Goal: Task Accomplishment & Management: Manage account settings

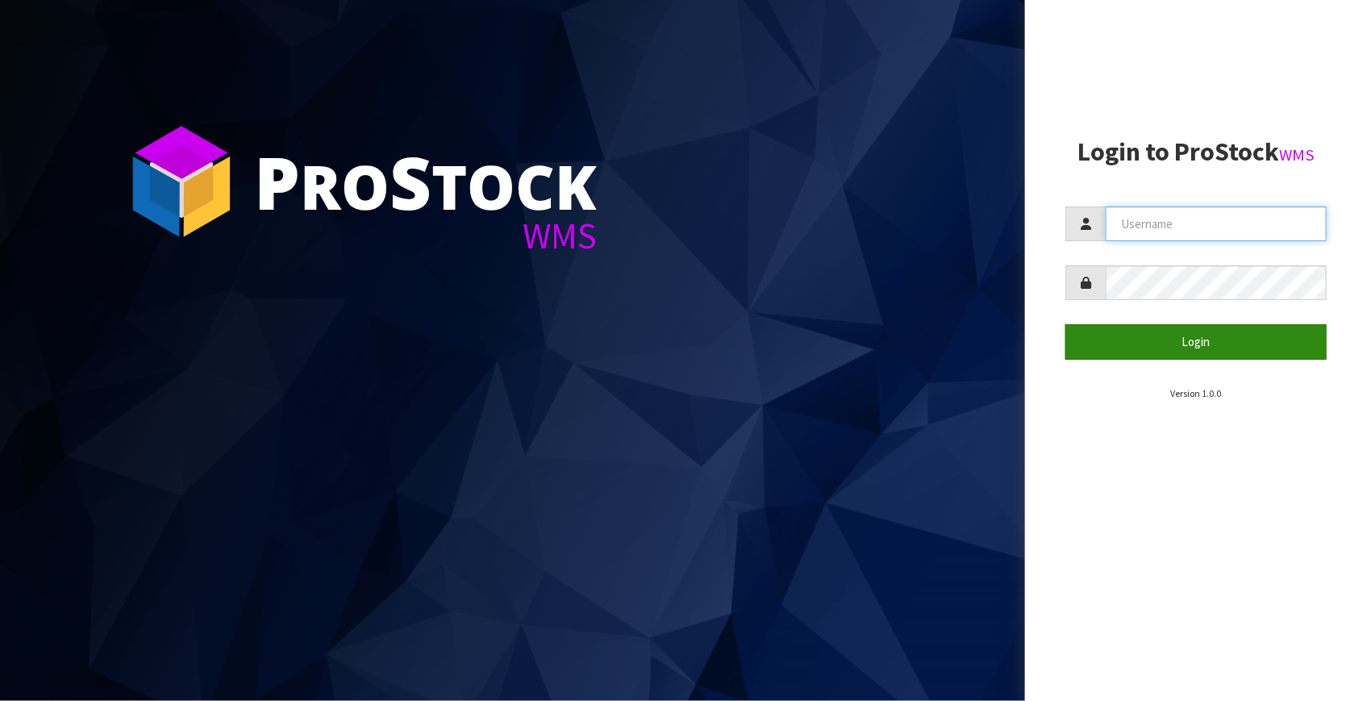
type input "[EMAIL_ADDRESS][DOMAIN_NAME]"
click at [1203, 339] on button "Login" at bounding box center [1195, 341] width 261 height 35
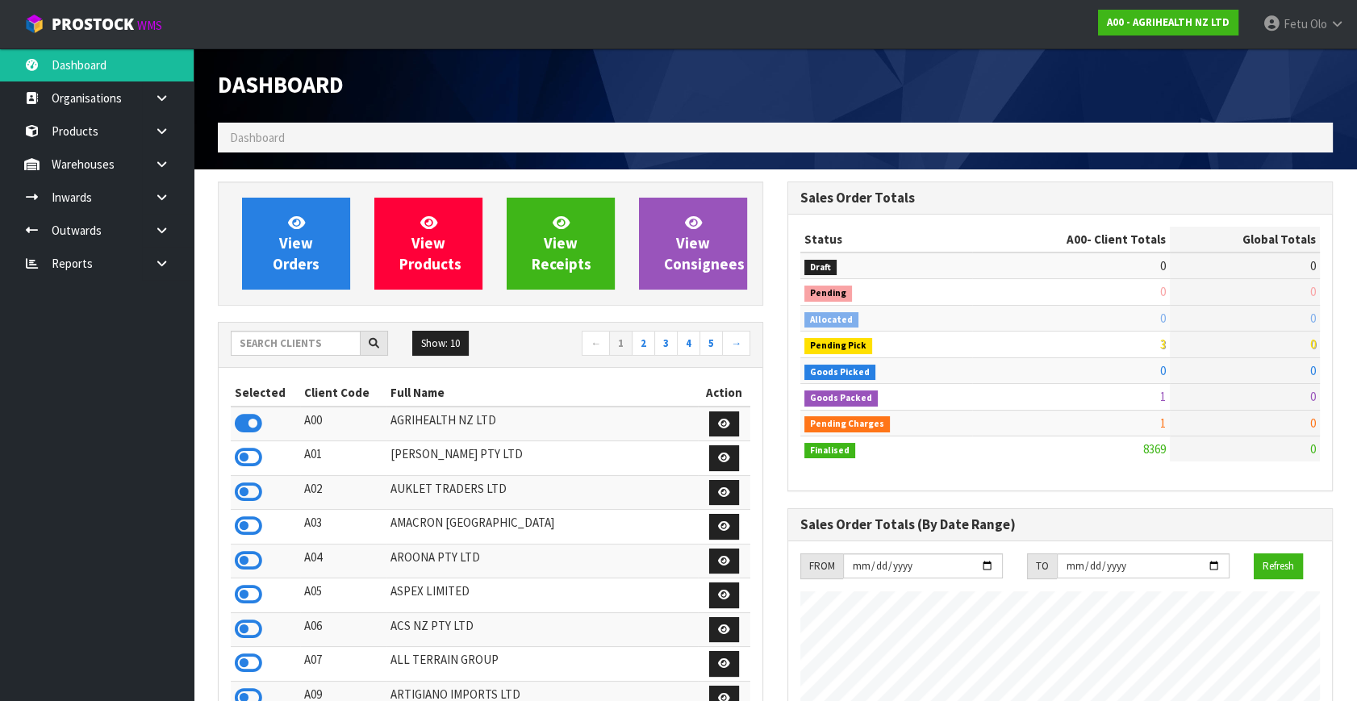
scroll to position [1219, 569]
click at [306, 345] on input "text" at bounding box center [296, 343] width 130 height 25
type input "K01"
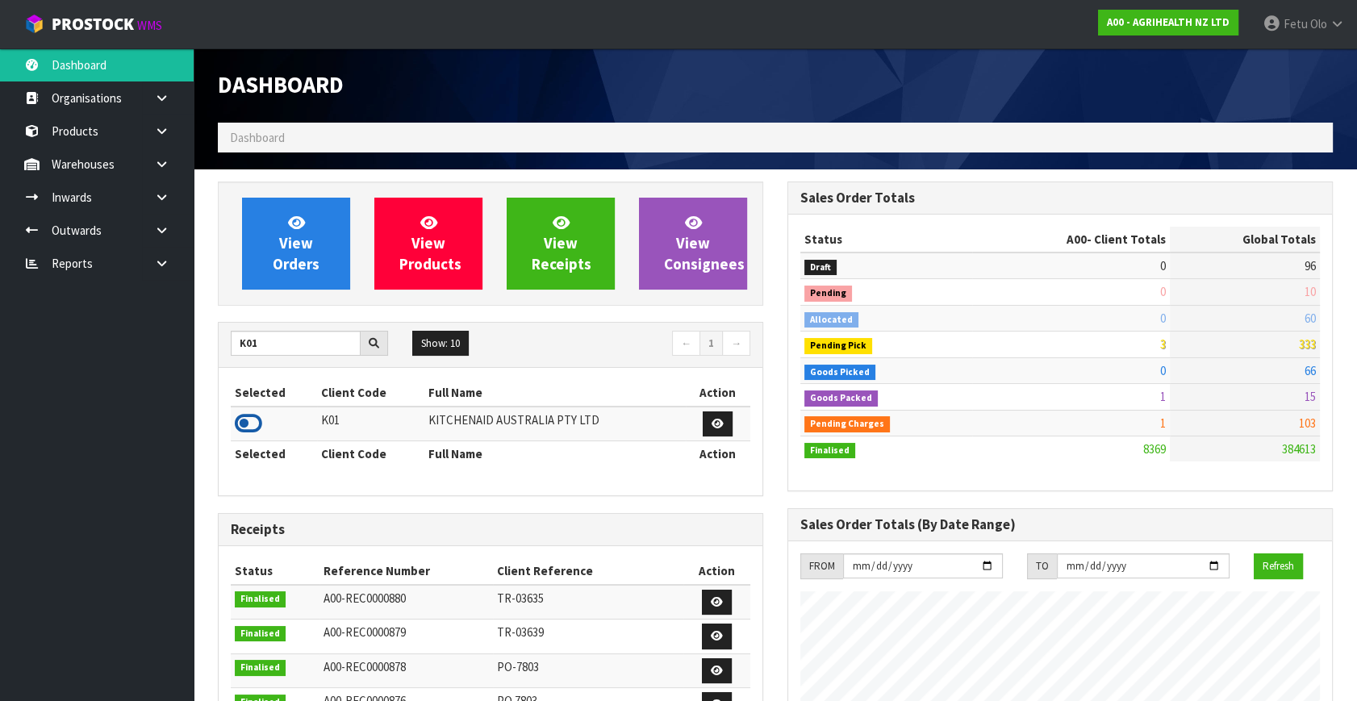
click at [240, 417] on icon at bounding box center [248, 423] width 27 height 24
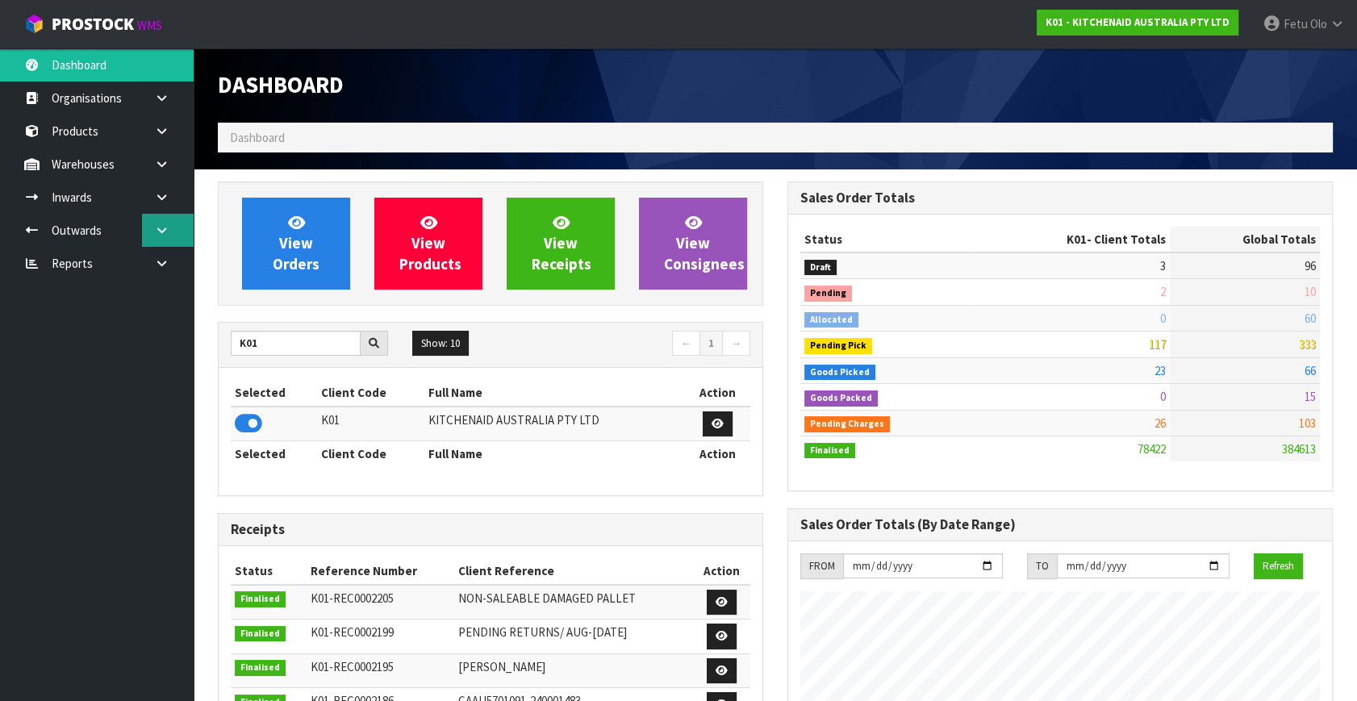
click at [162, 227] on icon at bounding box center [161, 230] width 15 height 12
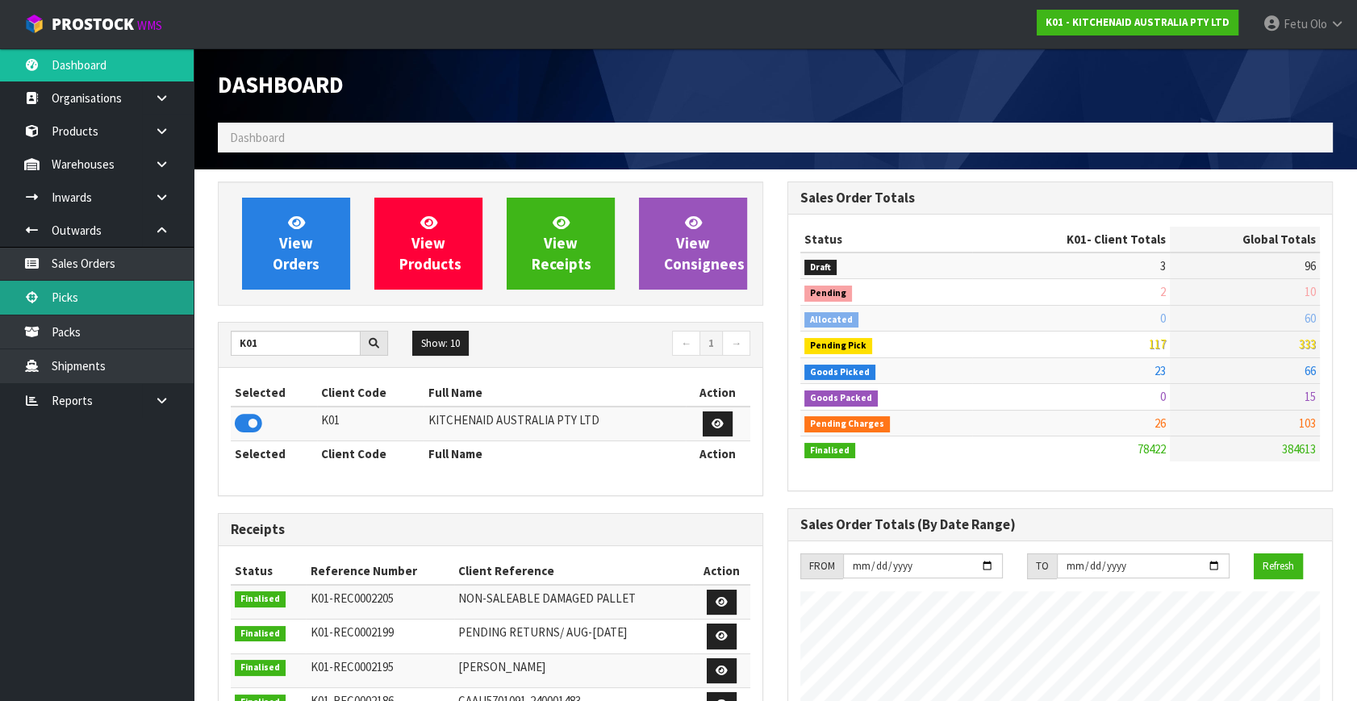
click at [81, 298] on link "Picks" at bounding box center [97, 297] width 194 height 33
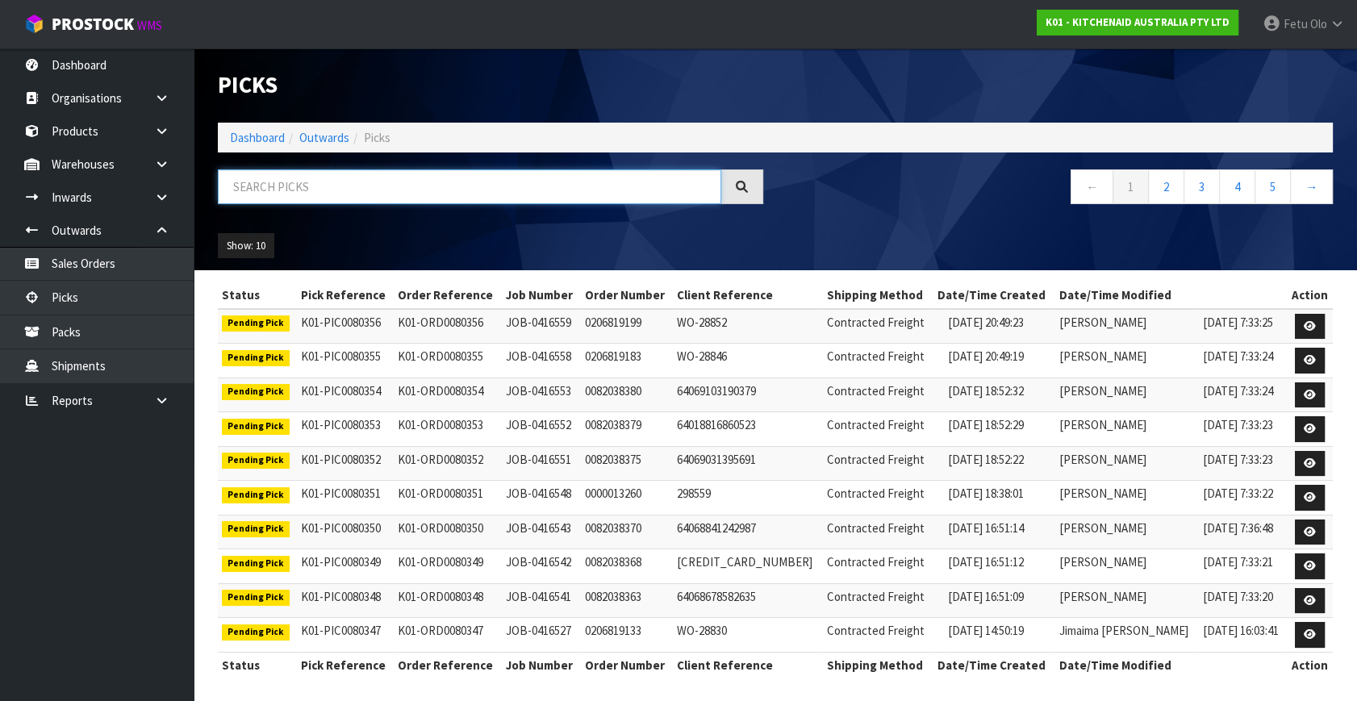
click at [388, 182] on input "text" at bounding box center [469, 186] width 503 height 35
click at [343, 199] on input "text" at bounding box center [469, 186] width 503 height 35
click at [344, 199] on input "text" at bounding box center [469, 186] width 503 height 35
type input "80171"
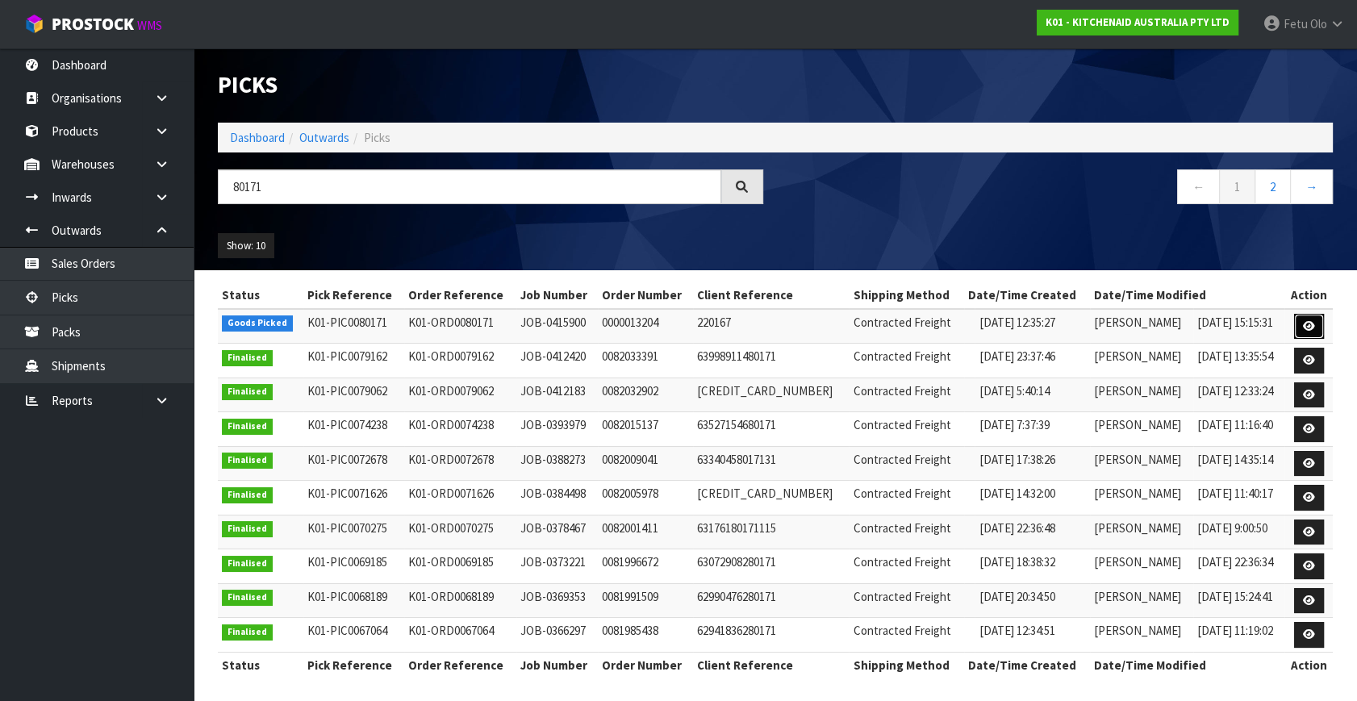
click at [1315, 329] on link at bounding box center [1309, 327] width 30 height 26
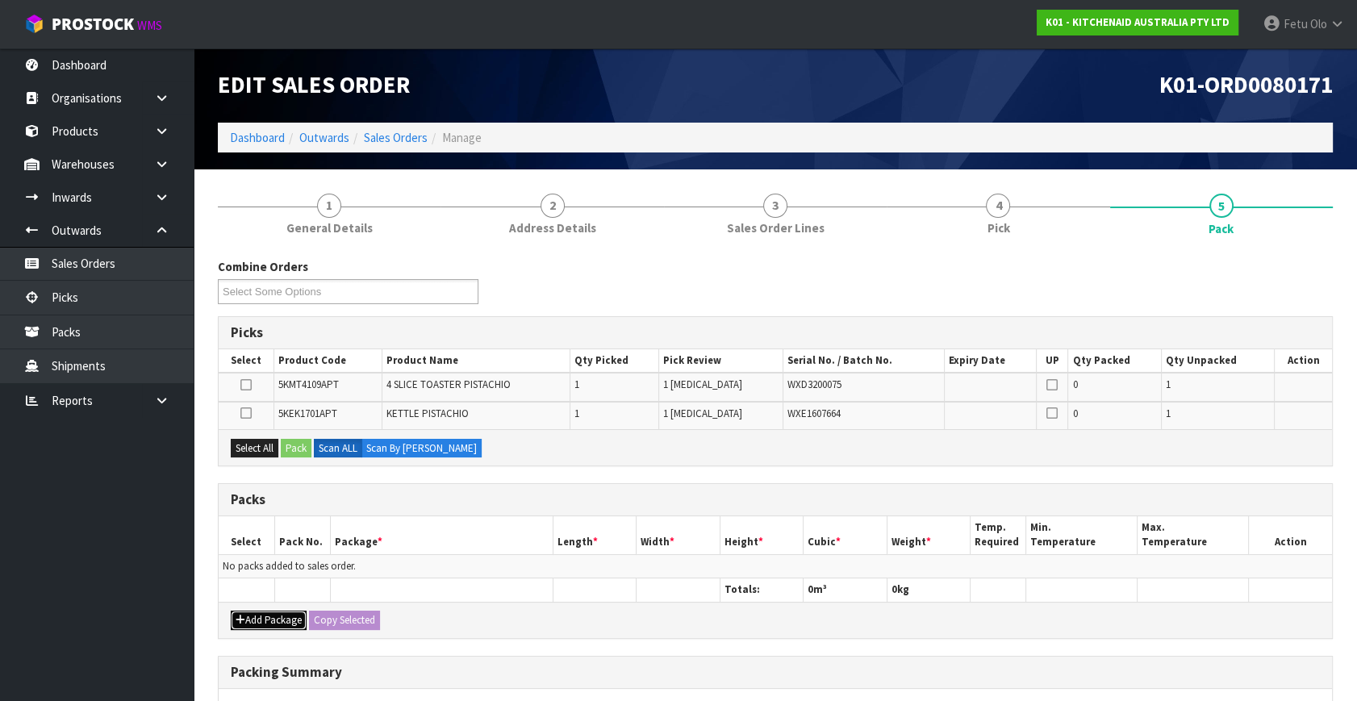
click at [255, 621] on button "Add Package" at bounding box center [269, 620] width 76 height 19
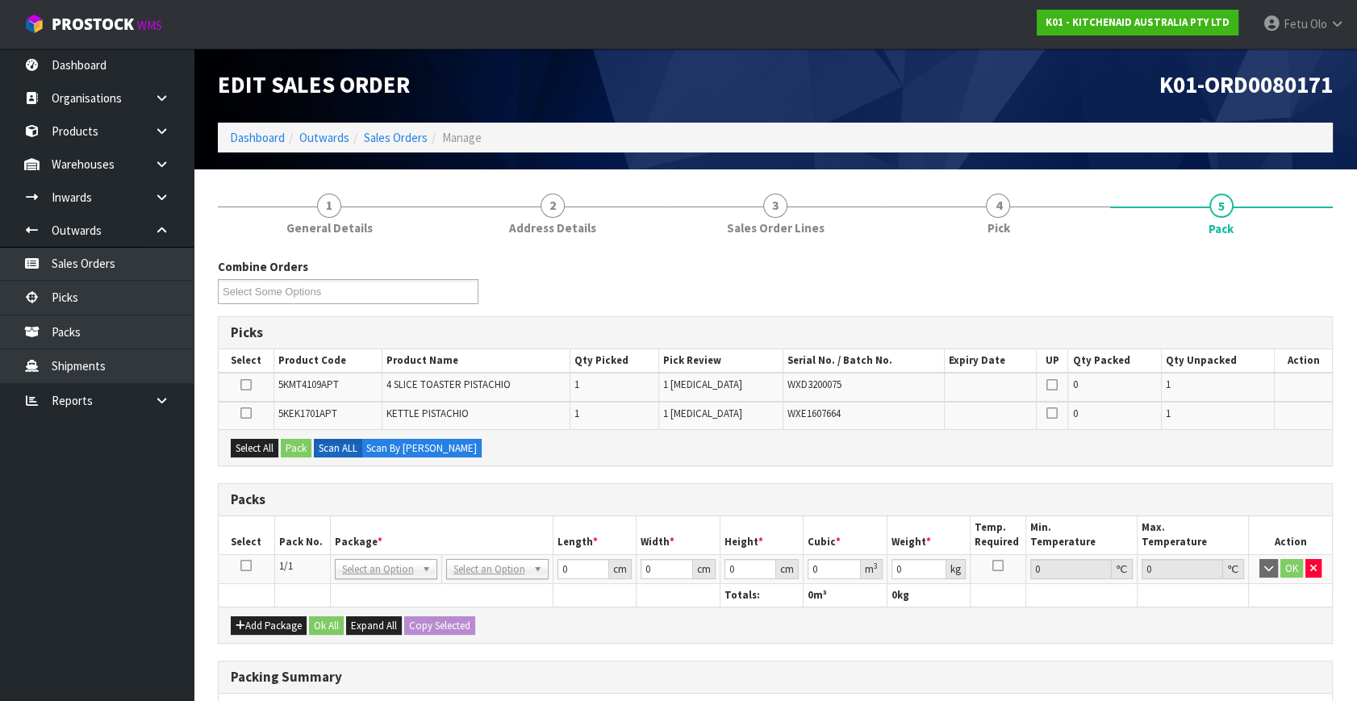
click at [248, 565] on icon at bounding box center [245, 565] width 11 height 1
click at [356, 523] on th "Package *" at bounding box center [441, 535] width 223 height 38
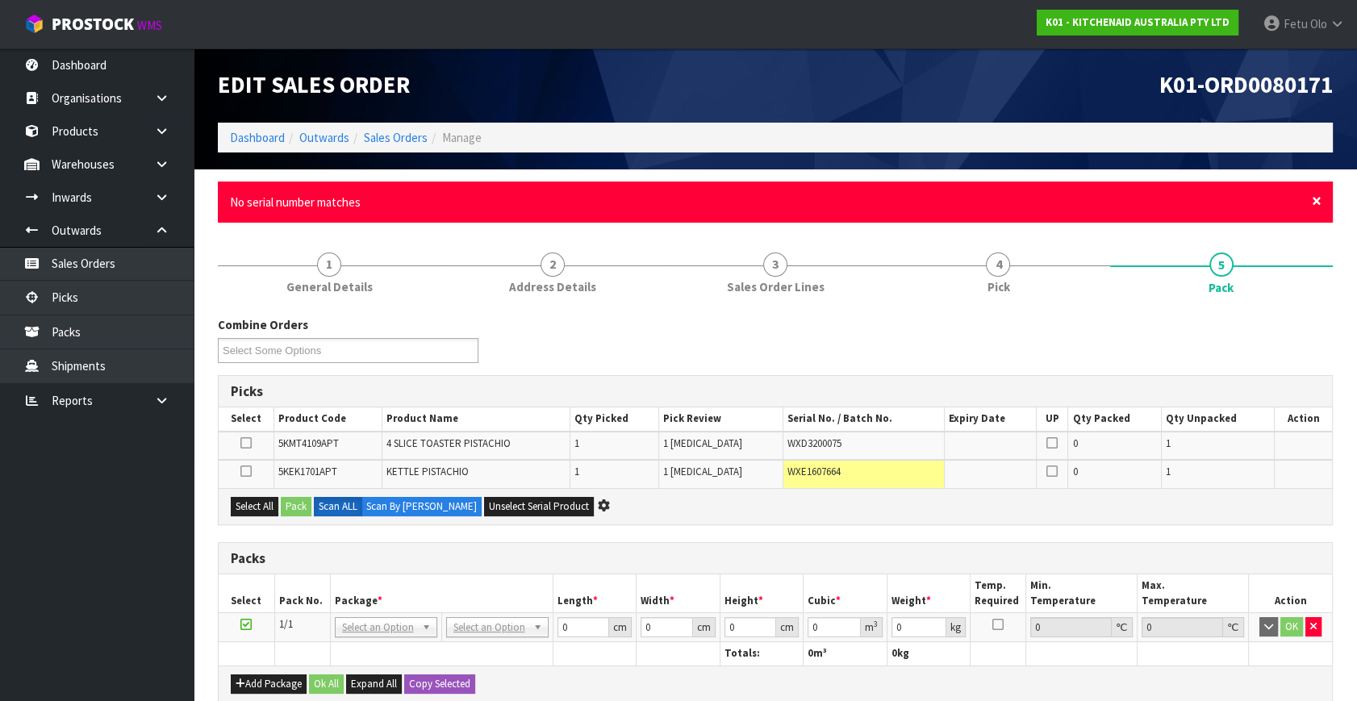
click at [1319, 202] on span "×" at bounding box center [1316, 201] width 10 height 23
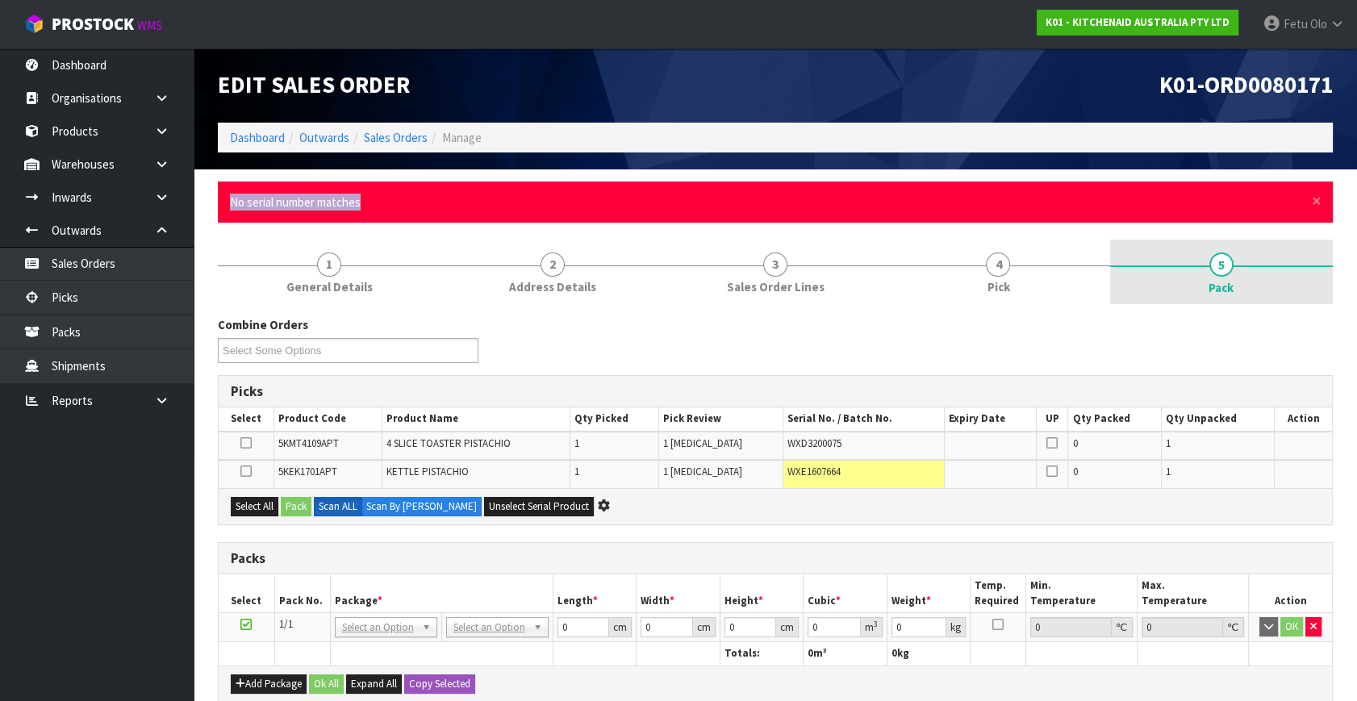
drag, startPoint x: 1325, startPoint y: 198, endPoint x: 1321, endPoint y: 294, distance: 96.1
click at [1315, 251] on form "× Close No serial number matches 1 General Details 2 Address Details 3 Sales Or…" at bounding box center [775, 584] width 1115 height 807
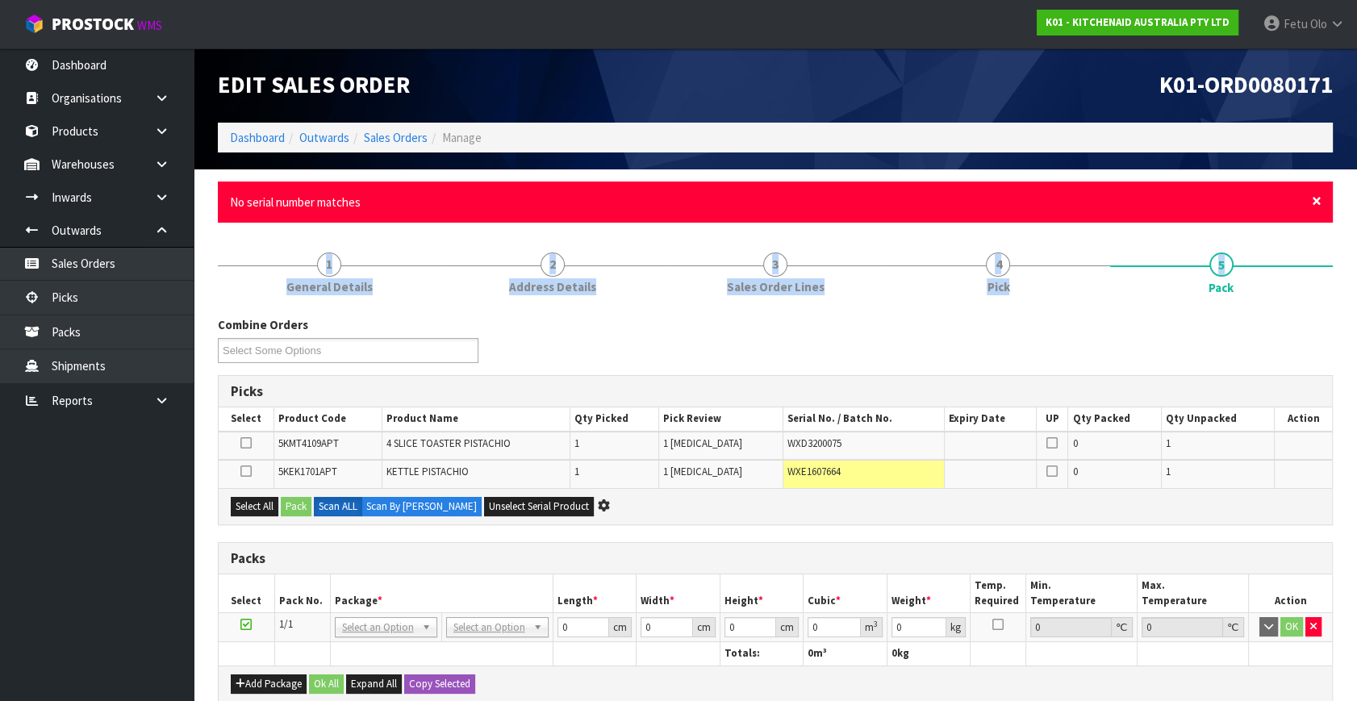
click at [1311, 201] on span "×" at bounding box center [1316, 201] width 10 height 23
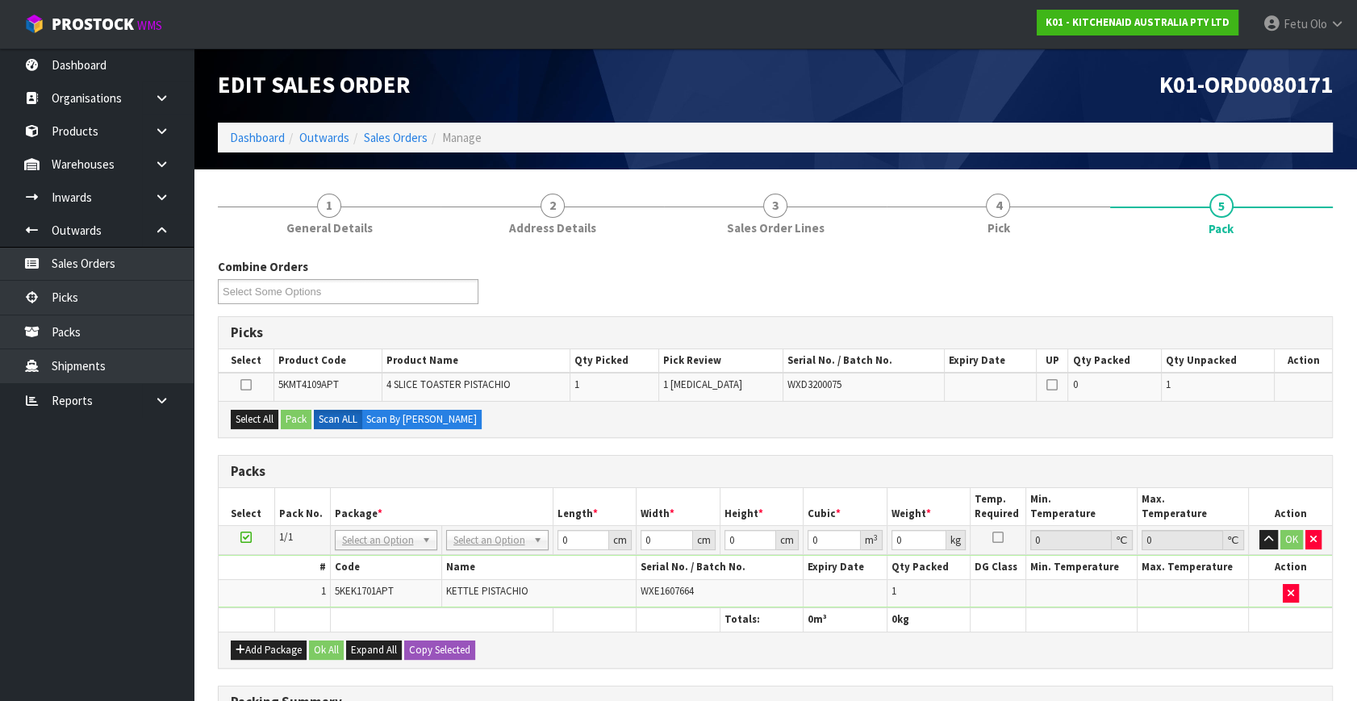
click at [736, 464] on h3 "Packs" at bounding box center [775, 471] width 1089 height 15
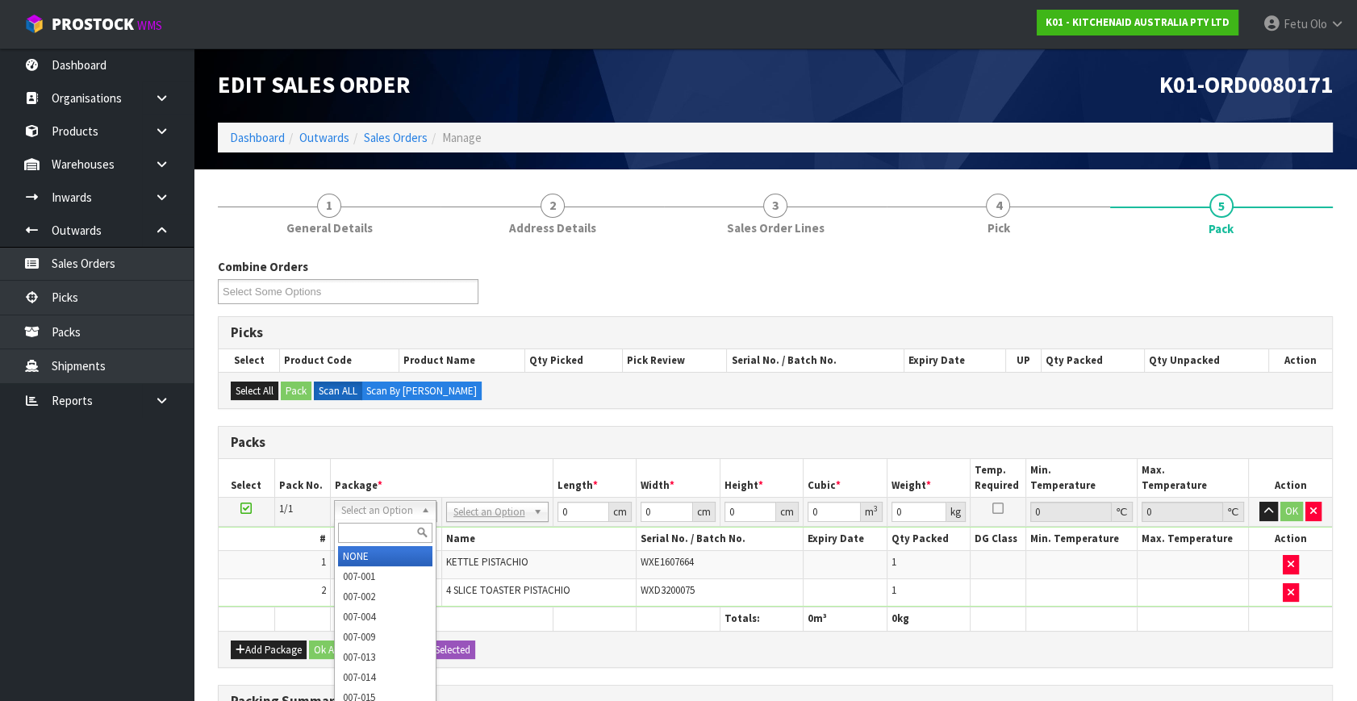
drag, startPoint x: 372, startPoint y: 533, endPoint x: 381, endPoint y: 532, distance: 9.8
click at [378, 533] on input "text" at bounding box center [385, 533] width 94 height 20
type input "011"
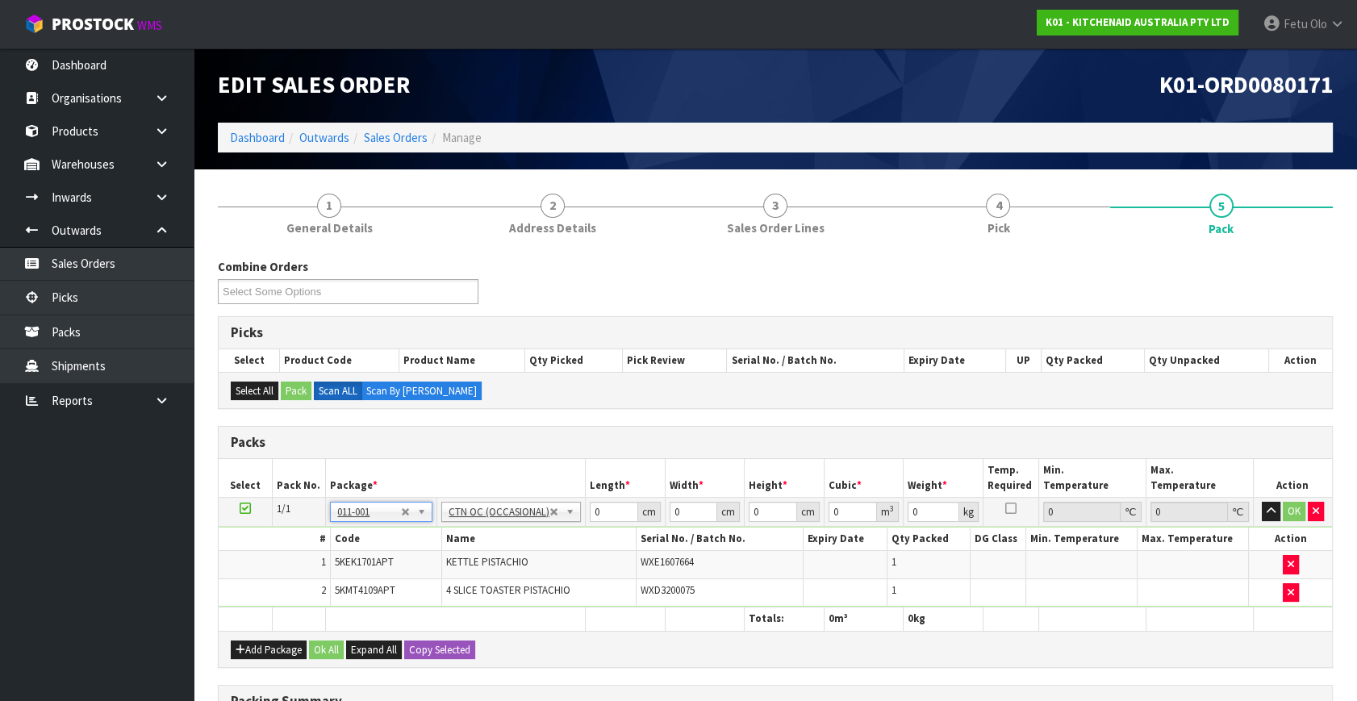
type input "6.55"
drag, startPoint x: 598, startPoint y: 511, endPoint x: 525, endPoint y: 545, distance: 80.1
click at [525, 545] on tbody "1/1 NONE 007-001 007-002 007-004 007-009 007-013 007-014 007-015 007-017 007-01…" at bounding box center [775, 553] width 1113 height 110
type input "59"
type input "38"
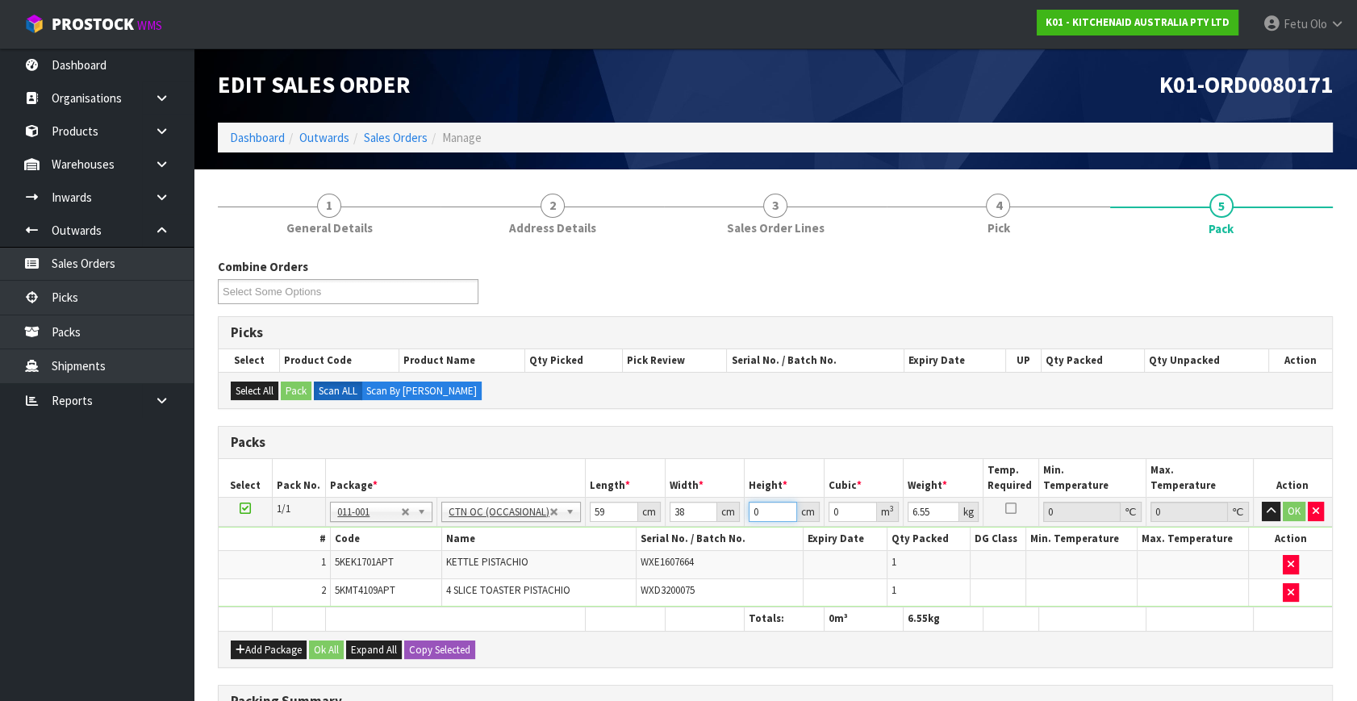
type input "2"
type input "0.004484"
type input "29"
type input "0.065018"
type input "29"
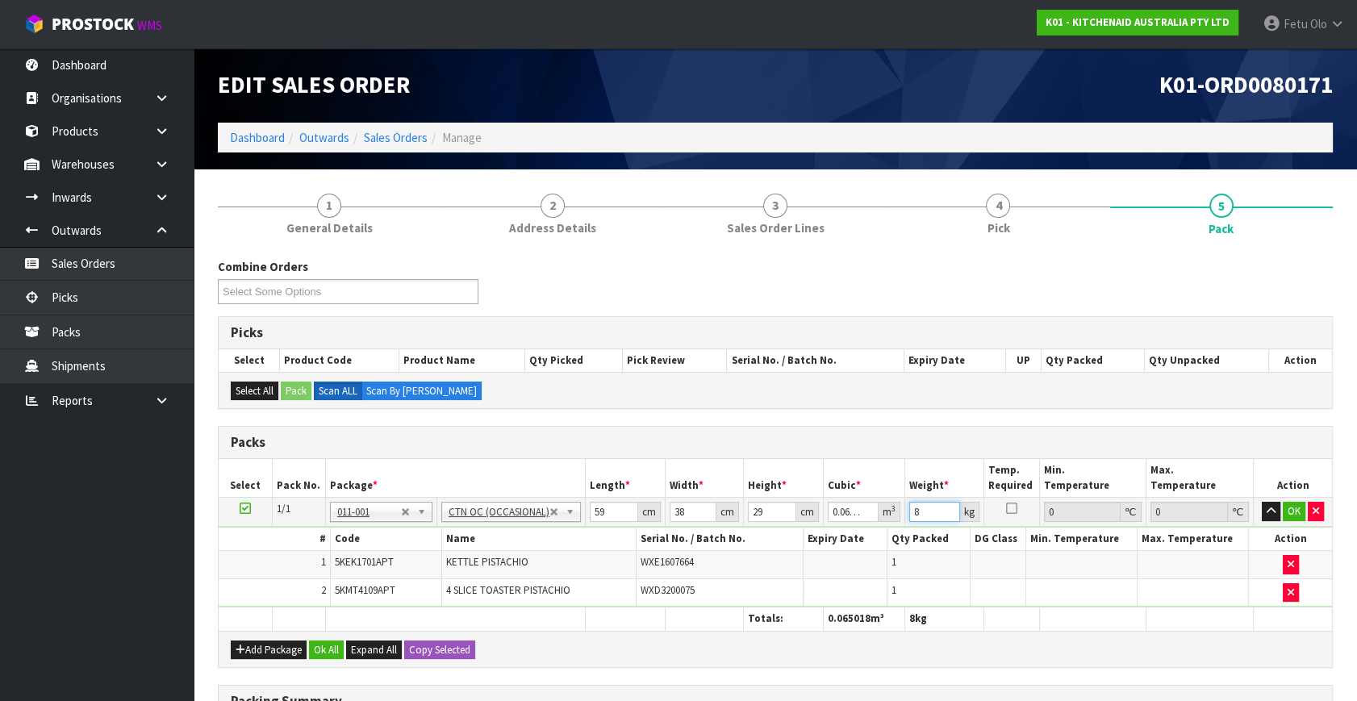
type input "8"
click button "OK" at bounding box center [1293, 511] width 23 height 19
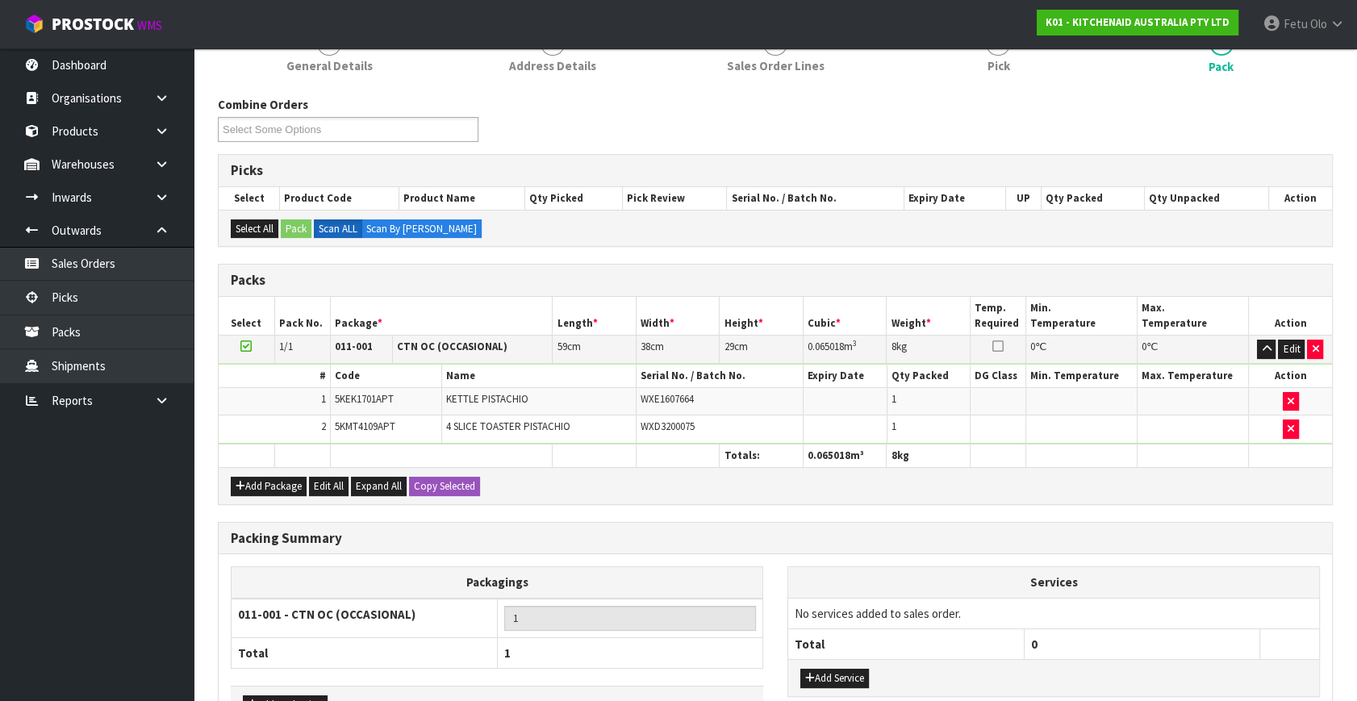
scroll to position [267, 0]
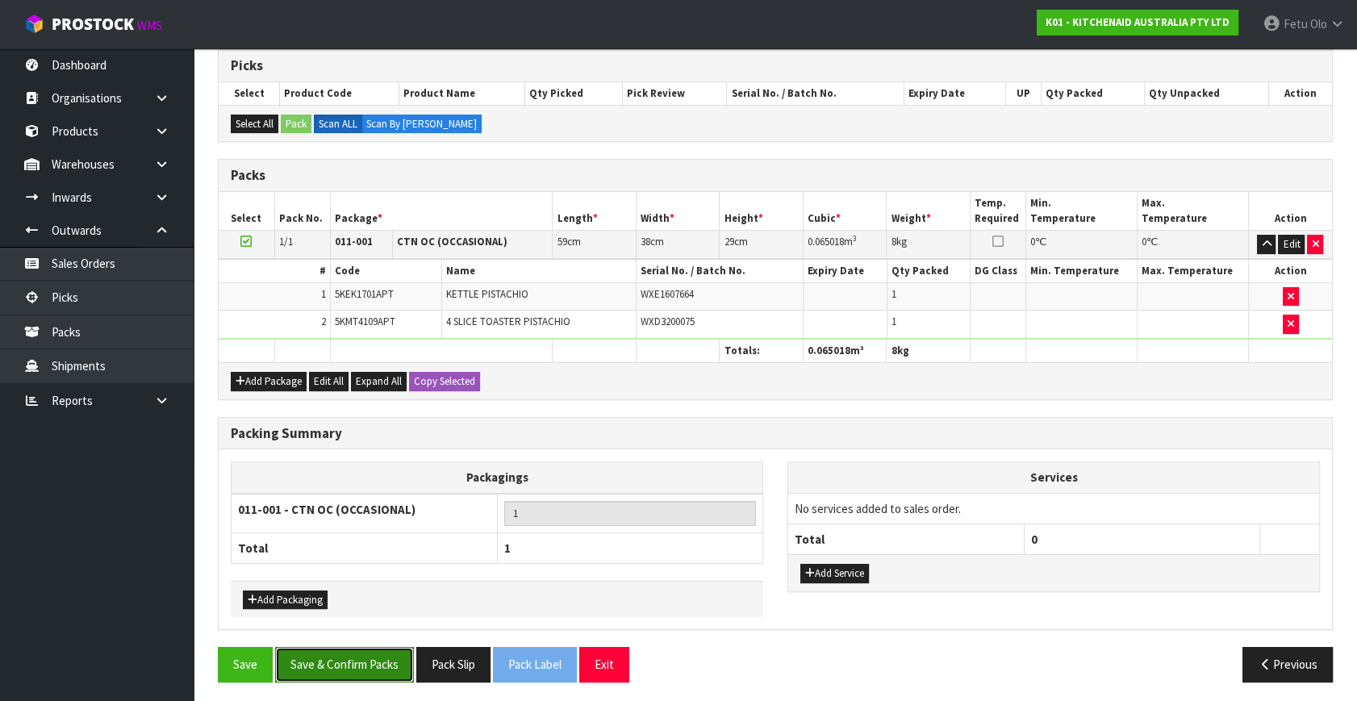
click at [367, 652] on button "Save & Confirm Packs" at bounding box center [344, 664] width 139 height 35
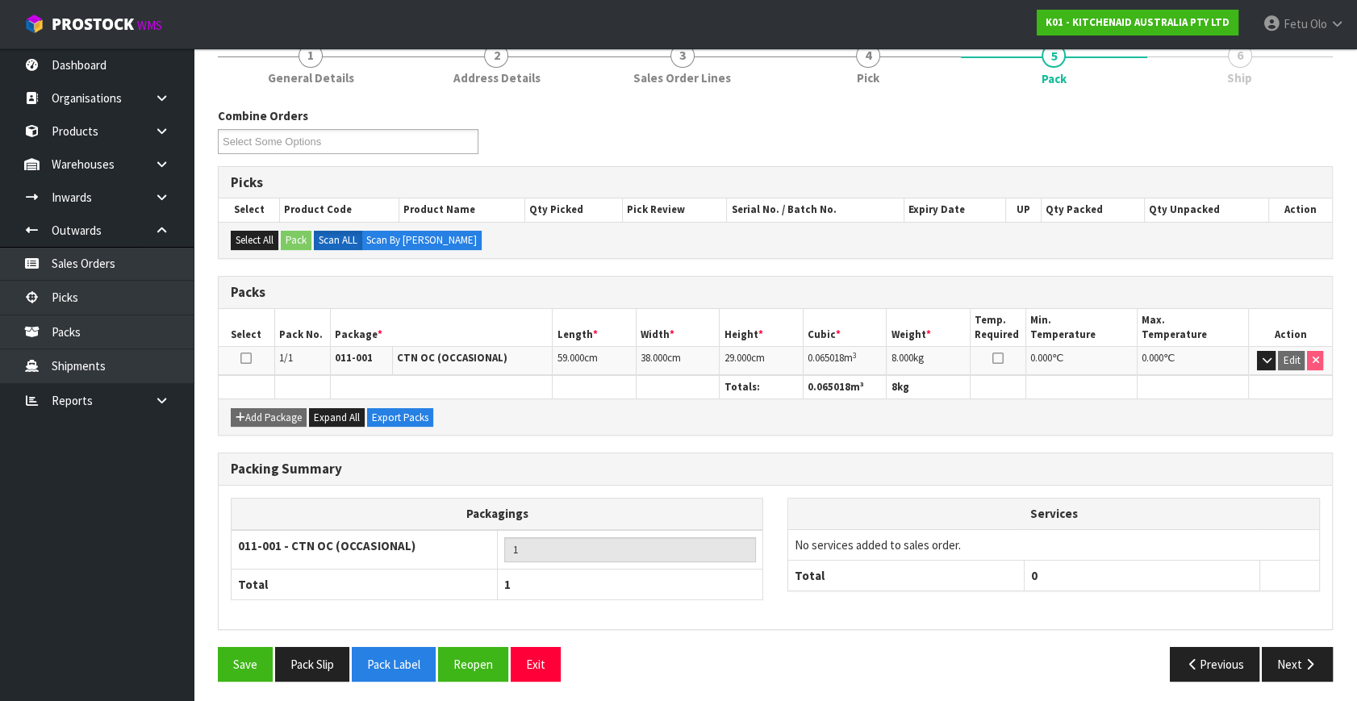
scroll to position [211, 0]
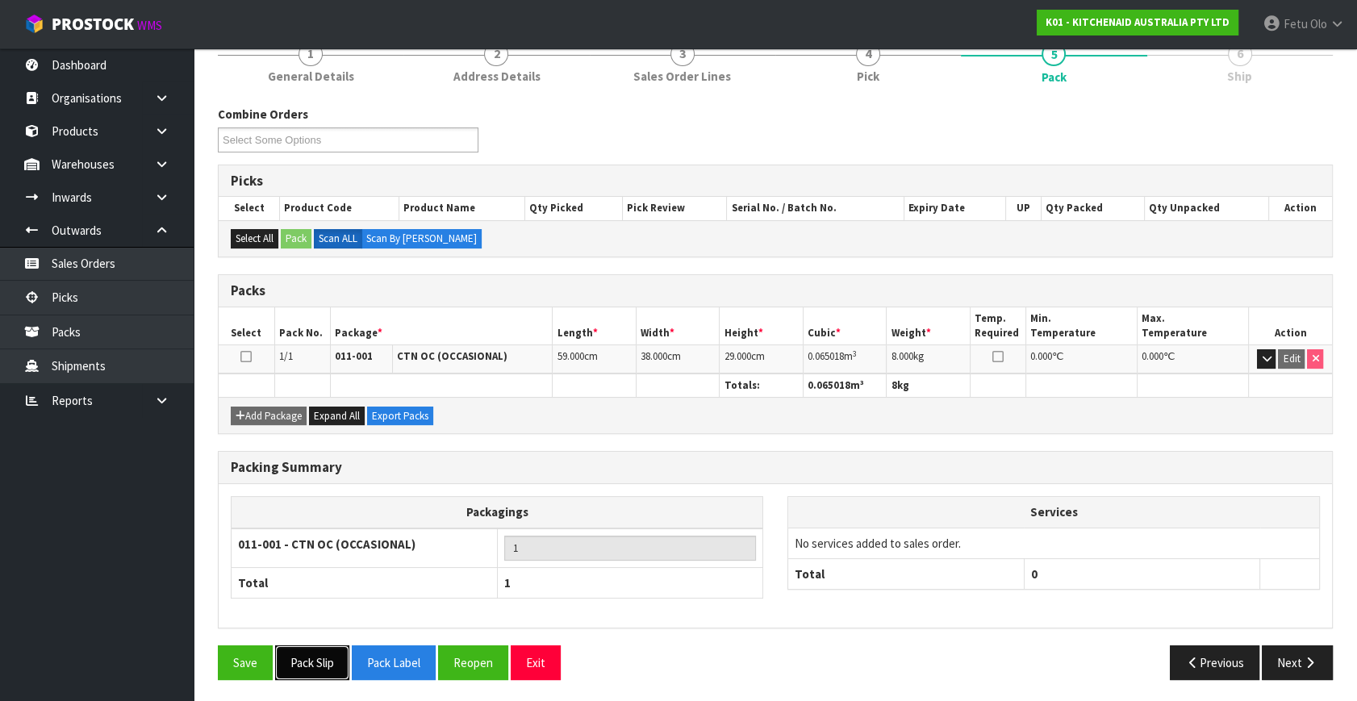
click at [347, 660] on button "Pack Slip" at bounding box center [312, 662] width 74 height 35
click at [1302, 661] on icon "button" at bounding box center [1309, 663] width 15 height 12
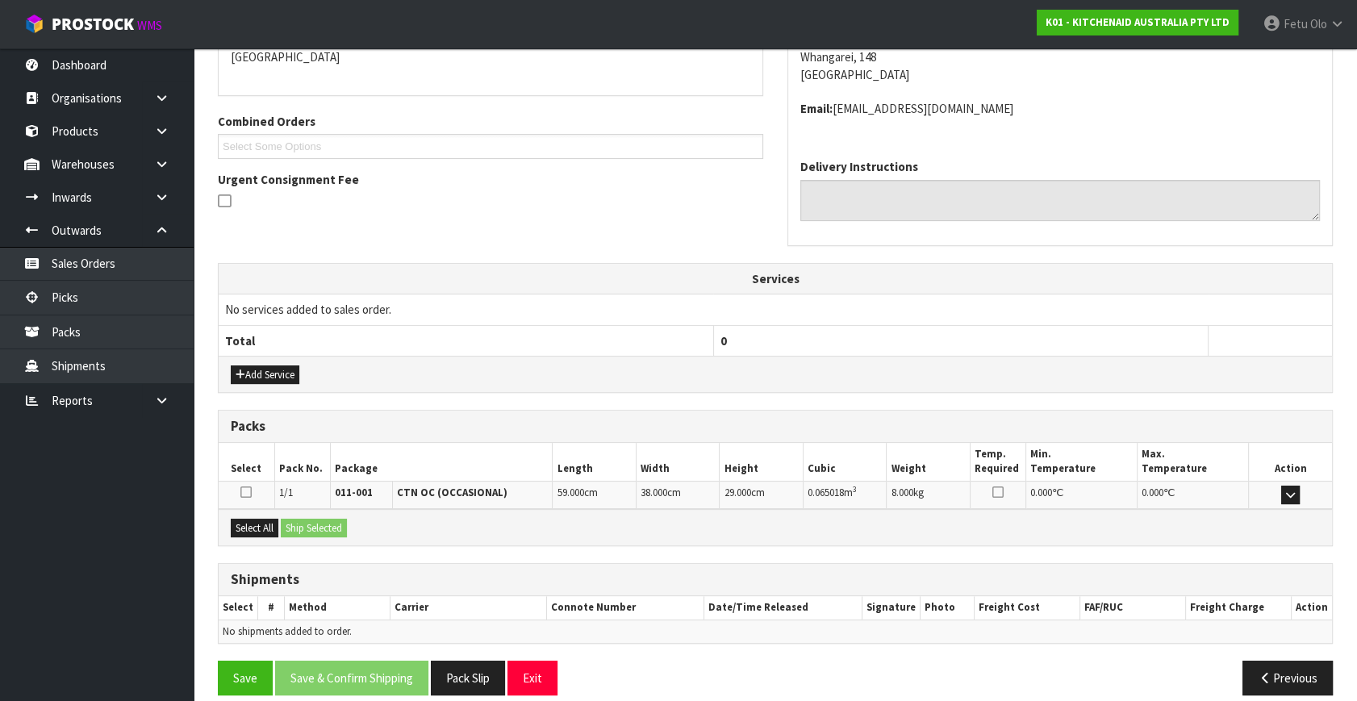
scroll to position [380, 0]
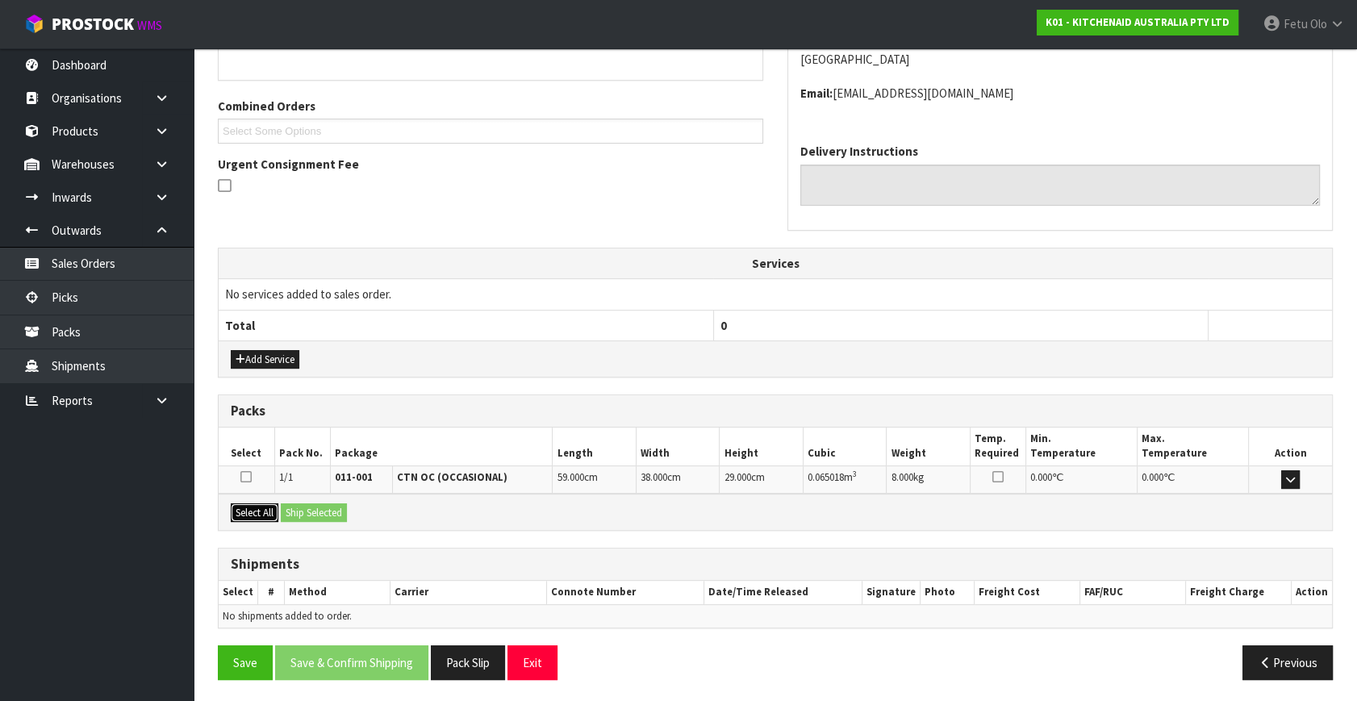
drag, startPoint x: 242, startPoint y: 508, endPoint x: 346, endPoint y: 507, distance: 104.1
click at [257, 507] on button "Select All" at bounding box center [255, 512] width 48 height 19
click at [346, 506] on button "Ship Selected" at bounding box center [314, 512] width 66 height 19
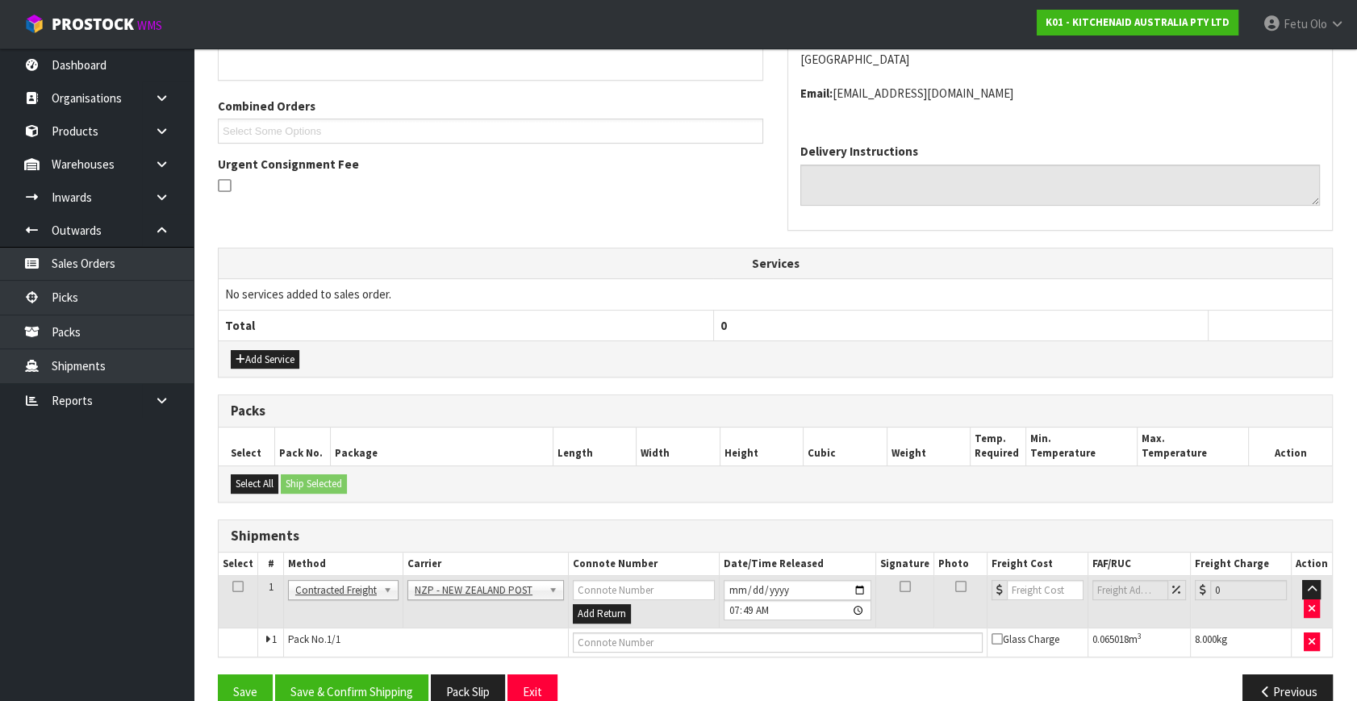
scroll to position [390, 0]
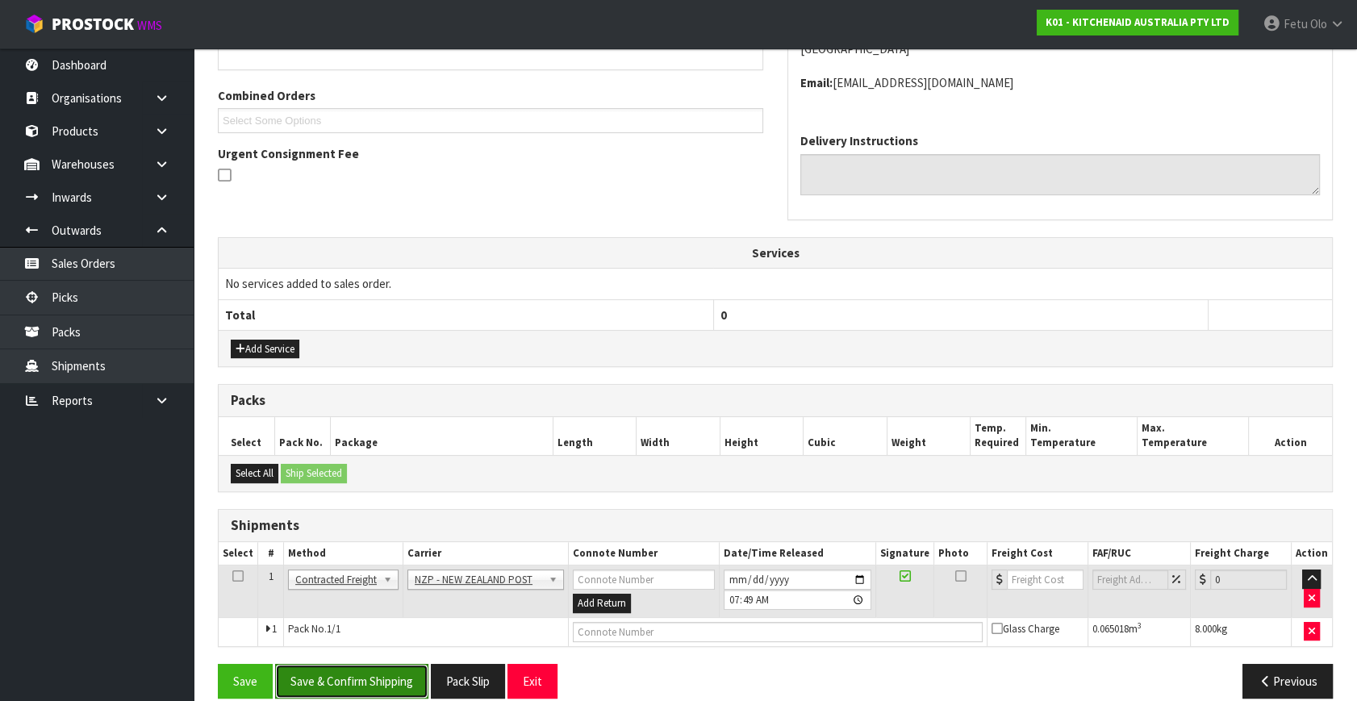
click at [373, 683] on button "Save & Confirm Shipping" at bounding box center [351, 681] width 153 height 35
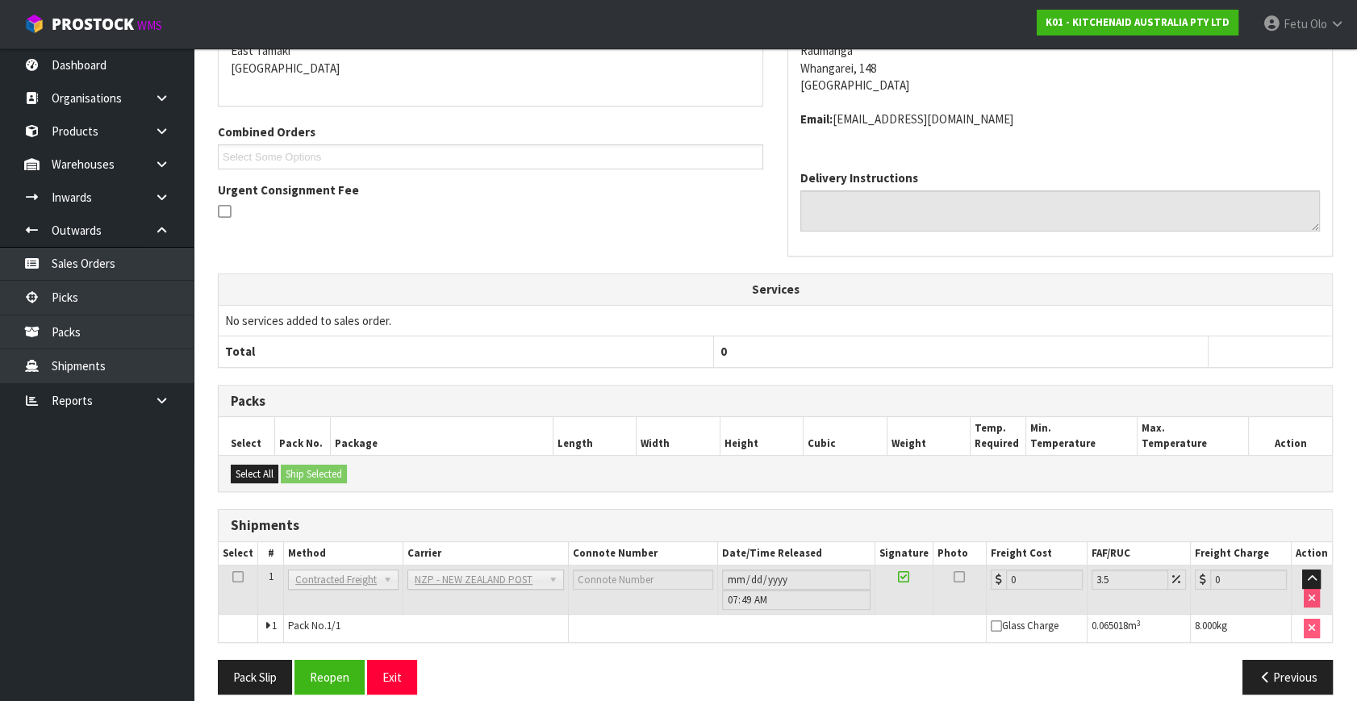
scroll to position [386, 0]
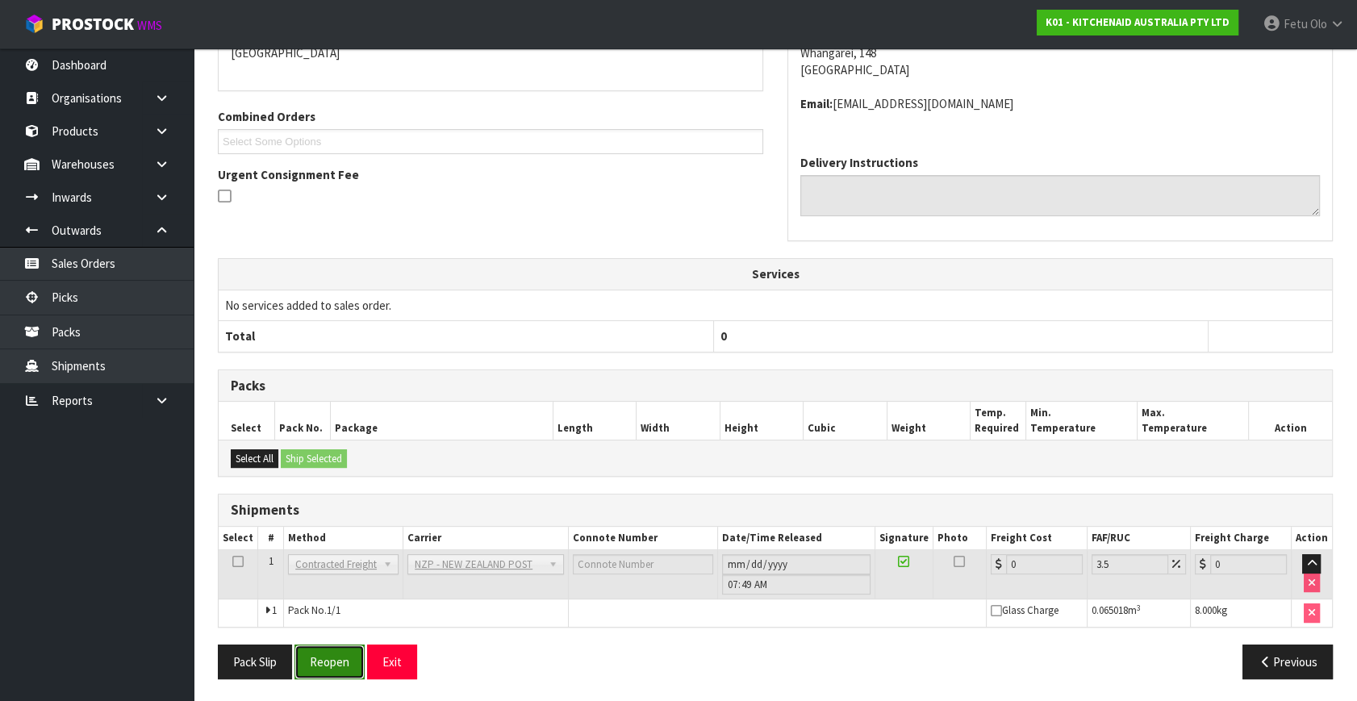
click at [338, 657] on button "Reopen" at bounding box center [329, 661] width 70 height 35
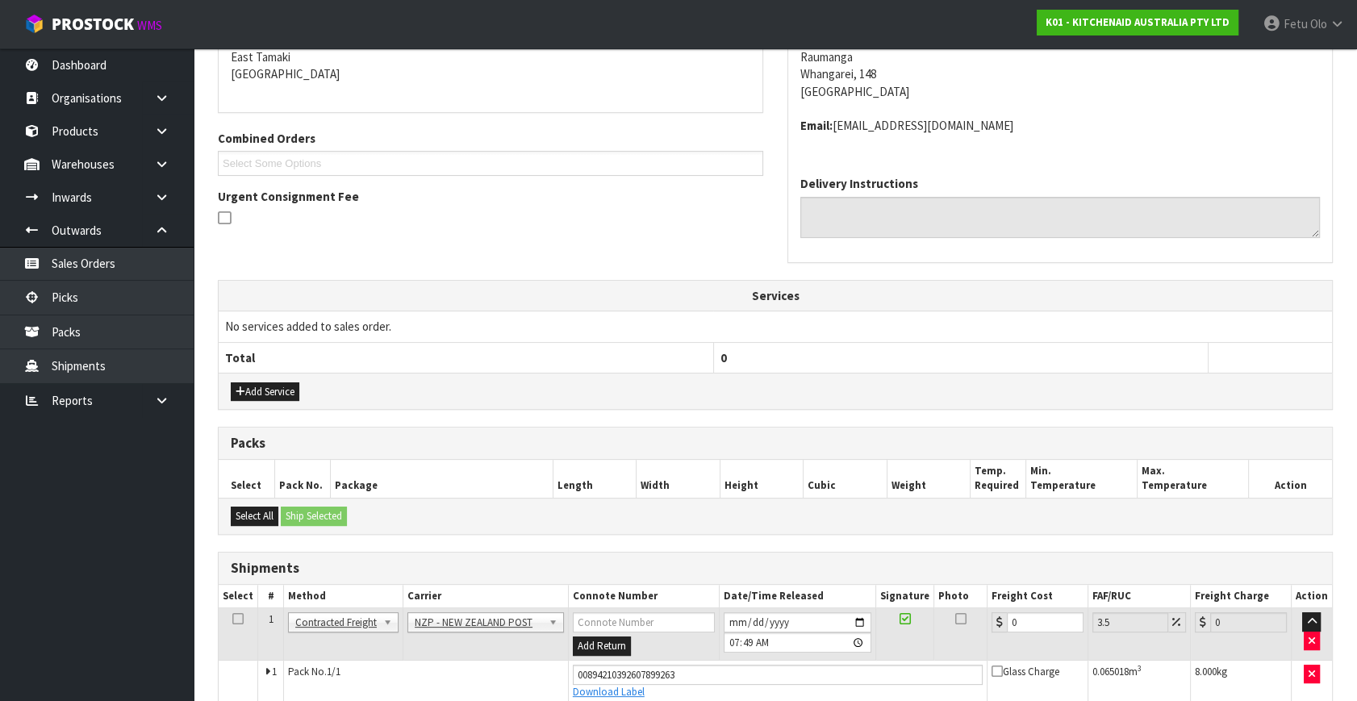
scroll to position [369, 0]
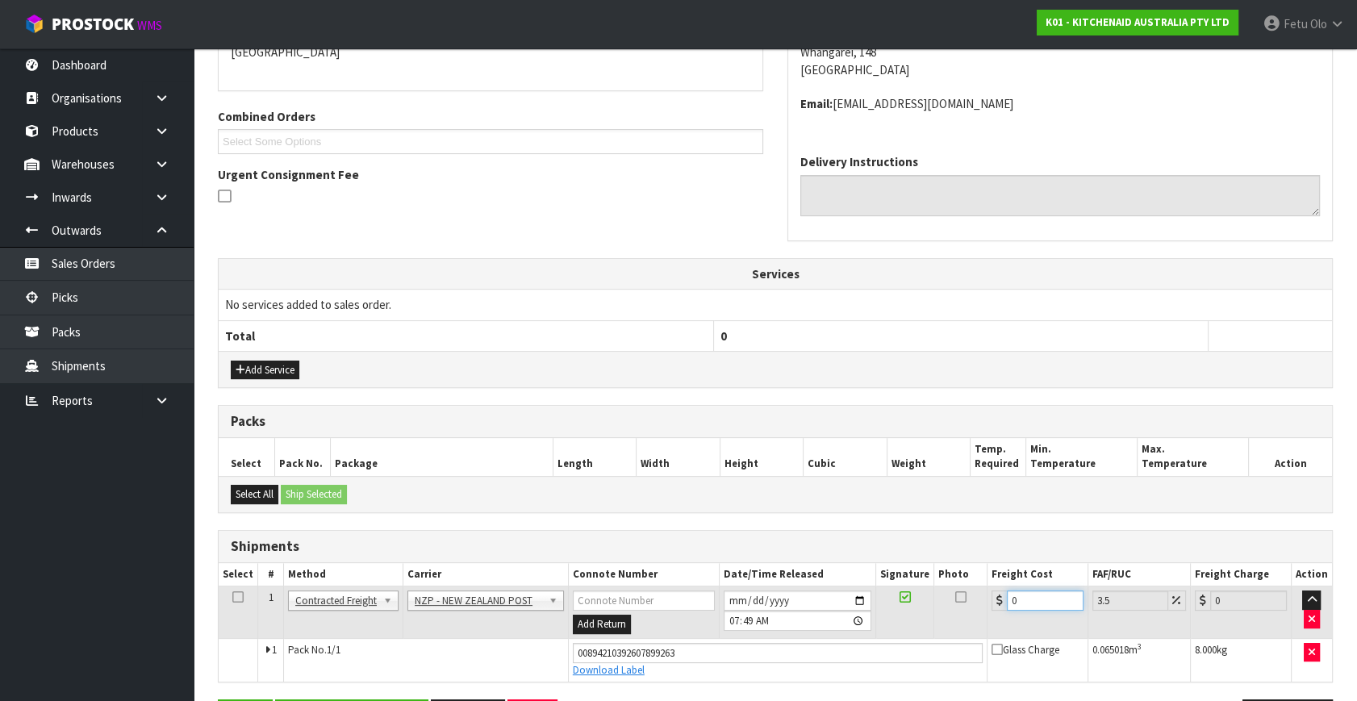
drag, startPoint x: 1015, startPoint y: 590, endPoint x: 890, endPoint y: 627, distance: 129.9
click at [894, 630] on tr "1 Client Local Pickup Customer Local Pickup Company Freight Contracted Freight …" at bounding box center [775, 612] width 1113 height 52
type input "7"
type input "7.24"
type input "7.3"
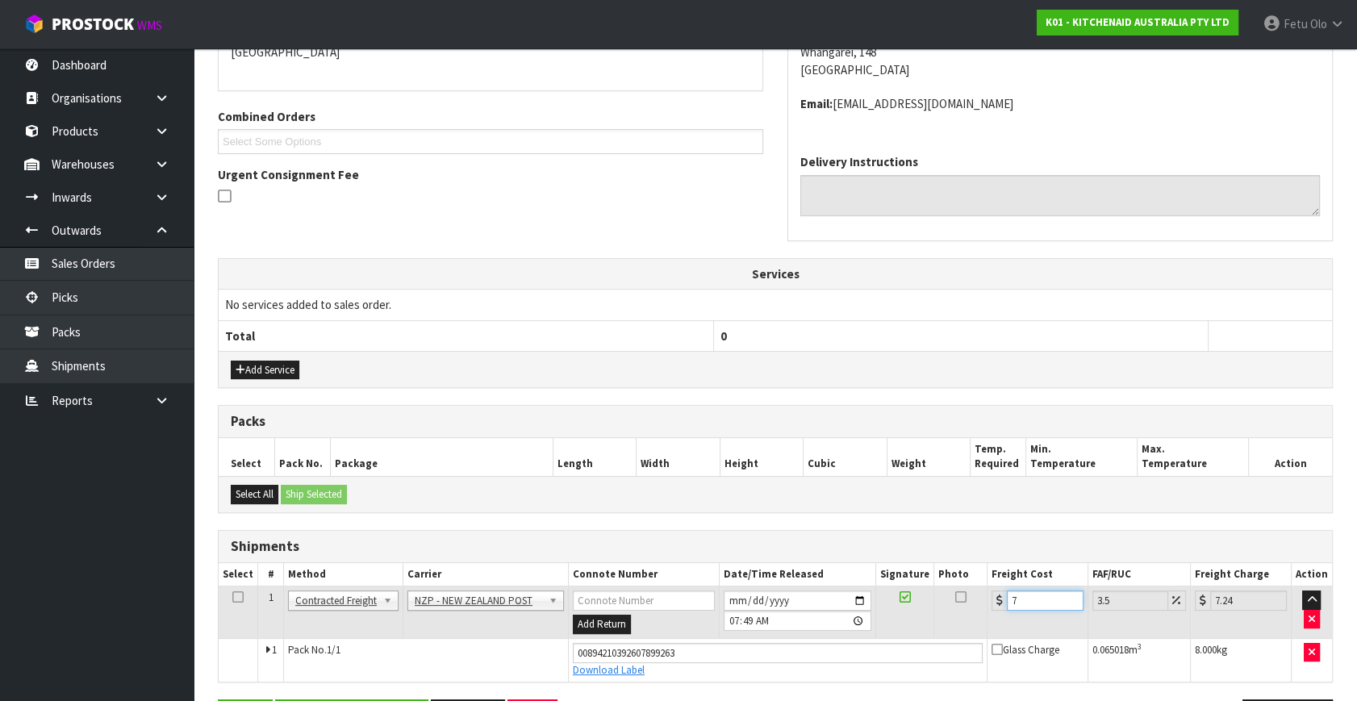
type input "7.56"
type input "7.31"
type input "7.57"
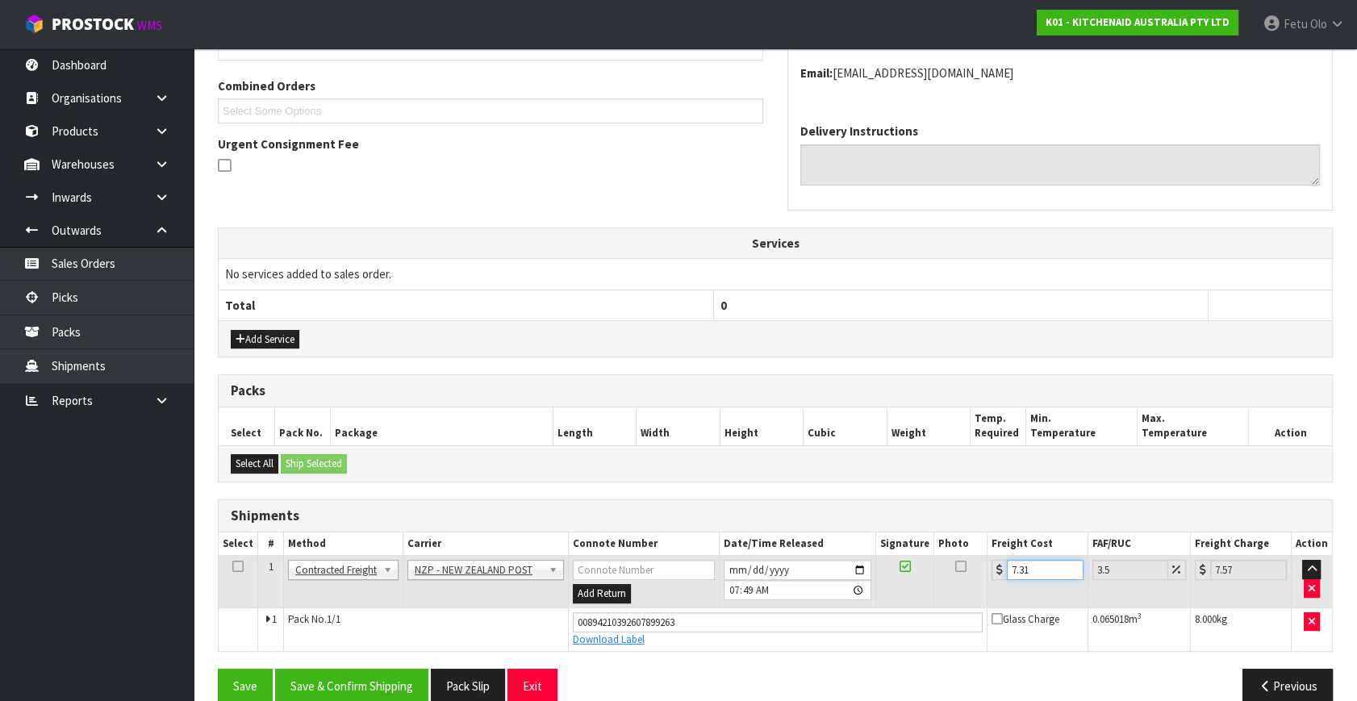
scroll to position [423, 0]
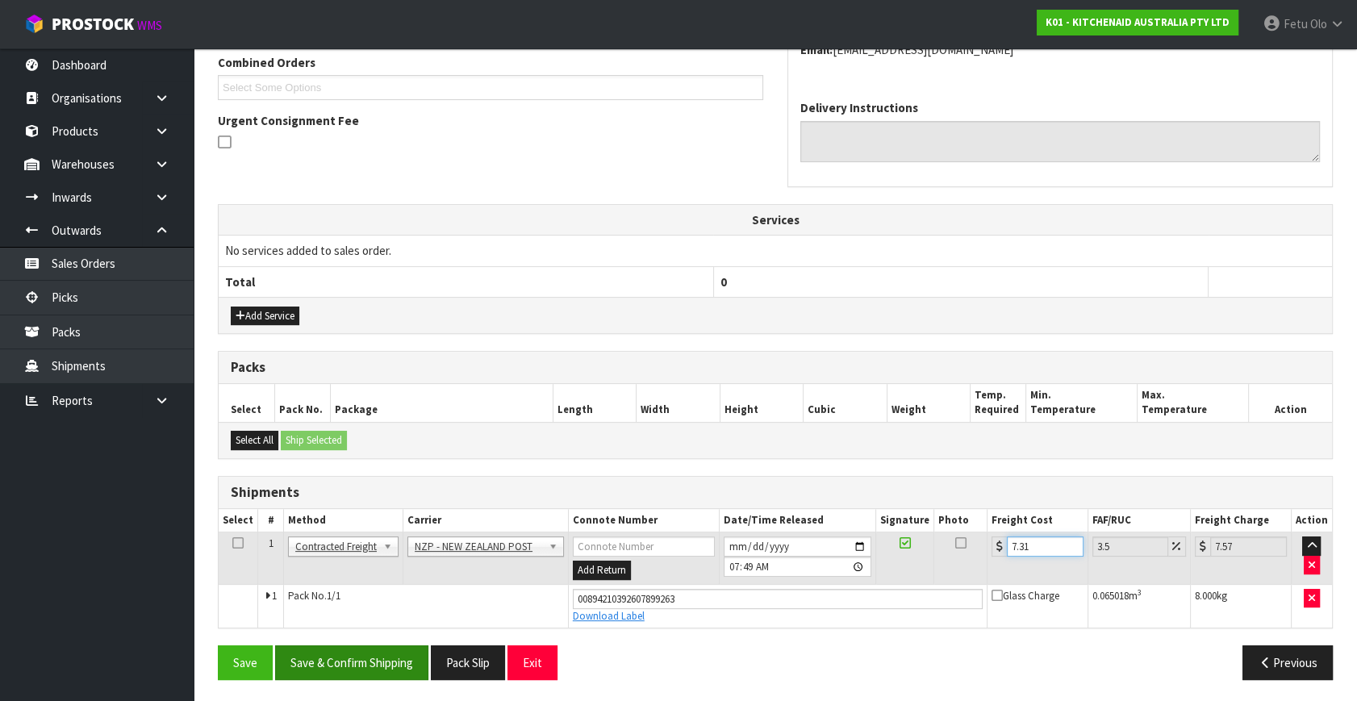
type input "7.31"
click at [402, 669] on button "Save & Confirm Shipping" at bounding box center [351, 662] width 153 height 35
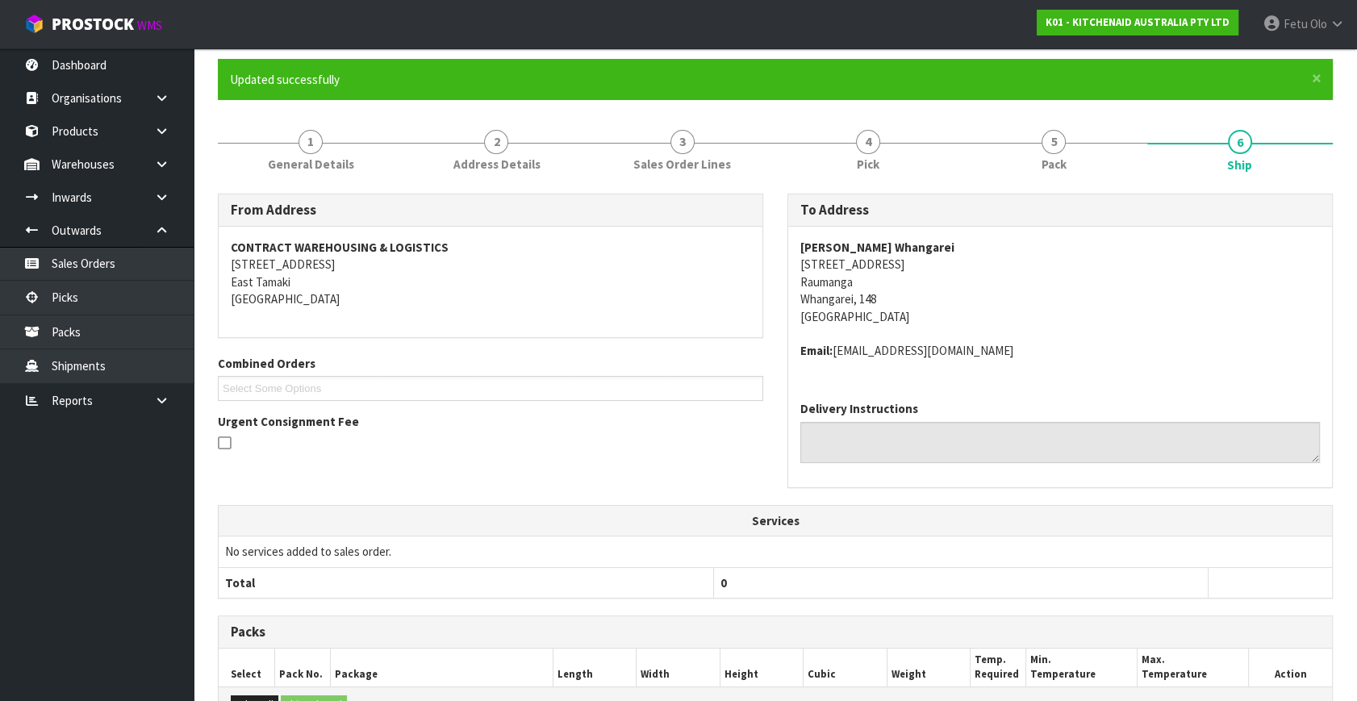
scroll to position [379, 0]
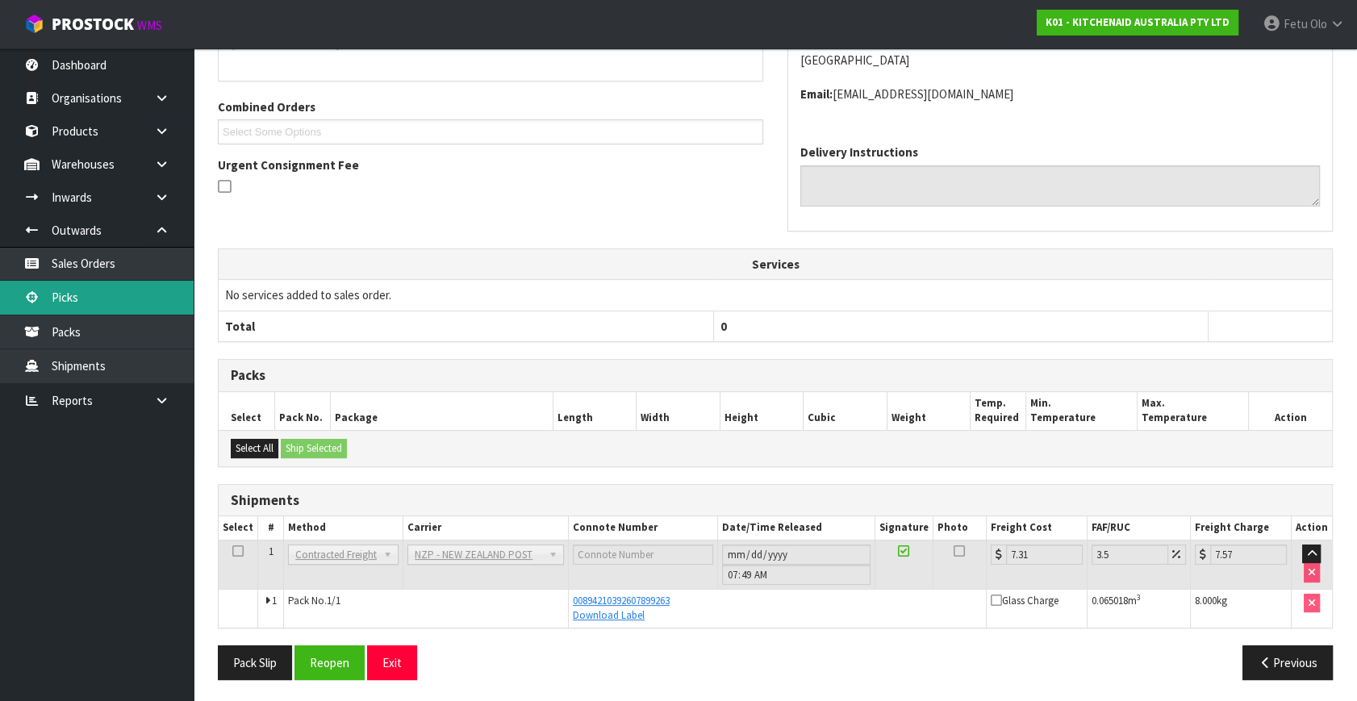
click at [67, 282] on link "Picks" at bounding box center [97, 297] width 194 height 33
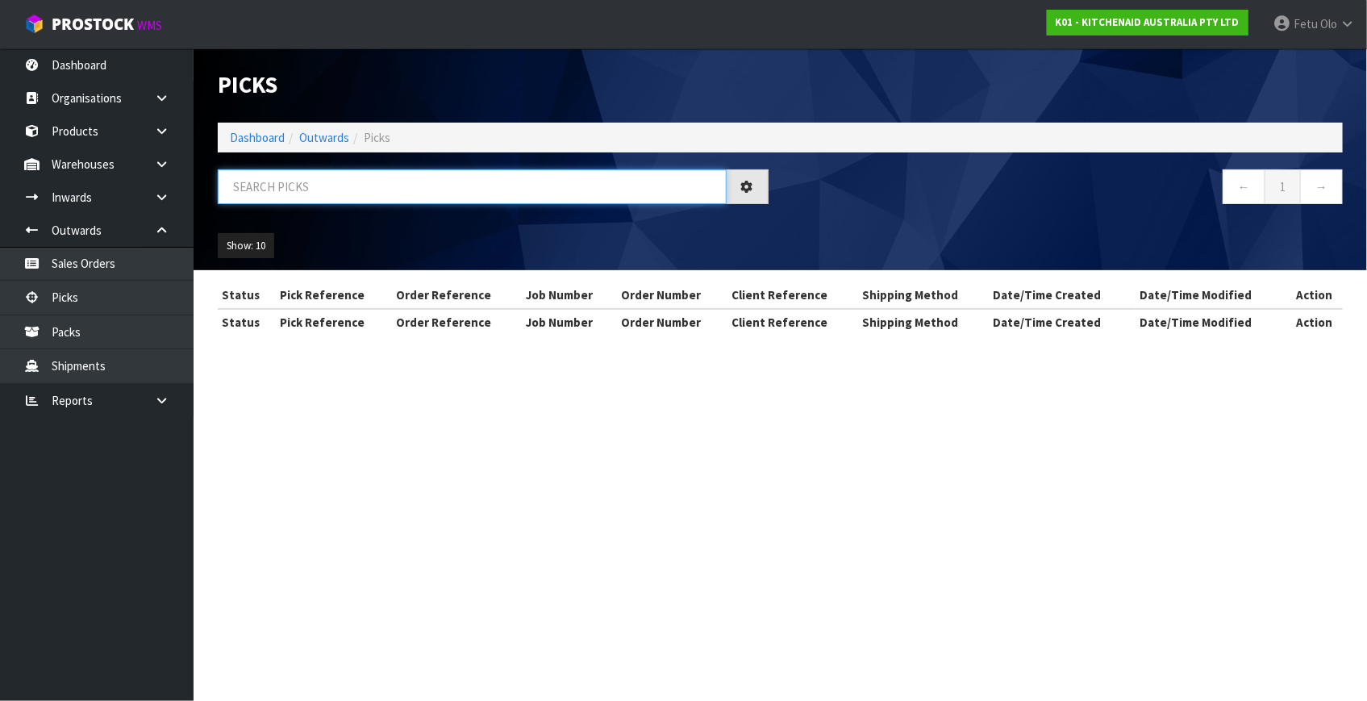
click at [333, 189] on input "text" at bounding box center [472, 186] width 509 height 35
click at [331, 192] on input "text" at bounding box center [472, 186] width 509 height 35
type input "80177"
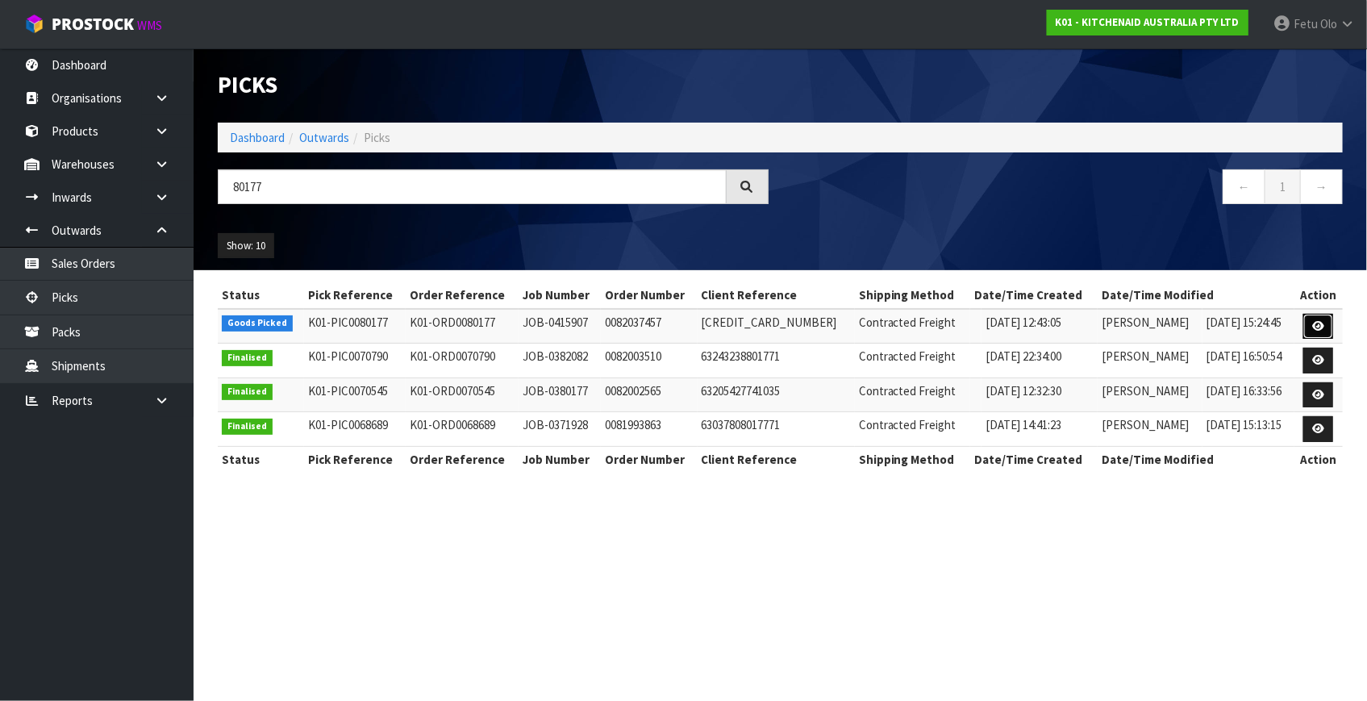
click at [1321, 323] on icon at bounding box center [1318, 326] width 12 height 10
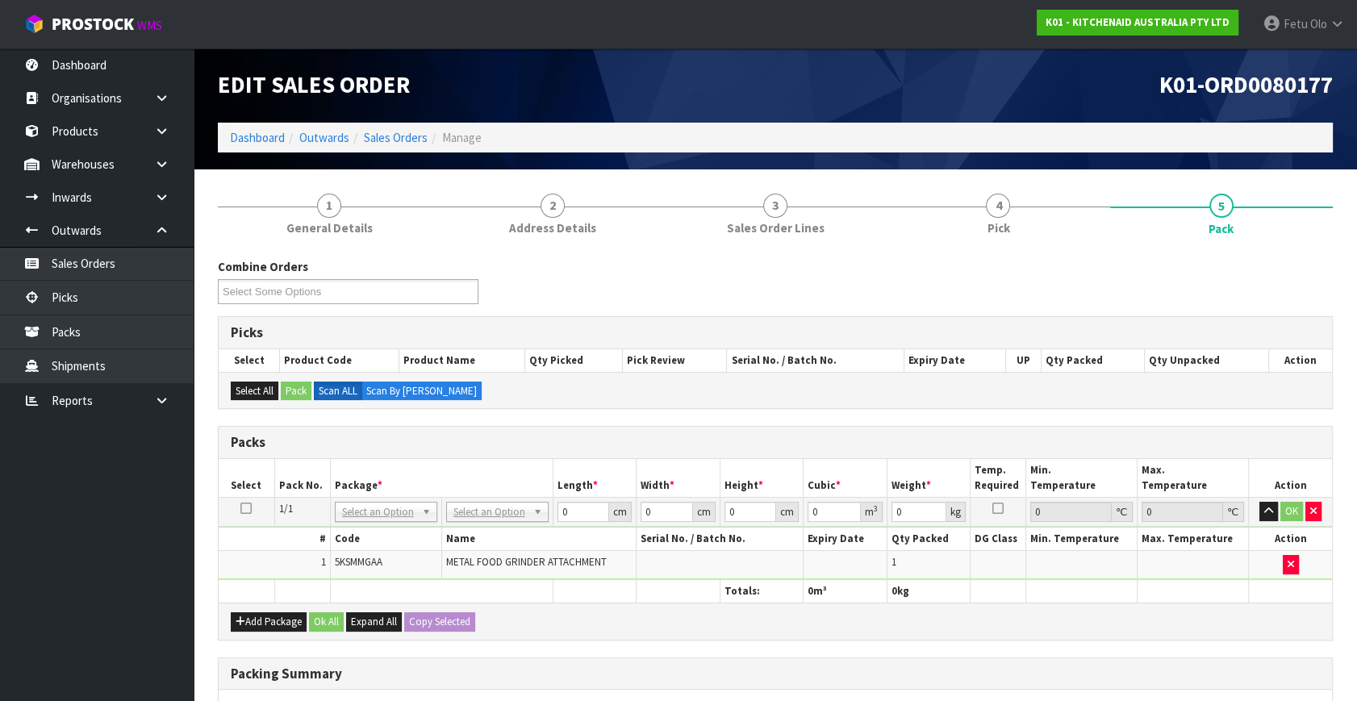
click at [596, 452] on div "Packs" at bounding box center [775, 443] width 1113 height 32
click at [377, 533] on input "text" at bounding box center [385, 533] width 94 height 20
type input "011"
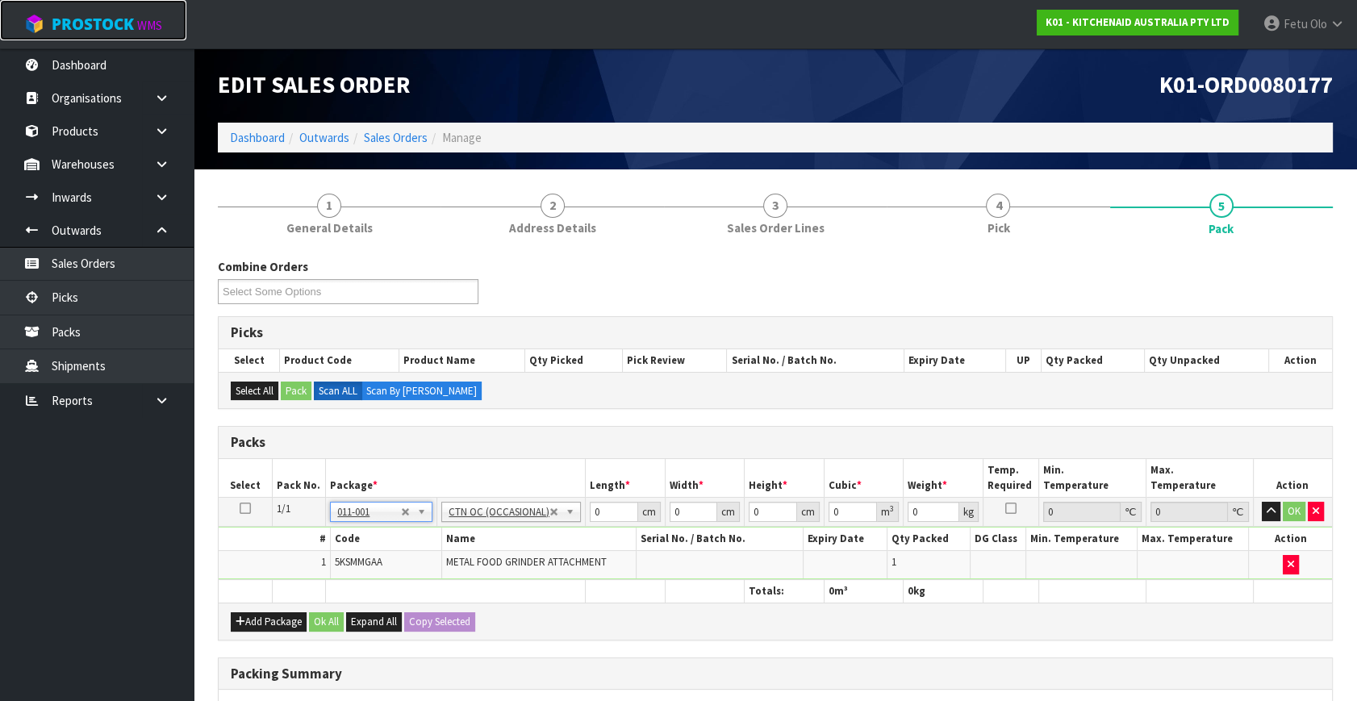
type input "2.3"
drag, startPoint x: 605, startPoint y: 511, endPoint x: 500, endPoint y: 556, distance: 114.2
click at [500, 556] on tbody "1/1 NONE 007-001 007-002 007-004 007-009 007-013 007-014 007-015 007-017 007-01…" at bounding box center [775, 539] width 1113 height 82
type input "41"
type input "28"
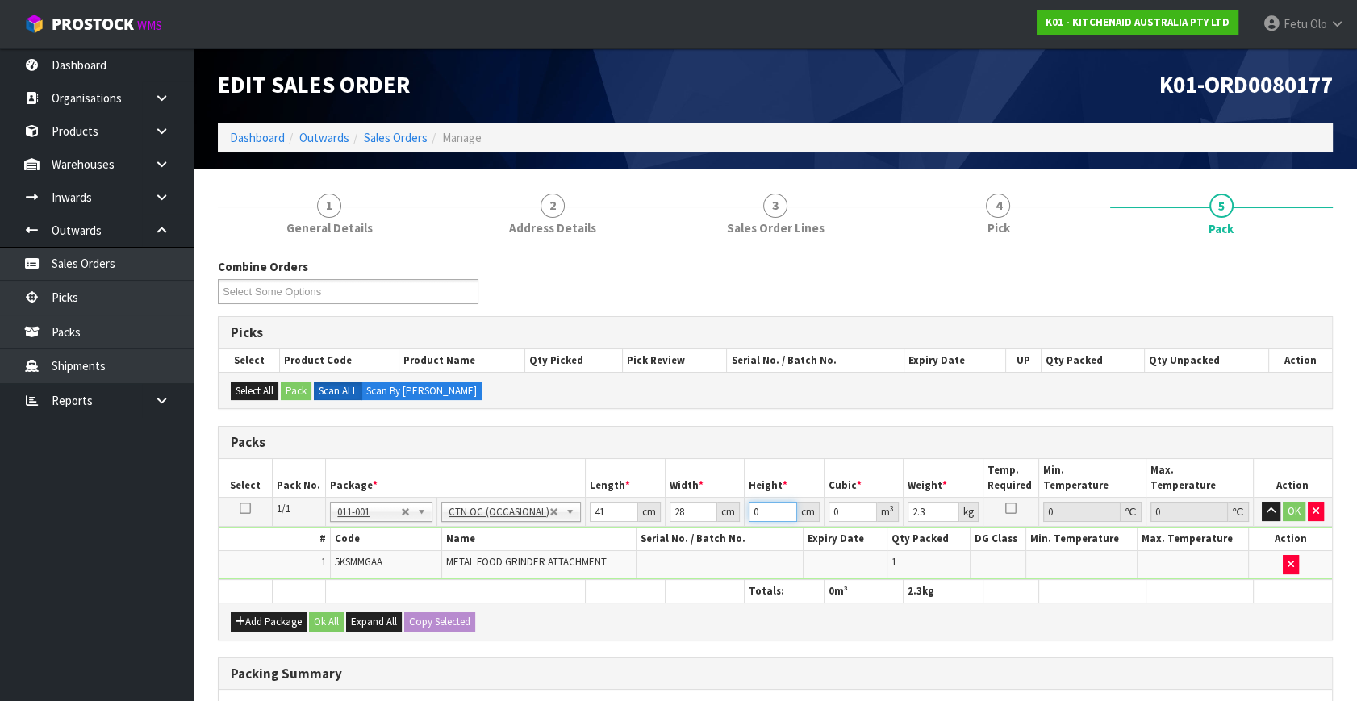
type input "1"
type input "0.001148"
type input "18"
type input "0.020664"
type input "18"
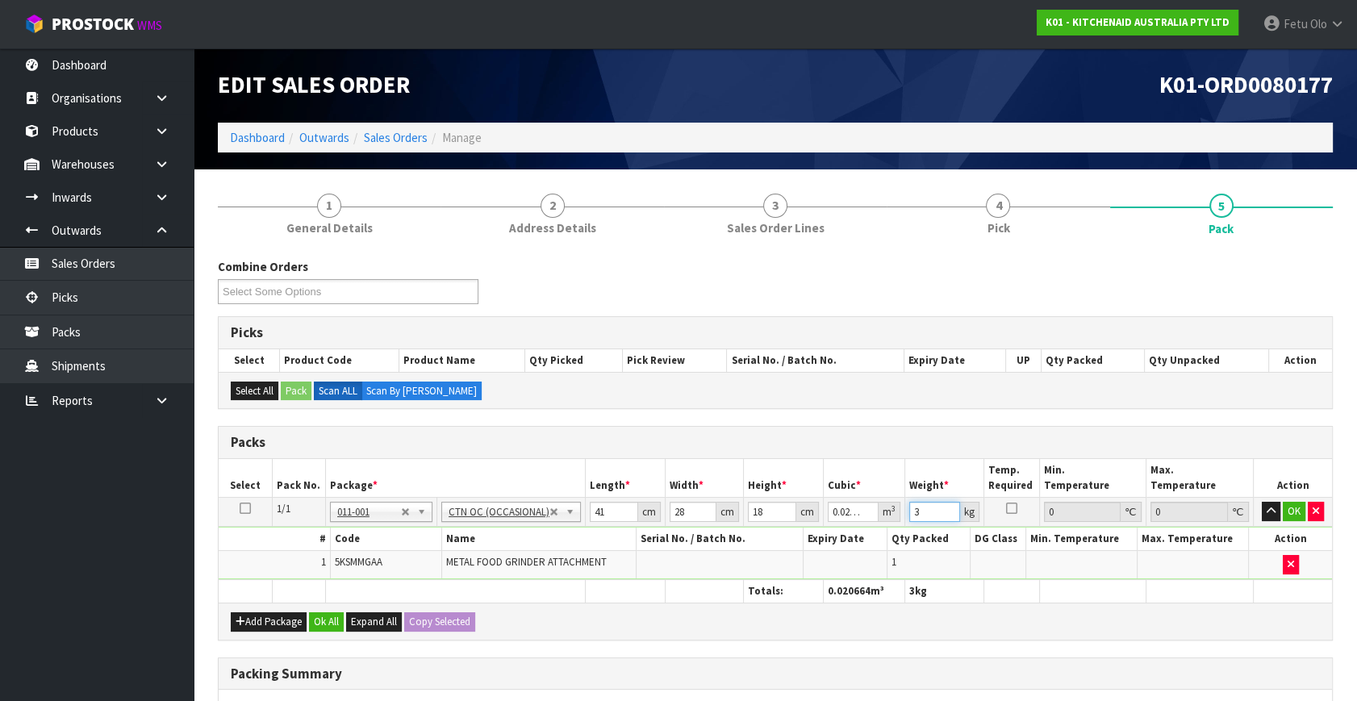
type input "3"
click button "OK" at bounding box center [1293, 511] width 23 height 19
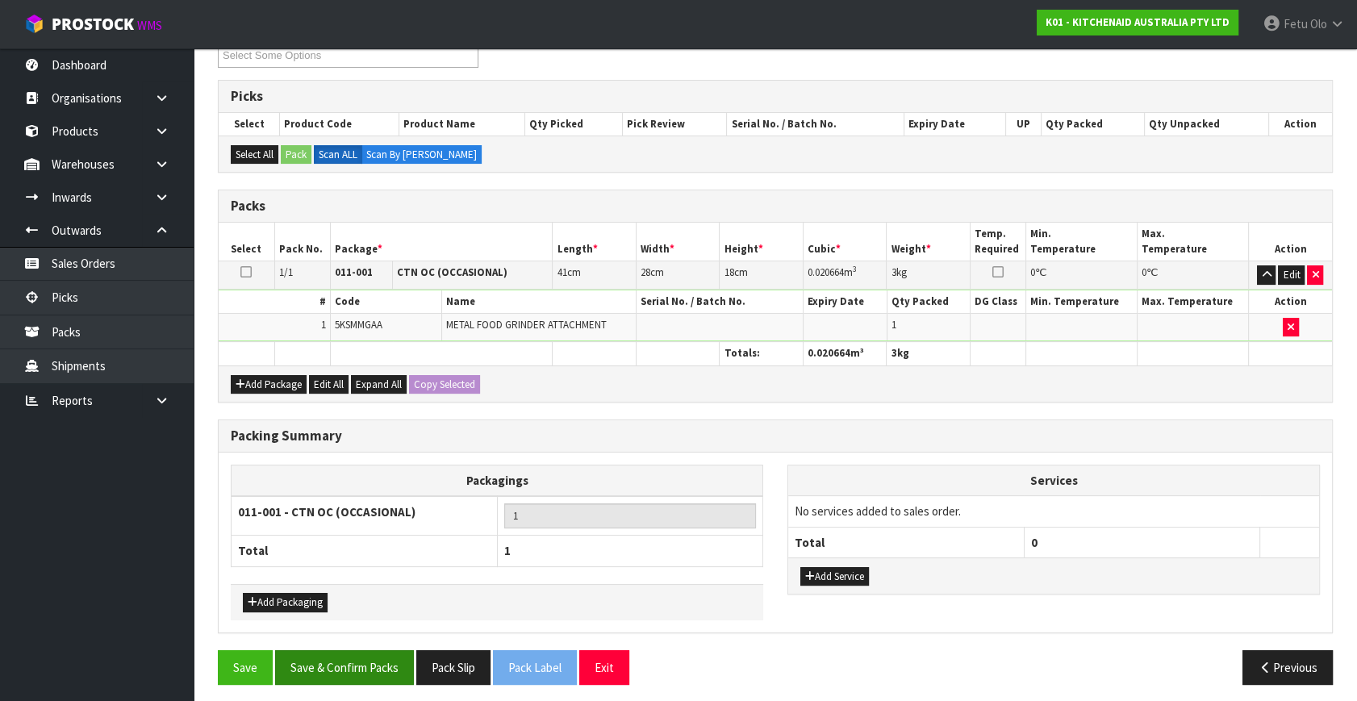
scroll to position [240, 0]
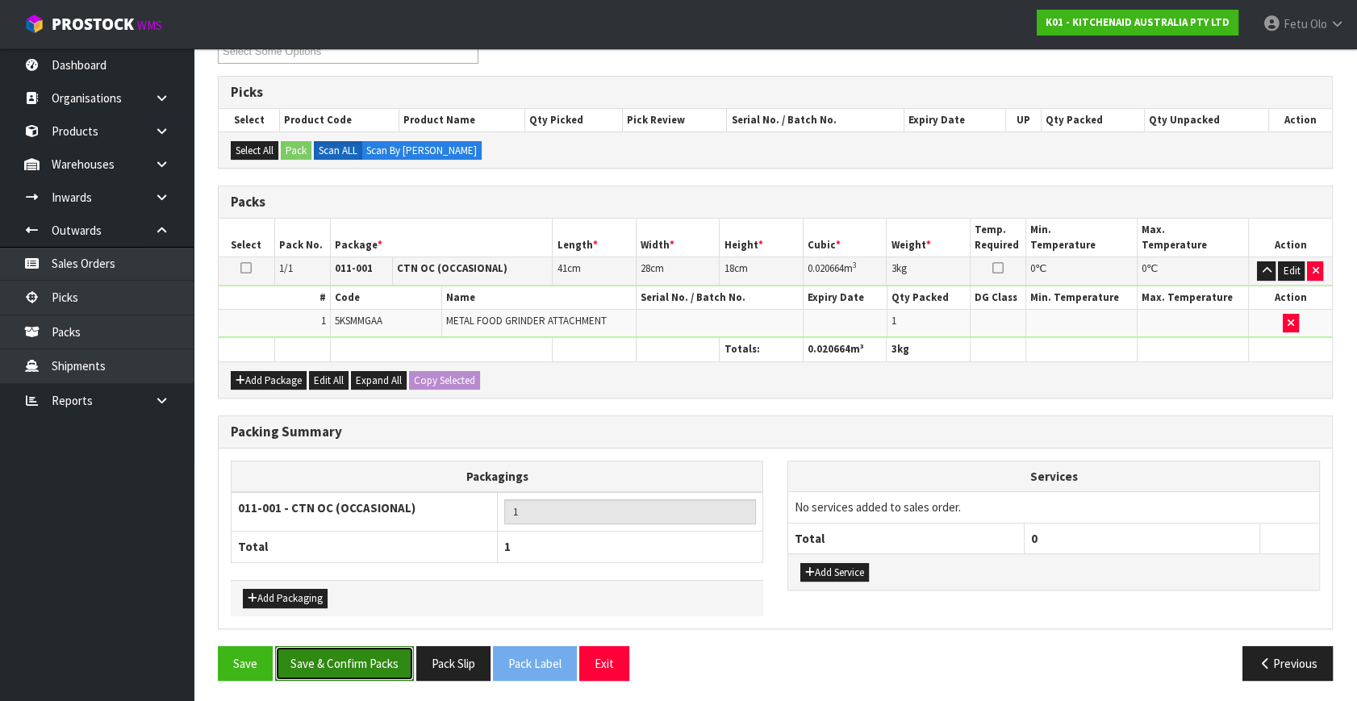
click at [336, 657] on button "Save & Confirm Packs" at bounding box center [344, 663] width 139 height 35
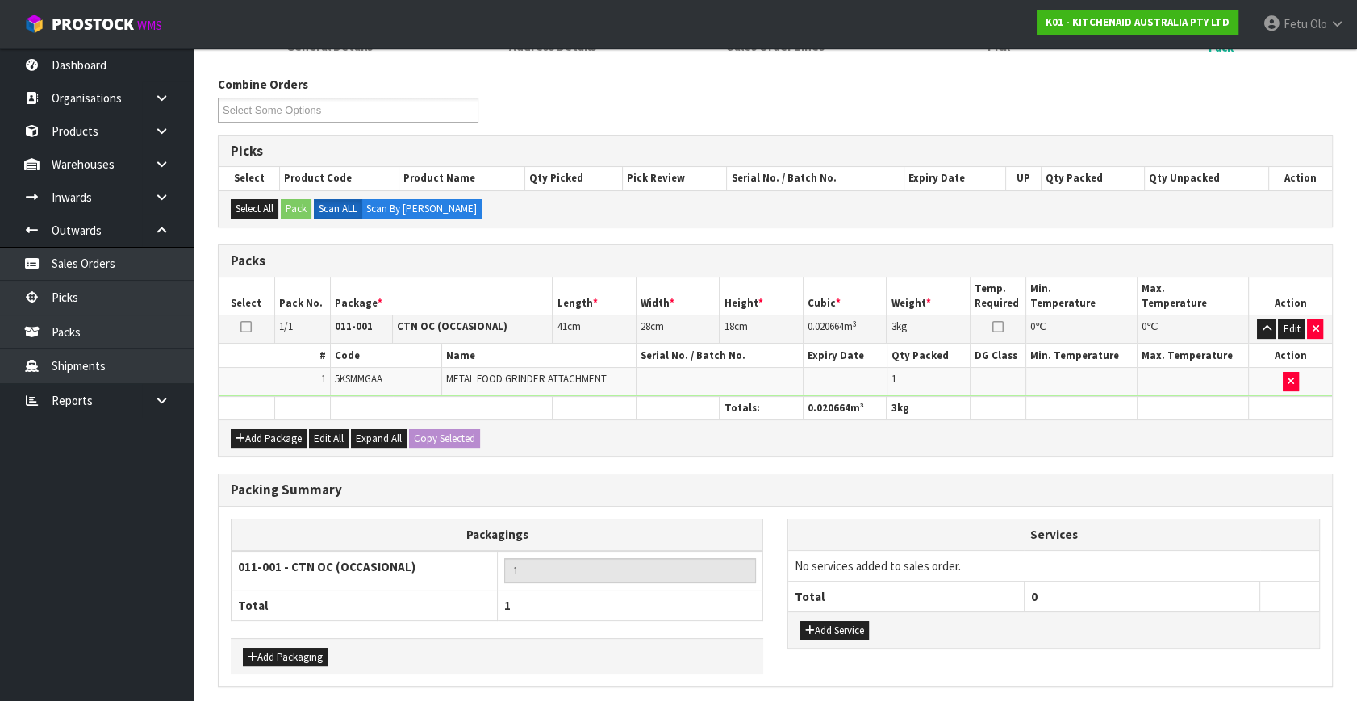
scroll to position [0, 0]
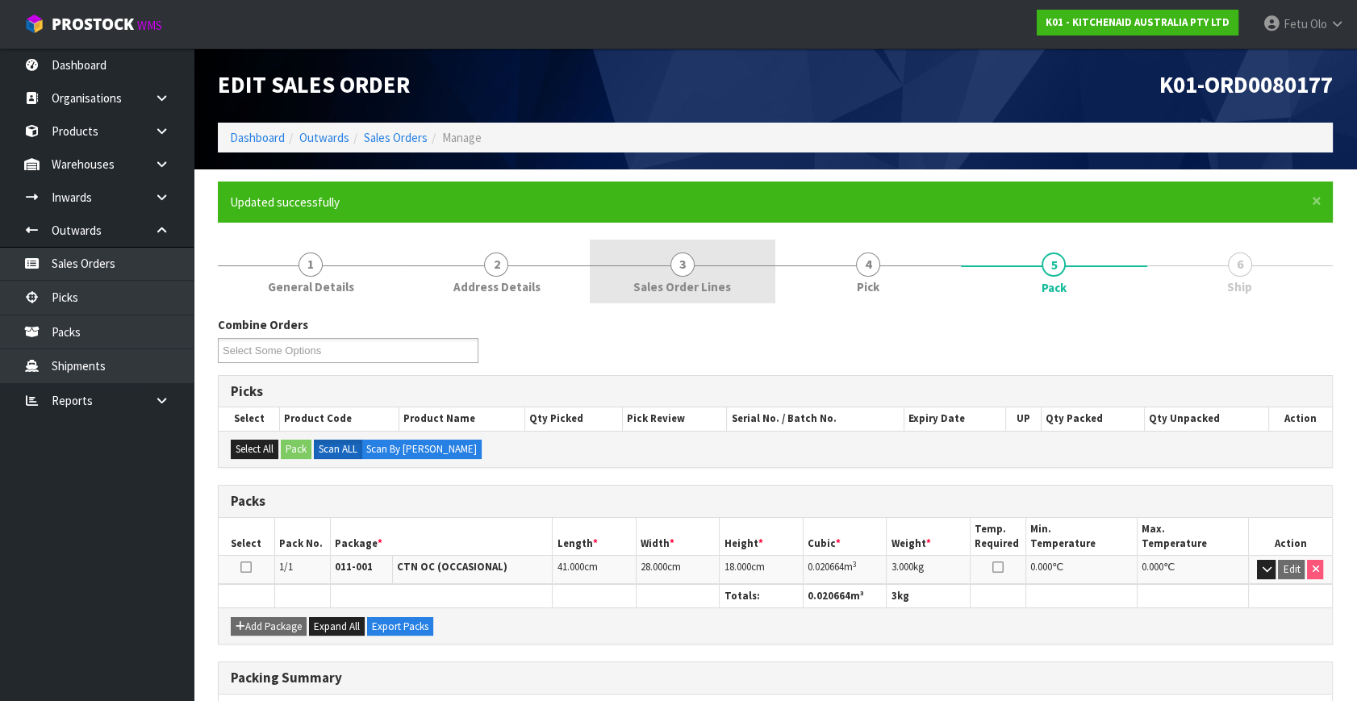
click at [690, 298] on link "3 Sales Order Lines" at bounding box center [683, 272] width 186 height 64
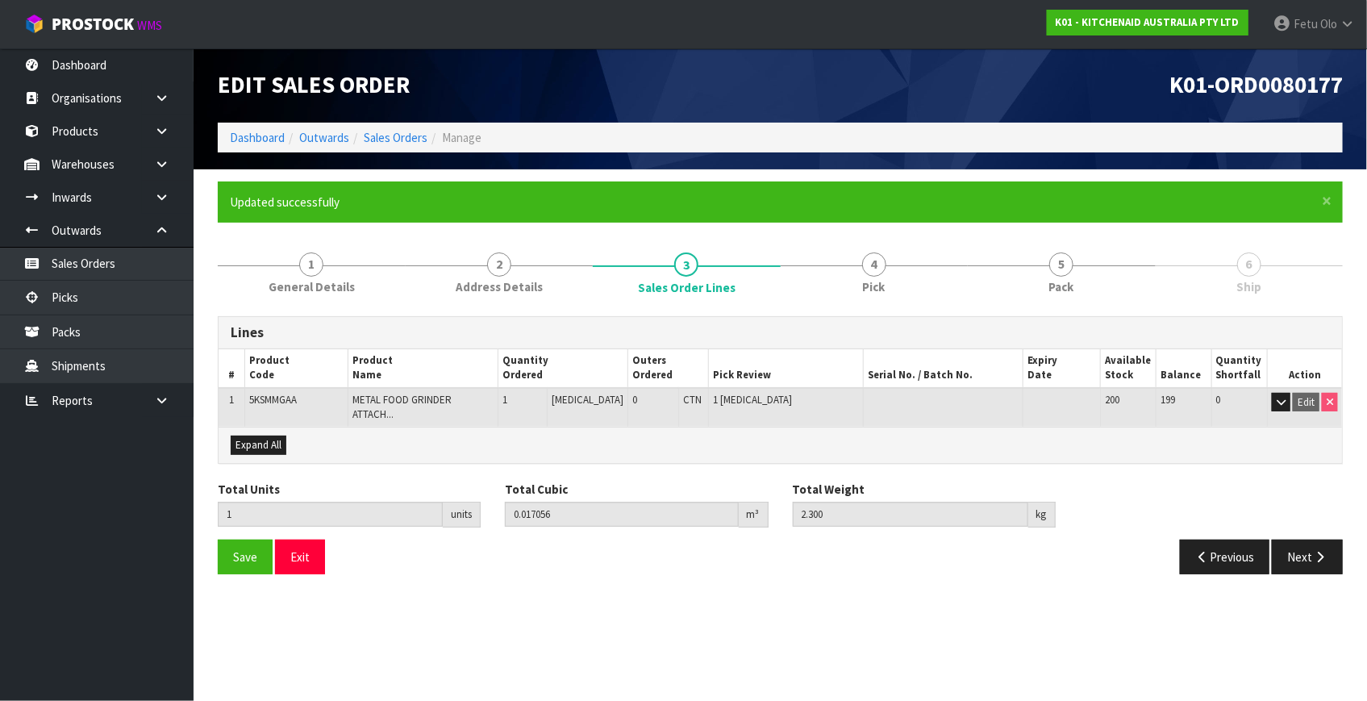
click at [1265, 605] on section "Edit Sales Order K01-ORD0080177 Dashboard Outwards Sales Orders Manage × Close …" at bounding box center [683, 350] width 1367 height 701
click at [1307, 549] on button "Next" at bounding box center [1307, 557] width 71 height 35
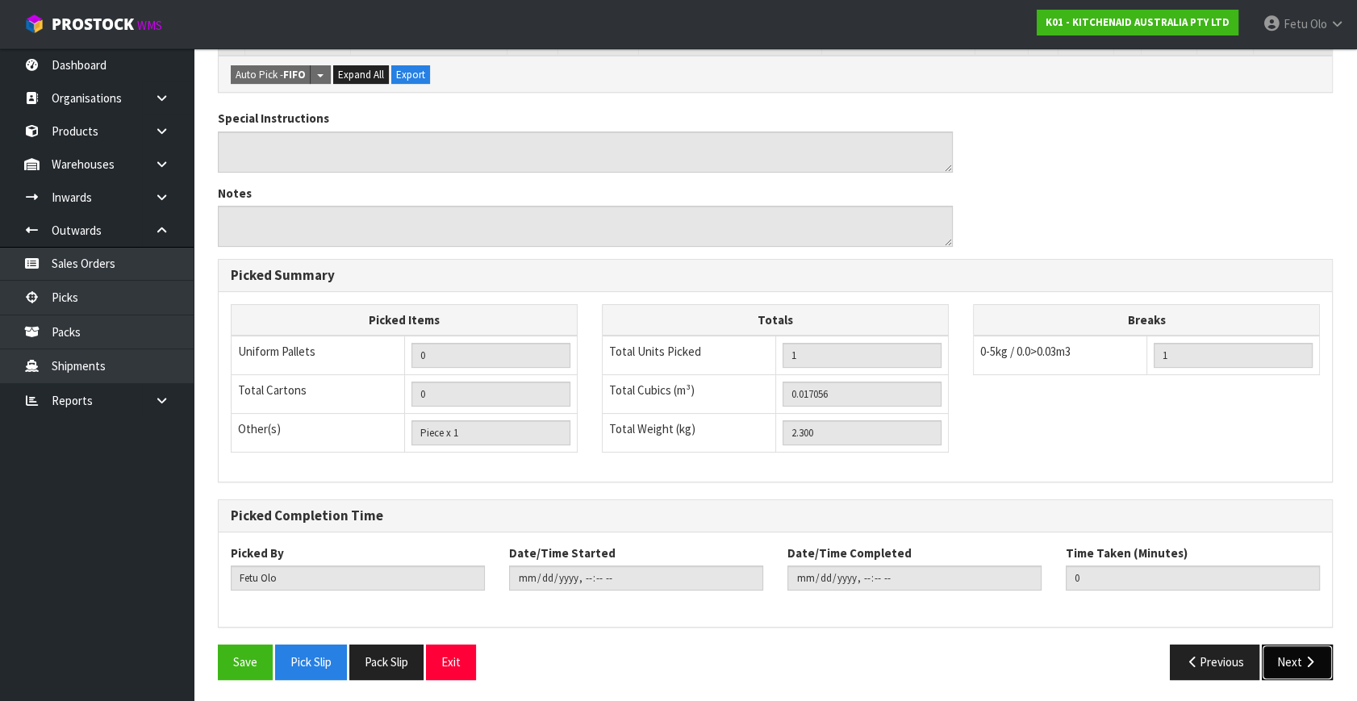
click at [1280, 653] on button "Next" at bounding box center [1296, 661] width 71 height 35
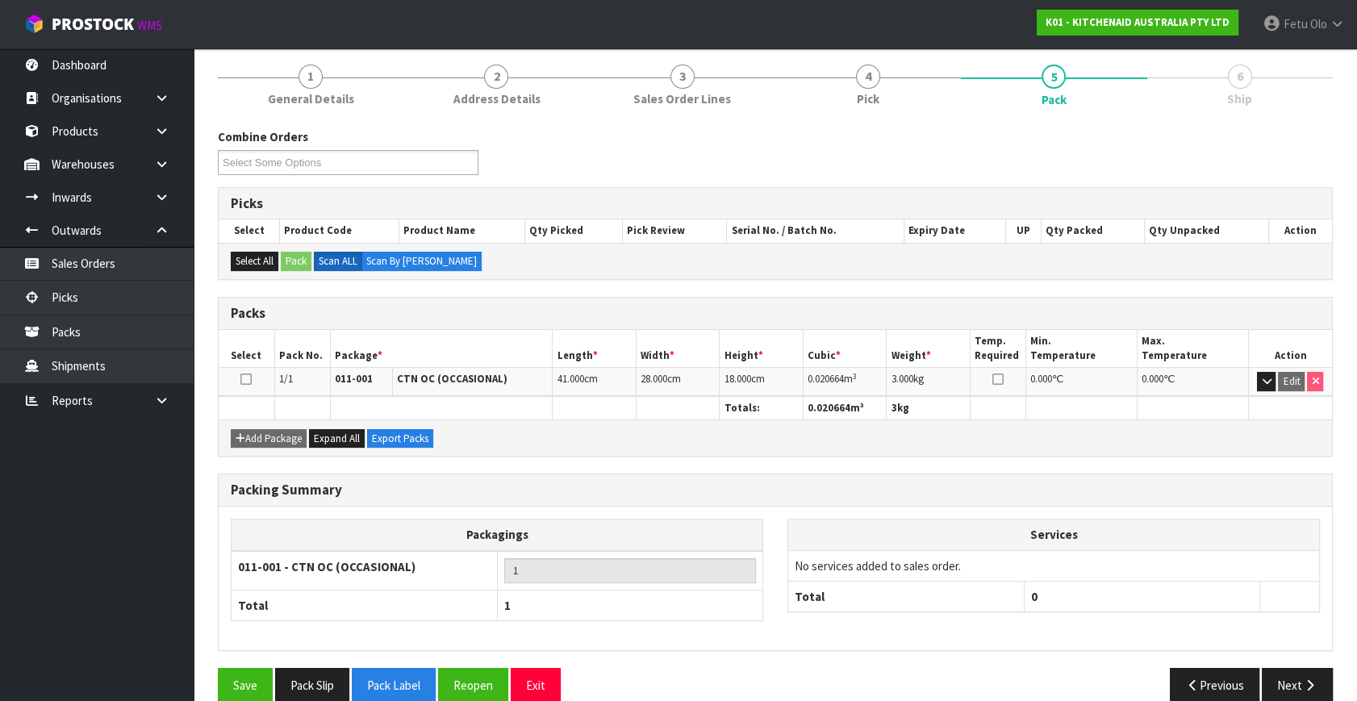
scroll to position [211, 0]
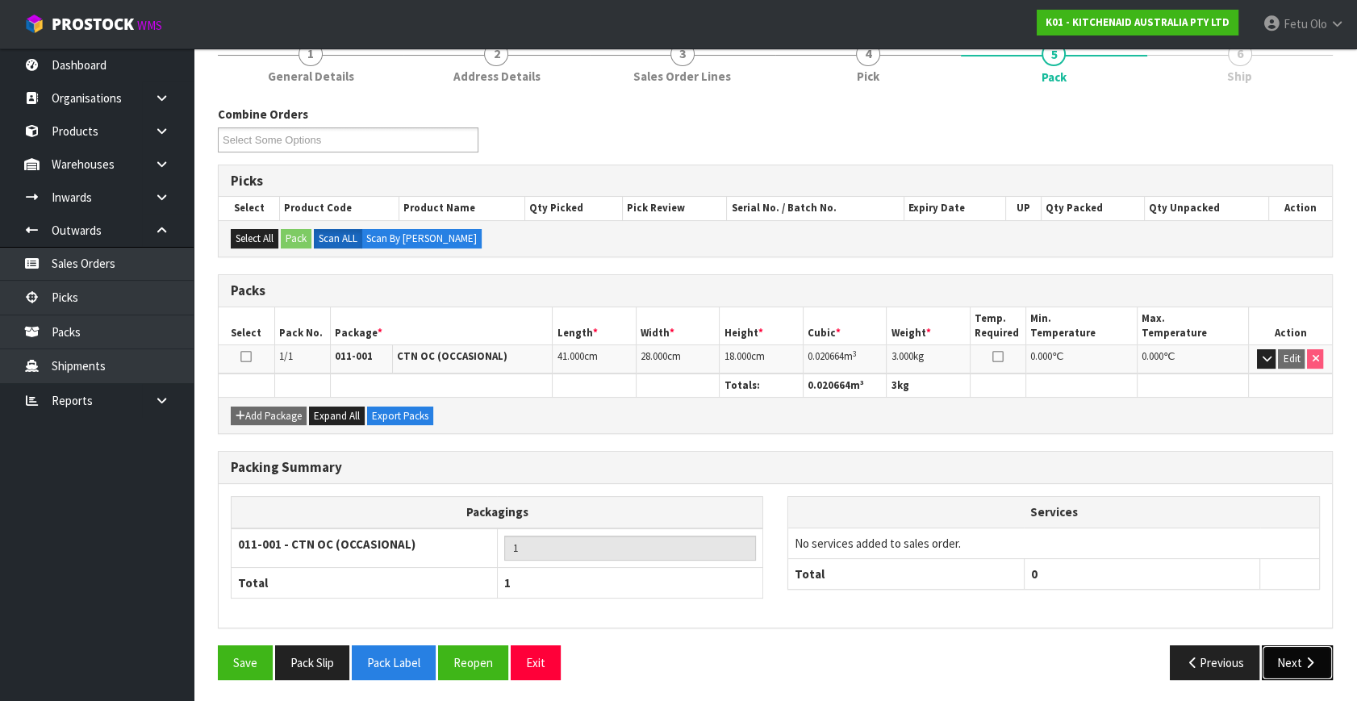
click at [1300, 656] on button "Next" at bounding box center [1296, 662] width 71 height 35
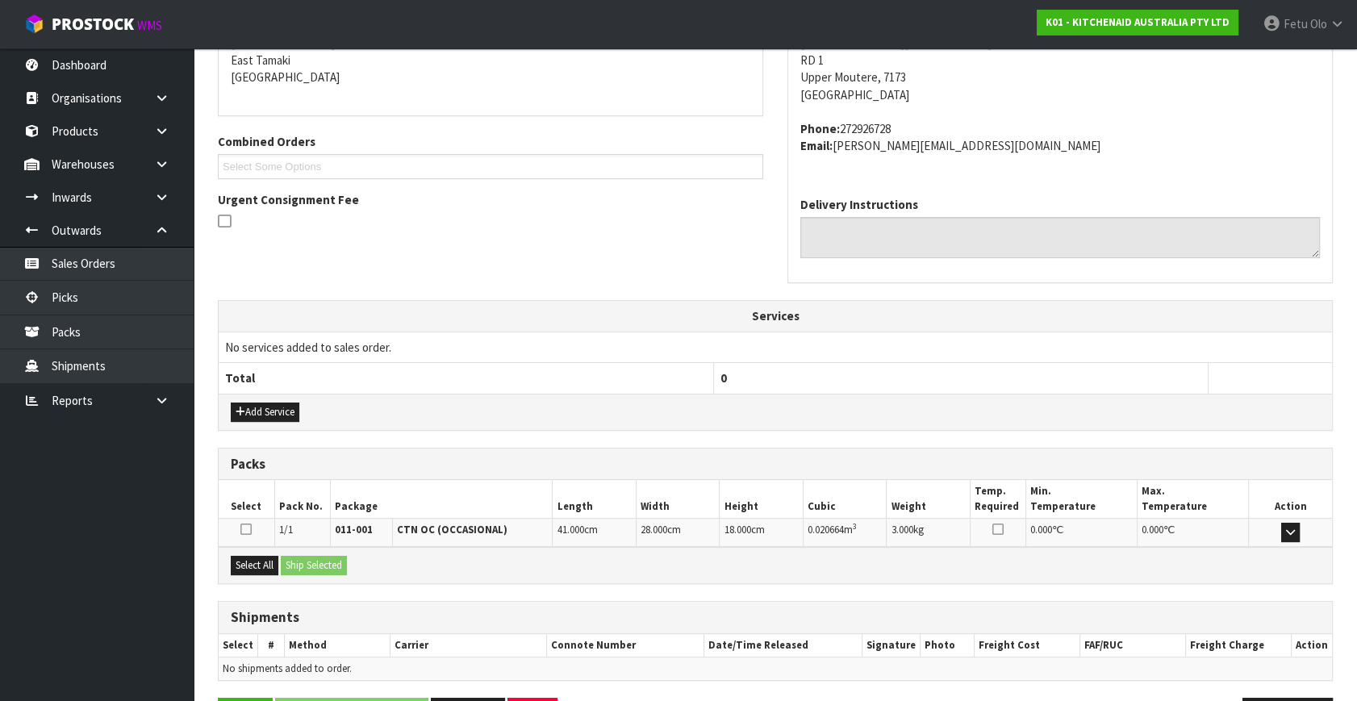
scroll to position [397, 0]
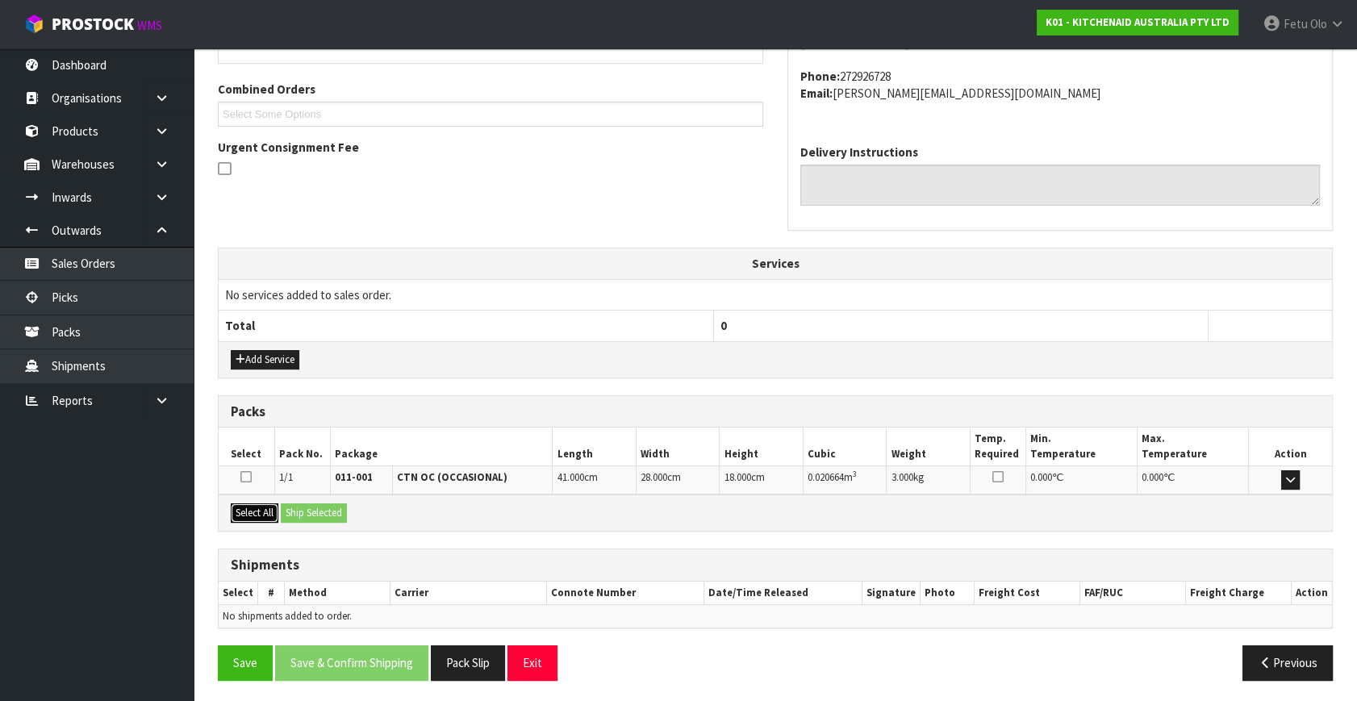
click at [253, 516] on button "Select All" at bounding box center [255, 512] width 48 height 19
click at [338, 505] on button "Ship Selected" at bounding box center [314, 512] width 66 height 19
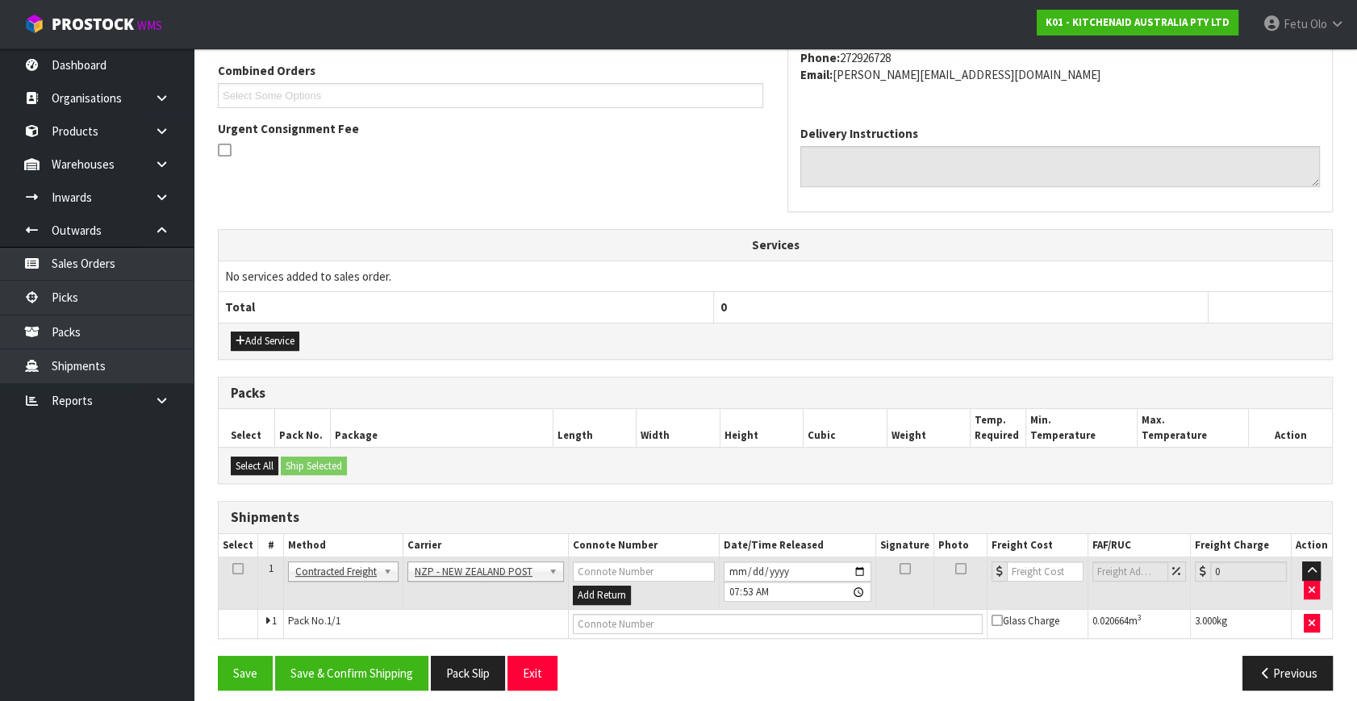
scroll to position [426, 0]
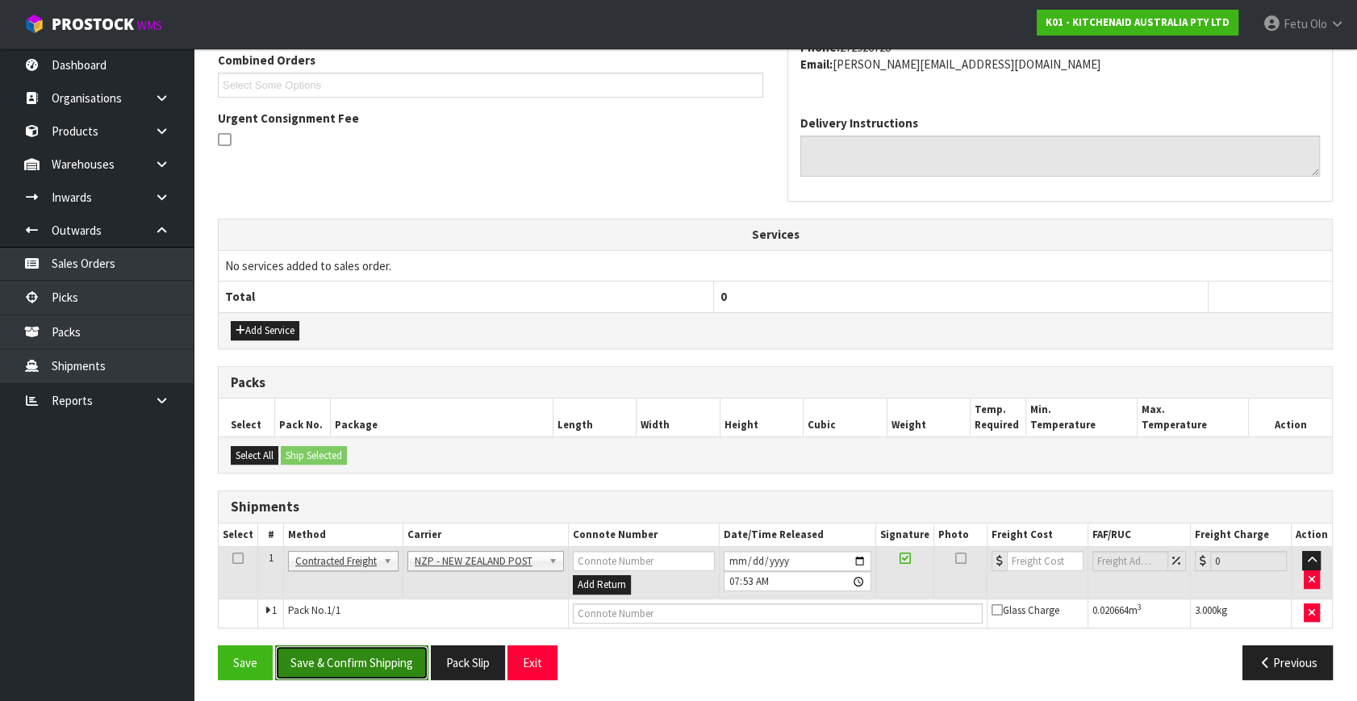
click at [357, 652] on button "Save & Confirm Shipping" at bounding box center [351, 662] width 153 height 35
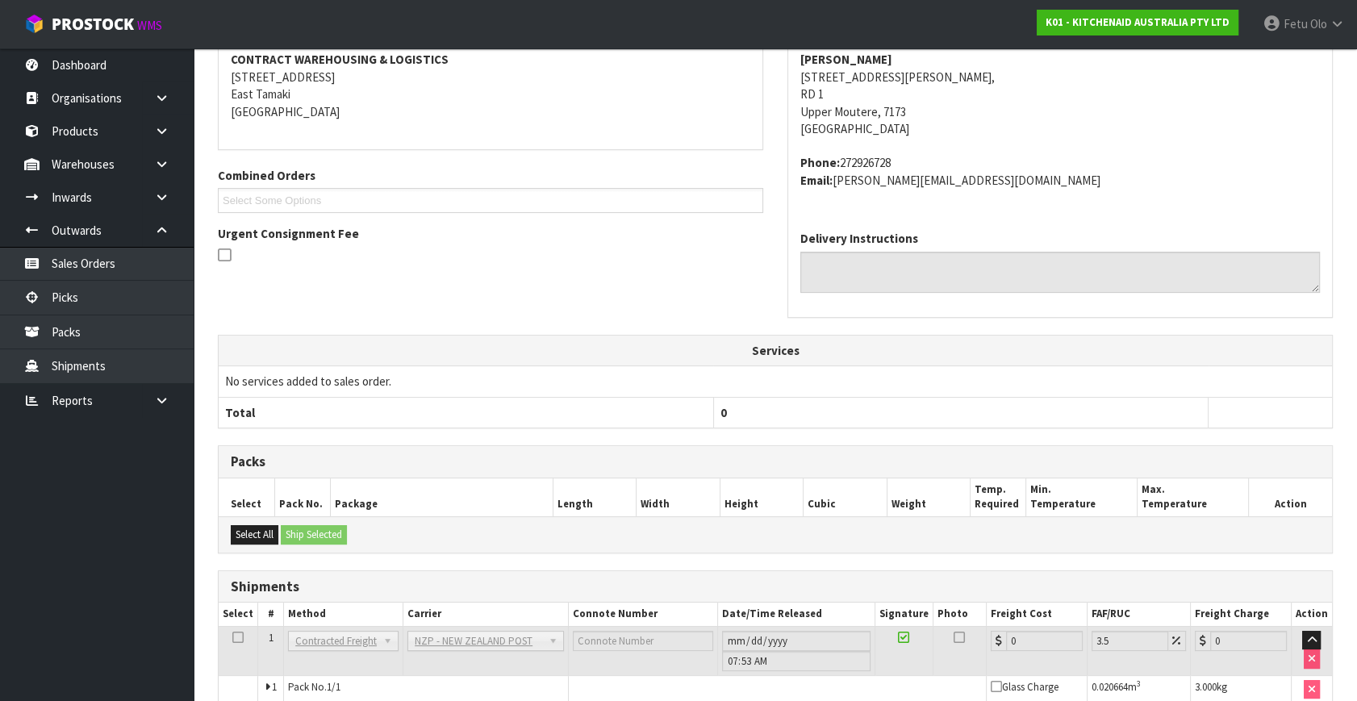
scroll to position [403, 0]
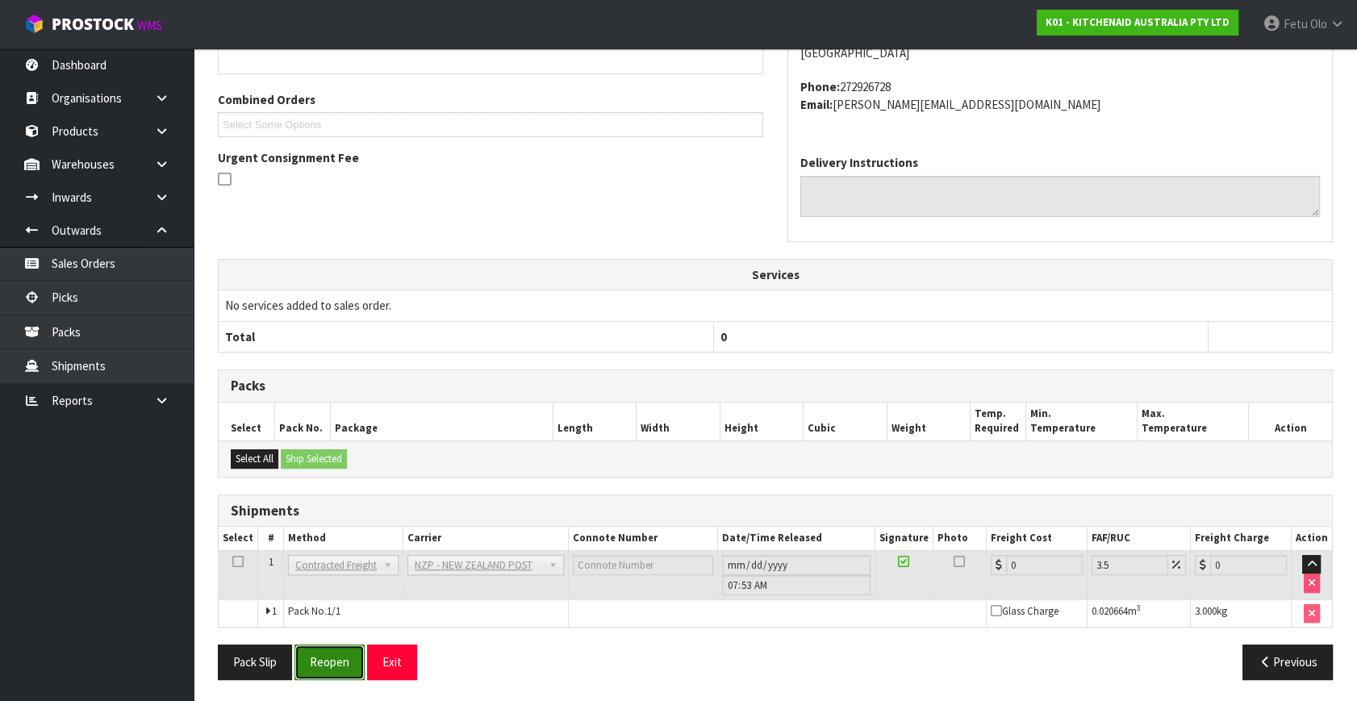
click at [317, 652] on button "Reopen" at bounding box center [329, 661] width 70 height 35
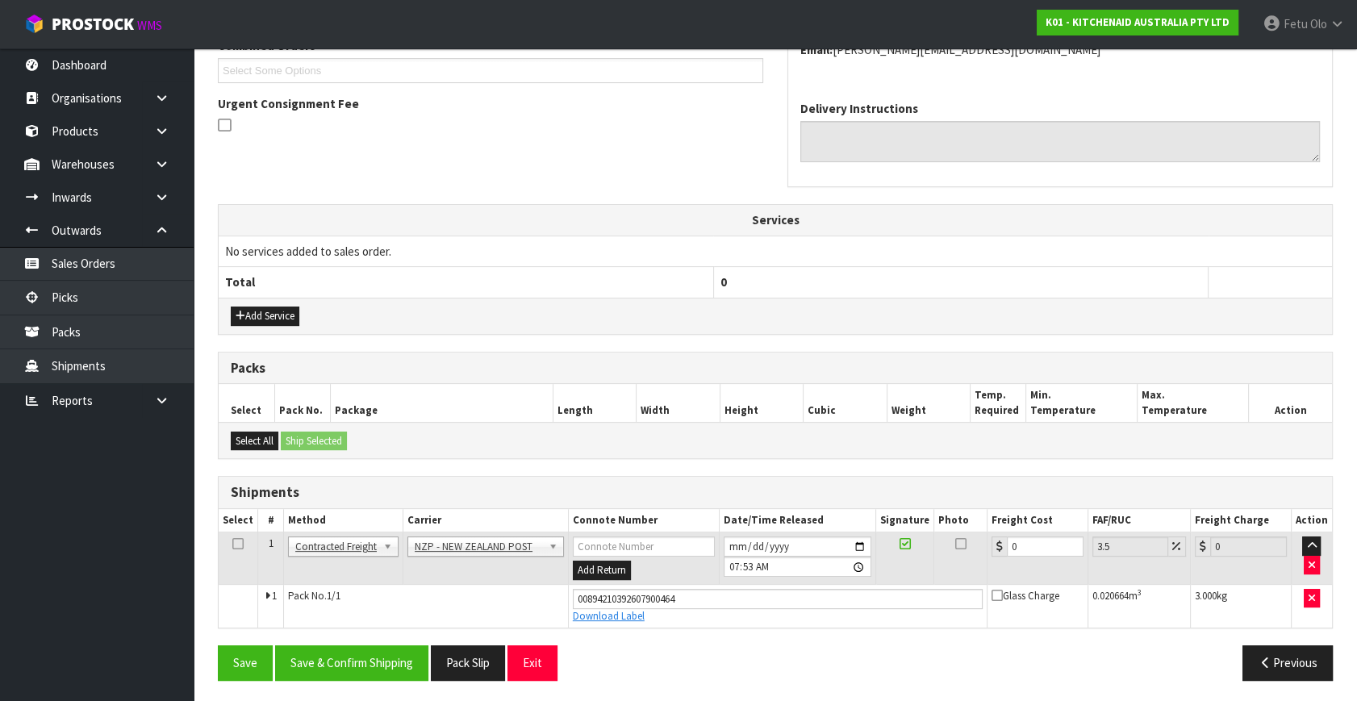
scroll to position [441, 0]
click at [890, 605] on tbody "1 Client Local Pickup Customer Local Pickup Company Freight Contracted Freight …" at bounding box center [775, 579] width 1113 height 95
type input "1"
type input "1.03"
type input "16"
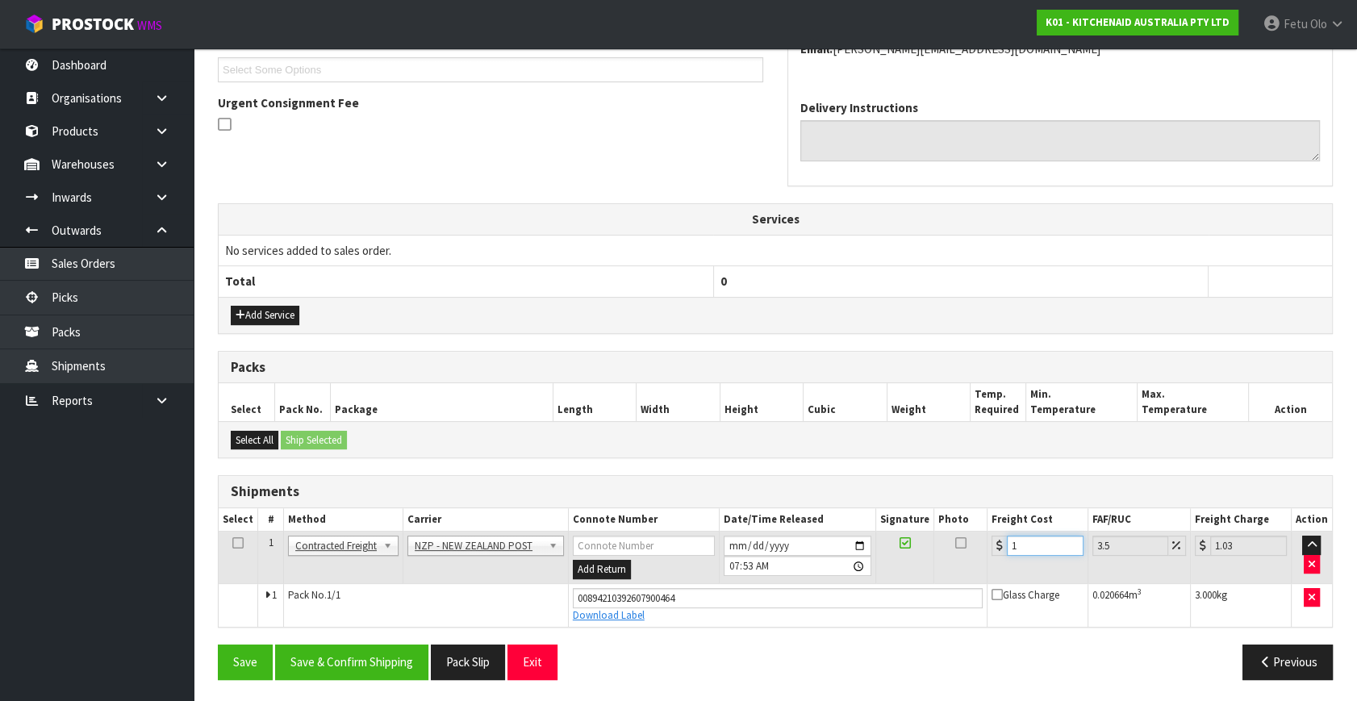
type input "16.56"
type input "16.2"
type input "16.77"
type input "16.20"
click at [390, 648] on button "Save & Confirm Shipping" at bounding box center [351, 661] width 153 height 35
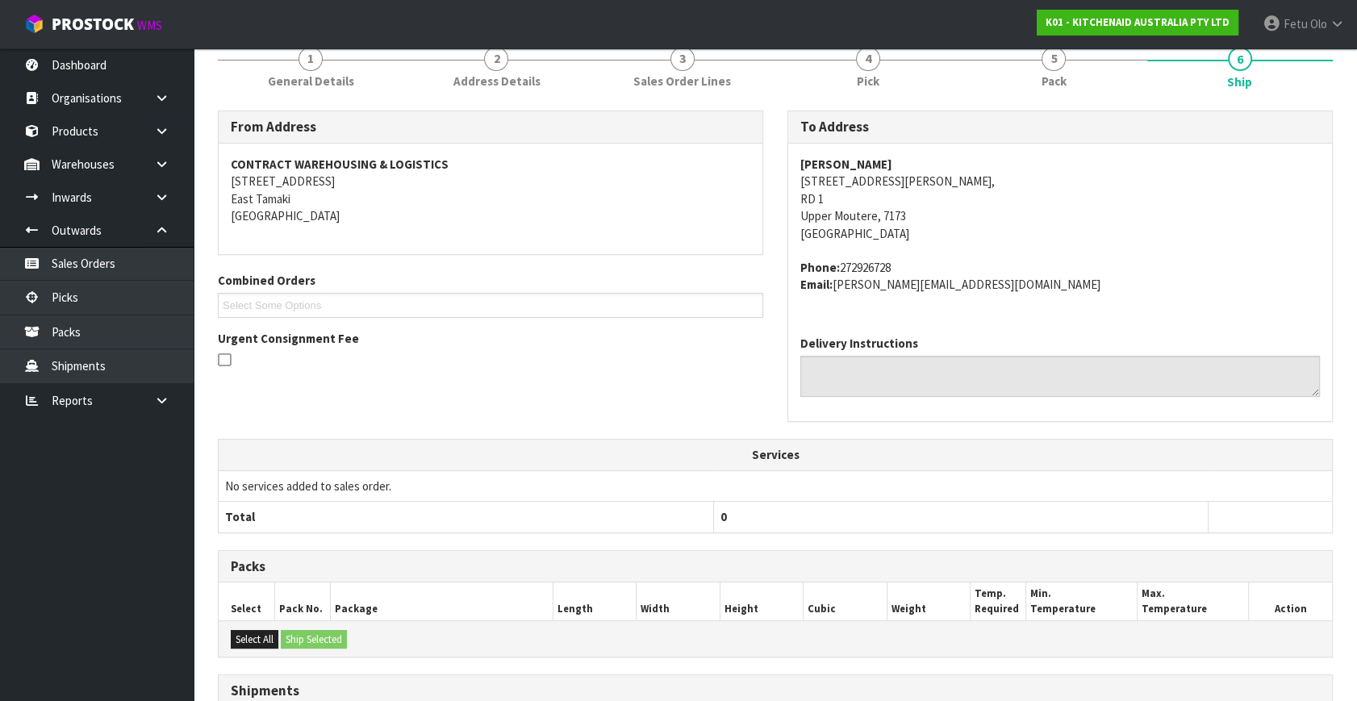
scroll to position [397, 0]
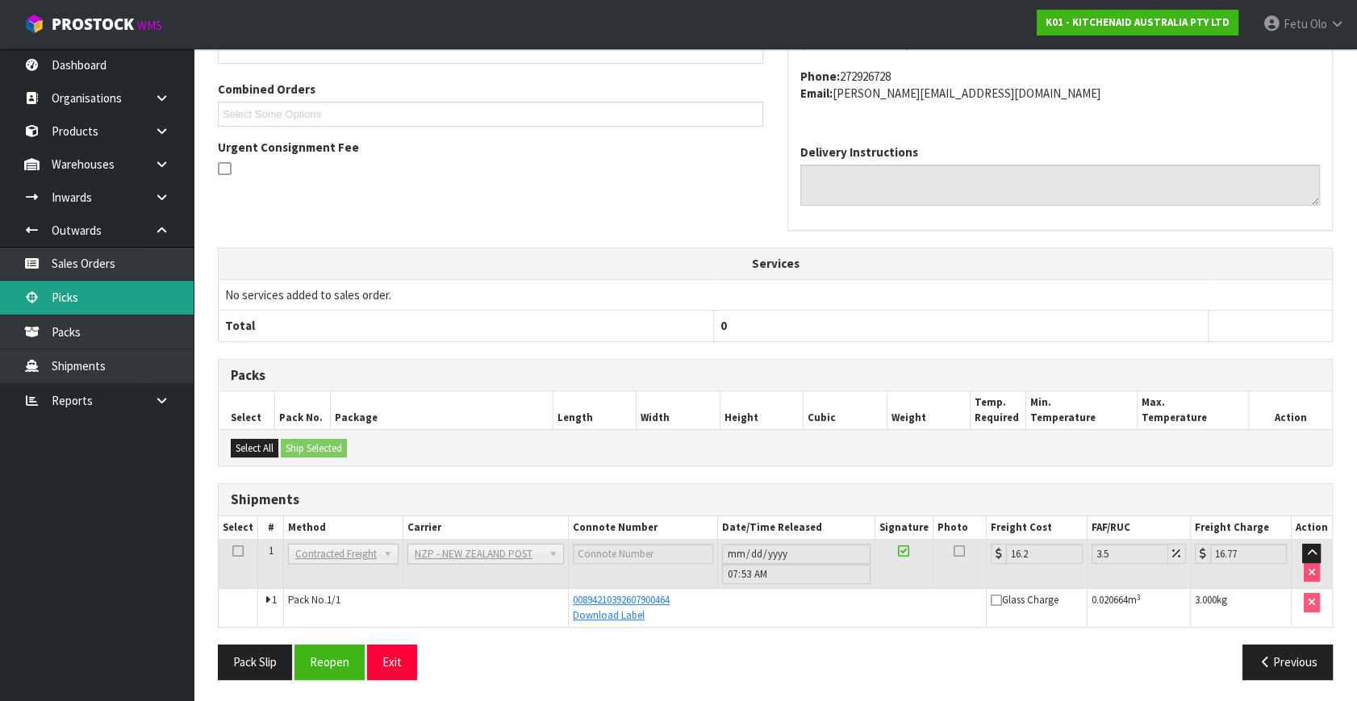
click at [125, 304] on link "Picks" at bounding box center [97, 297] width 194 height 33
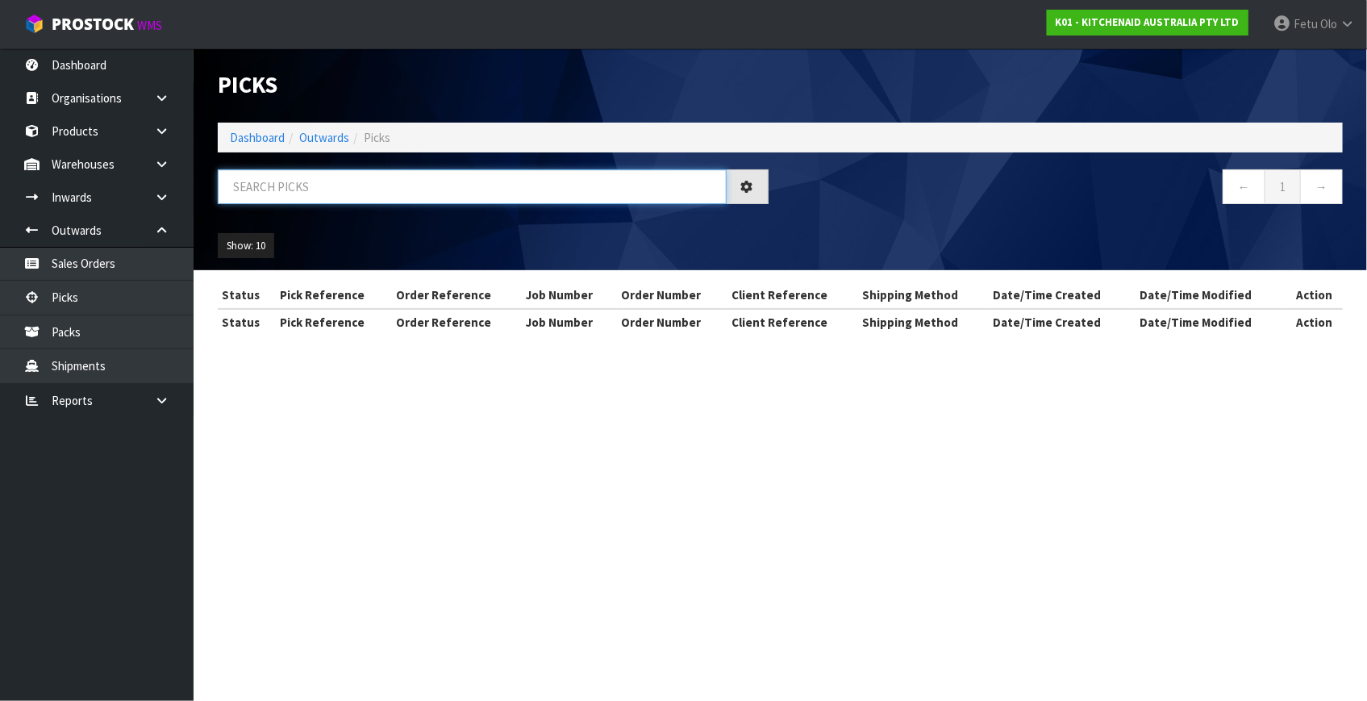
click at [421, 184] on input "text" at bounding box center [472, 186] width 509 height 35
type input "80175"
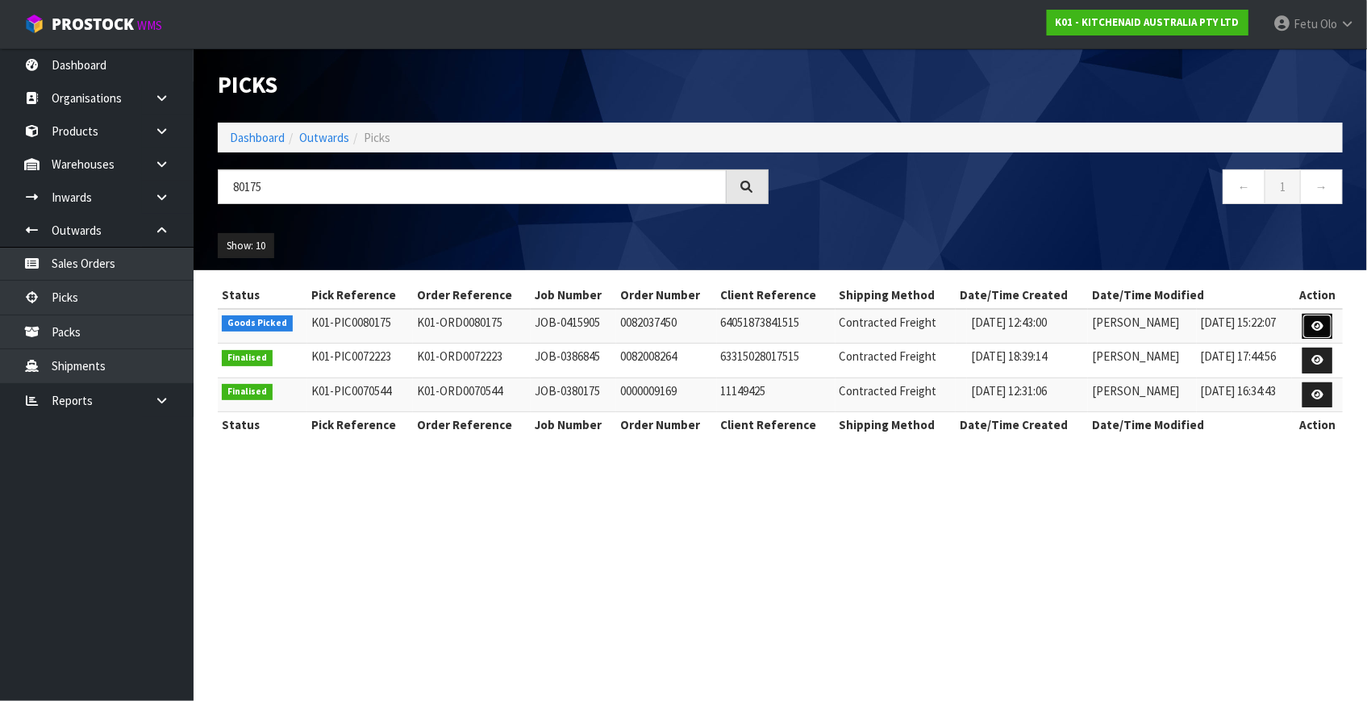
click at [1311, 326] on link at bounding box center [1318, 327] width 30 height 26
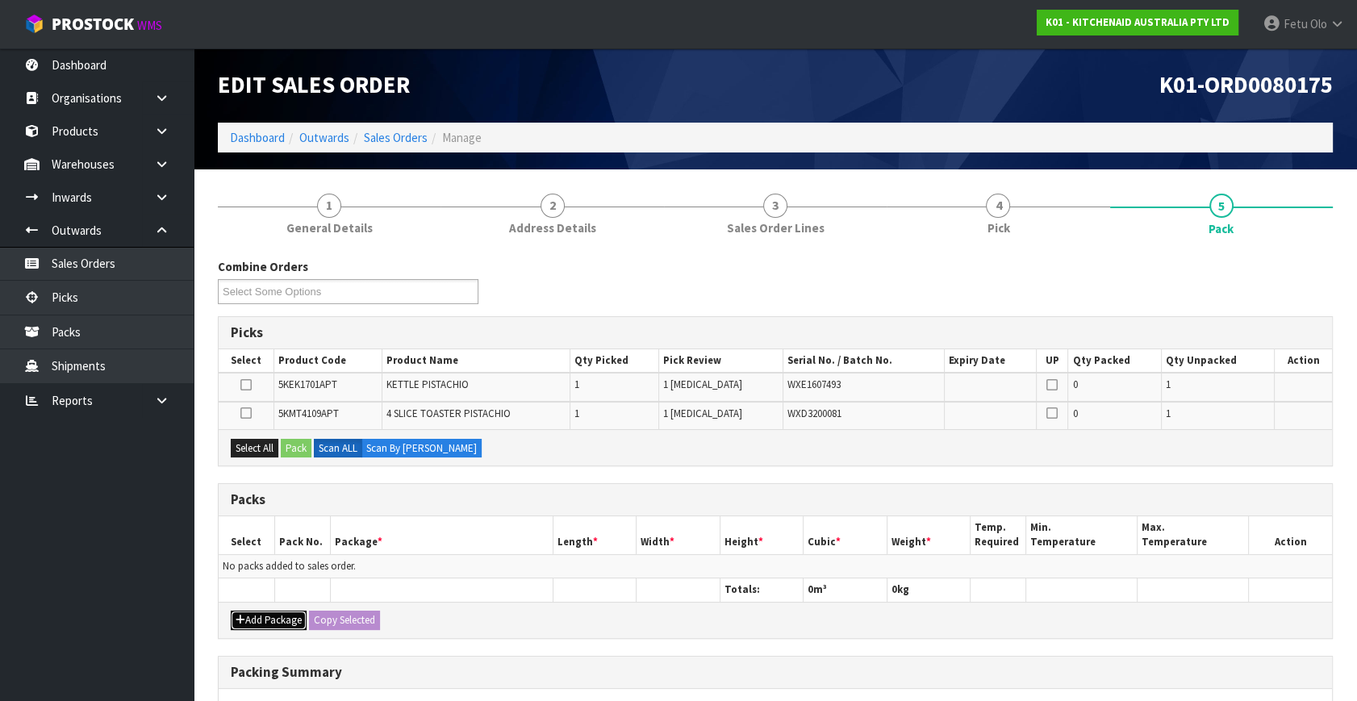
drag, startPoint x: 251, startPoint y: 619, endPoint x: 248, endPoint y: 605, distance: 14.1
click at [250, 619] on button "Add Package" at bounding box center [269, 620] width 76 height 19
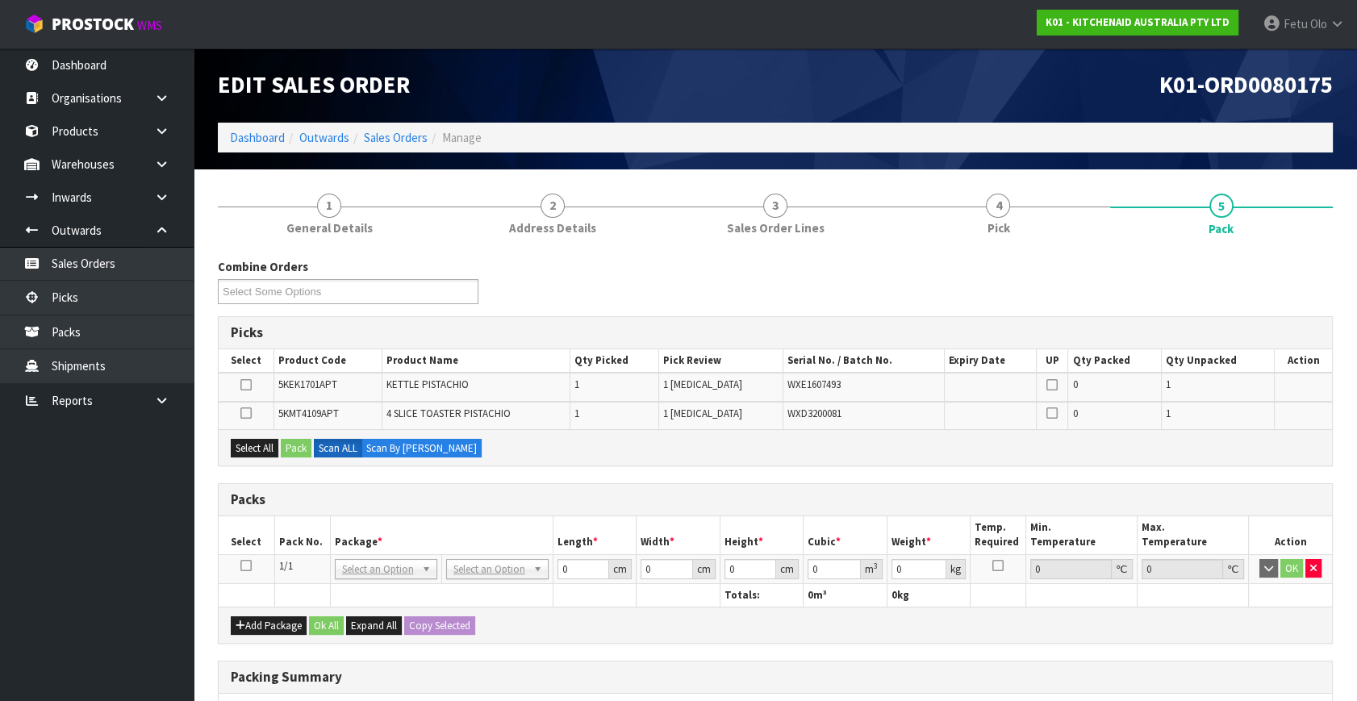
click at [245, 566] on icon at bounding box center [245, 565] width 11 height 1
click at [345, 532] on th "Package *" at bounding box center [441, 535] width 223 height 38
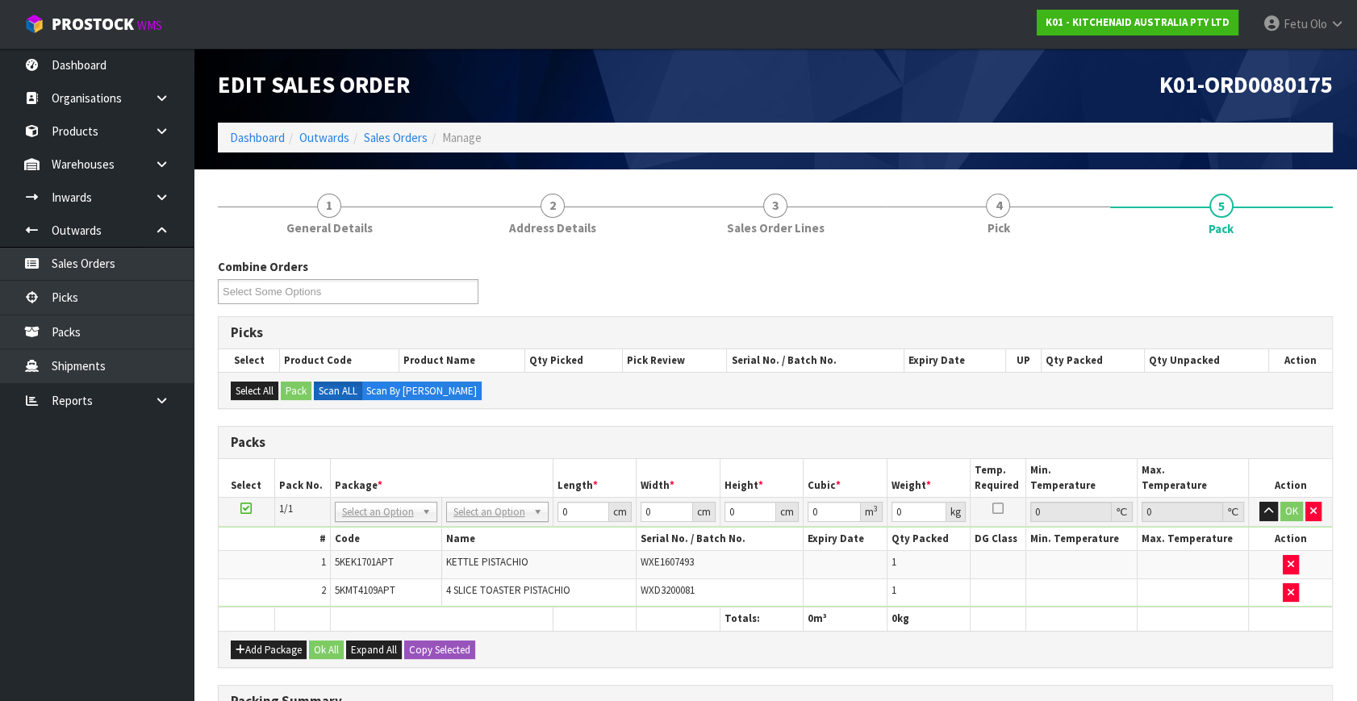
drag, startPoint x: 395, startPoint y: 509, endPoint x: 381, endPoint y: 528, distance: 23.7
click at [381, 528] on input "text" at bounding box center [385, 533] width 94 height 20
type input "011"
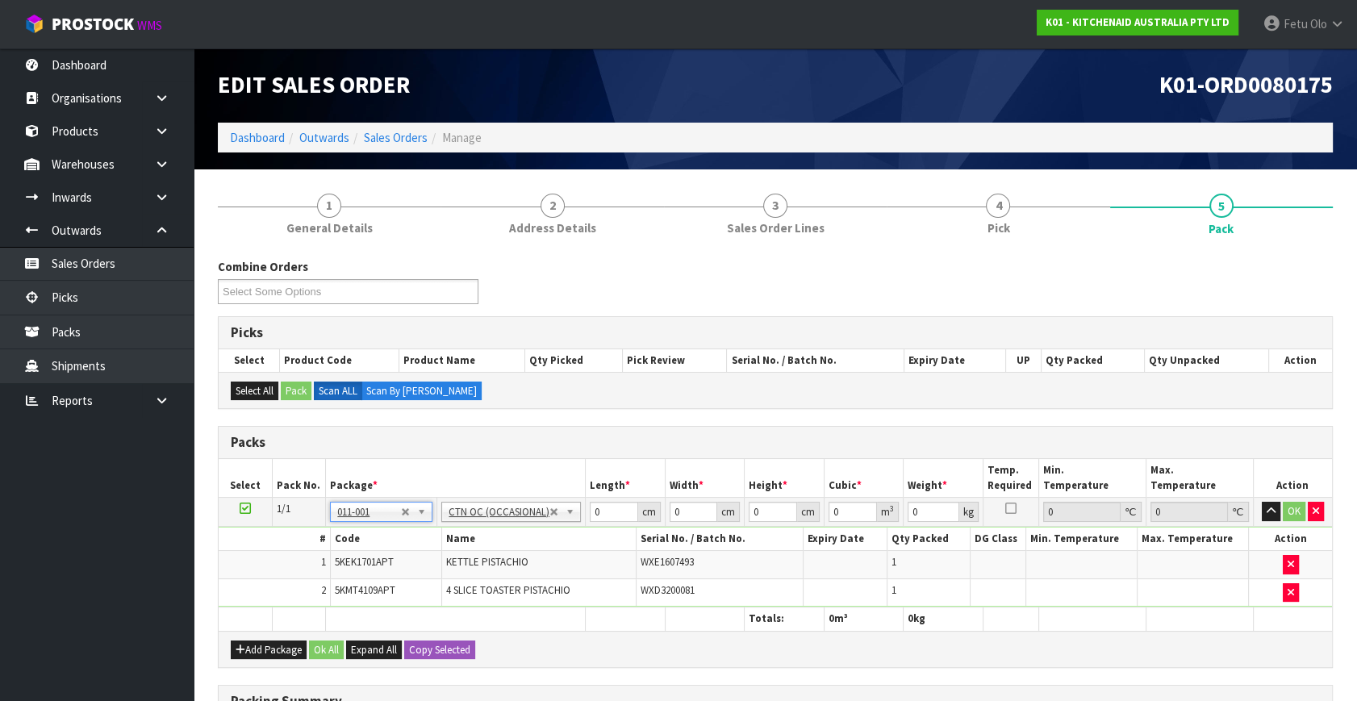
type input "6.55"
click at [502, 554] on tbody "1/1 NONE 007-001 007-002 007-004 007-009 007-013 007-014 007-015 007-017 007-01…" at bounding box center [775, 553] width 1113 height 110
type input "59"
type input "38"
type input "2"
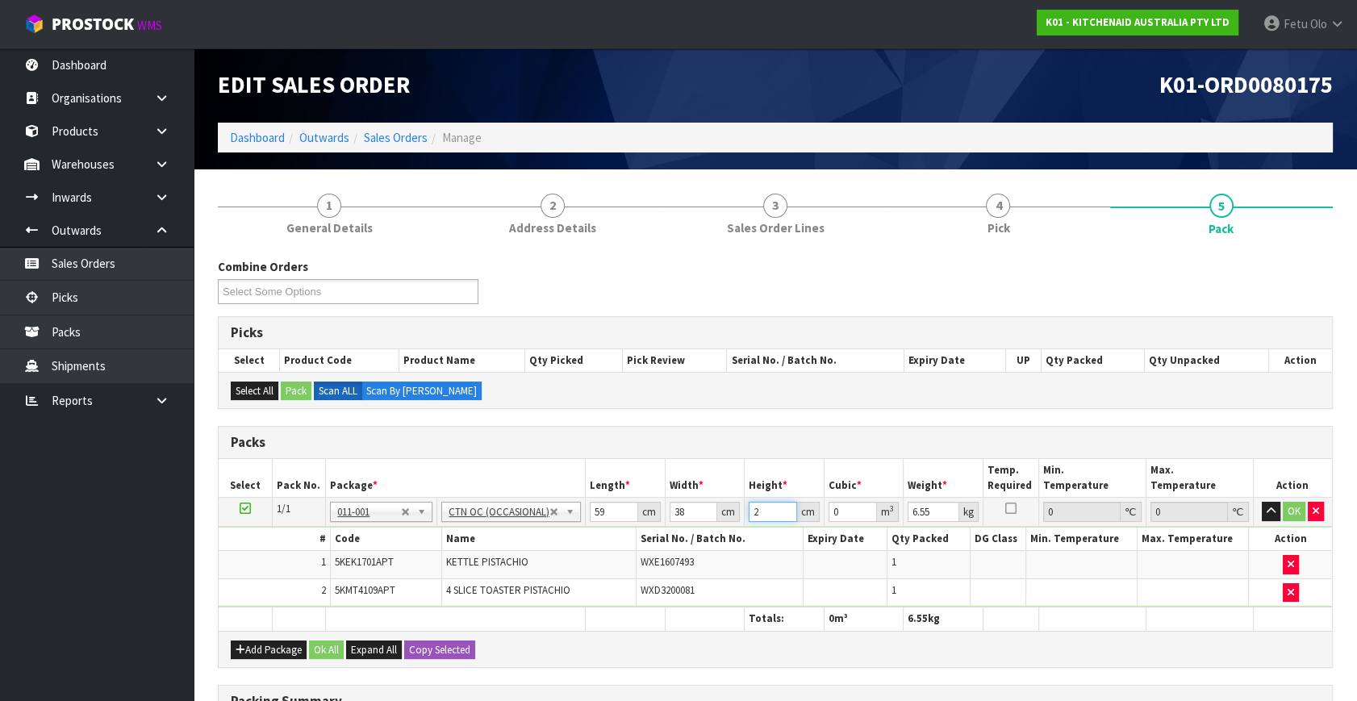
type input "0.004484"
type input "29"
type input "0.065018"
type input "29"
type input "8"
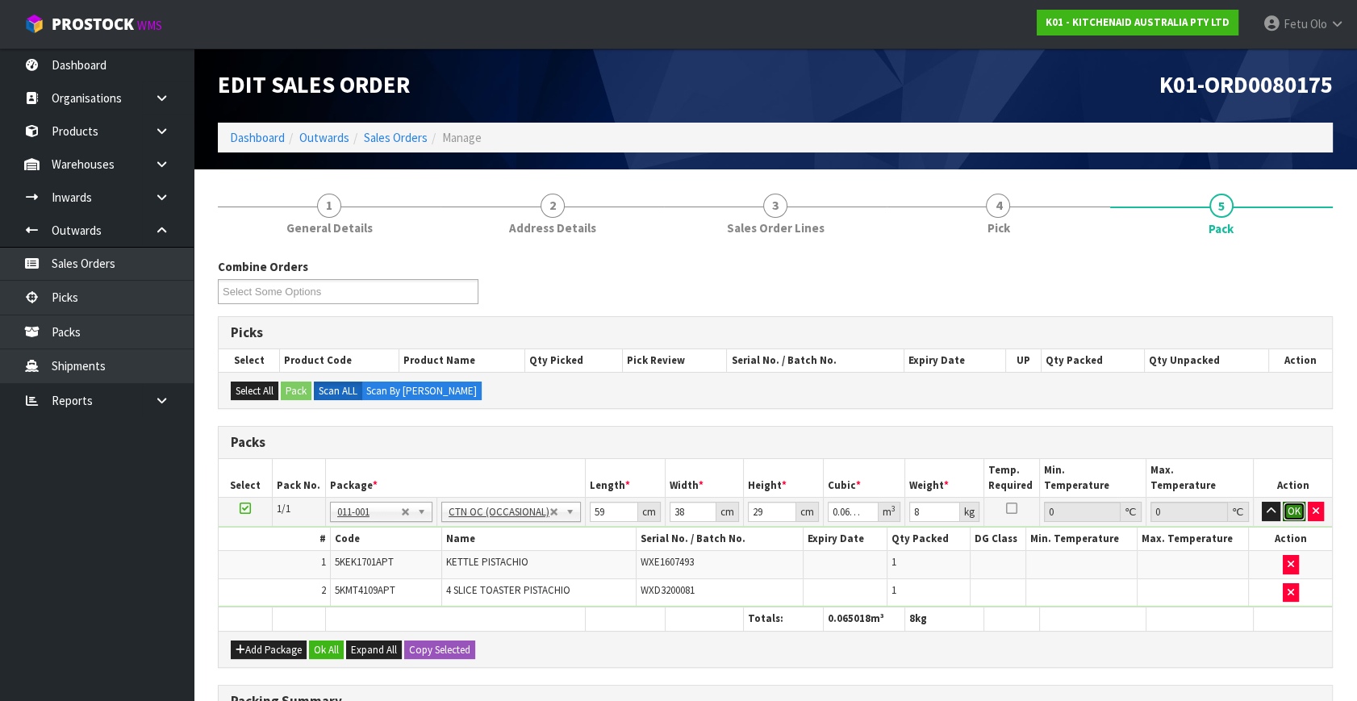
click button "OK" at bounding box center [1293, 511] width 23 height 19
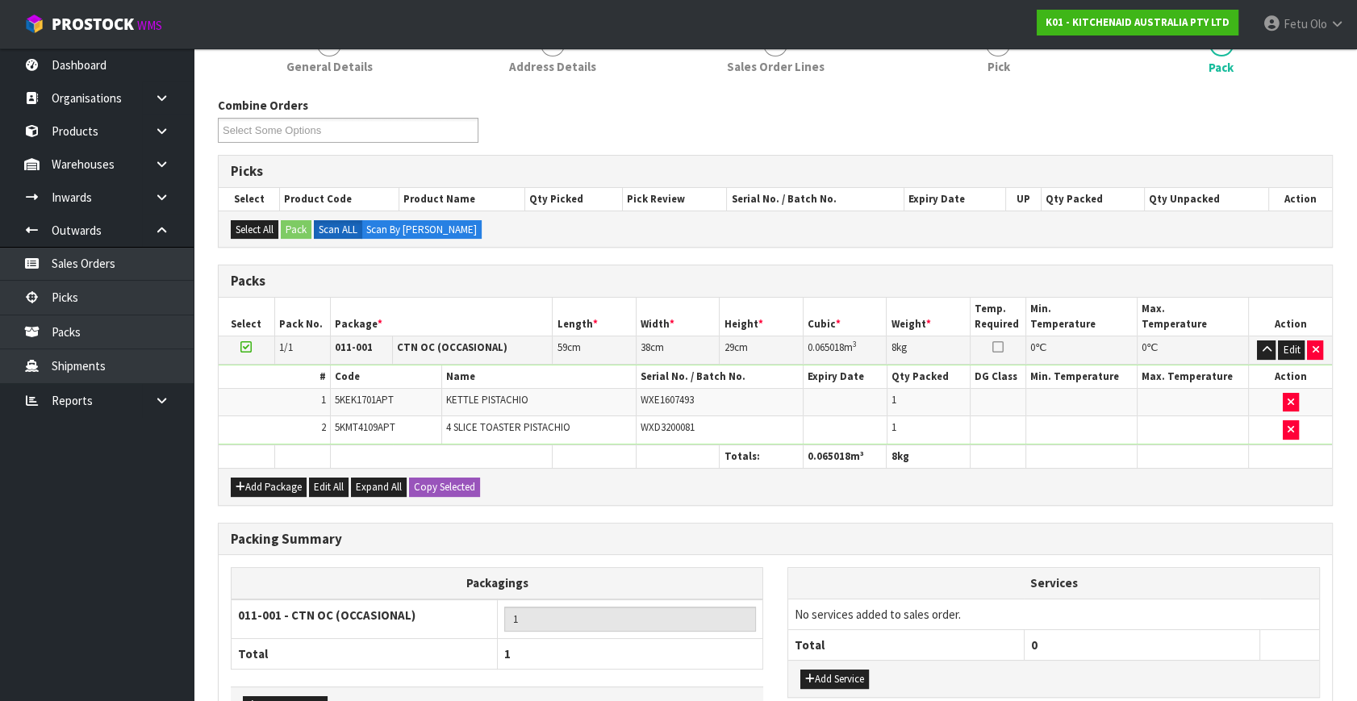
scroll to position [267, 0]
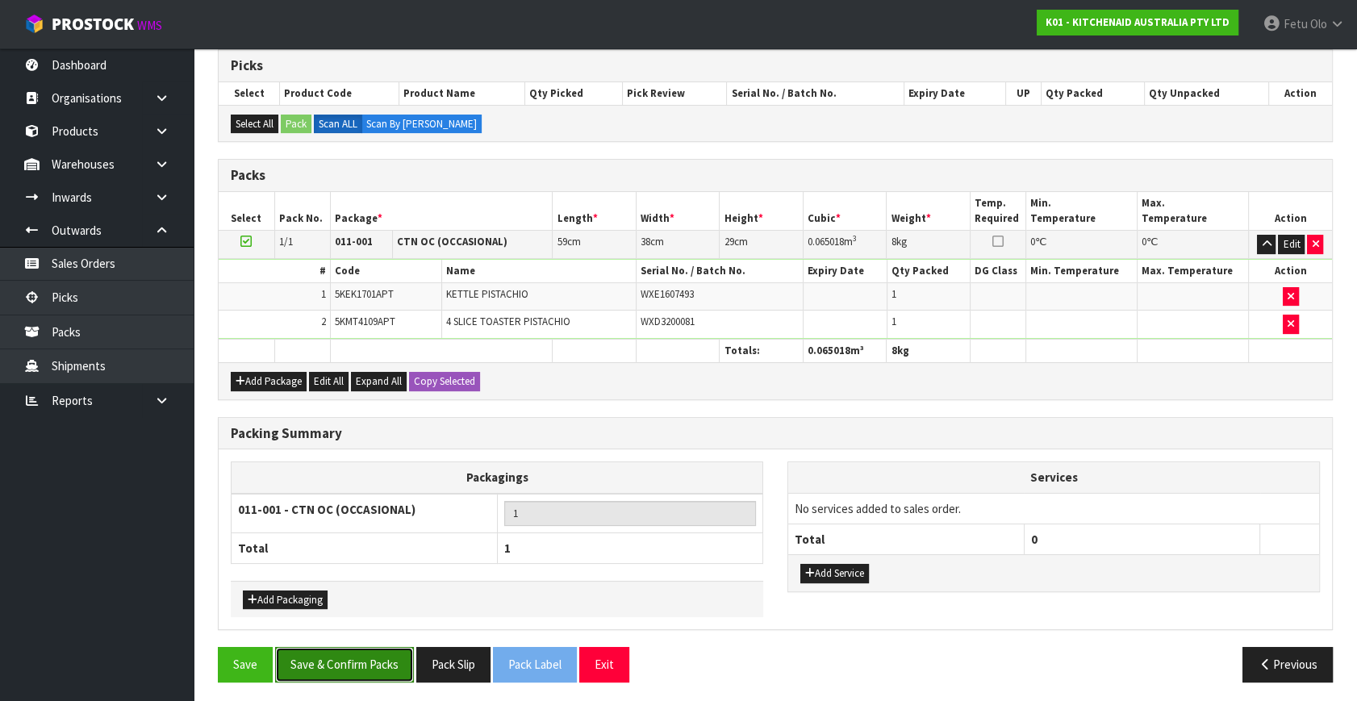
click at [351, 666] on button "Save & Confirm Packs" at bounding box center [344, 664] width 139 height 35
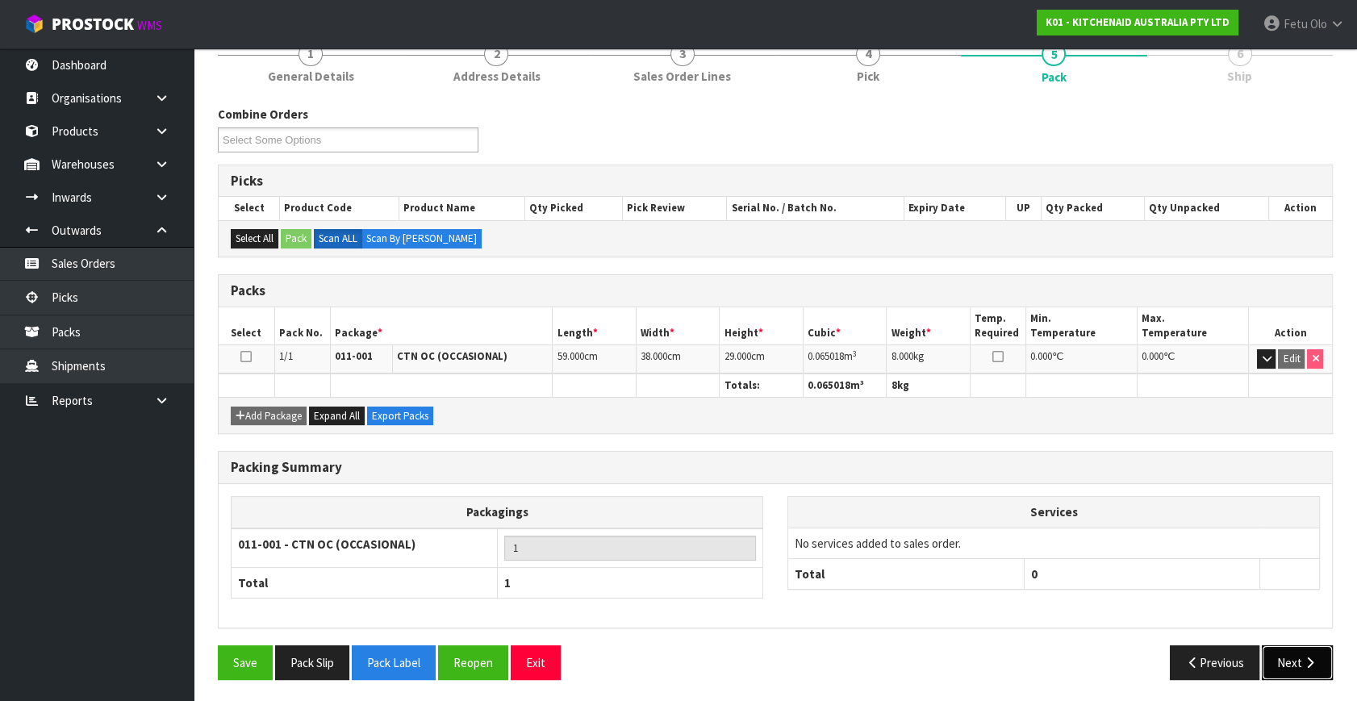
click at [1283, 661] on button "Next" at bounding box center [1296, 662] width 71 height 35
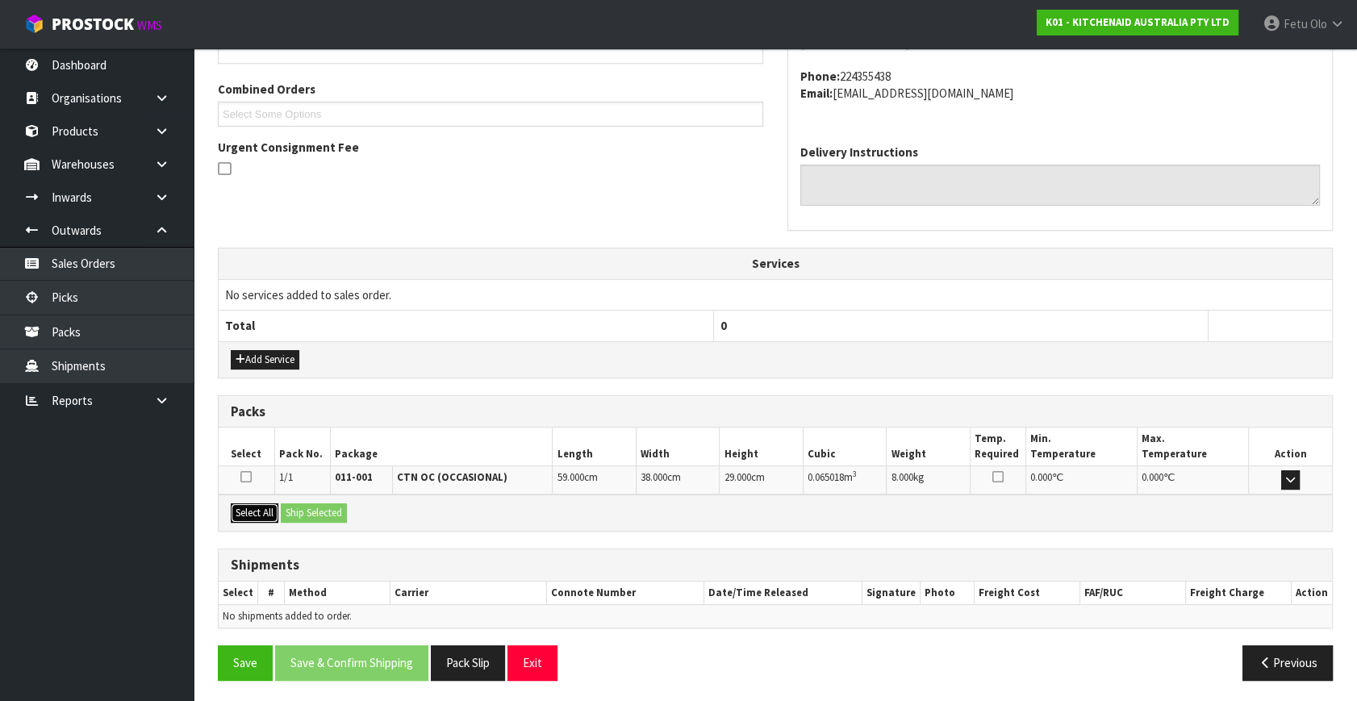
click at [266, 508] on button "Select All" at bounding box center [255, 512] width 48 height 19
click at [283, 507] on button "Ship Selected" at bounding box center [314, 512] width 66 height 19
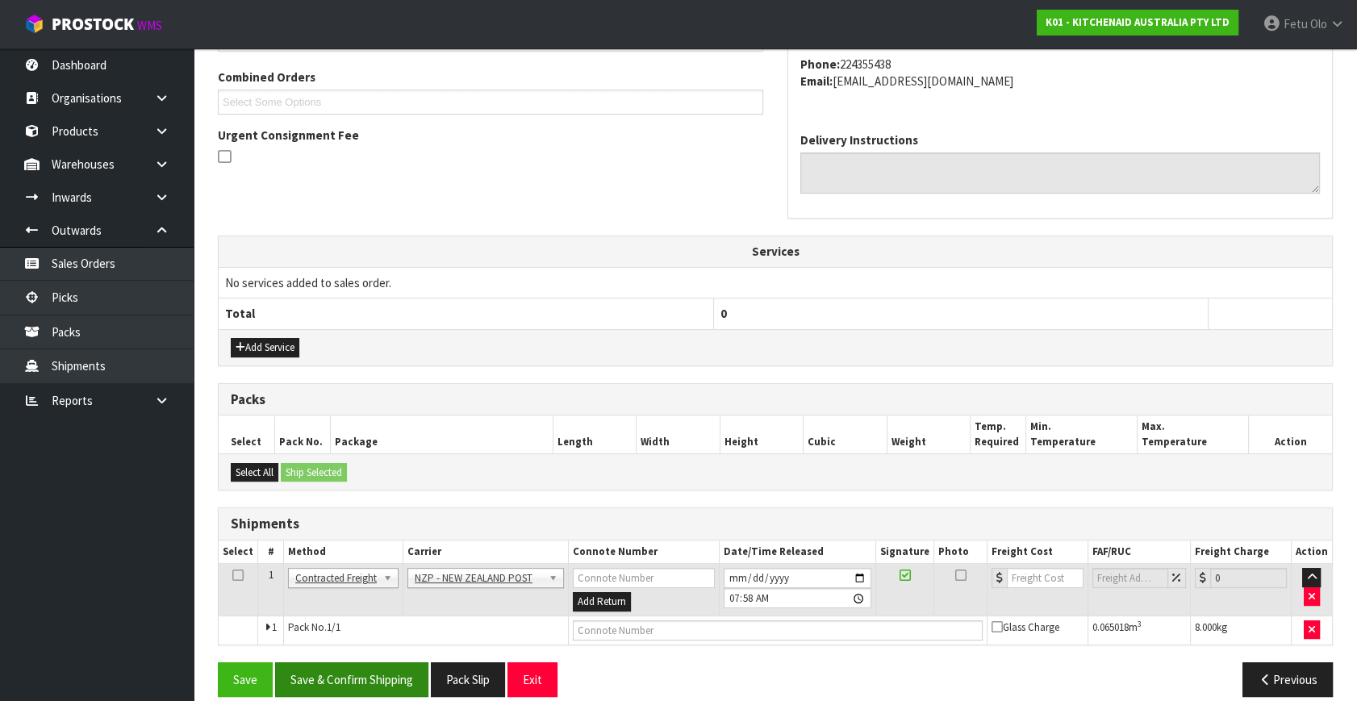
scroll to position [426, 0]
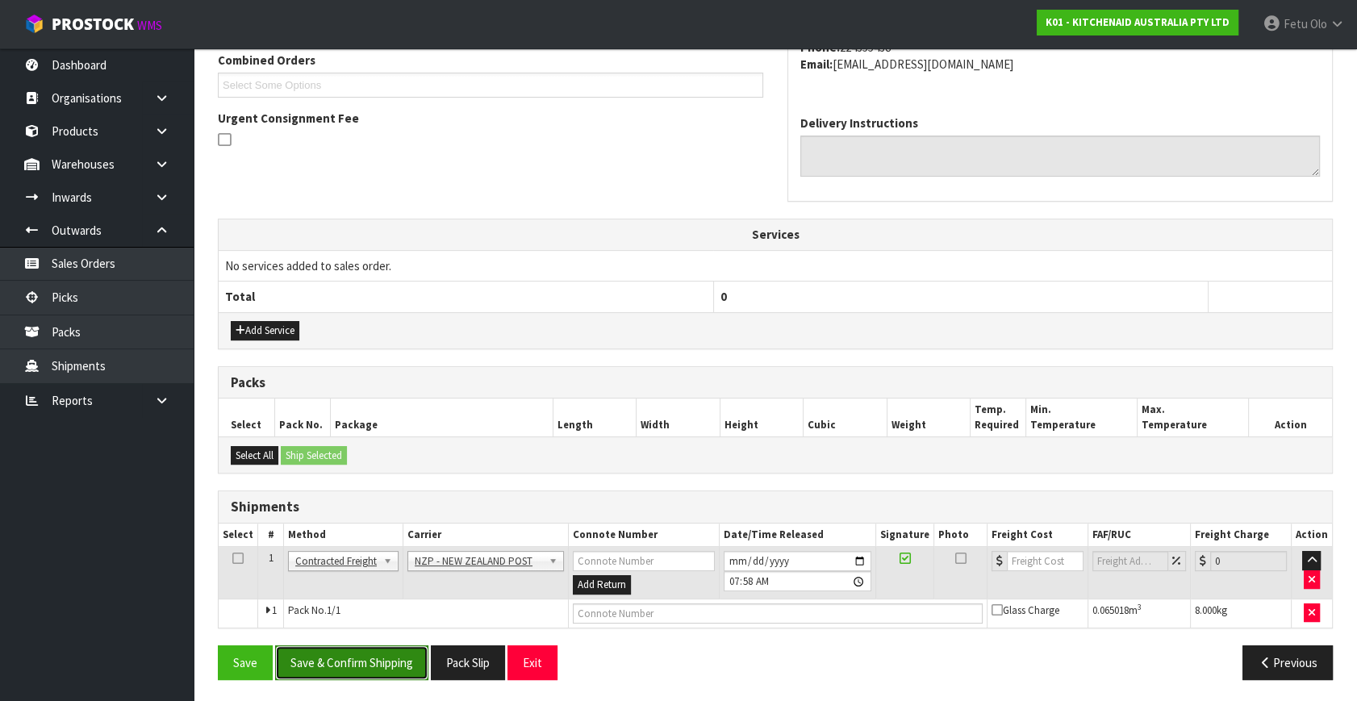
click at [373, 665] on button "Save & Confirm Shipping" at bounding box center [351, 662] width 153 height 35
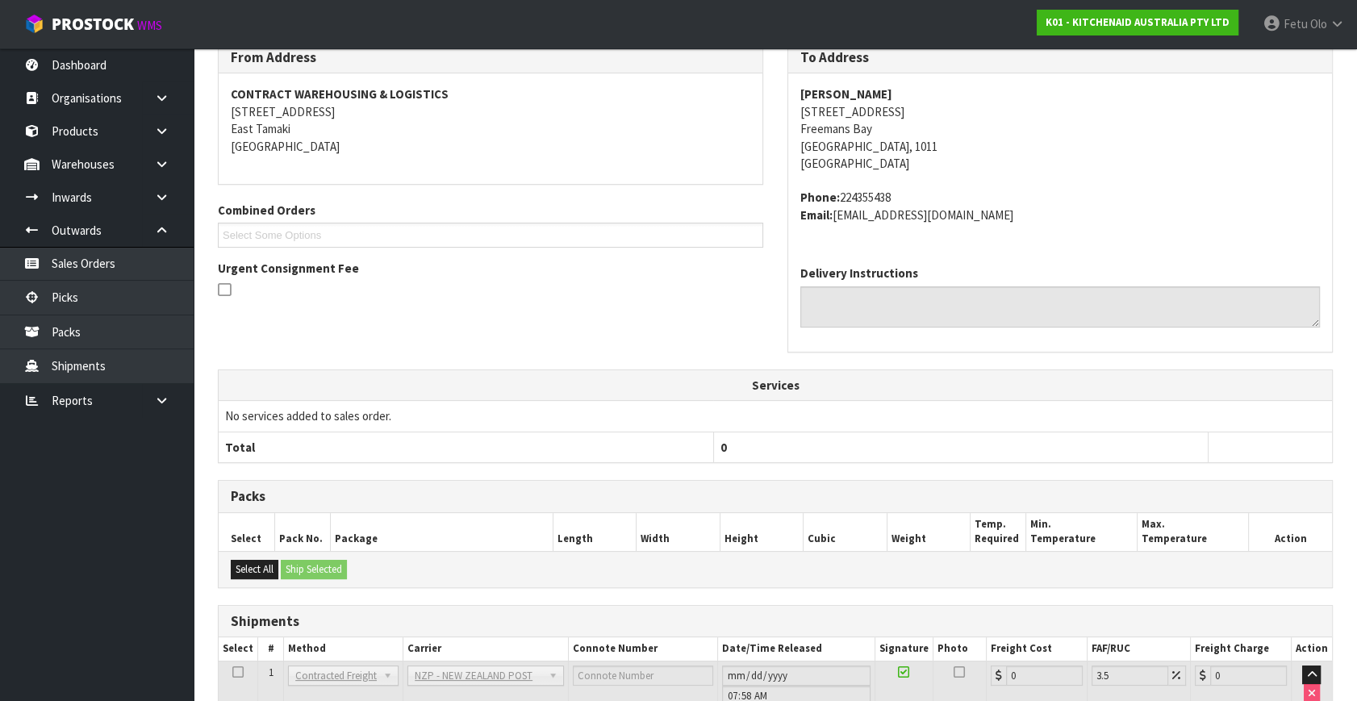
scroll to position [403, 0]
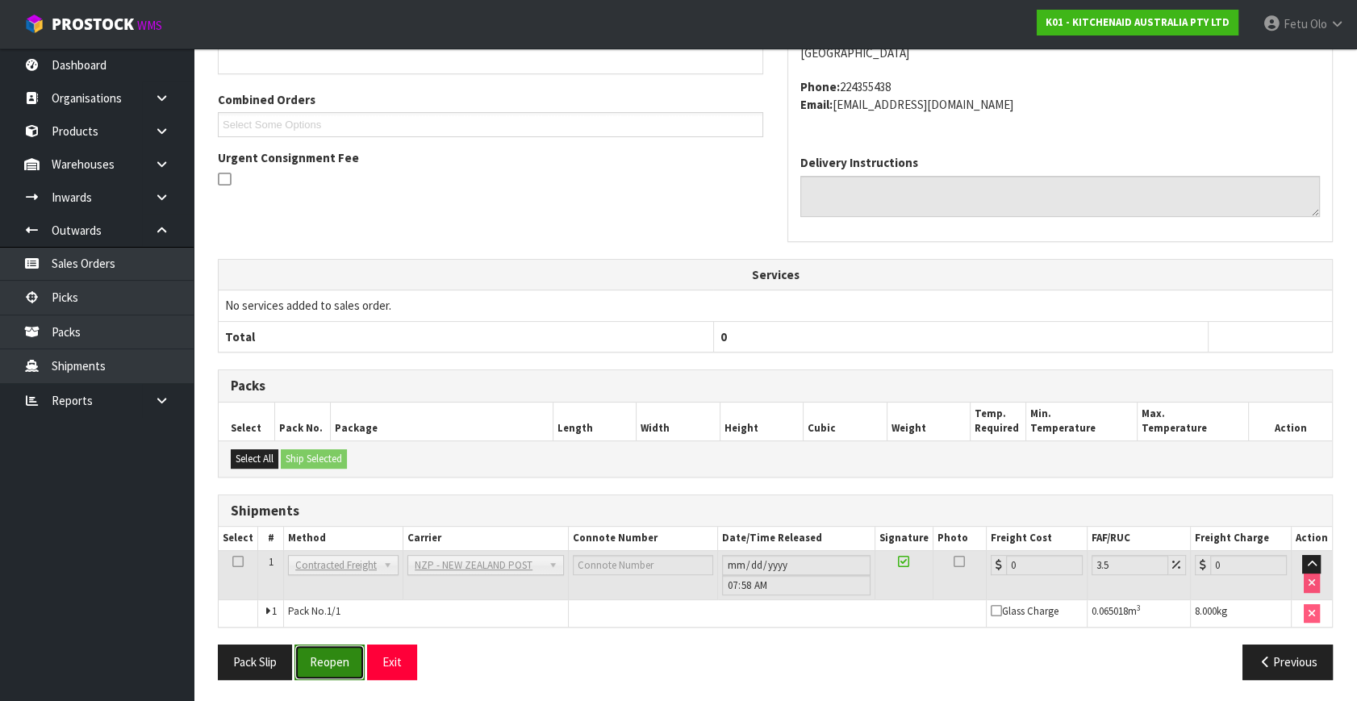
click at [353, 660] on button "Reopen" at bounding box center [329, 661] width 70 height 35
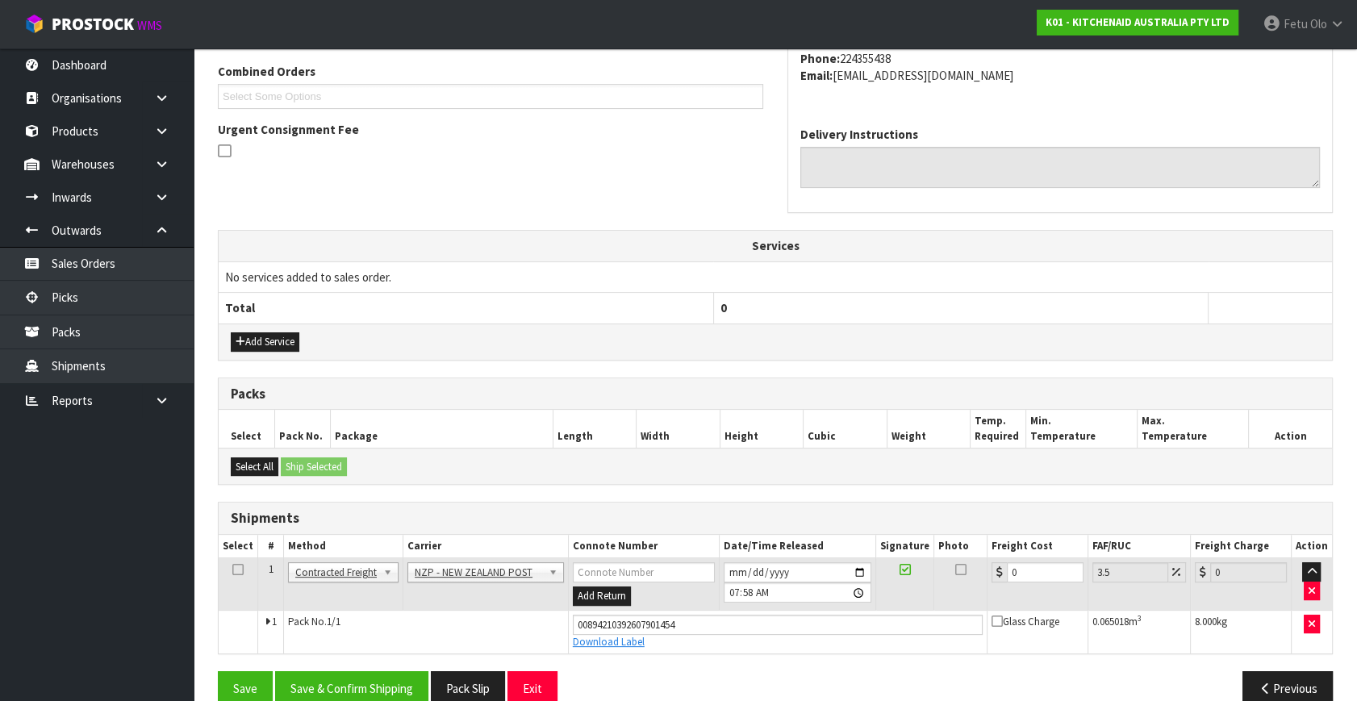
scroll to position [441, 0]
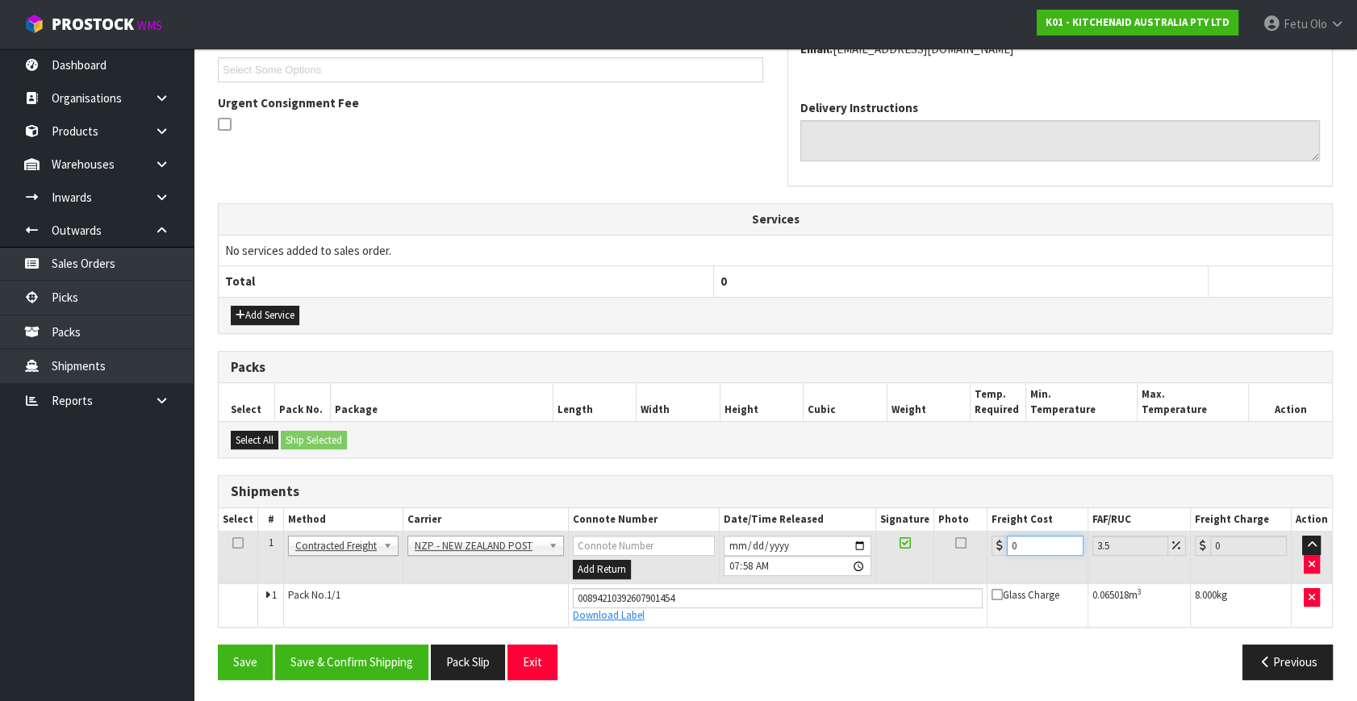
drag, startPoint x: 1023, startPoint y: 540, endPoint x: 828, endPoint y: 597, distance: 204.0
click at [828, 597] on tbody "1 Client Local Pickup Customer Local Pickup Company Freight Contracted Freight …" at bounding box center [775, 579] width 1113 height 95
type input "4"
type input "4.14"
type input "4.3"
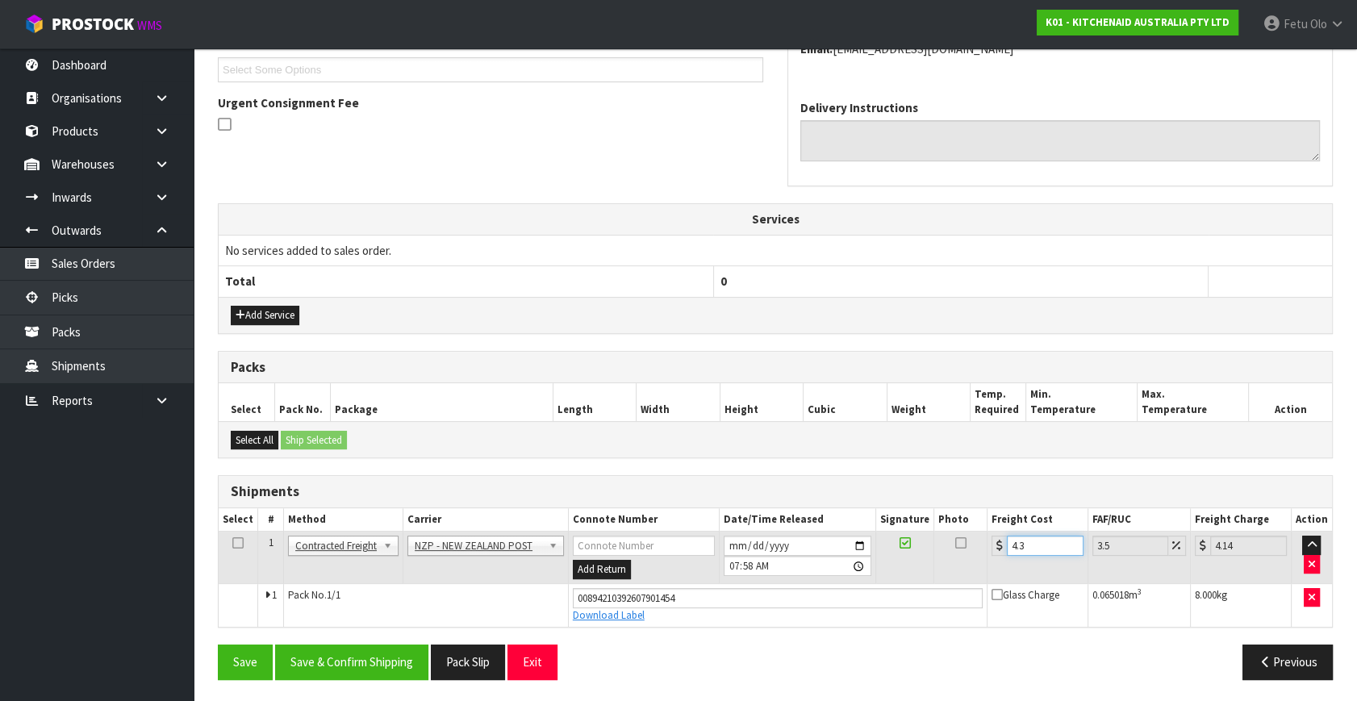
type input "4.45"
type input "4.33"
type input "4.48"
type input "4.33"
click at [398, 653] on button "Save & Confirm Shipping" at bounding box center [351, 661] width 153 height 35
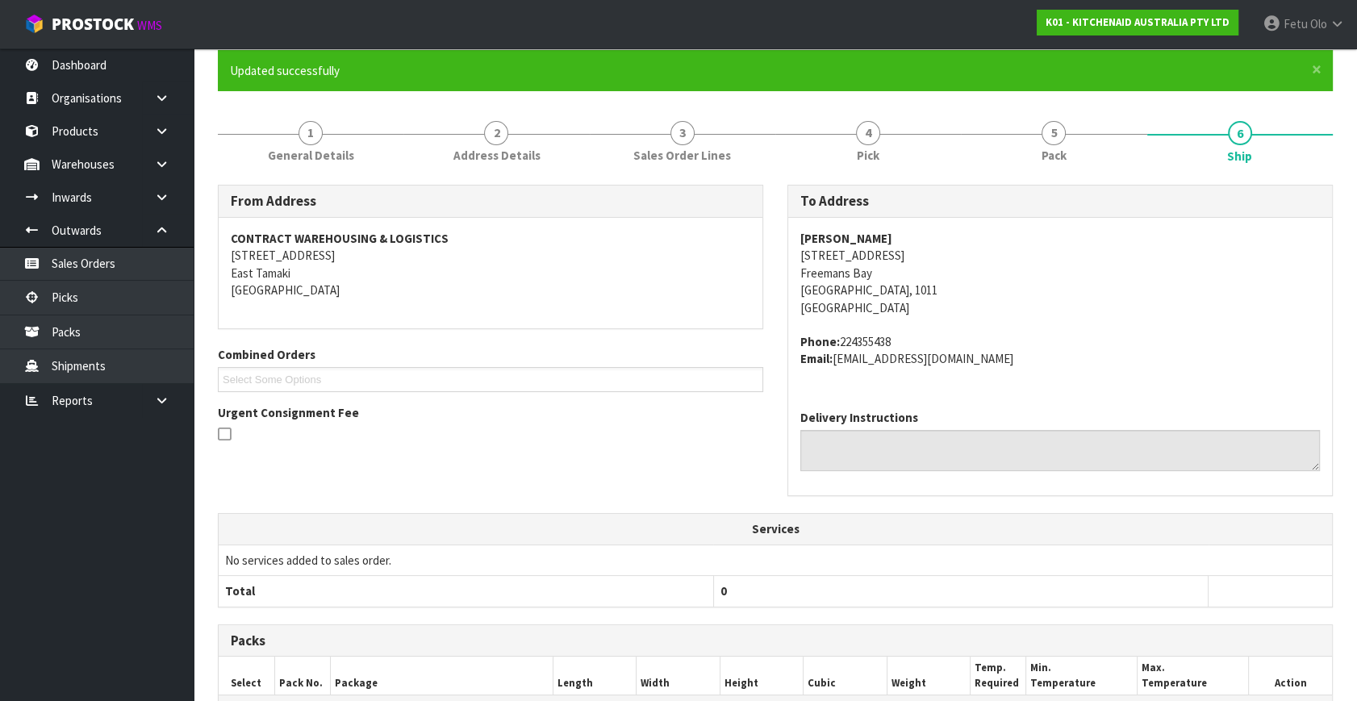
scroll to position [397, 0]
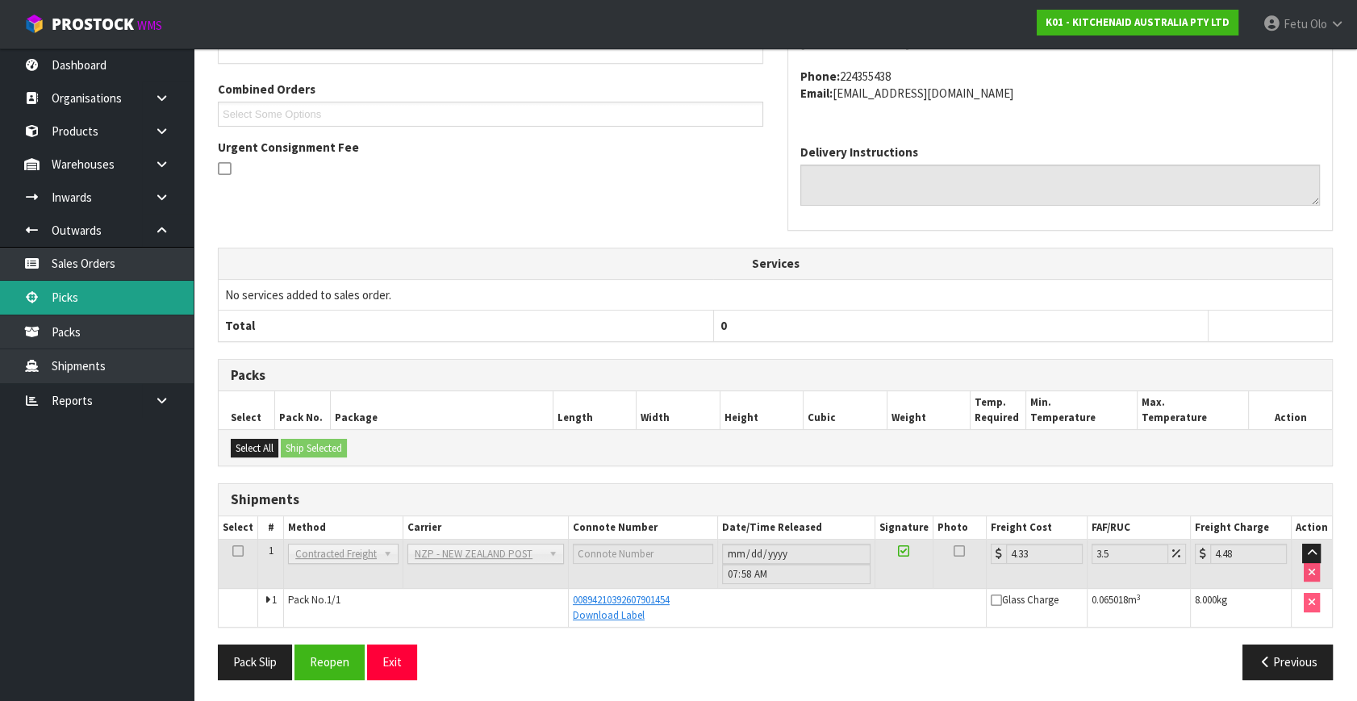
click at [98, 293] on link "Picks" at bounding box center [97, 297] width 194 height 33
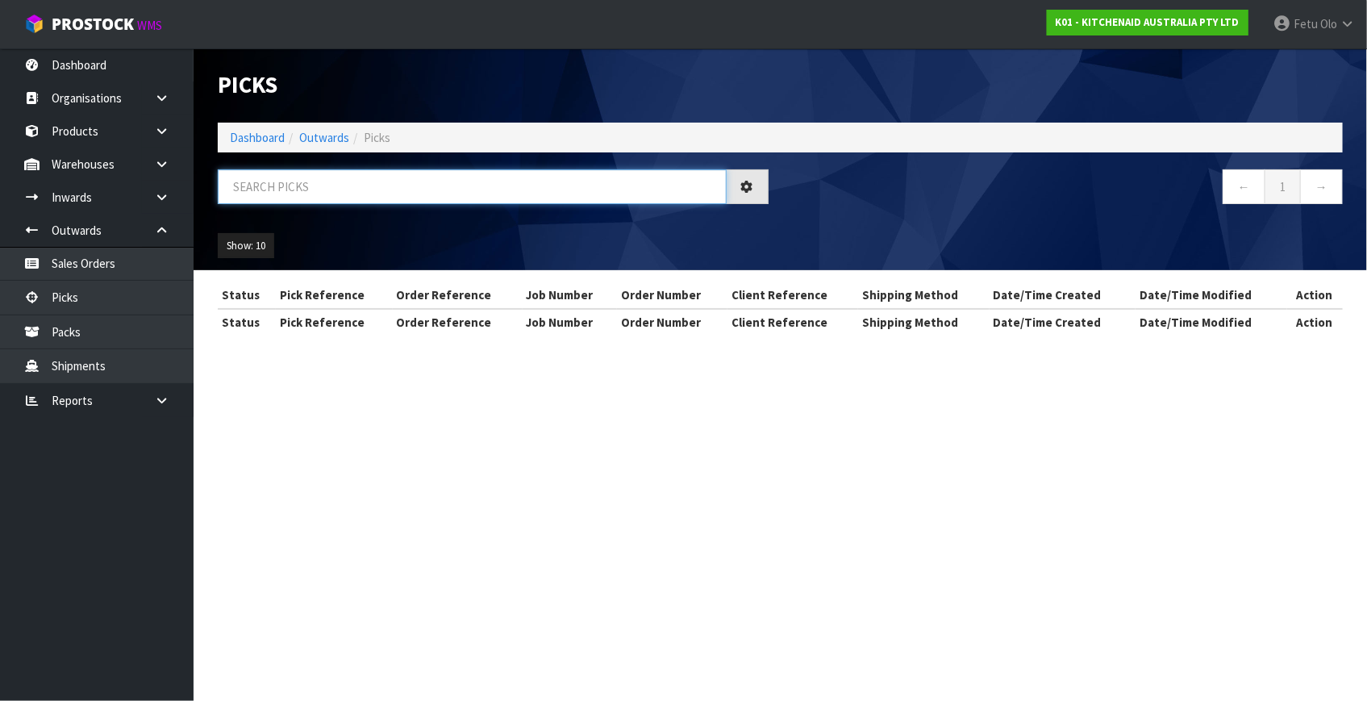
click at [461, 191] on input "text" at bounding box center [472, 186] width 509 height 35
type input "80173"
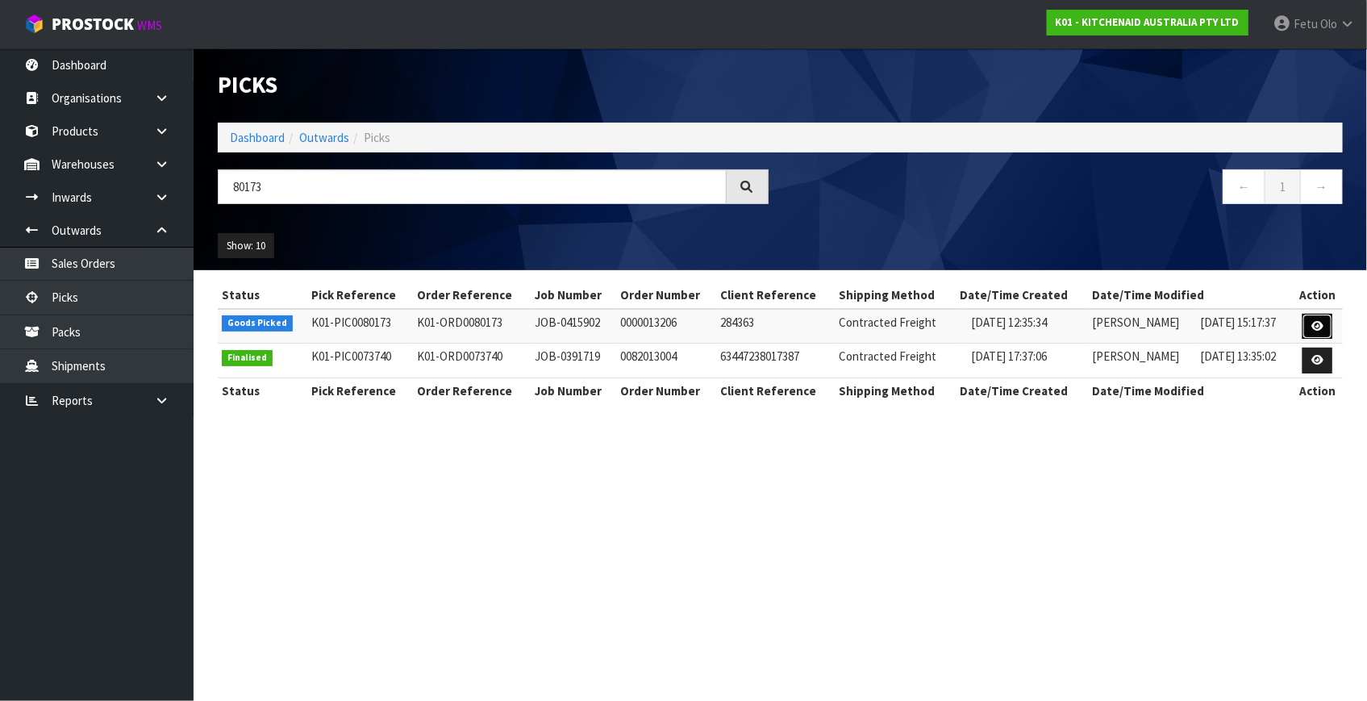
click at [1315, 318] on link at bounding box center [1318, 327] width 30 height 26
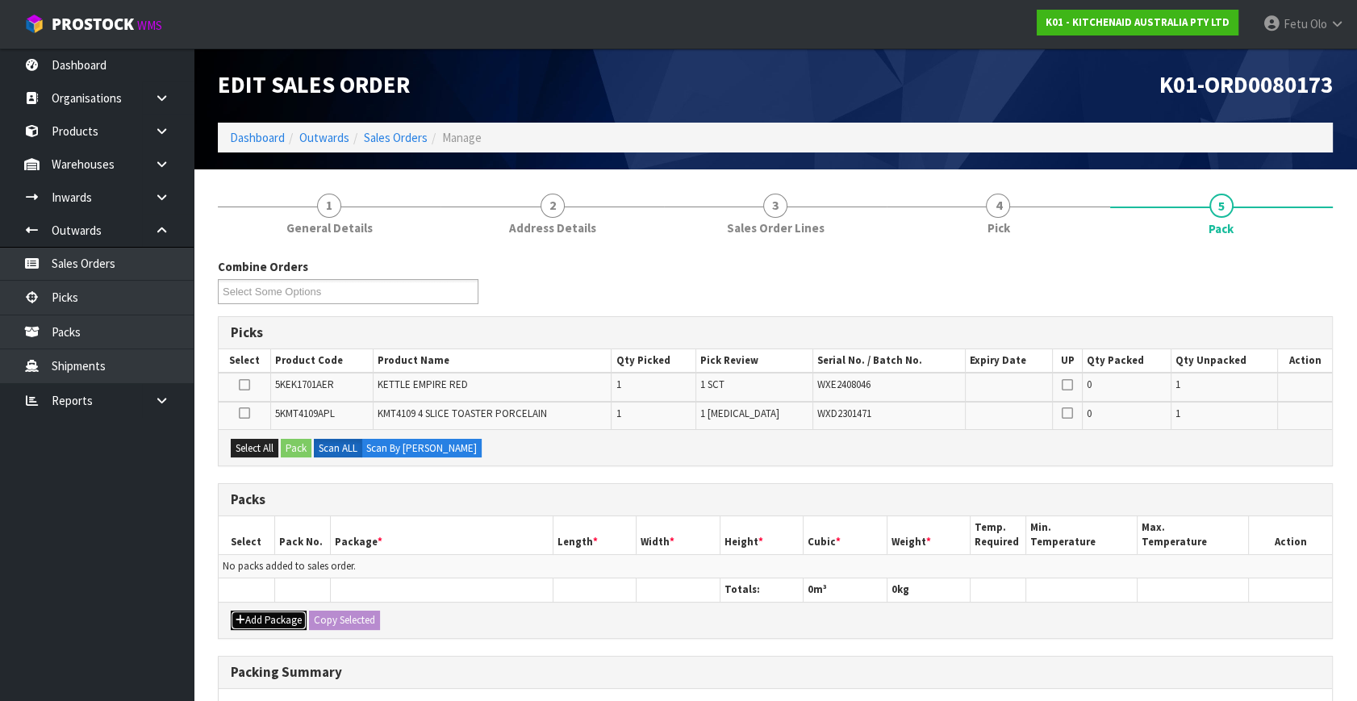
drag, startPoint x: 244, startPoint y: 613, endPoint x: 243, endPoint y: 599, distance: 13.7
click at [244, 615] on icon "button" at bounding box center [241, 620] width 10 height 10
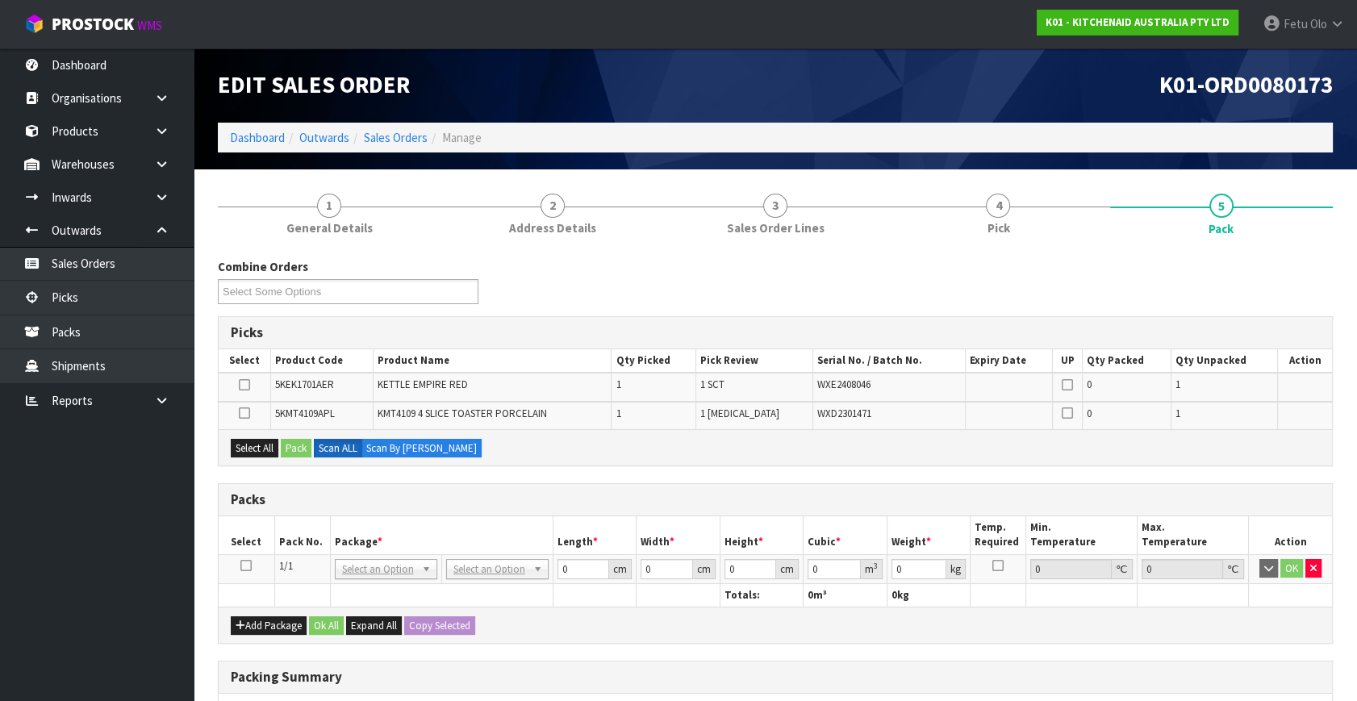
click at [244, 565] on icon at bounding box center [245, 565] width 11 height 1
click at [344, 551] on th "Package *" at bounding box center [441, 535] width 223 height 38
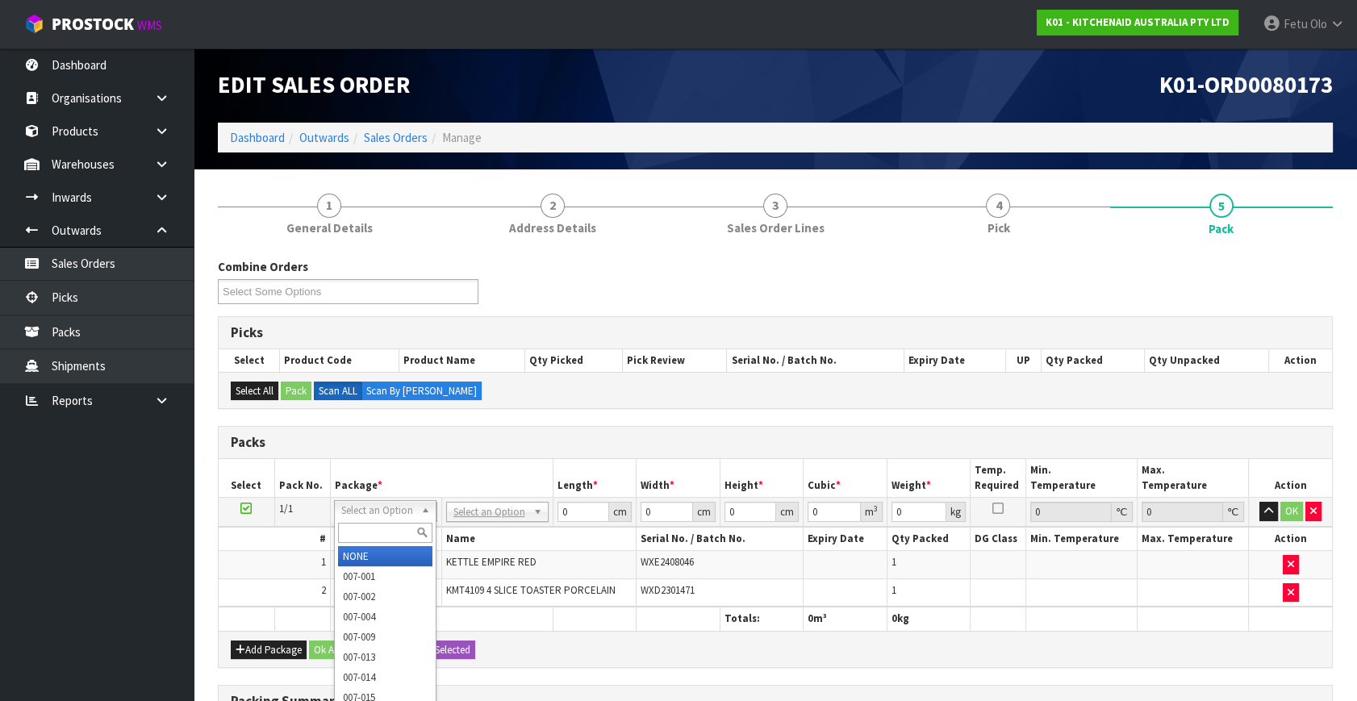
click at [352, 527] on input "text" at bounding box center [385, 533] width 94 height 20
type input "011"
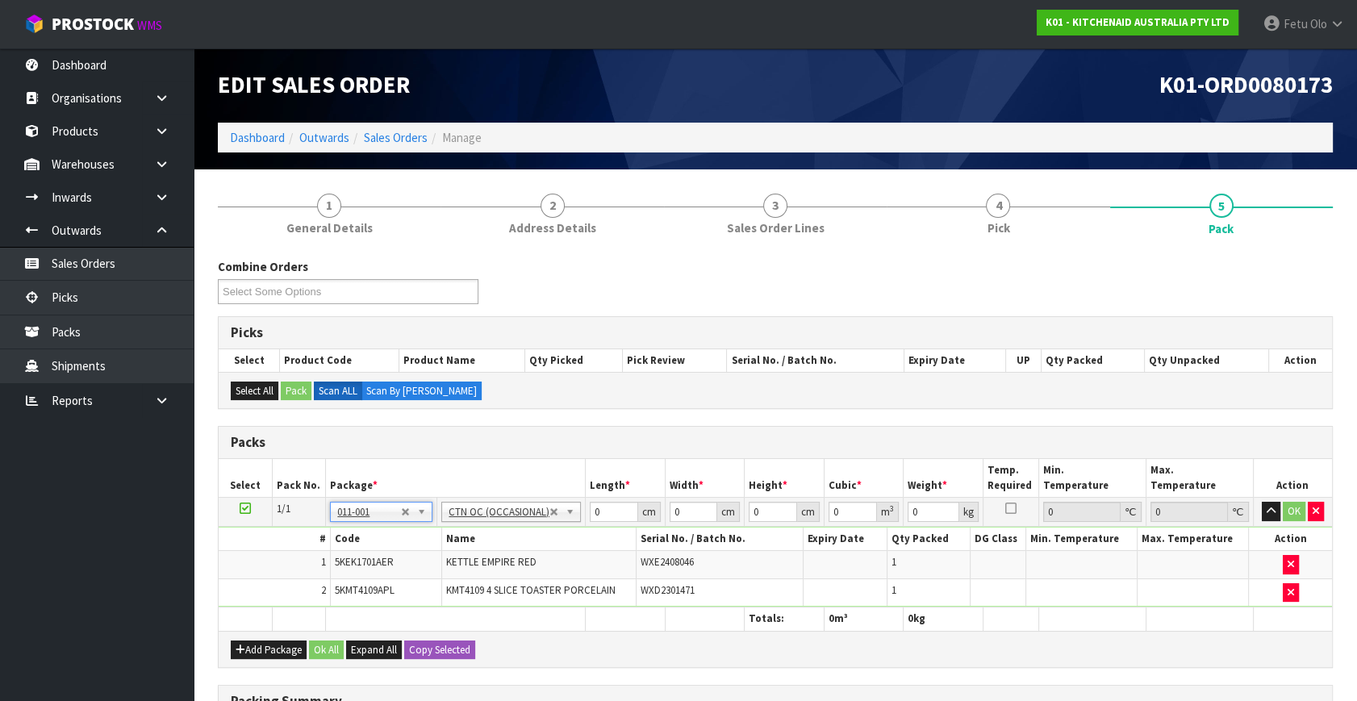
type input "6.6"
drag, startPoint x: 537, startPoint y: 545, endPoint x: 527, endPoint y: 553, distance: 13.2
click at [527, 553] on tbody "1/1 NONE 007-001 007-002 007-004 007-009 007-013 007-014 007-015 007-017 007-01…" at bounding box center [775, 553] width 1113 height 110
type input "59"
type input "38"
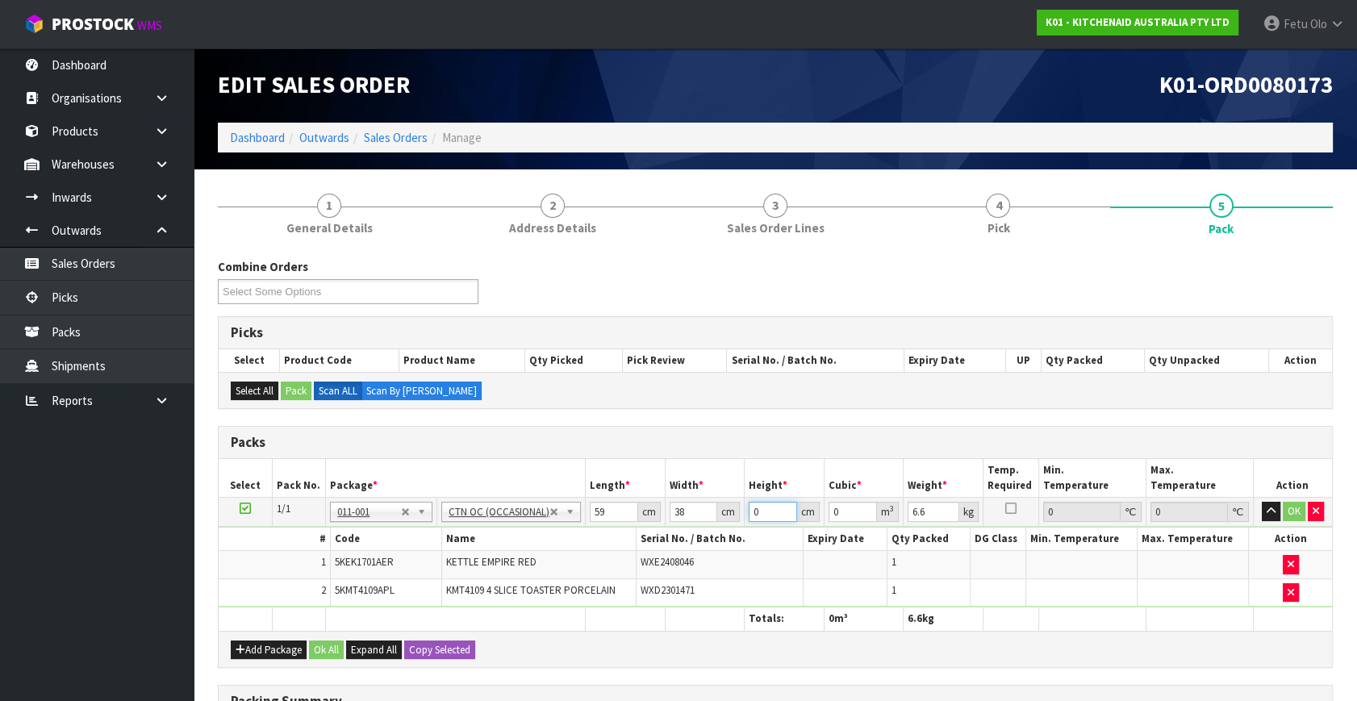
type input "2"
type input "0.004484"
type input "29"
type input "0.065018"
type input "29"
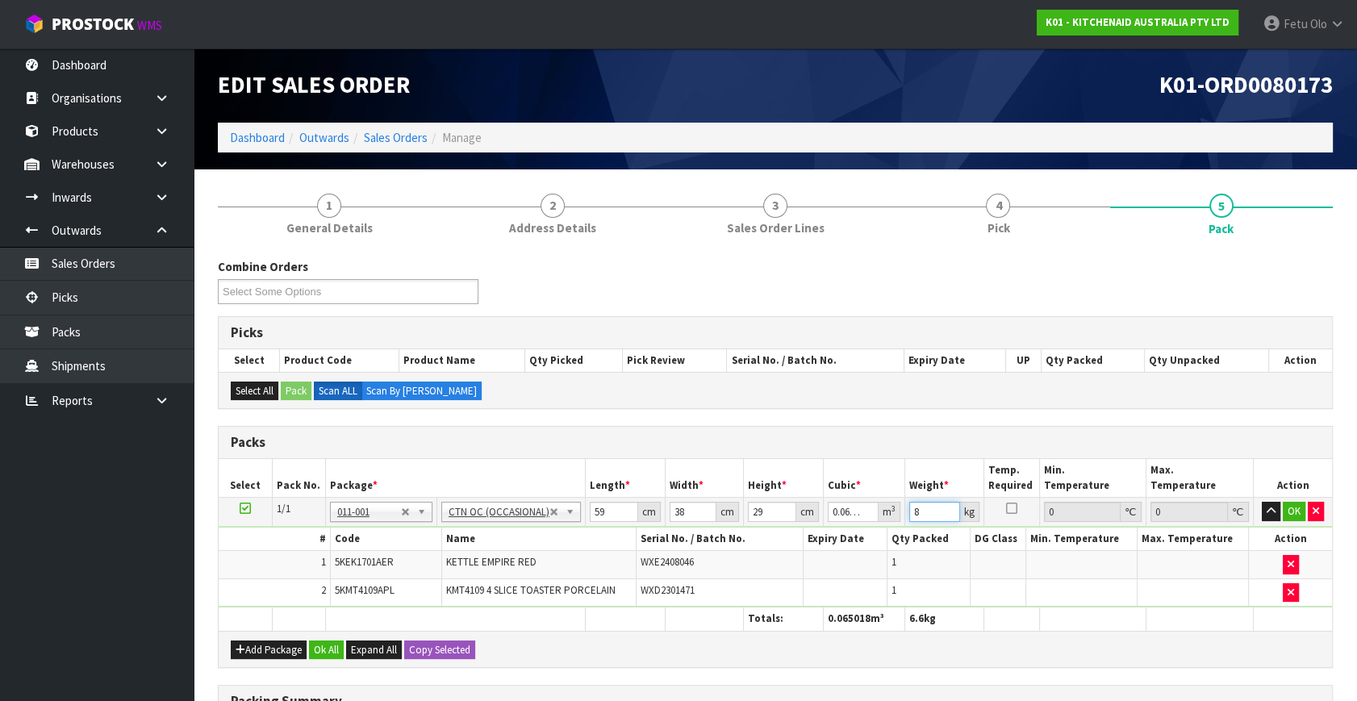
type input "8"
click button "OK" at bounding box center [1293, 511] width 23 height 19
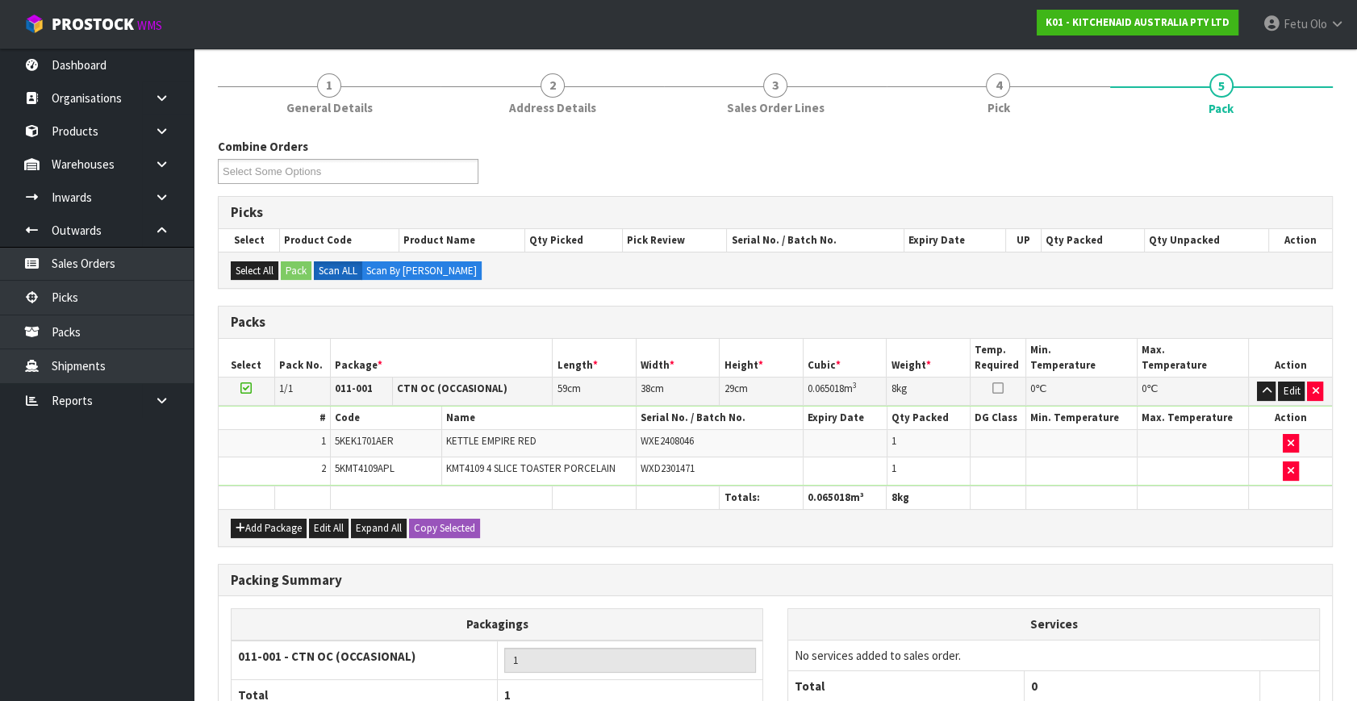
scroll to position [267, 0]
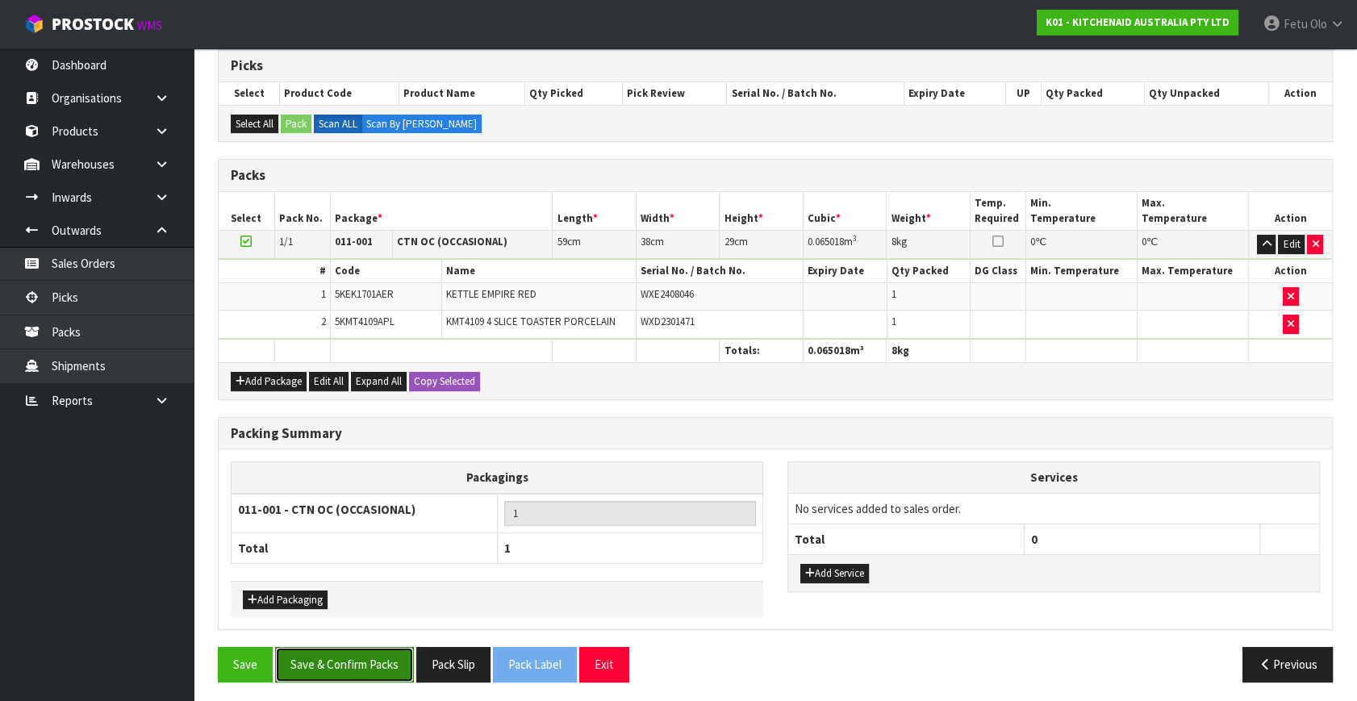
click at [362, 659] on button "Save & Confirm Packs" at bounding box center [344, 664] width 139 height 35
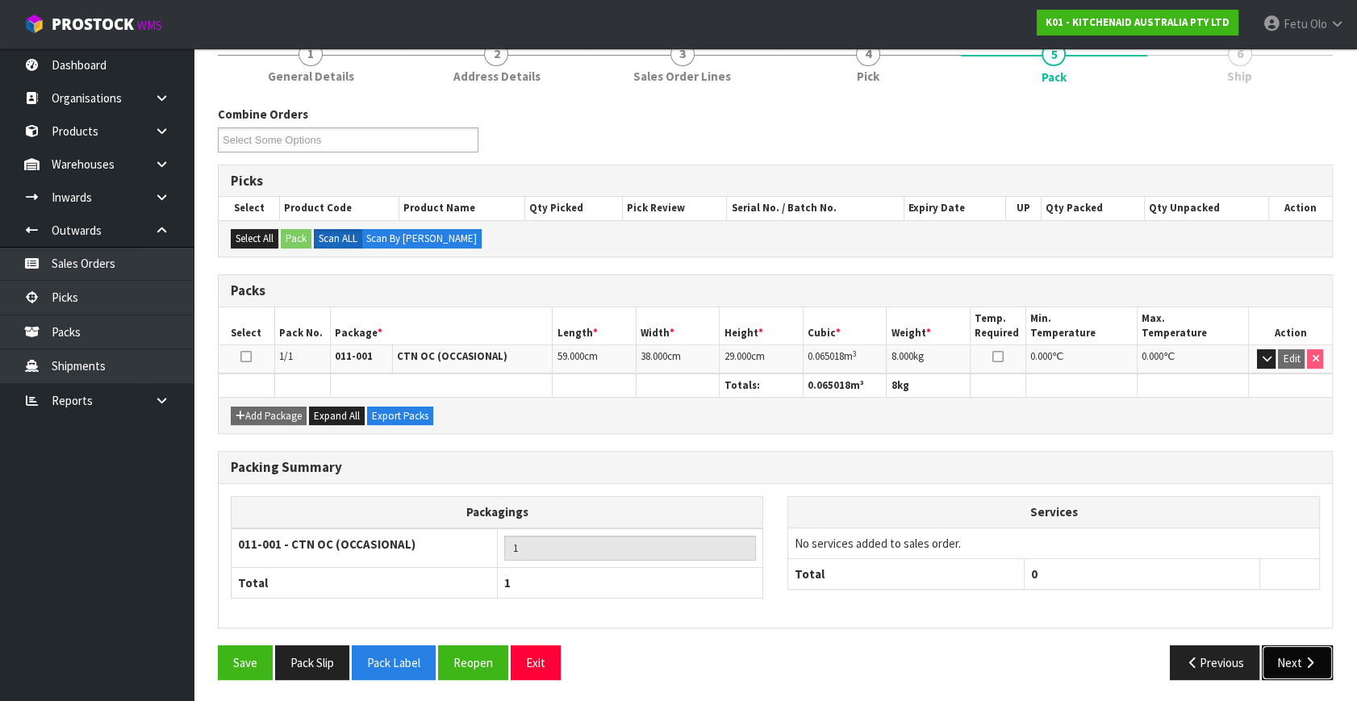
click at [1291, 661] on button "Next" at bounding box center [1296, 662] width 71 height 35
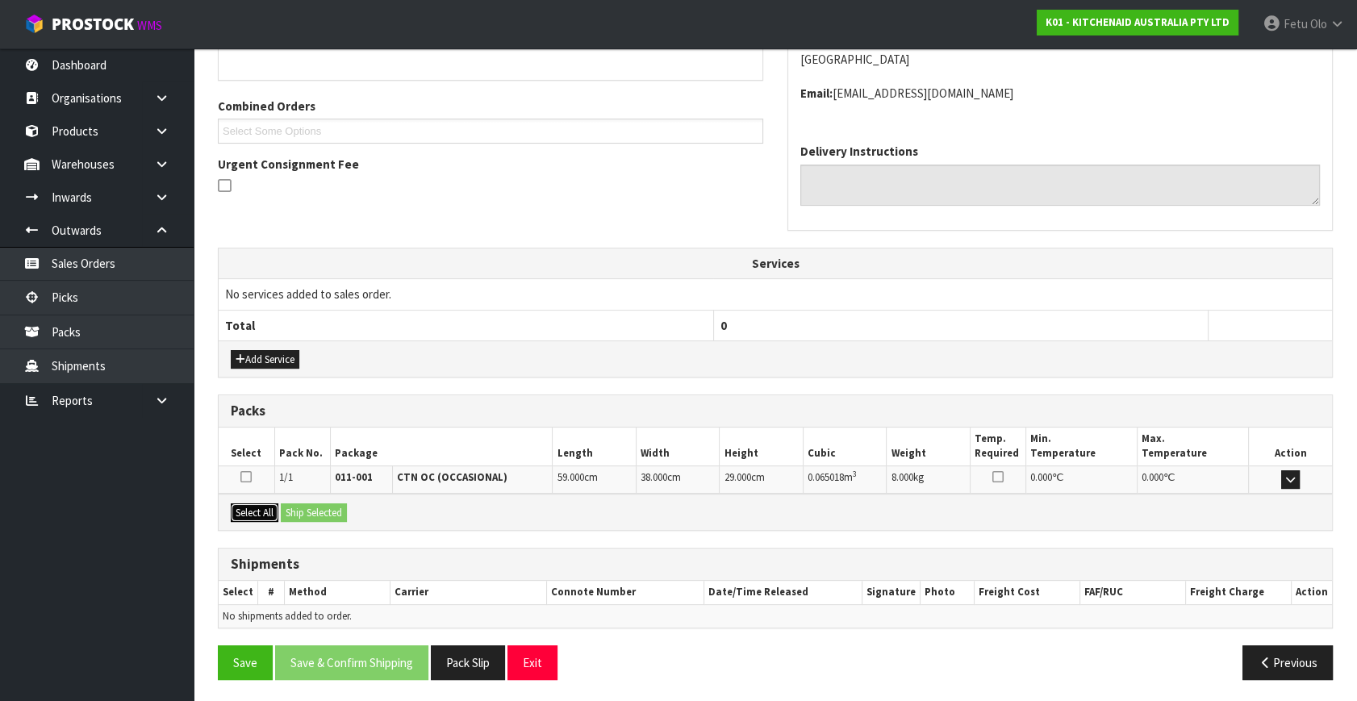
click at [264, 505] on button "Select All" at bounding box center [255, 512] width 48 height 19
click at [306, 507] on button "Ship Selected" at bounding box center [314, 512] width 66 height 19
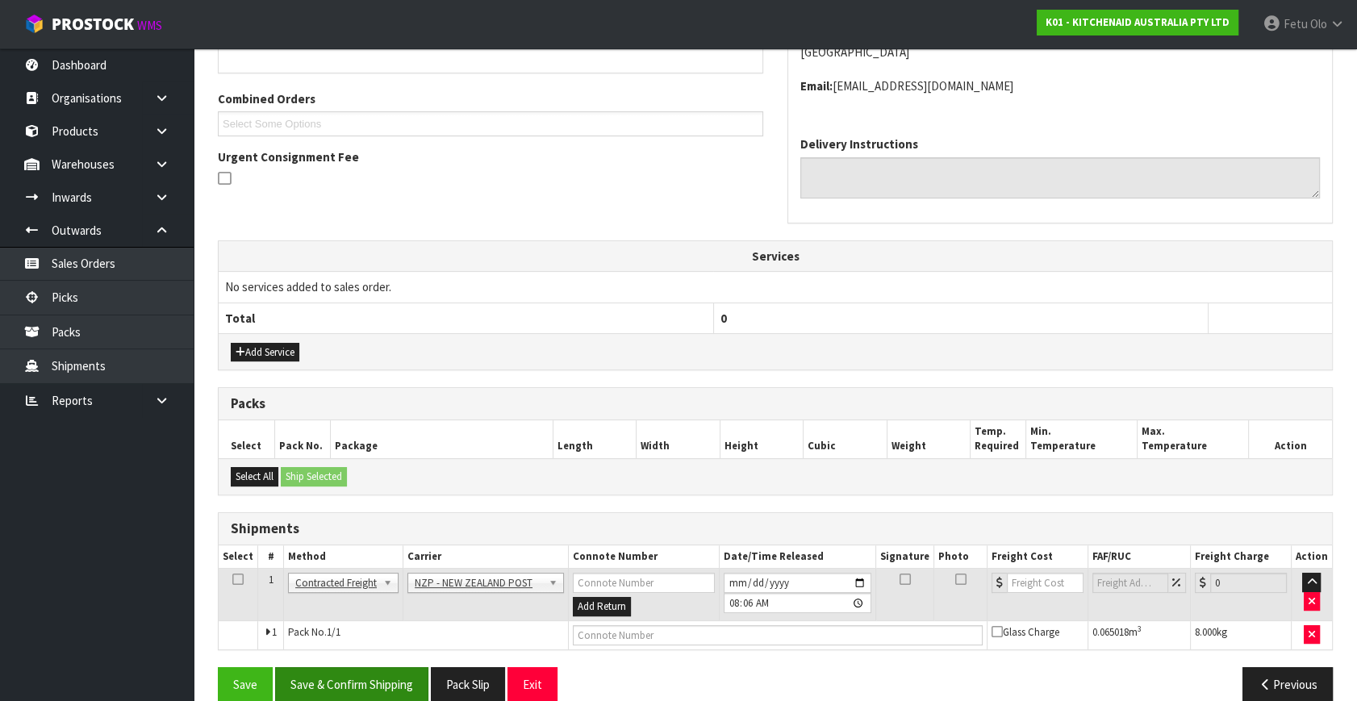
scroll to position [409, 0]
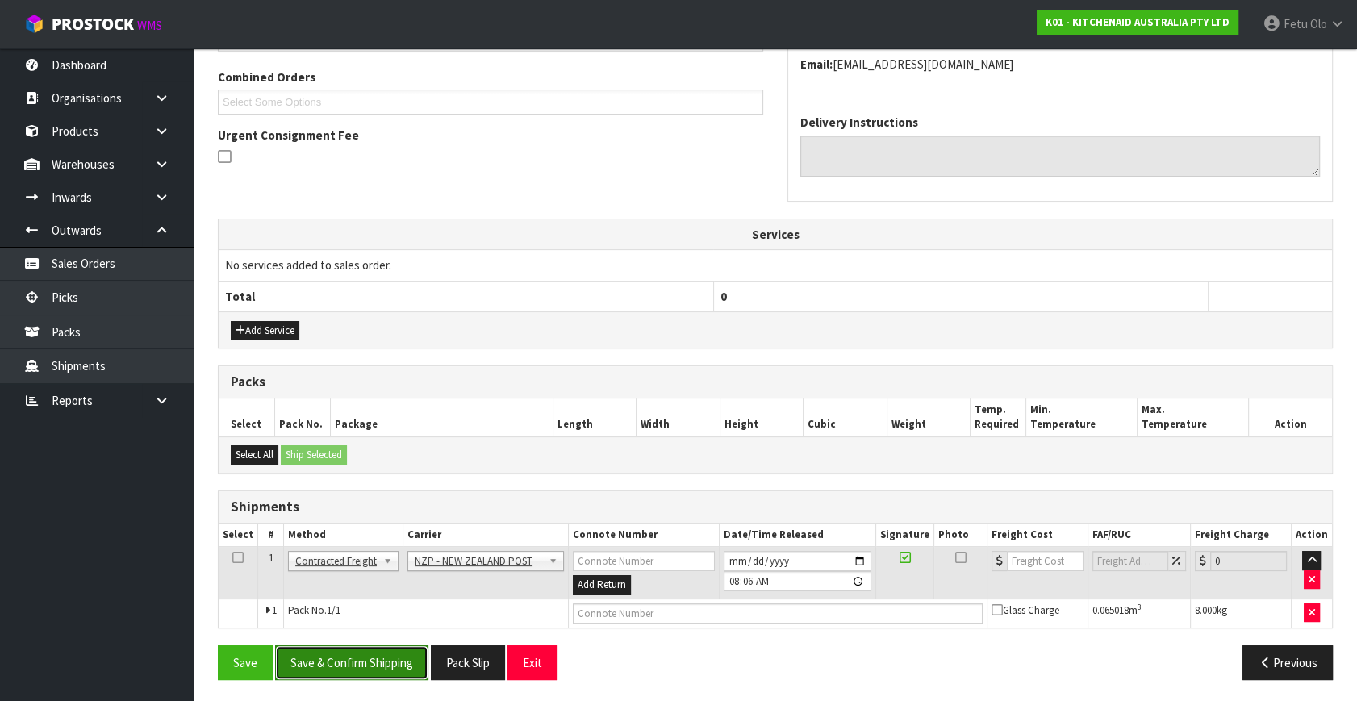
click at [393, 665] on button "Save & Confirm Shipping" at bounding box center [351, 662] width 153 height 35
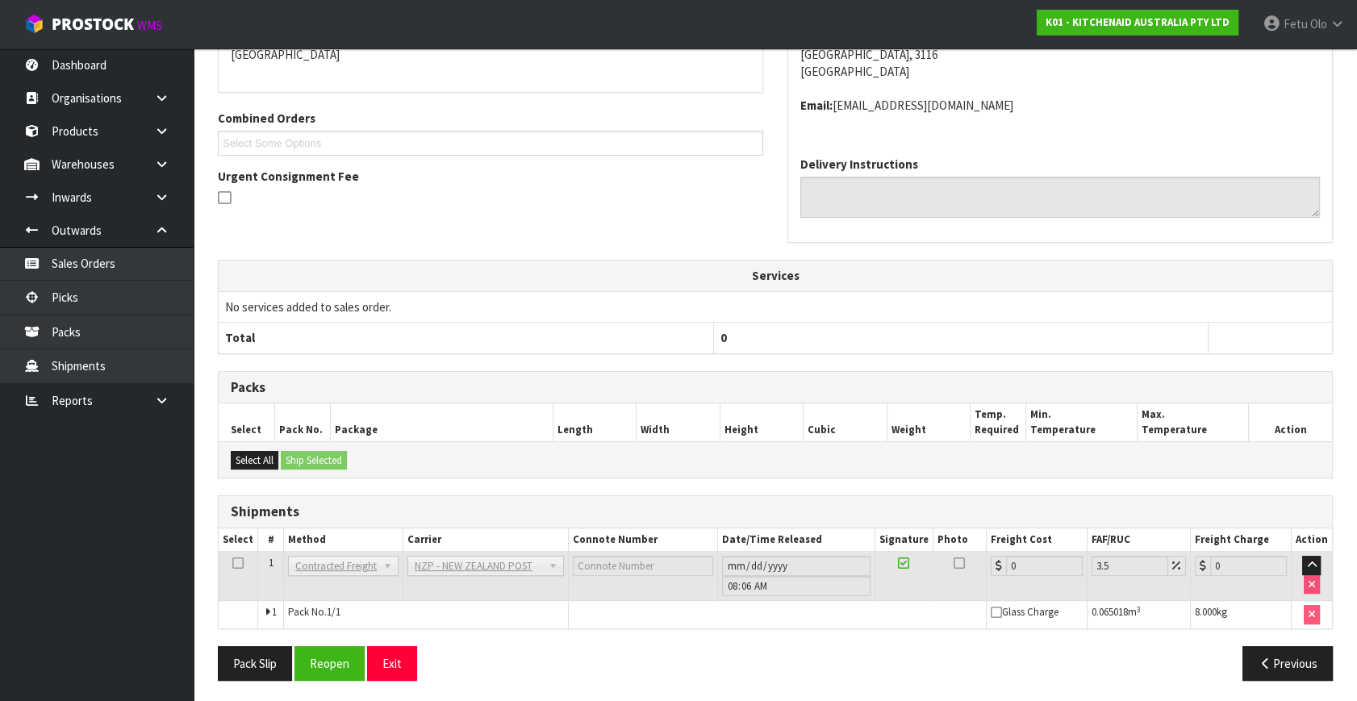
scroll to position [386, 0]
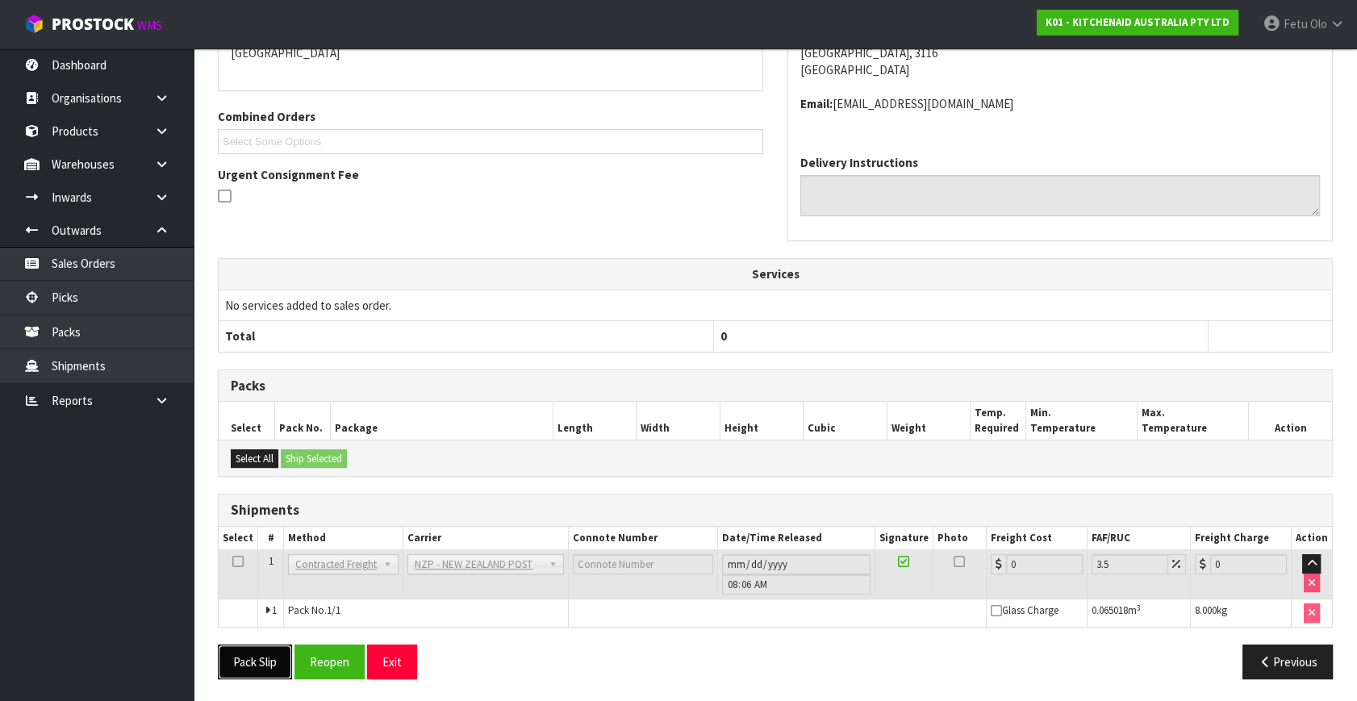
drag, startPoint x: 273, startPoint y: 662, endPoint x: 307, endPoint y: 661, distance: 33.9
click at [273, 662] on button "Pack Slip" at bounding box center [255, 661] width 74 height 35
click at [328, 653] on button "Reopen" at bounding box center [329, 661] width 70 height 35
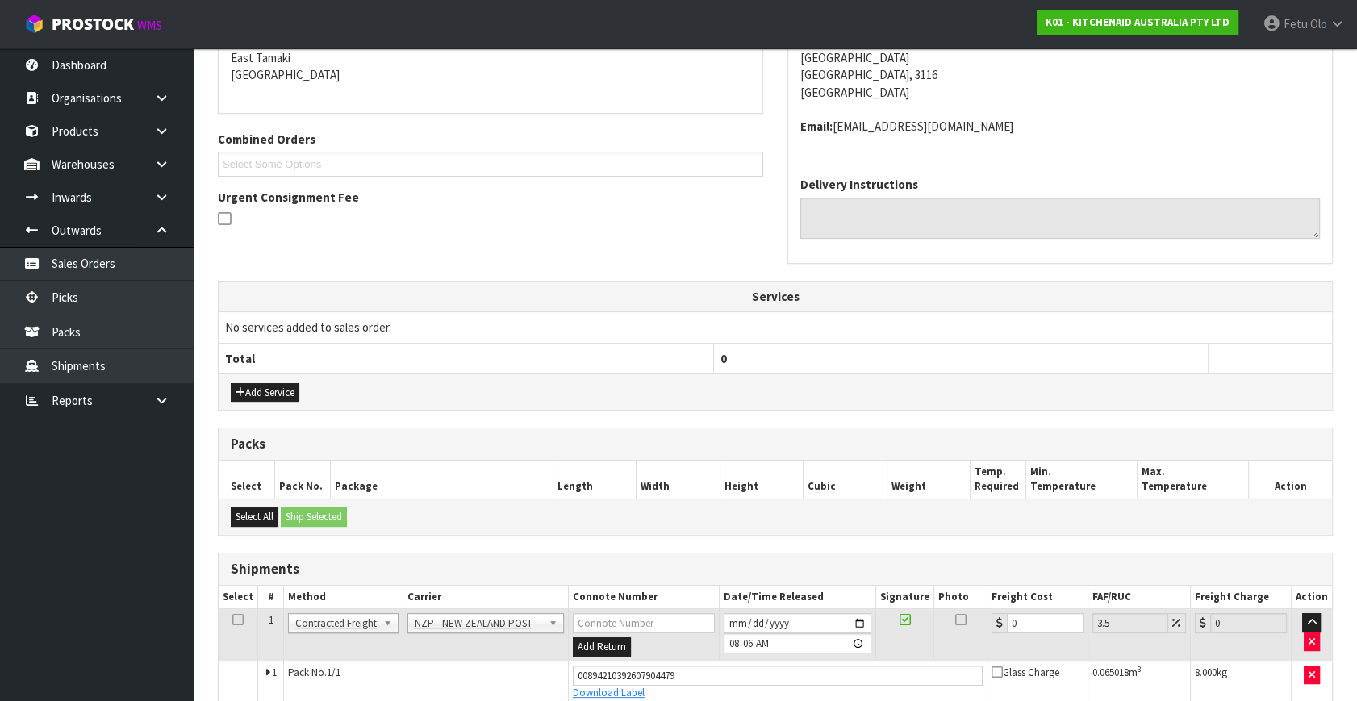
scroll to position [369, 0]
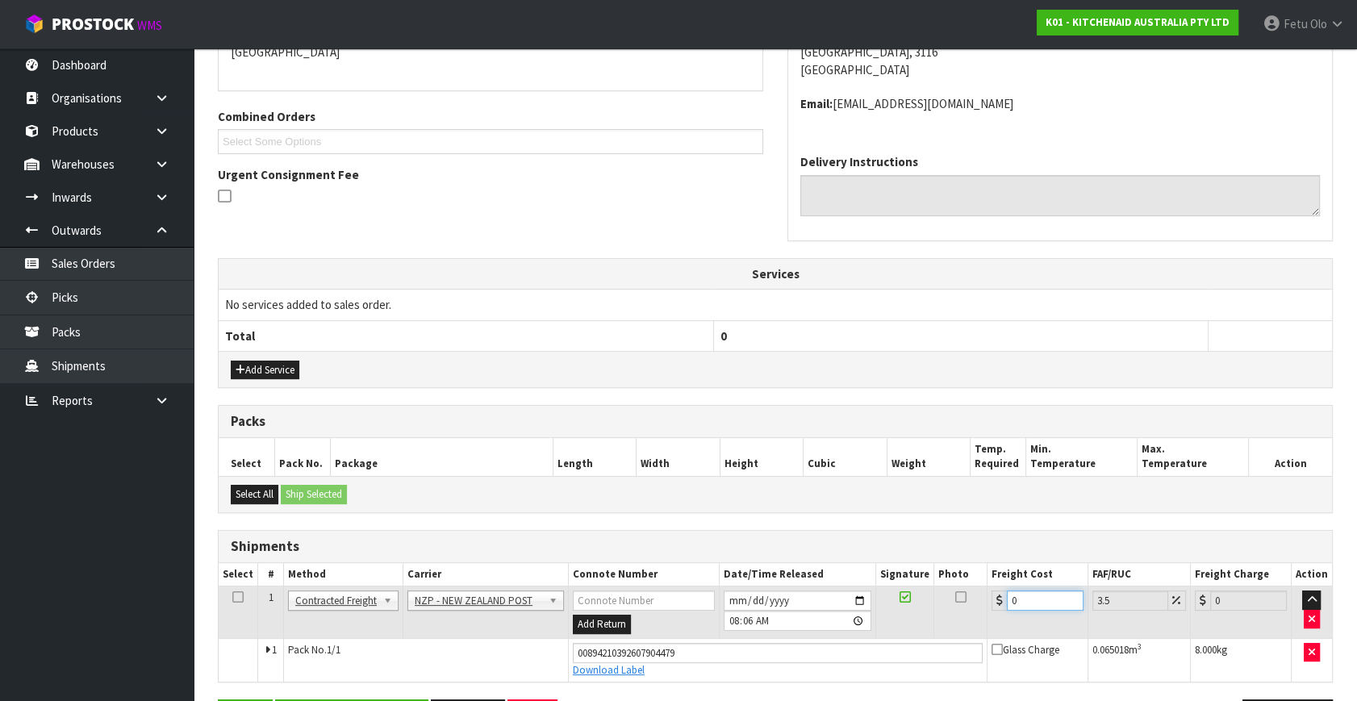
drag, startPoint x: 1030, startPoint y: 603, endPoint x: 830, endPoint y: 632, distance: 202.0
click at [830, 632] on tr "1 Client Local Pickup Customer Local Pickup Company Freight Contracted Freight …" at bounding box center [775, 612] width 1113 height 52
type input "1"
type input "1.03"
type input "10"
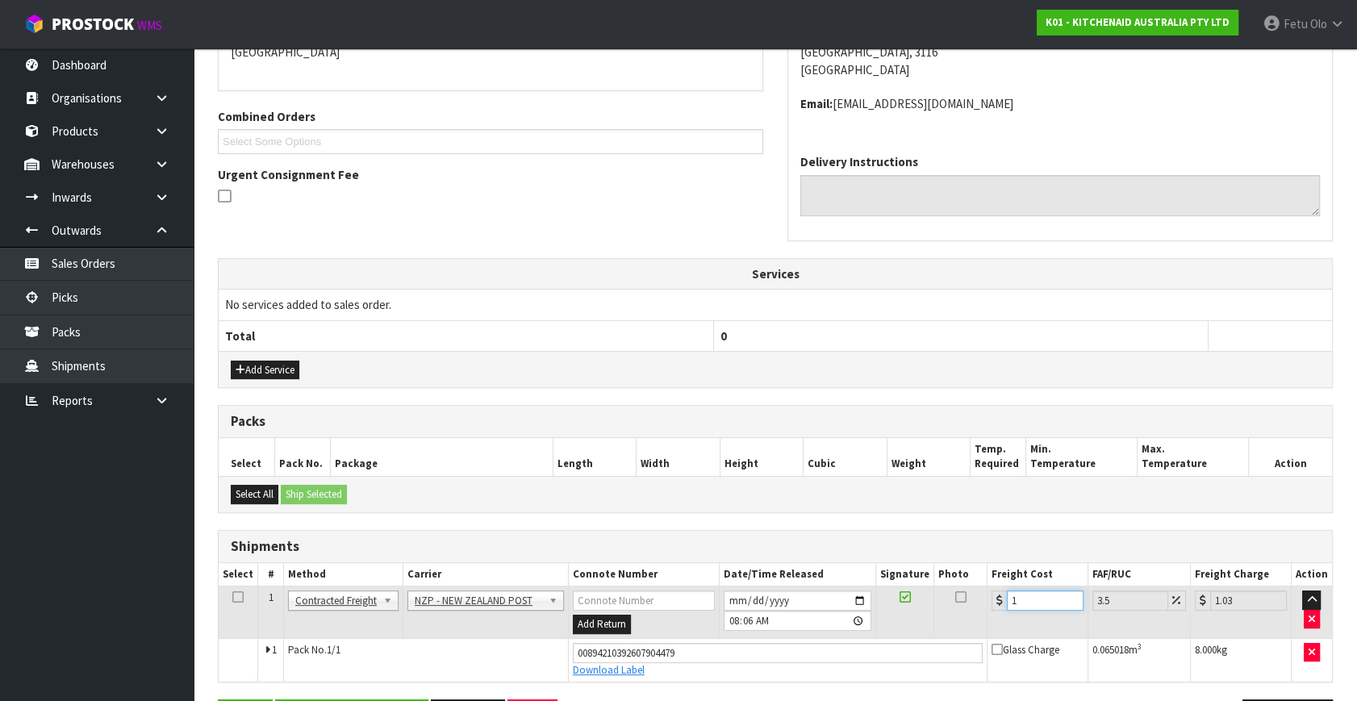
type input "10.35"
type input "10.8"
type input "11.18"
type input "10.89"
type input "11.27"
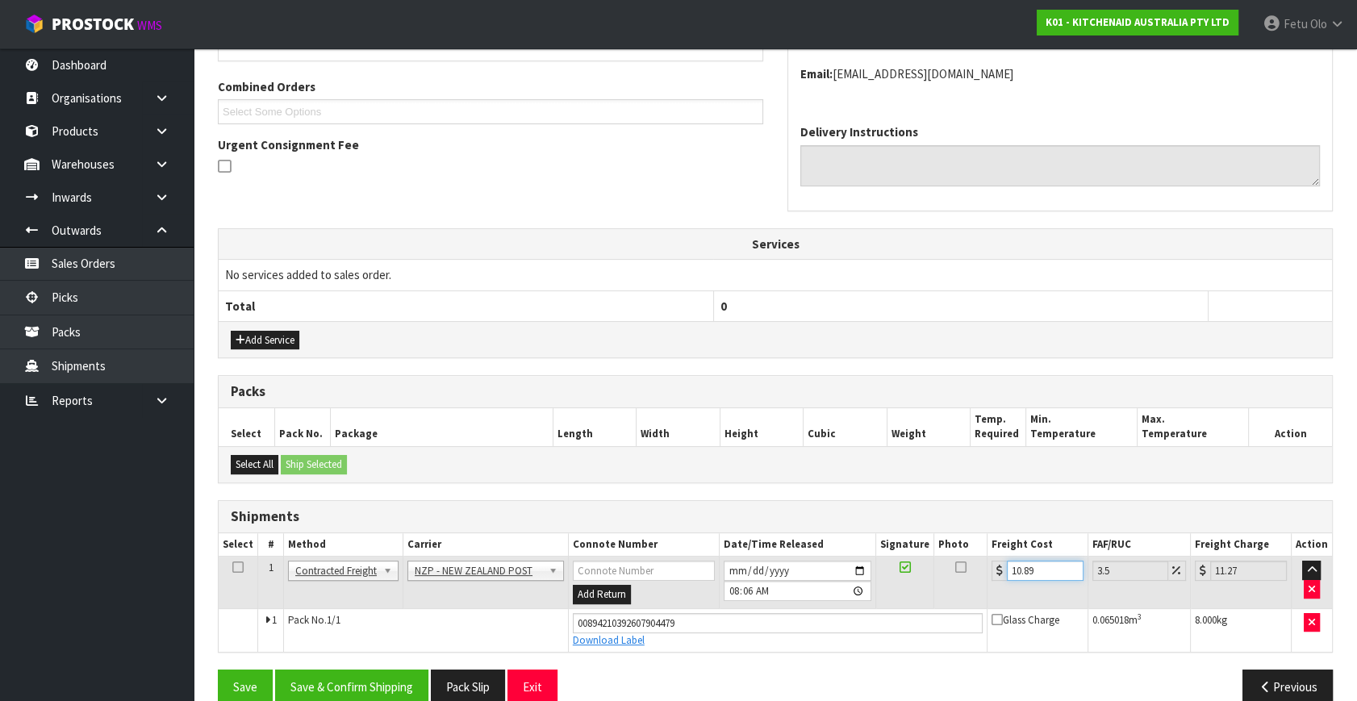
scroll to position [423, 0]
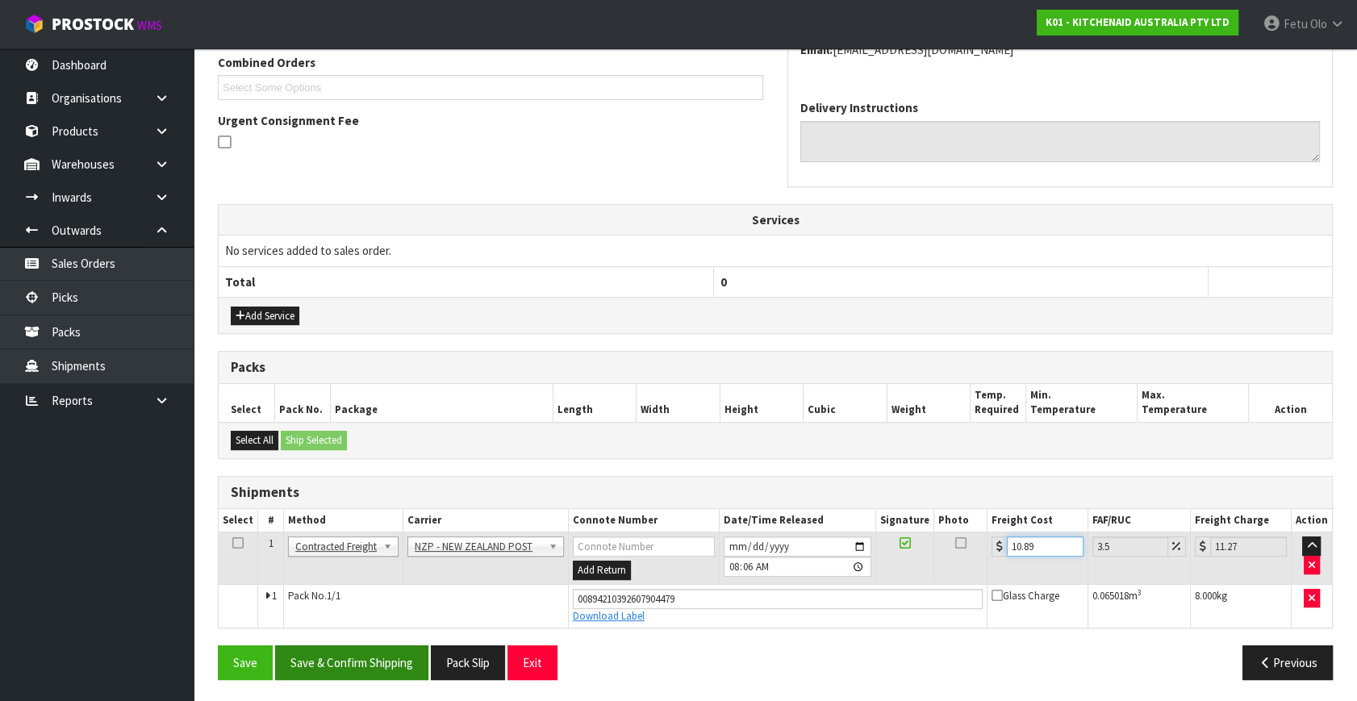
type input "10.89"
click at [382, 662] on button "Save & Confirm Shipping" at bounding box center [351, 662] width 153 height 35
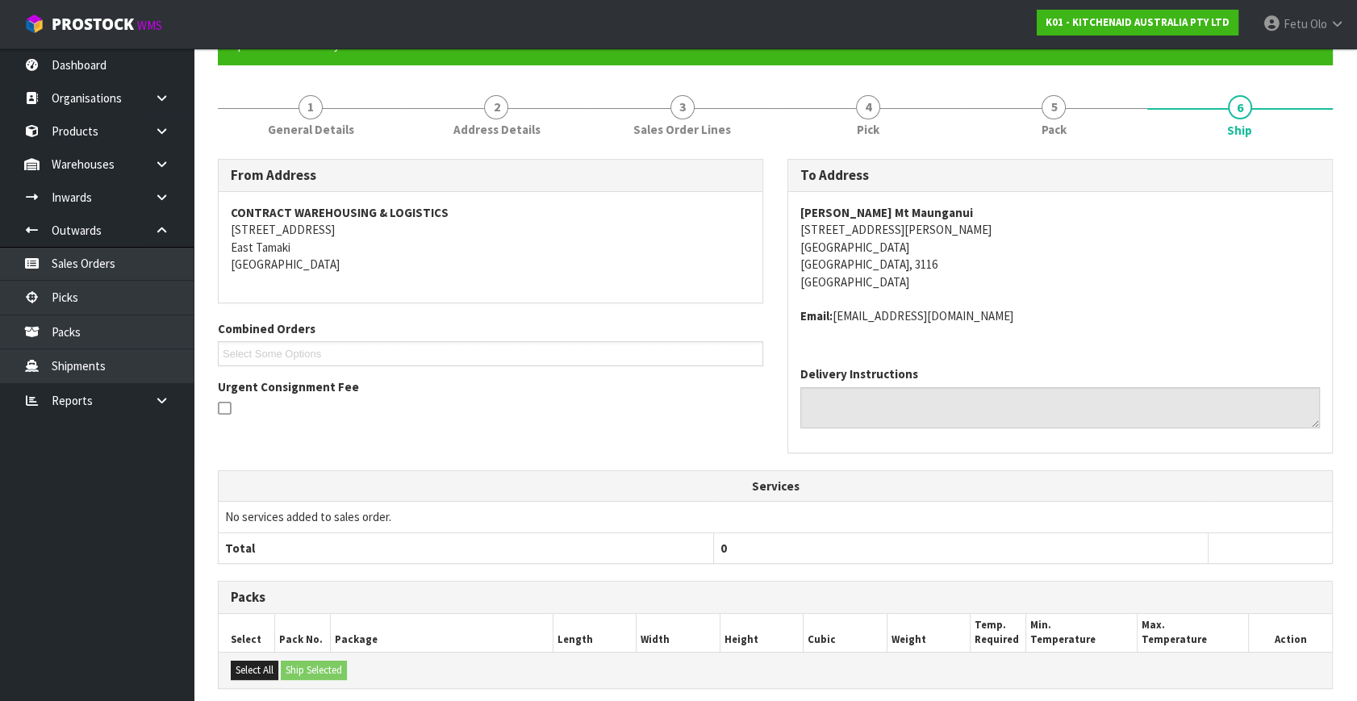
scroll to position [379, 0]
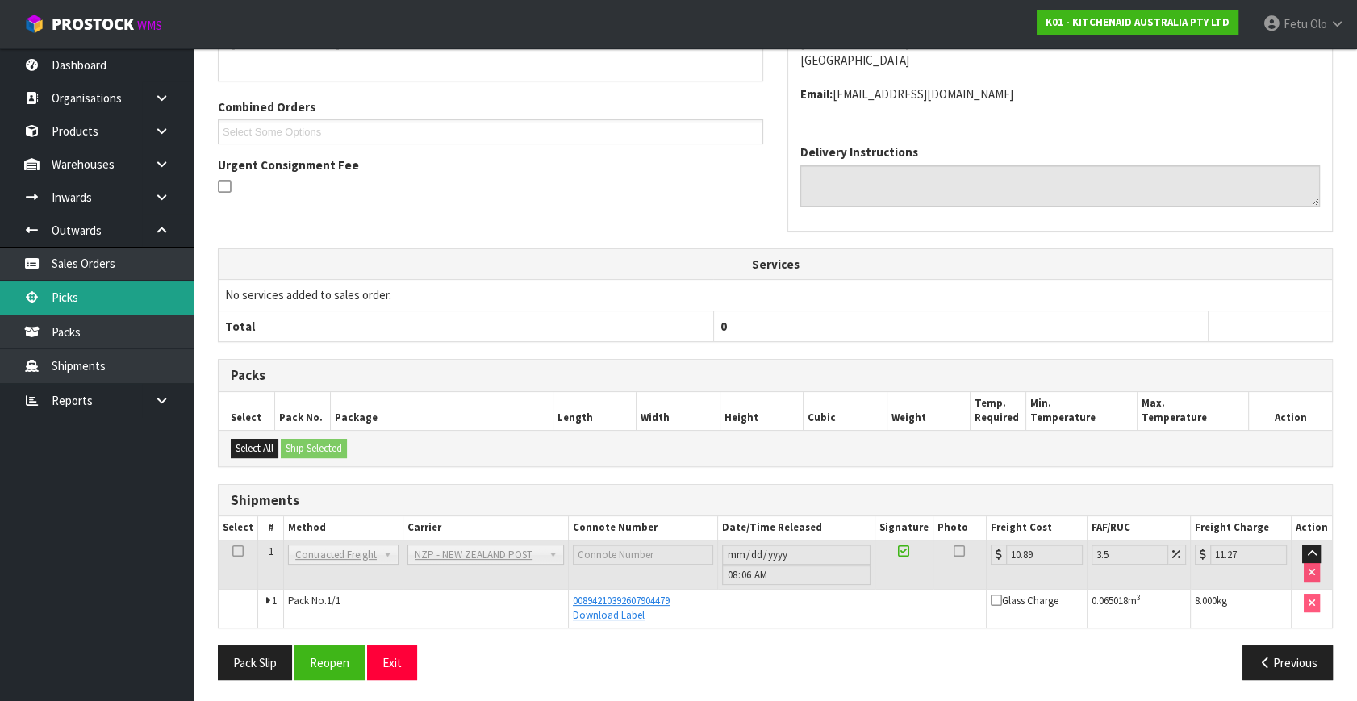
click at [69, 299] on link "Picks" at bounding box center [97, 297] width 194 height 33
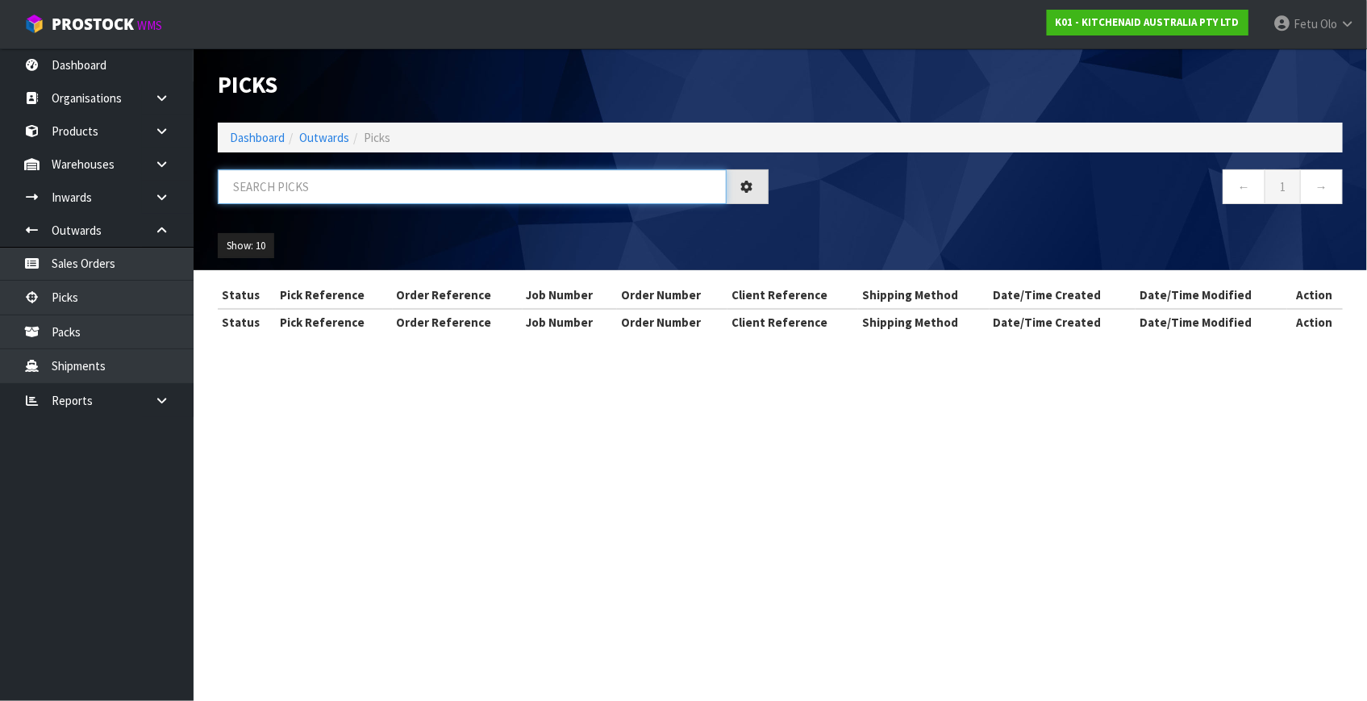
click at [348, 185] on input "text" at bounding box center [472, 186] width 509 height 35
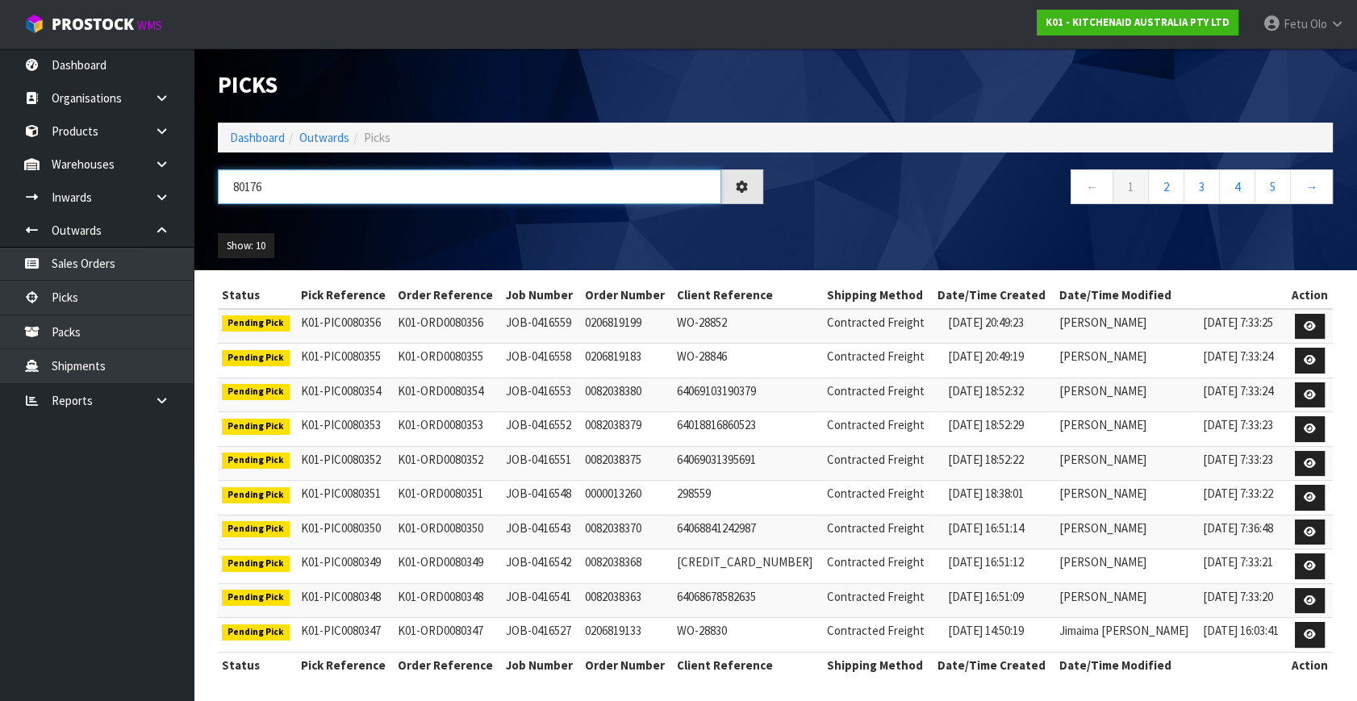
type input "80176"
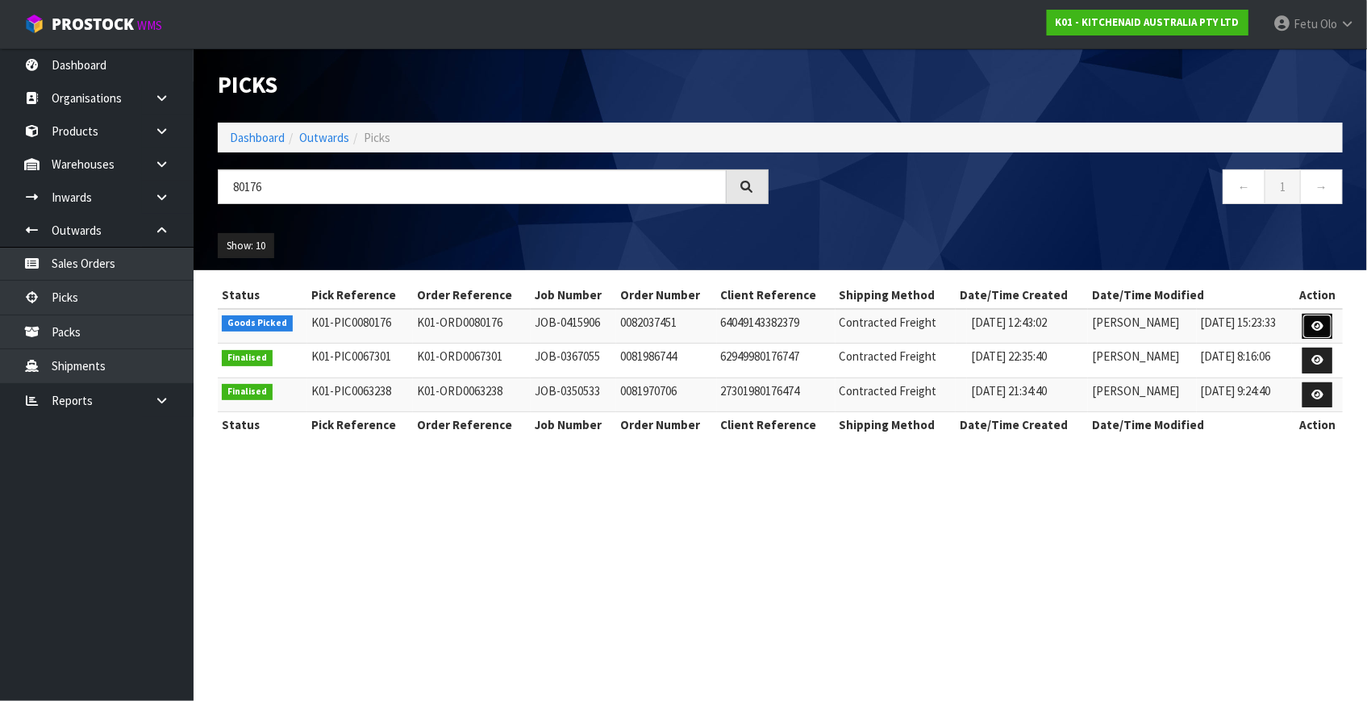
click at [1314, 319] on link at bounding box center [1318, 327] width 30 height 26
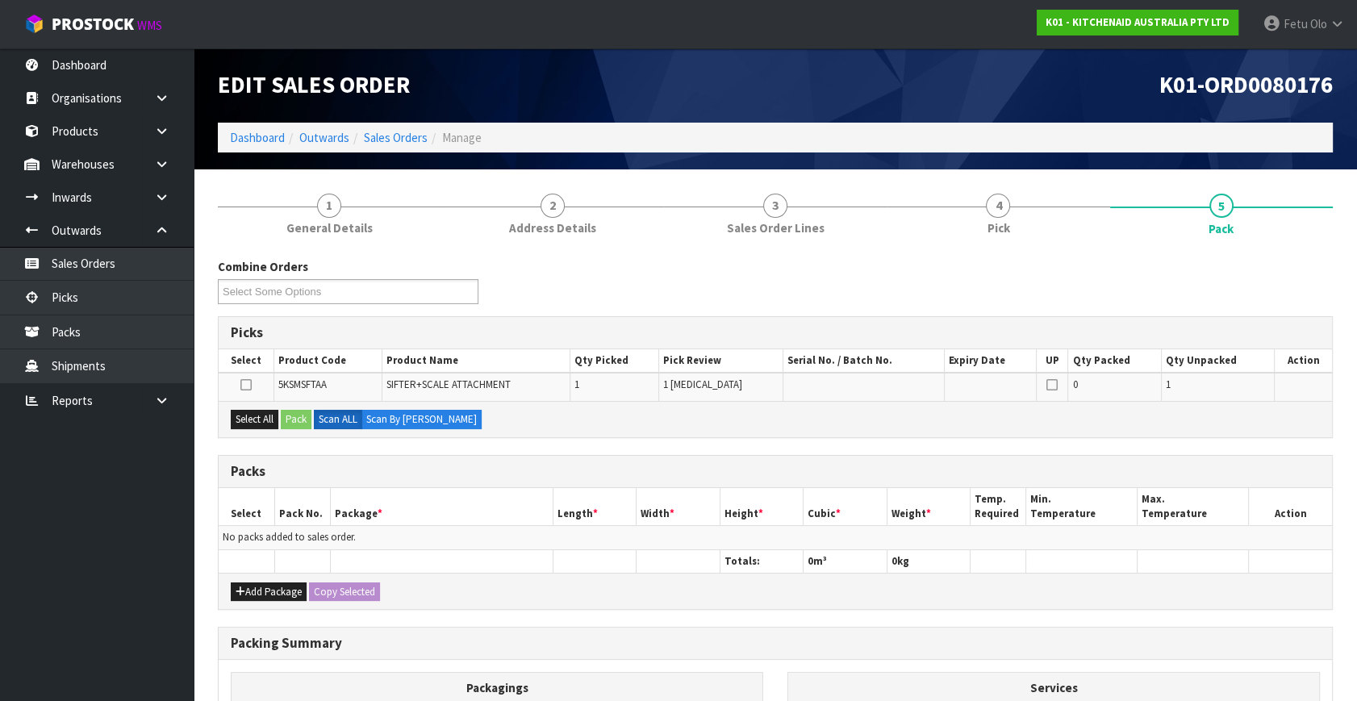
click at [127, 562] on ul "Dashboard Organisations Clients Consignees Carriers Products Categories Serial …" at bounding box center [97, 374] width 194 height 652
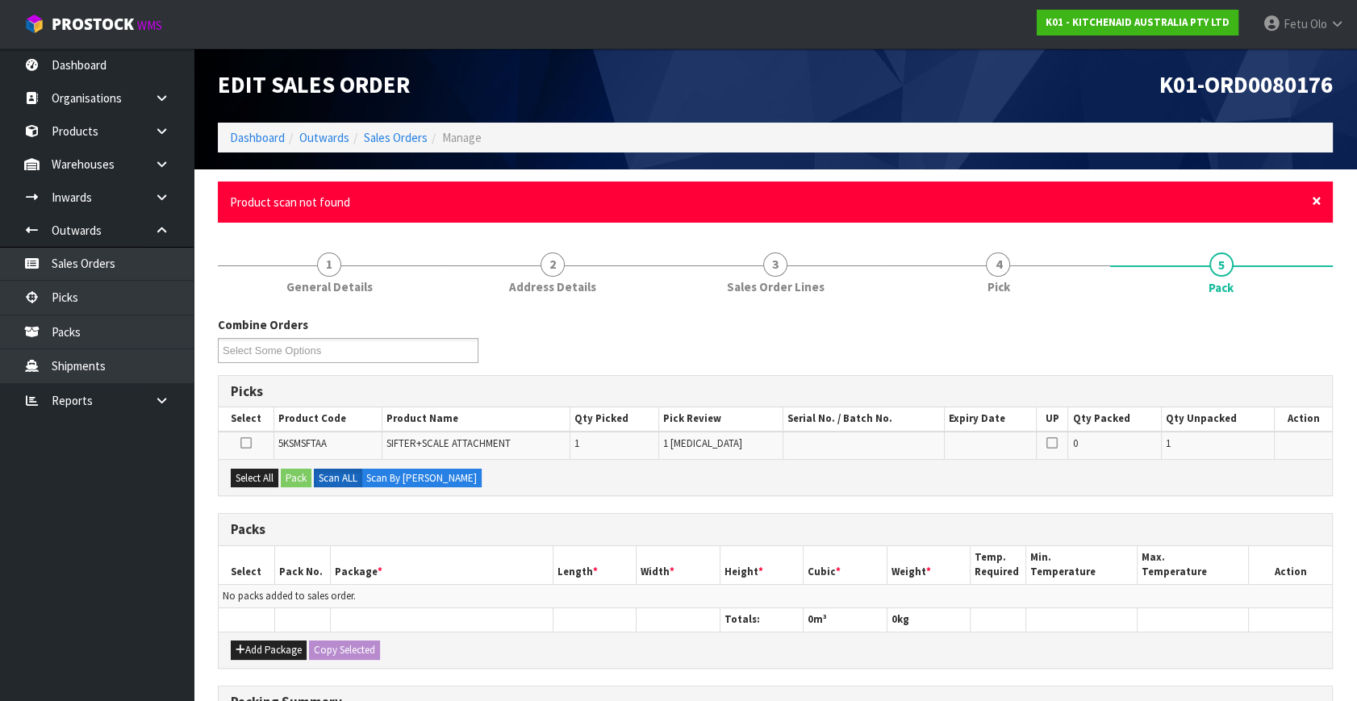
click at [1319, 197] on span "×" at bounding box center [1316, 201] width 10 height 23
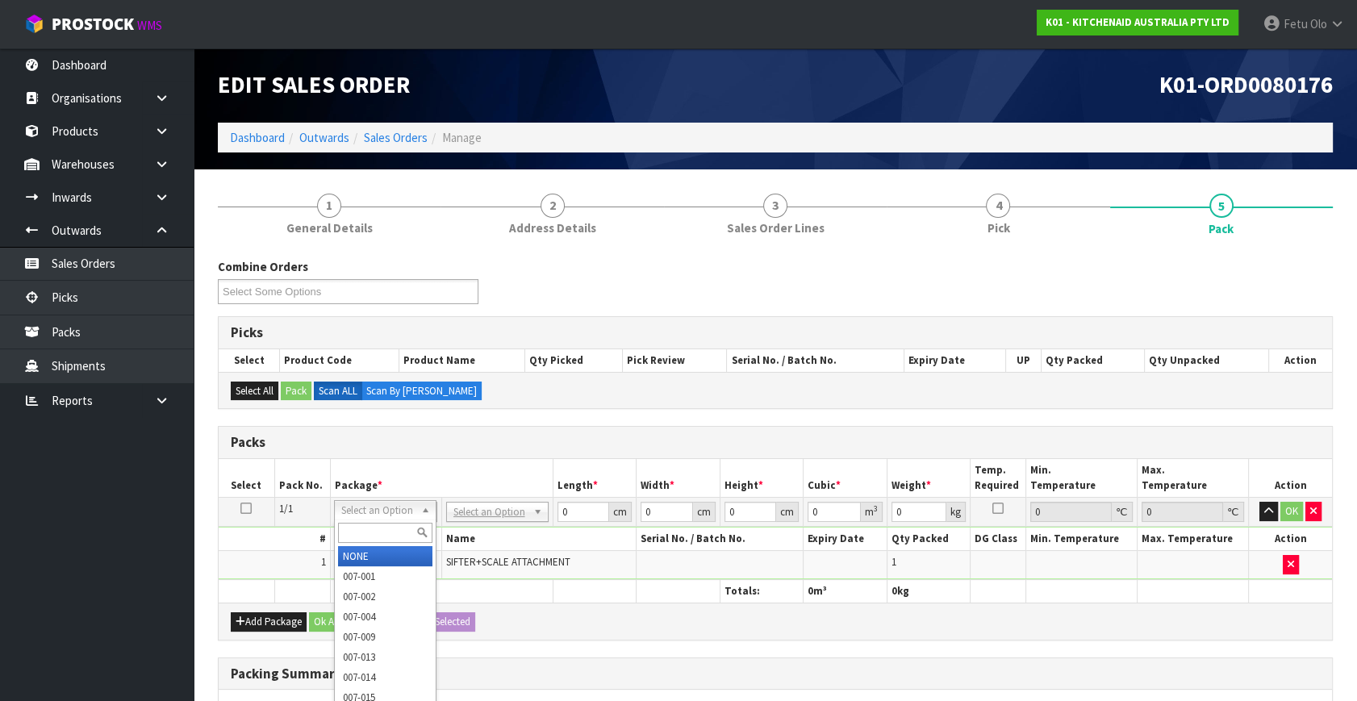
drag, startPoint x: 402, startPoint y: 516, endPoint x: 394, endPoint y: 523, distance: 10.3
click at [359, 541] on input "text" at bounding box center [385, 533] width 94 height 20
type input "011"
type input "0.5"
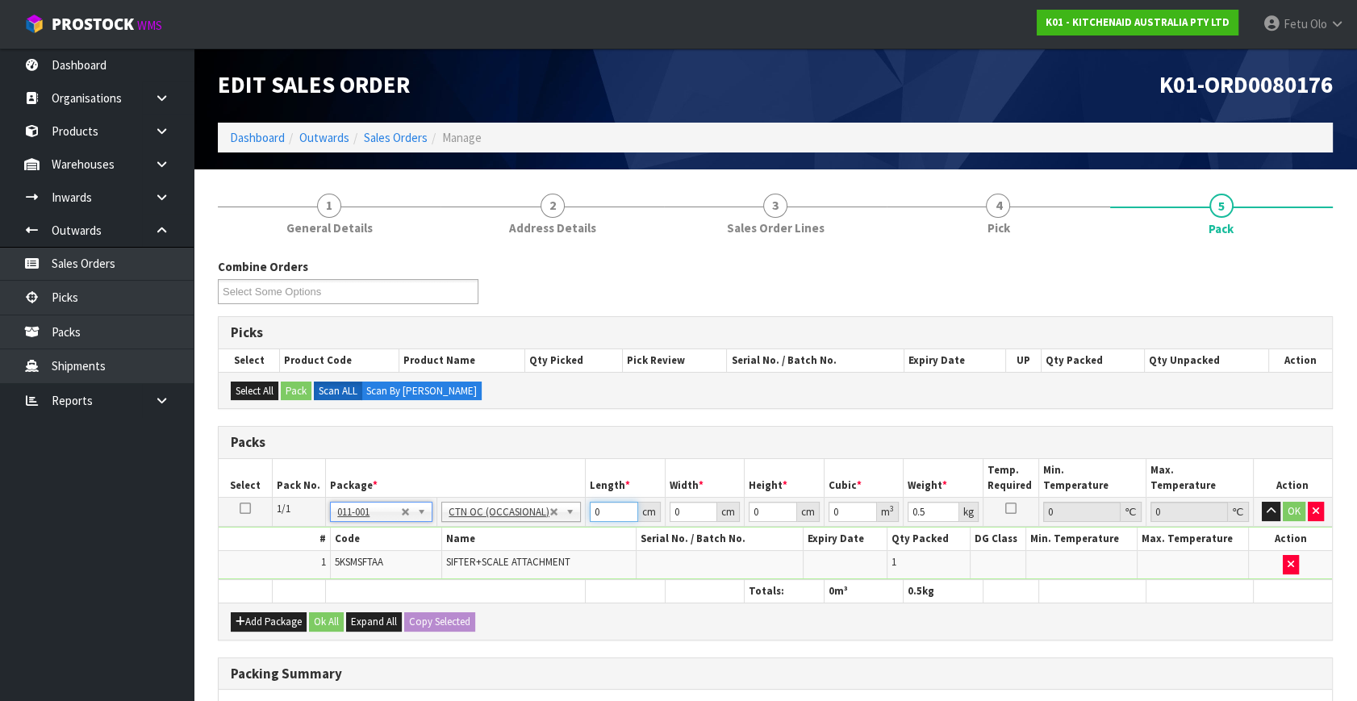
drag, startPoint x: 606, startPoint y: 513, endPoint x: 159, endPoint y: 688, distance: 479.9
click at [159, 688] on body "Toggle navigation ProStock WMS K01 - KITCHENAID AUSTRALIA PTY LTD Fetu Olo Logo…" at bounding box center [678, 350] width 1357 height 701
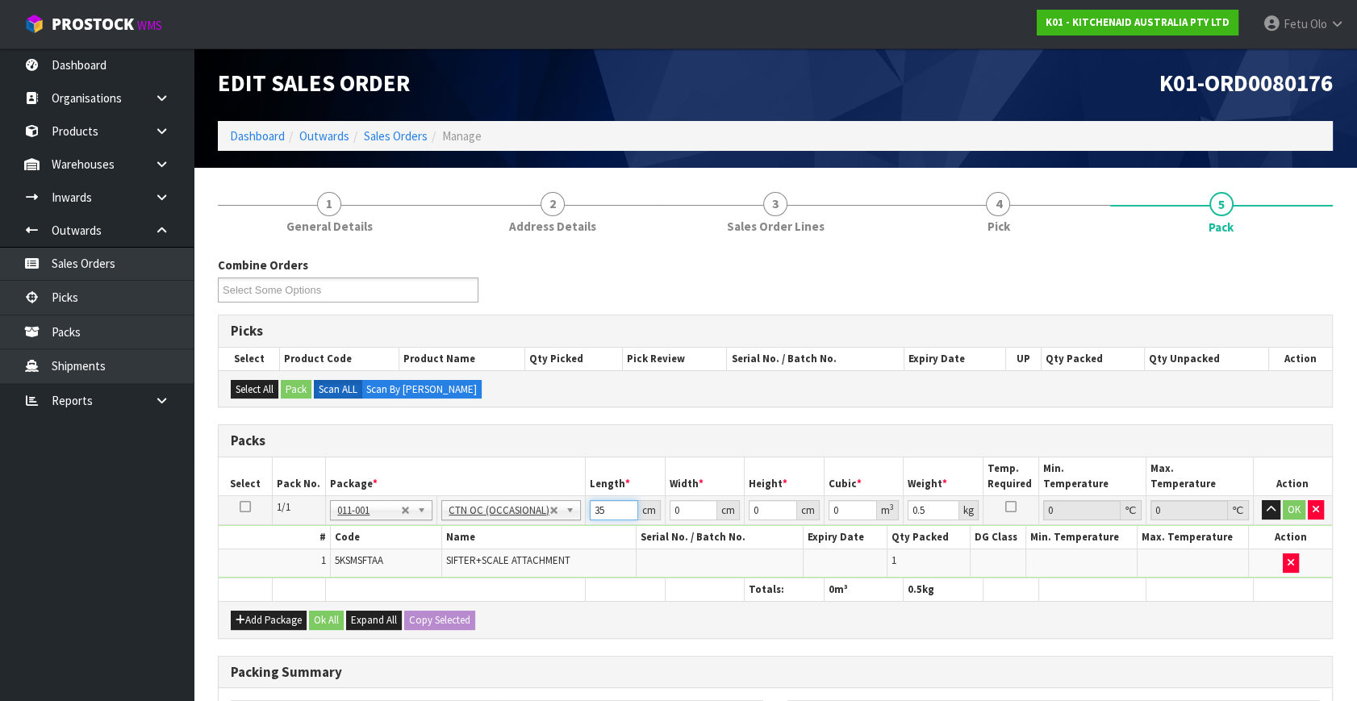
type input "35"
type input "27"
type input "1"
type input "0.000945"
type input "19"
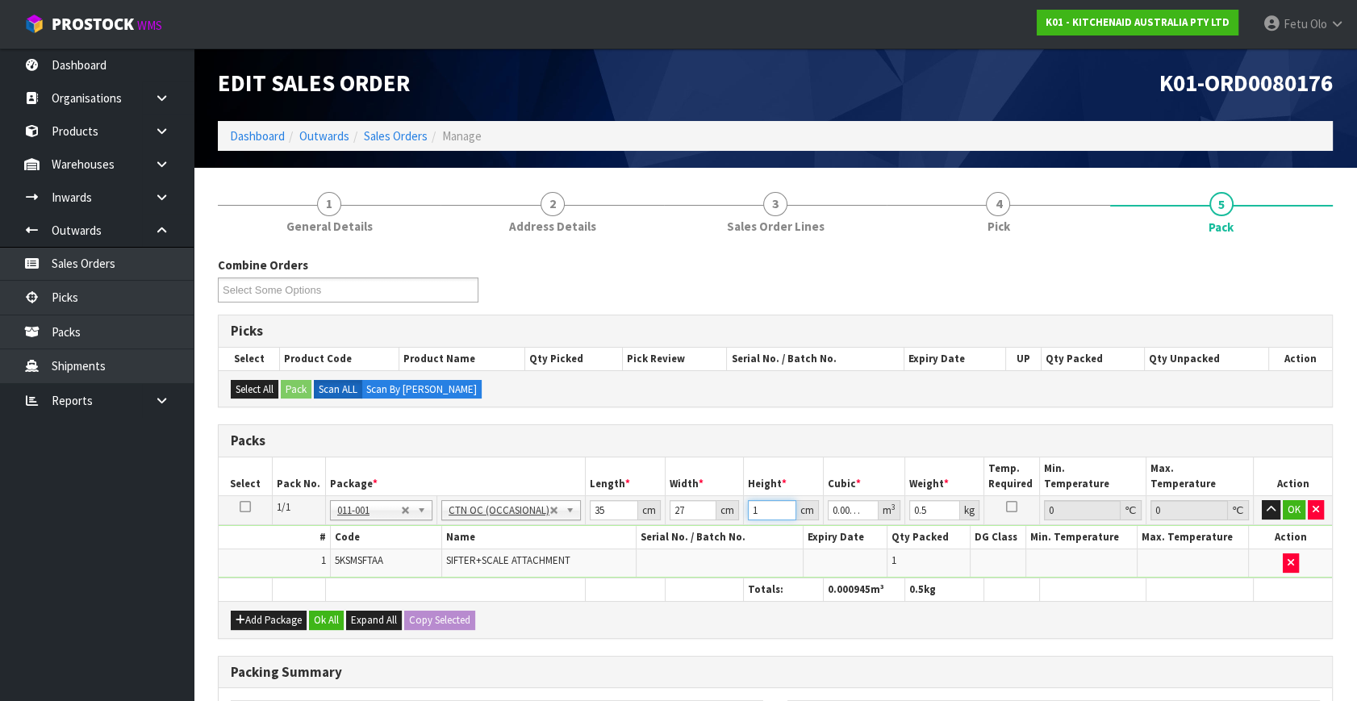
type input "0.017955"
type input "19"
type input "3"
click button "OK" at bounding box center [1293, 509] width 23 height 19
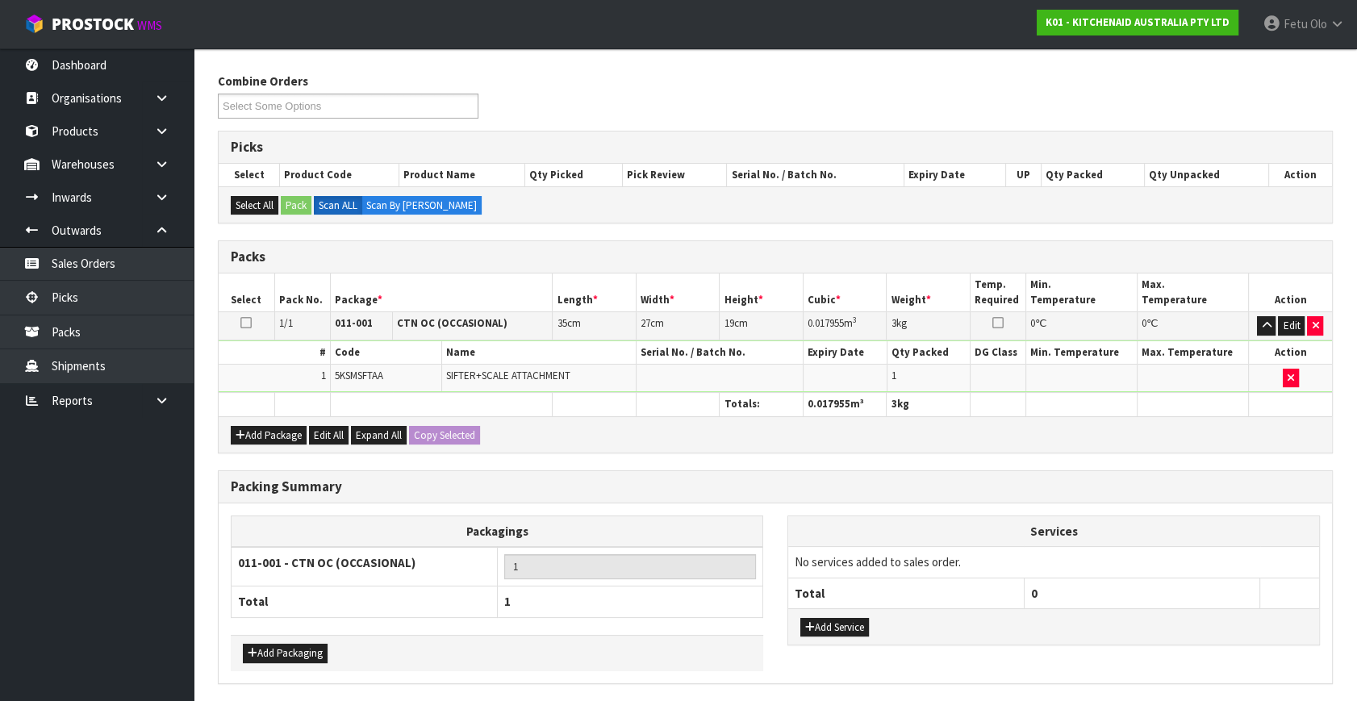
scroll to position [240, 0]
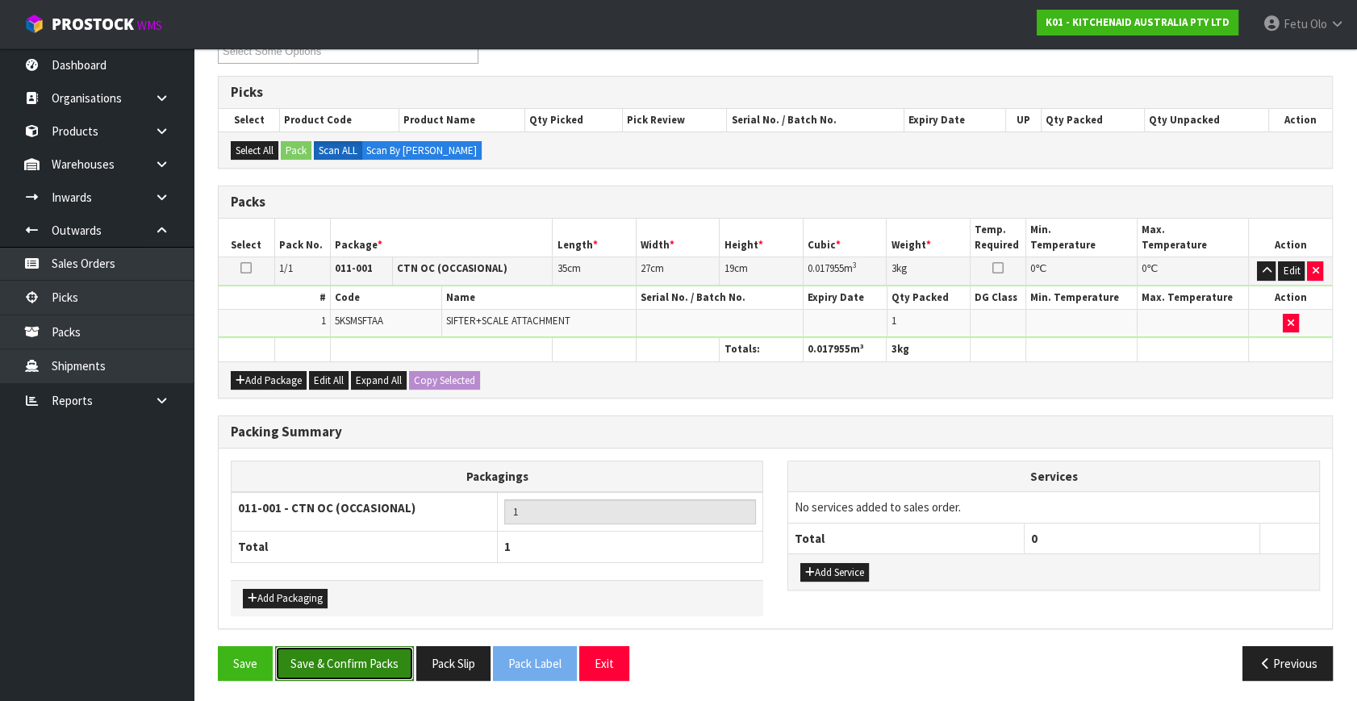
click at [348, 661] on button "Save & Confirm Packs" at bounding box center [344, 663] width 139 height 35
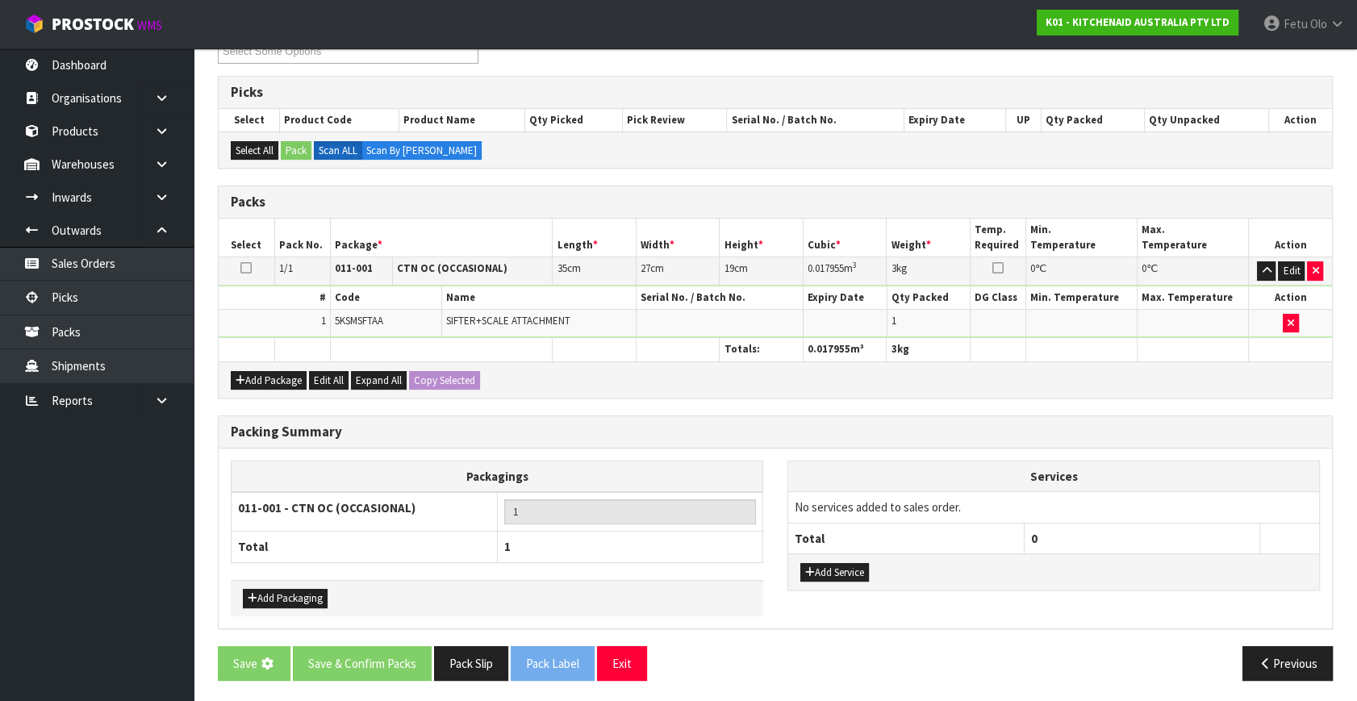
scroll to position [0, 0]
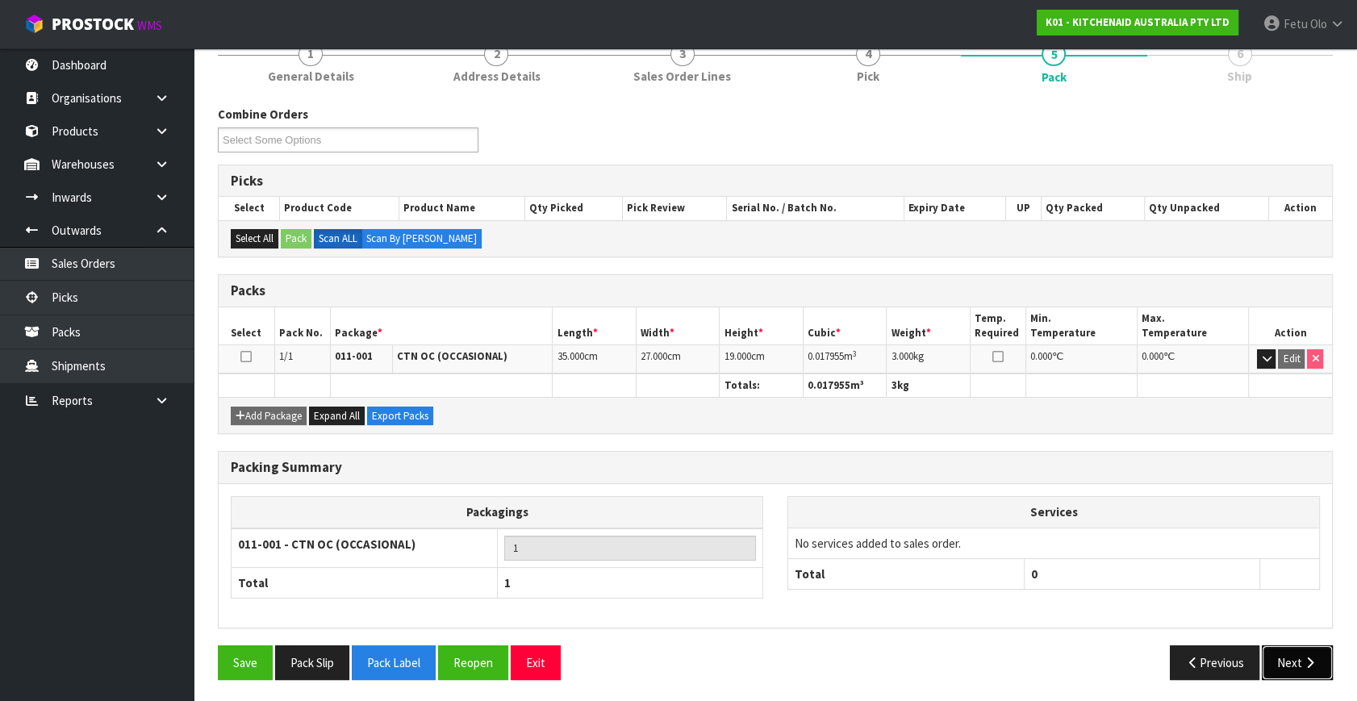
click at [1303, 661] on icon "button" at bounding box center [1309, 663] width 15 height 12
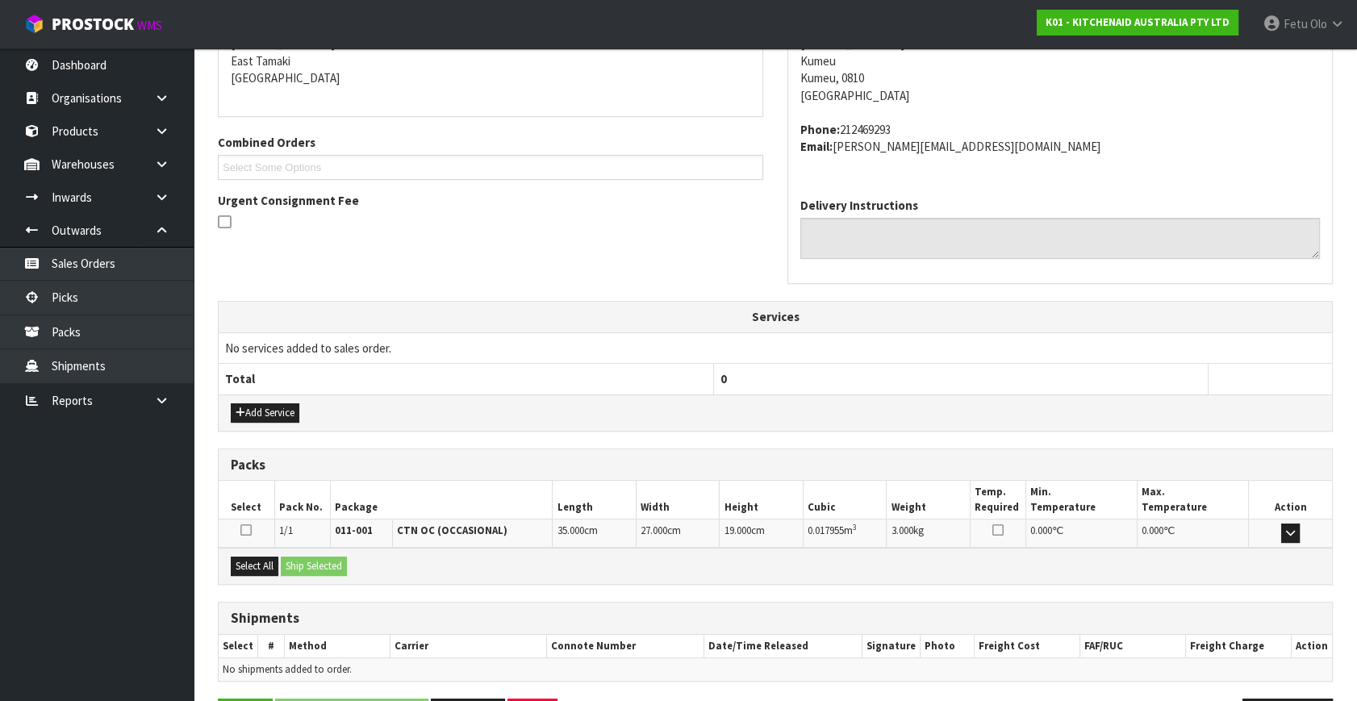
scroll to position [397, 0]
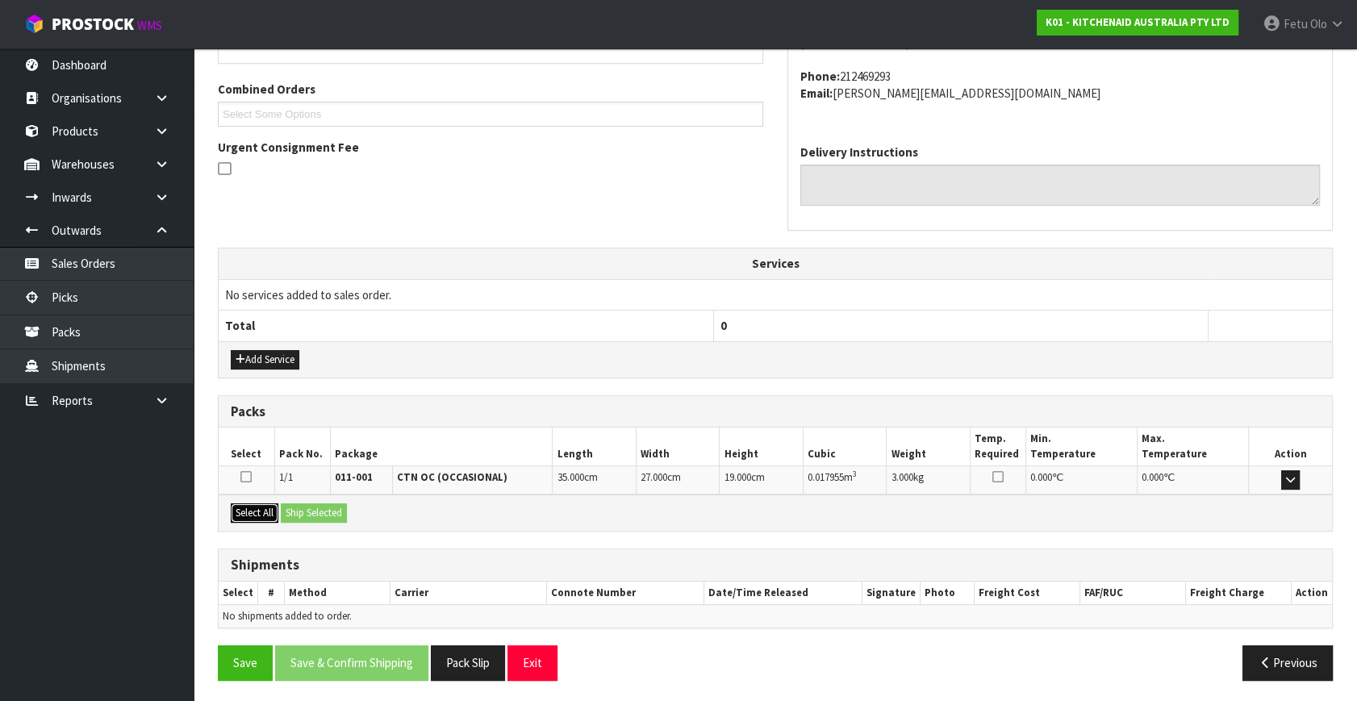
click at [272, 511] on button "Select All" at bounding box center [255, 512] width 48 height 19
click at [302, 512] on button "Ship Selected" at bounding box center [314, 512] width 66 height 19
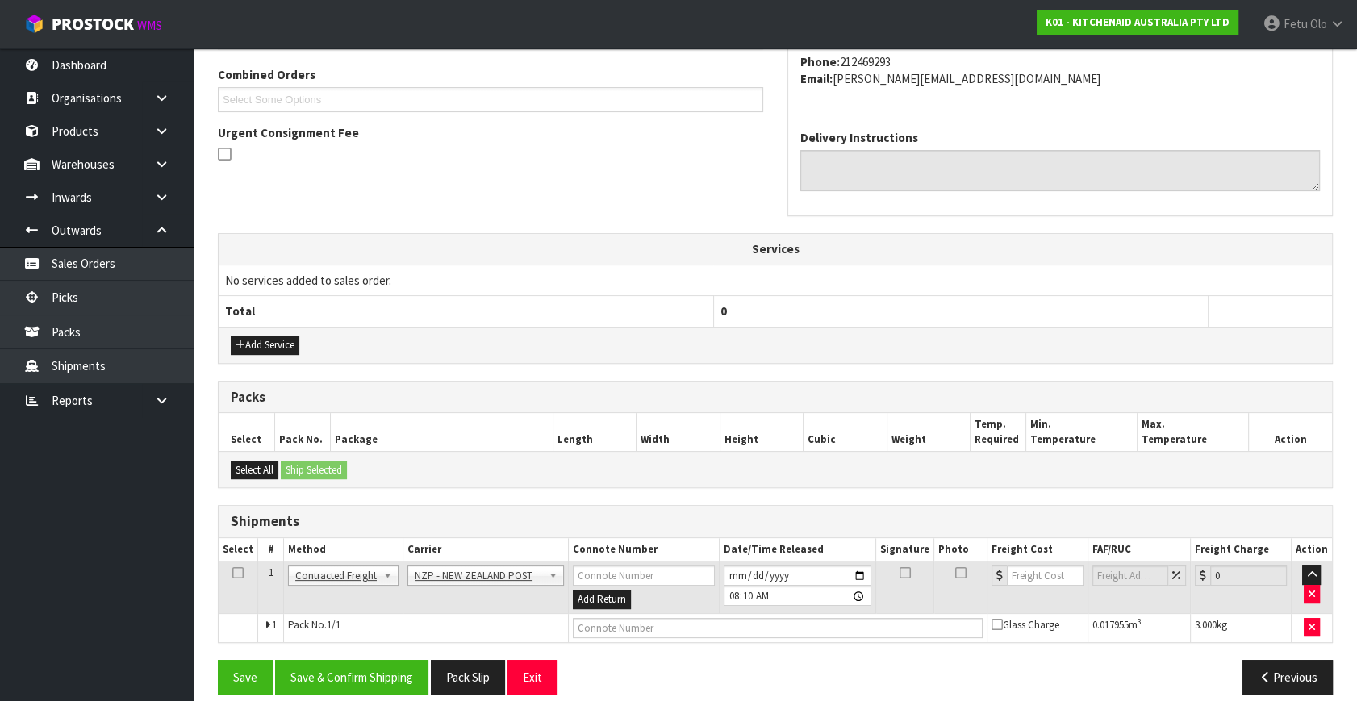
scroll to position [426, 0]
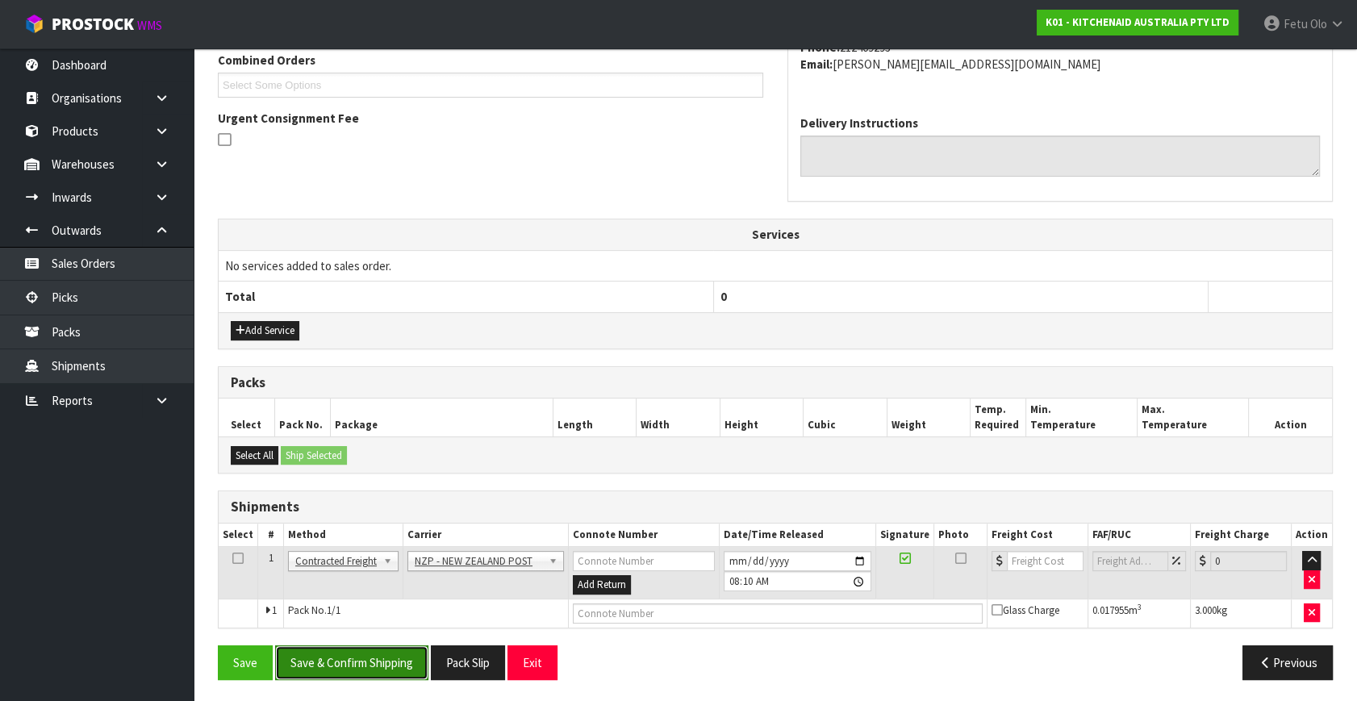
click at [361, 661] on button "Save & Confirm Shipping" at bounding box center [351, 662] width 153 height 35
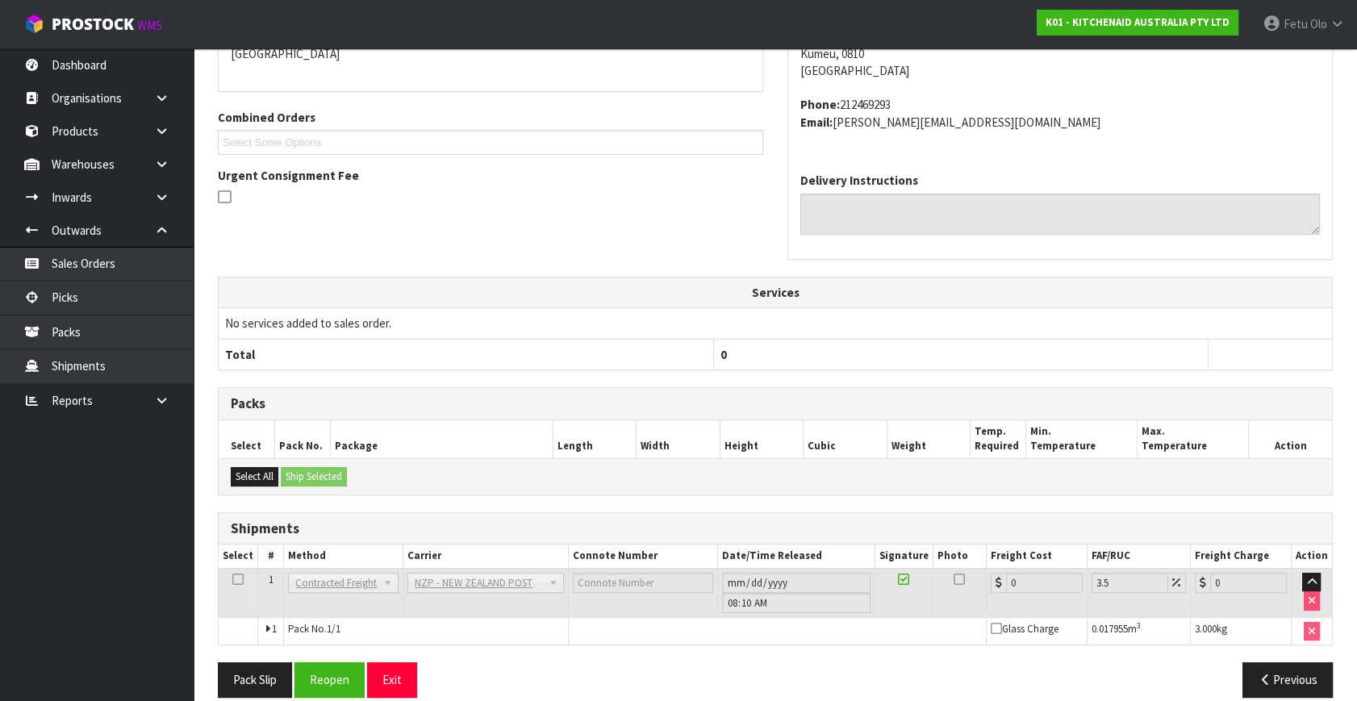
scroll to position [403, 0]
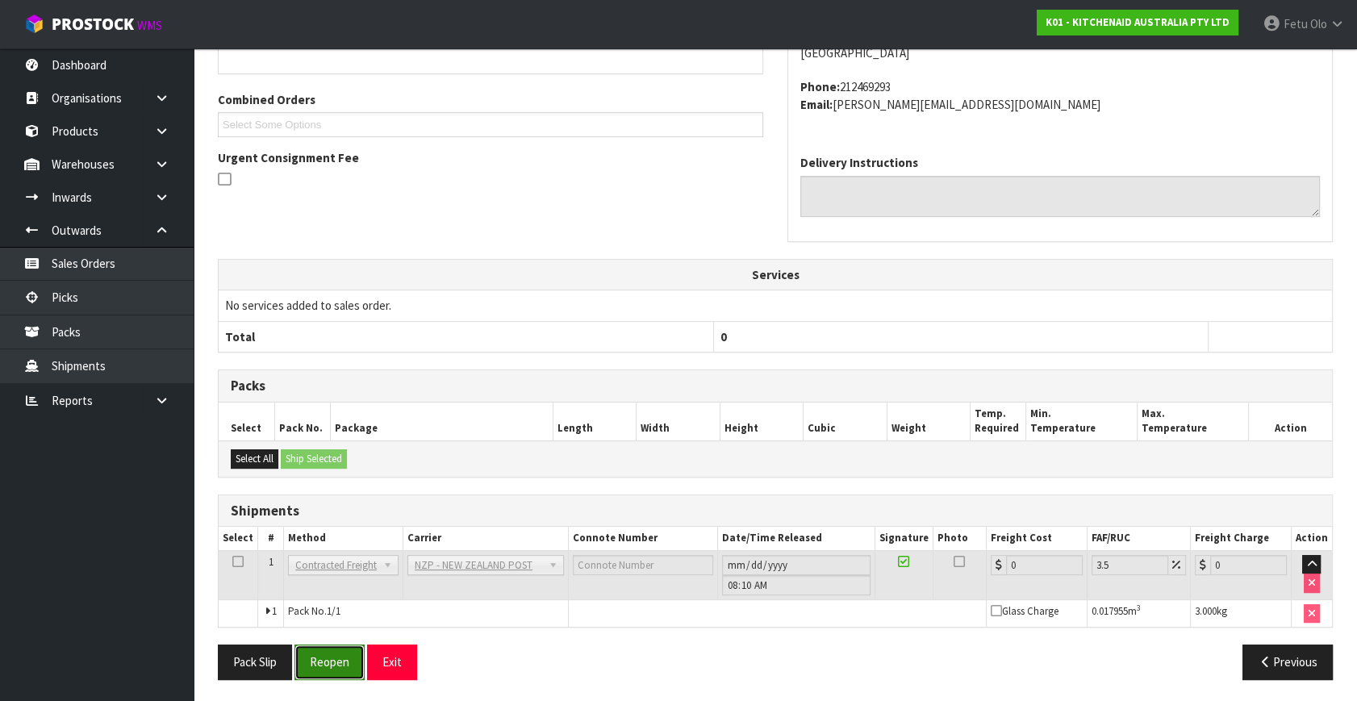
click at [344, 663] on button "Reopen" at bounding box center [329, 661] width 70 height 35
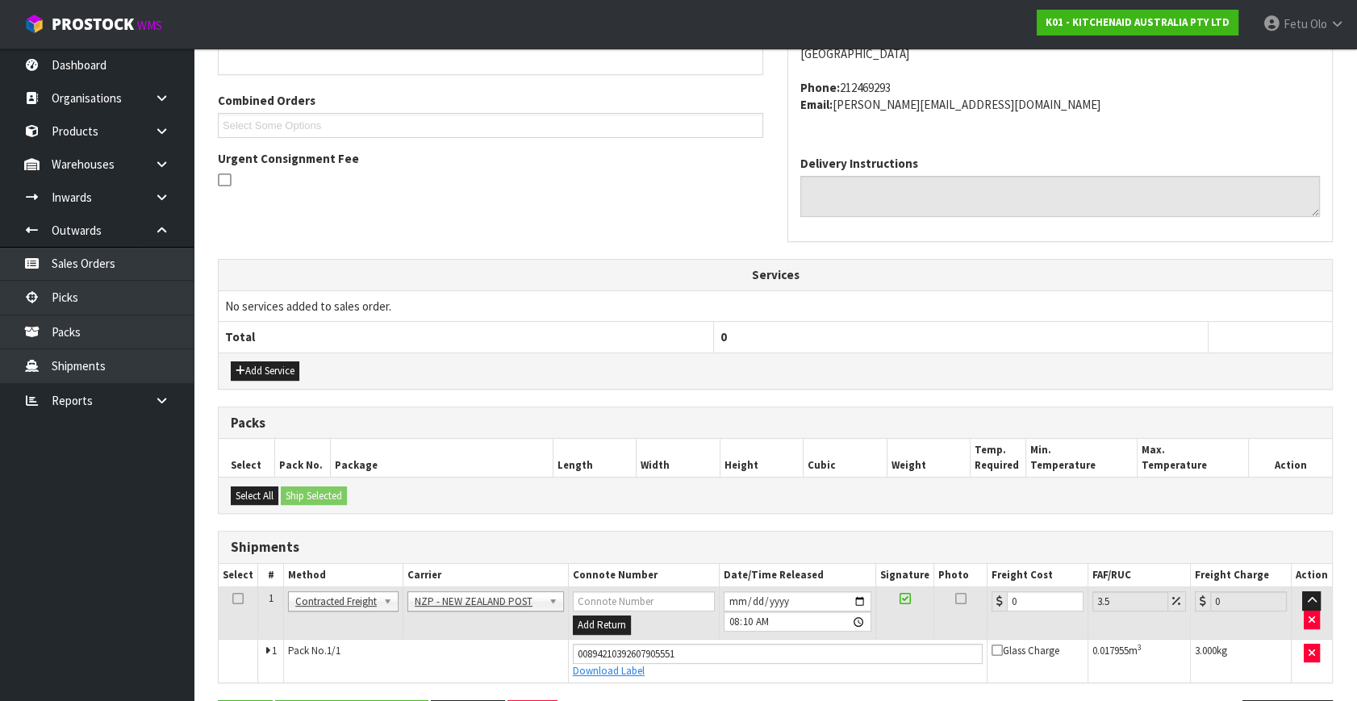
scroll to position [386, 0]
drag, startPoint x: 1022, startPoint y: 590, endPoint x: 899, endPoint y: 647, distance: 135.0
click at [899, 647] on tbody "1 Client Local Pickup Customer Local Pickup Company Freight Contracted Freight …" at bounding box center [775, 633] width 1113 height 95
type input "4"
type input "4.14"
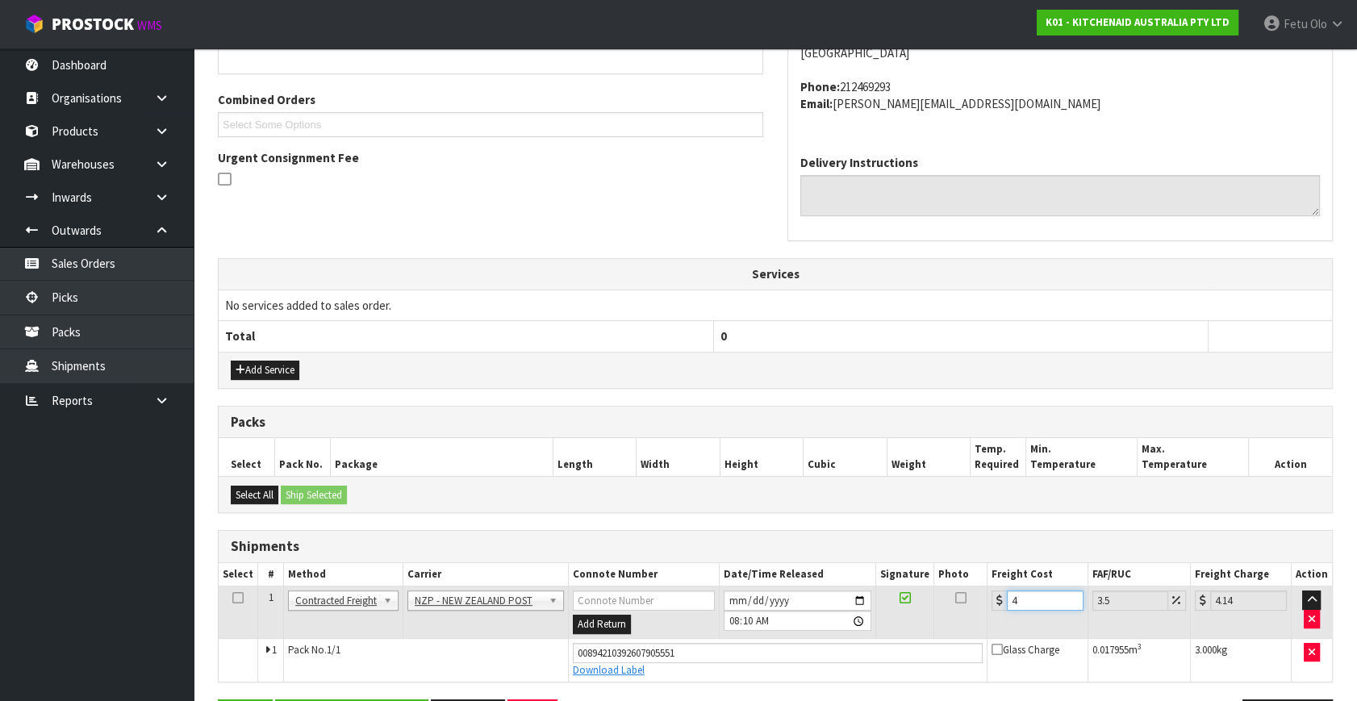
type input "4.3"
type input "4.45"
type input "4.33"
type input "4.48"
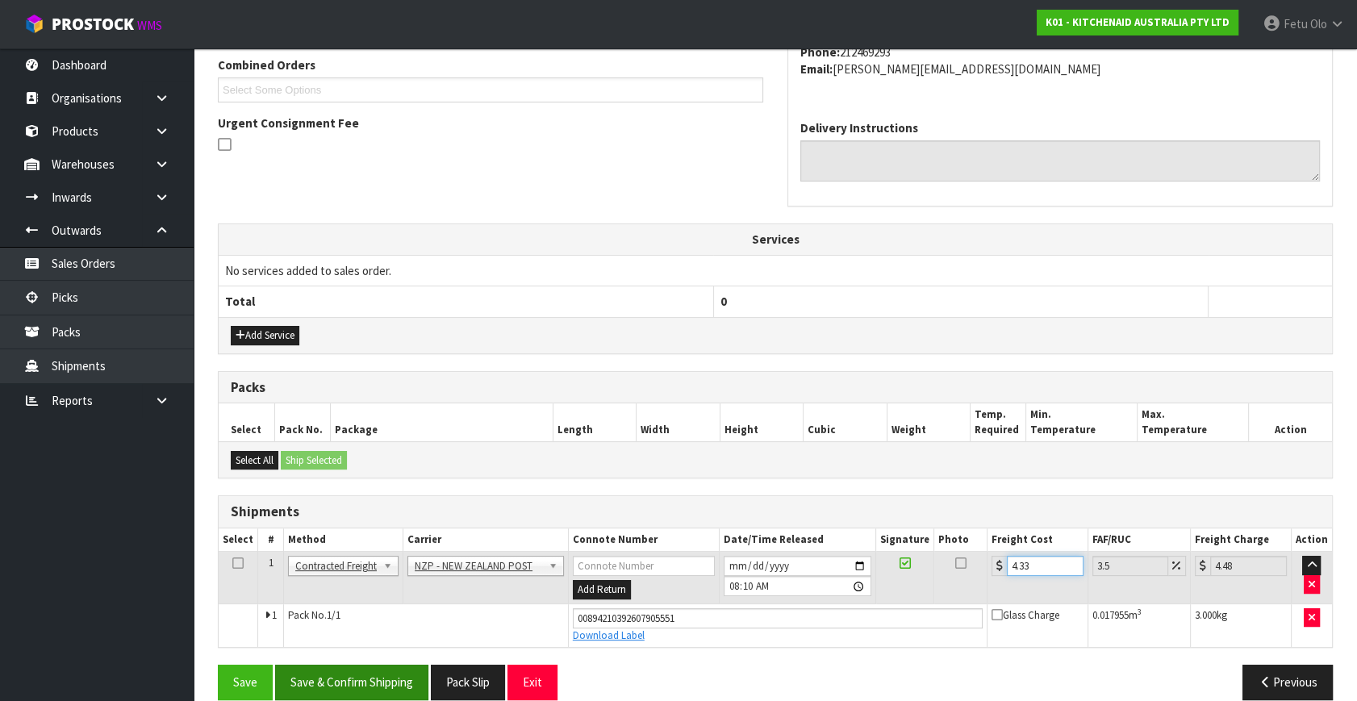
scroll to position [441, 0]
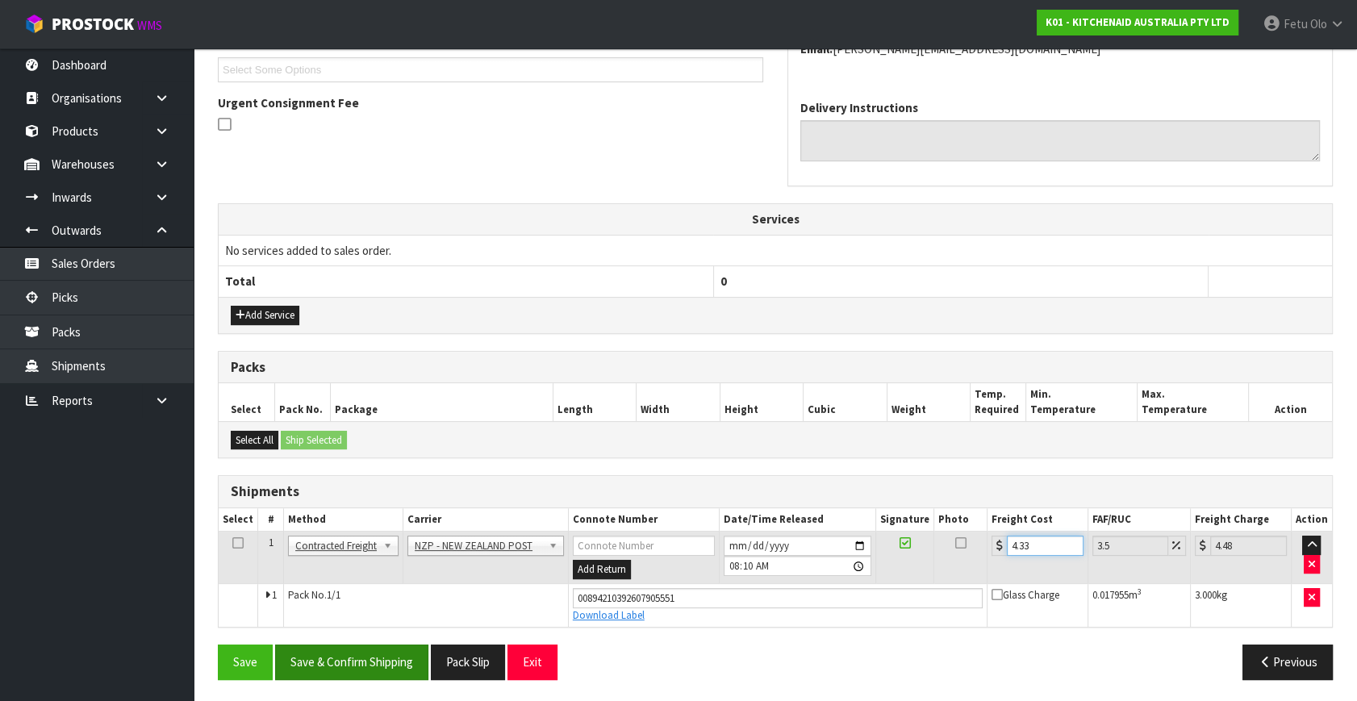
type input "4.33"
click at [416, 663] on button "Save & Confirm Shipping" at bounding box center [351, 661] width 153 height 35
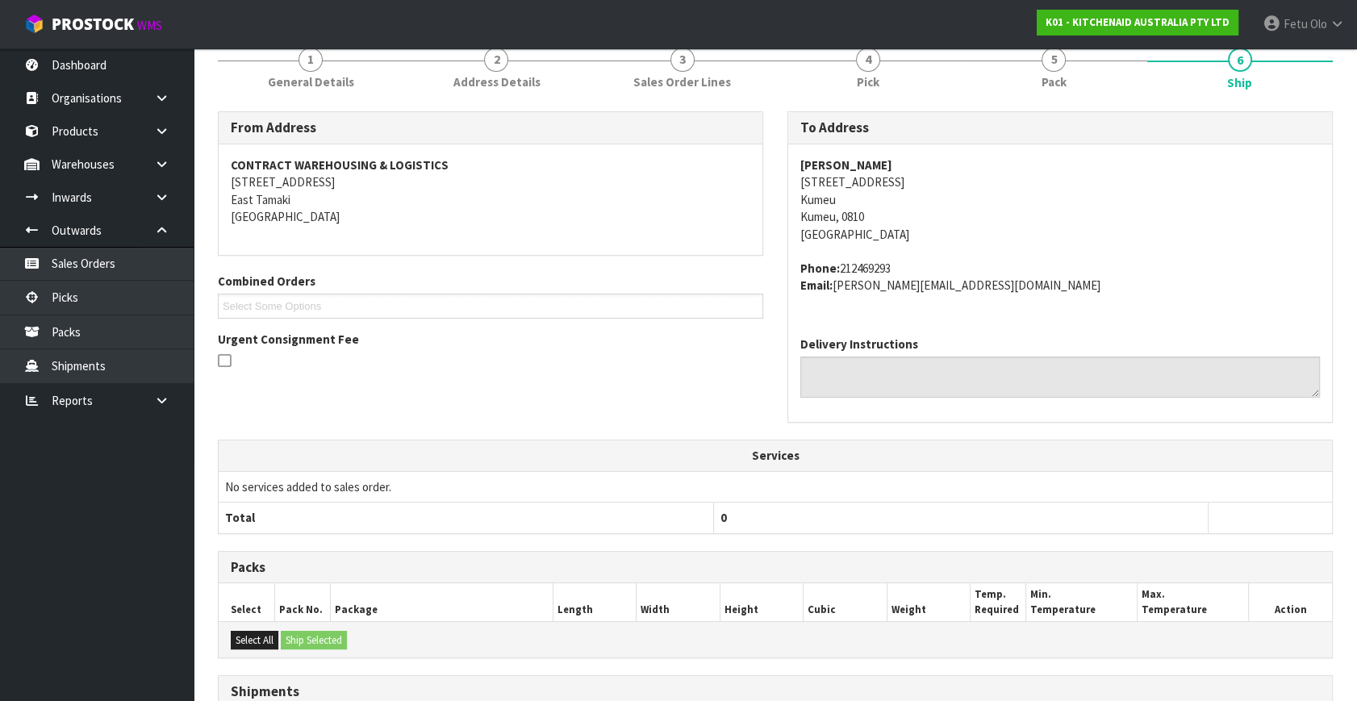
scroll to position [397, 0]
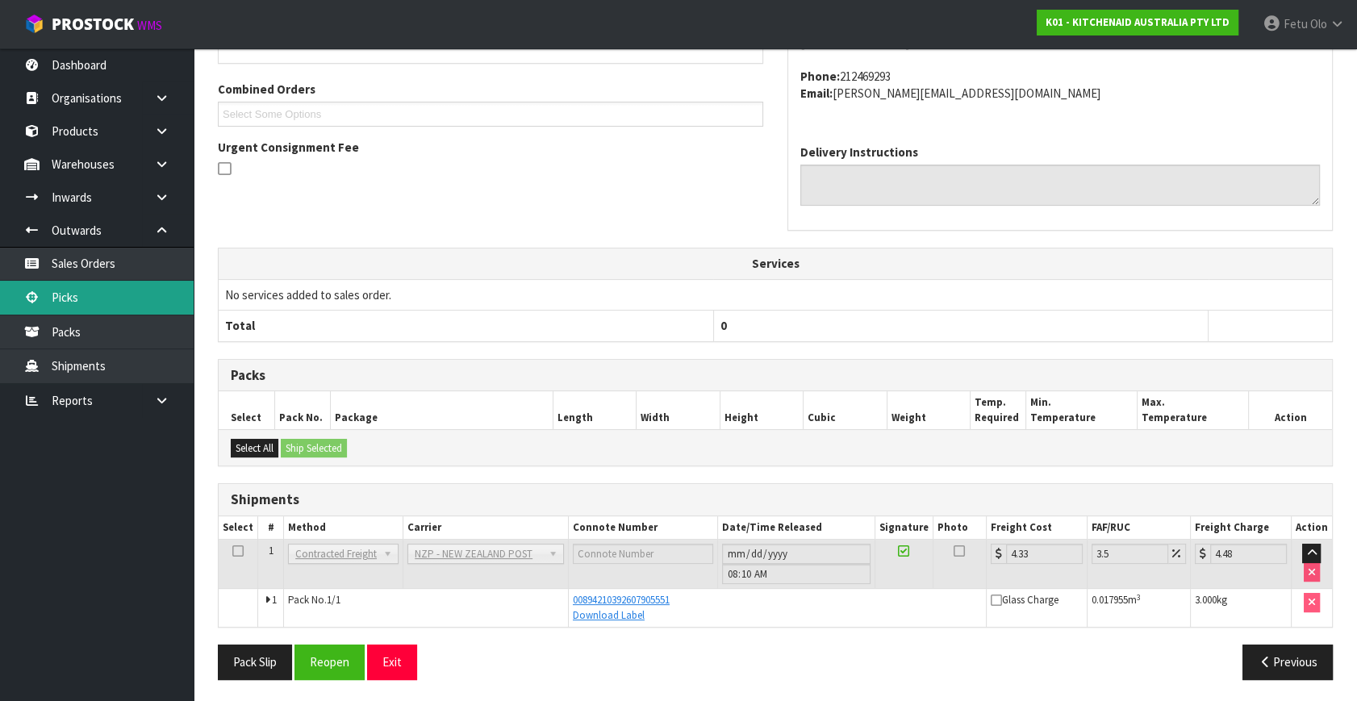
click at [70, 298] on link "Picks" at bounding box center [97, 297] width 194 height 33
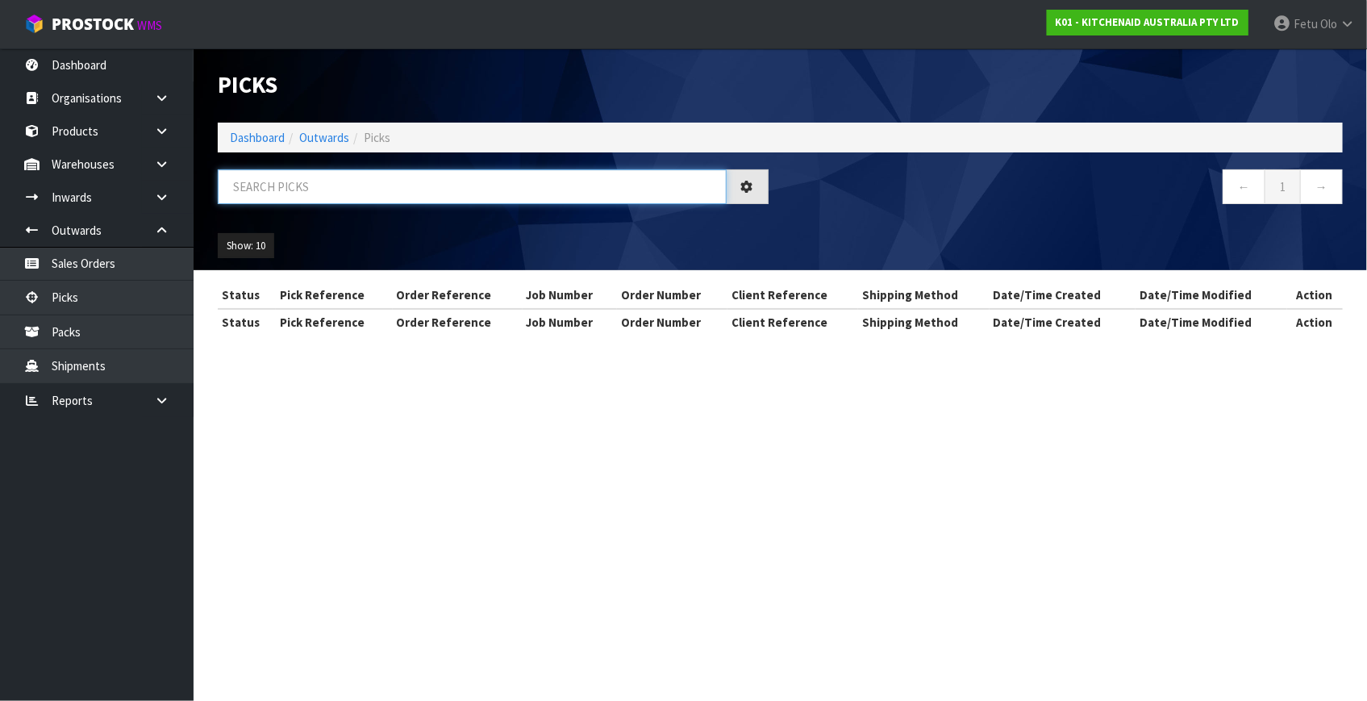
click at [460, 186] on input "text" at bounding box center [472, 186] width 509 height 35
type input "79949"
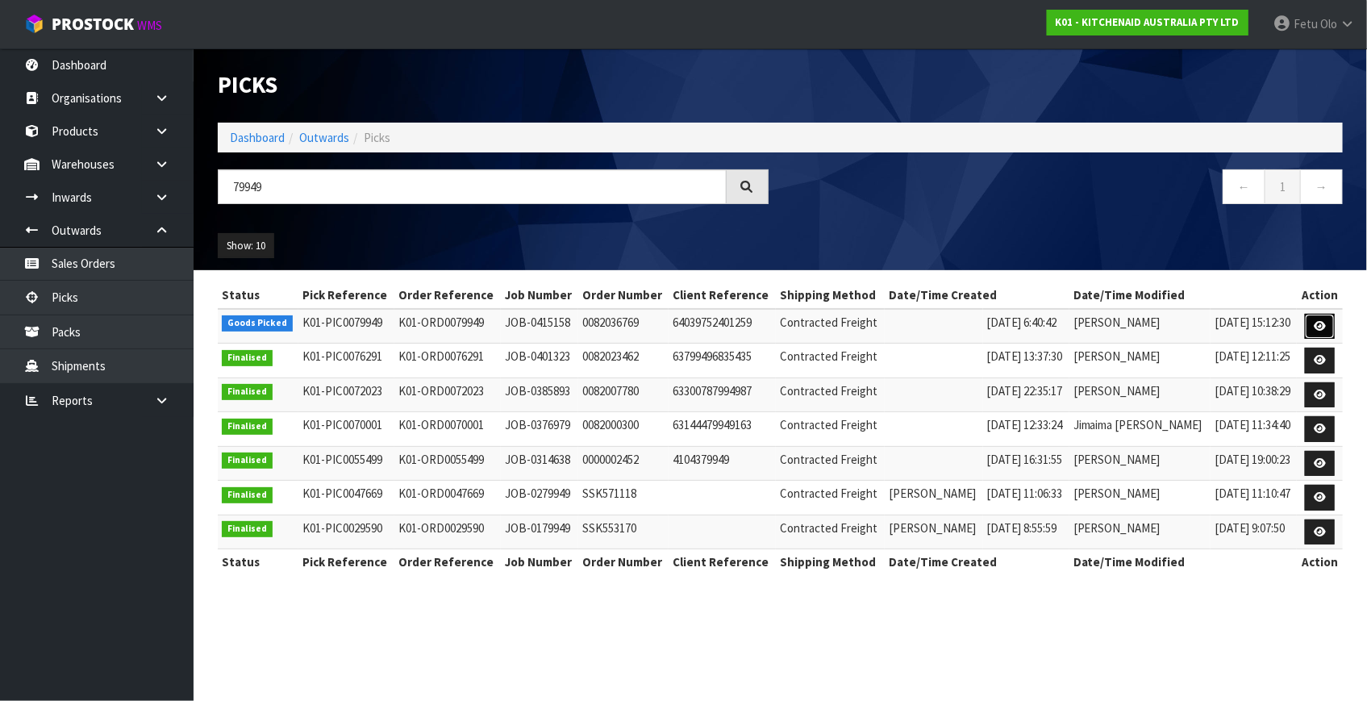
click at [1313, 324] on link at bounding box center [1320, 327] width 30 height 26
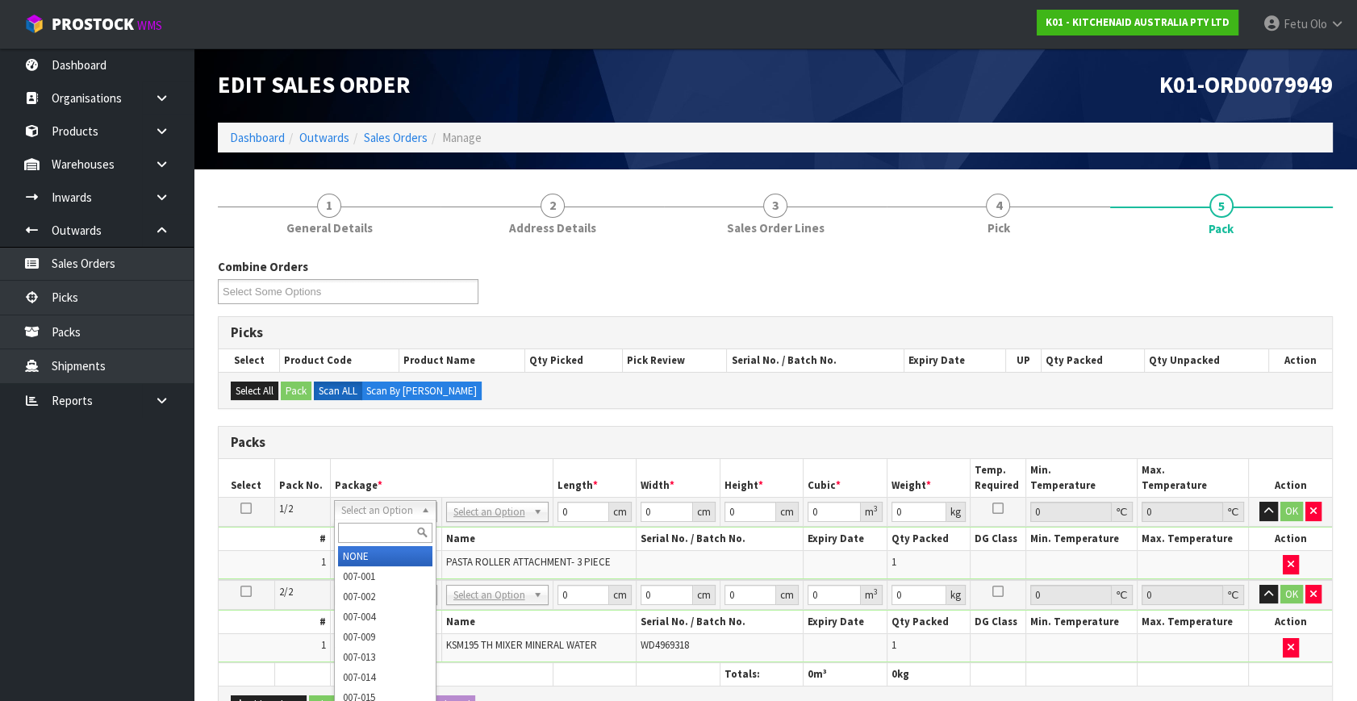
click at [378, 527] on input "text" at bounding box center [385, 533] width 94 height 20
type input "011"
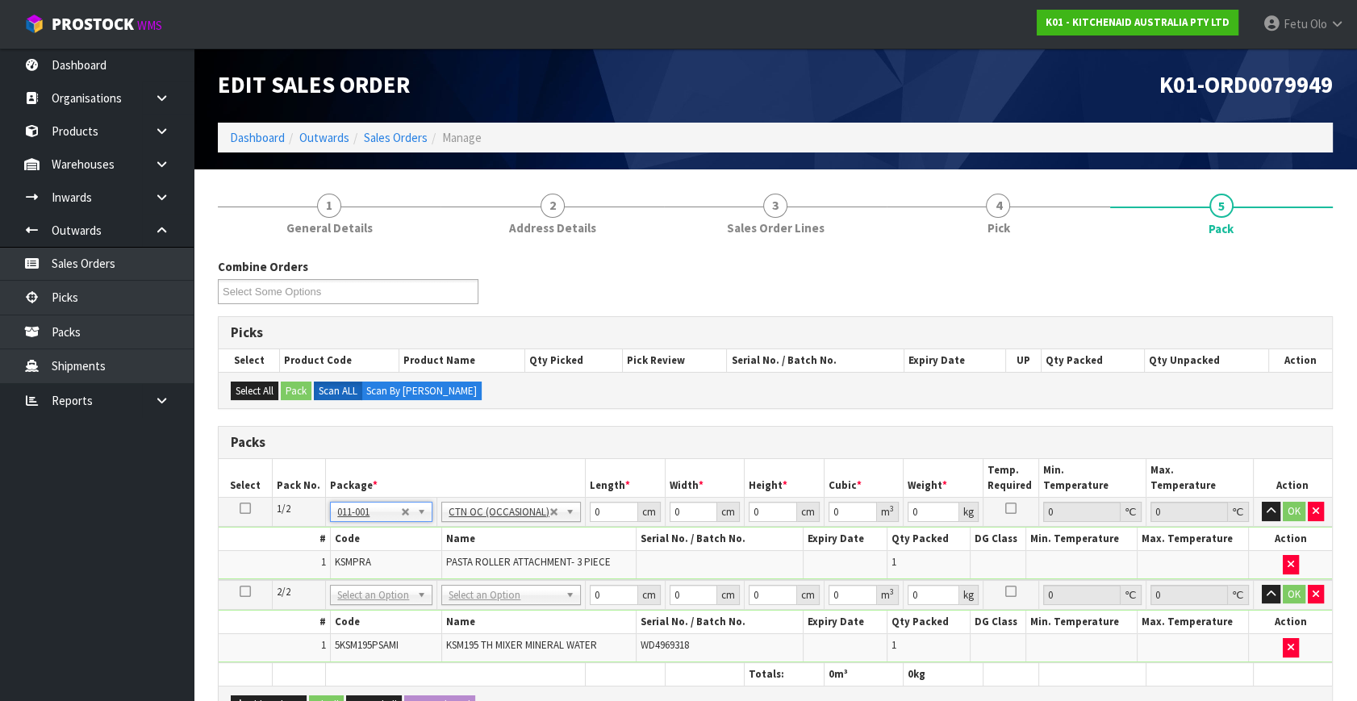
type input "3.5"
drag, startPoint x: 601, startPoint y: 511, endPoint x: 434, endPoint y: 586, distance: 183.0
click at [434, 586] on table "Select Pack No. Package * Length * Width * Height * Cubic * Weight * Temp. Requ…" at bounding box center [775, 572] width 1113 height 227
type input "24"
type input "20"
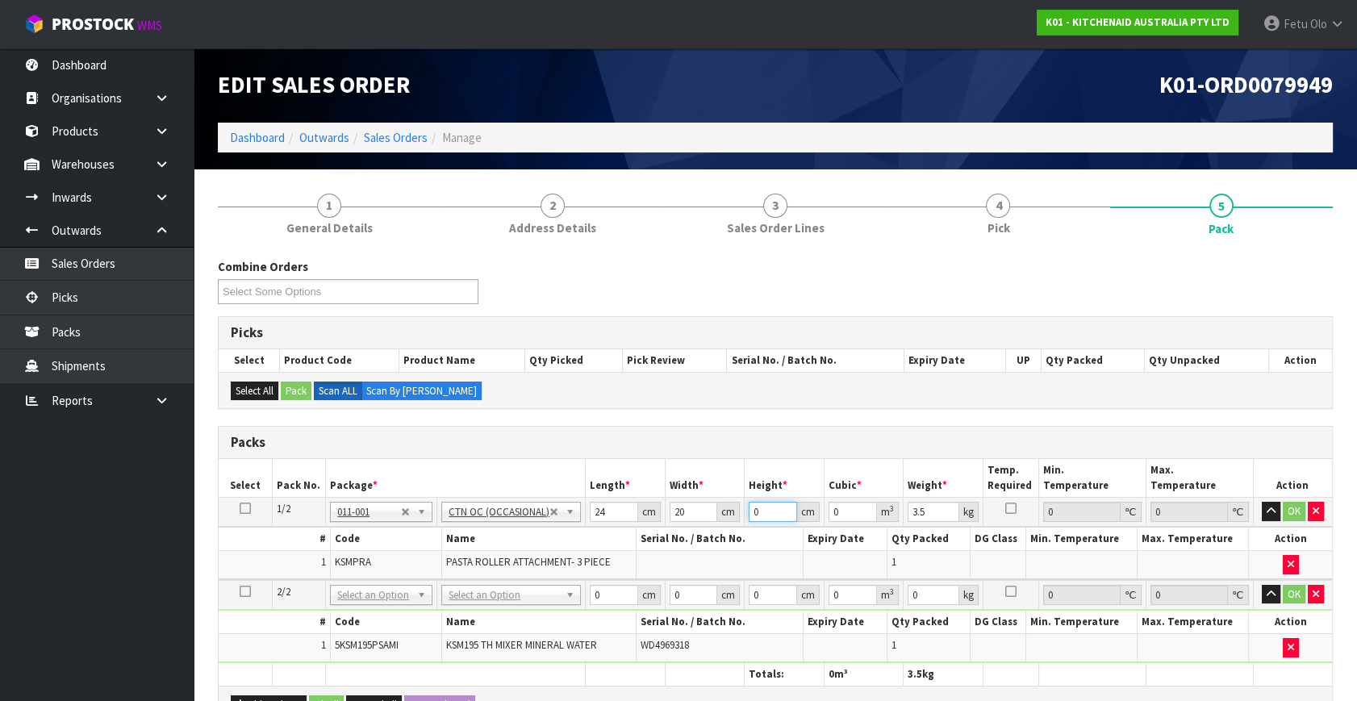
type input "2"
type input "0.00096"
type input "29"
type input "0.01392"
type input "29"
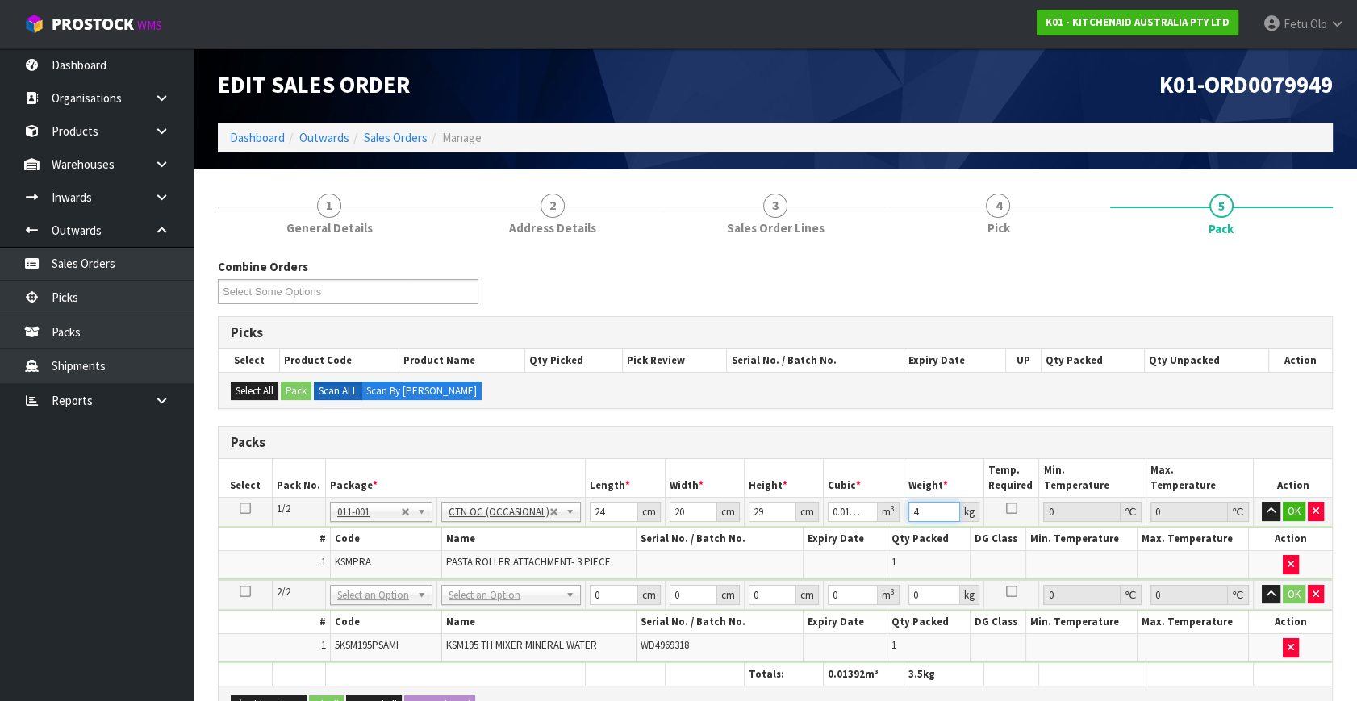
type input "4"
click button "OK" at bounding box center [1293, 511] width 23 height 19
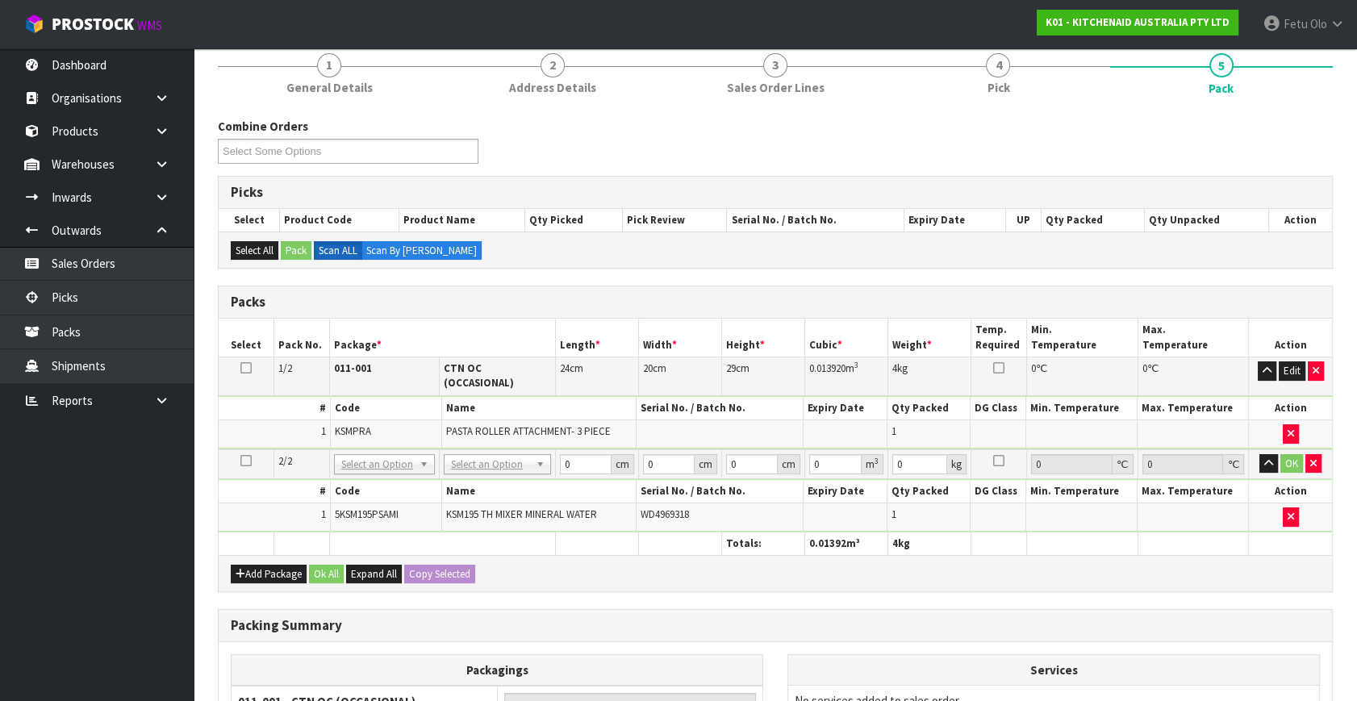
scroll to position [146, 0]
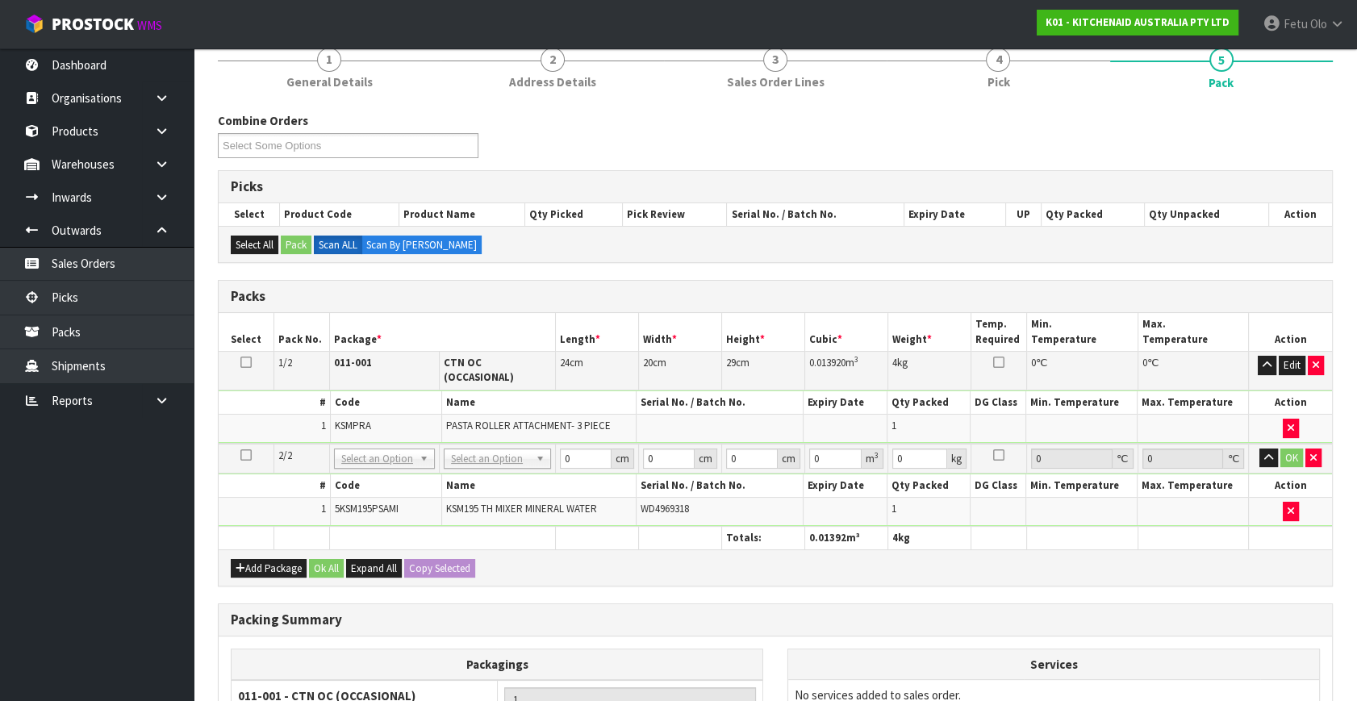
drag, startPoint x: 468, startPoint y: 436, endPoint x: 473, endPoint y: 471, distance: 35.9
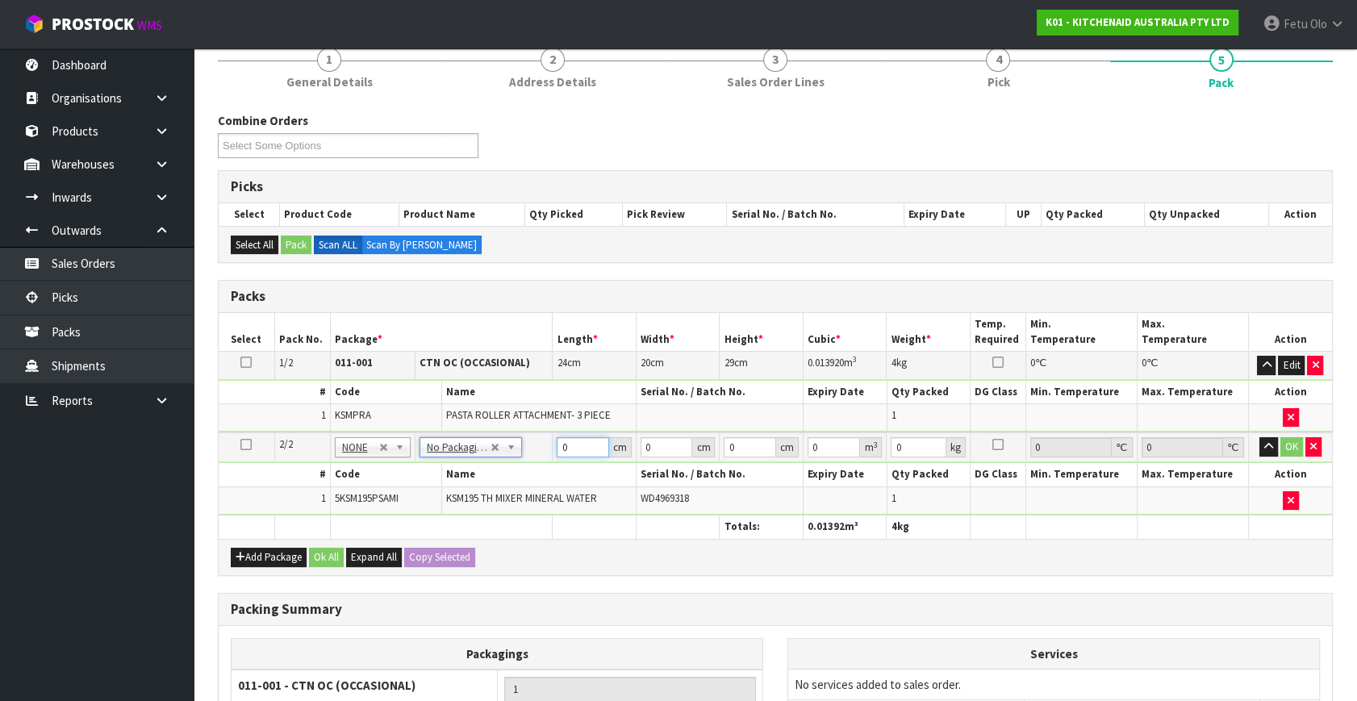
drag, startPoint x: 570, startPoint y: 450, endPoint x: 458, endPoint y: 516, distance: 130.2
click at [458, 516] on table "Select Pack No. Package * Length * Width * Height * Cubic * Weight * Temp. Requ…" at bounding box center [775, 426] width 1113 height 226
type input "42"
type input "29"
type input "4"
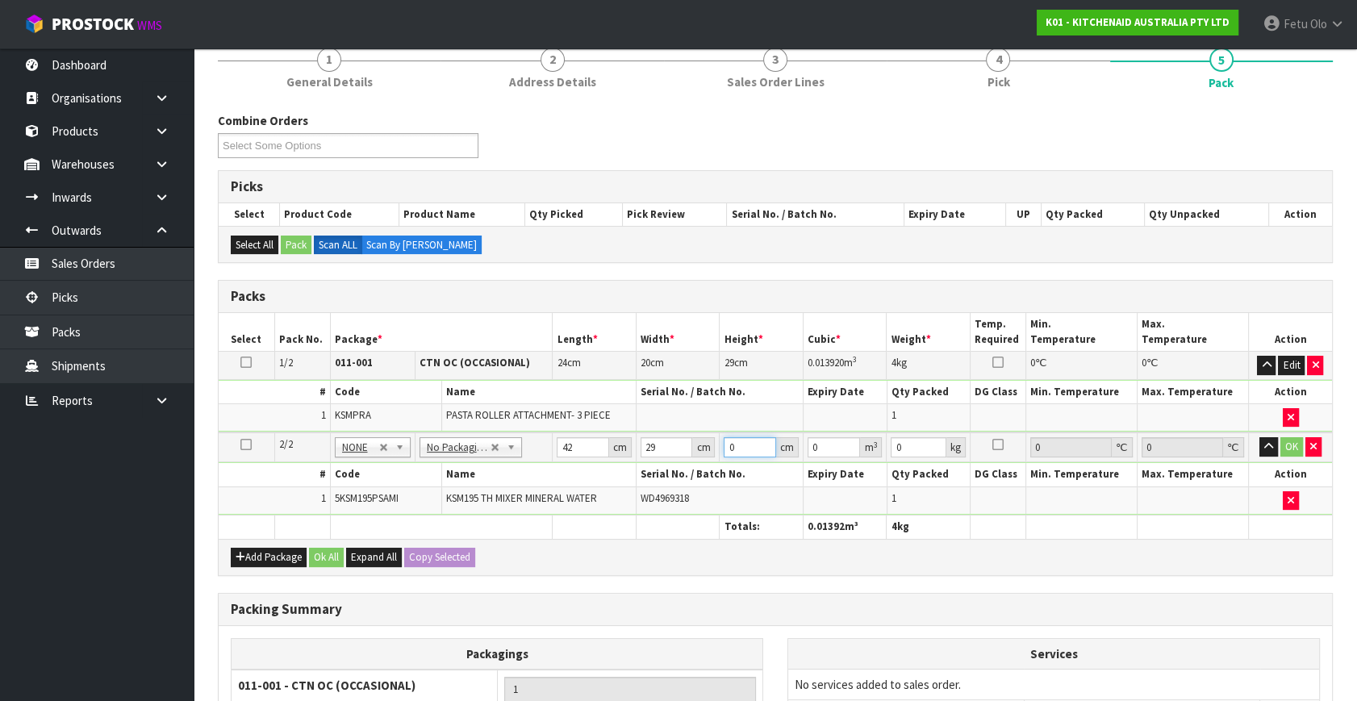
type input "0.004872"
type input "43"
type input "0.052374"
type input "43"
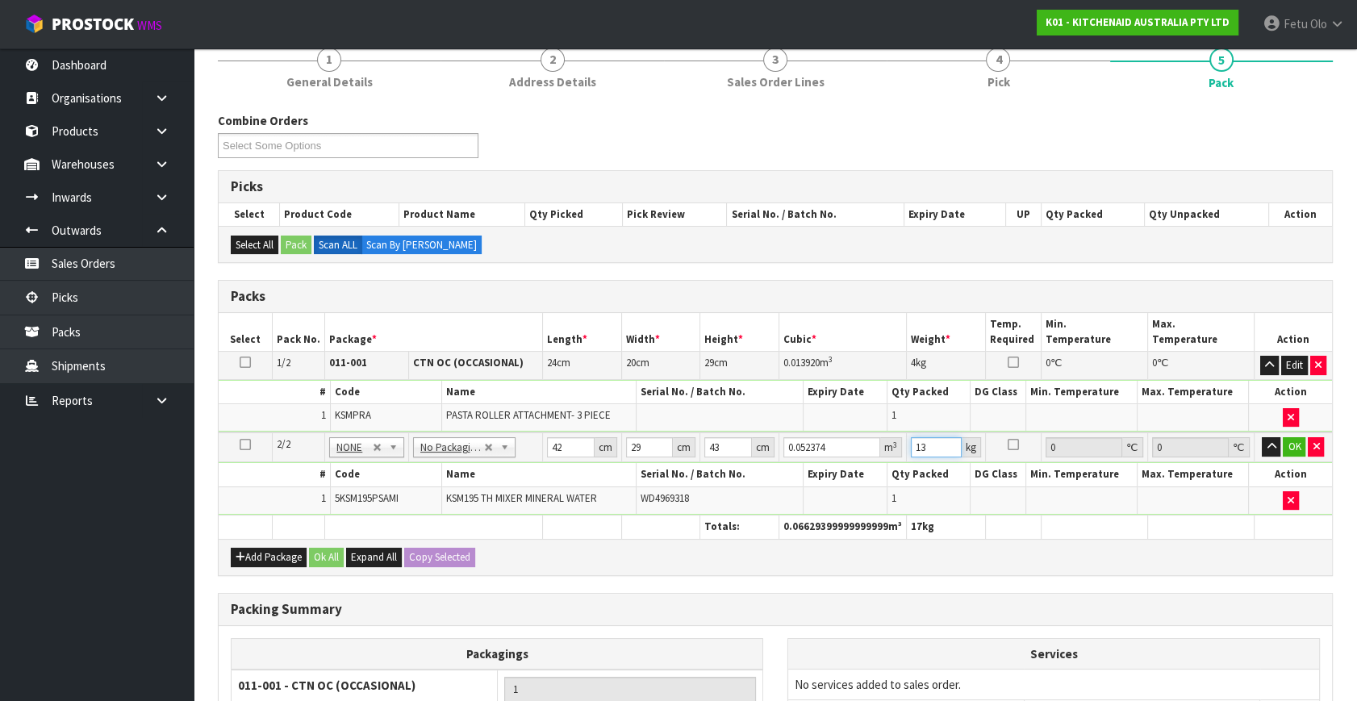
type input "13"
click button "OK" at bounding box center [1293, 446] width 23 height 19
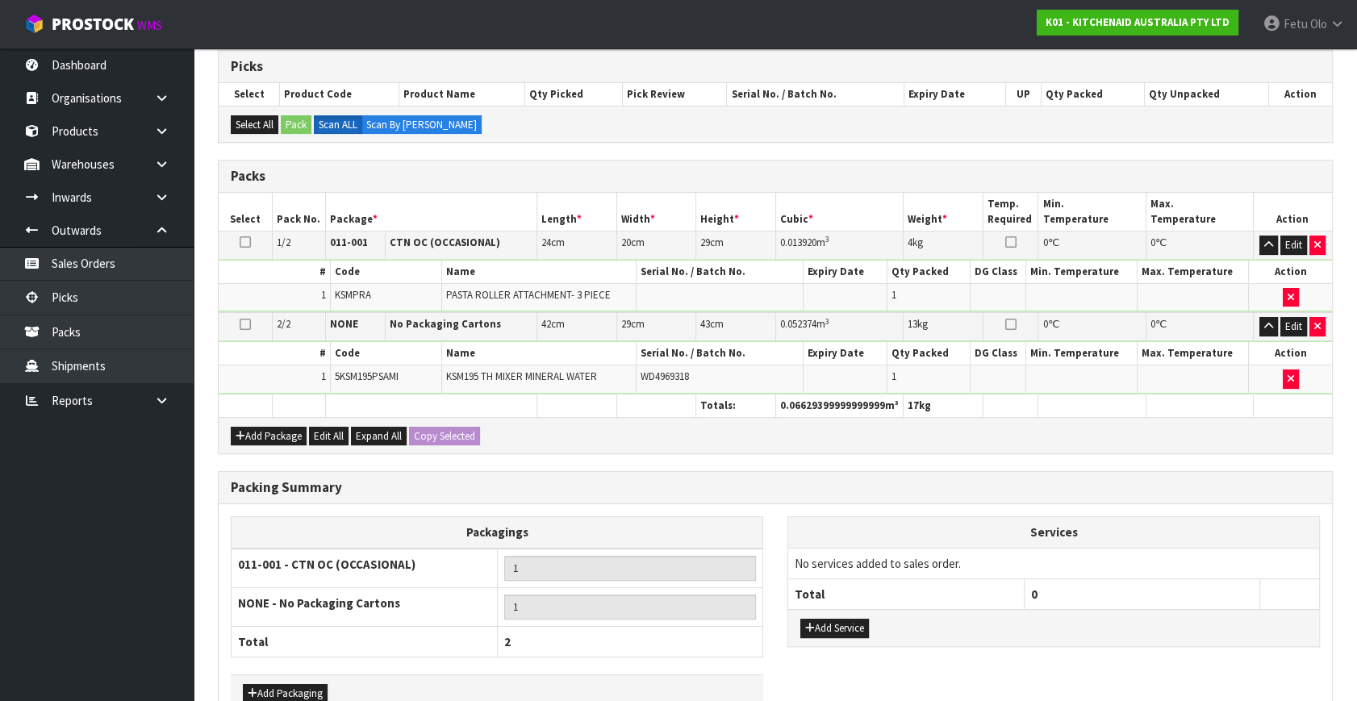
scroll to position [360, 0]
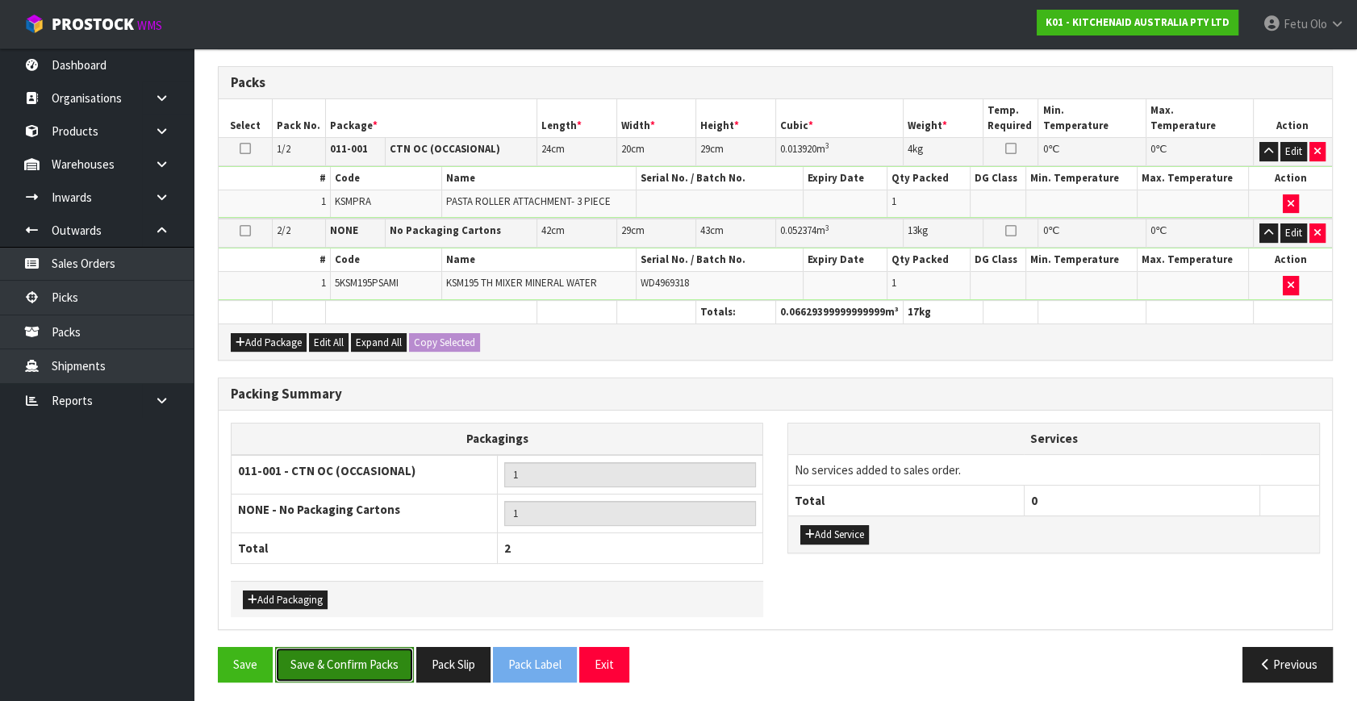
click at [361, 650] on button "Save & Confirm Packs" at bounding box center [344, 664] width 139 height 35
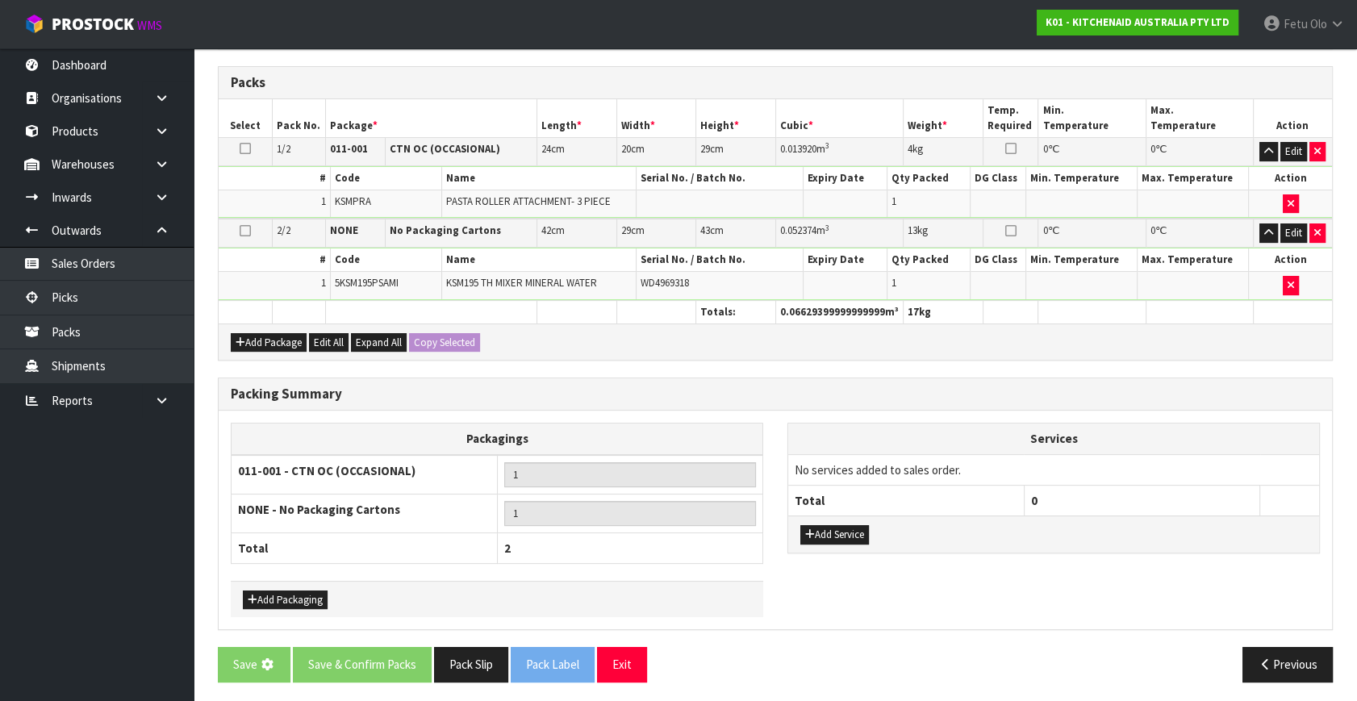
scroll to position [0, 0]
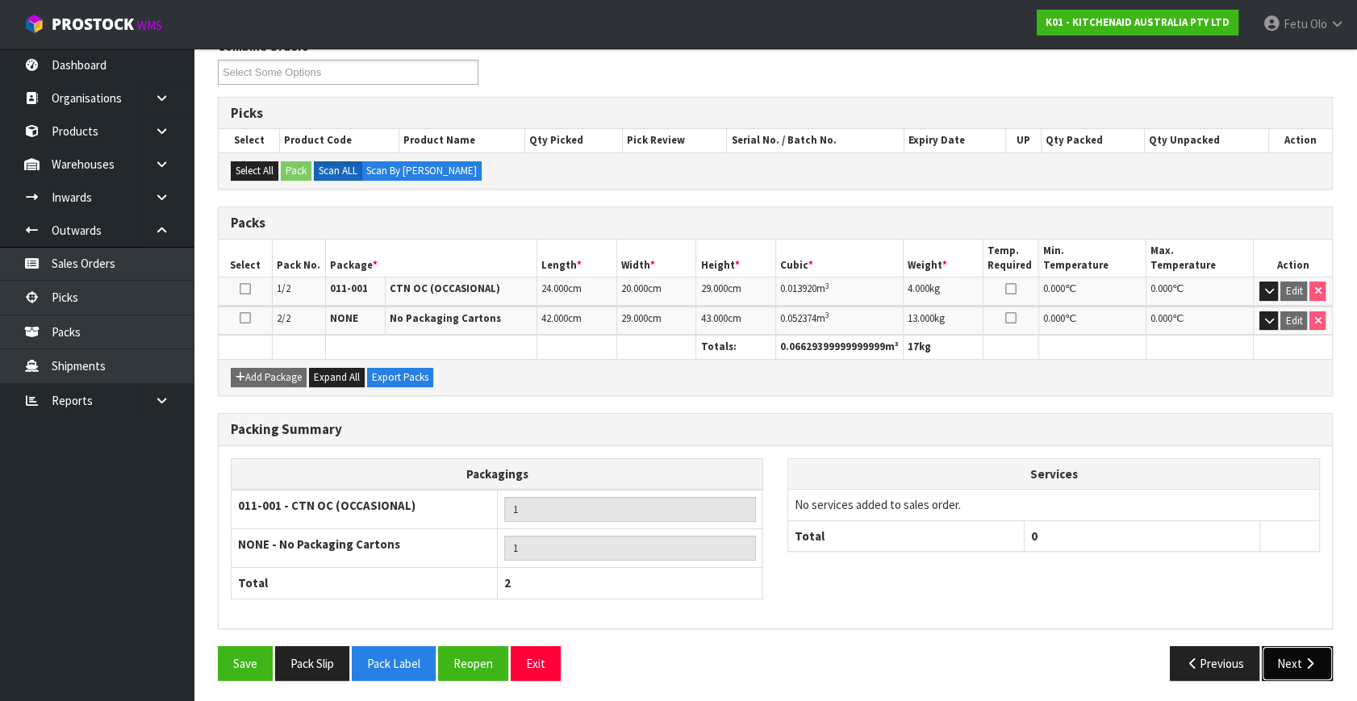
drag, startPoint x: 1309, startPoint y: 669, endPoint x: 1299, endPoint y: 666, distance: 10.8
click at [1299, 666] on button "Next" at bounding box center [1296, 663] width 71 height 35
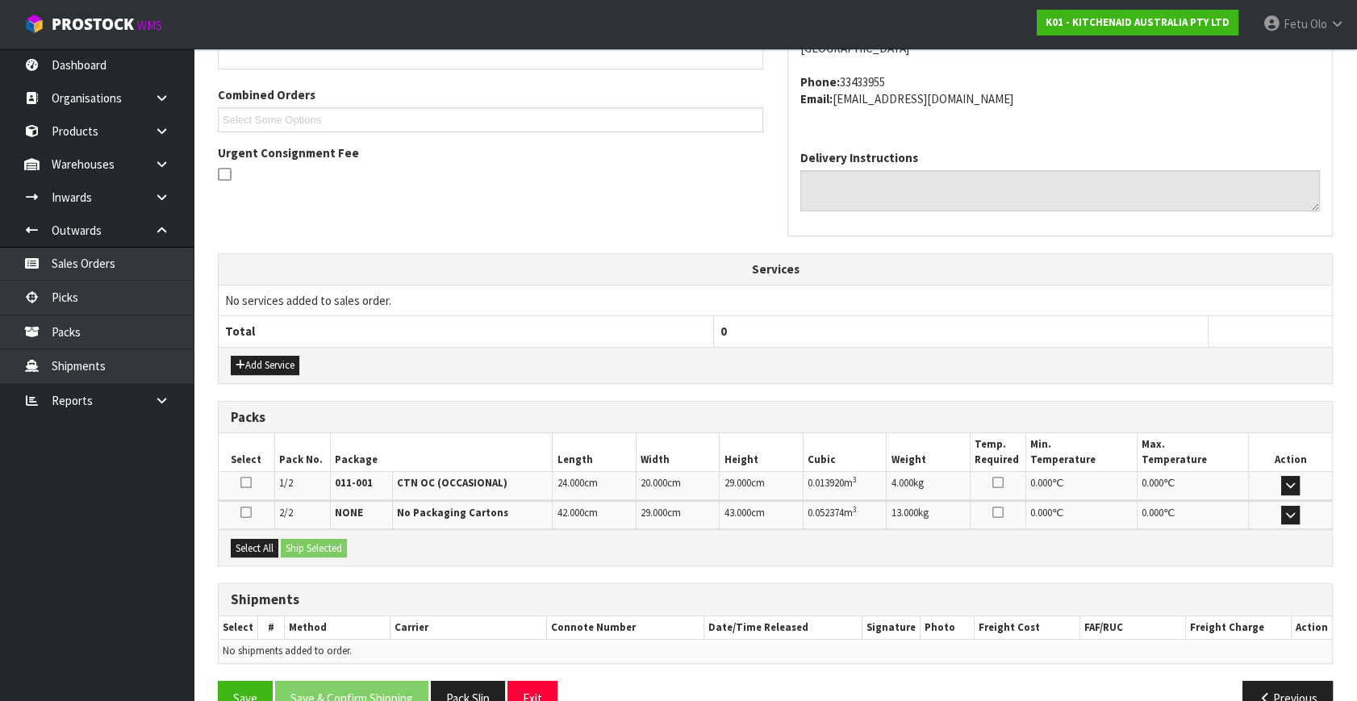
scroll to position [427, 0]
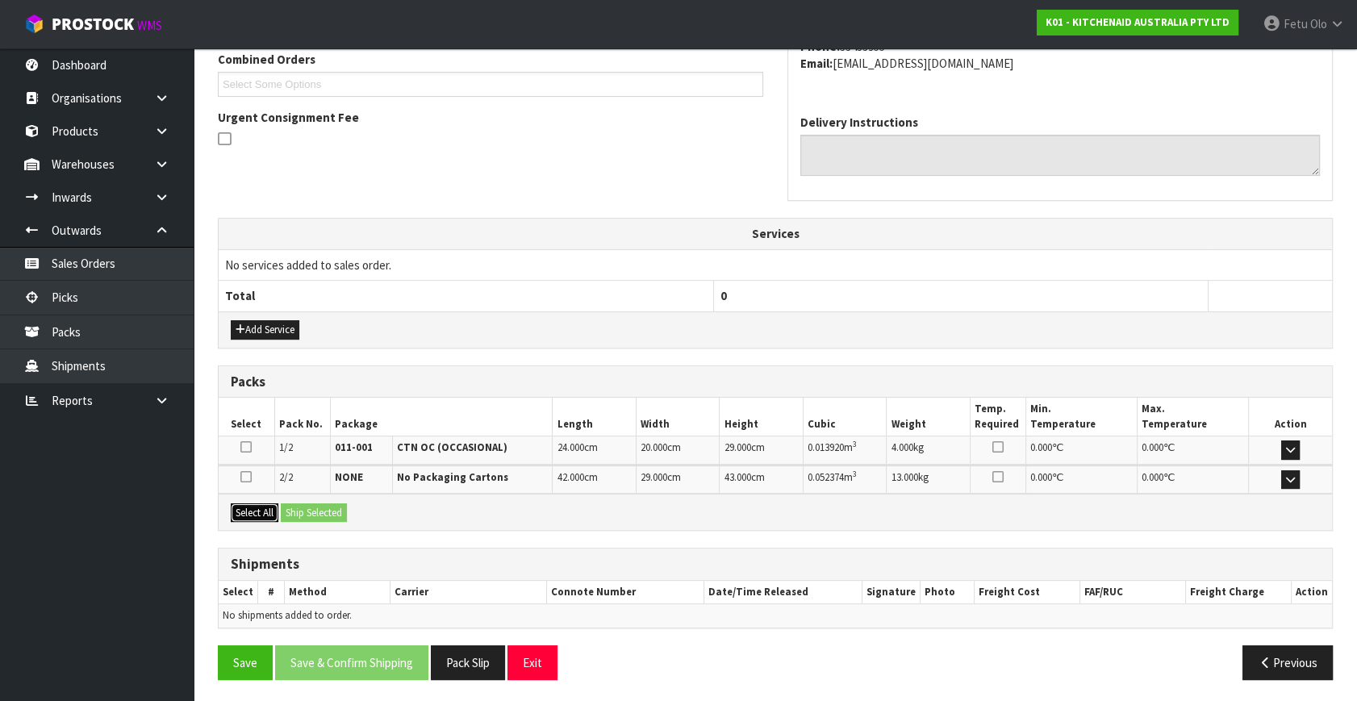
click at [252, 506] on button "Select All" at bounding box center [255, 512] width 48 height 19
click at [314, 503] on button "Ship Selected" at bounding box center [314, 512] width 66 height 19
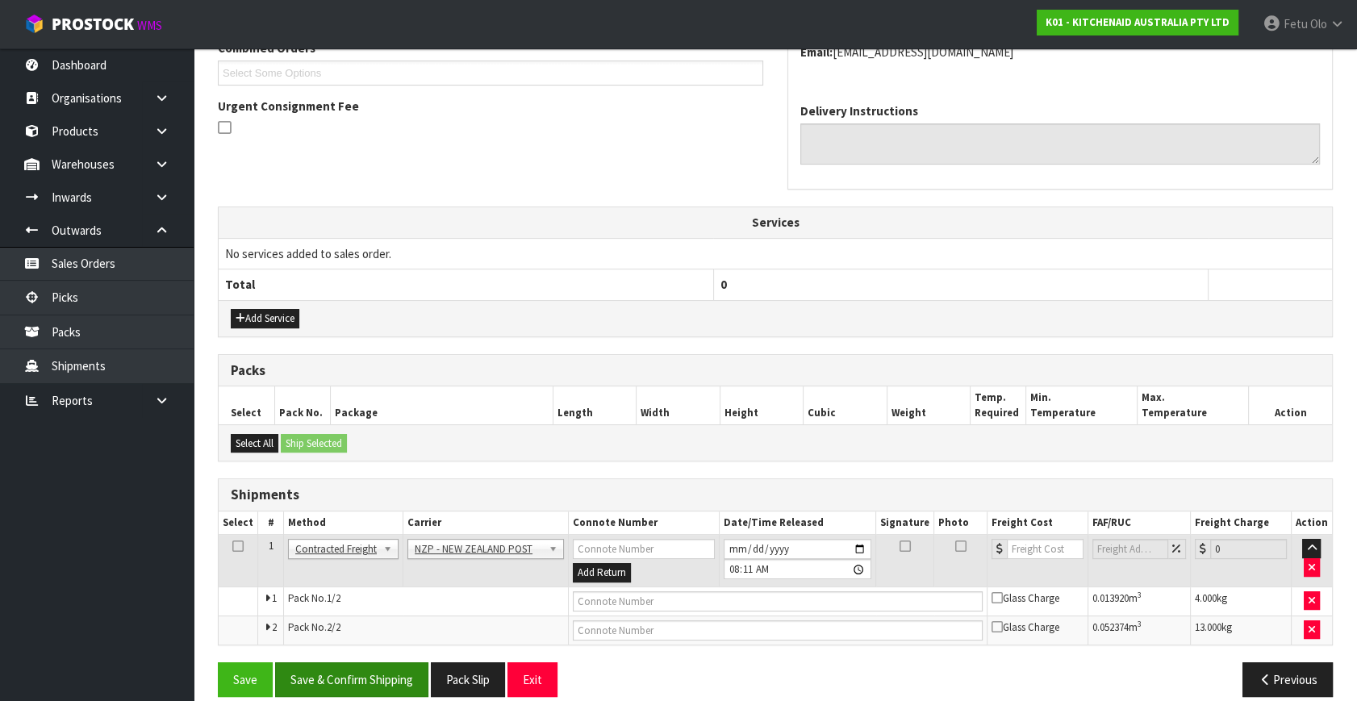
scroll to position [455, 0]
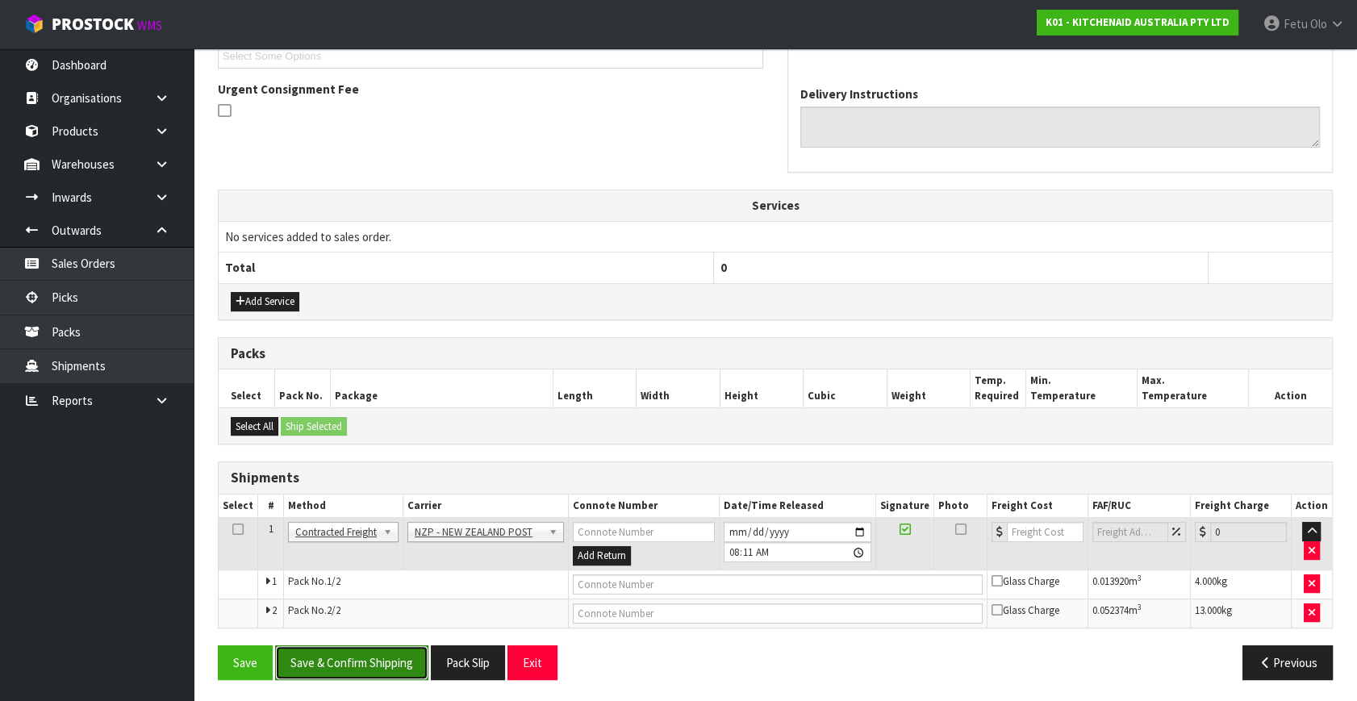
click at [370, 648] on button "Save & Confirm Shipping" at bounding box center [351, 662] width 153 height 35
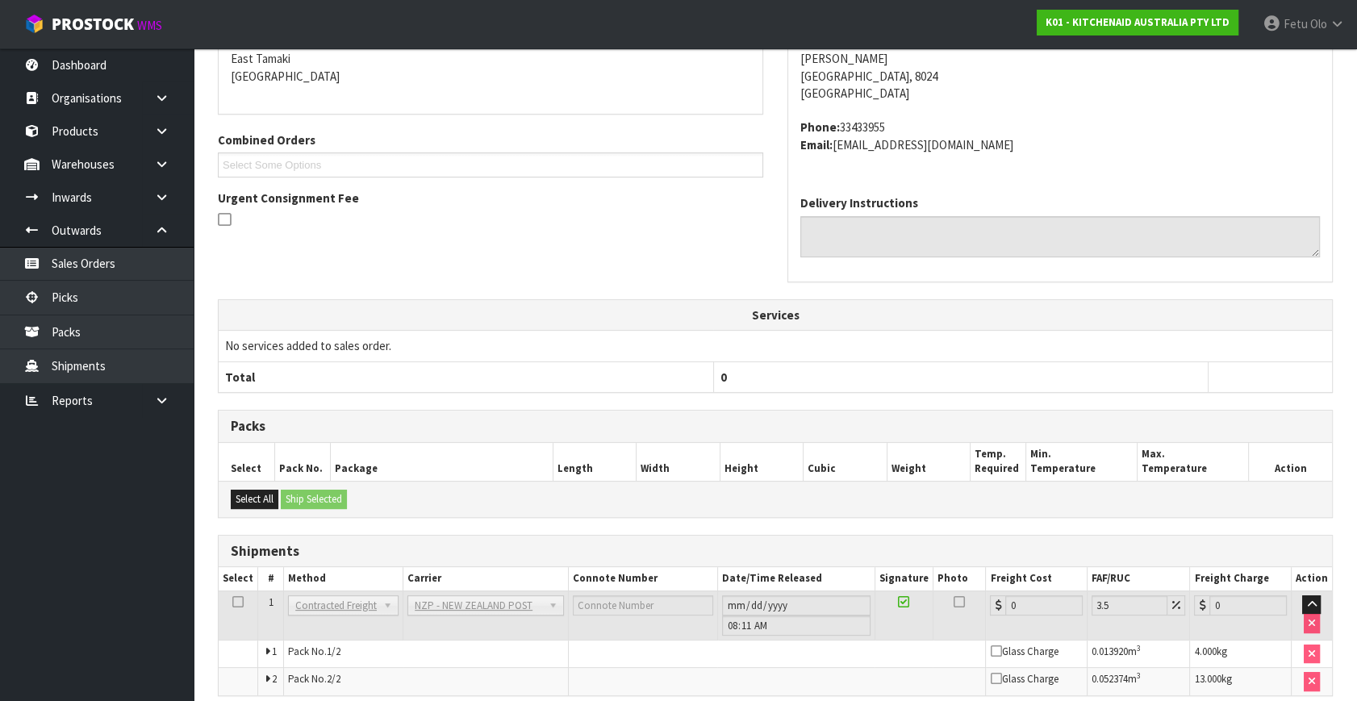
scroll to position [431, 0]
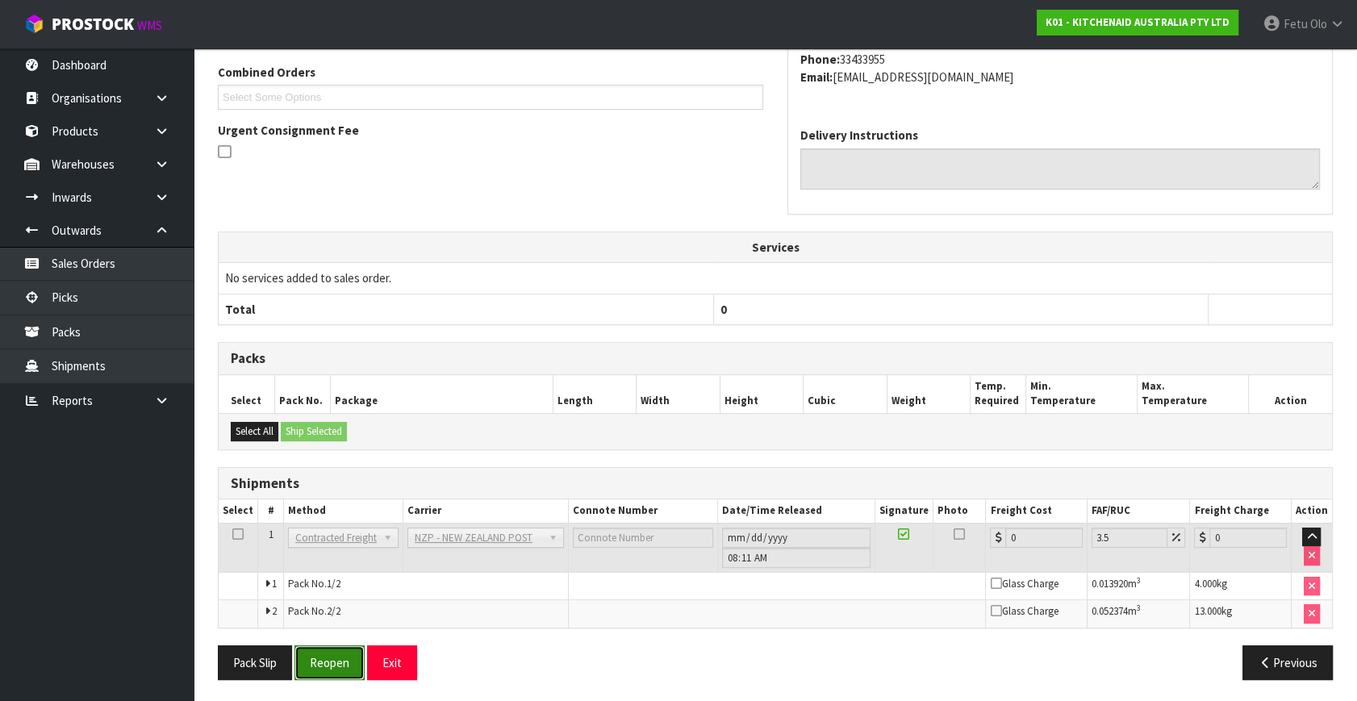
click at [344, 659] on button "Reopen" at bounding box center [329, 662] width 70 height 35
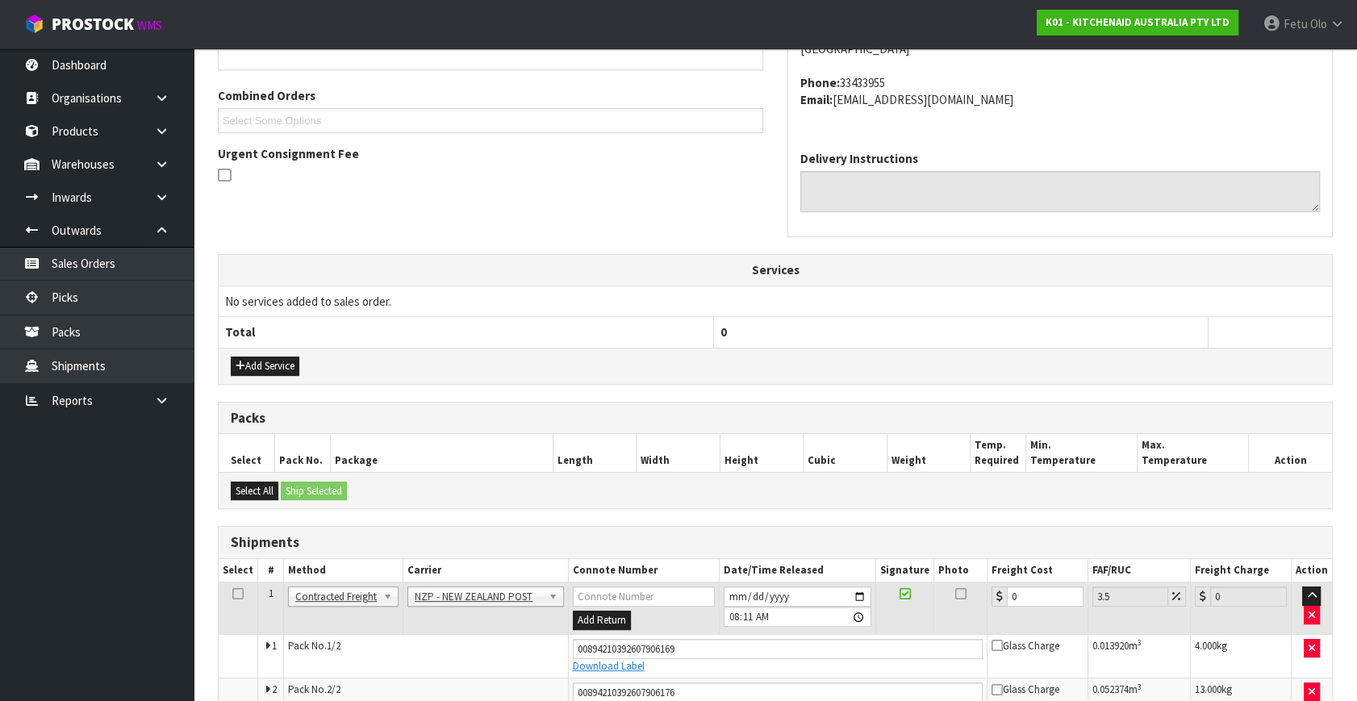
scroll to position [414, 0]
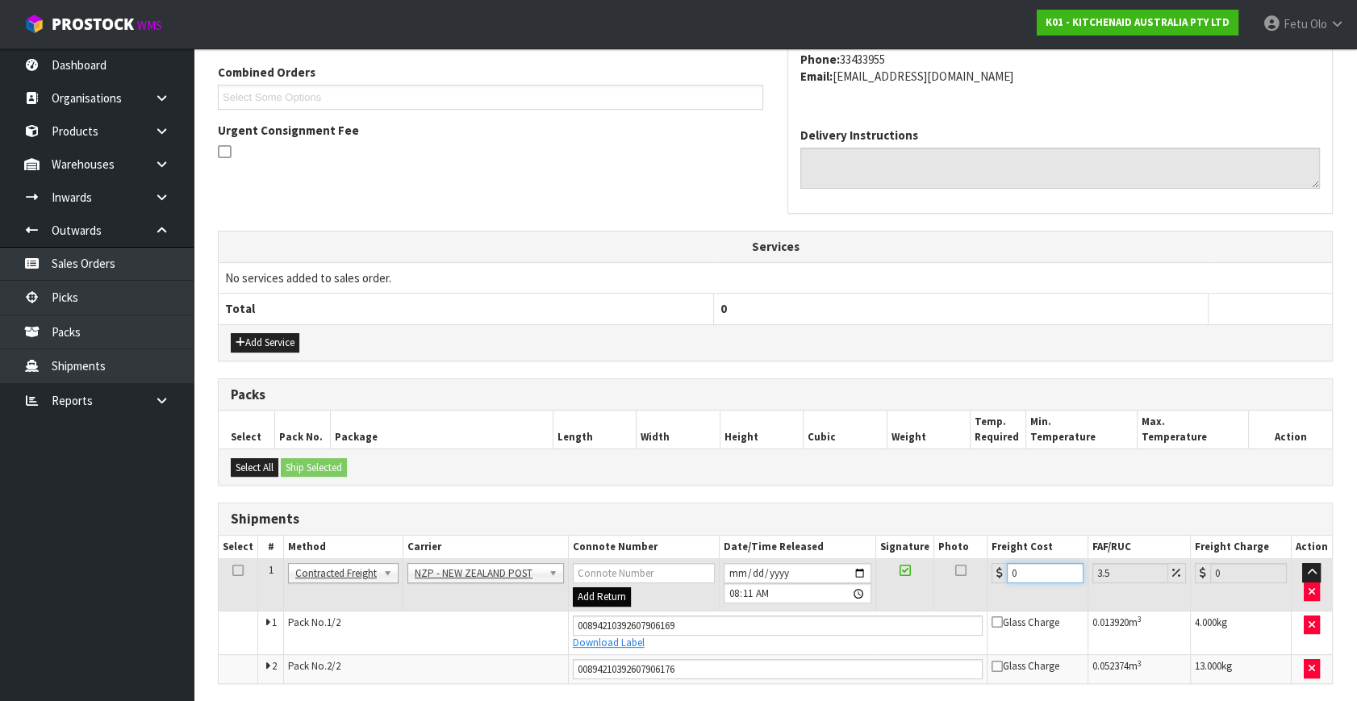
drag, startPoint x: 1032, startPoint y: 570, endPoint x: 571, endPoint y: 594, distance: 461.1
click at [662, 628] on tbody "1 Client Local Pickup Customer Local Pickup Company Freight Contracted Freight …" at bounding box center [775, 621] width 1113 height 124
type input "2"
type input "2.07"
type input "28"
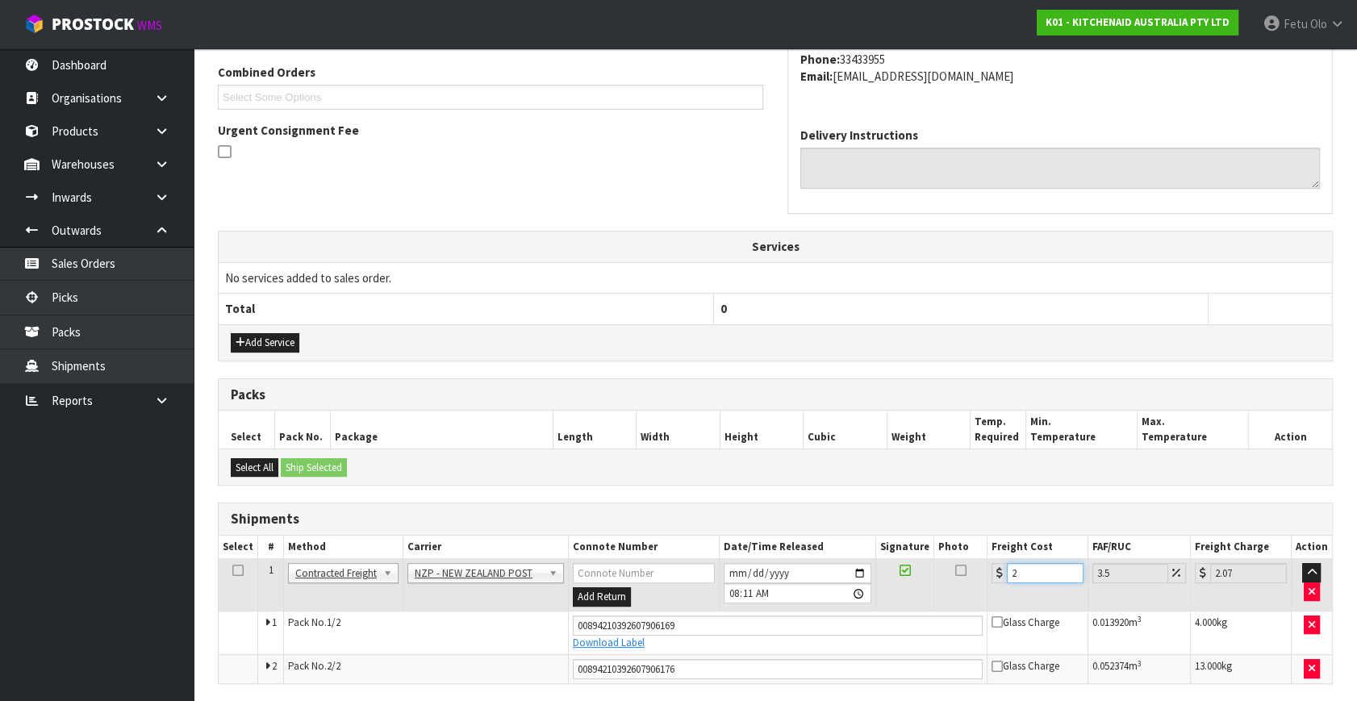
type input "28.98"
type input "28.2"
type input "29.19"
type input "28.22"
type input "29.21"
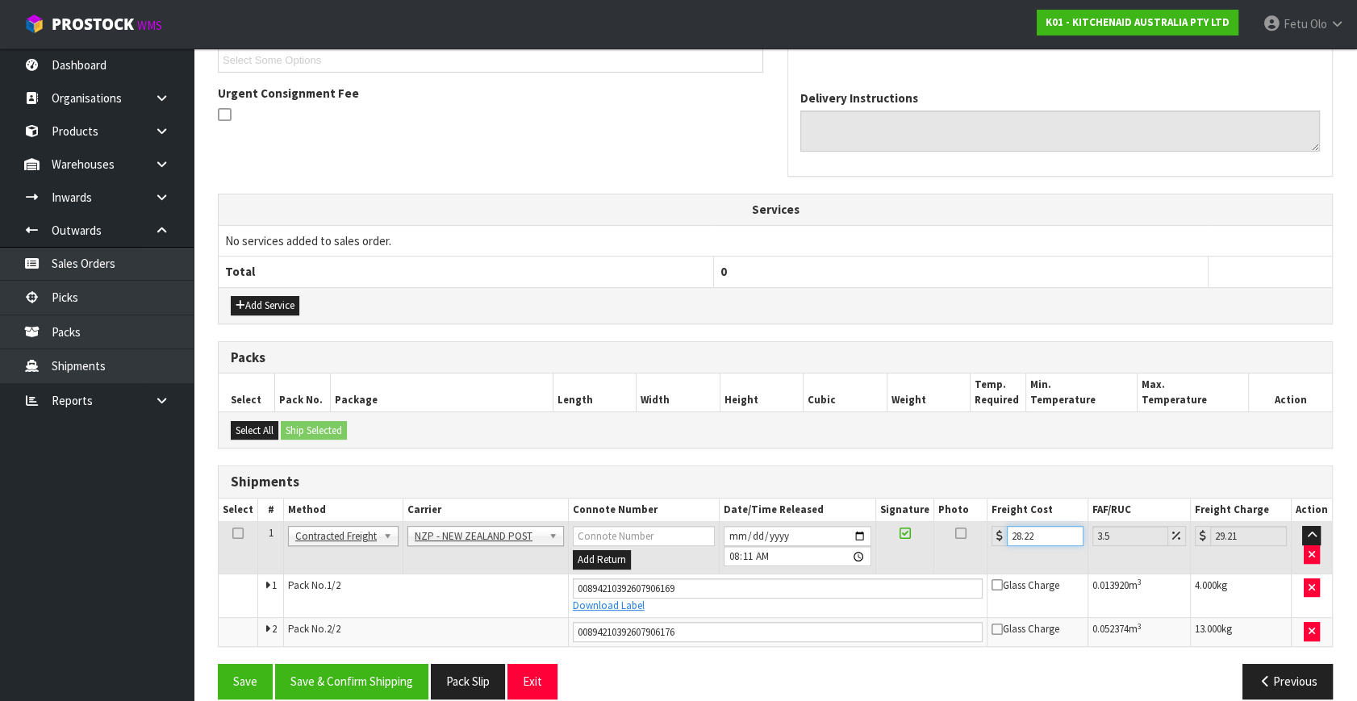
scroll to position [469, 0]
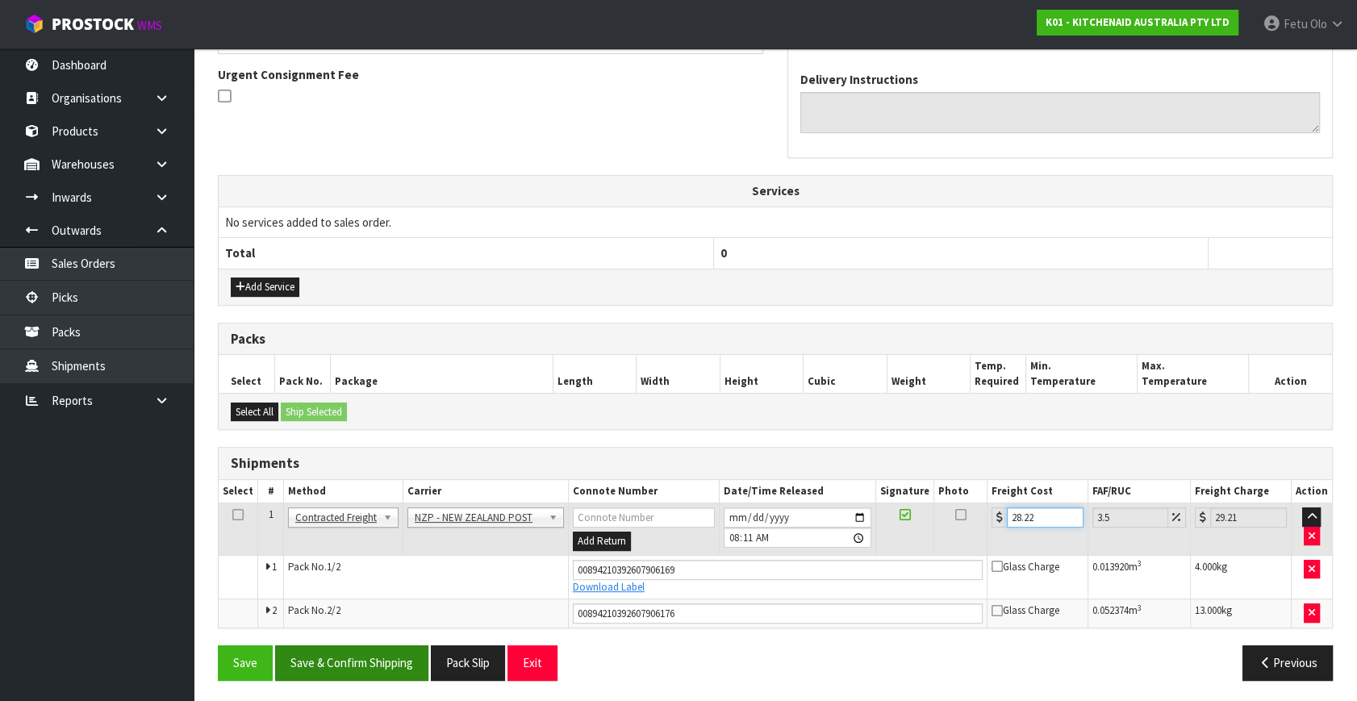
type input "28.22"
click at [390, 656] on button "Save & Confirm Shipping" at bounding box center [351, 662] width 153 height 35
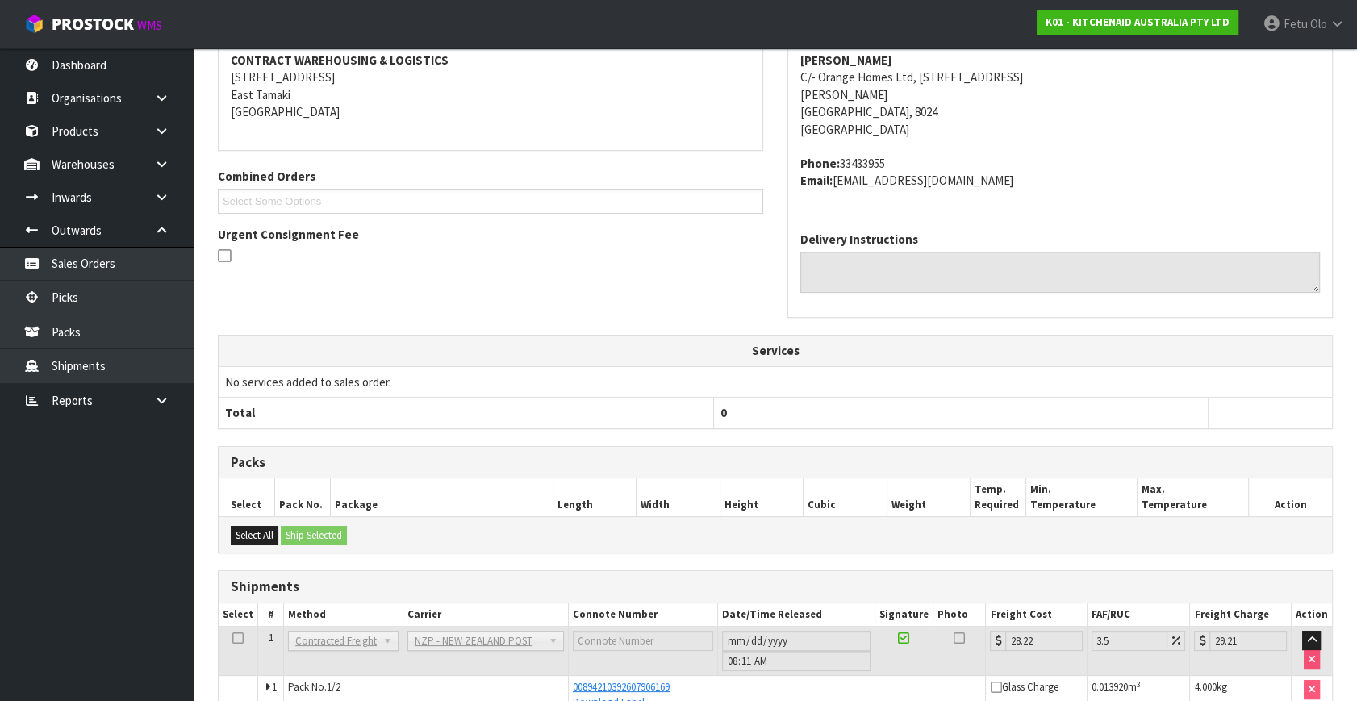
scroll to position [425, 0]
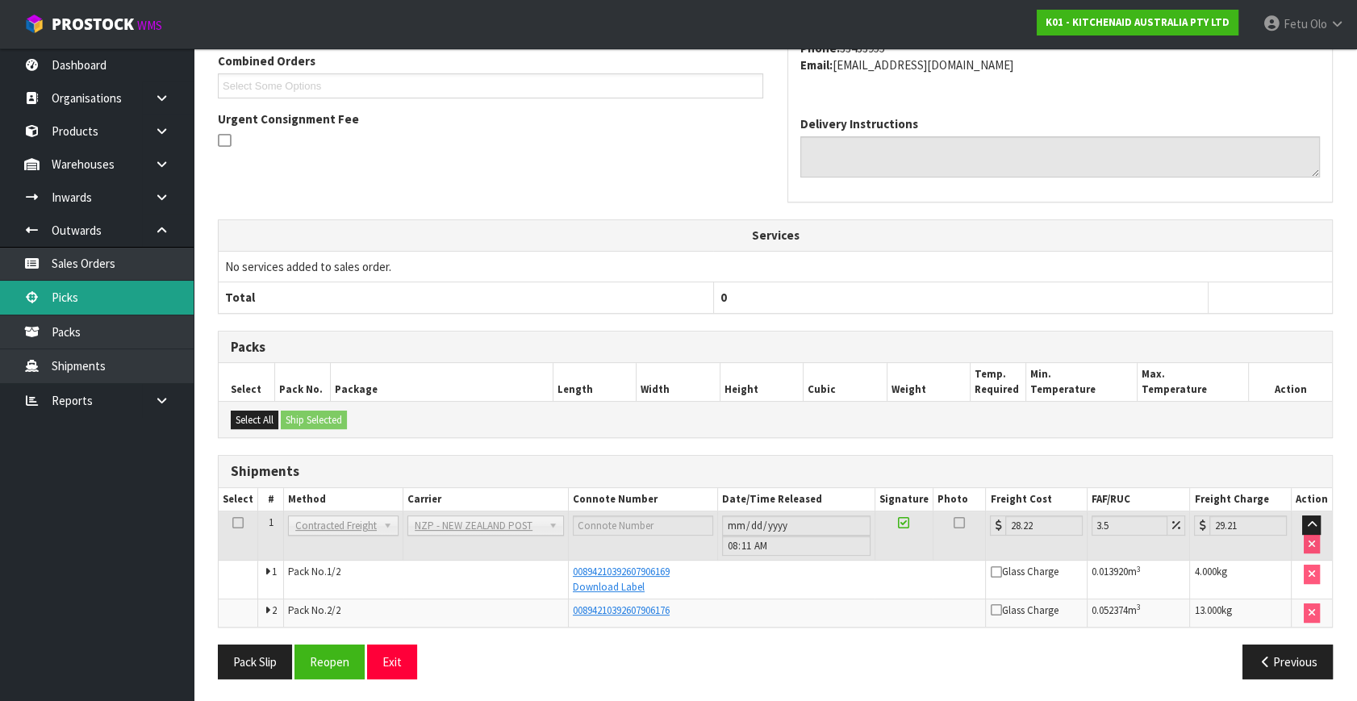
click at [94, 296] on link "Picks" at bounding box center [97, 297] width 194 height 33
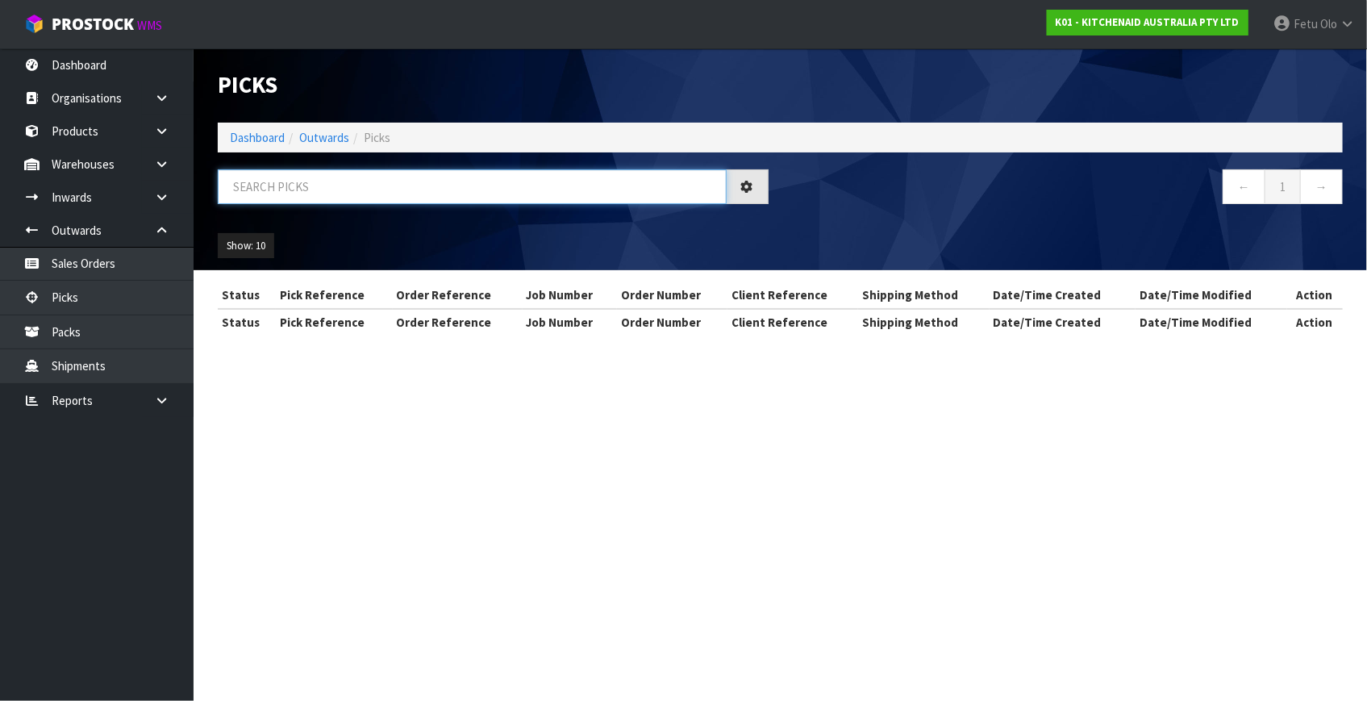
click at [337, 190] on input "text" at bounding box center [472, 186] width 509 height 35
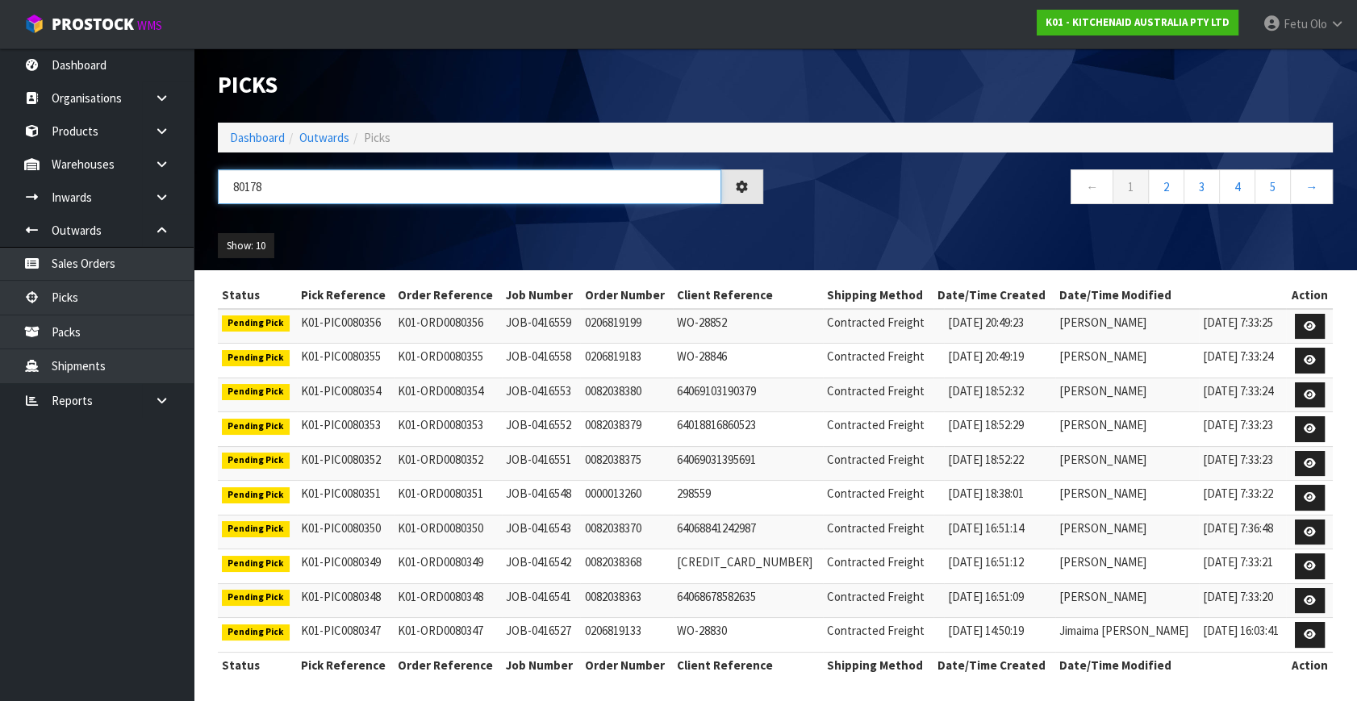
type input "80178"
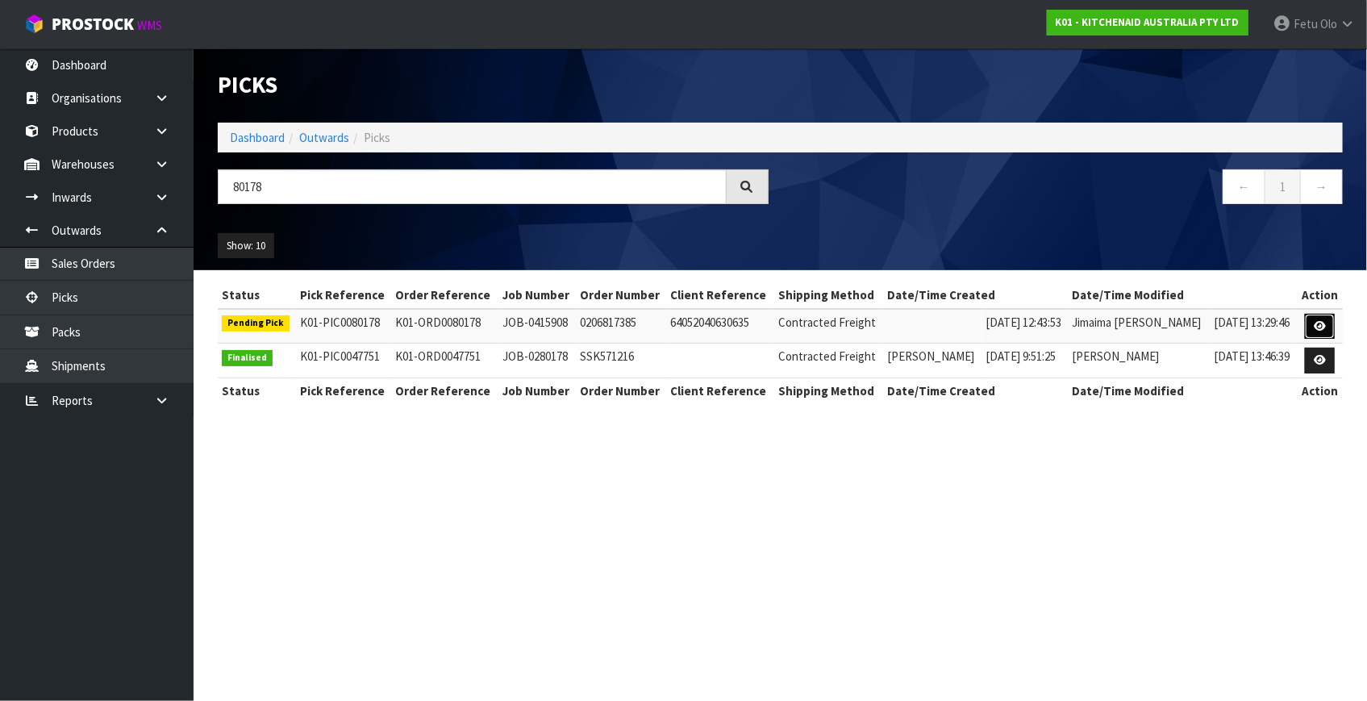
click at [1312, 321] on link at bounding box center [1320, 327] width 30 height 26
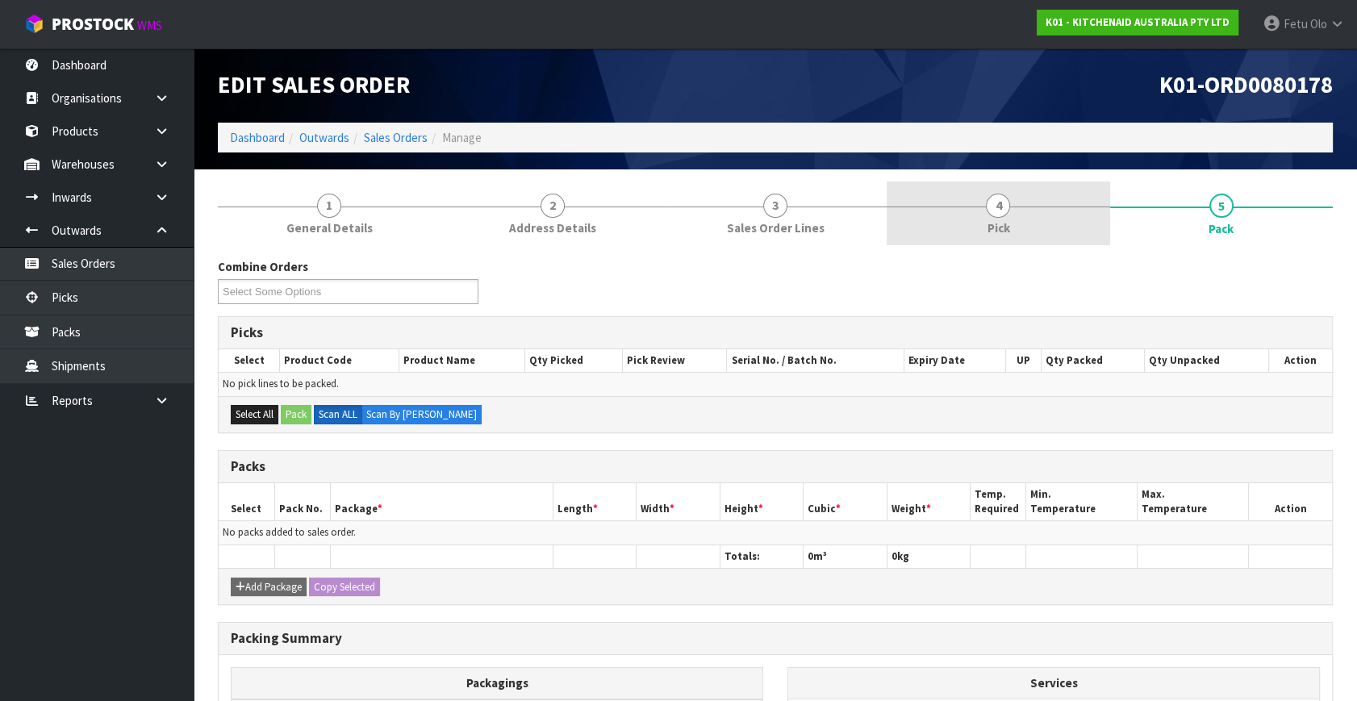
click at [998, 222] on span "Pick" at bounding box center [997, 227] width 23 height 17
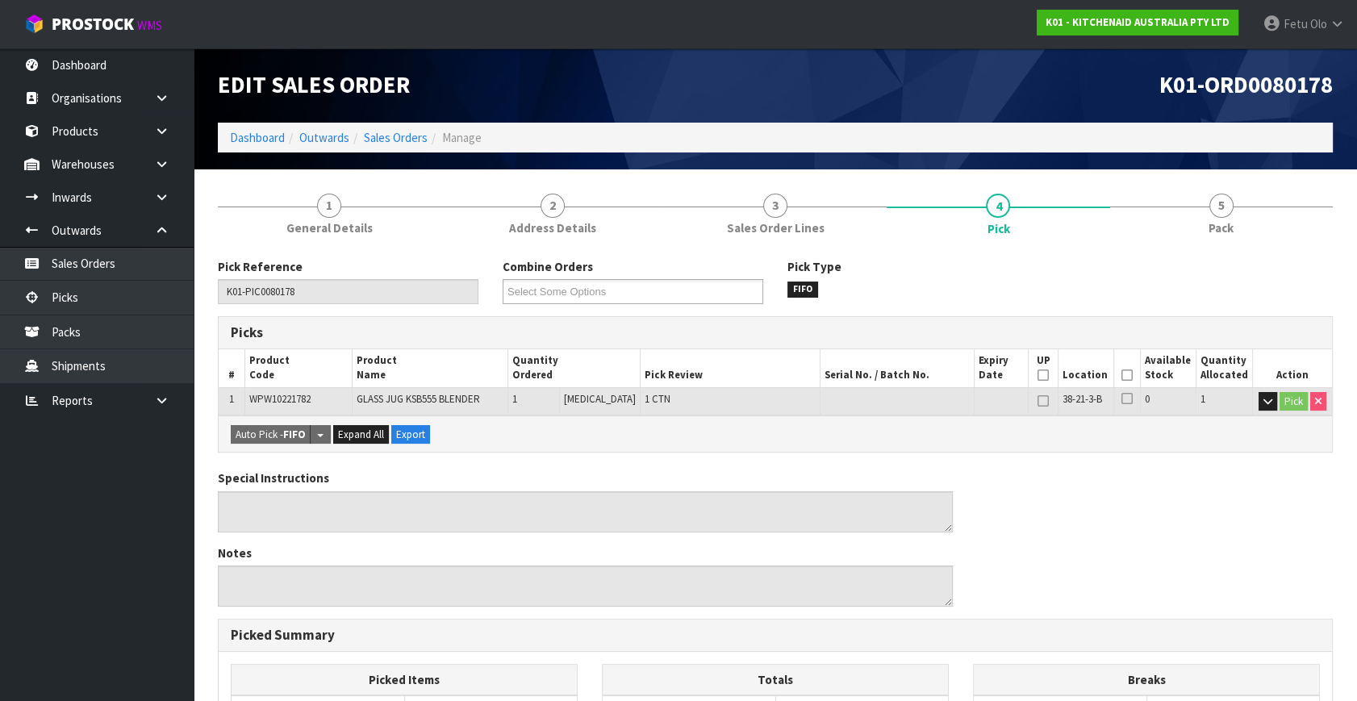
click at [1121, 375] on icon at bounding box center [1126, 375] width 11 height 1
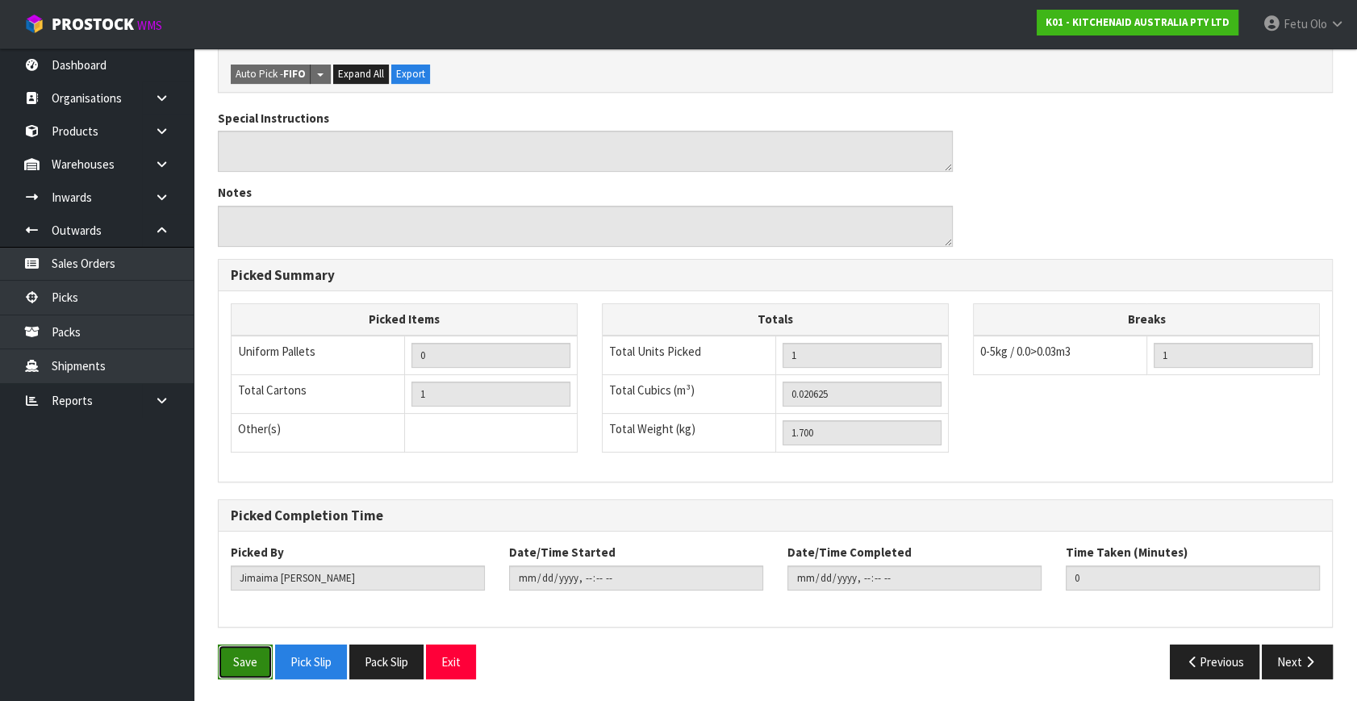
click at [266, 651] on button "Save" at bounding box center [245, 661] width 55 height 35
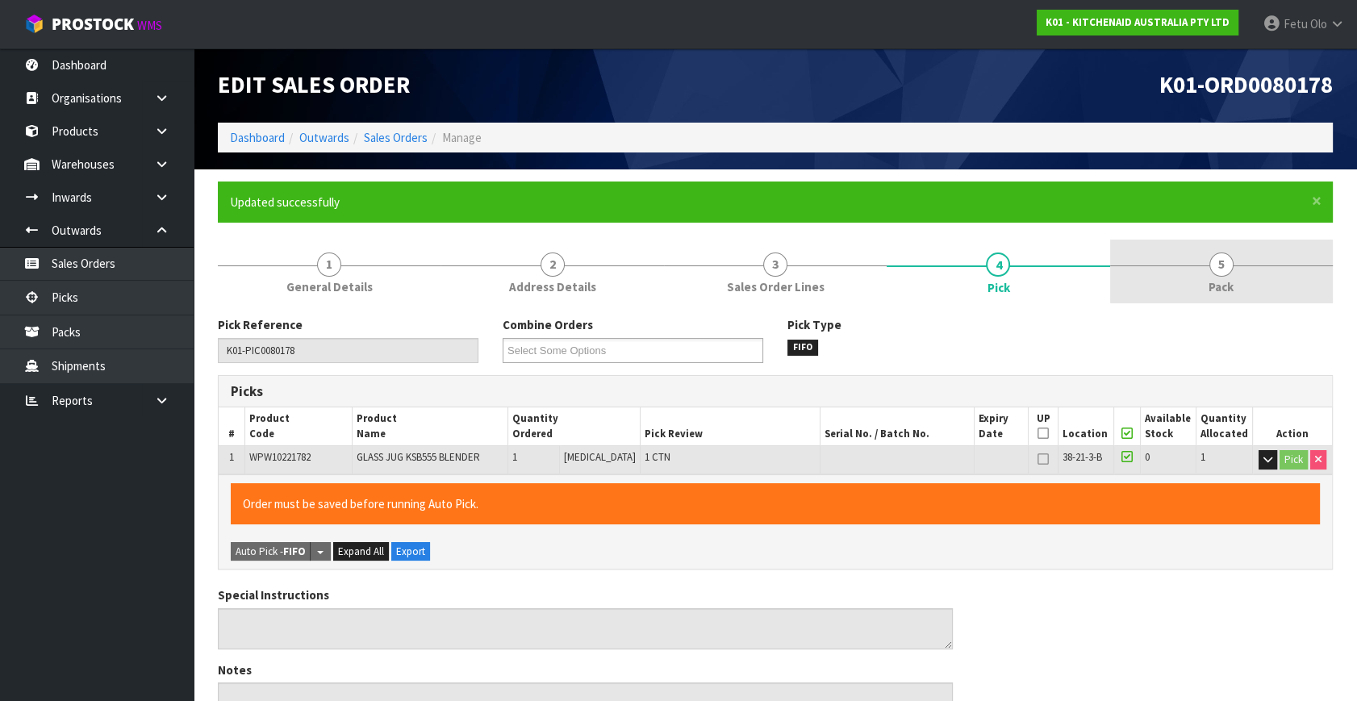
type input "Fetu Olo"
type input "[DATE]T08:14:26"
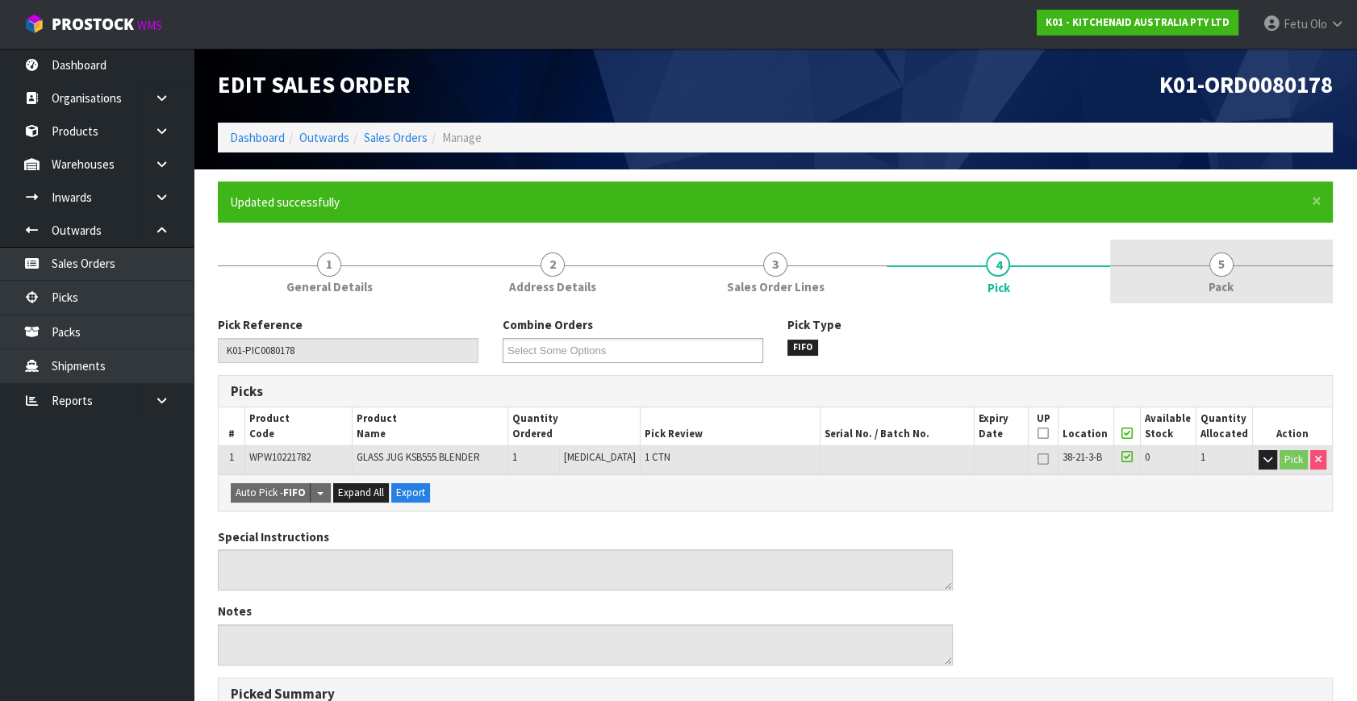
click at [1242, 261] on link "5 Pack" at bounding box center [1221, 272] width 223 height 64
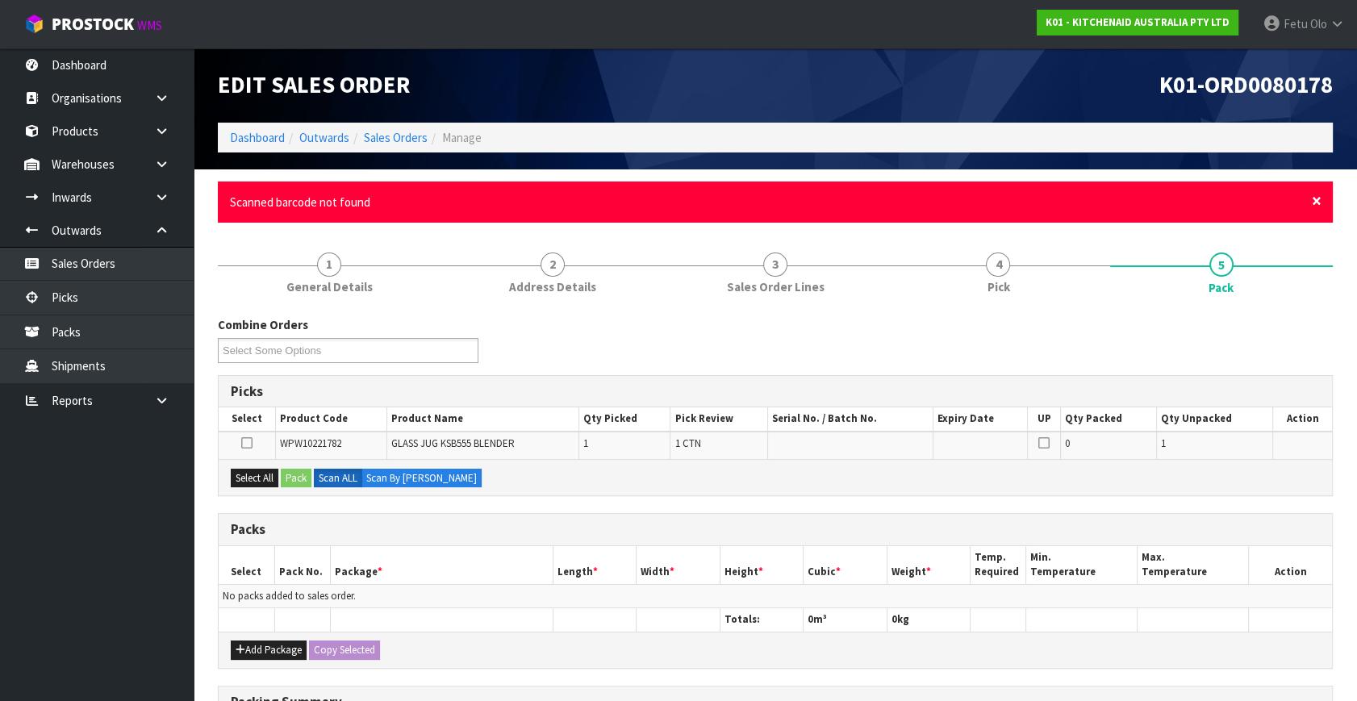
click at [1318, 198] on span "×" at bounding box center [1316, 201] width 10 height 23
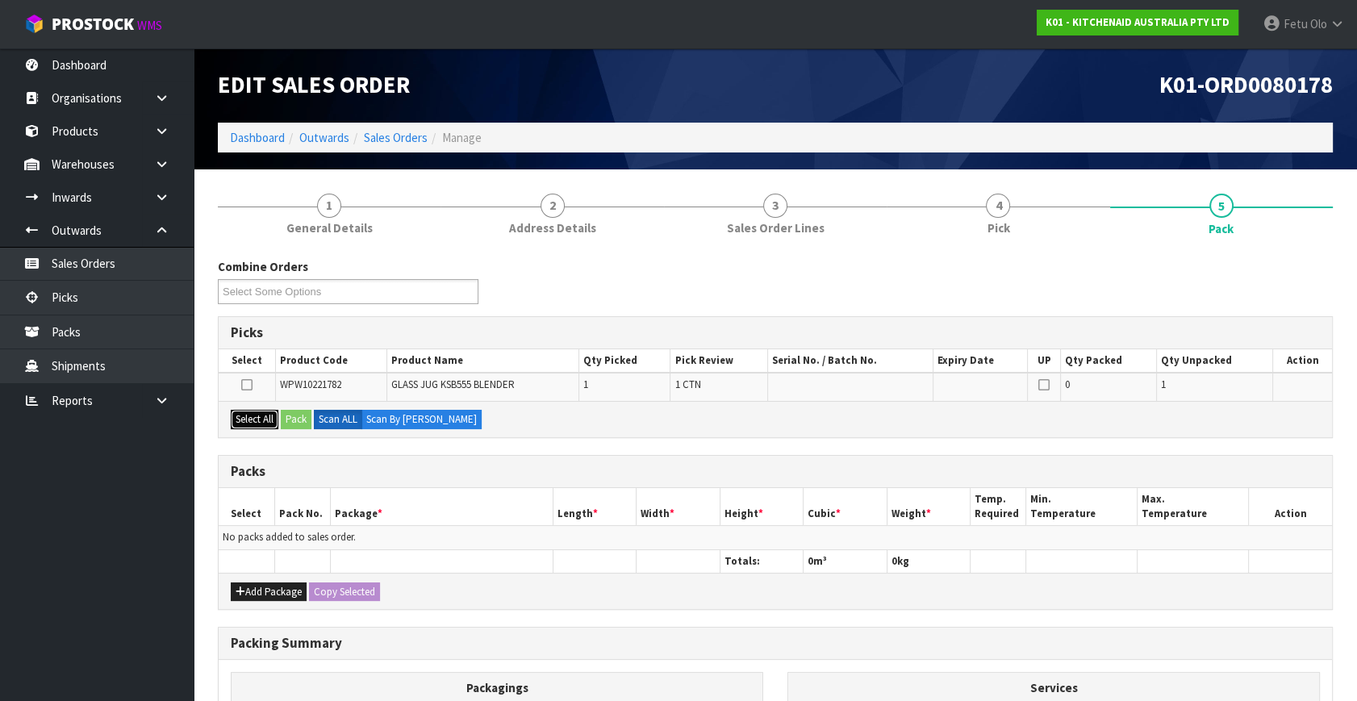
click at [266, 416] on button "Select All" at bounding box center [255, 419] width 48 height 19
click at [303, 425] on button "Pack" at bounding box center [296, 419] width 31 height 19
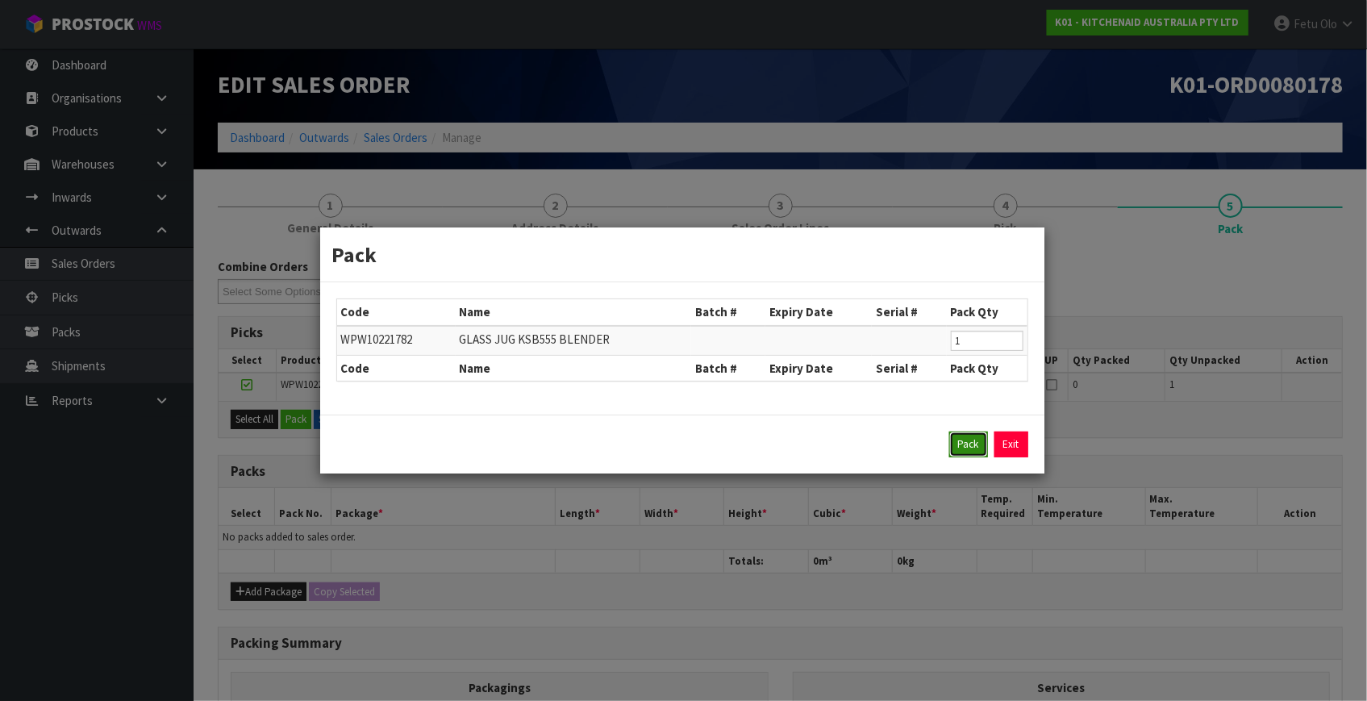
click at [961, 446] on button "Pack" at bounding box center [968, 444] width 39 height 26
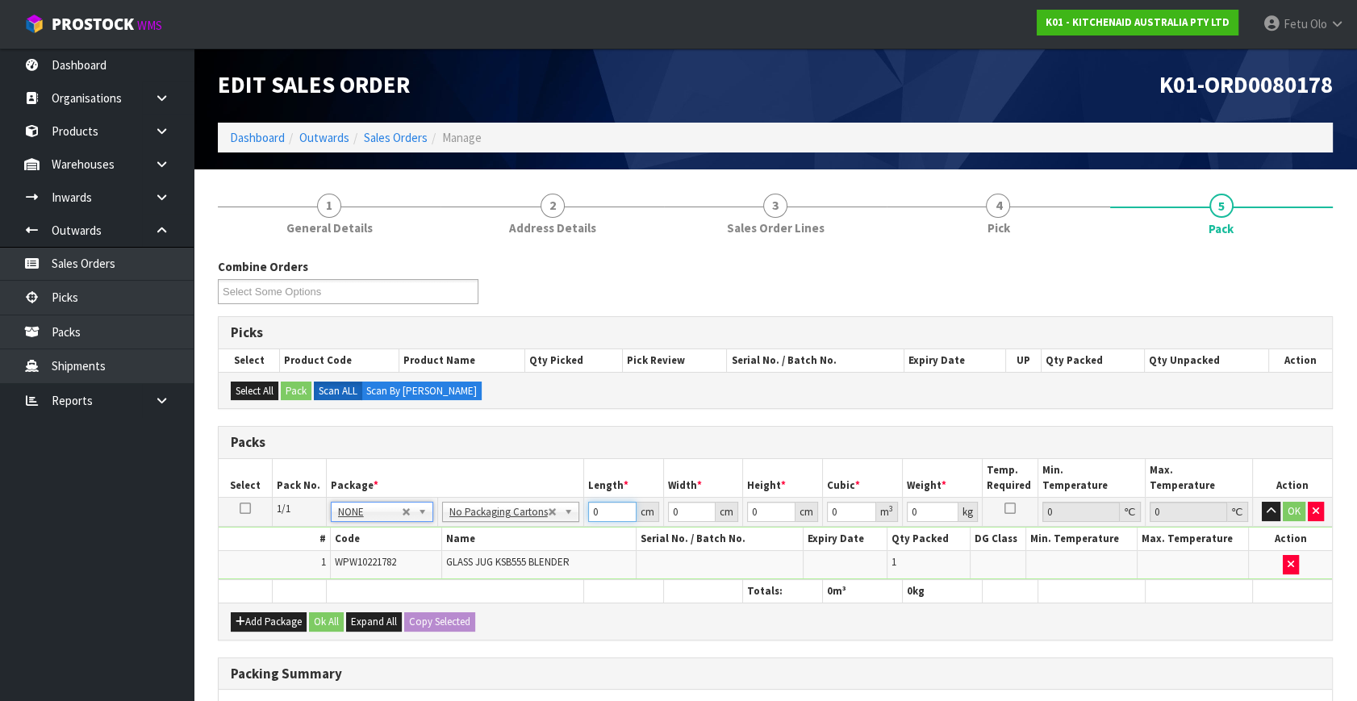
drag, startPoint x: 599, startPoint y: 516, endPoint x: 459, endPoint y: 568, distance: 149.5
click at [459, 568] on tbody "1/1 NONE 007-001 007-002 007-004 007-009 007-013 007-014 007-015 007-017 007-01…" at bounding box center [775, 539] width 1113 height 82
type input "26"
type input "25"
type input "3"
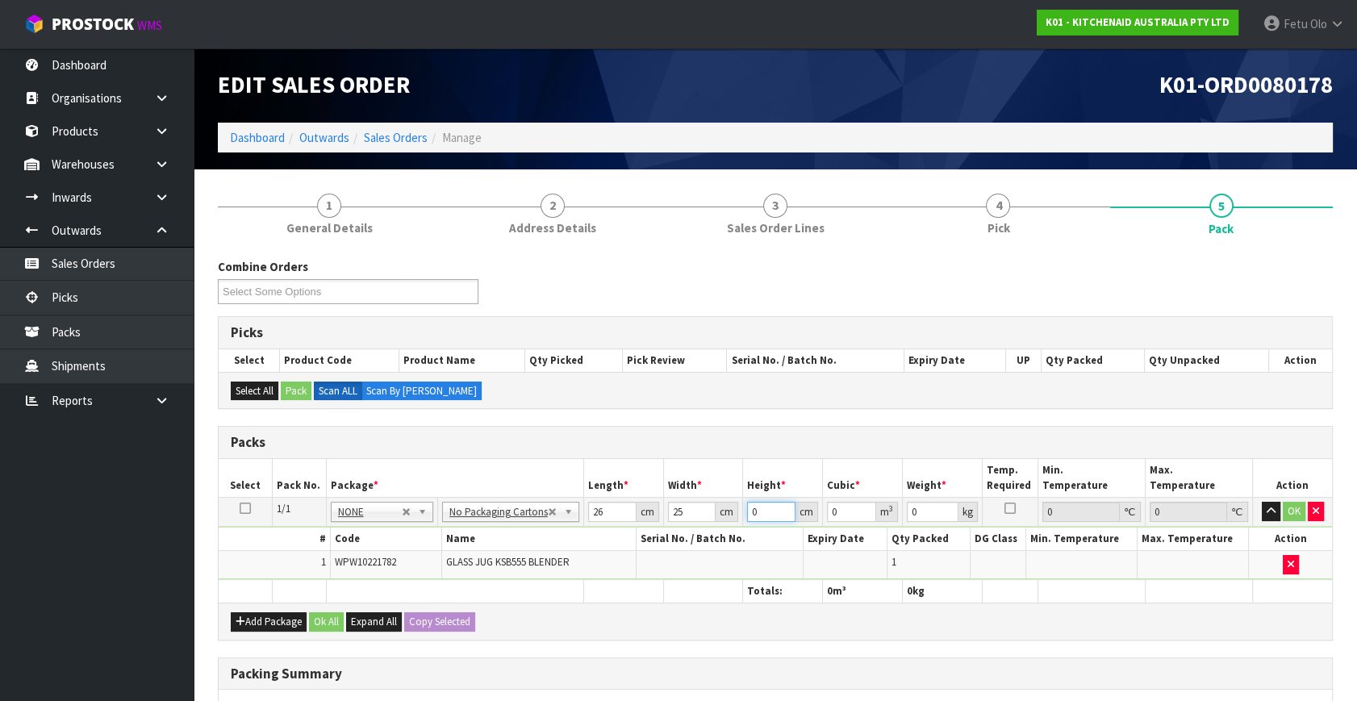
type input "0.00195"
type input "32"
type input "0.0208"
type input "32"
type input "2"
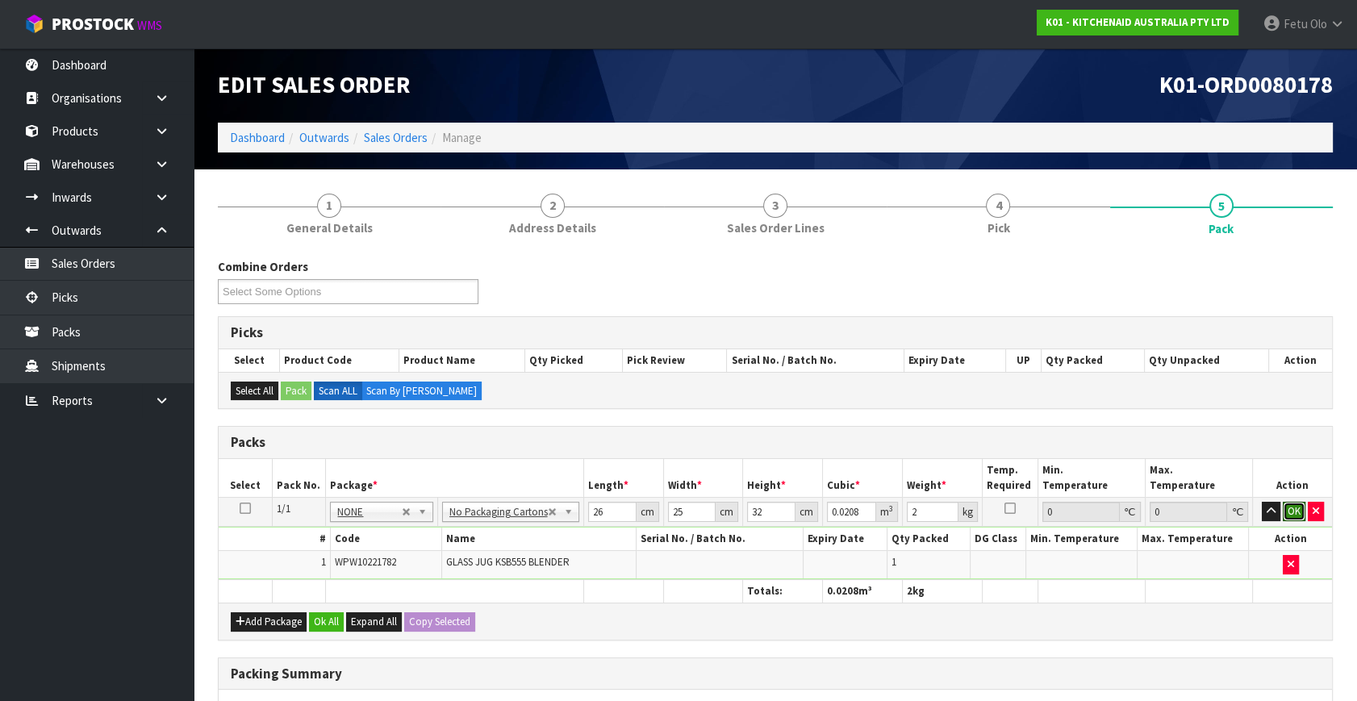
click button "OK" at bounding box center [1293, 511] width 23 height 19
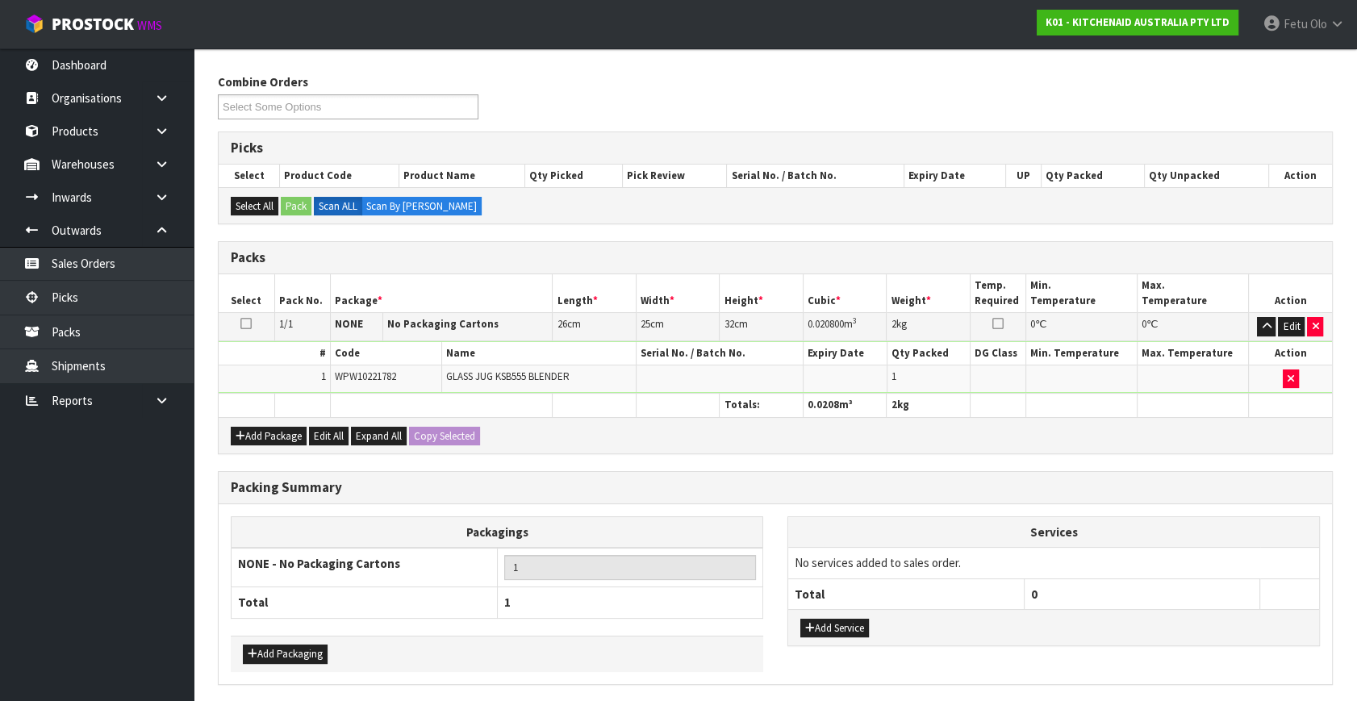
scroll to position [240, 0]
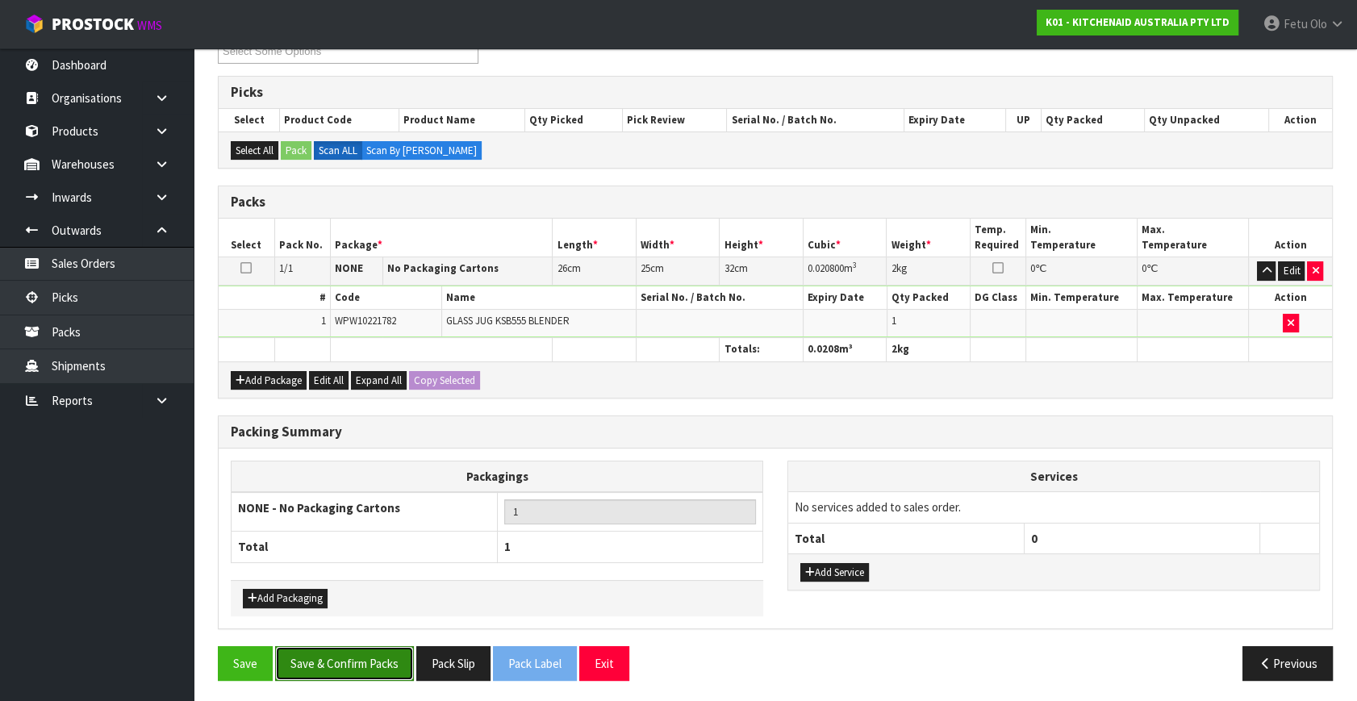
click at [381, 665] on button "Save & Confirm Packs" at bounding box center [344, 663] width 139 height 35
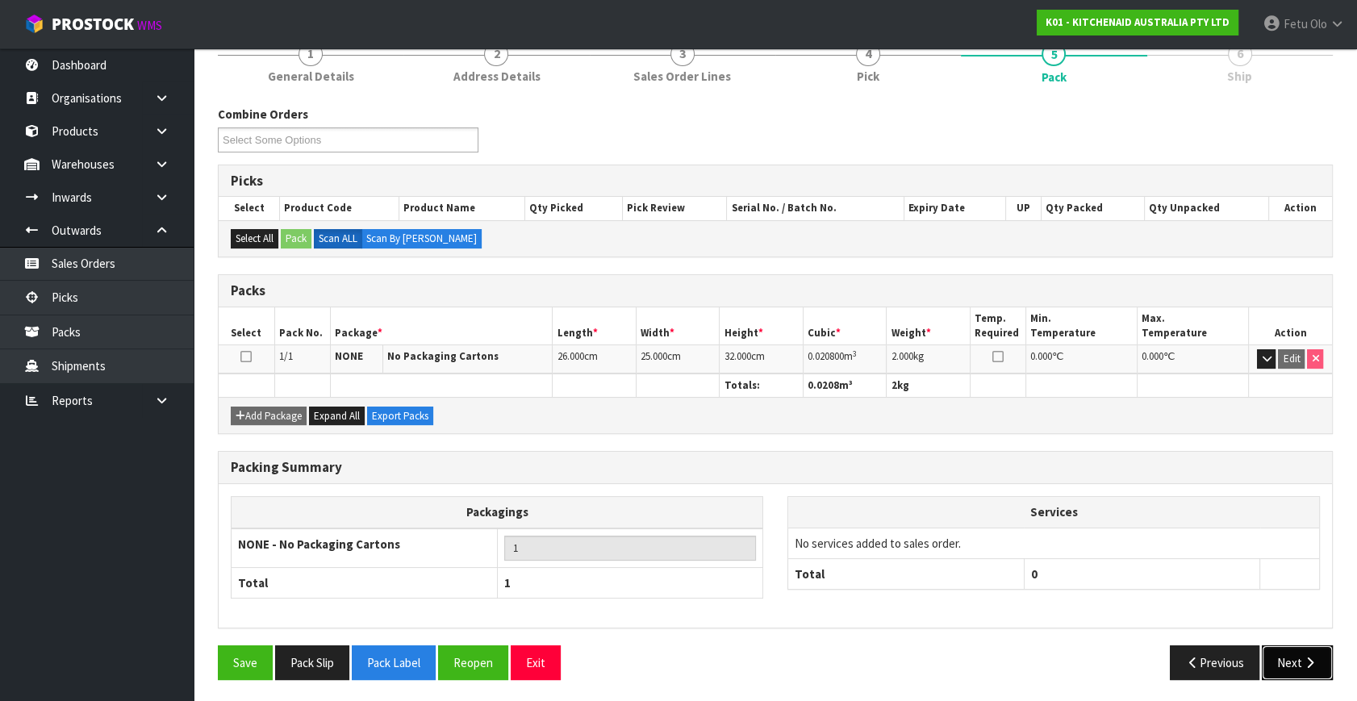
click at [1296, 656] on button "Next" at bounding box center [1296, 662] width 71 height 35
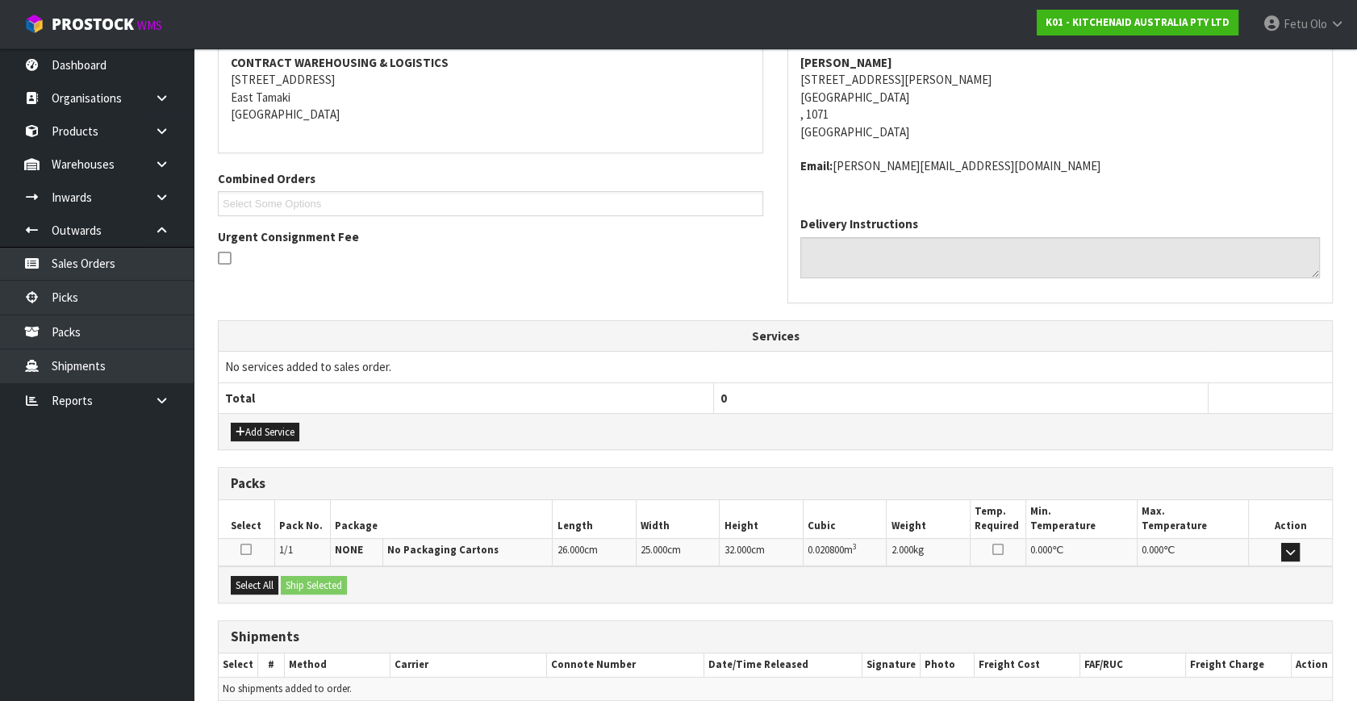
scroll to position [380, 0]
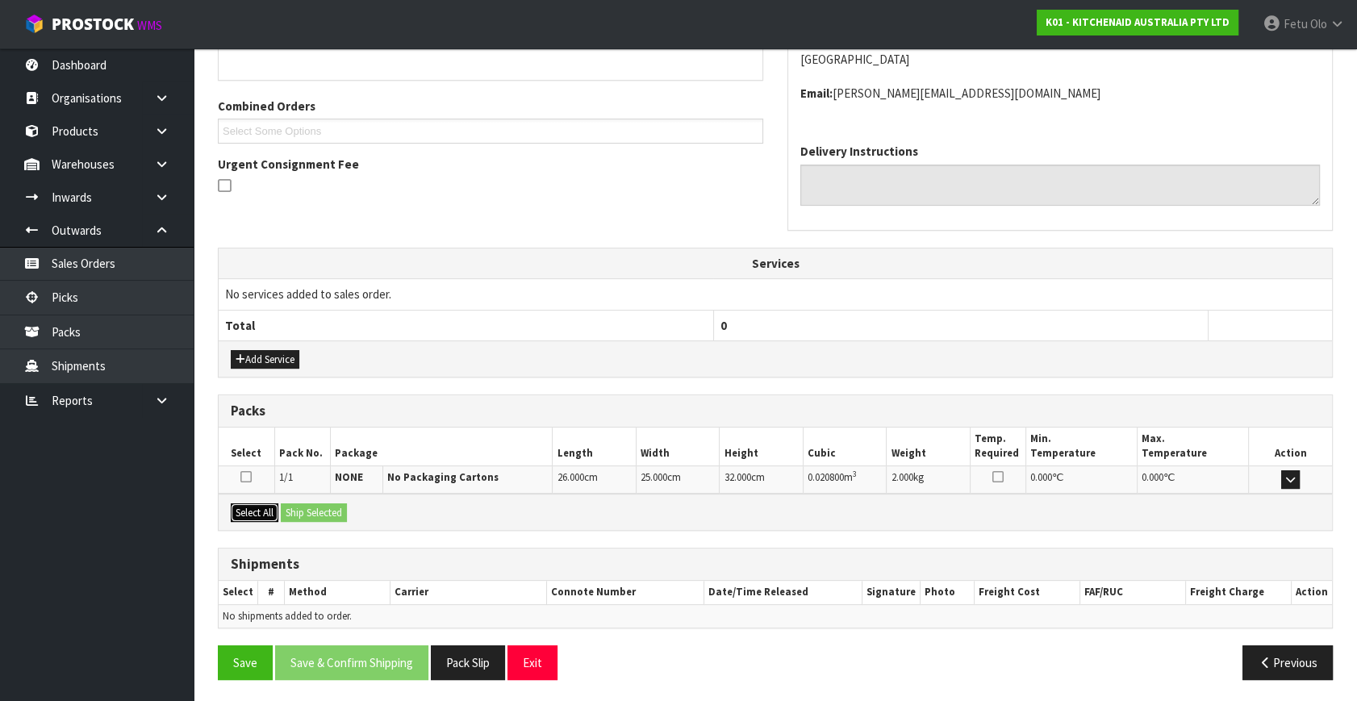
click at [254, 503] on button "Select All" at bounding box center [255, 512] width 48 height 19
click at [298, 503] on button "Ship Selected" at bounding box center [314, 512] width 66 height 19
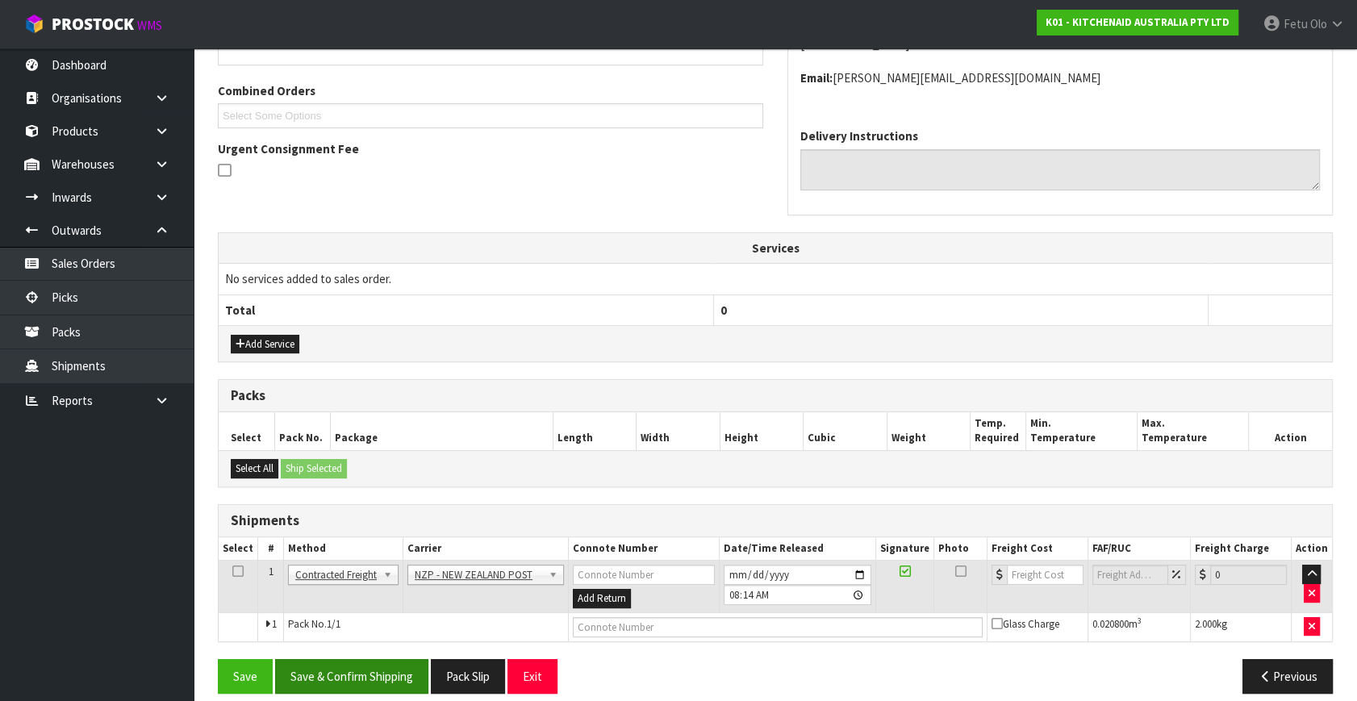
scroll to position [409, 0]
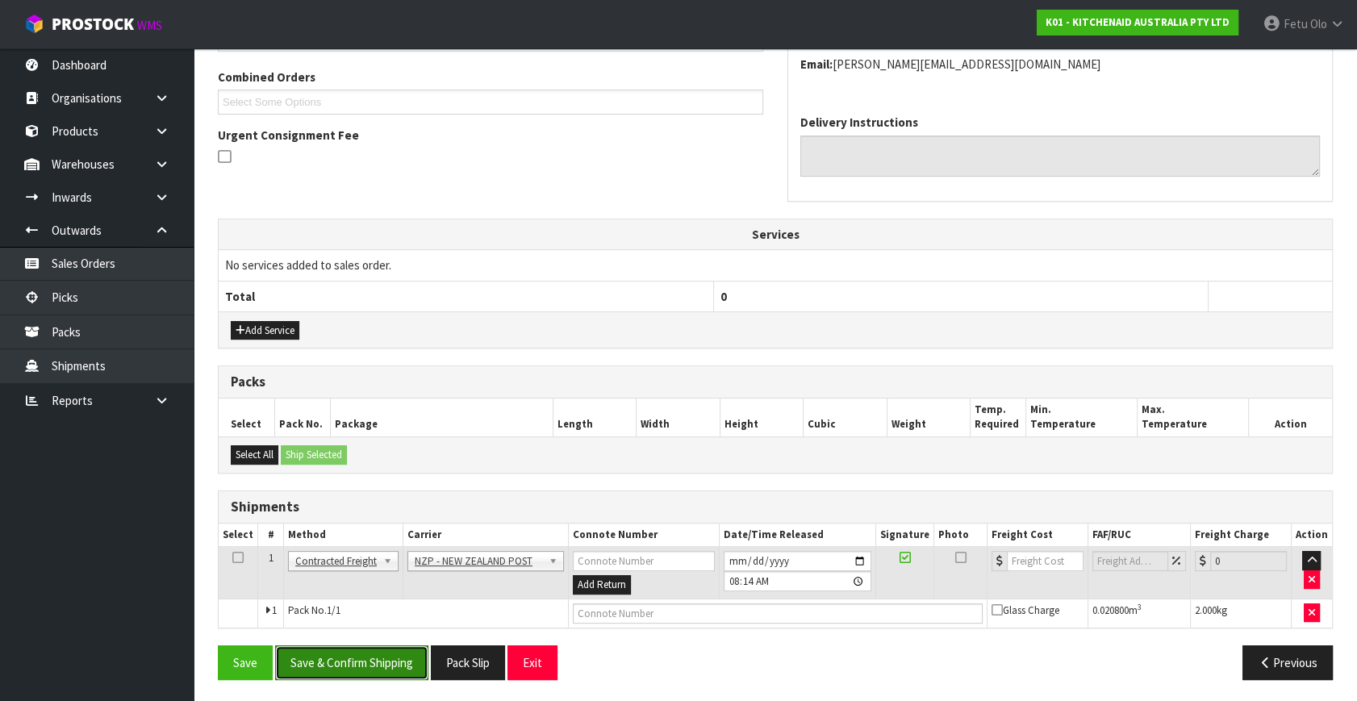
click at [402, 648] on button "Save & Confirm Shipping" at bounding box center [351, 662] width 153 height 35
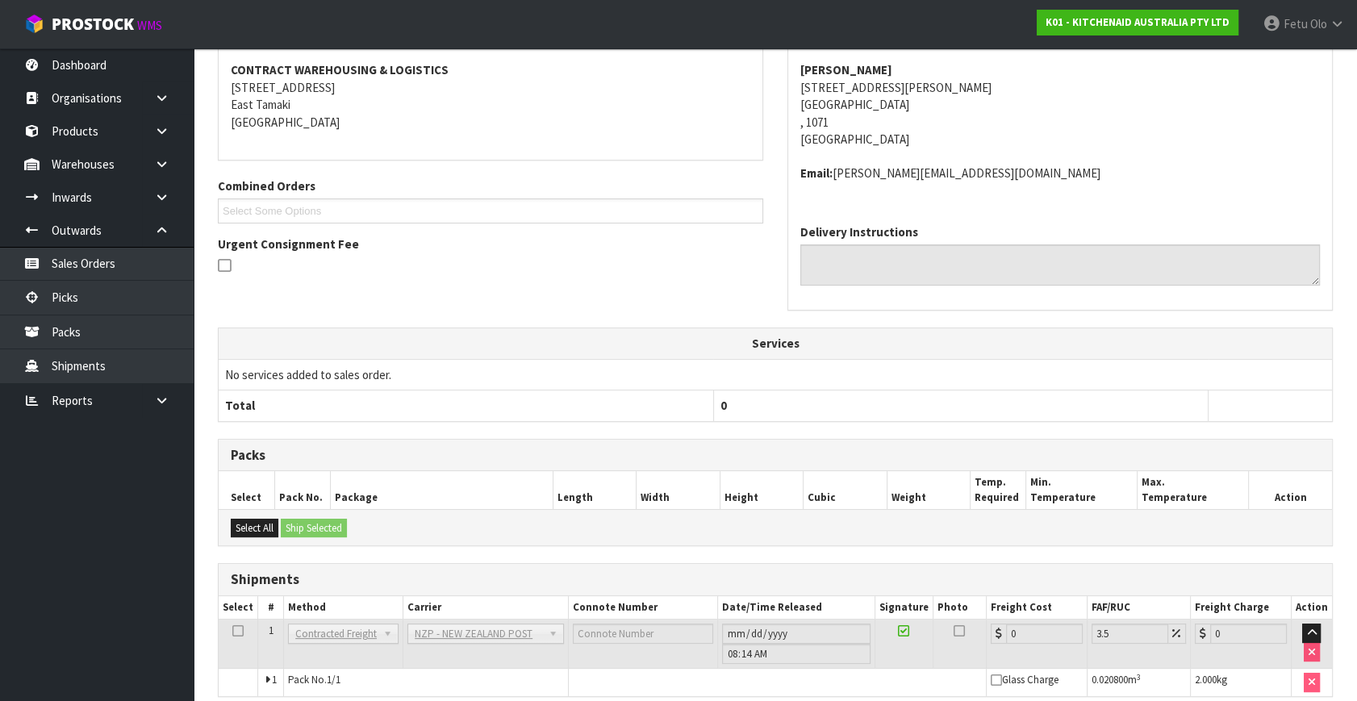
scroll to position [386, 0]
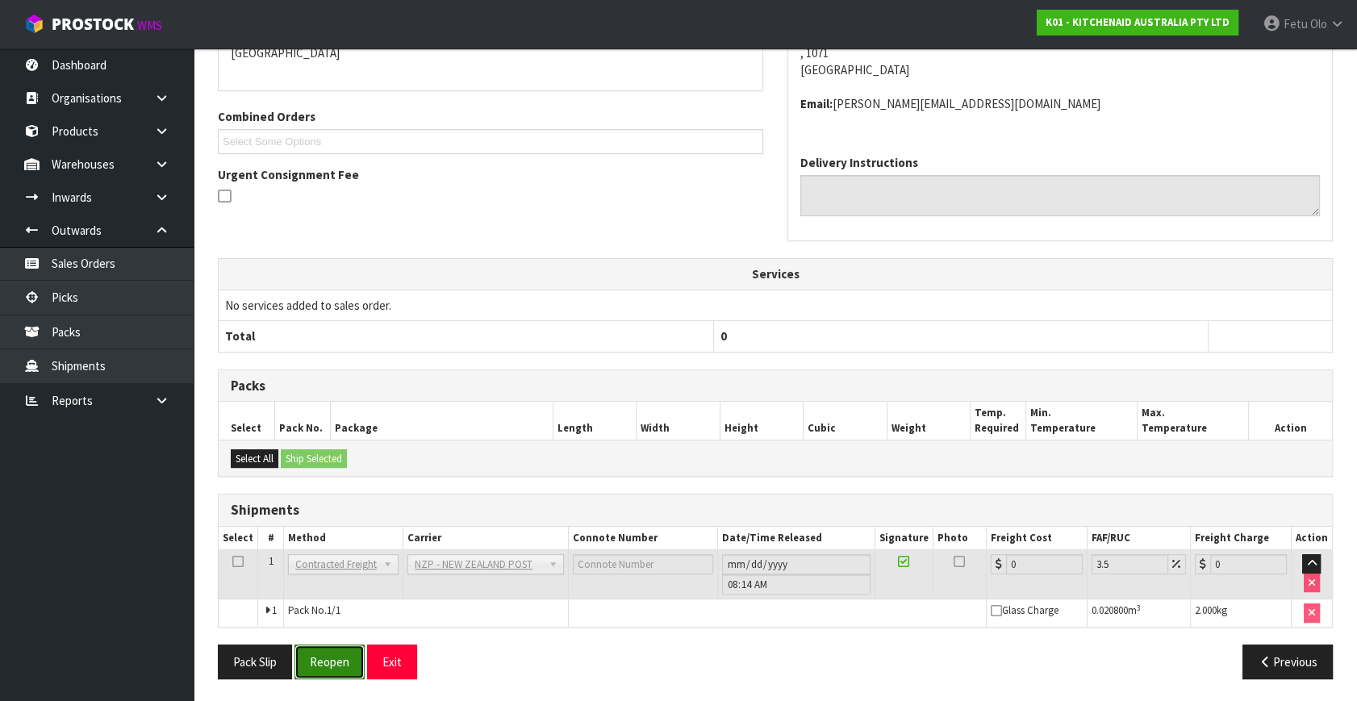
click at [319, 666] on button "Reopen" at bounding box center [329, 661] width 70 height 35
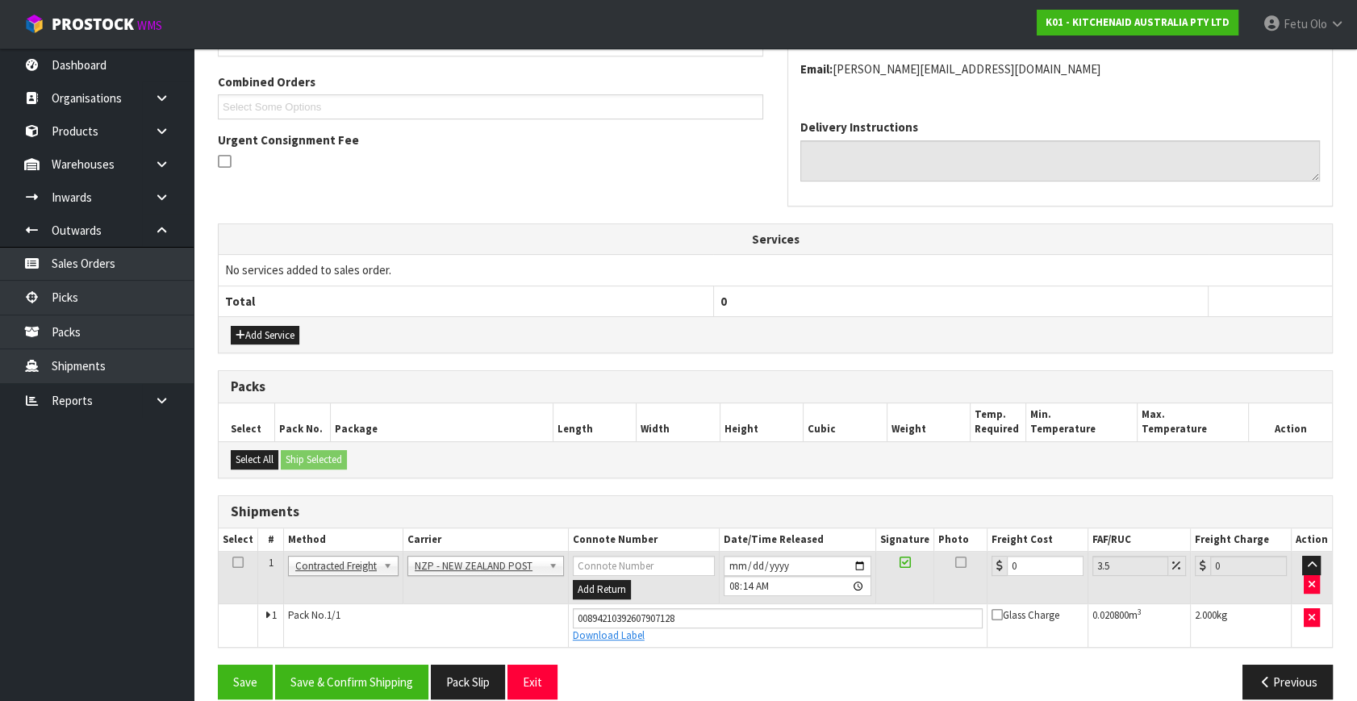
scroll to position [423, 0]
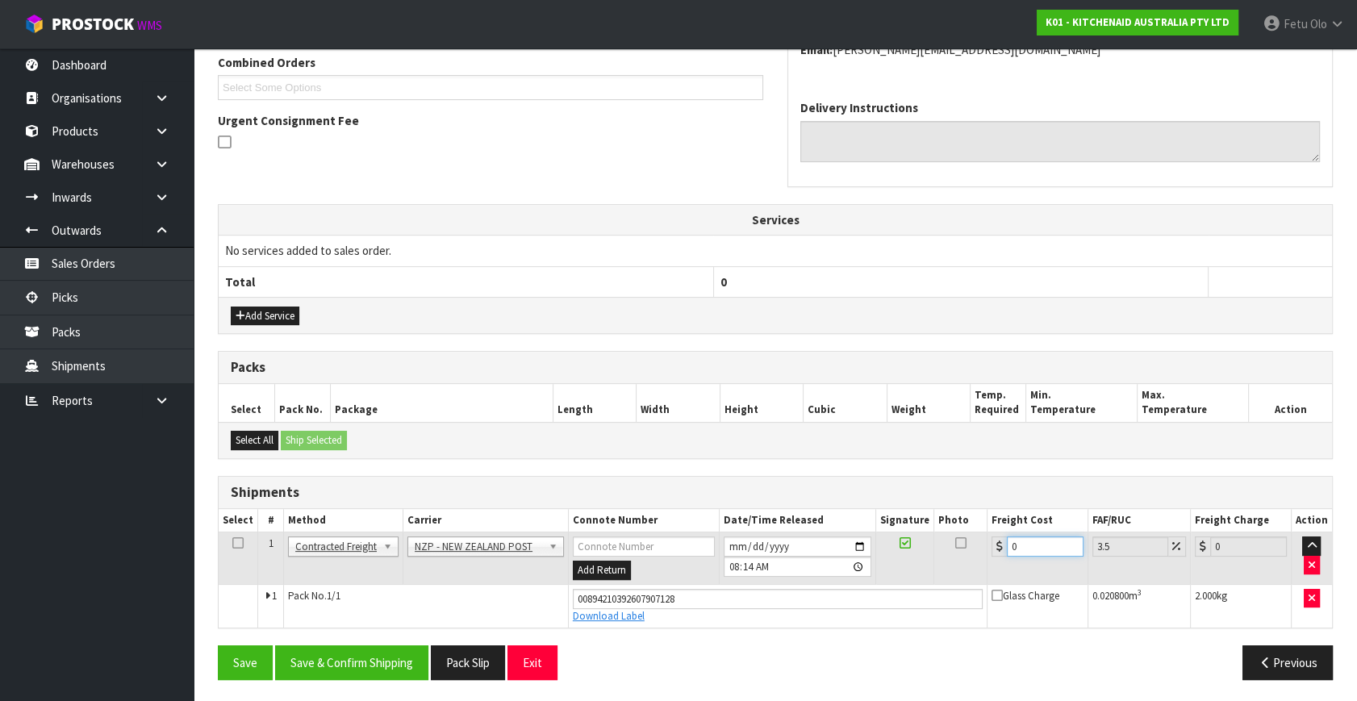
drag, startPoint x: 855, startPoint y: 597, endPoint x: 845, endPoint y: 599, distance: 10.0
click at [845, 599] on tbody "1 Client Local Pickup Customer Local Pickup Company Freight Contracted Freight …" at bounding box center [775, 579] width 1113 height 95
type input "4"
type input "4.14"
type input "4.3"
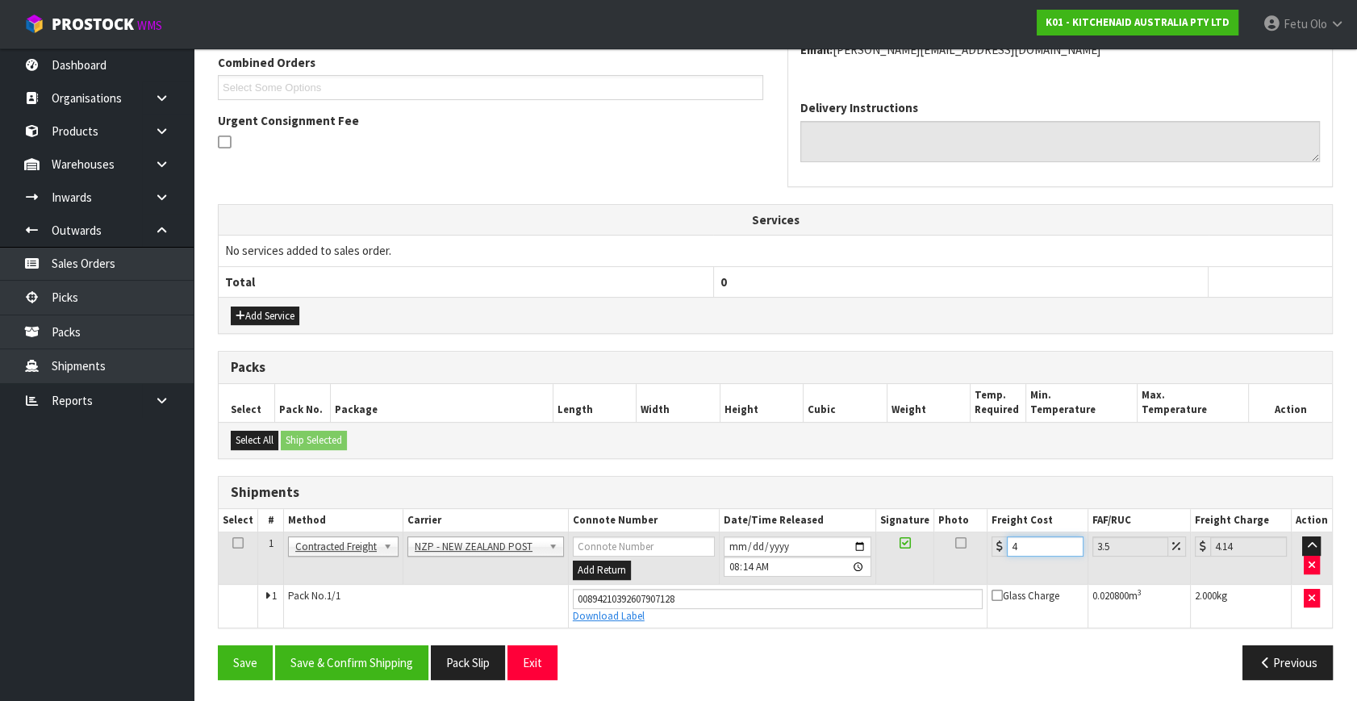
type input "4.45"
type input "4.33"
type input "4.48"
type input "4.33"
click at [381, 660] on button "Save & Confirm Shipping" at bounding box center [351, 662] width 153 height 35
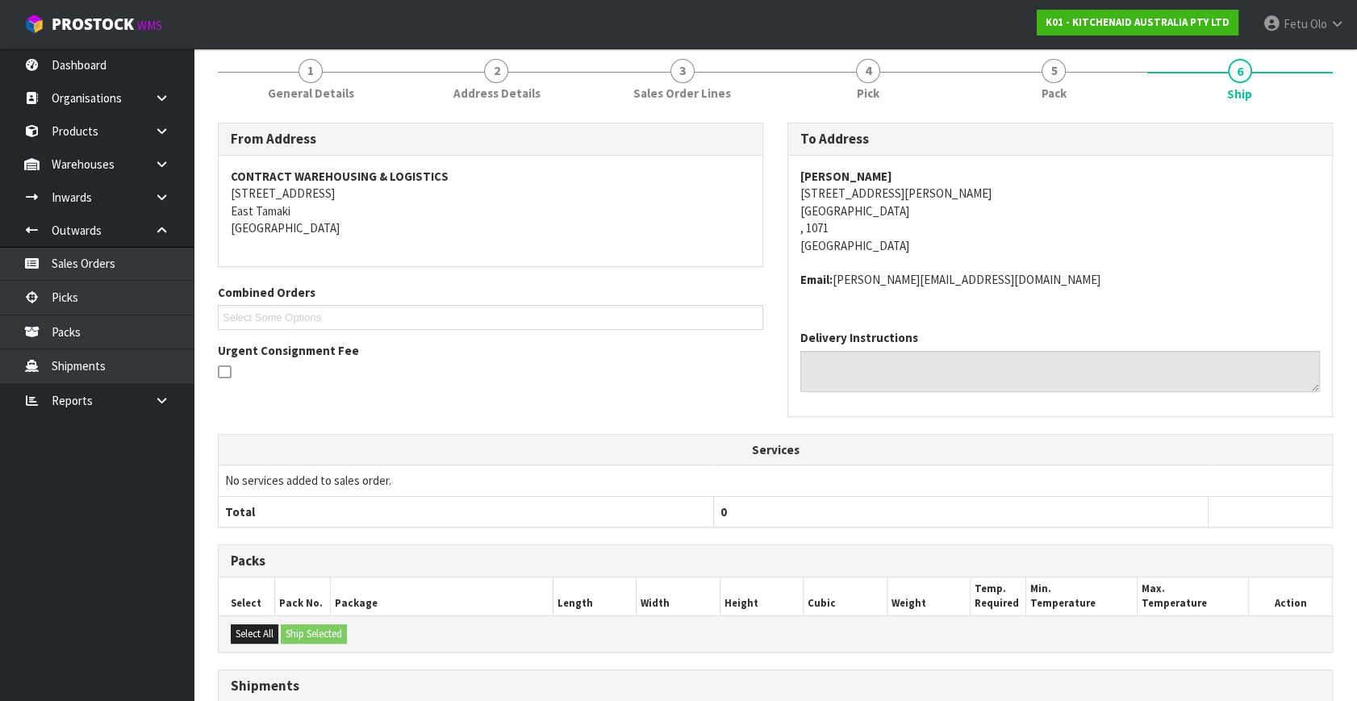
scroll to position [379, 0]
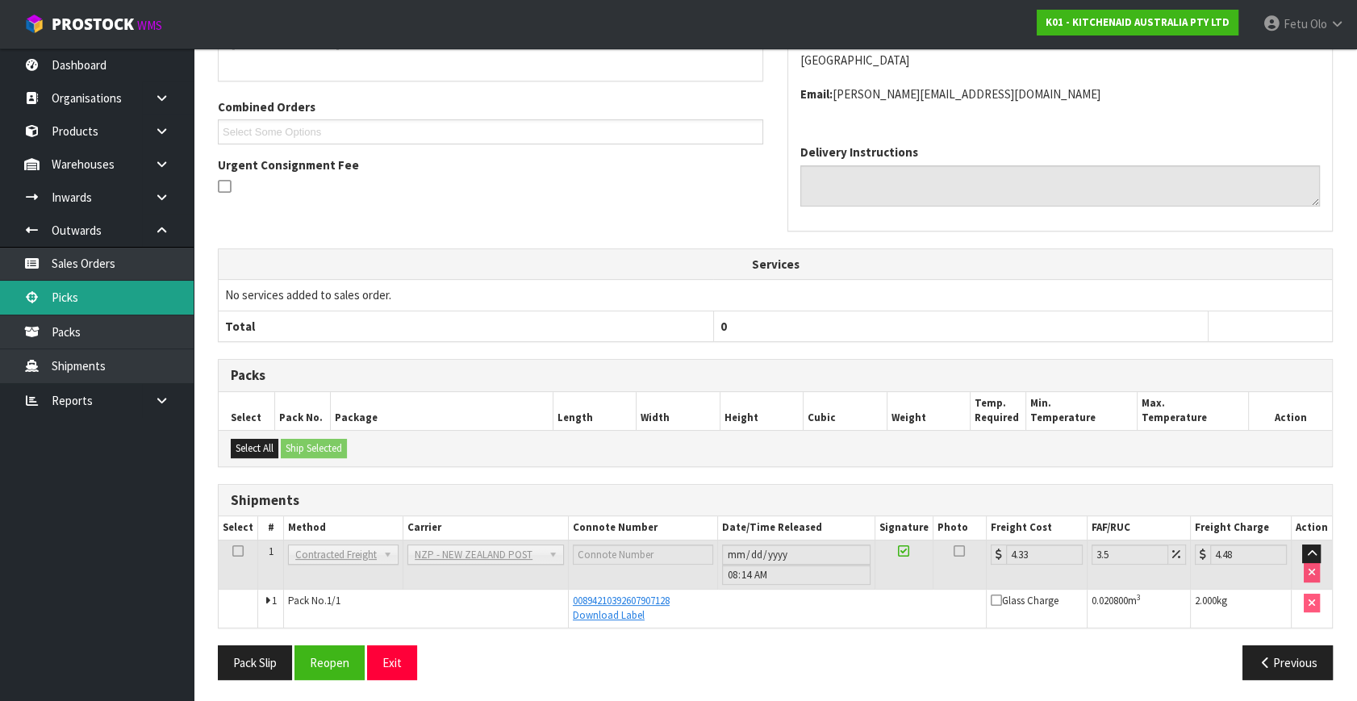
click at [81, 284] on link "Picks" at bounding box center [97, 297] width 194 height 33
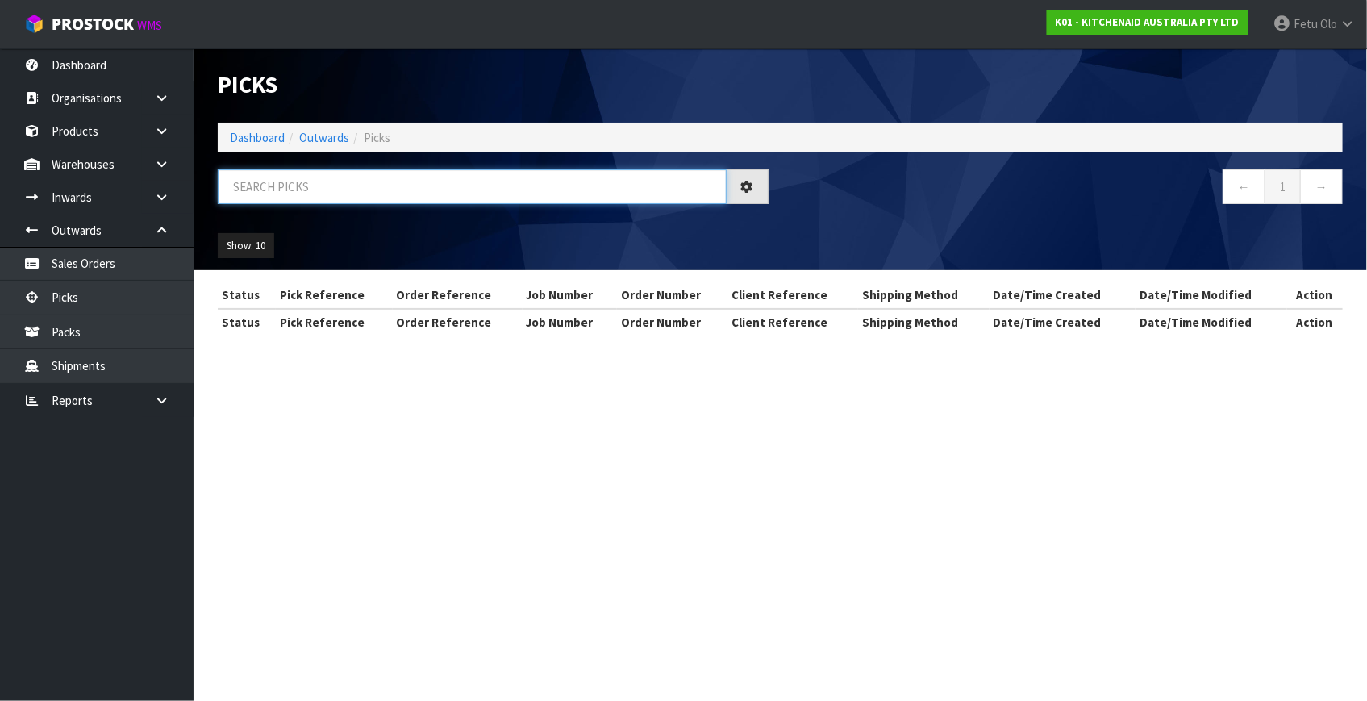
click at [465, 179] on input "text" at bounding box center [472, 186] width 509 height 35
click at [464, 179] on input "text" at bounding box center [472, 186] width 509 height 35
type input "80174"
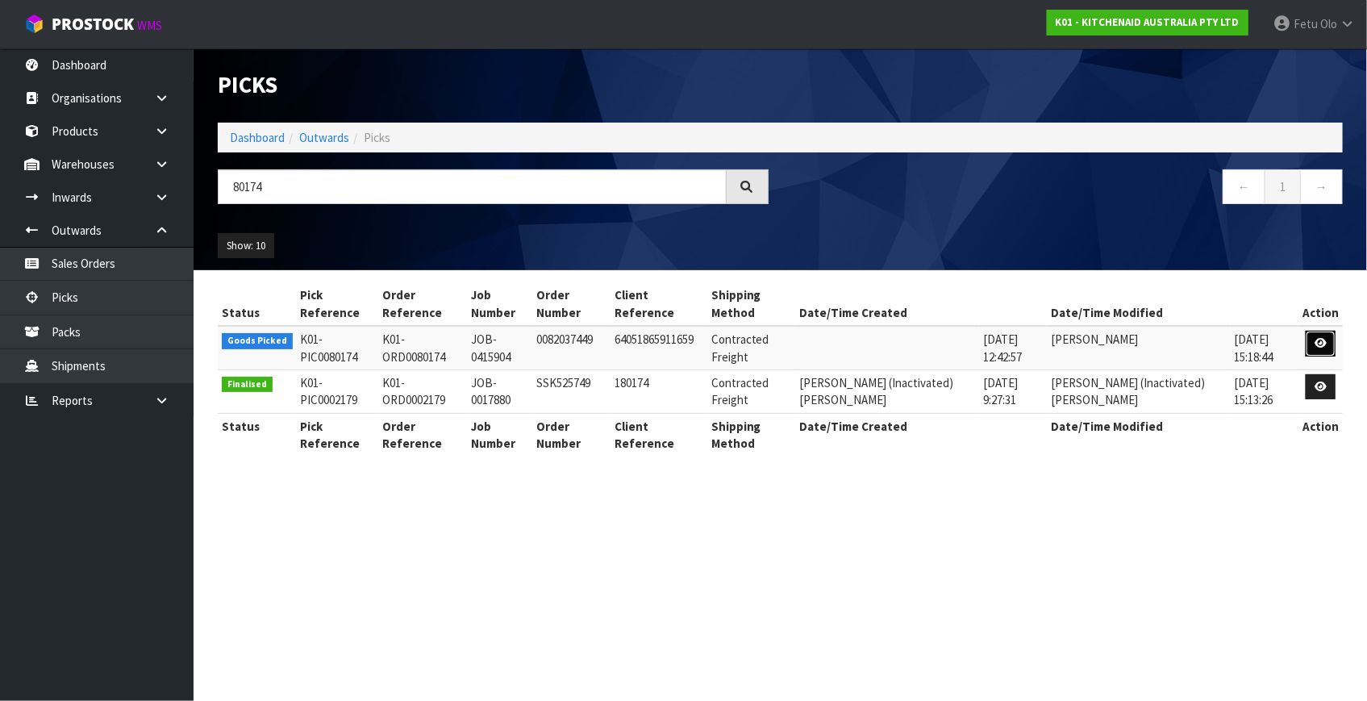
click at [1316, 336] on link at bounding box center [1321, 344] width 30 height 26
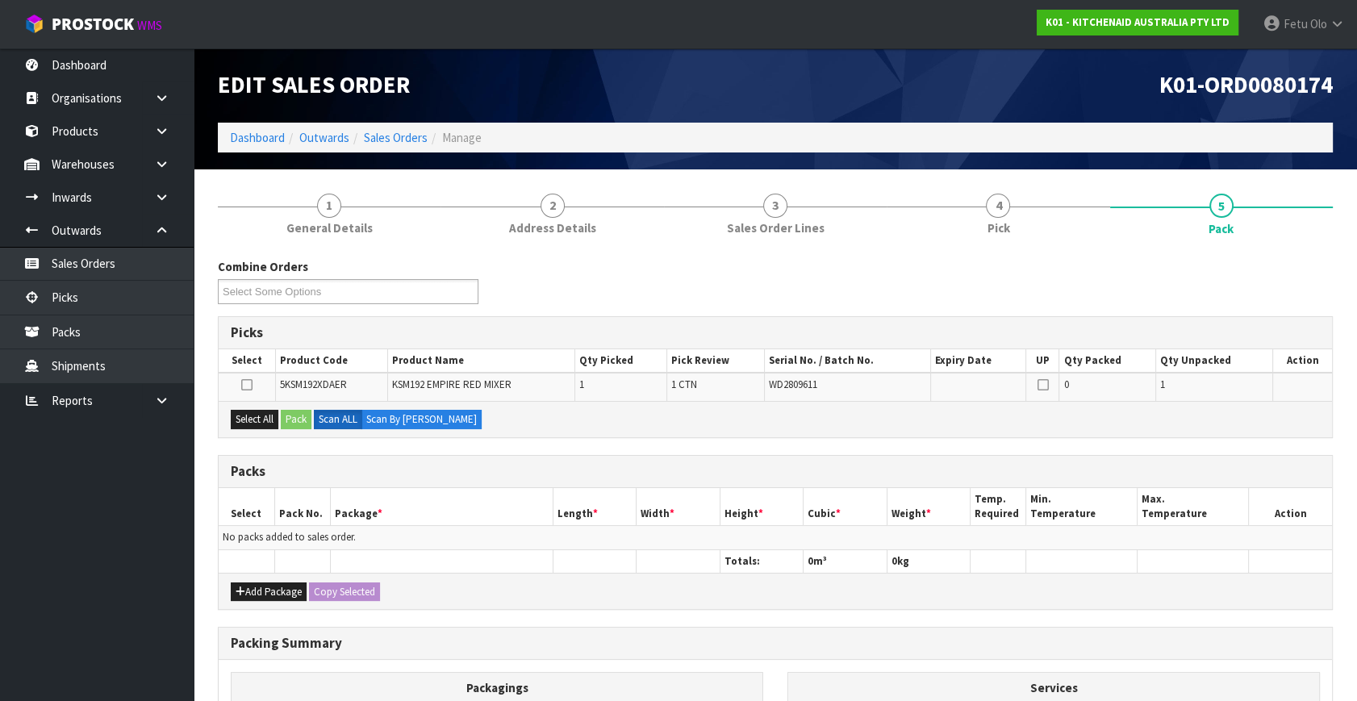
click at [468, 485] on div "Packs" at bounding box center [775, 472] width 1113 height 32
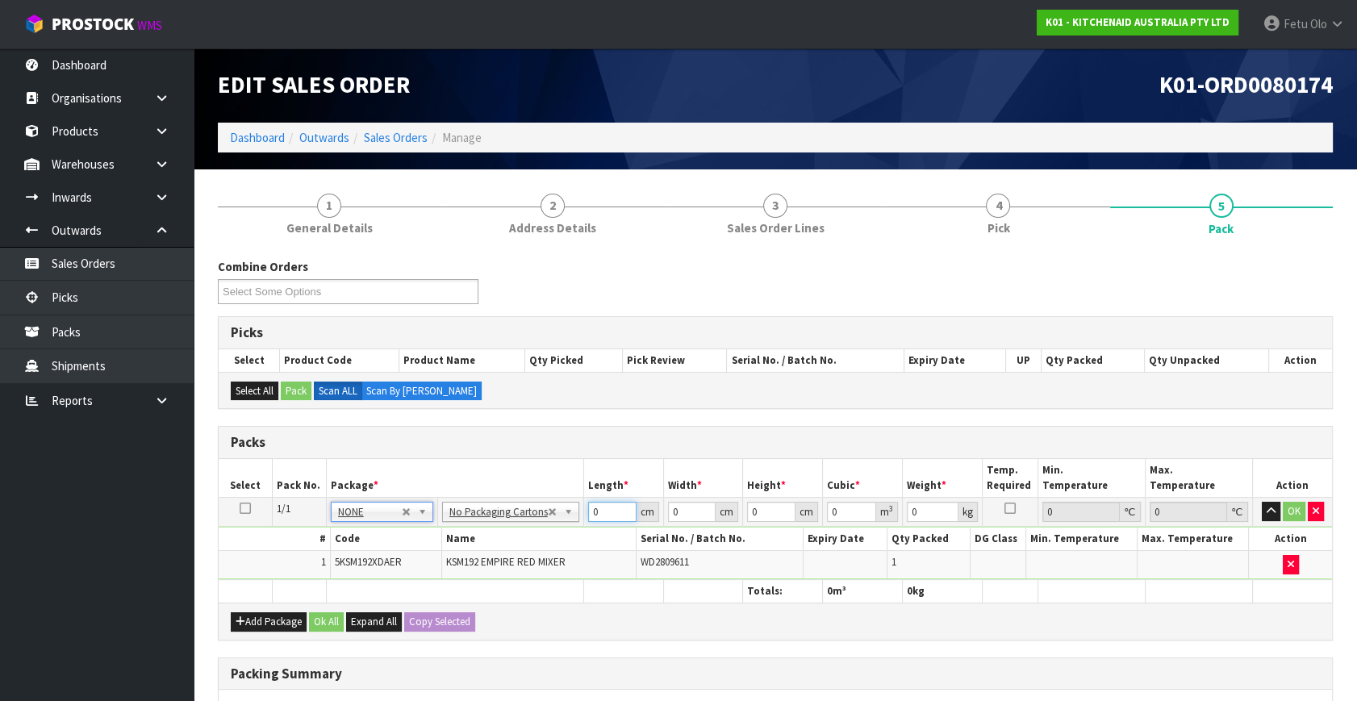
click at [496, 557] on tbody "1/1 NONE 007-001 007-002 007-004 007-009 007-013 007-014 007-015 007-017 007-01…" at bounding box center [775, 539] width 1113 height 82
type input "42"
type input "29"
type input "4"
type input "0.004872"
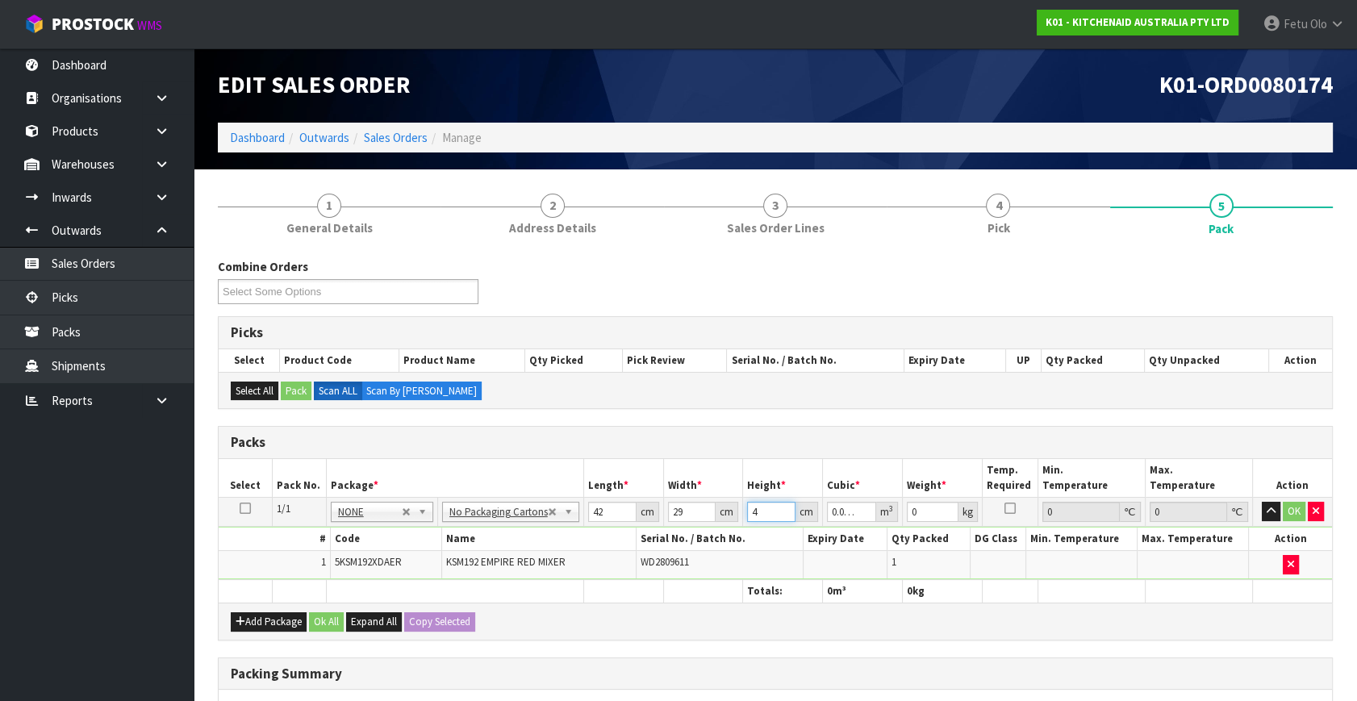
type input "43"
type input "0.052374"
type input "43"
type input "13"
click button "OK" at bounding box center [1293, 511] width 23 height 19
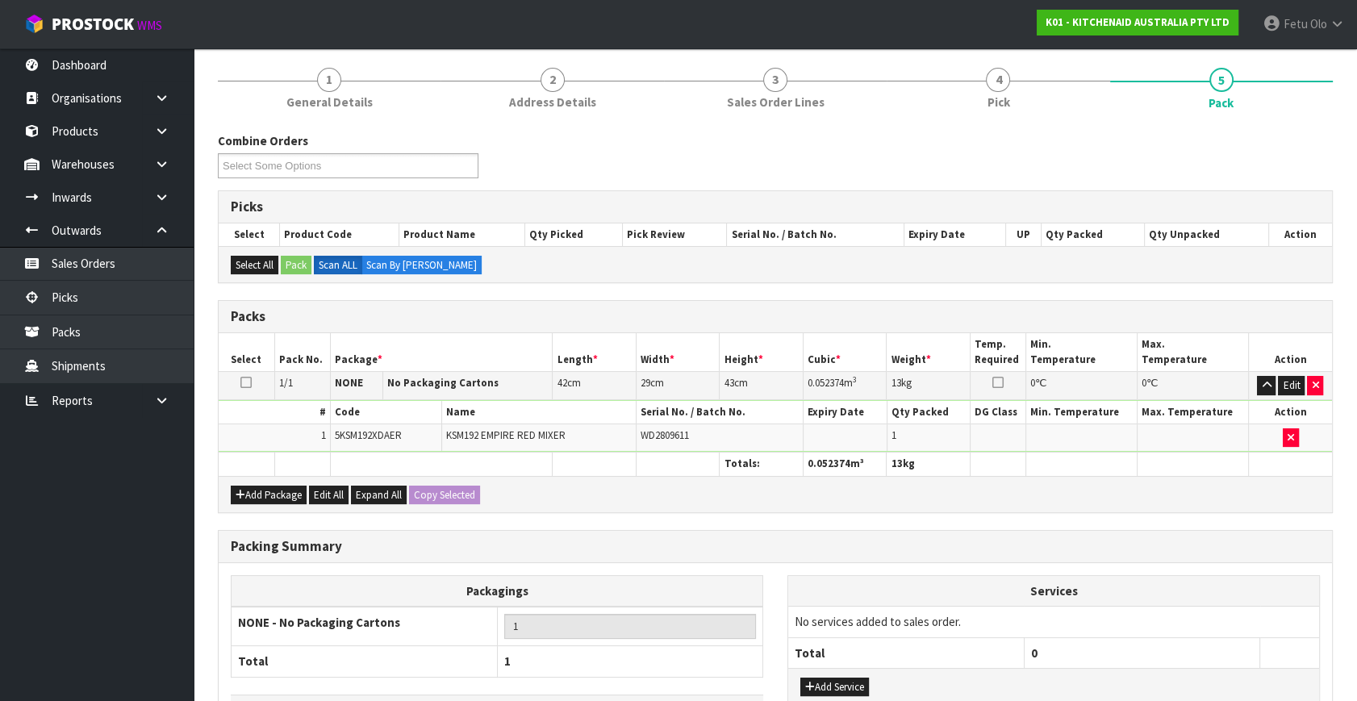
scroll to position [240, 0]
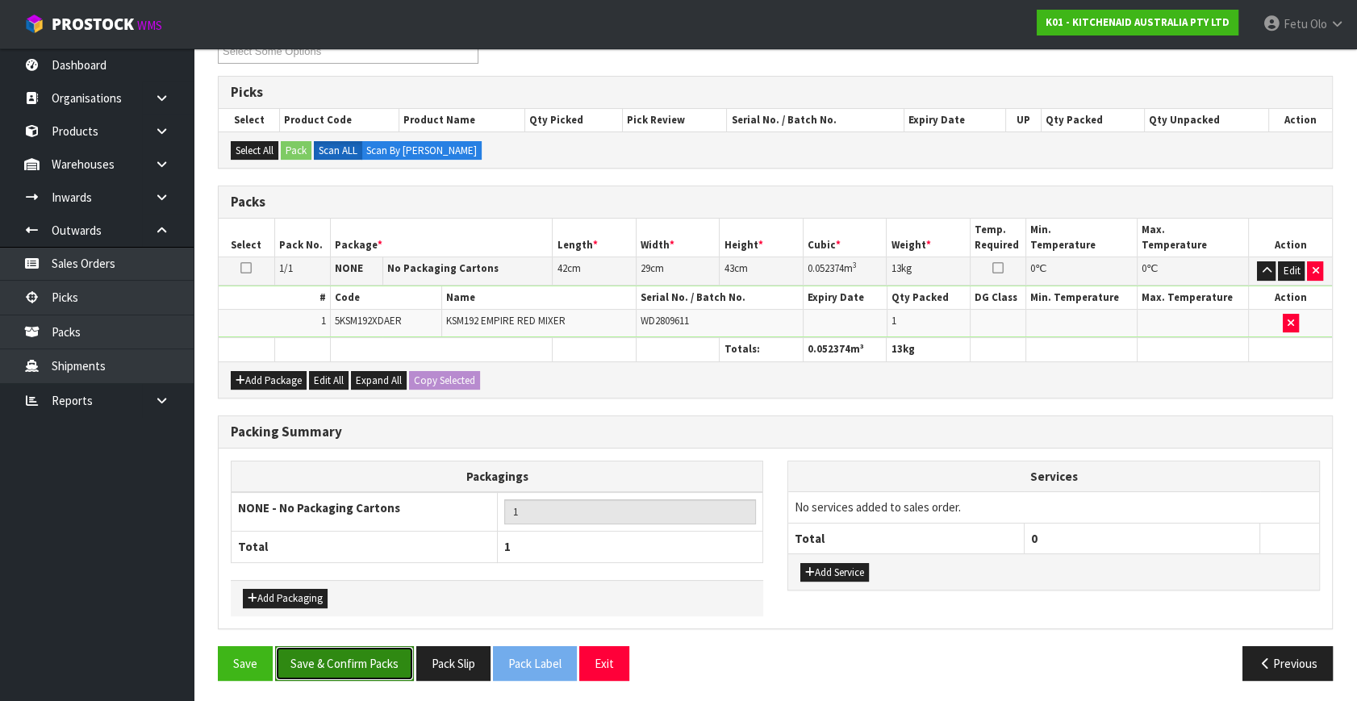
click at [352, 663] on button "Save & Confirm Packs" at bounding box center [344, 663] width 139 height 35
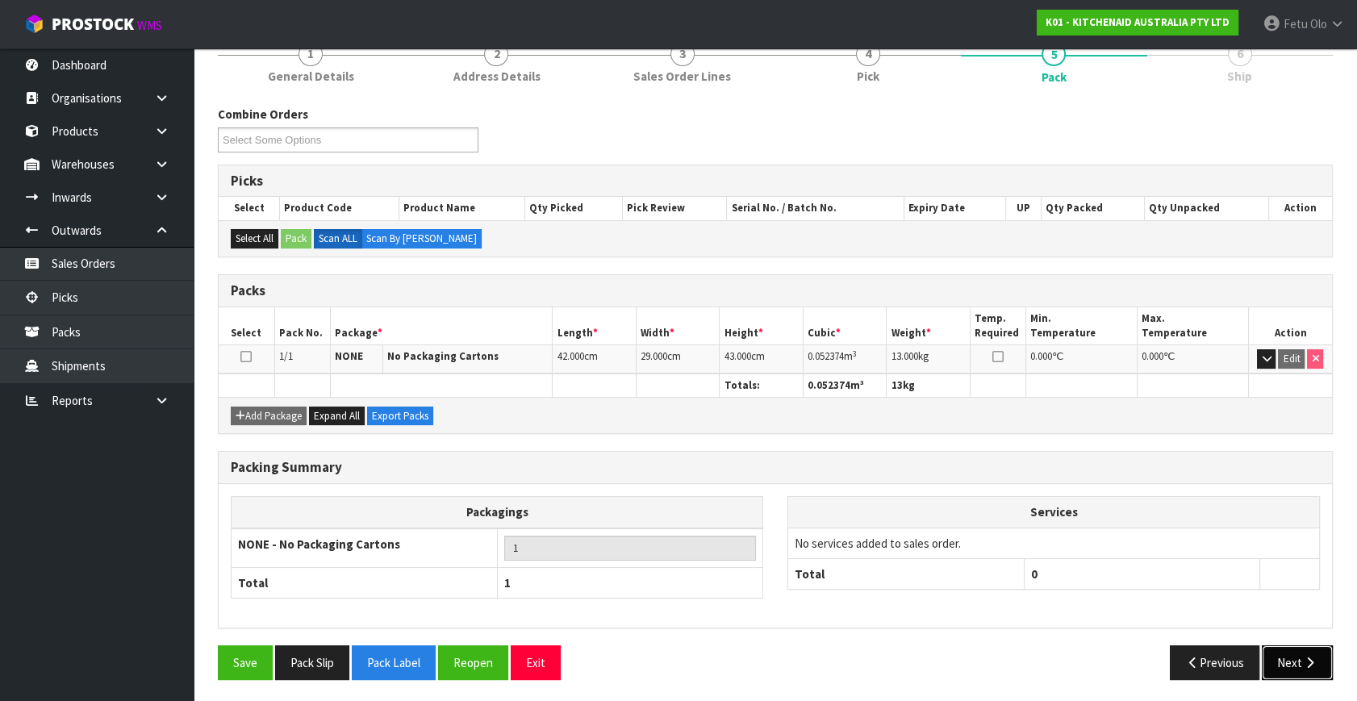
click at [1313, 666] on button "Next" at bounding box center [1296, 662] width 71 height 35
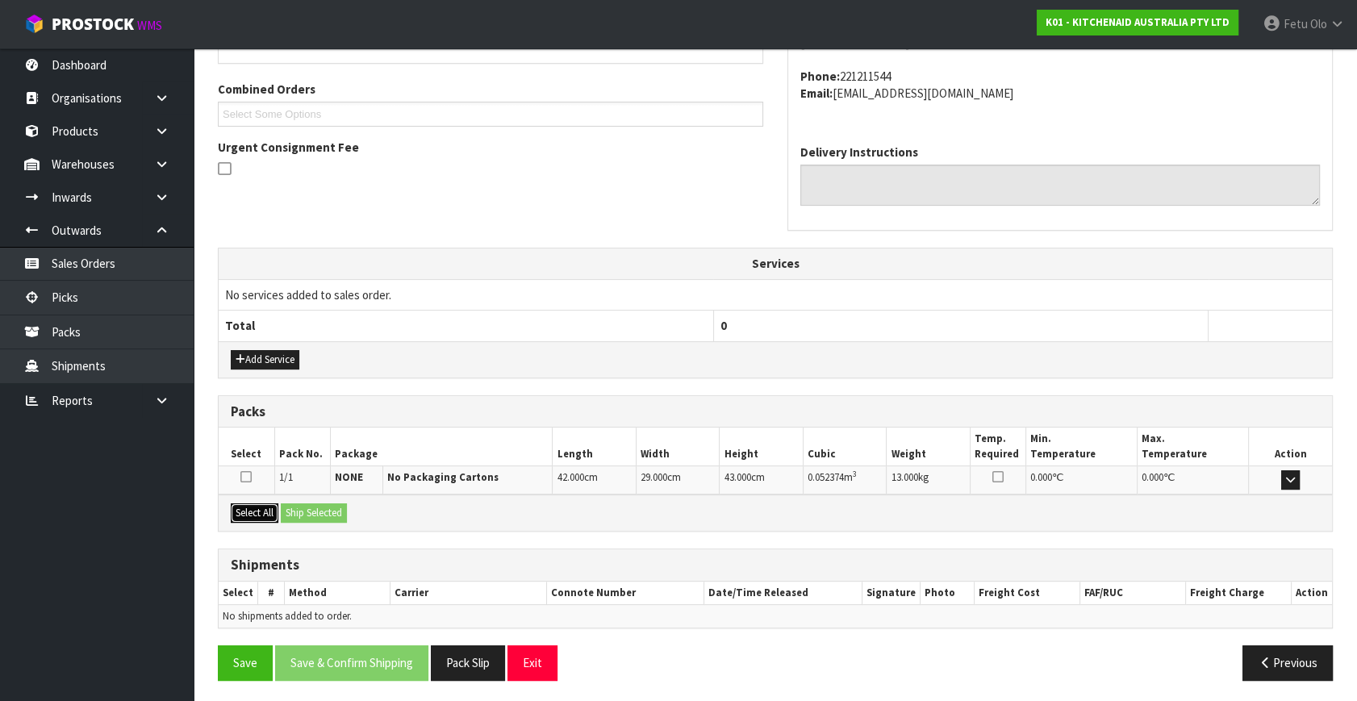
drag, startPoint x: 245, startPoint y: 513, endPoint x: 298, endPoint y: 517, distance: 52.6
click at [246, 513] on button "Select All" at bounding box center [255, 512] width 48 height 19
click at [298, 517] on button "Ship Selected" at bounding box center [314, 512] width 66 height 19
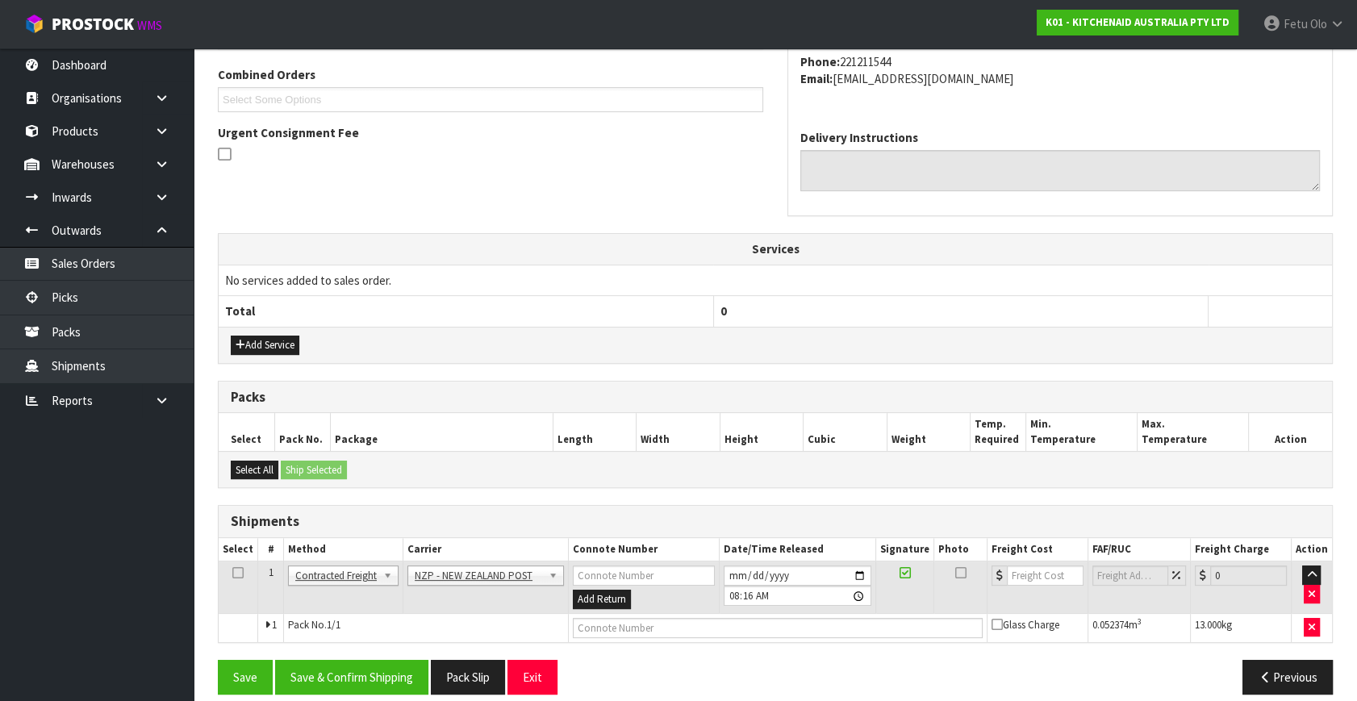
scroll to position [426, 0]
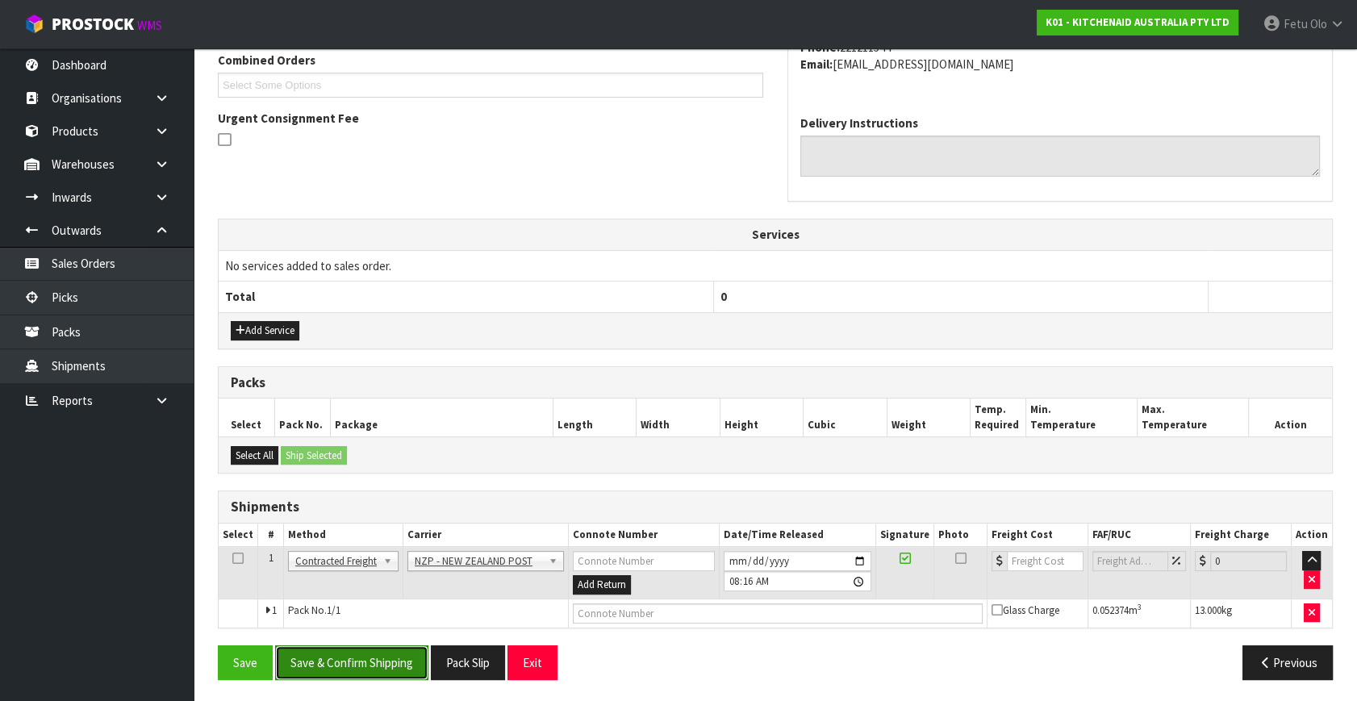
click at [369, 657] on button "Save & Confirm Shipping" at bounding box center [351, 662] width 153 height 35
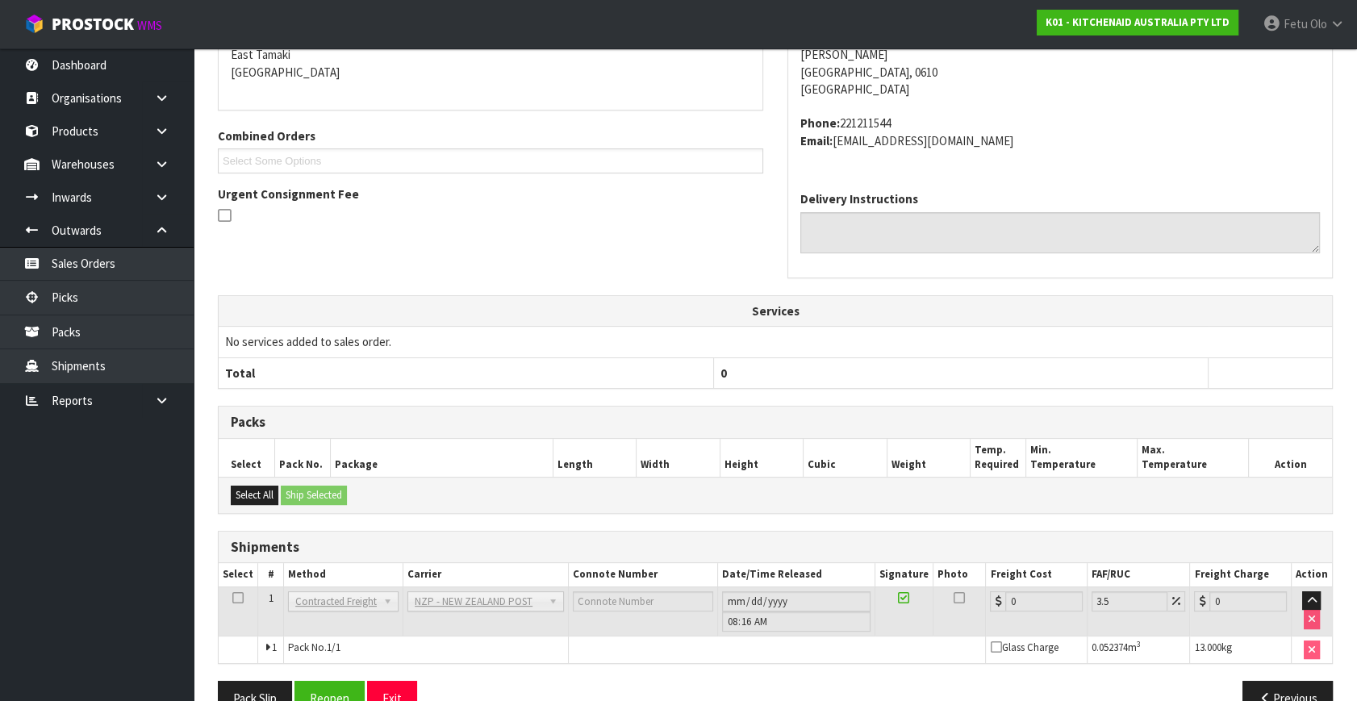
scroll to position [403, 0]
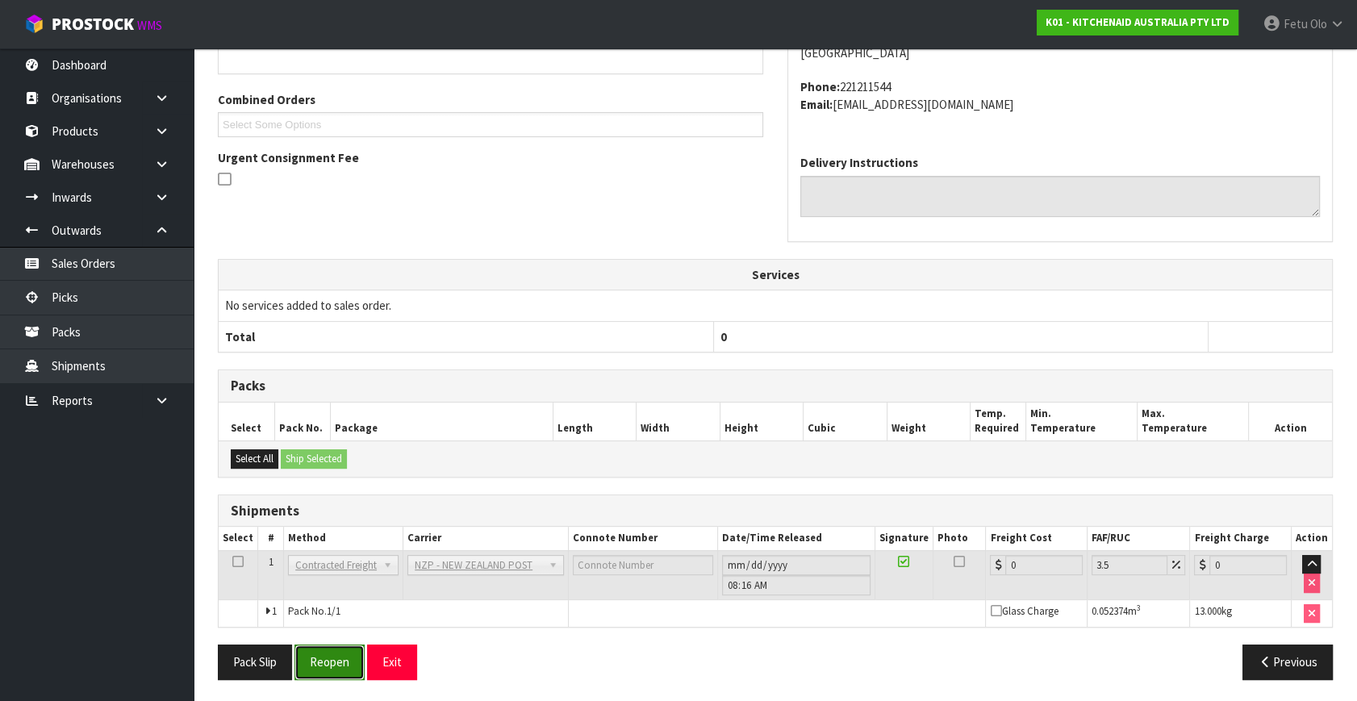
click at [323, 657] on button "Reopen" at bounding box center [329, 661] width 70 height 35
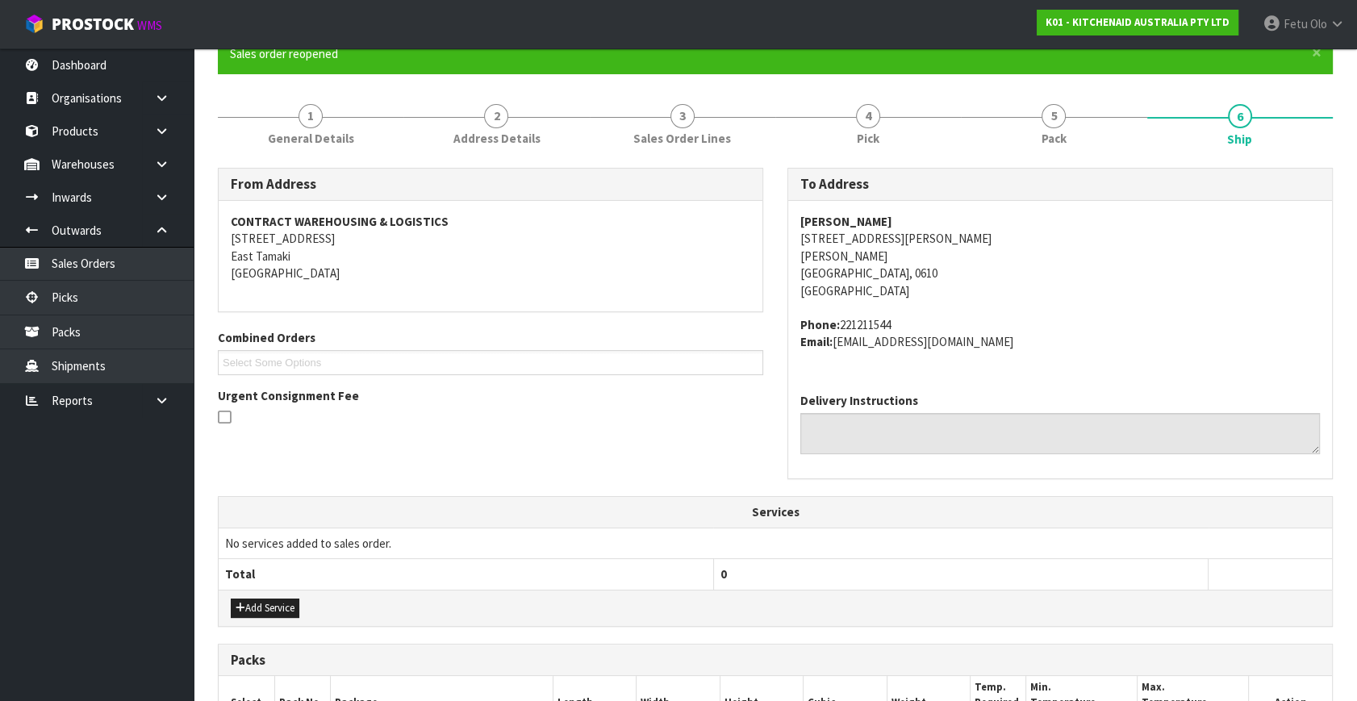
scroll to position [440, 0]
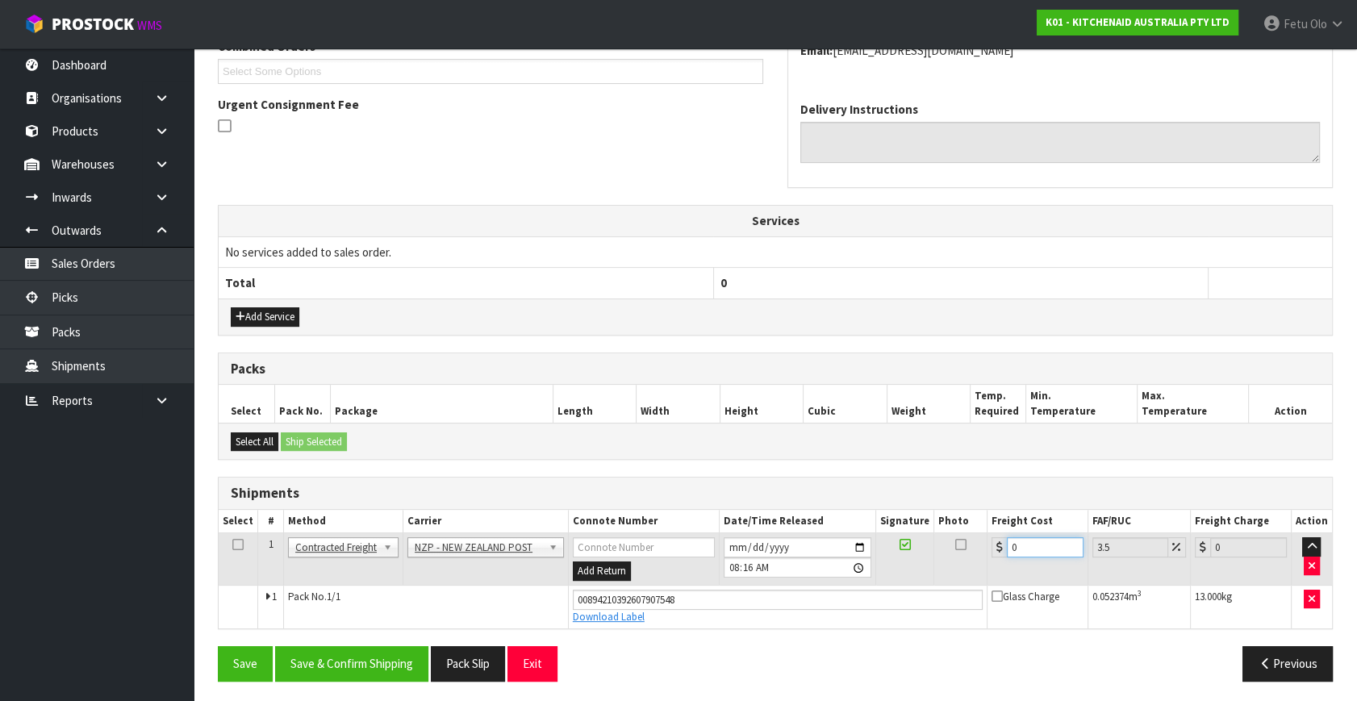
drag, startPoint x: 1012, startPoint y: 550, endPoint x: 798, endPoint y: 620, distance: 225.7
click at [798, 620] on tbody "1 Client Local Pickup Customer Local Pickup Company Freight Contracted Freight …" at bounding box center [775, 580] width 1113 height 95
type input "4"
type input "4.14"
type input "4.3"
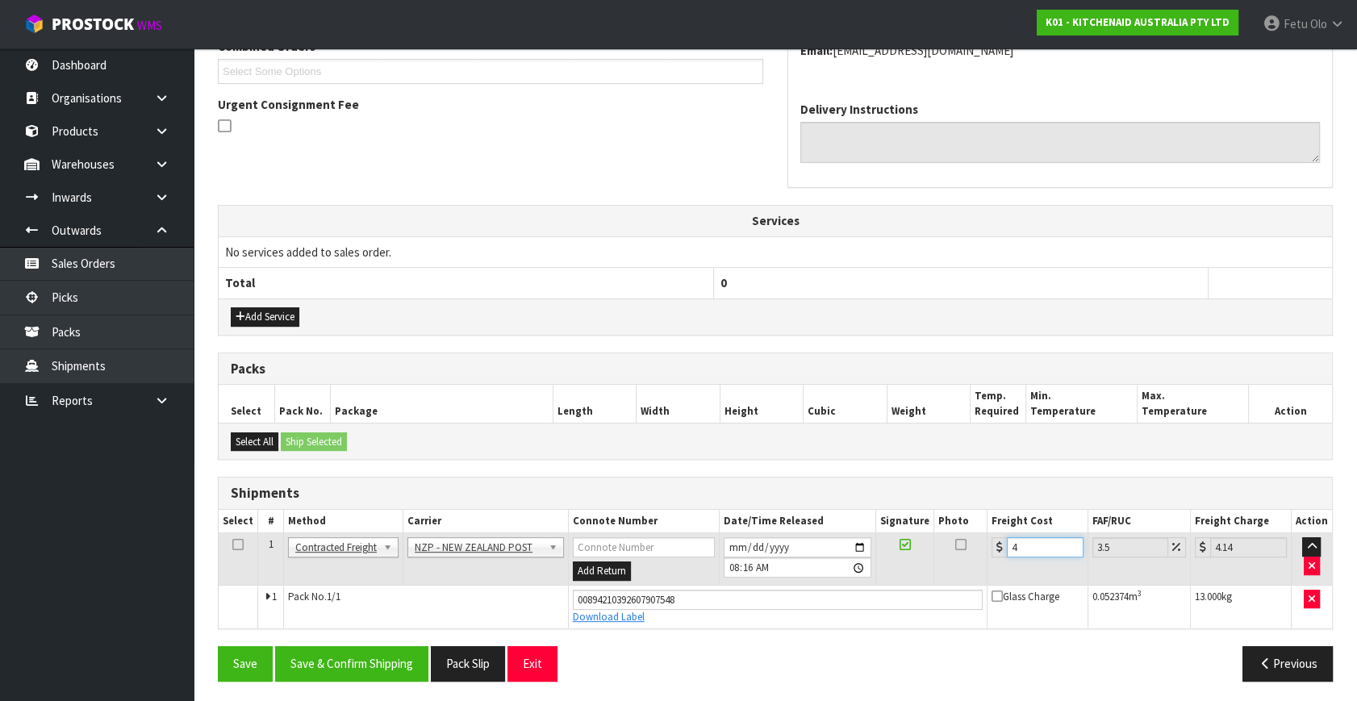
type input "4.45"
type input "4.33"
type input "4.48"
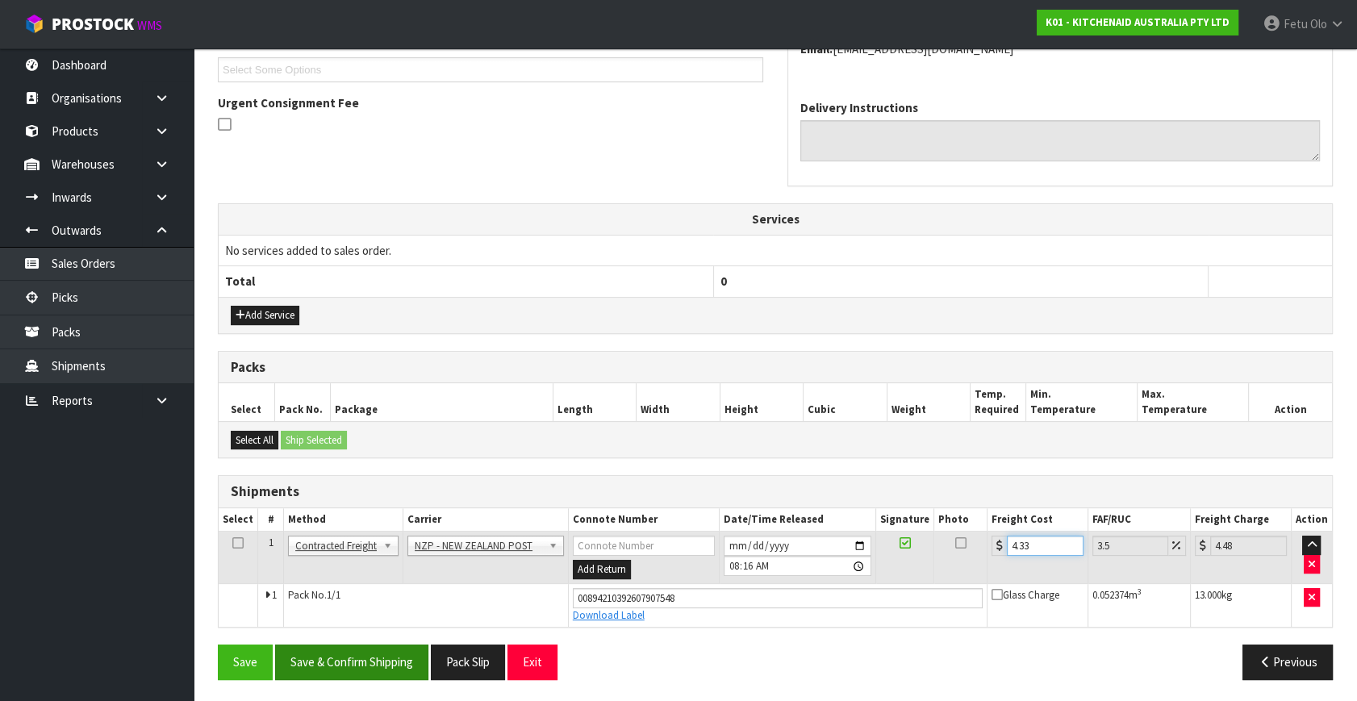
type input "4.33"
click at [370, 669] on button "Save & Confirm Shipping" at bounding box center [351, 661] width 153 height 35
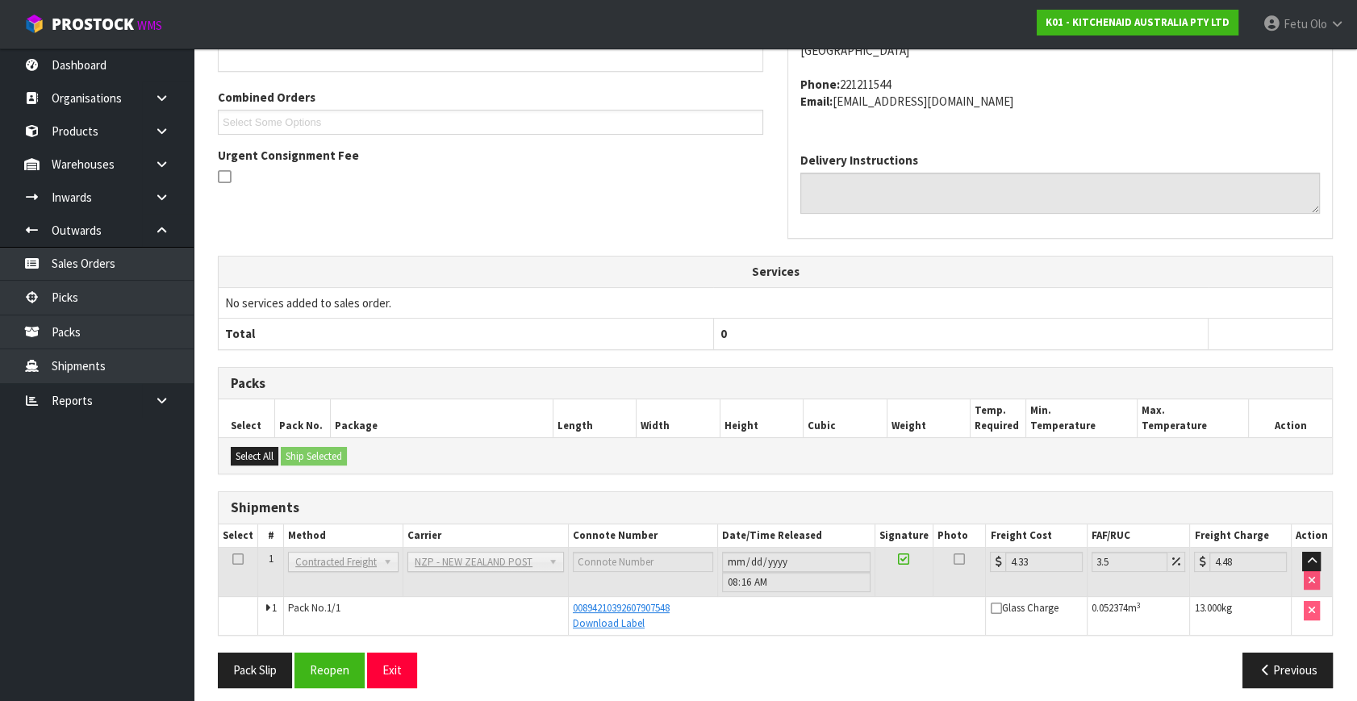
scroll to position [397, 0]
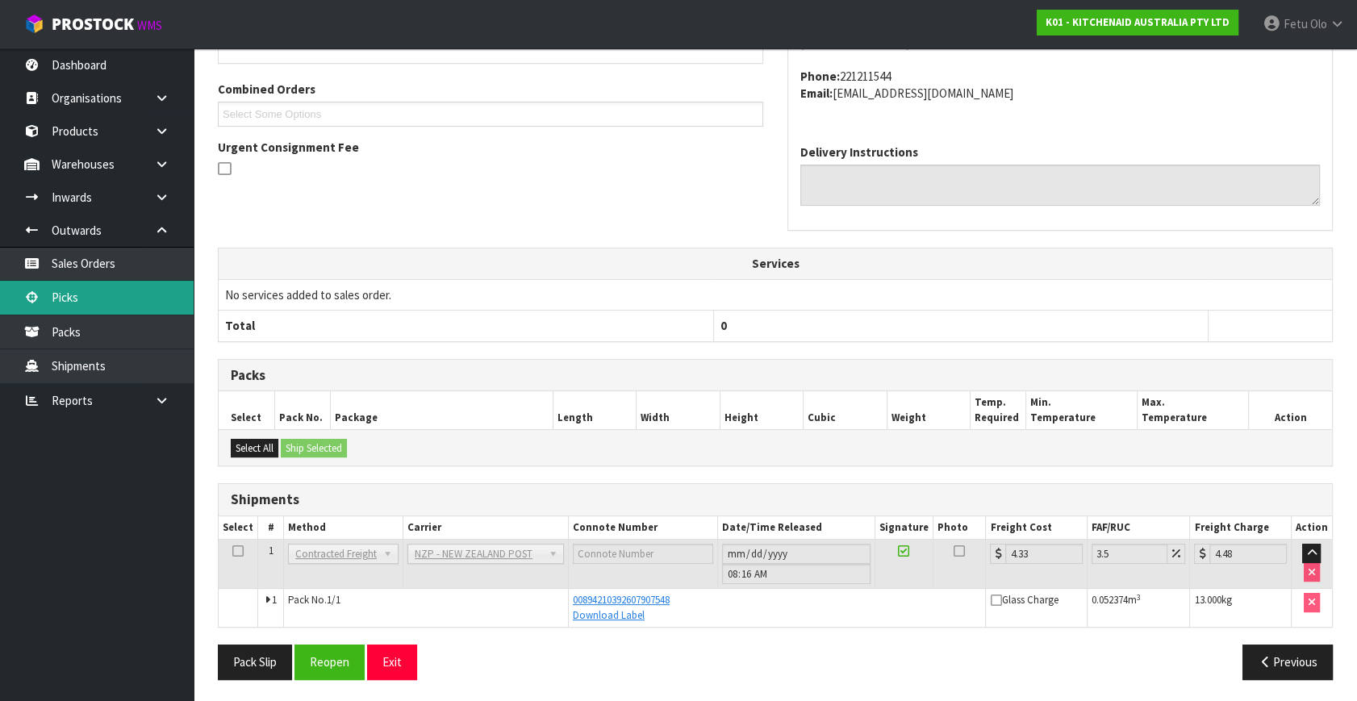
click at [72, 291] on link "Picks" at bounding box center [97, 297] width 194 height 33
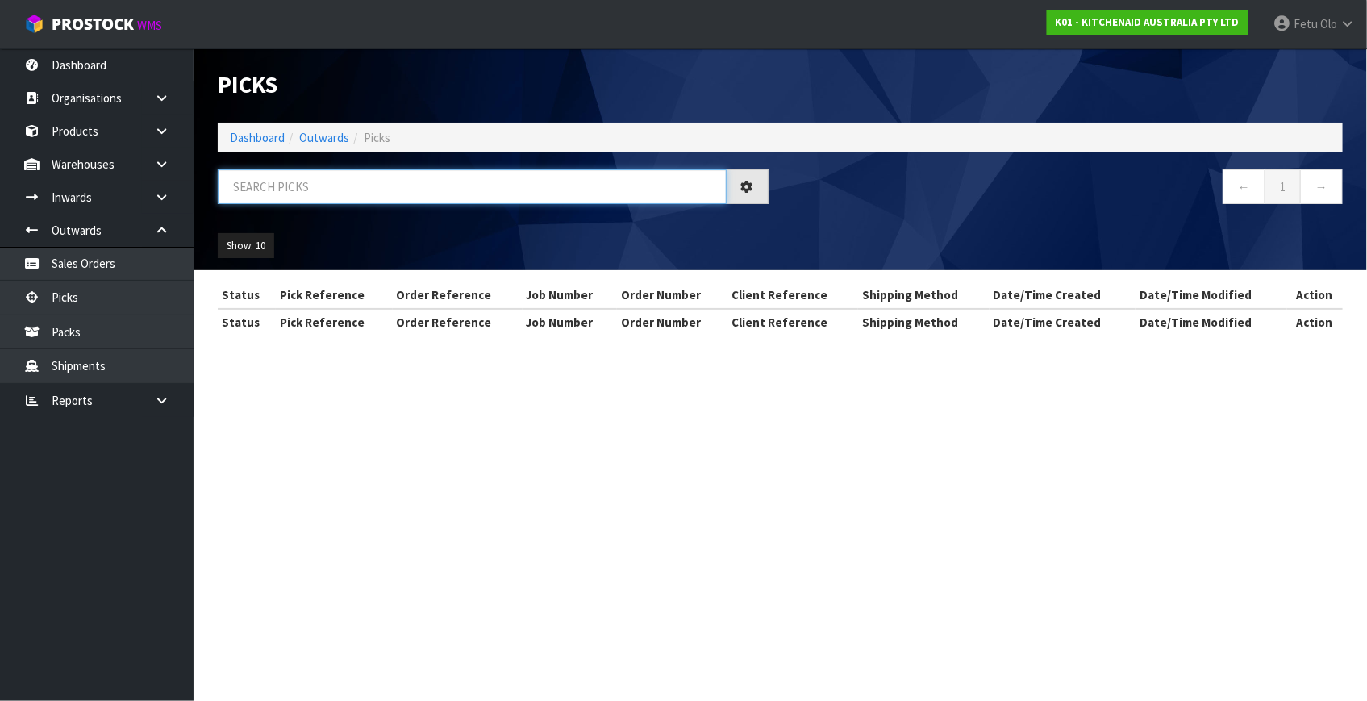
click at [452, 190] on input "text" at bounding box center [472, 186] width 509 height 35
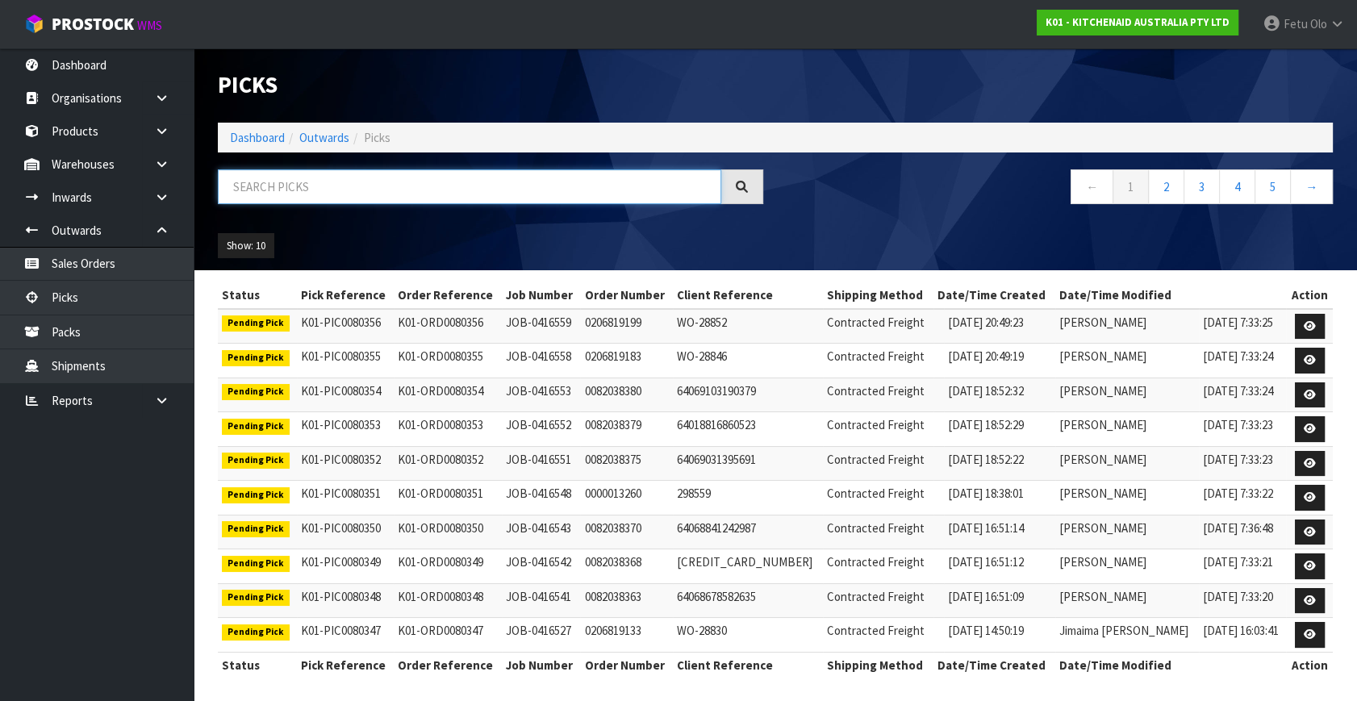
scroll to position [3, 0]
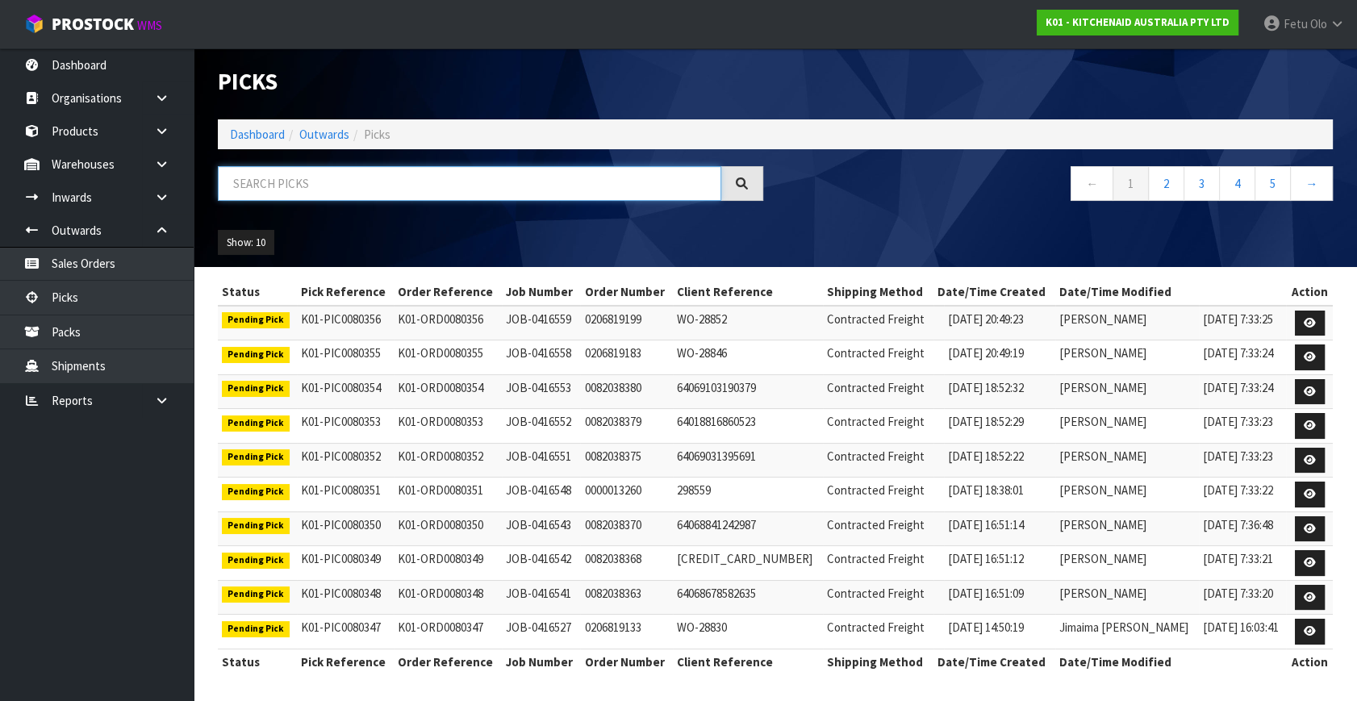
click at [419, 193] on input "text" at bounding box center [469, 183] width 503 height 35
type input "80234"
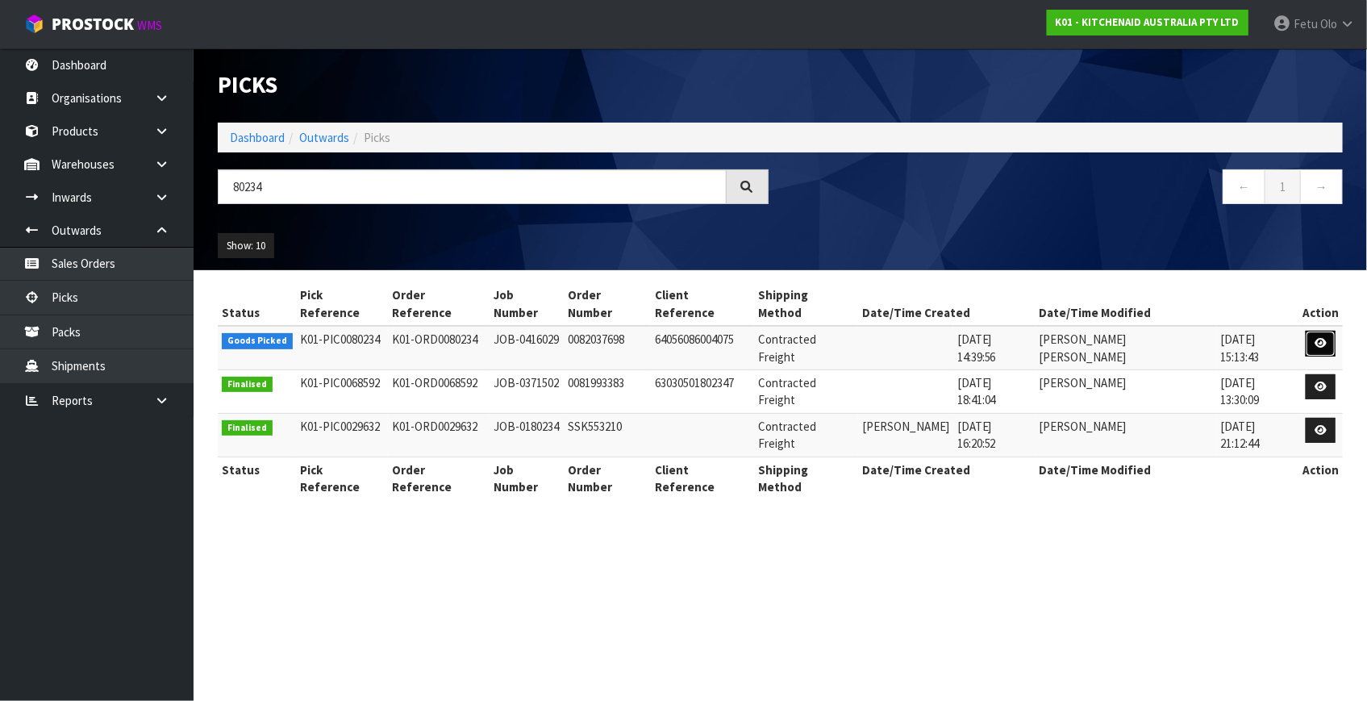
click at [1319, 338] on icon at bounding box center [1321, 343] width 12 height 10
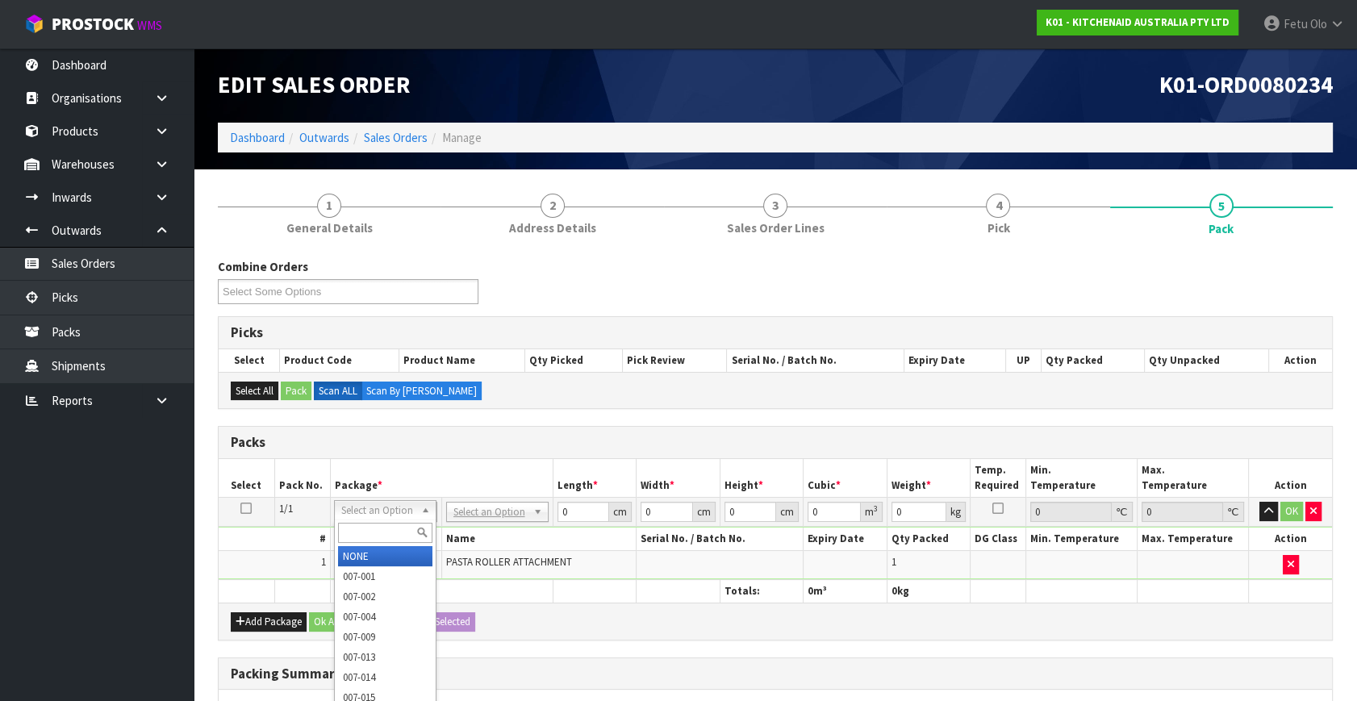
click at [381, 531] on input "text" at bounding box center [385, 533] width 94 height 20
drag, startPoint x: 476, startPoint y: 506, endPoint x: 481, endPoint y: 536, distance: 31.0
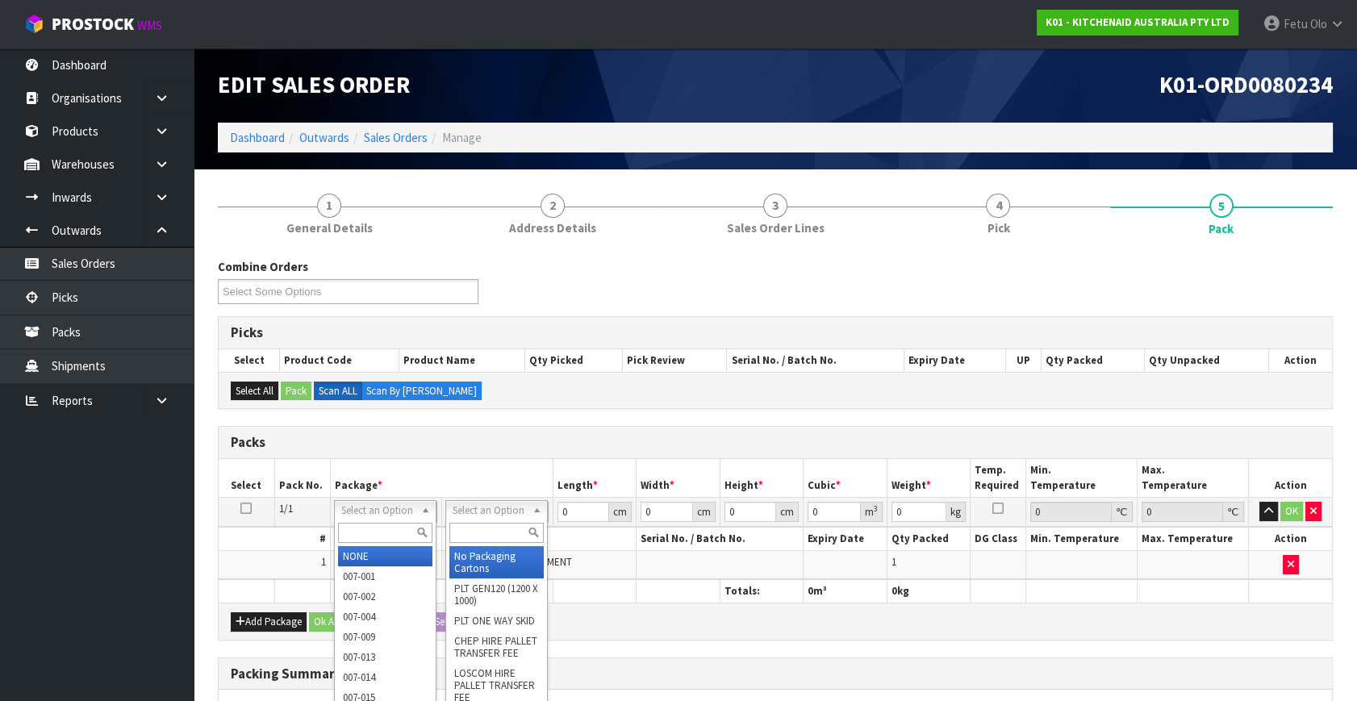
click at [481, 535] on input "text" at bounding box center [496, 533] width 94 height 20
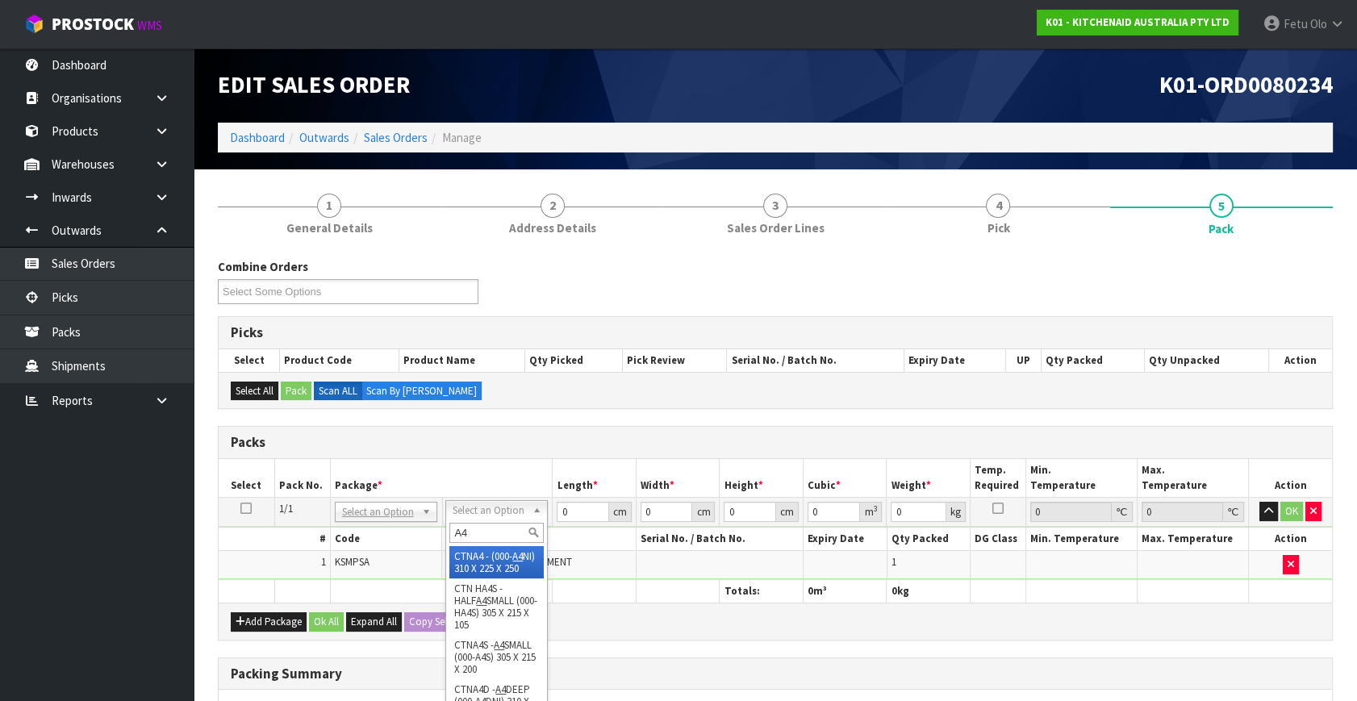
type input "A4 C"
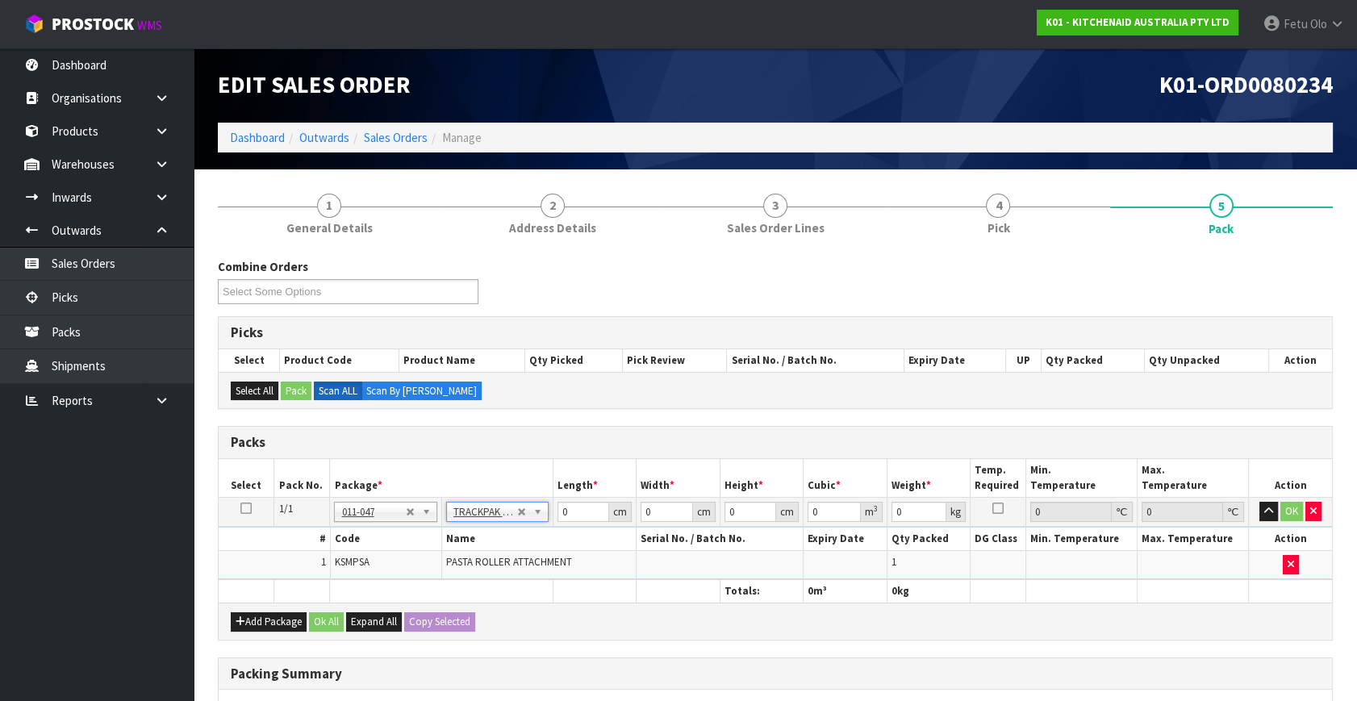
type input "25"
type input "32.5"
type input "0.01"
type input "0.000008"
type input "1.35"
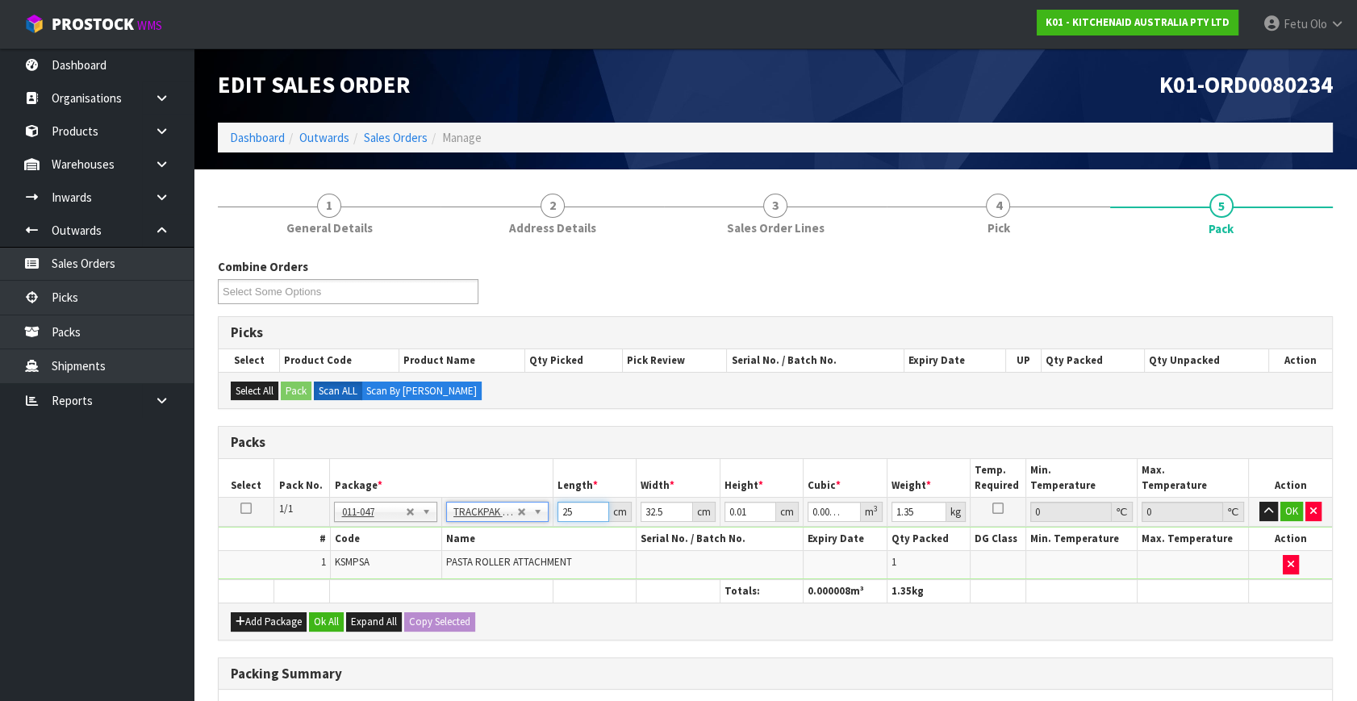
drag, startPoint x: 577, startPoint y: 512, endPoint x: 507, endPoint y: 536, distance: 75.0
click at [507, 536] on tbody "1/1 NONE 007-001 007-002 007-004 007-009 007-013 007-014 007-015 007-017 007-01…" at bounding box center [775, 539] width 1113 height 82
type input "2"
type input "0.000001"
type input "26"
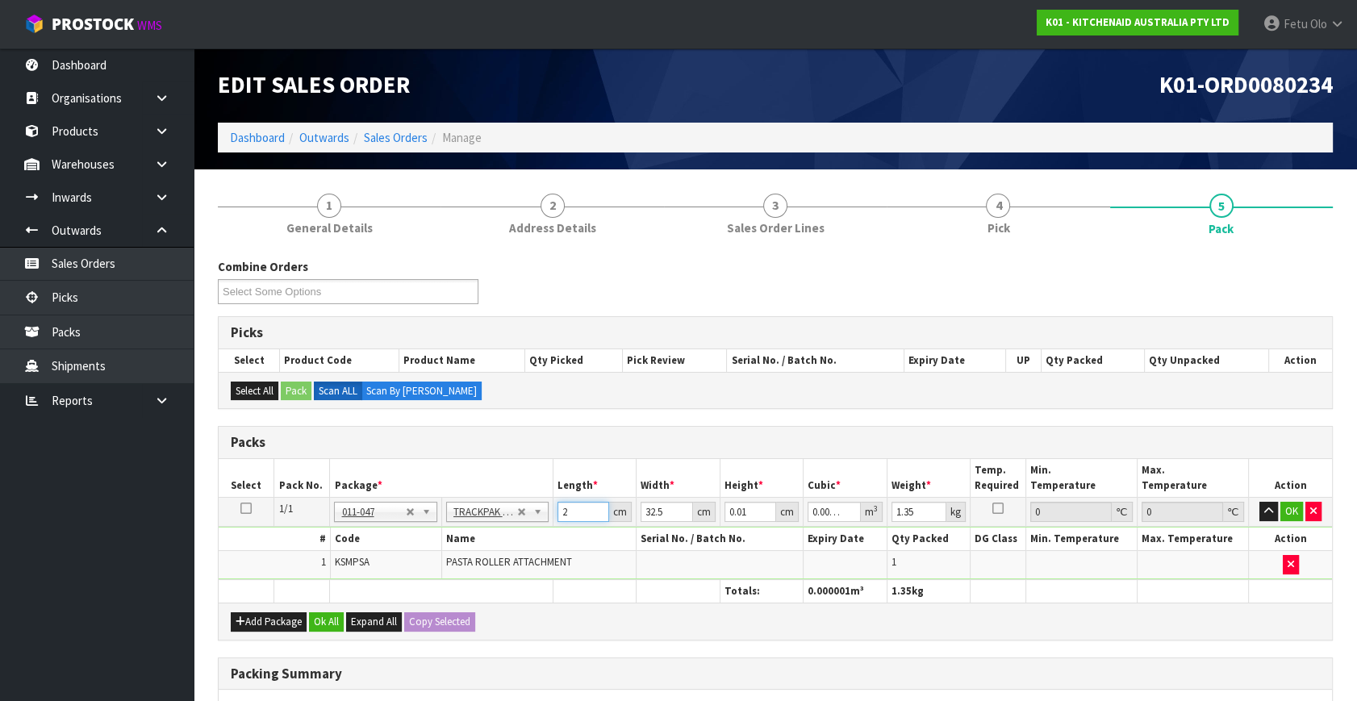
type input "0.000008"
type input "26"
type input "2"
type input "0.000001"
type input "24"
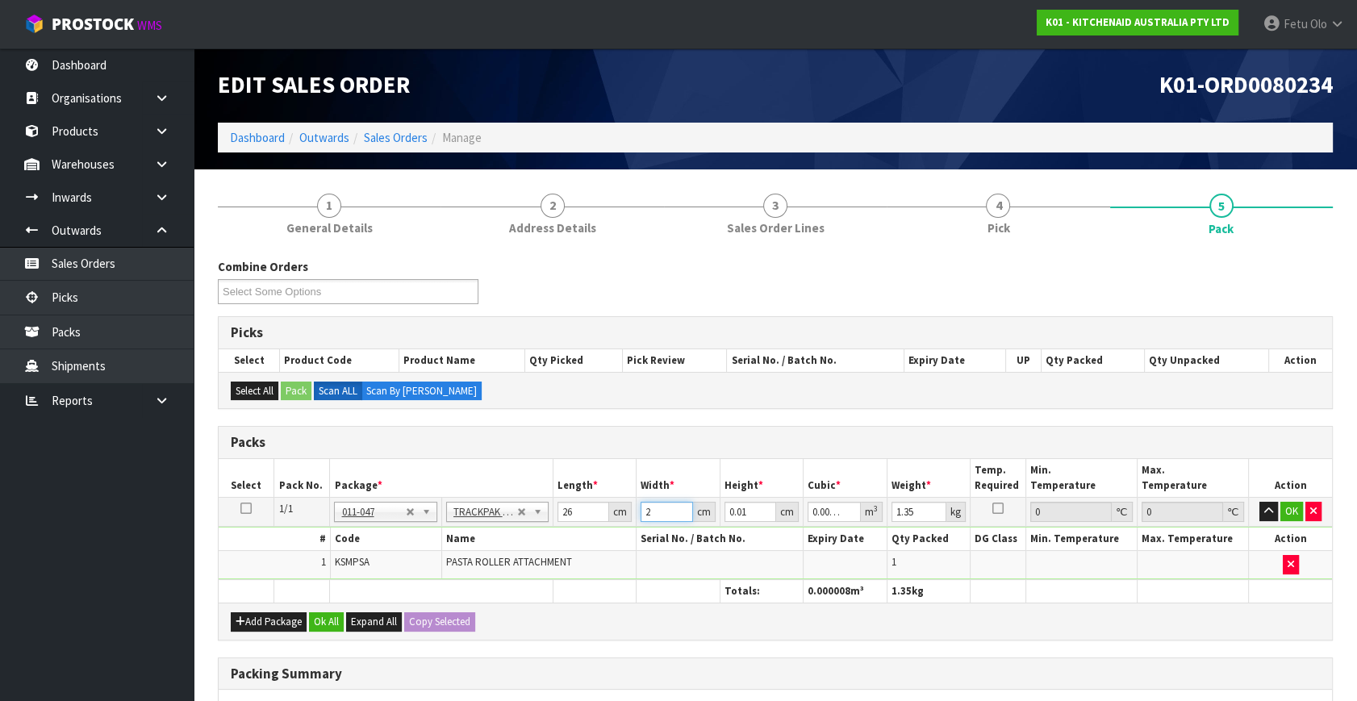
type input "0.000006"
type input "24"
type input "8"
type input "0.004992"
type input "8"
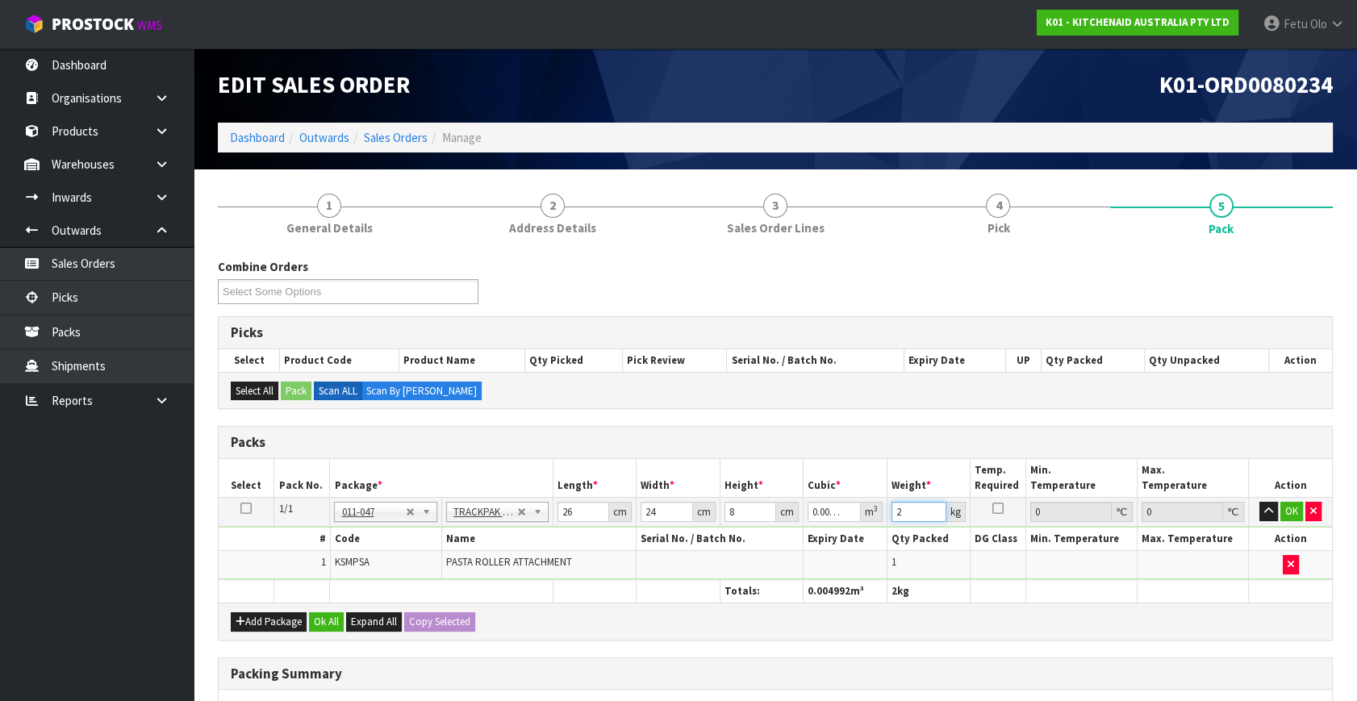
type input "2"
click button "OK" at bounding box center [1291, 511] width 23 height 19
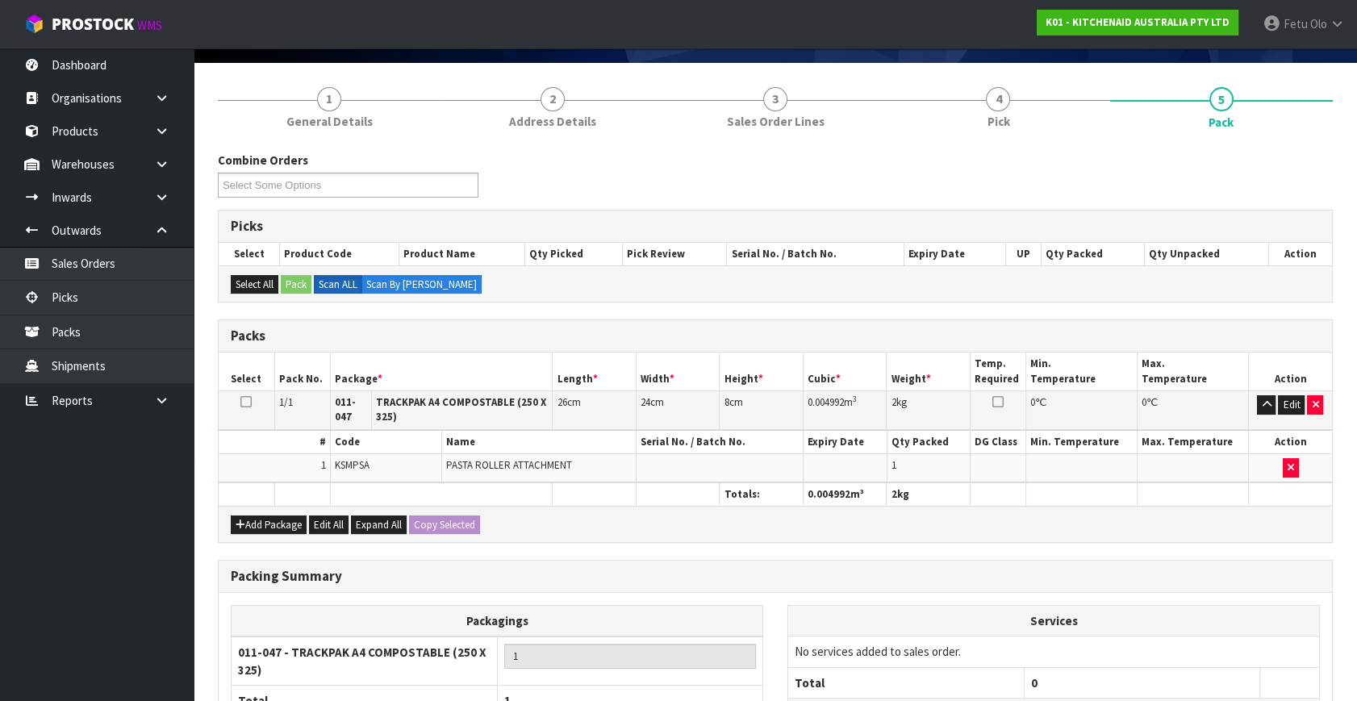
scroll to position [261, 0]
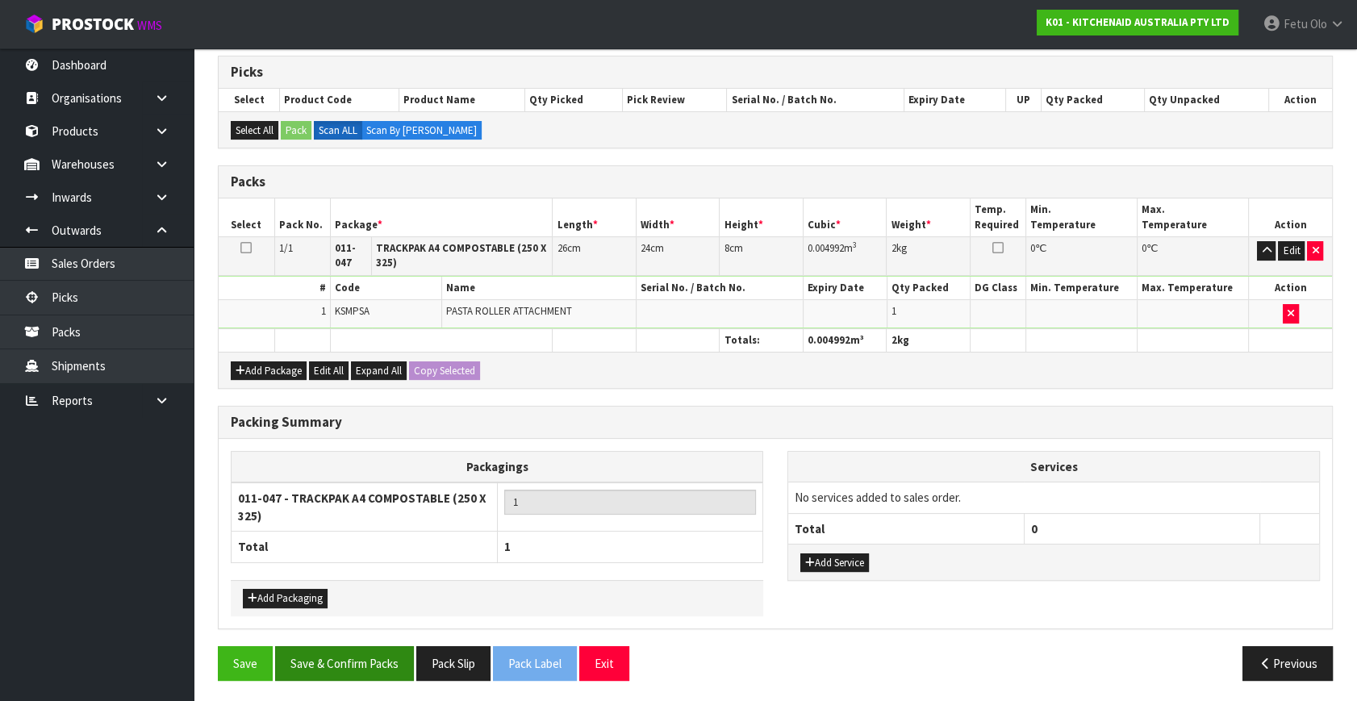
click at [346, 676] on div "Save Save & Confirm Packs Pack Slip Pack Label Exit Previous" at bounding box center [775, 669] width 1139 height 47
click at [356, 653] on button "Save & Confirm Packs" at bounding box center [344, 663] width 139 height 35
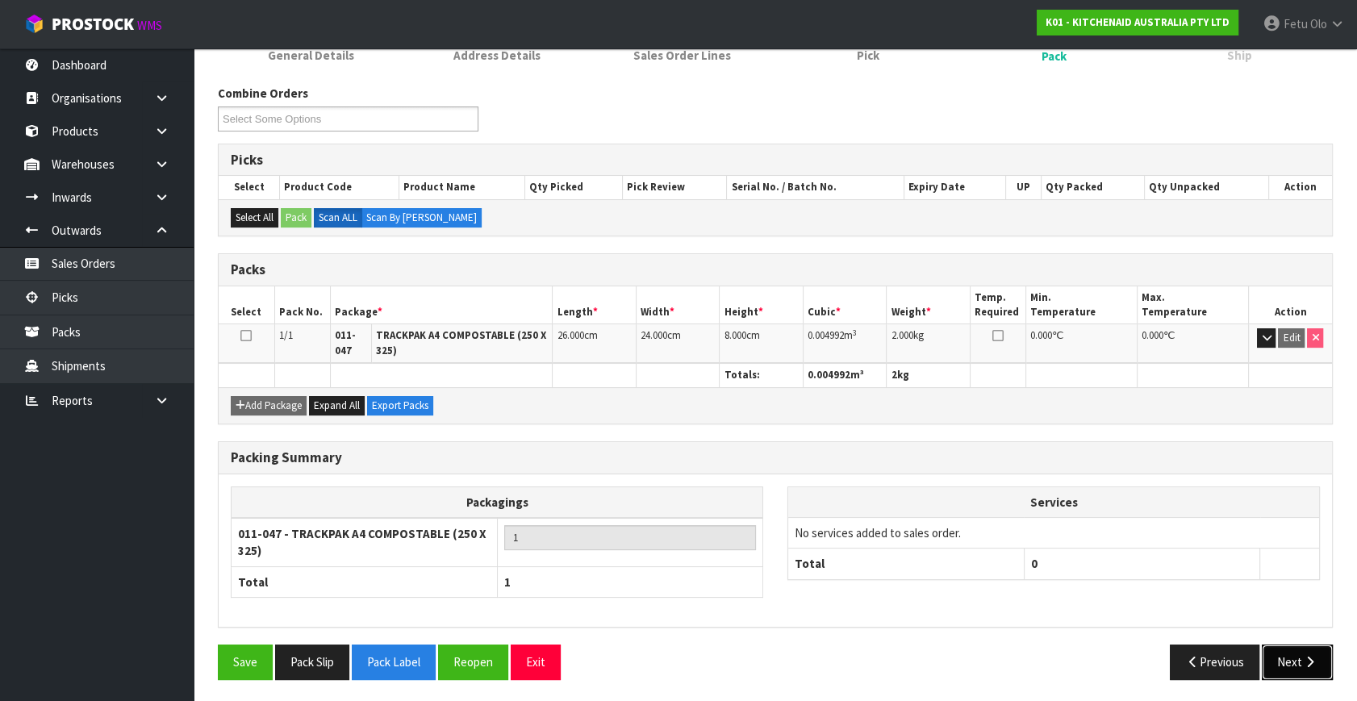
click at [1294, 669] on button "Next" at bounding box center [1296, 661] width 71 height 35
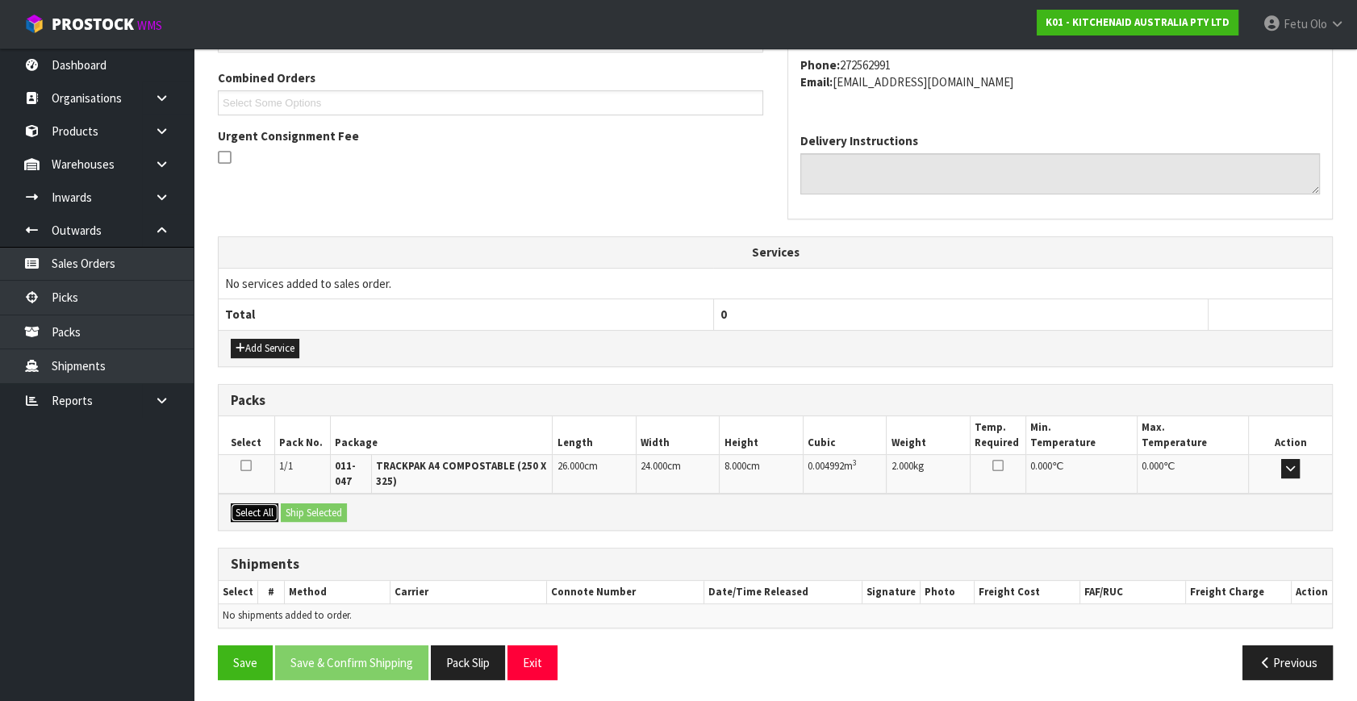
drag, startPoint x: 264, startPoint y: 508, endPoint x: 291, endPoint y: 509, distance: 27.4
click at [271, 509] on button "Select All" at bounding box center [255, 512] width 48 height 19
click at [291, 509] on button "Ship Selected" at bounding box center [314, 512] width 66 height 19
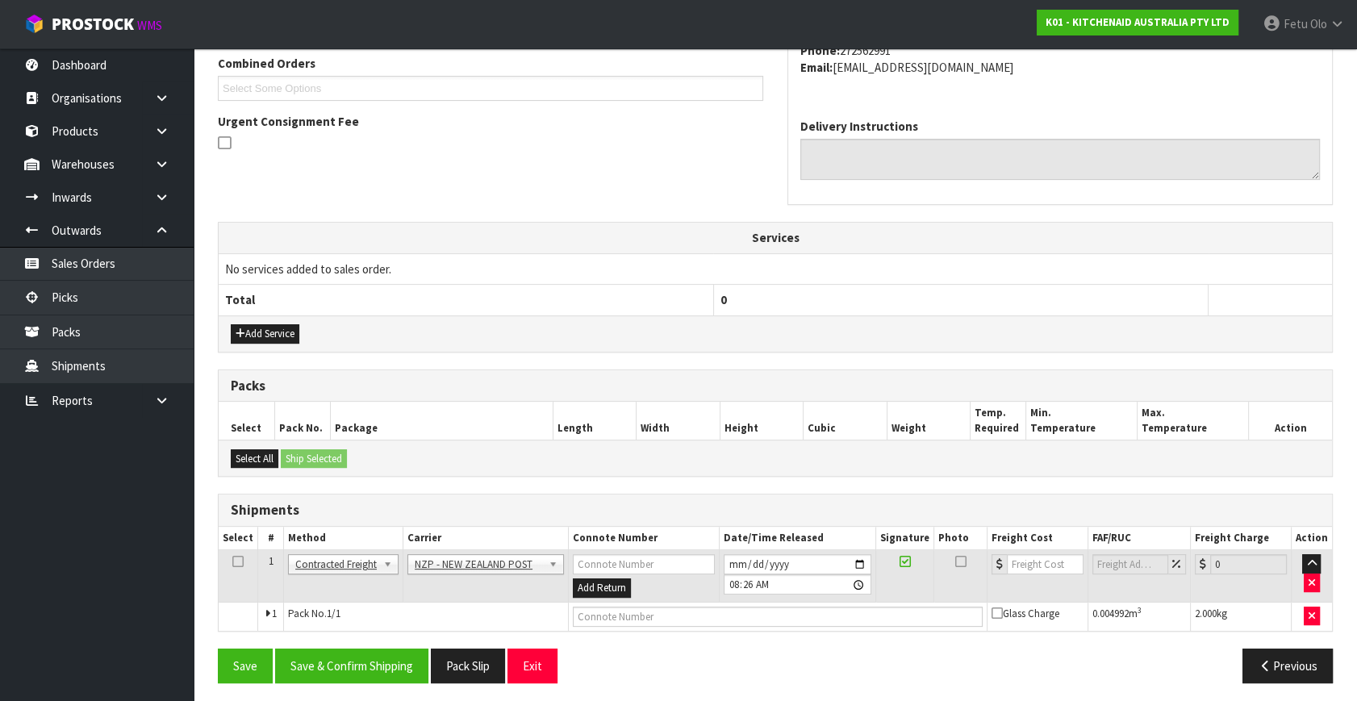
scroll to position [426, 0]
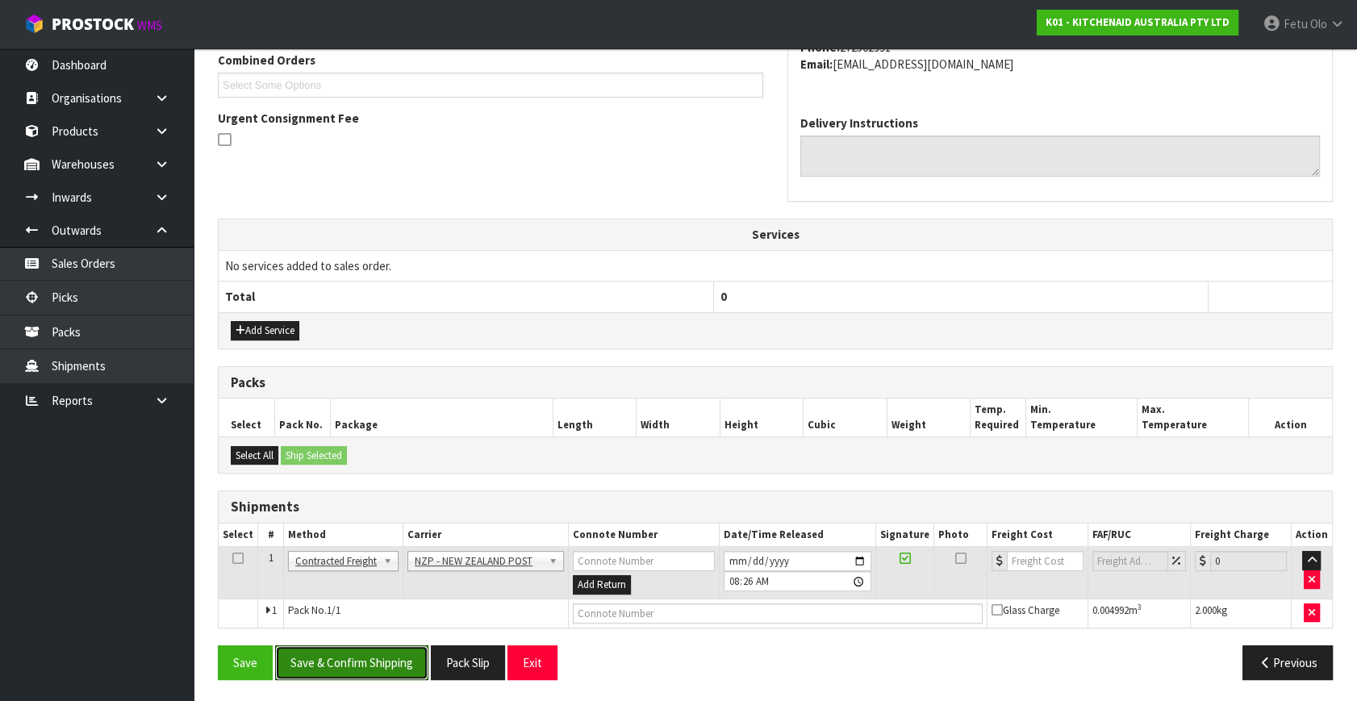
click at [368, 645] on button "Save & Confirm Shipping" at bounding box center [351, 662] width 153 height 35
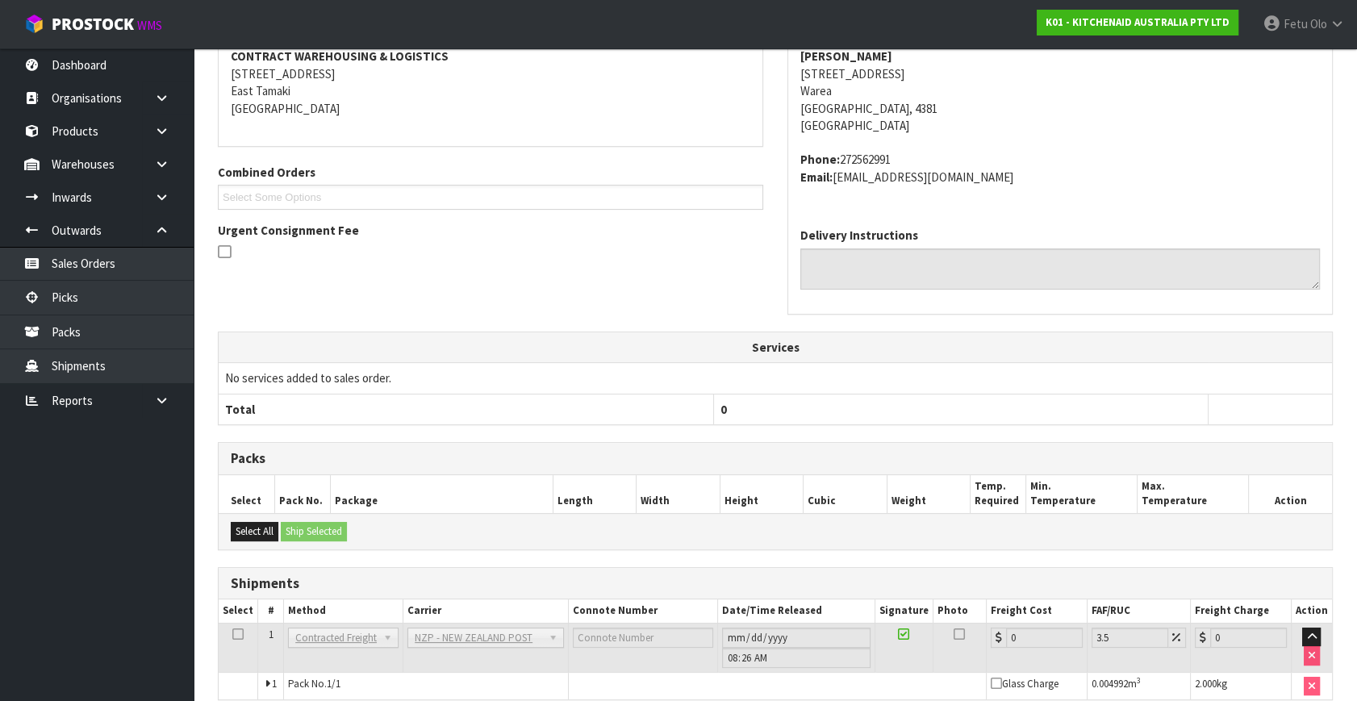
scroll to position [403, 0]
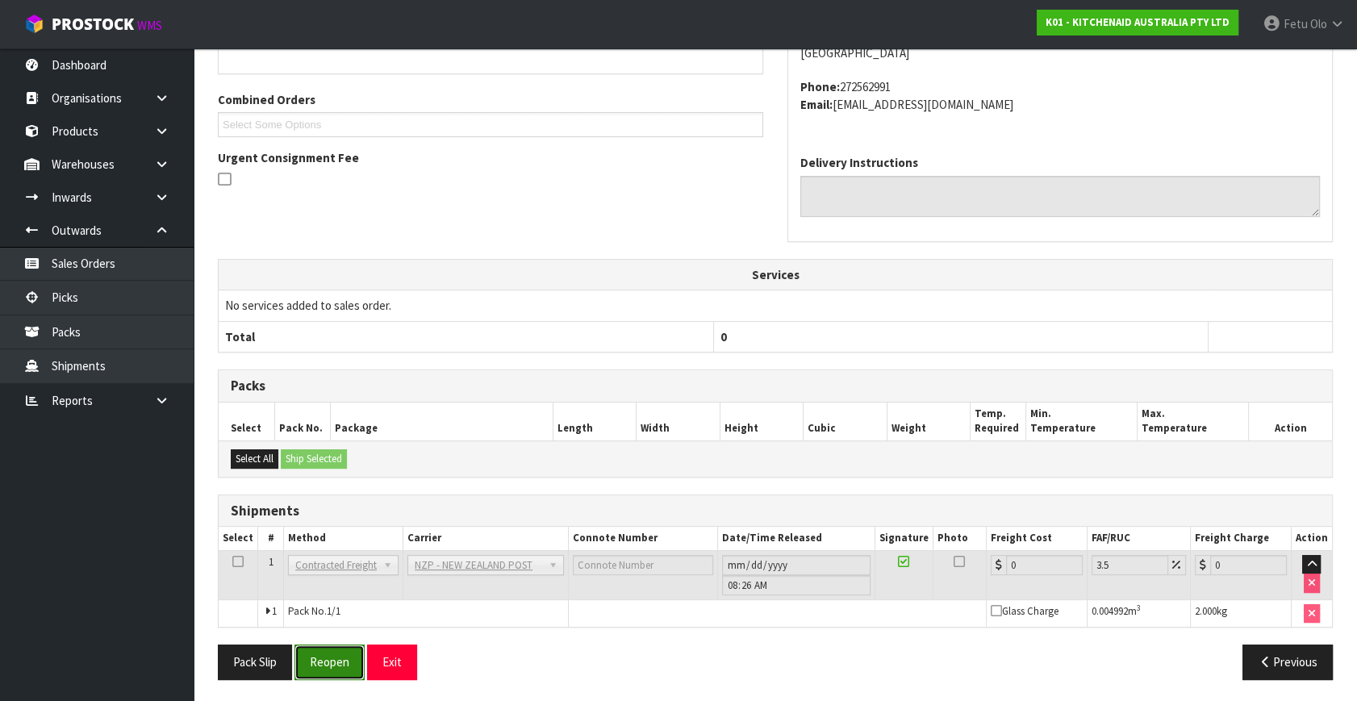
drag, startPoint x: 327, startPoint y: 643, endPoint x: 336, endPoint y: 643, distance: 8.9
click at [327, 644] on button "Reopen" at bounding box center [329, 661] width 70 height 35
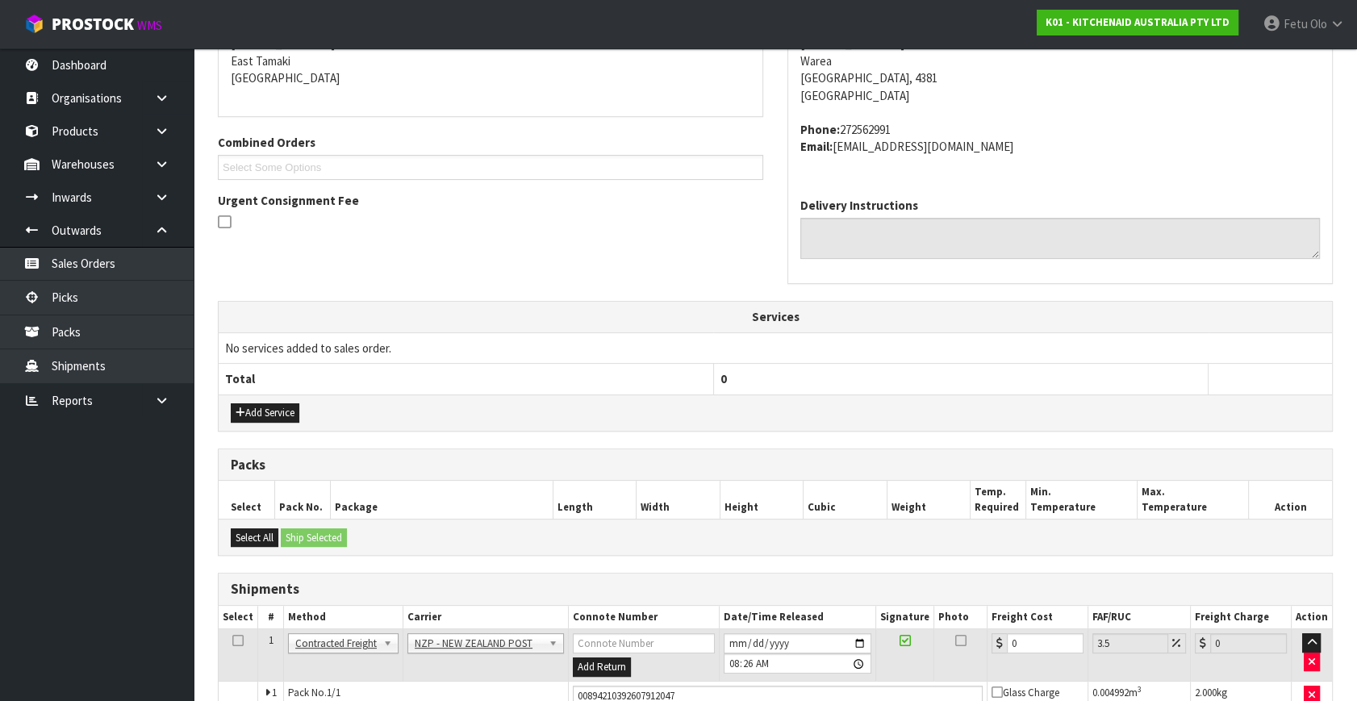
scroll to position [386, 0]
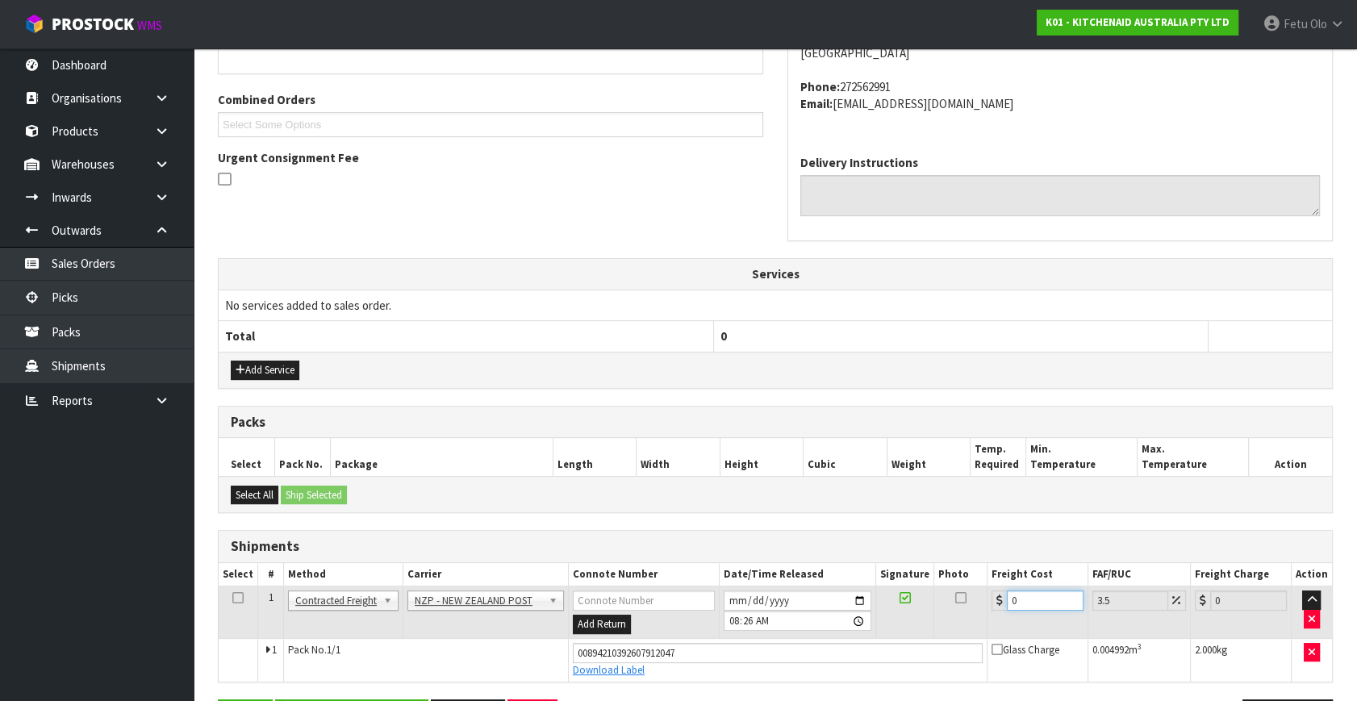
drag, startPoint x: 1047, startPoint y: 598, endPoint x: 711, endPoint y: 656, distance: 340.4
click at [715, 657] on tbody "1 Client Local Pickup Customer Local Pickup Company Freight Contracted Freight …" at bounding box center [775, 633] width 1113 height 95
type input "9"
type input "9.31"
type input "9.8"
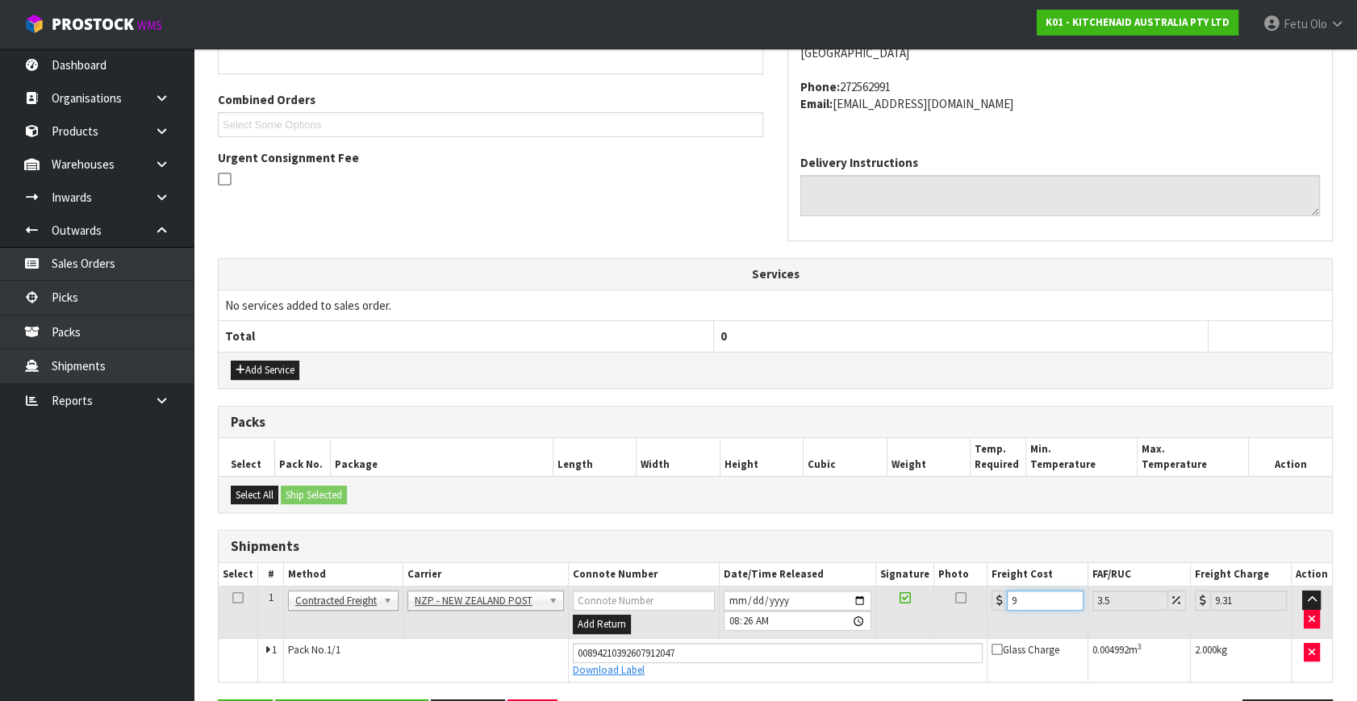
type input "10.14"
type input "9.88"
type input "10.23"
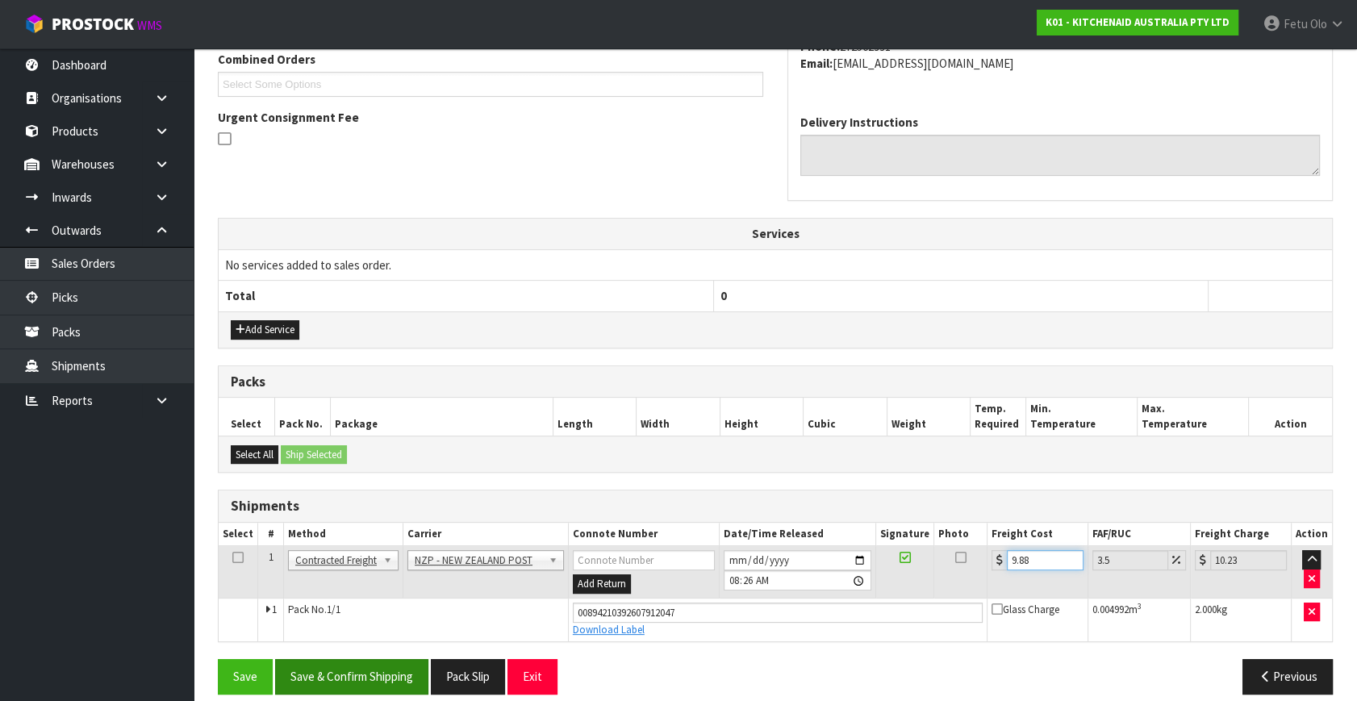
scroll to position [441, 0]
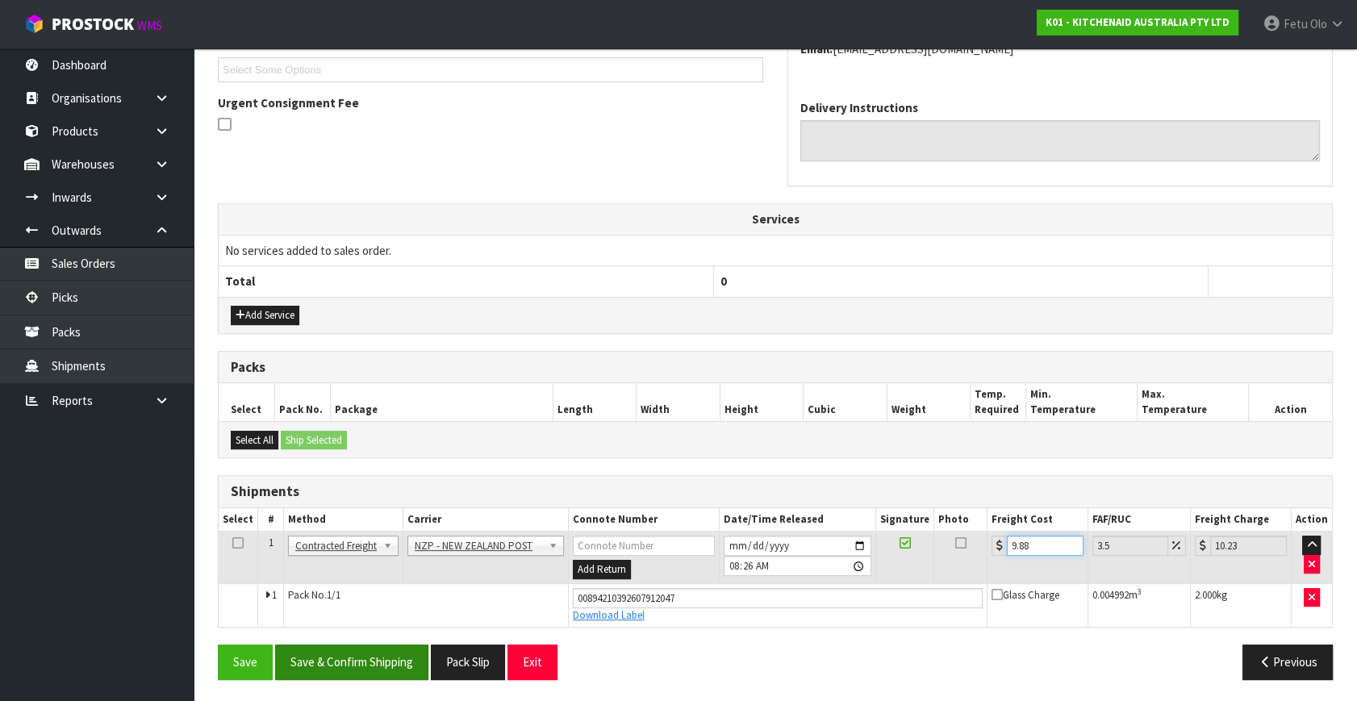
type input "9.88"
click at [412, 649] on button "Save & Confirm Shipping" at bounding box center [351, 661] width 153 height 35
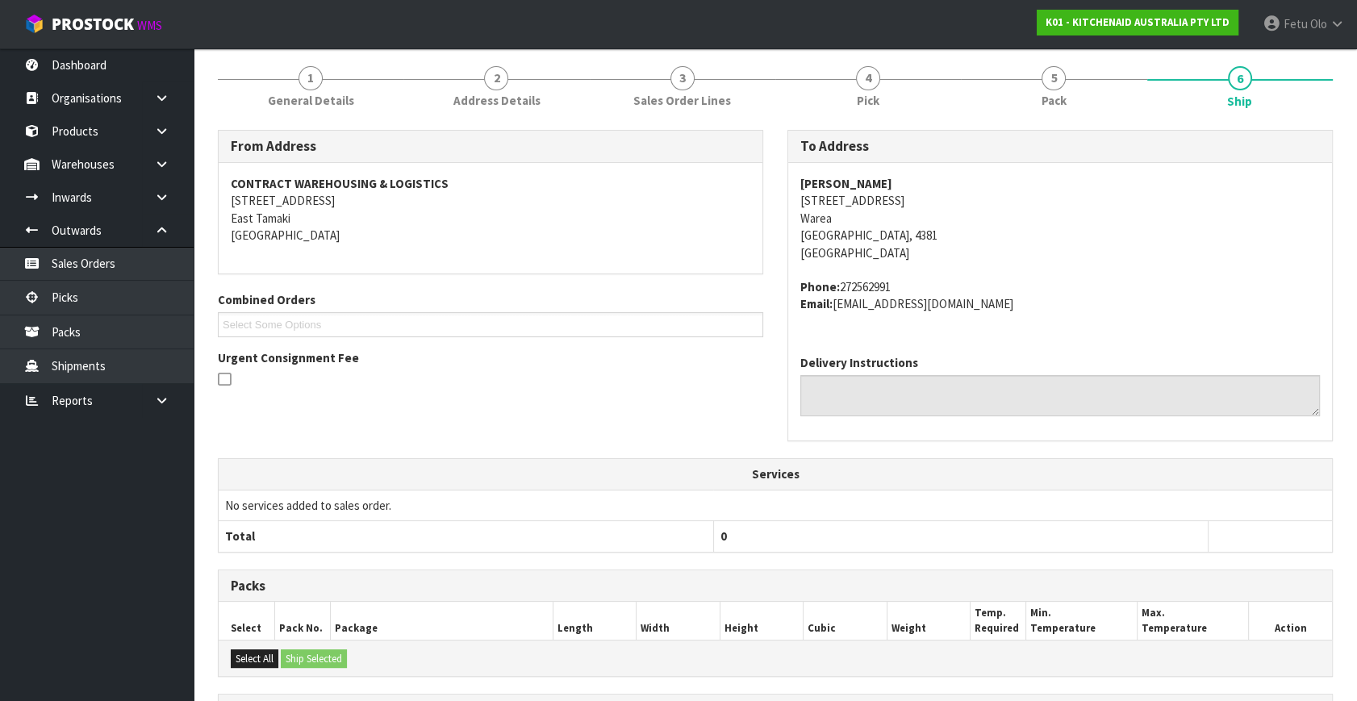
scroll to position [397, 0]
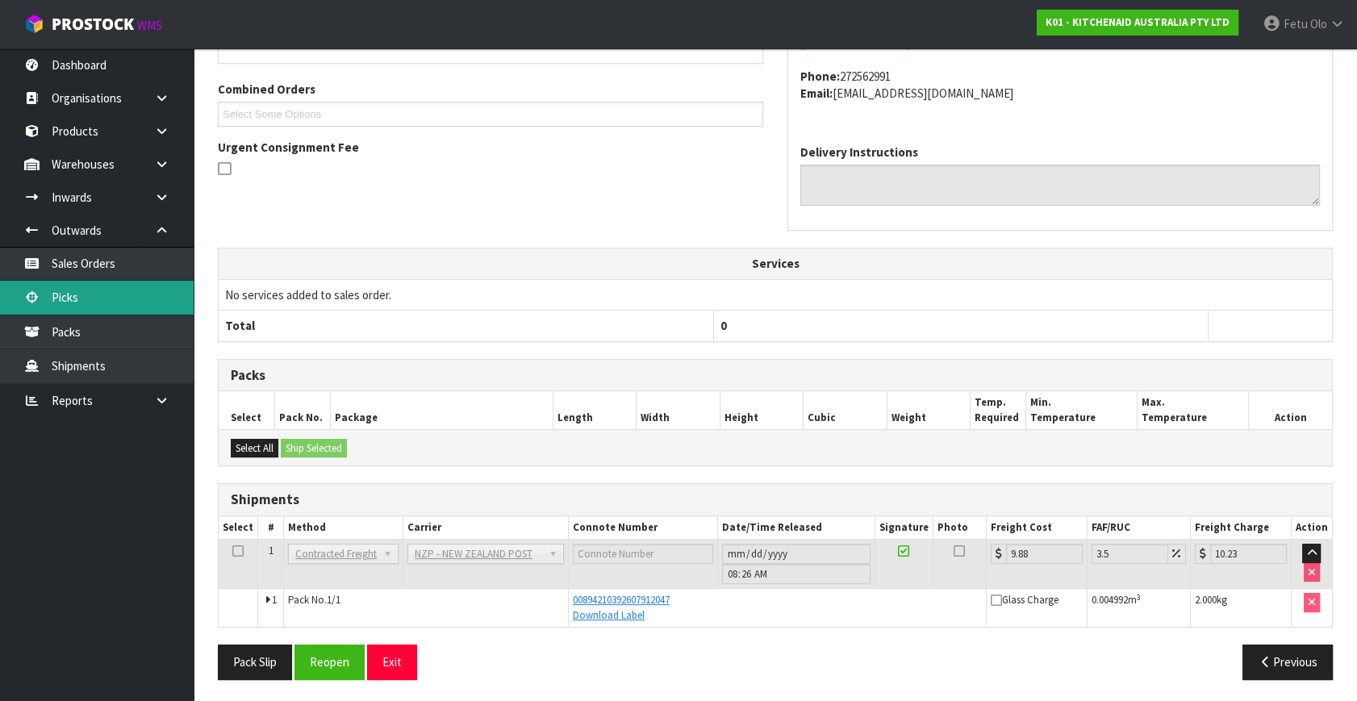
click at [44, 290] on link "Picks" at bounding box center [97, 297] width 194 height 33
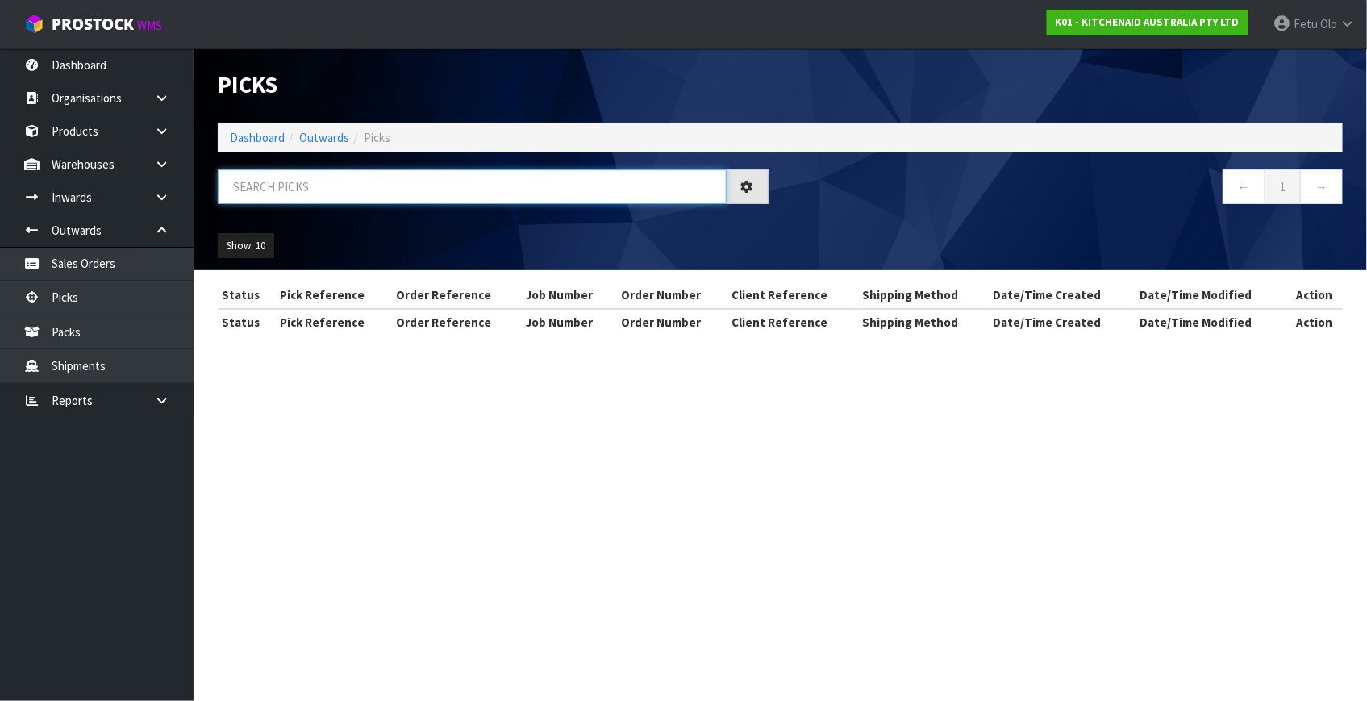
click at [397, 191] on input "text" at bounding box center [472, 186] width 509 height 35
type input "80180"
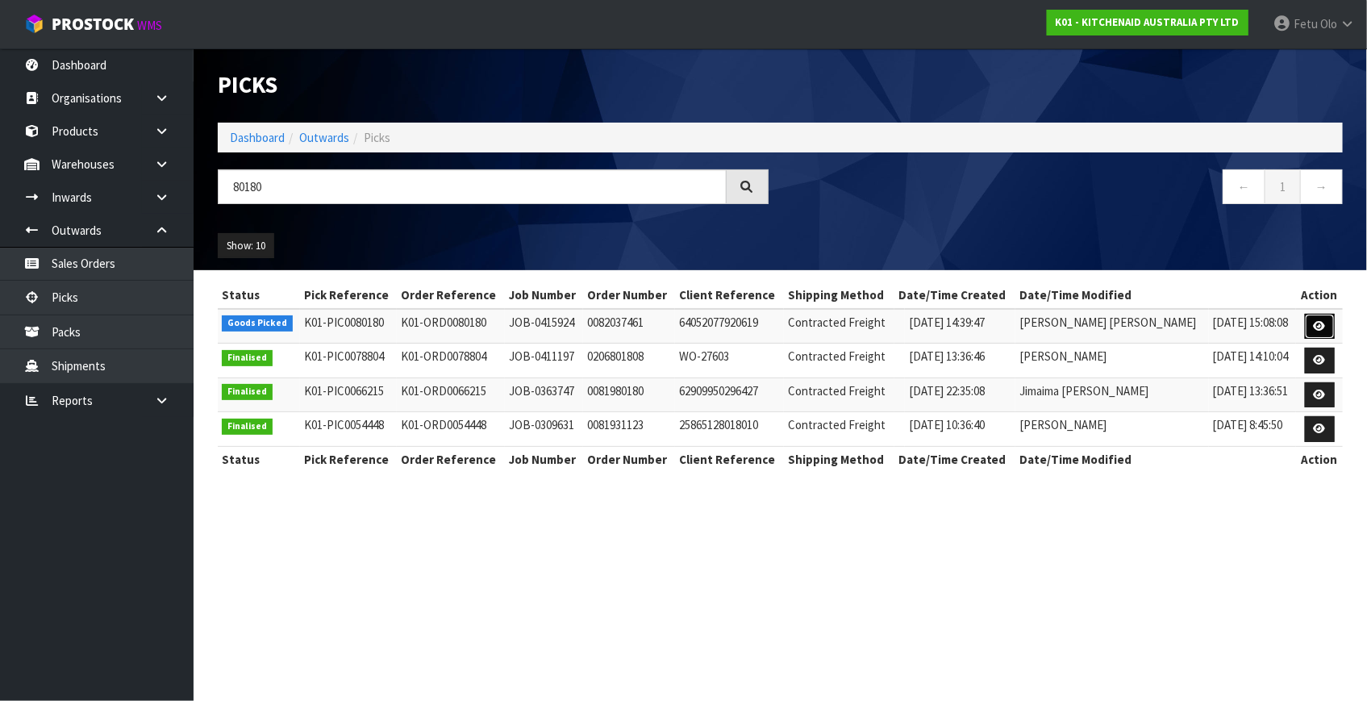
click at [1315, 323] on icon at bounding box center [1320, 326] width 12 height 10
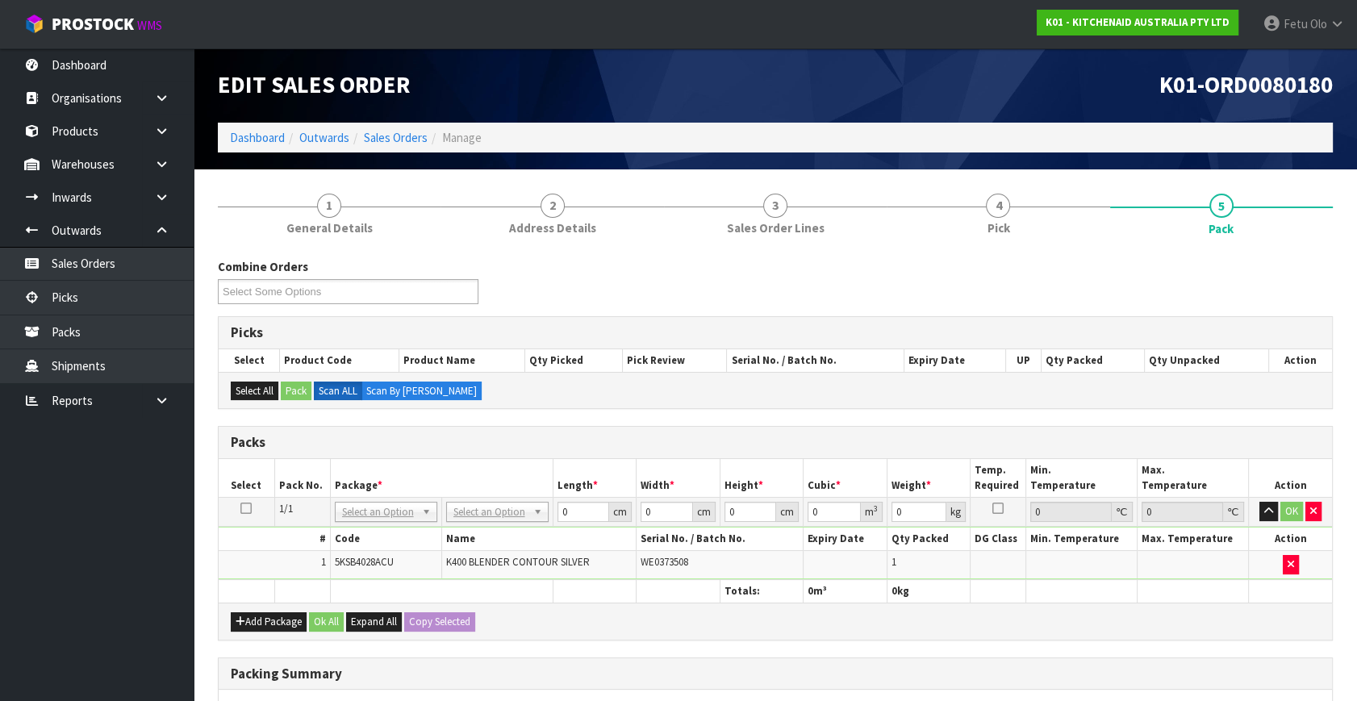
drag, startPoint x: 377, startPoint y: 511, endPoint x: 375, endPoint y: 523, distance: 12.2
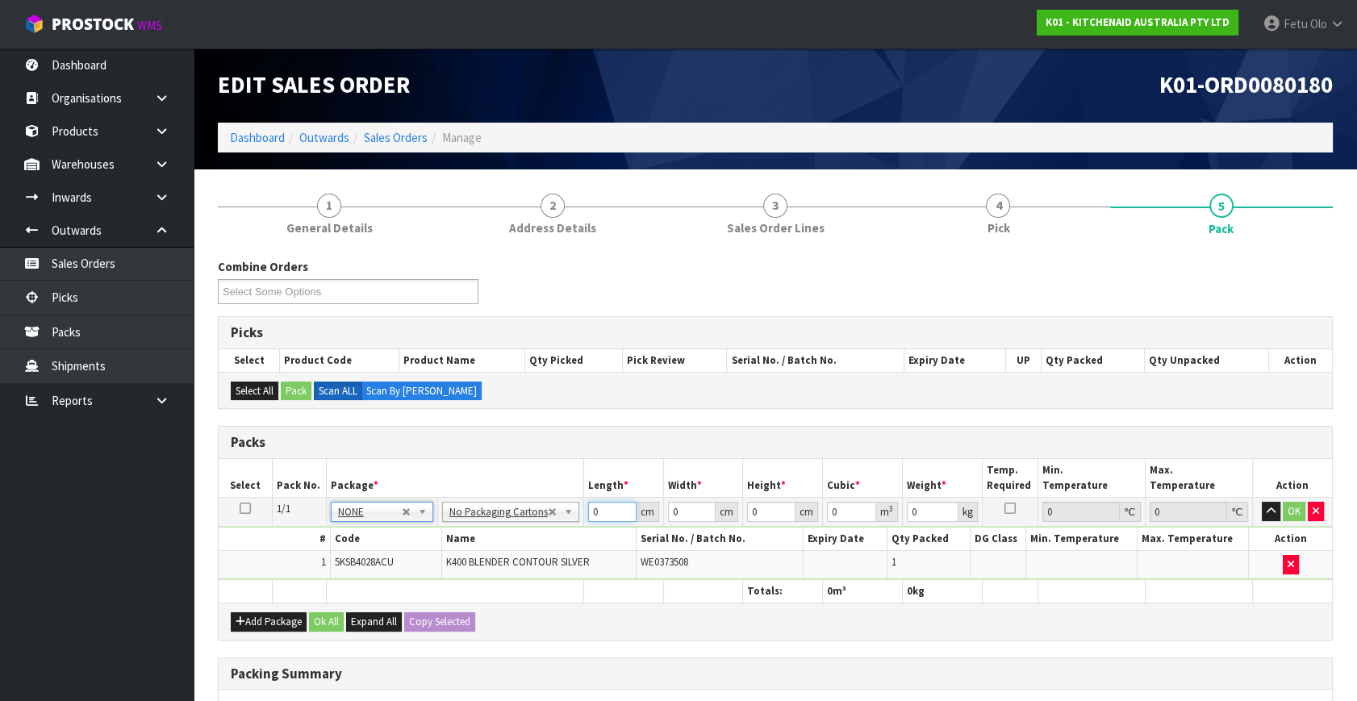
drag, startPoint x: 596, startPoint y: 509, endPoint x: 384, endPoint y: 577, distance: 222.9
click at [384, 577] on table "Select Pack No. Package * Length * Width * Height * Cubic * Weight * Temp. Requ…" at bounding box center [775, 531] width 1113 height 144
type input "33"
type input "31"
type input "4"
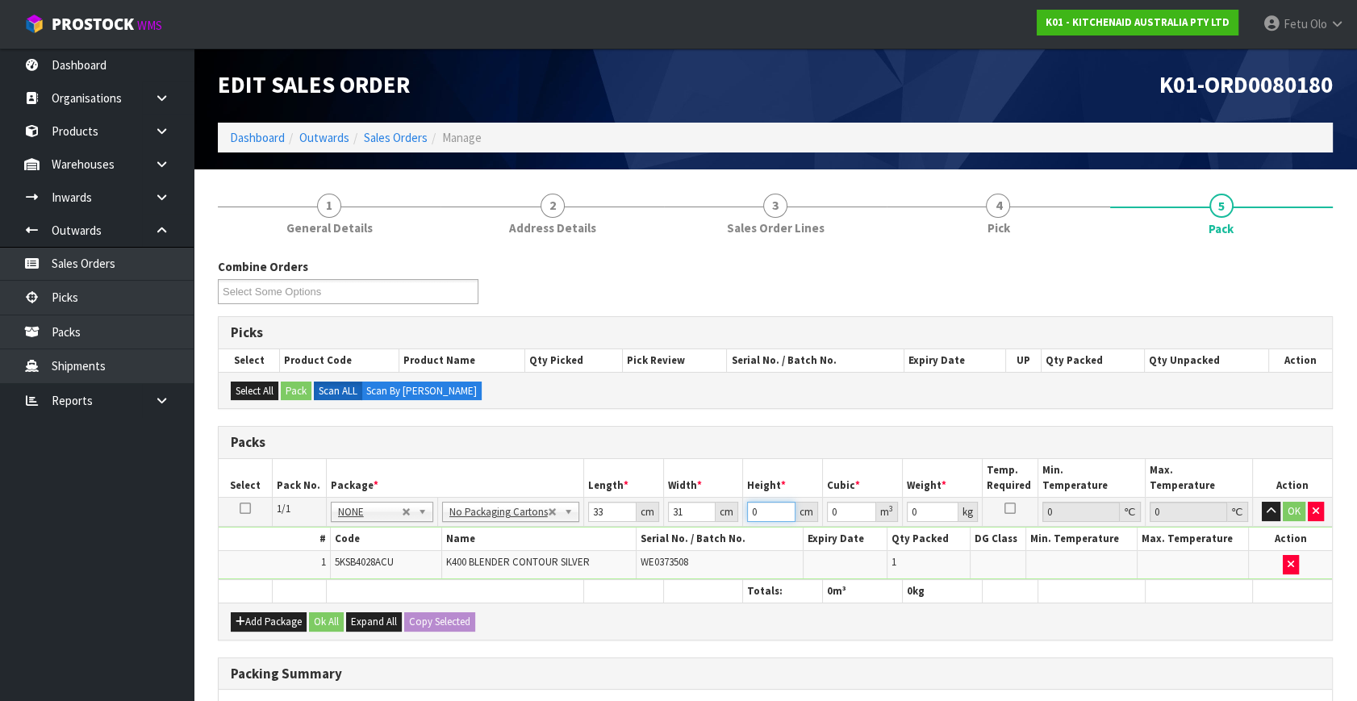
type input "0.004092"
type input "48"
drag, startPoint x: 885, startPoint y: 519, endPoint x: 761, endPoint y: 580, distance: 137.8
click at [761, 580] on table "Select Pack No. Package * Length * Width * Height * Cubic * Weight * Temp. Requ…" at bounding box center [775, 531] width 1113 height 144
click button "OK" at bounding box center [1293, 511] width 23 height 19
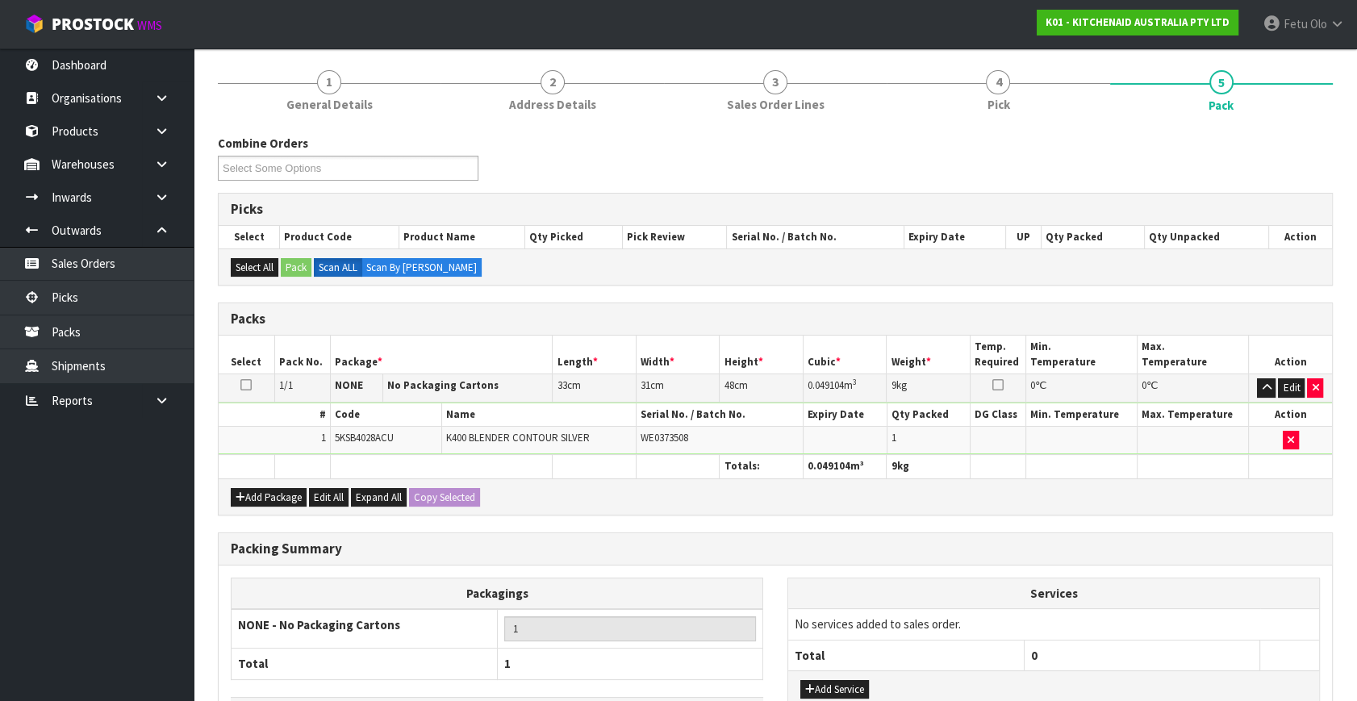
scroll to position [240, 0]
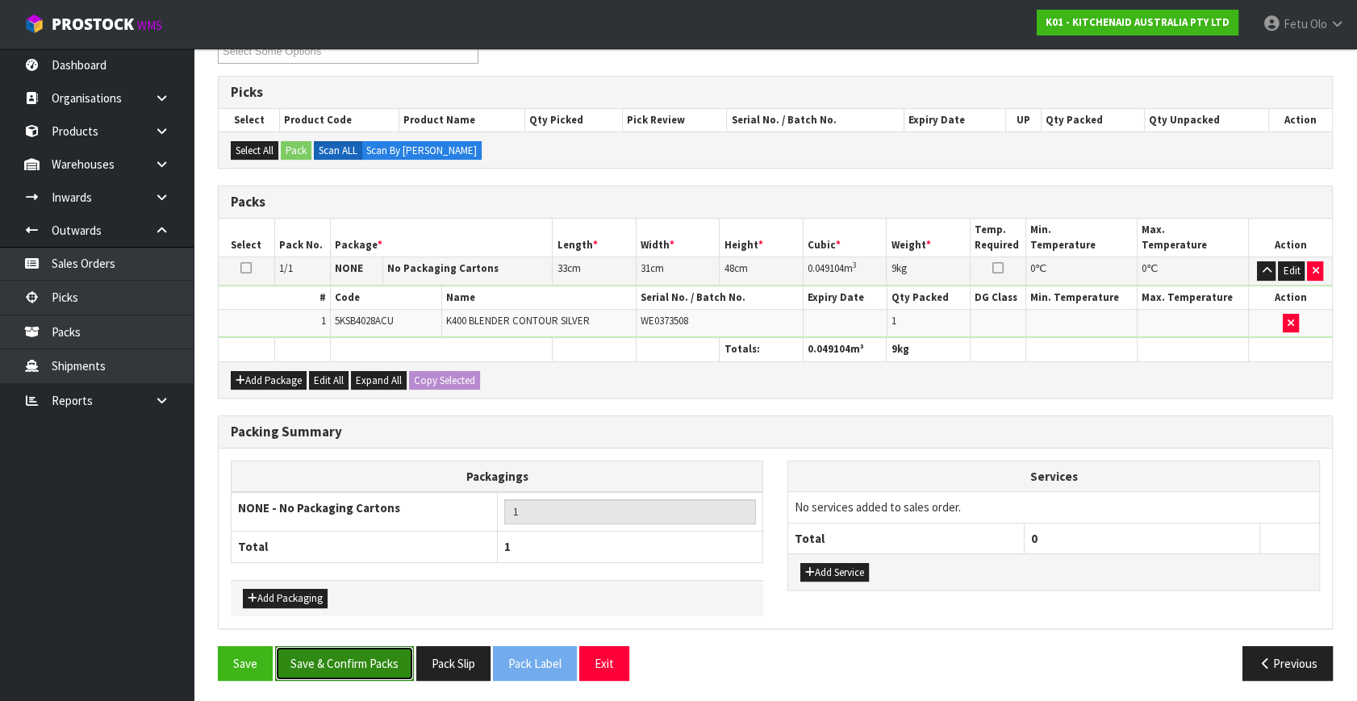
click at [376, 674] on button "Save & Confirm Packs" at bounding box center [344, 663] width 139 height 35
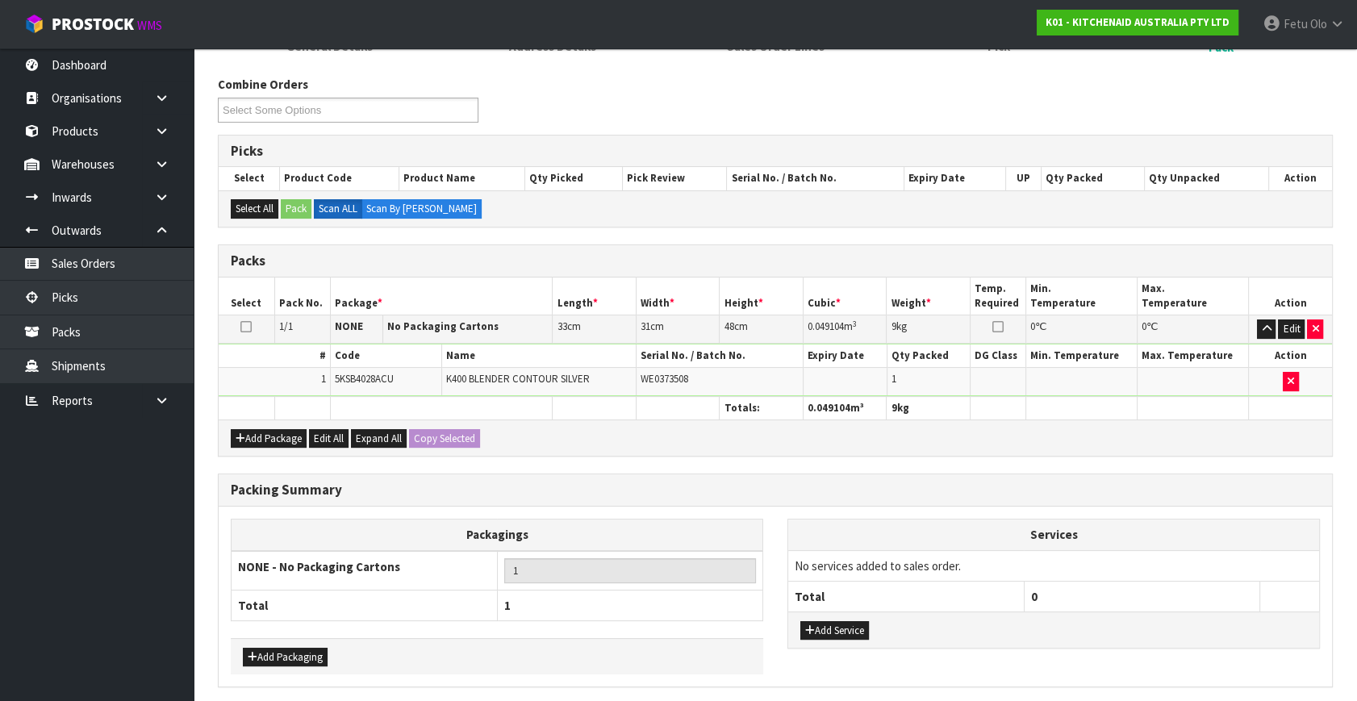
scroll to position [0, 0]
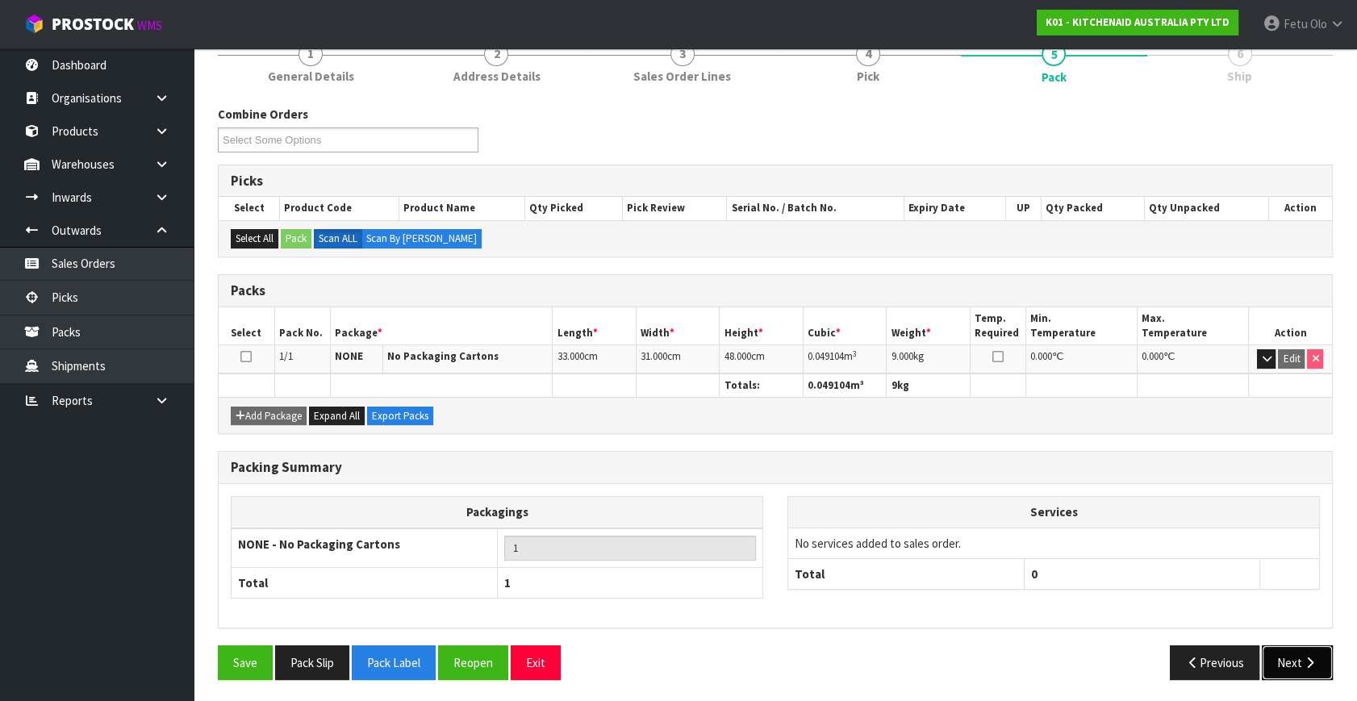
click at [1286, 661] on button "Next" at bounding box center [1296, 662] width 71 height 35
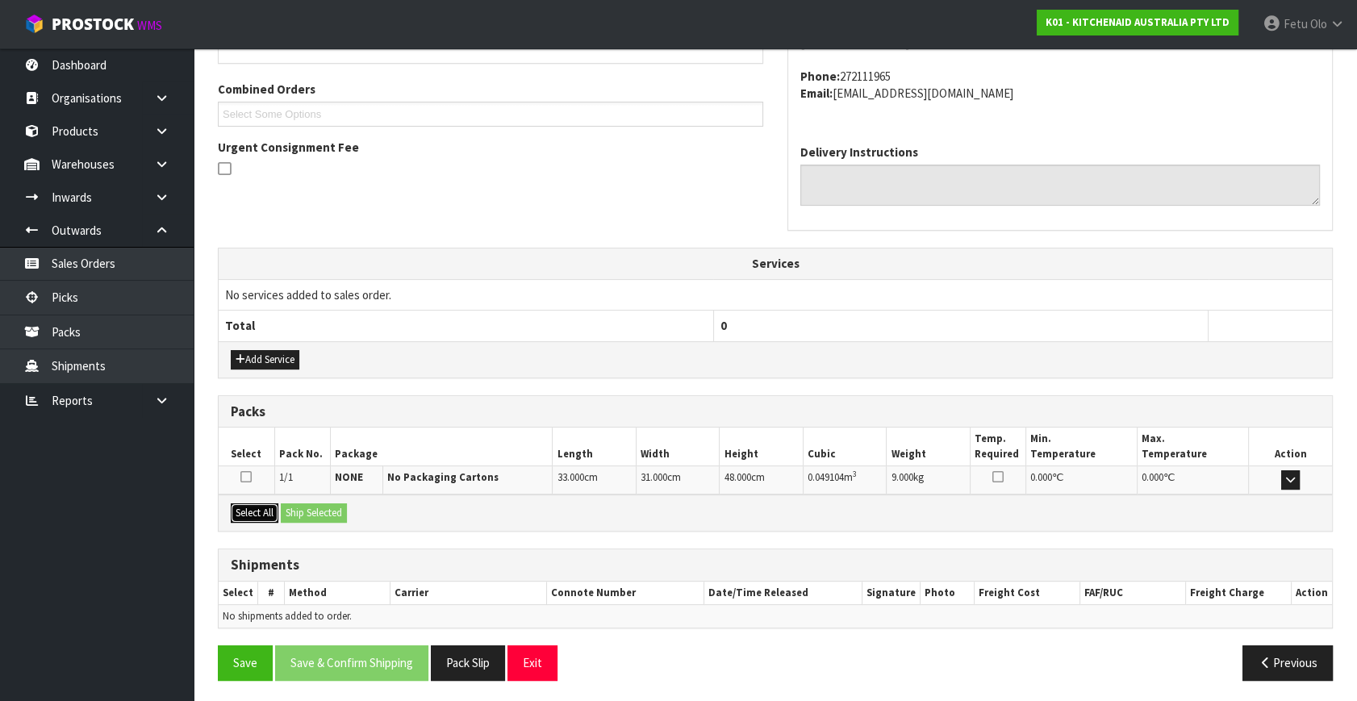
click at [258, 507] on button "Select All" at bounding box center [255, 512] width 48 height 19
click at [292, 507] on button "Ship Selected" at bounding box center [314, 512] width 66 height 19
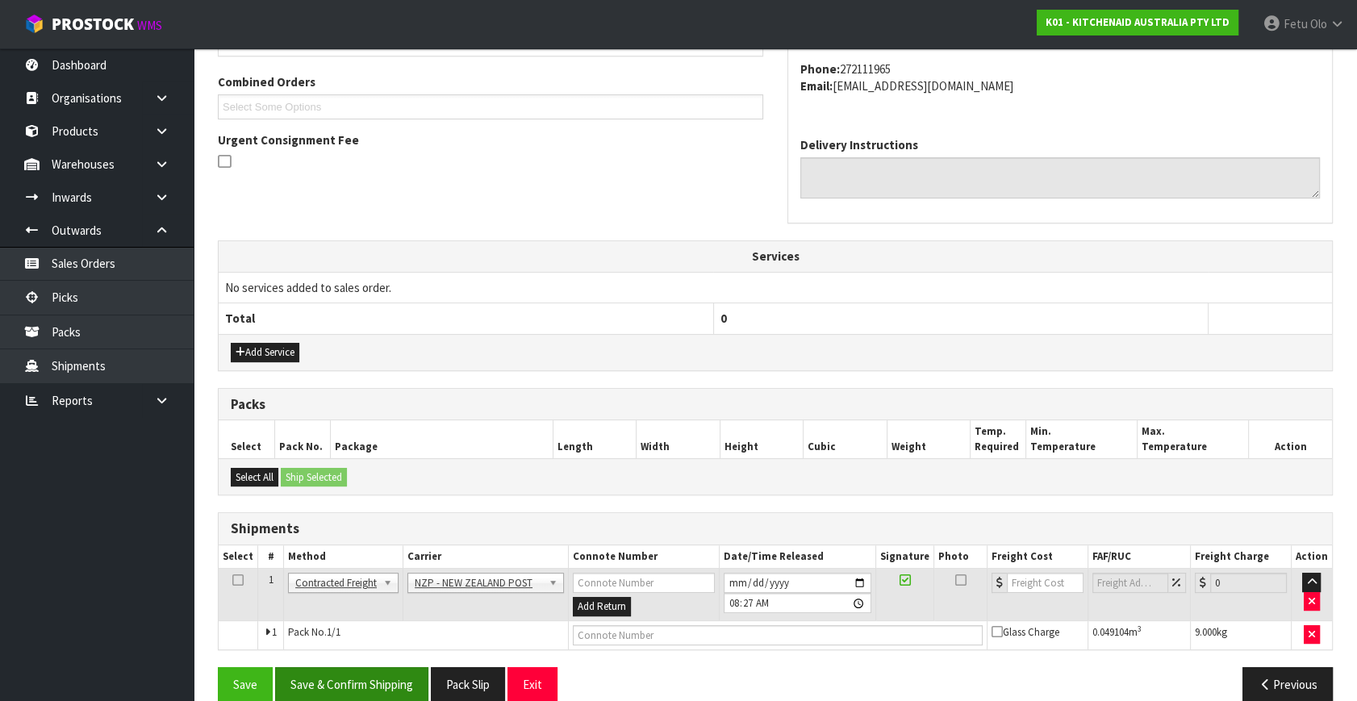
scroll to position [426, 0]
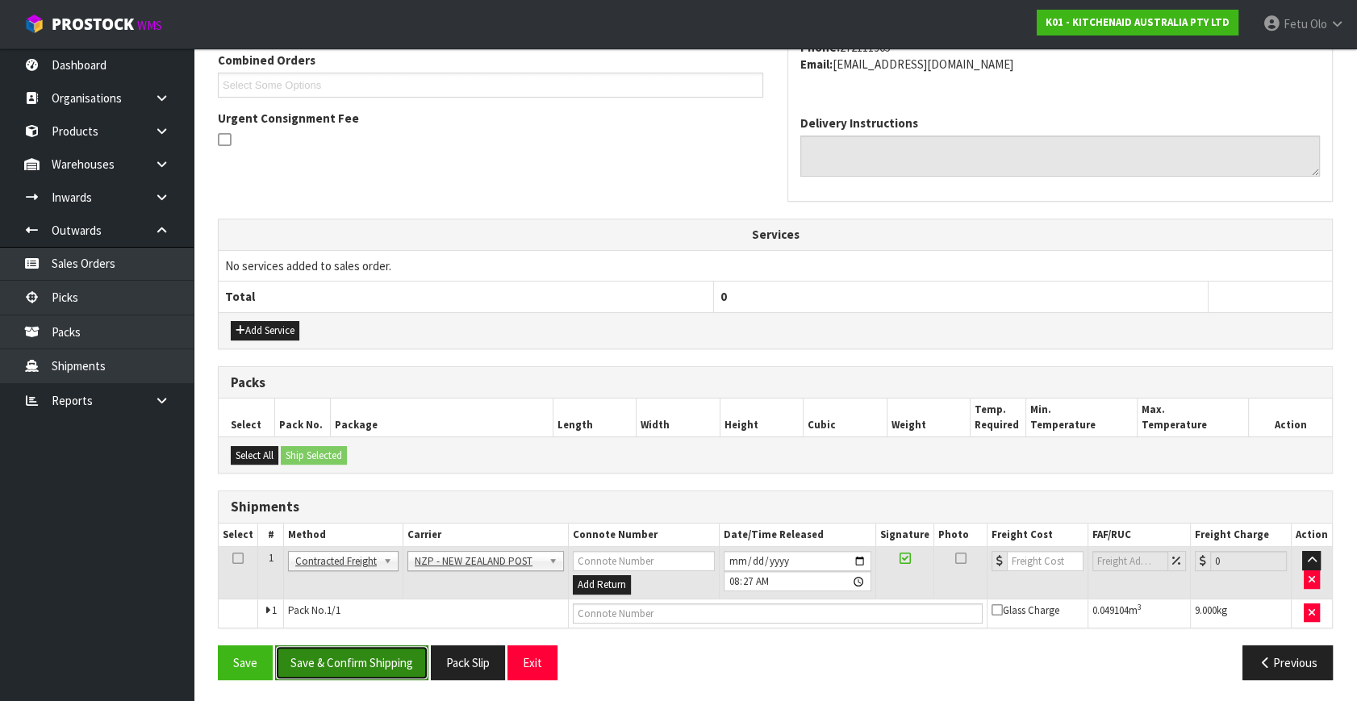
click at [336, 652] on button "Save & Confirm Shipping" at bounding box center [351, 662] width 153 height 35
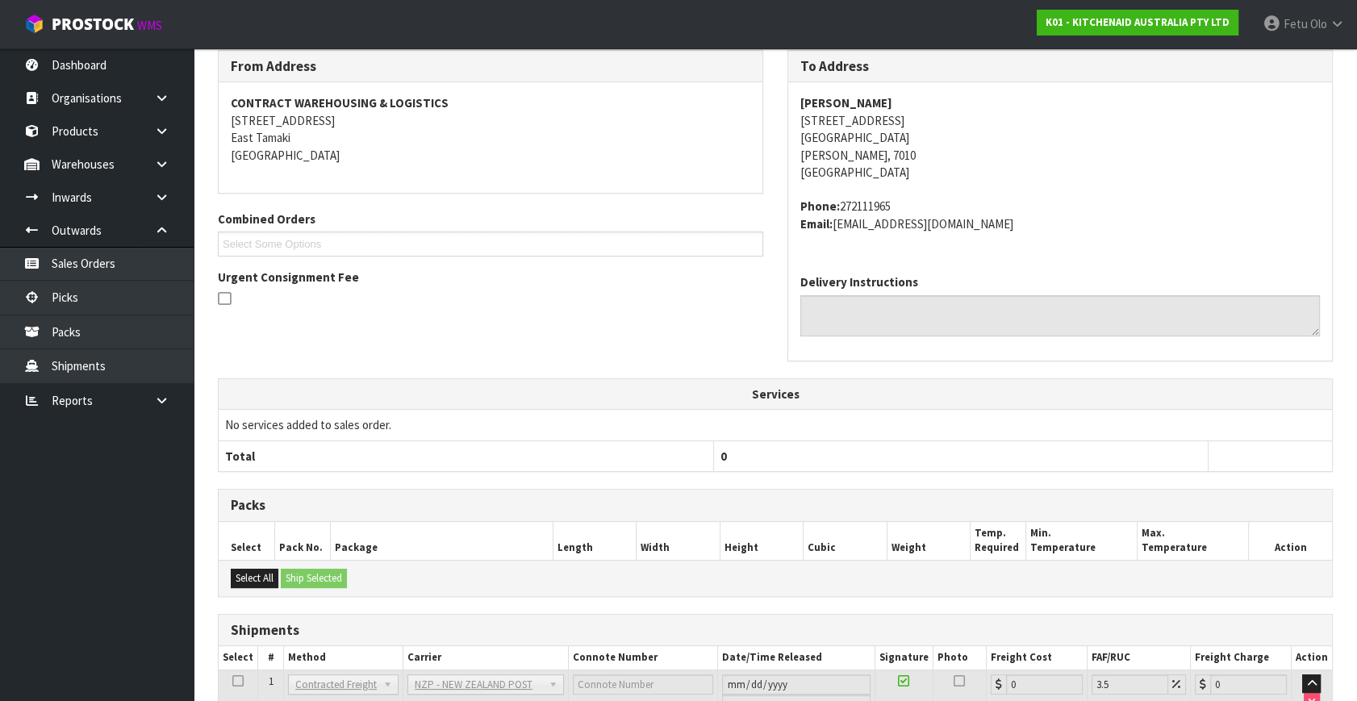
scroll to position [403, 0]
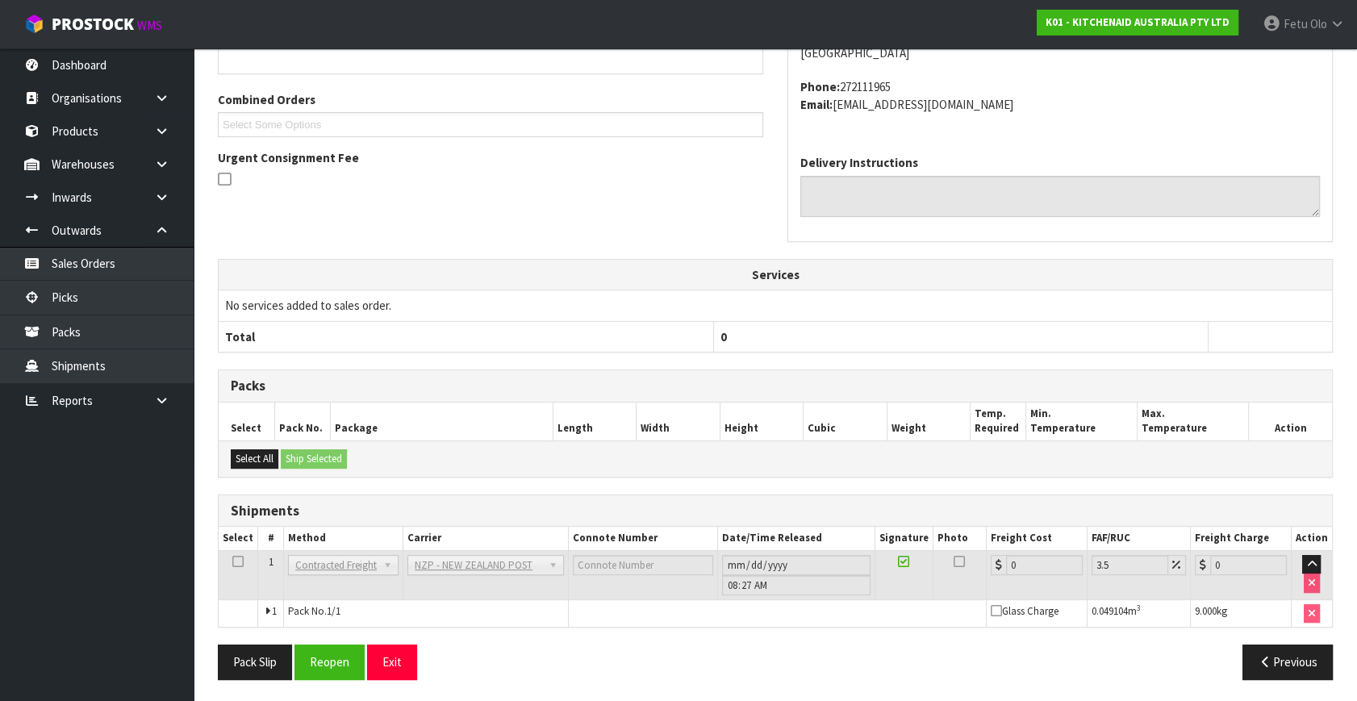
click at [323, 633] on div "From Address CONTRACT WAREHOUSING & LOGISTICS [STREET_ADDRESS] Combined Orders …" at bounding box center [775, 311] width 1115 height 761
click at [325, 652] on button "Reopen" at bounding box center [329, 661] width 70 height 35
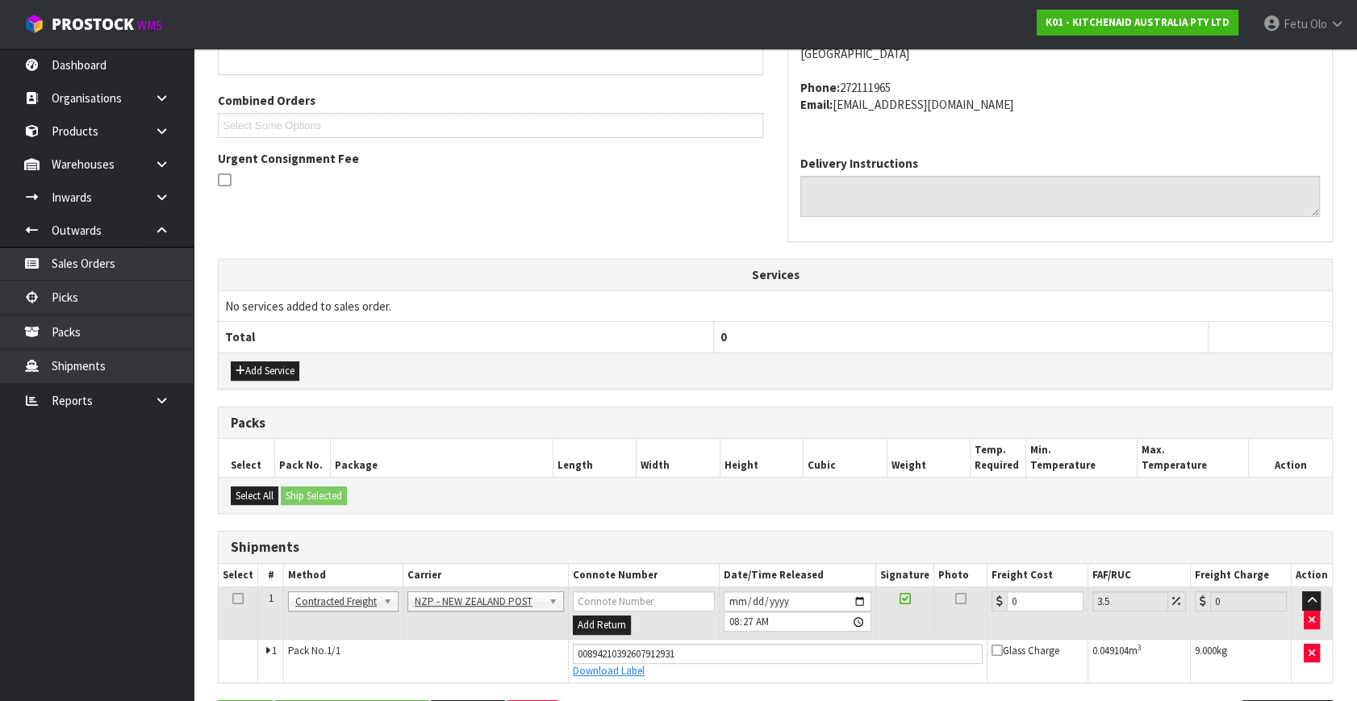
scroll to position [386, 0]
drag, startPoint x: 1042, startPoint y: 599, endPoint x: 778, endPoint y: 652, distance: 269.1
click at [778, 652] on tbody "1 Client Local Pickup Customer Local Pickup Company Freight Contracted Freight …" at bounding box center [775, 633] width 1113 height 95
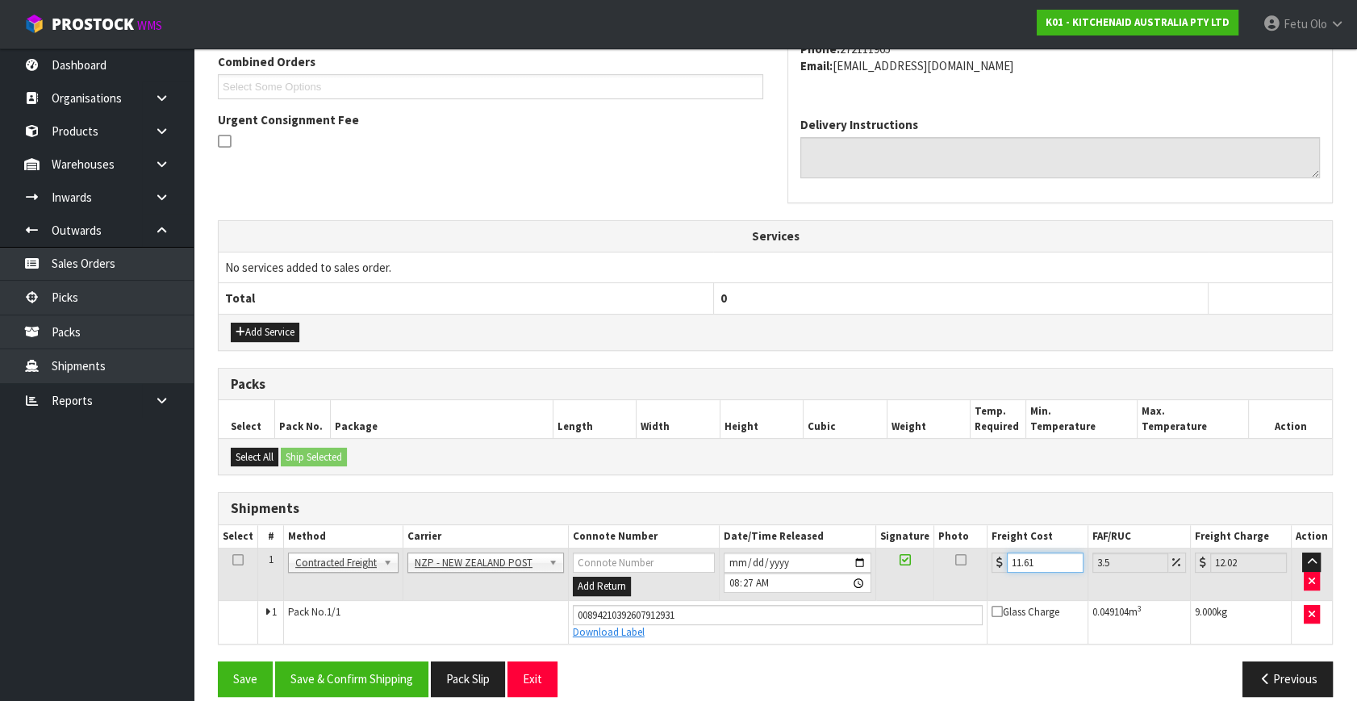
scroll to position [441, 0]
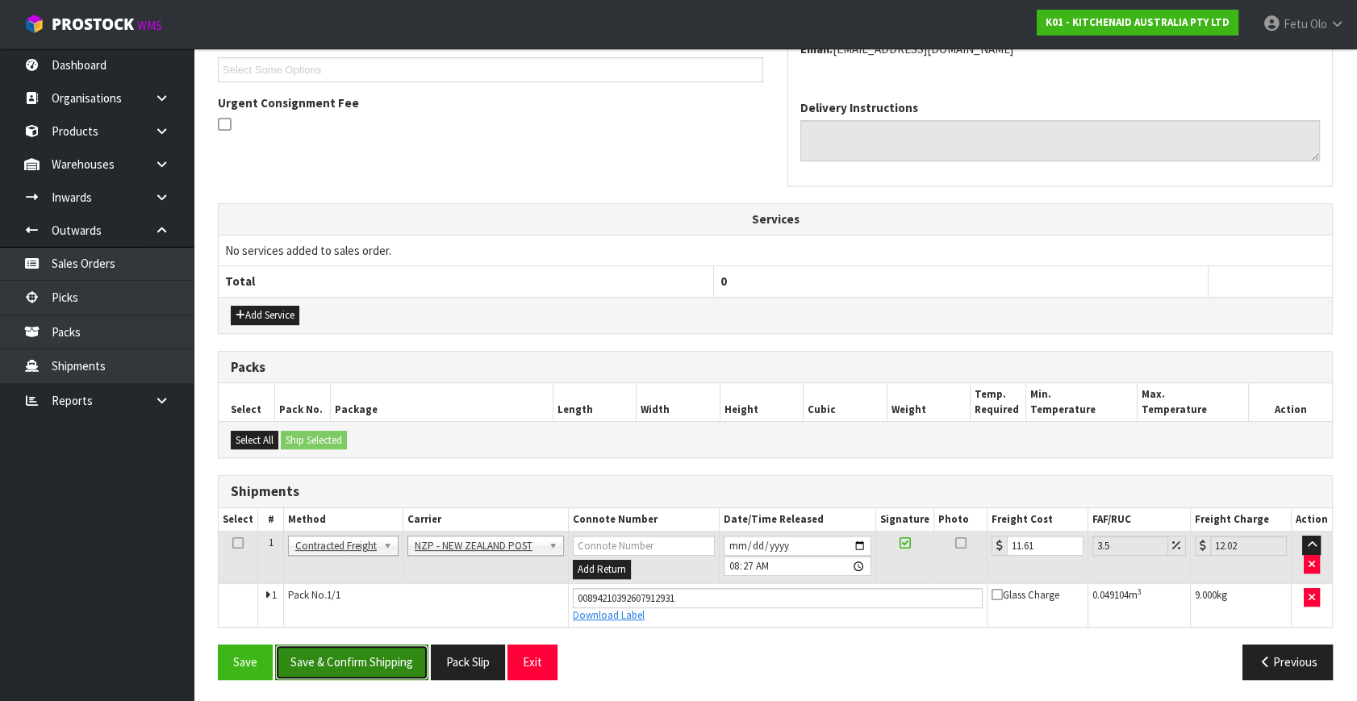
click at [372, 668] on button "Save & Confirm Shipping" at bounding box center [351, 661] width 153 height 35
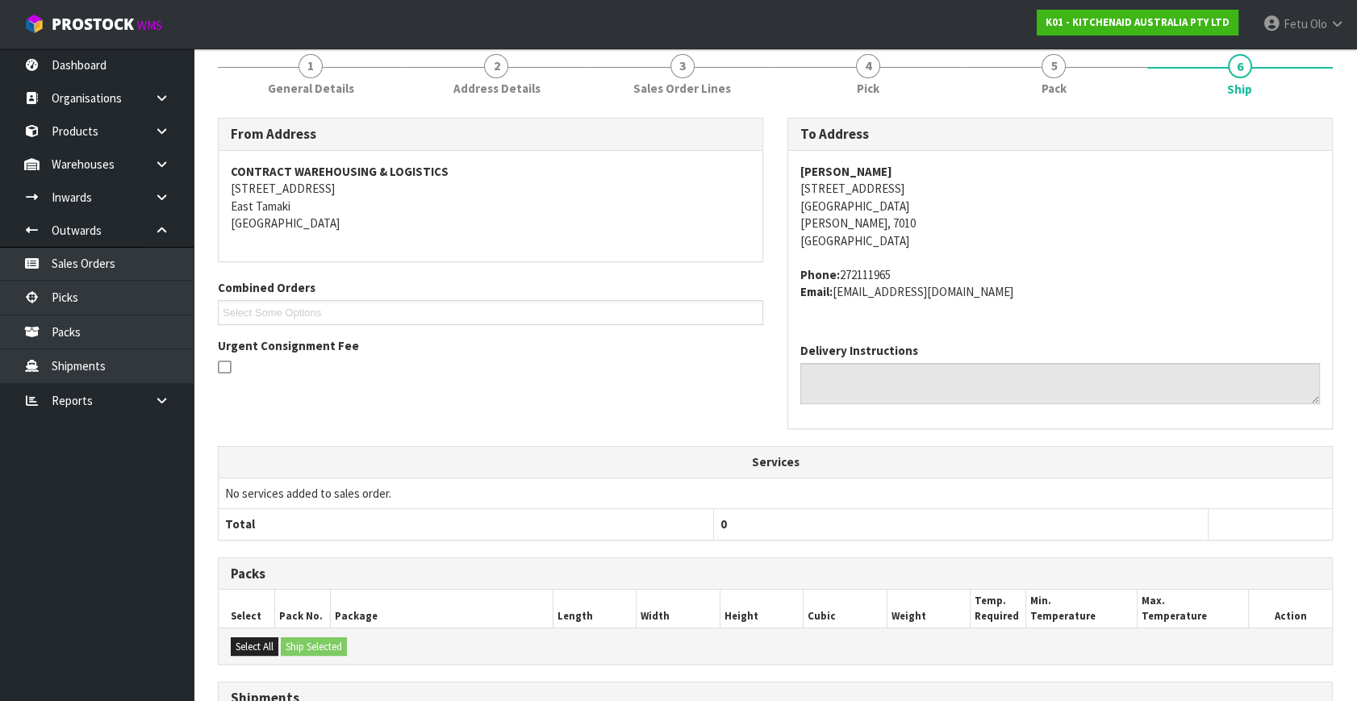
scroll to position [397, 0]
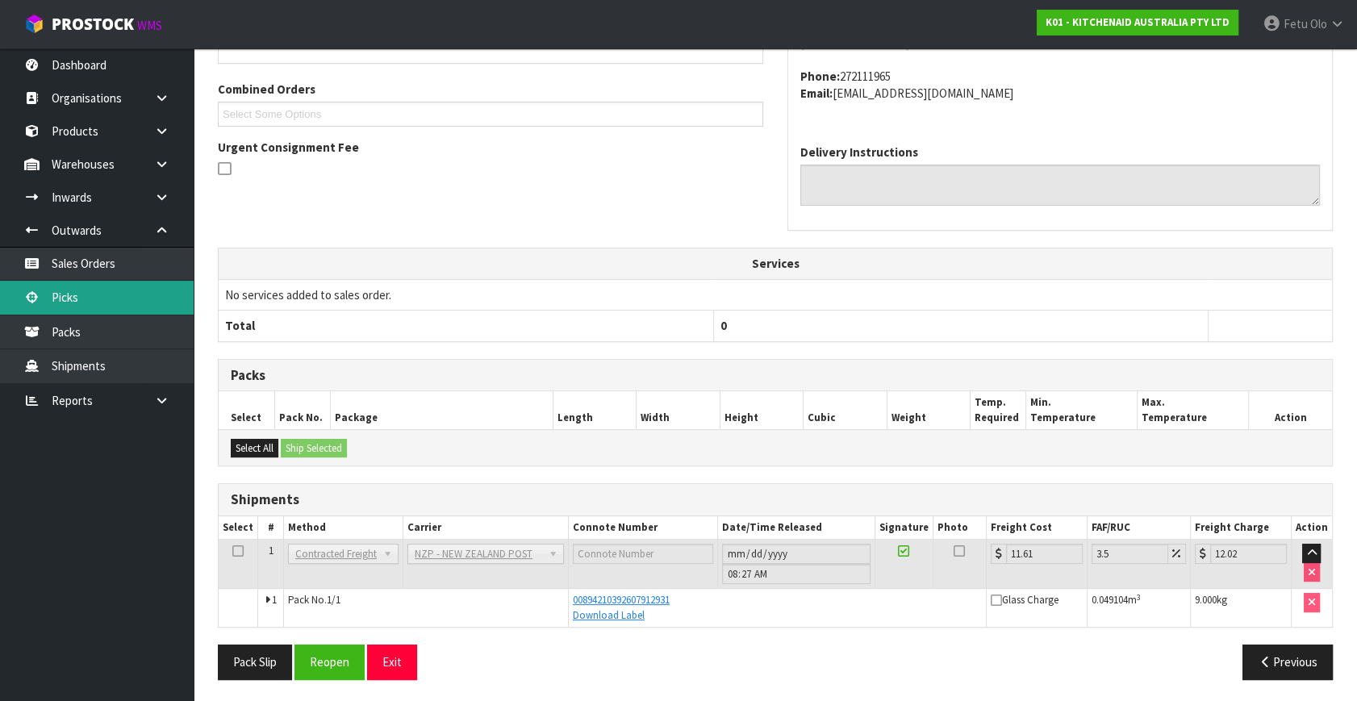
click at [30, 299] on icon at bounding box center [31, 297] width 15 height 12
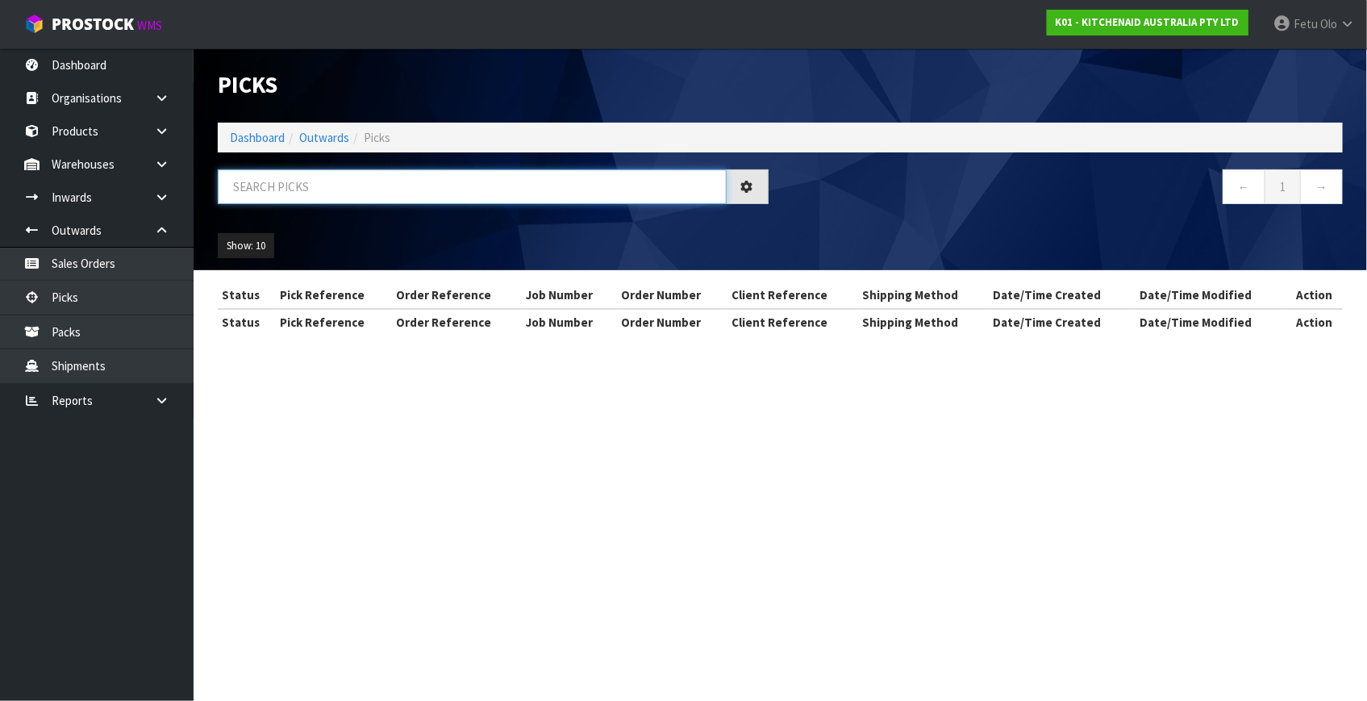
click at [373, 189] on input "text" at bounding box center [472, 186] width 509 height 35
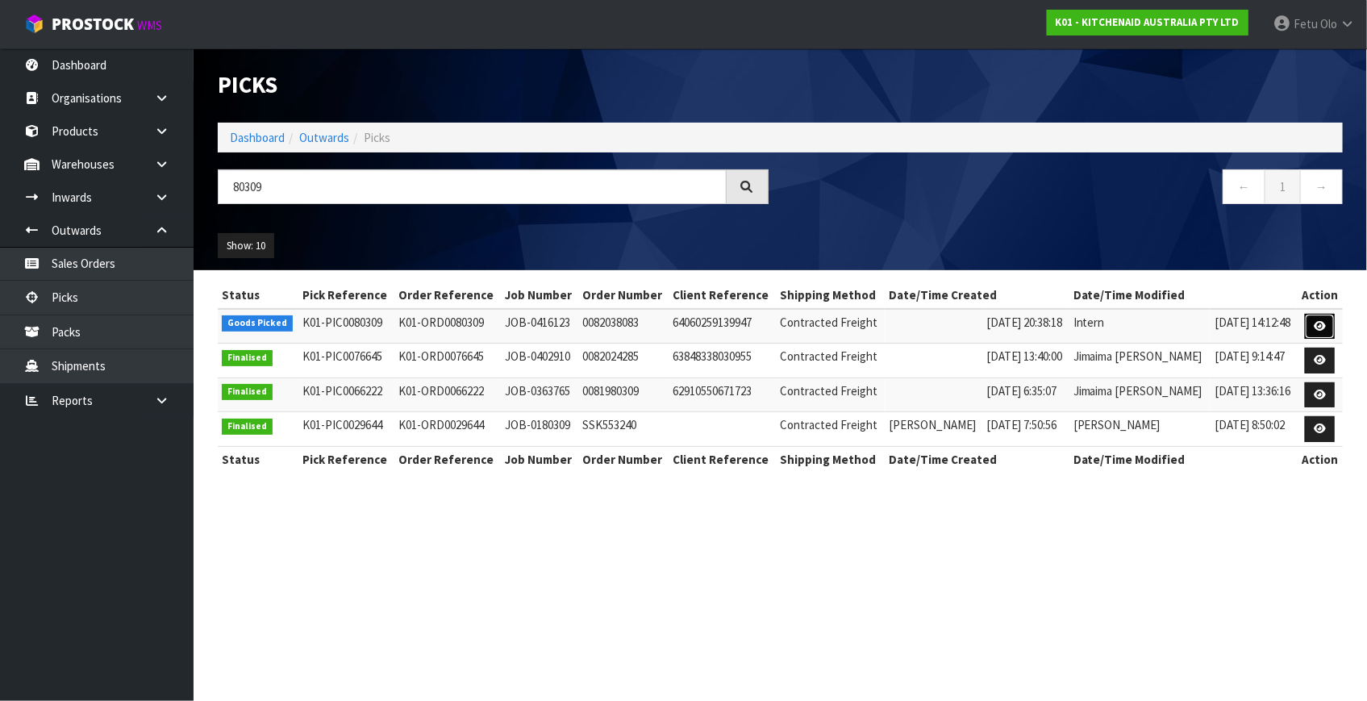
click at [1315, 328] on icon at bounding box center [1320, 326] width 12 height 10
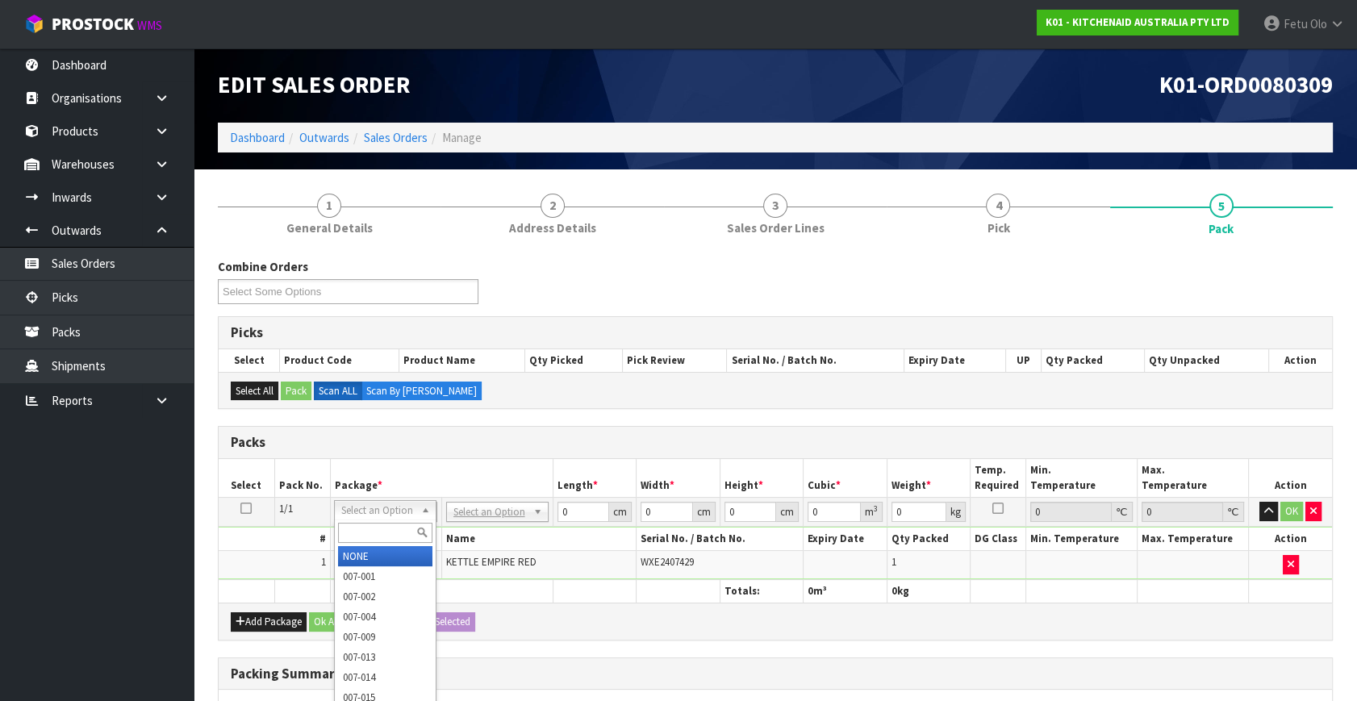
click at [373, 537] on input "text" at bounding box center [385, 533] width 94 height 20
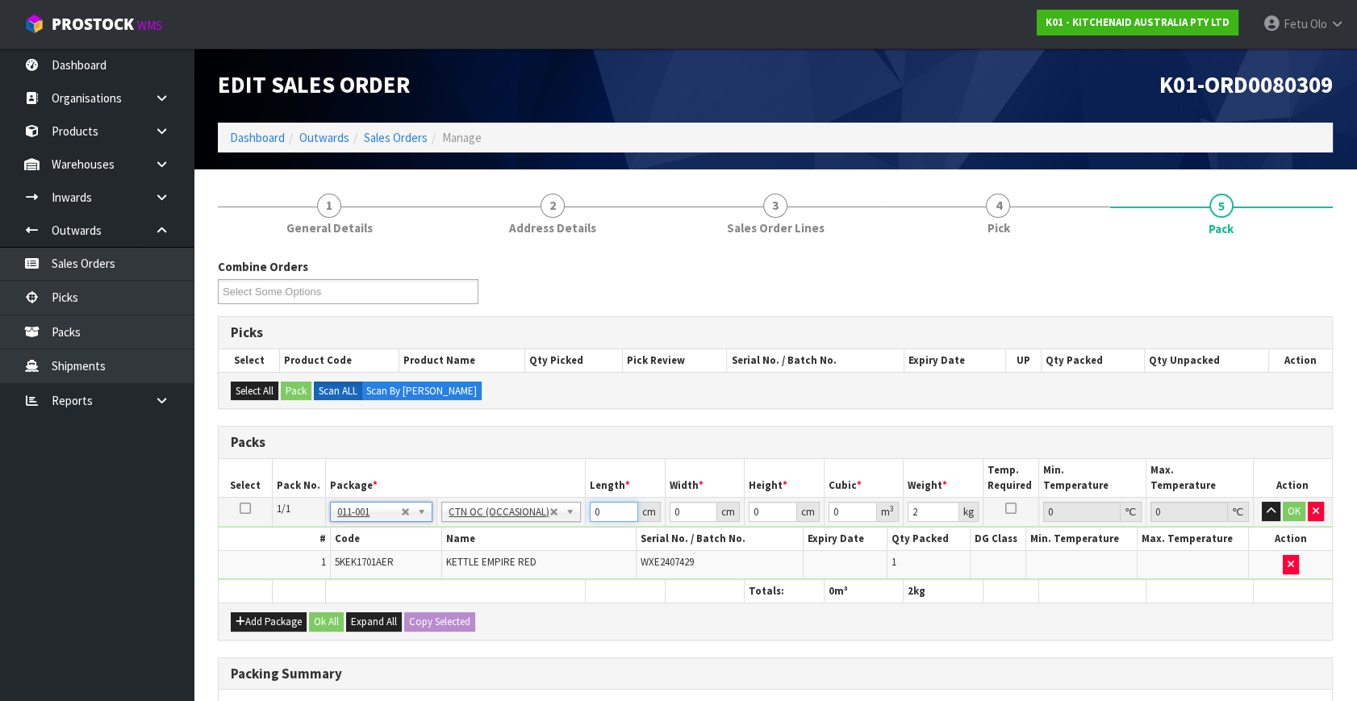
drag, startPoint x: 605, startPoint y: 508, endPoint x: 509, endPoint y: 561, distance: 109.4
click at [513, 558] on tbody "1/1 NONE 007-001 007-002 007-004 007-009 007-013 007-014 007-015 007-017 007-01…" at bounding box center [775, 539] width 1113 height 82
click button "OK" at bounding box center [1293, 511] width 23 height 19
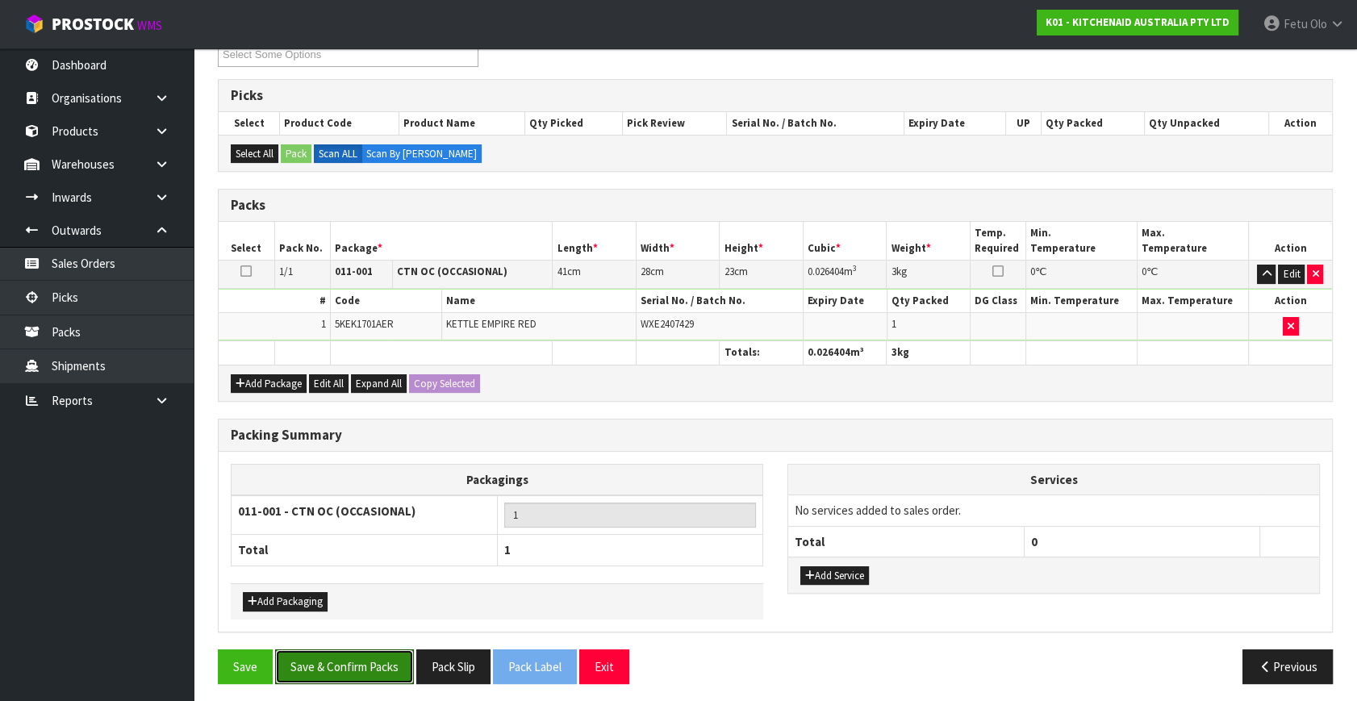
scroll to position [240, 0]
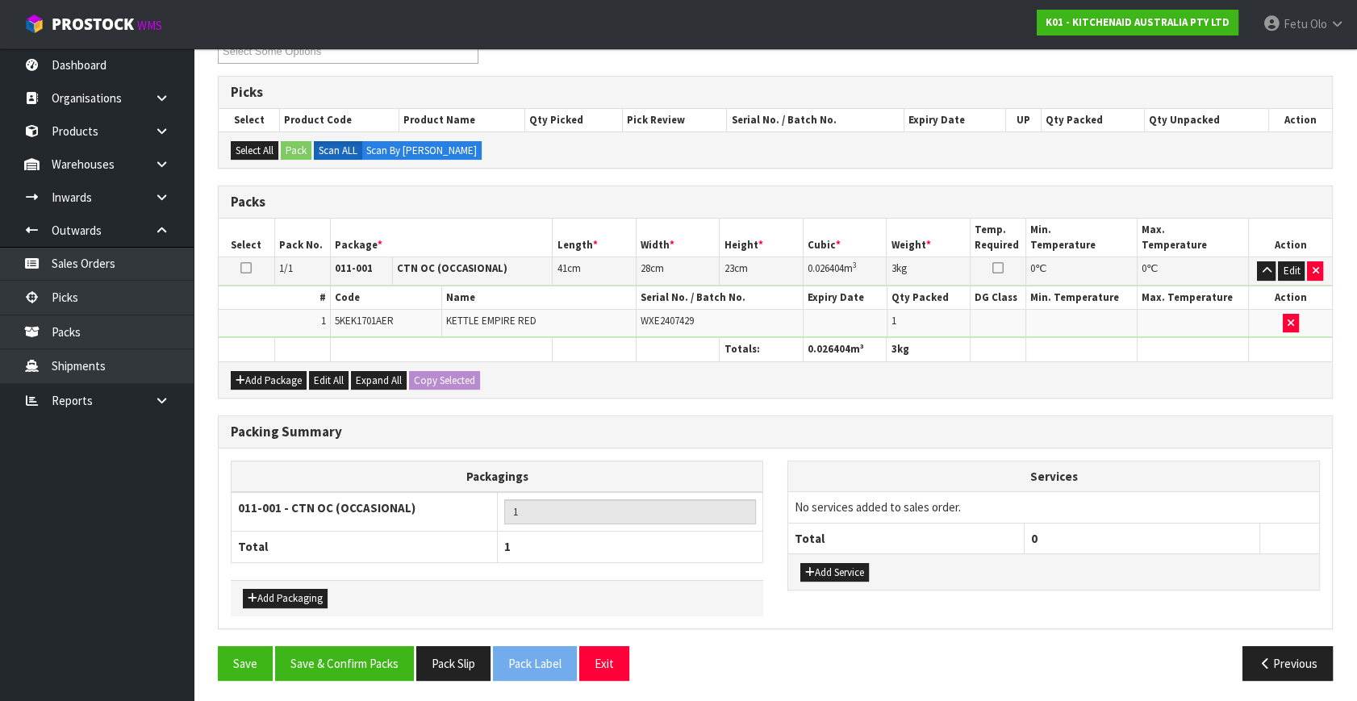
click at [632, 586] on div "Add Packaging" at bounding box center [497, 598] width 532 height 36
click at [362, 660] on button "Save & Confirm Packs" at bounding box center [344, 663] width 139 height 35
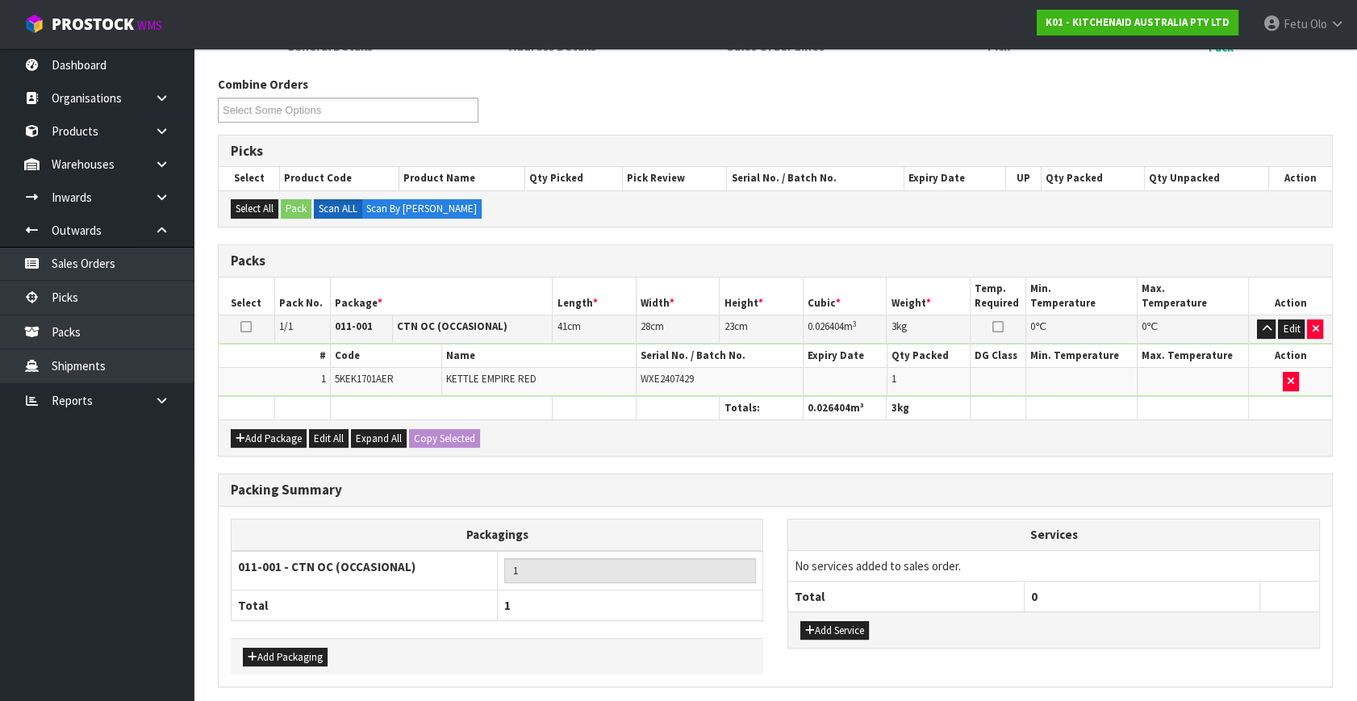
scroll to position [0, 0]
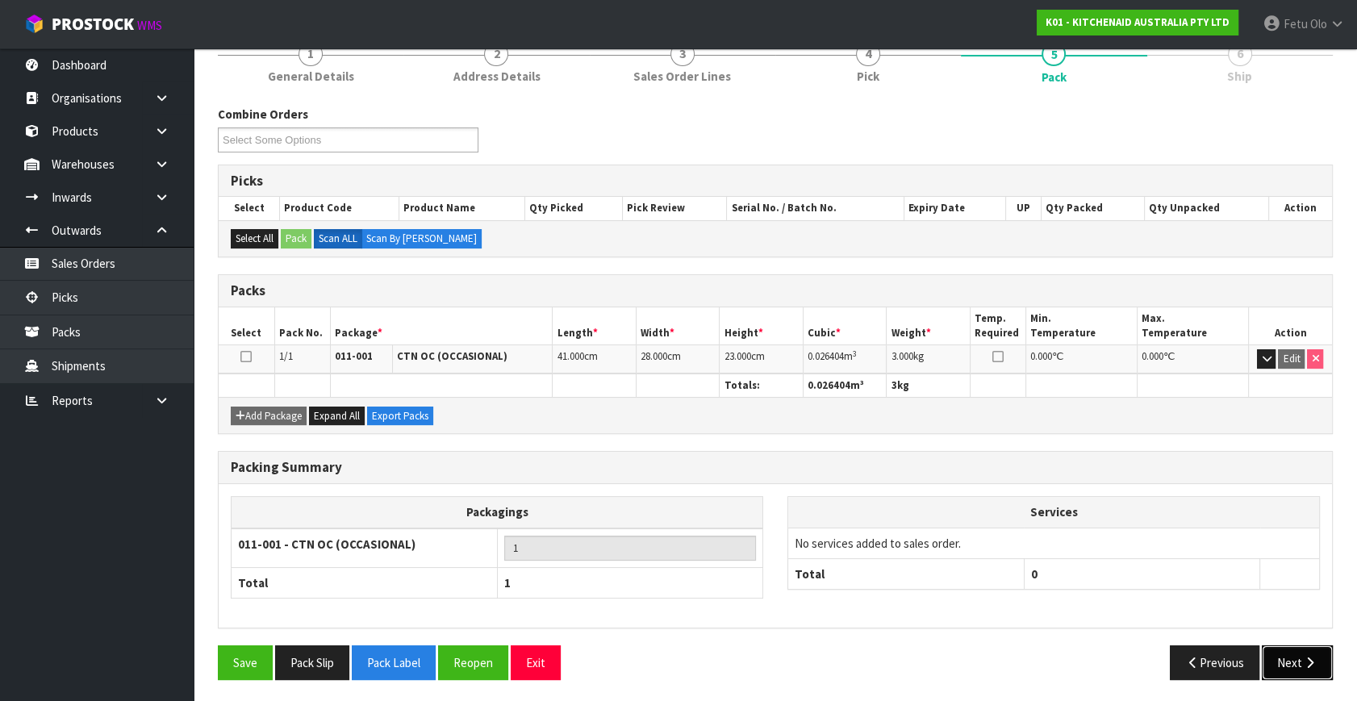
click at [1299, 656] on button "Next" at bounding box center [1296, 662] width 71 height 35
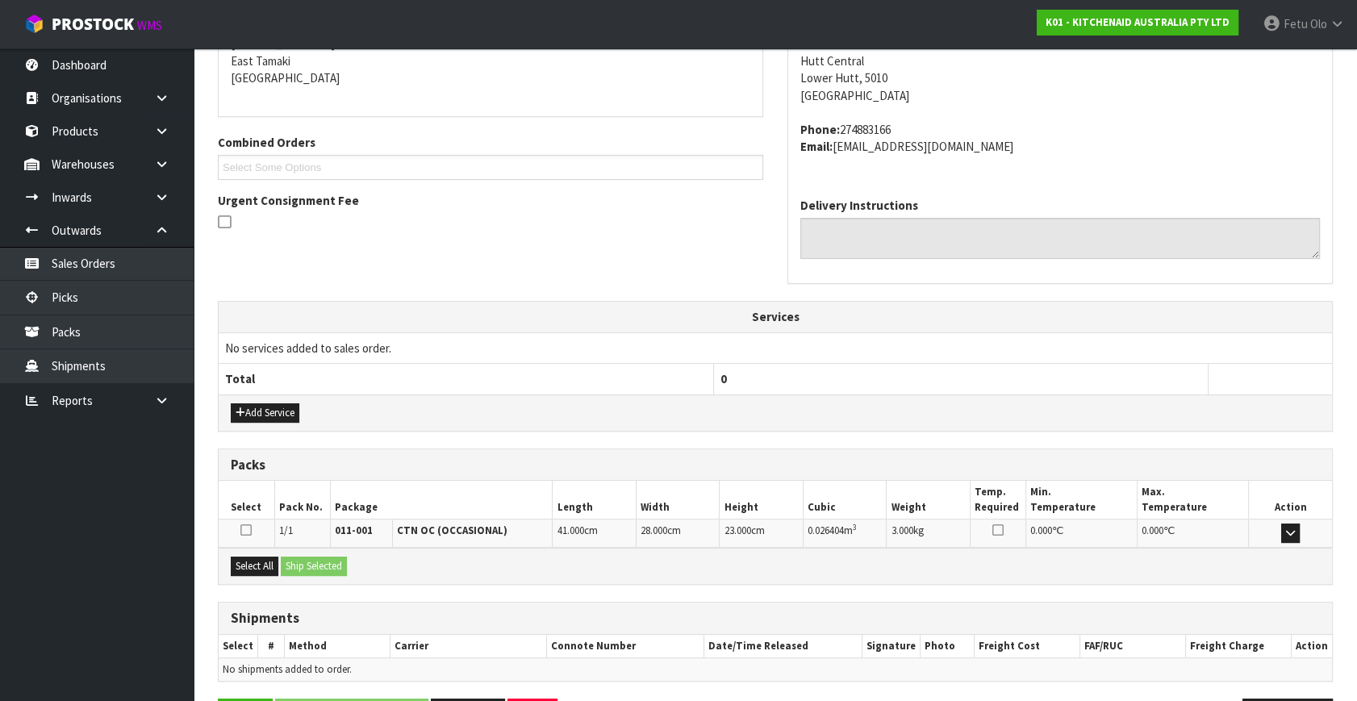
scroll to position [397, 0]
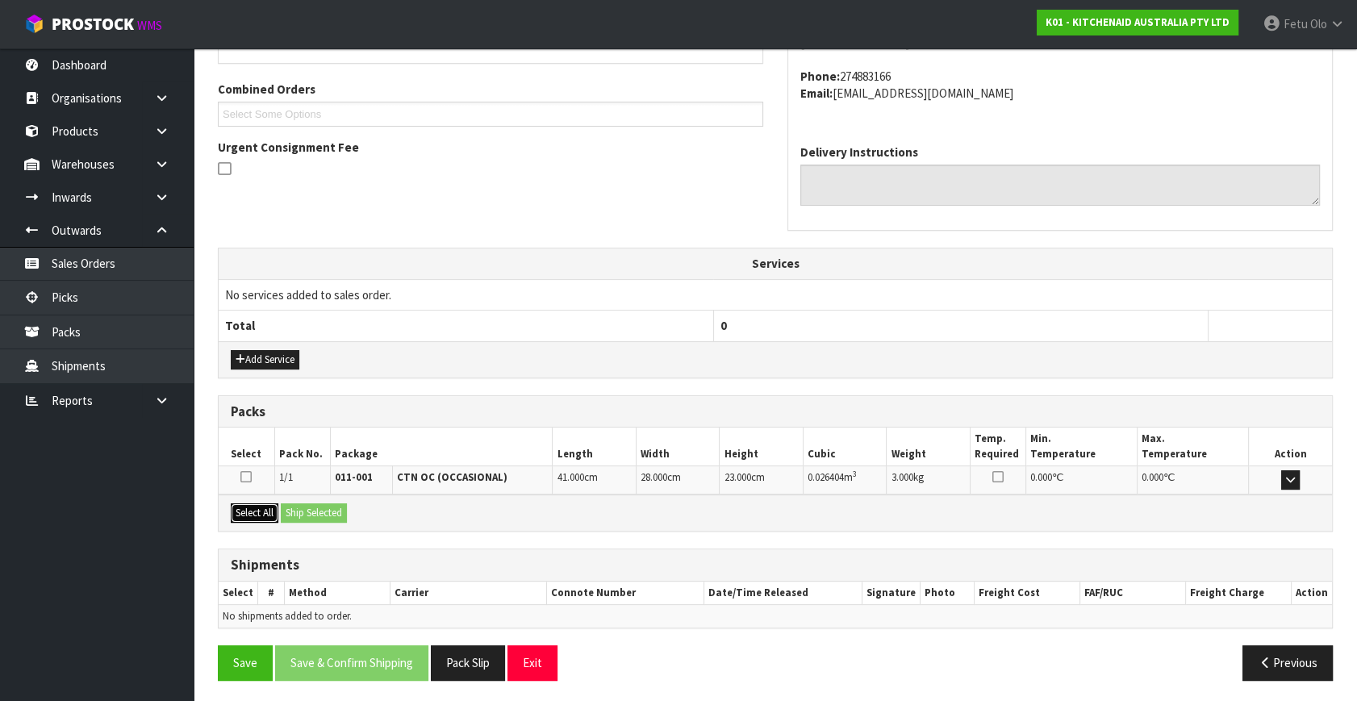
drag, startPoint x: 253, startPoint y: 507, endPoint x: 304, endPoint y: 508, distance: 50.8
click at [273, 510] on button "Select All" at bounding box center [255, 512] width 48 height 19
click at [304, 508] on button "Ship Selected" at bounding box center [314, 512] width 66 height 19
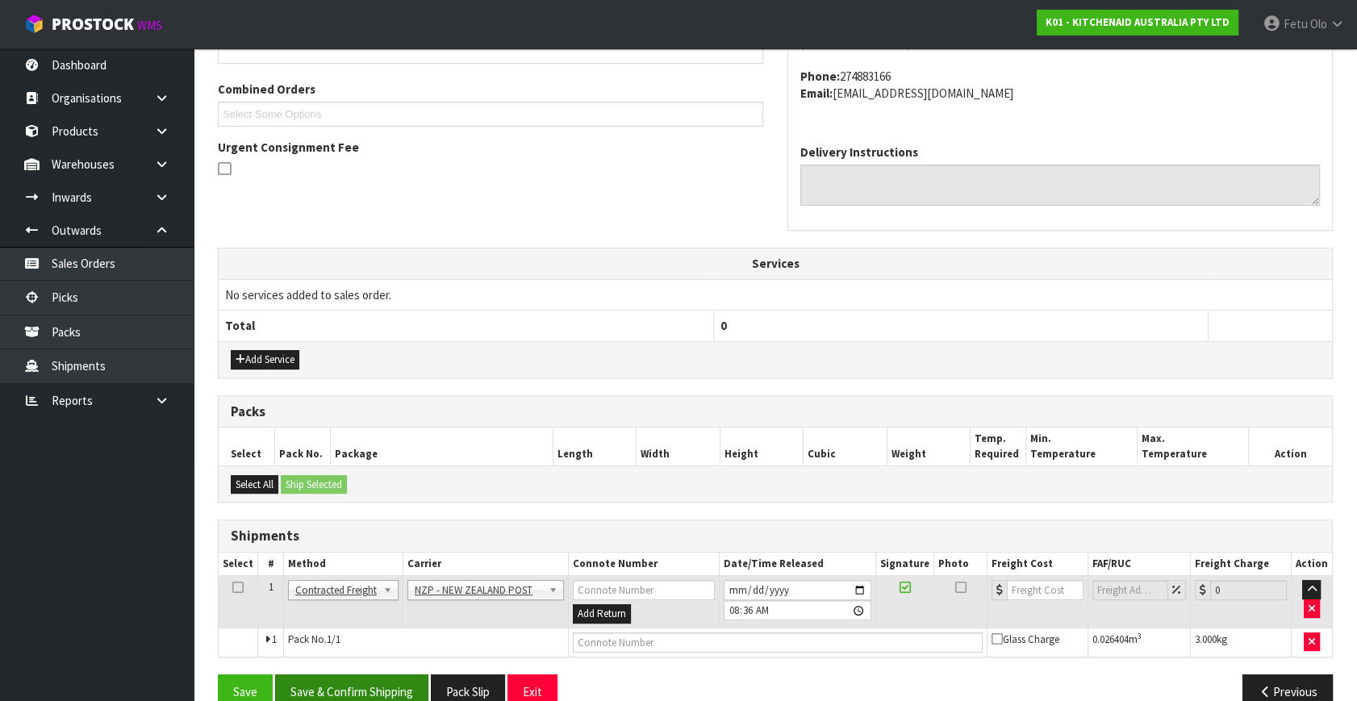
scroll to position [426, 0]
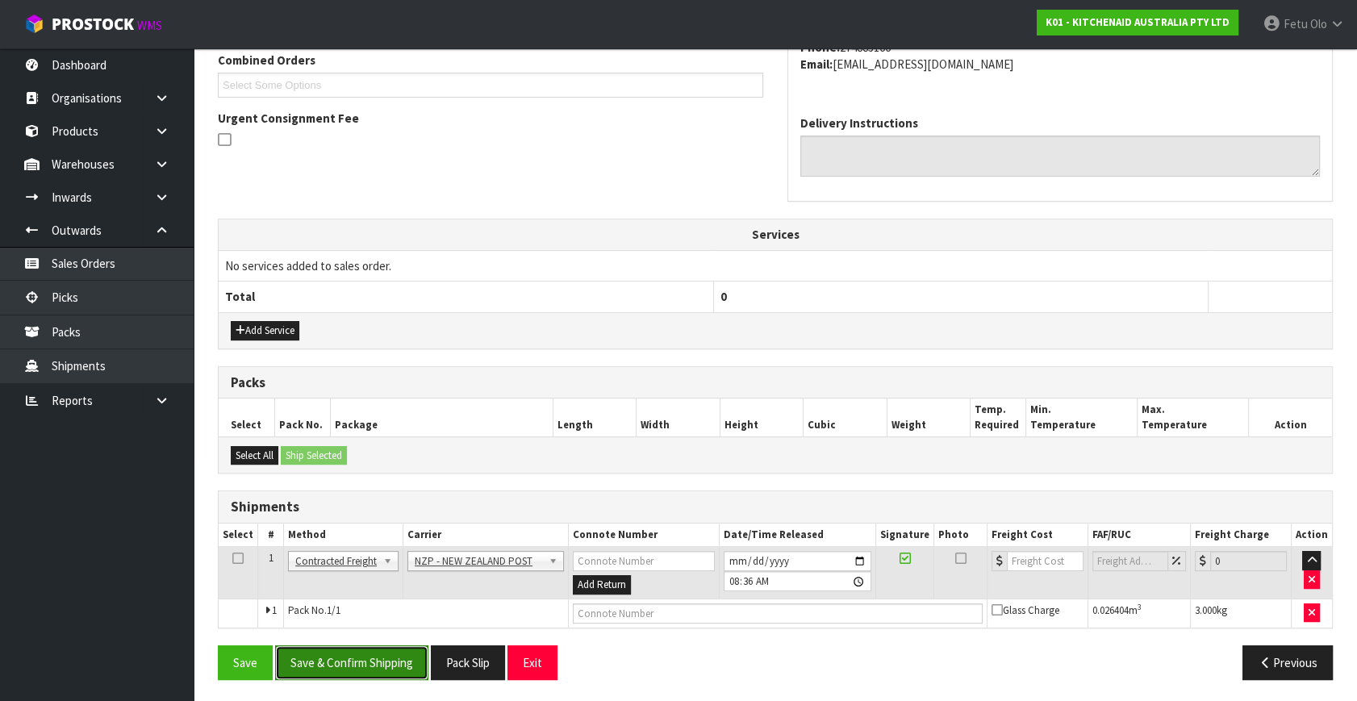
click at [345, 667] on button "Save & Confirm Shipping" at bounding box center [351, 662] width 153 height 35
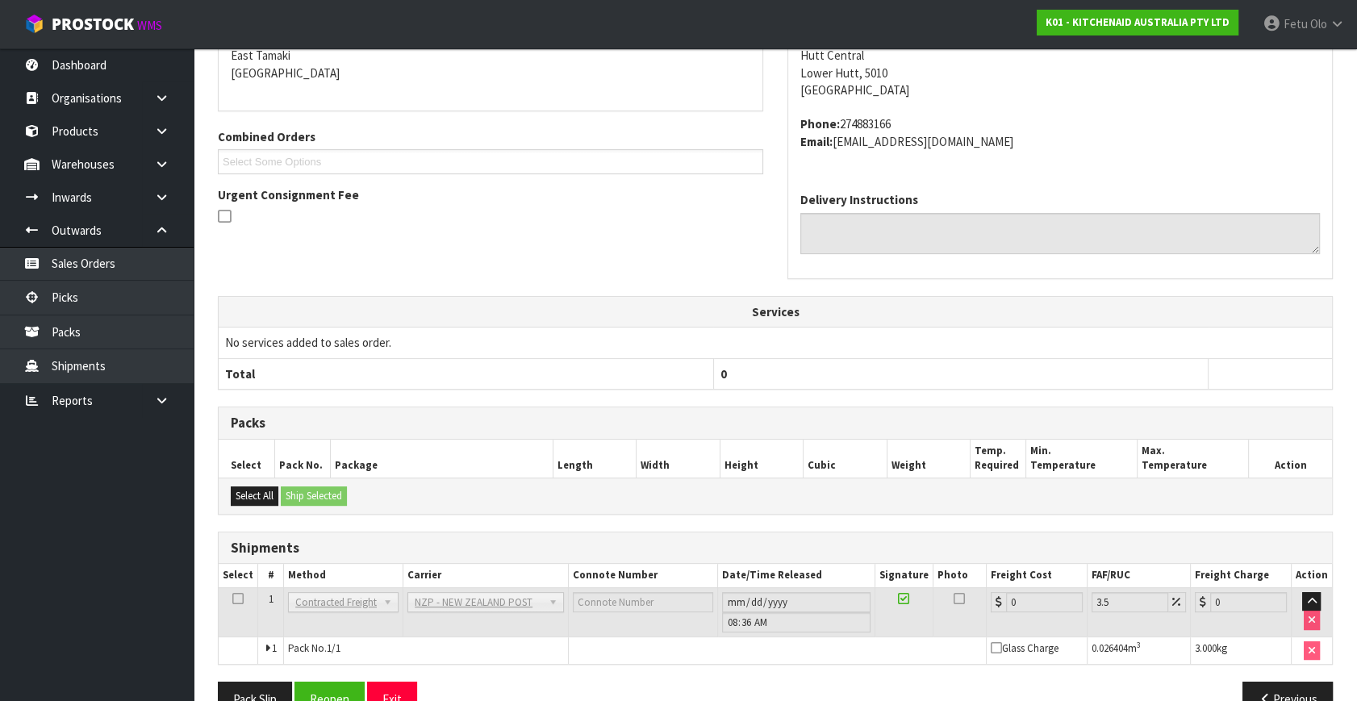
scroll to position [403, 0]
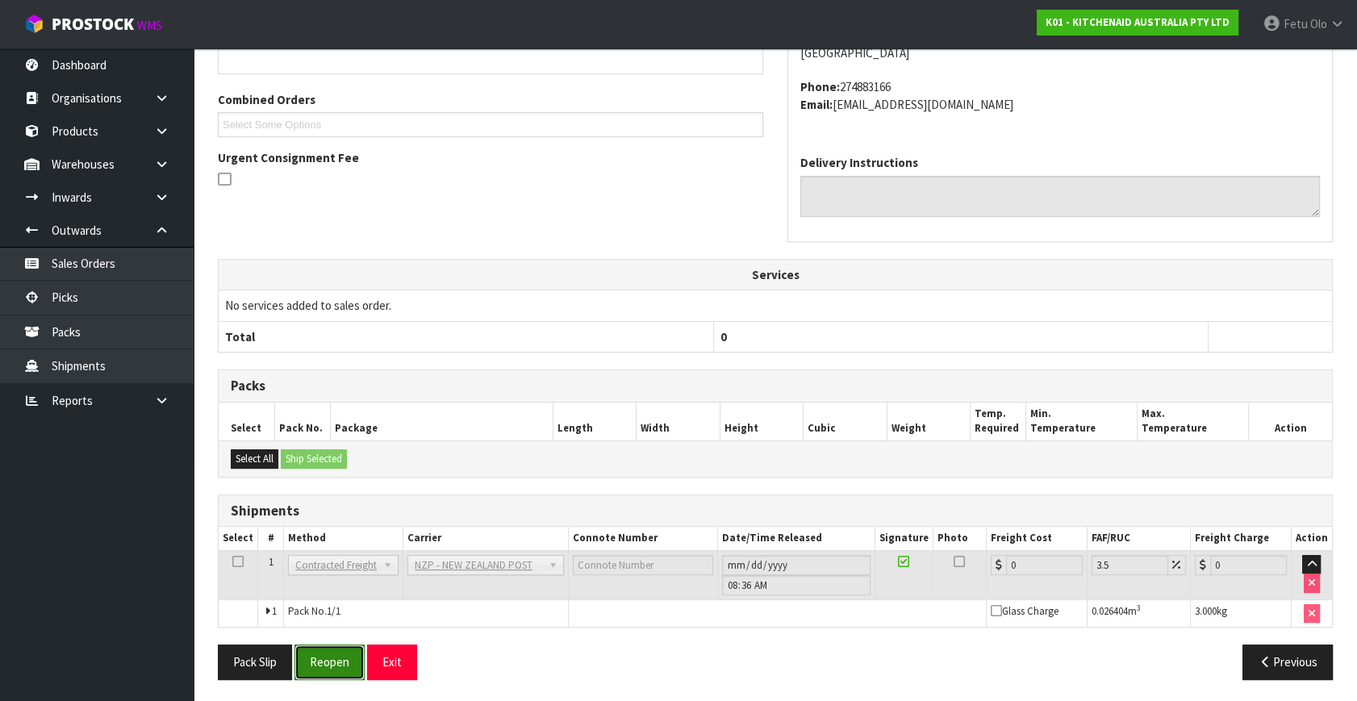
click at [346, 661] on button "Reopen" at bounding box center [329, 661] width 70 height 35
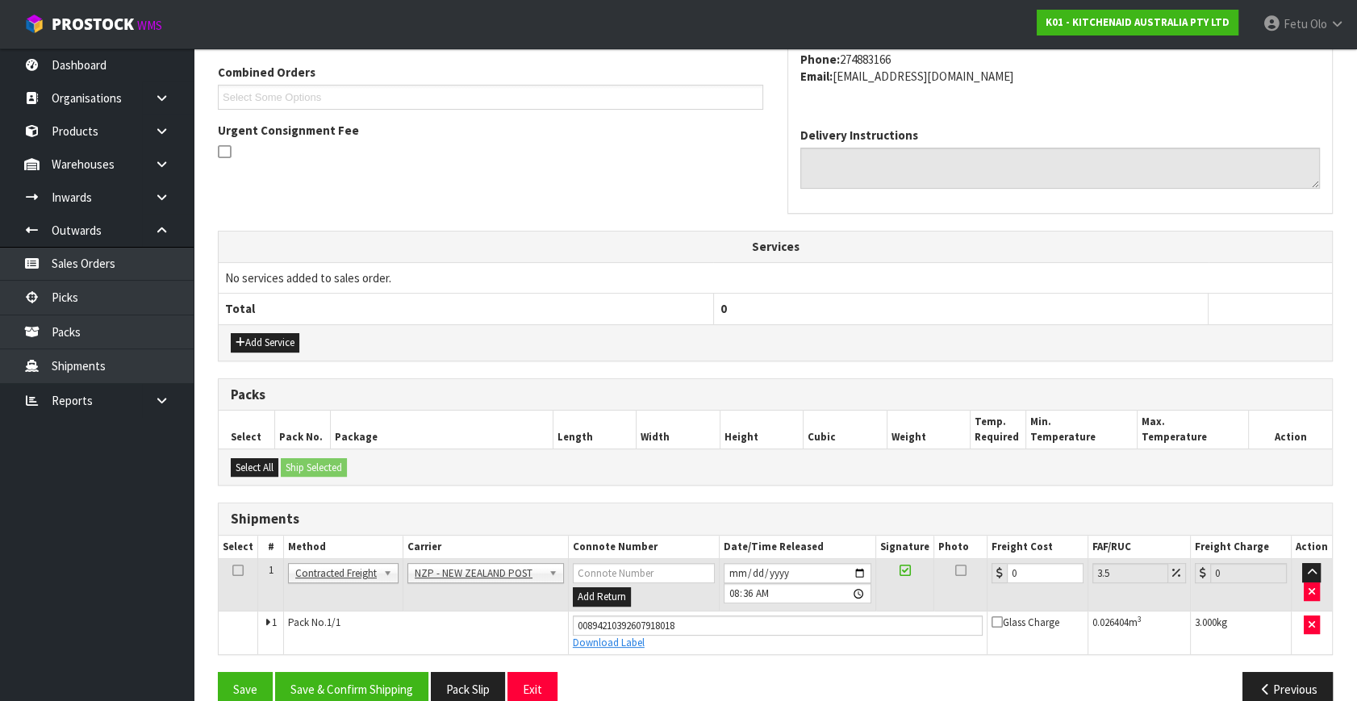
scroll to position [441, 0]
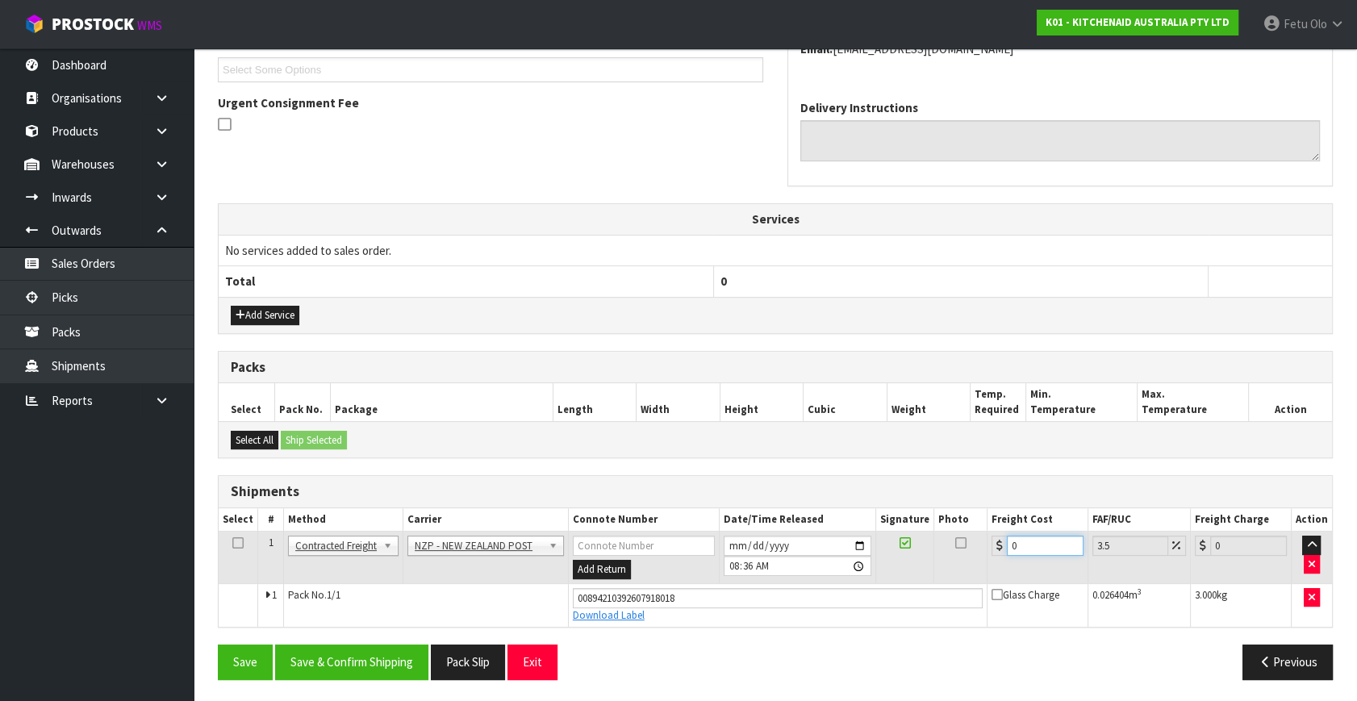
drag, startPoint x: 863, startPoint y: 591, endPoint x: 847, endPoint y: 604, distance: 20.7
click at [857, 597] on tbody "1 Client Local Pickup Customer Local Pickup Company Freight Contracted Freight …" at bounding box center [775, 579] width 1113 height 95
click at [362, 657] on button "Save & Confirm Shipping" at bounding box center [351, 661] width 153 height 35
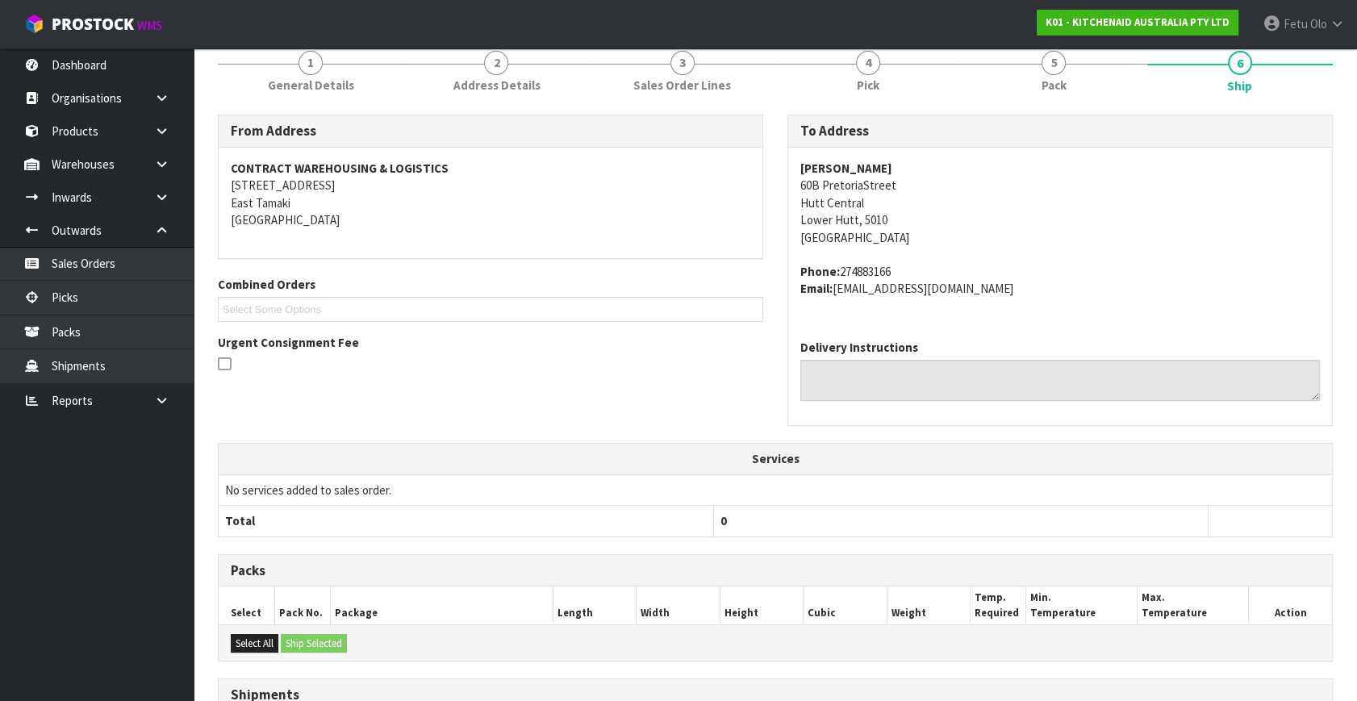
scroll to position [397, 0]
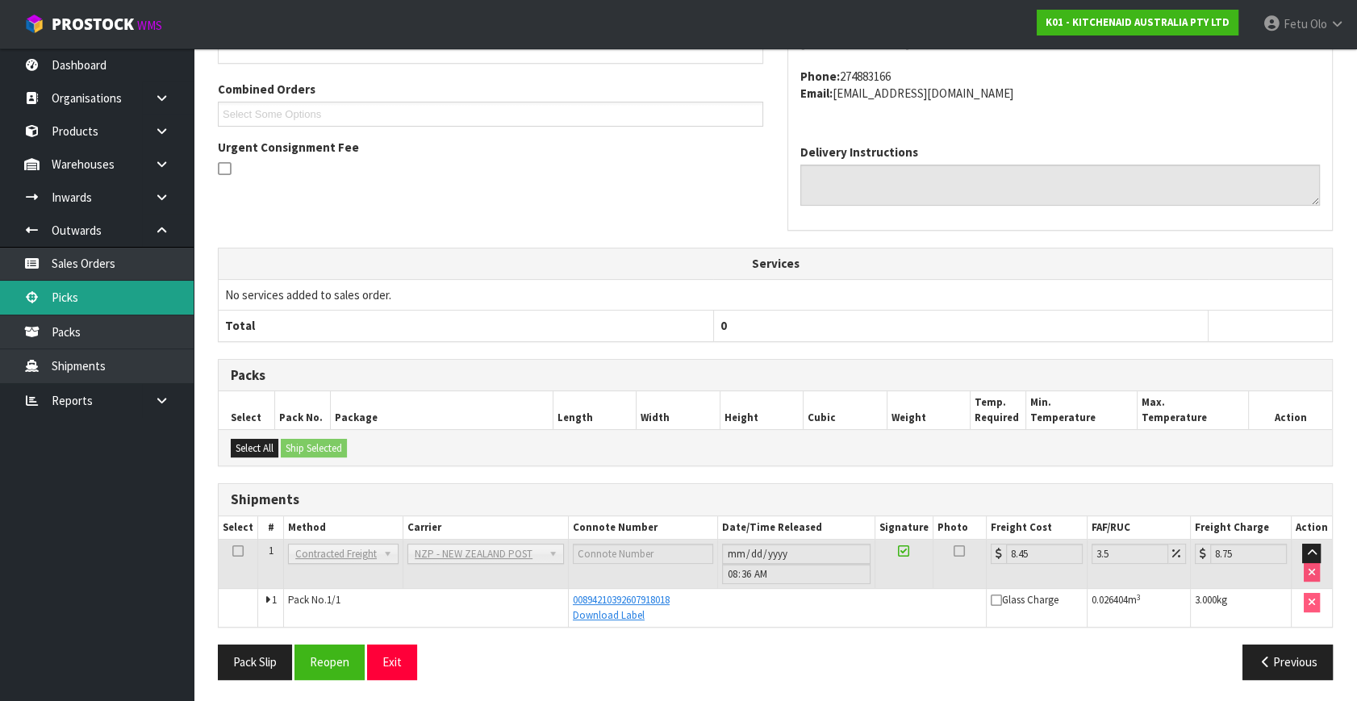
drag, startPoint x: 88, startPoint y: 298, endPoint x: 96, endPoint y: 297, distance: 8.2
click at [88, 298] on link "Picks" at bounding box center [97, 297] width 194 height 33
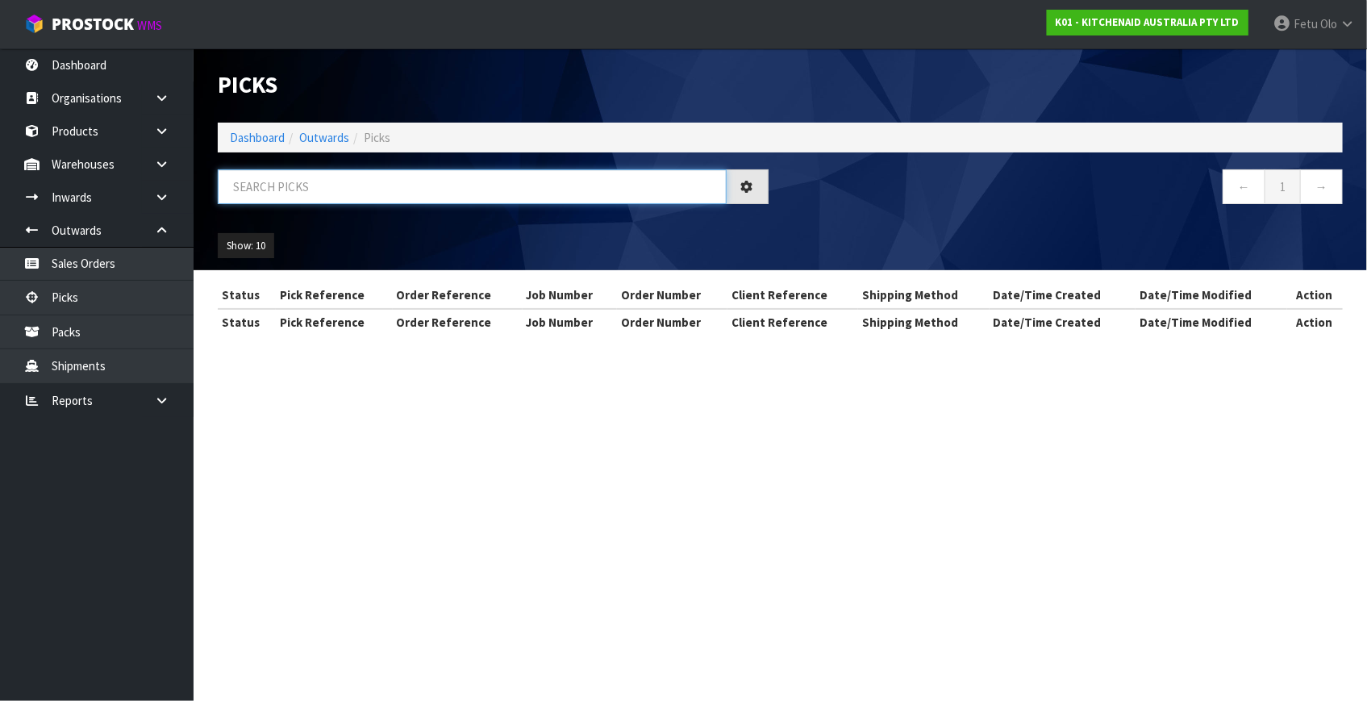
click at [380, 171] on input "text" at bounding box center [472, 186] width 509 height 35
click at [378, 174] on input "text" at bounding box center [472, 186] width 509 height 35
click at [348, 201] on input "text" at bounding box center [472, 186] width 509 height 35
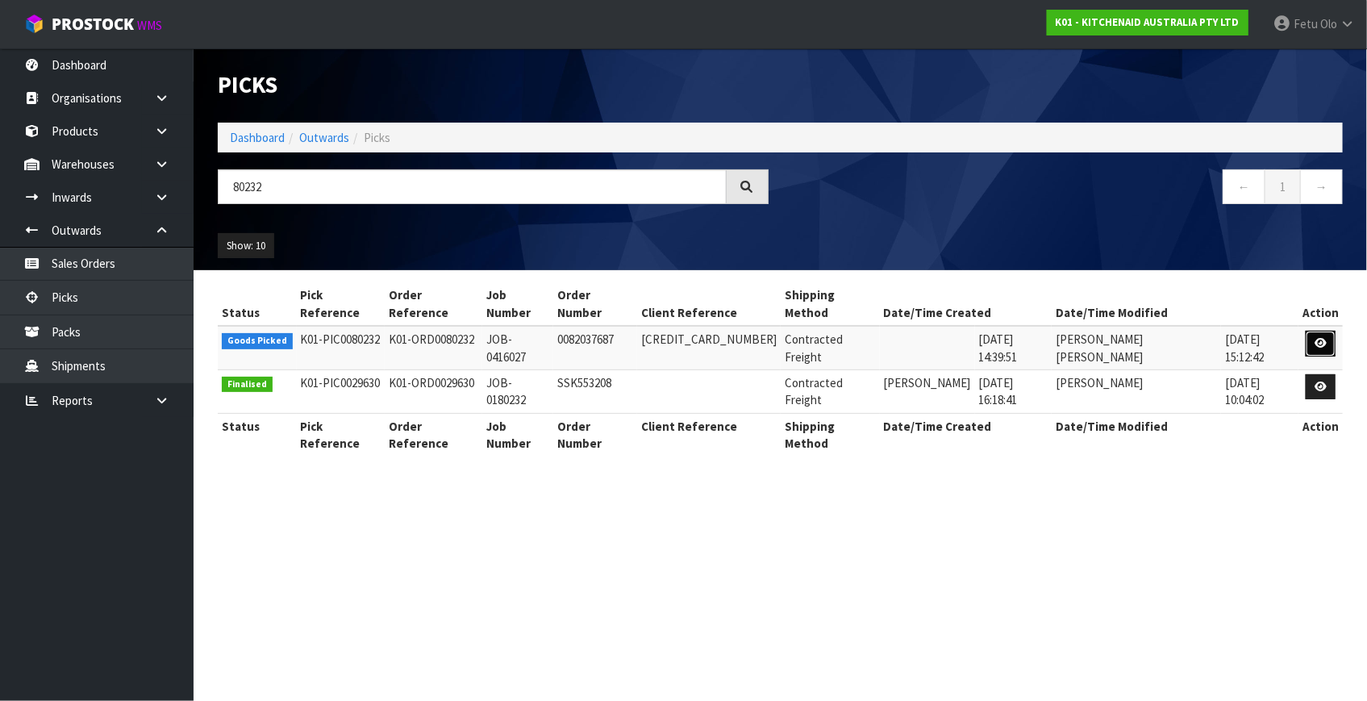
click at [1315, 338] on icon at bounding box center [1321, 343] width 12 height 10
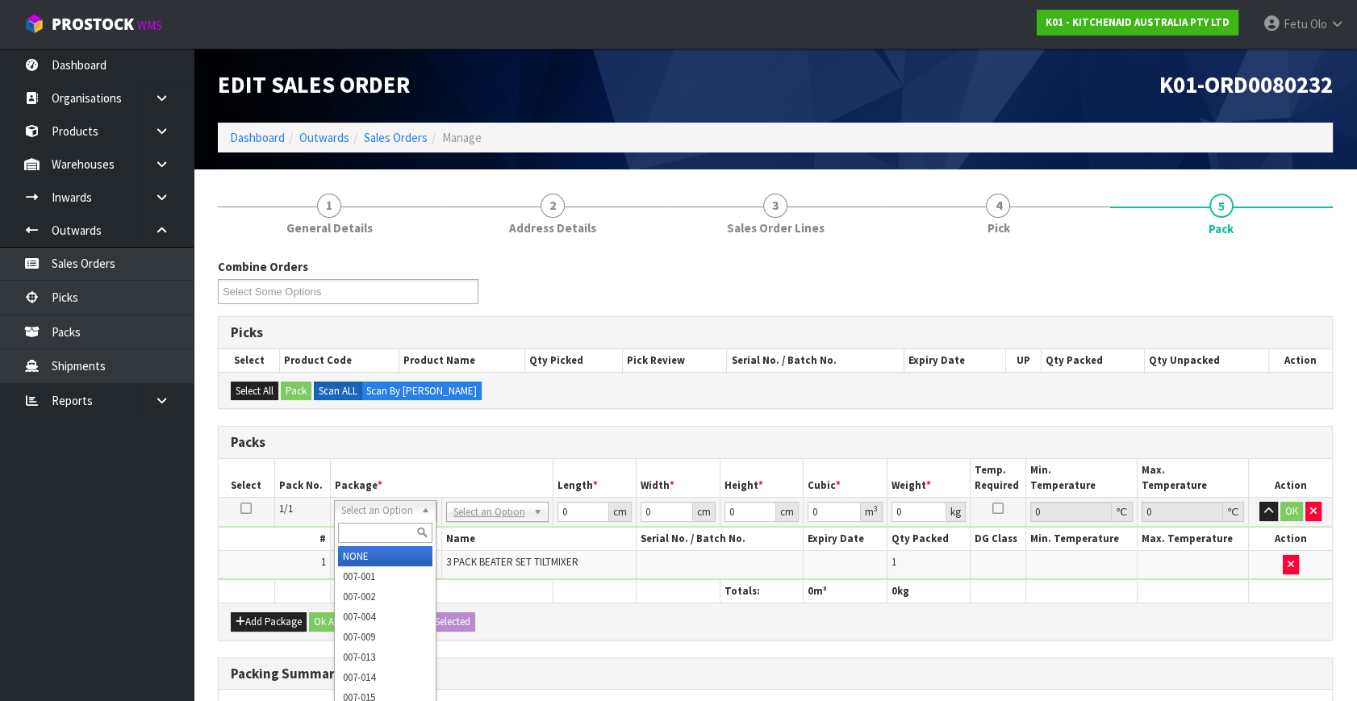
click at [352, 520] on div at bounding box center [385, 532] width 101 height 27
click at [356, 523] on input "text" at bounding box center [385, 533] width 94 height 20
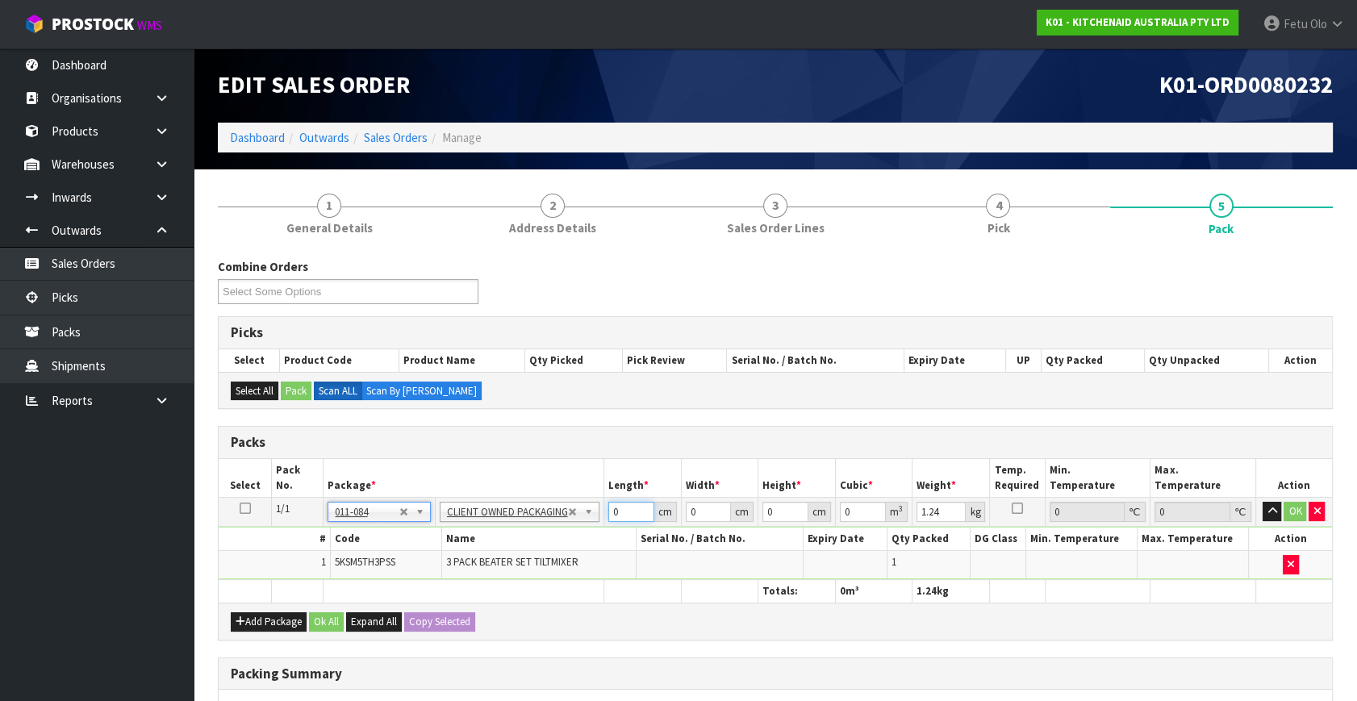
drag, startPoint x: 617, startPoint y: 512, endPoint x: 479, endPoint y: 582, distance: 154.4
click at [479, 582] on table "Select Pack No. Package * Length * Width * Height * Cubic * Weight * Temp. Requ…" at bounding box center [775, 531] width 1113 height 144
click button "OK" at bounding box center [1295, 511] width 23 height 19
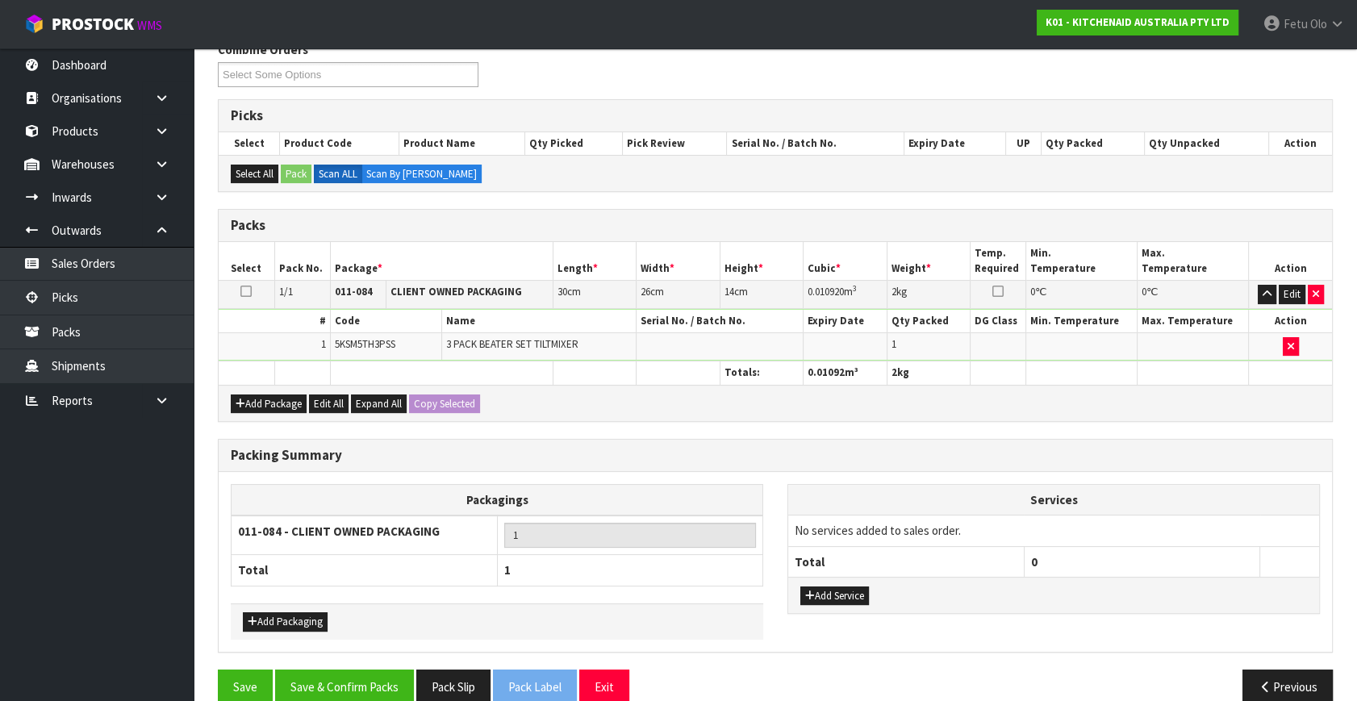
scroll to position [240, 0]
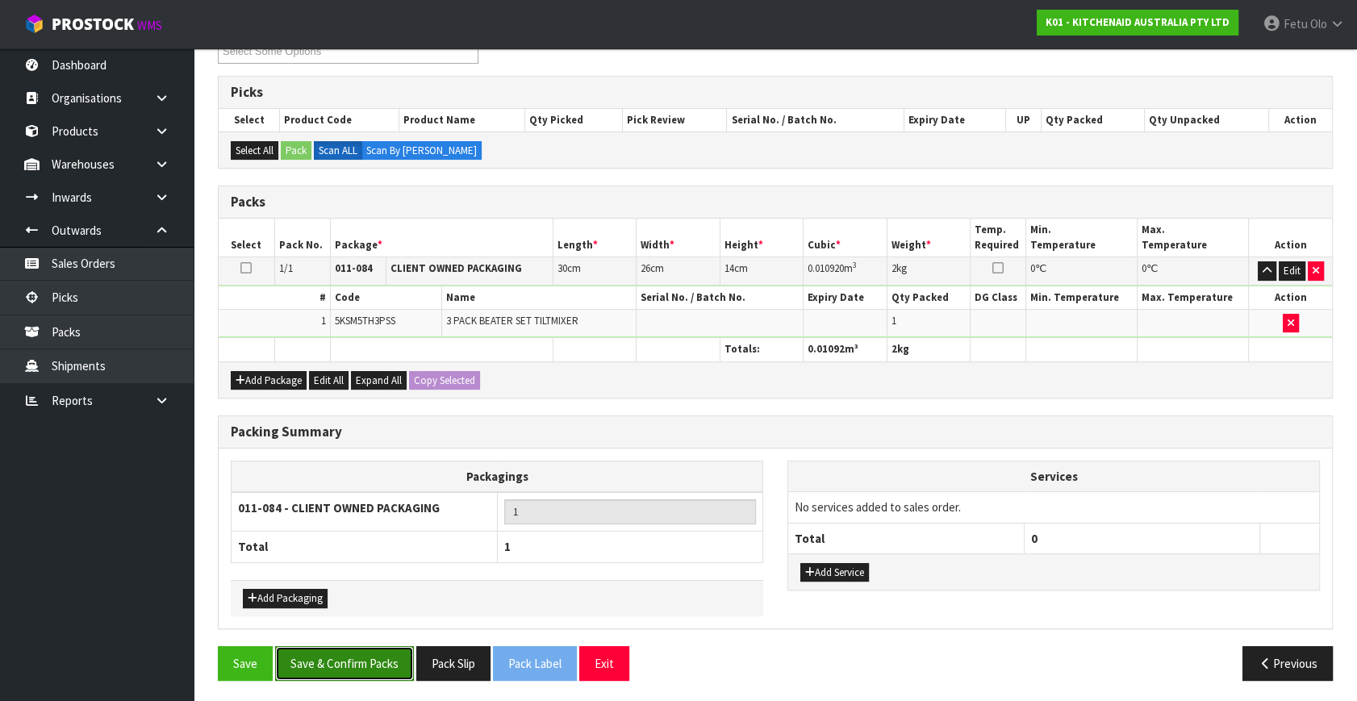
click at [369, 654] on button "Save & Confirm Packs" at bounding box center [344, 663] width 139 height 35
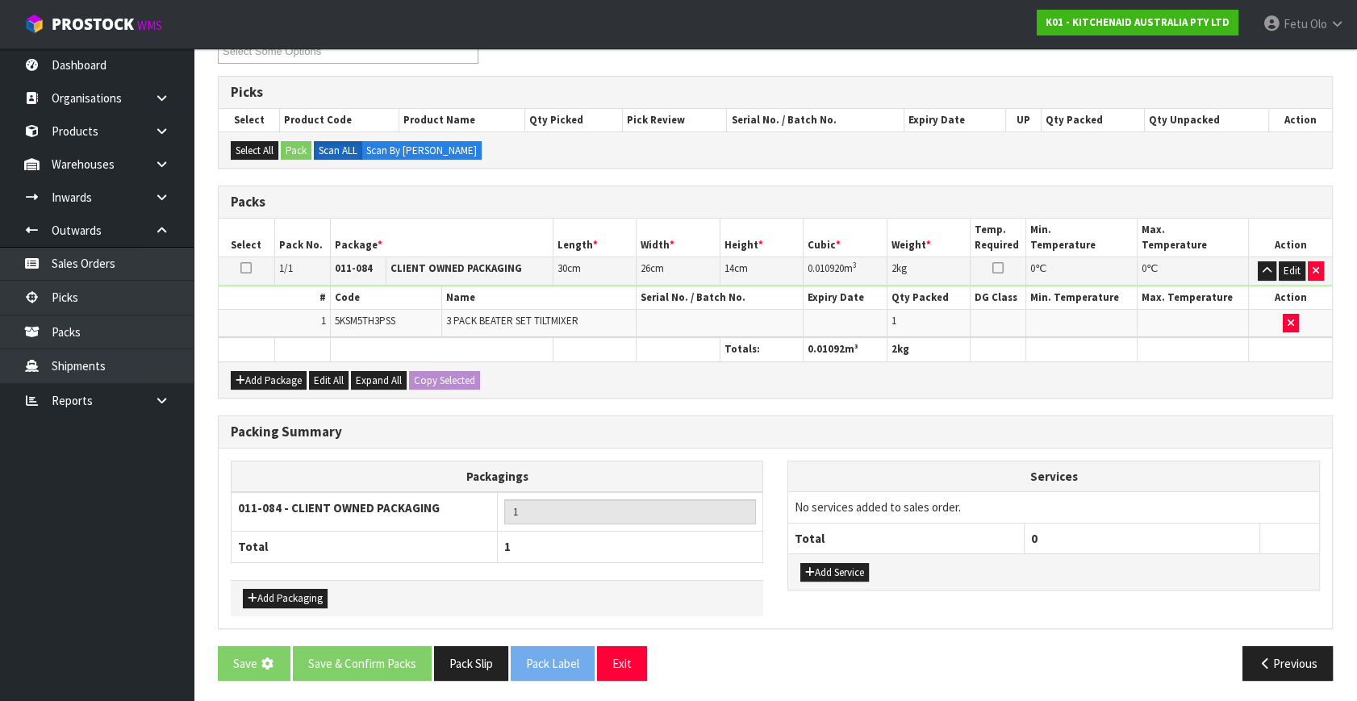
scroll to position [0, 0]
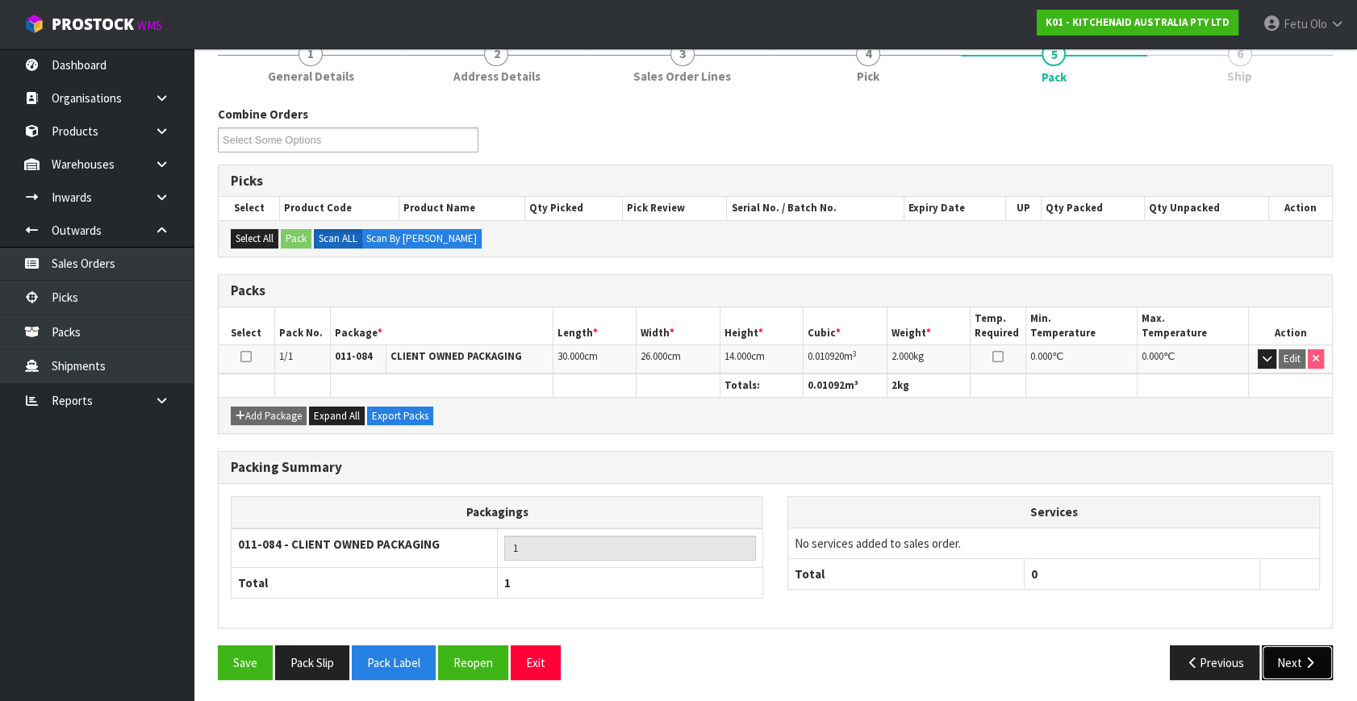
click at [1315, 661] on icon "button" at bounding box center [1309, 663] width 15 height 12
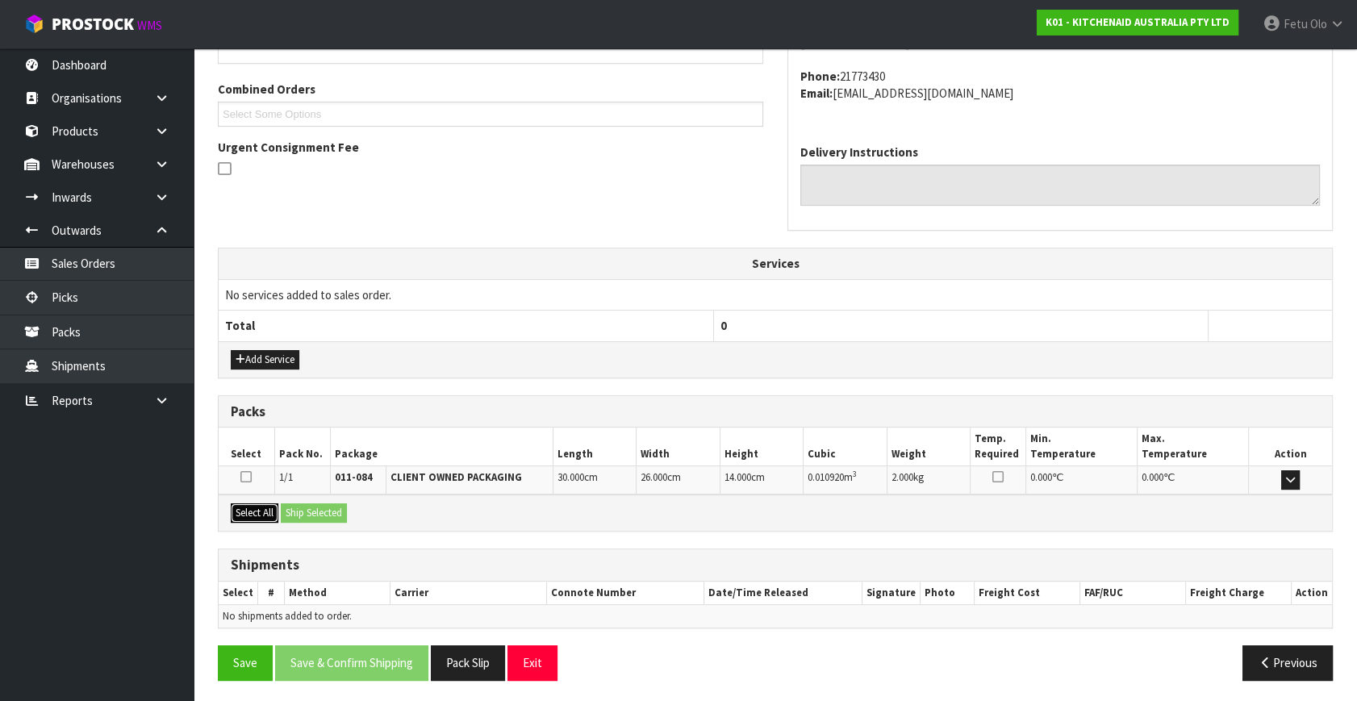
click at [269, 508] on button "Select All" at bounding box center [255, 512] width 48 height 19
click at [301, 507] on button "Ship Selected" at bounding box center [314, 512] width 66 height 19
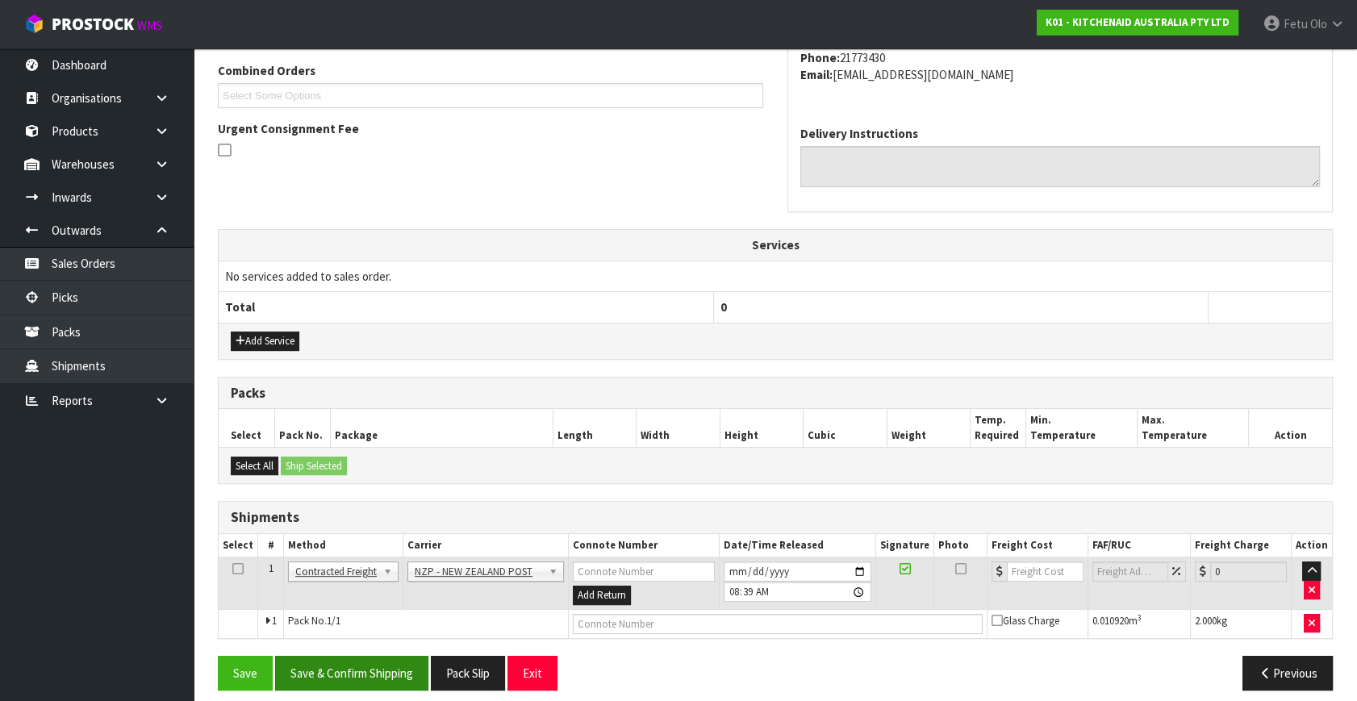
scroll to position [426, 0]
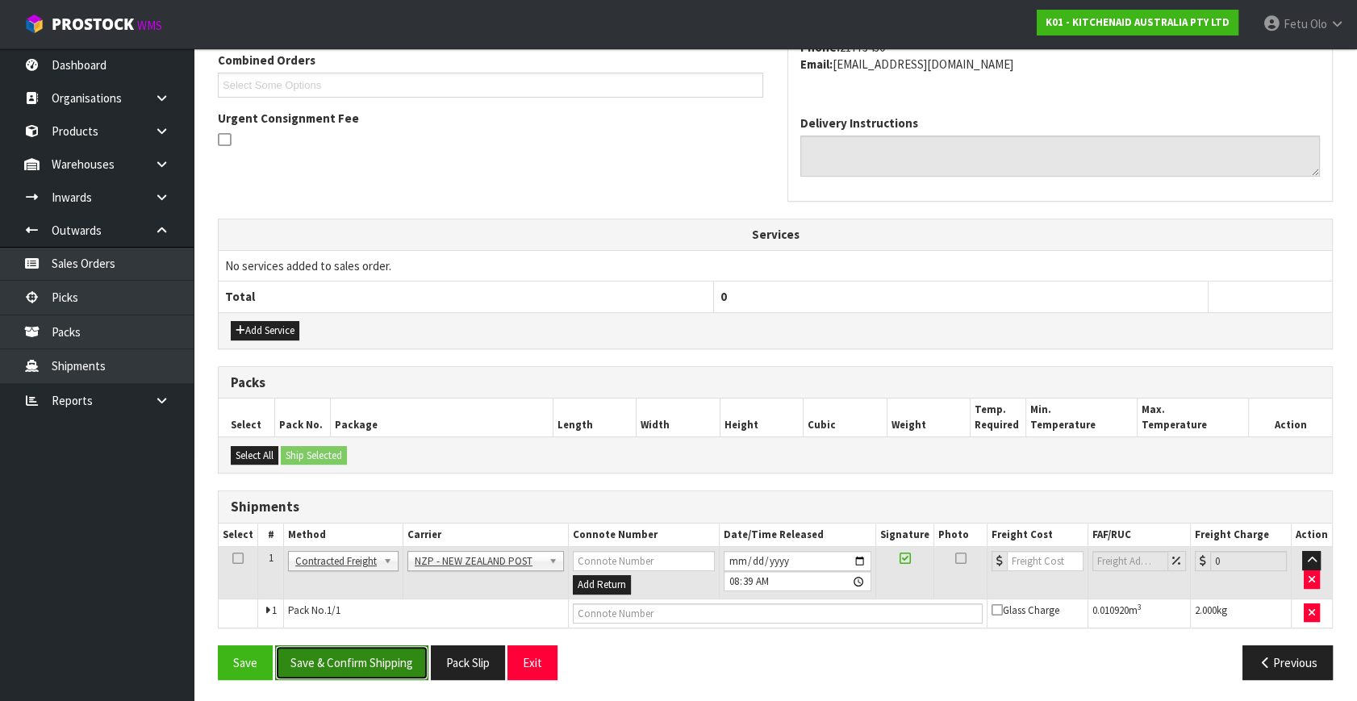
click at [390, 659] on button "Save & Confirm Shipping" at bounding box center [351, 662] width 153 height 35
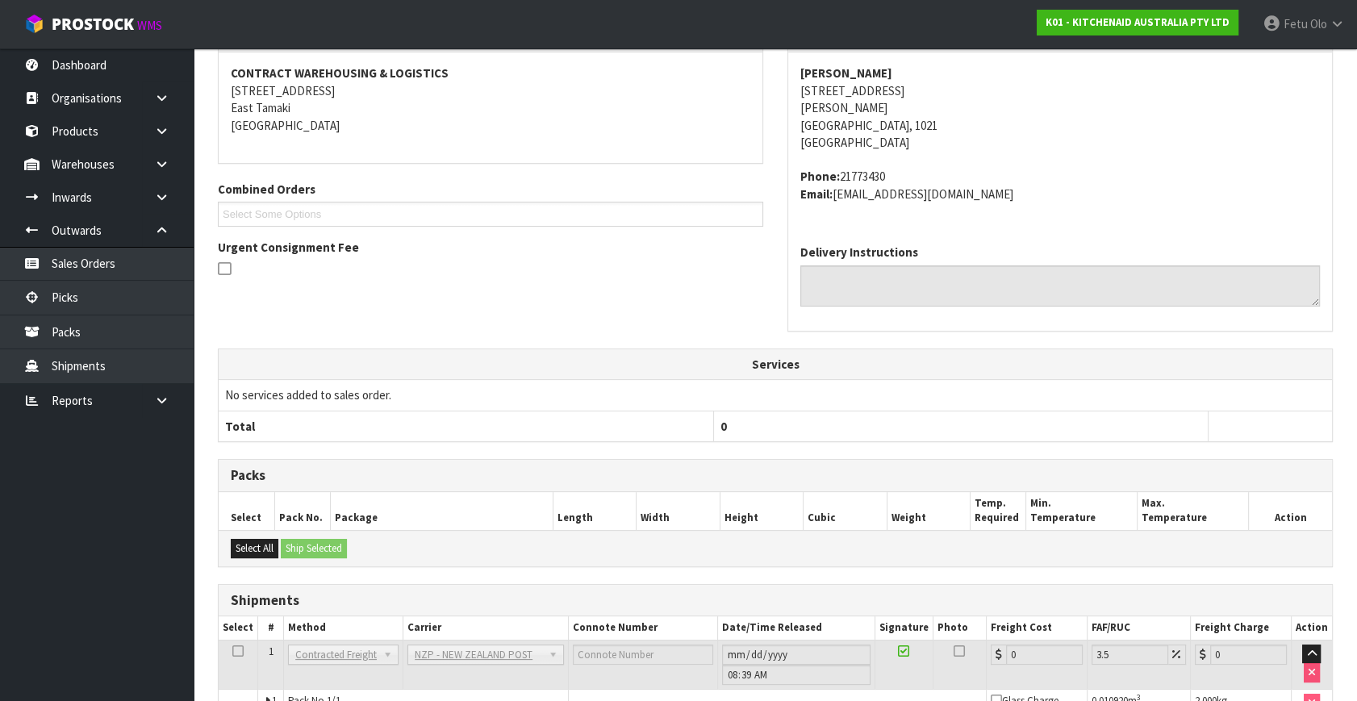
scroll to position [403, 0]
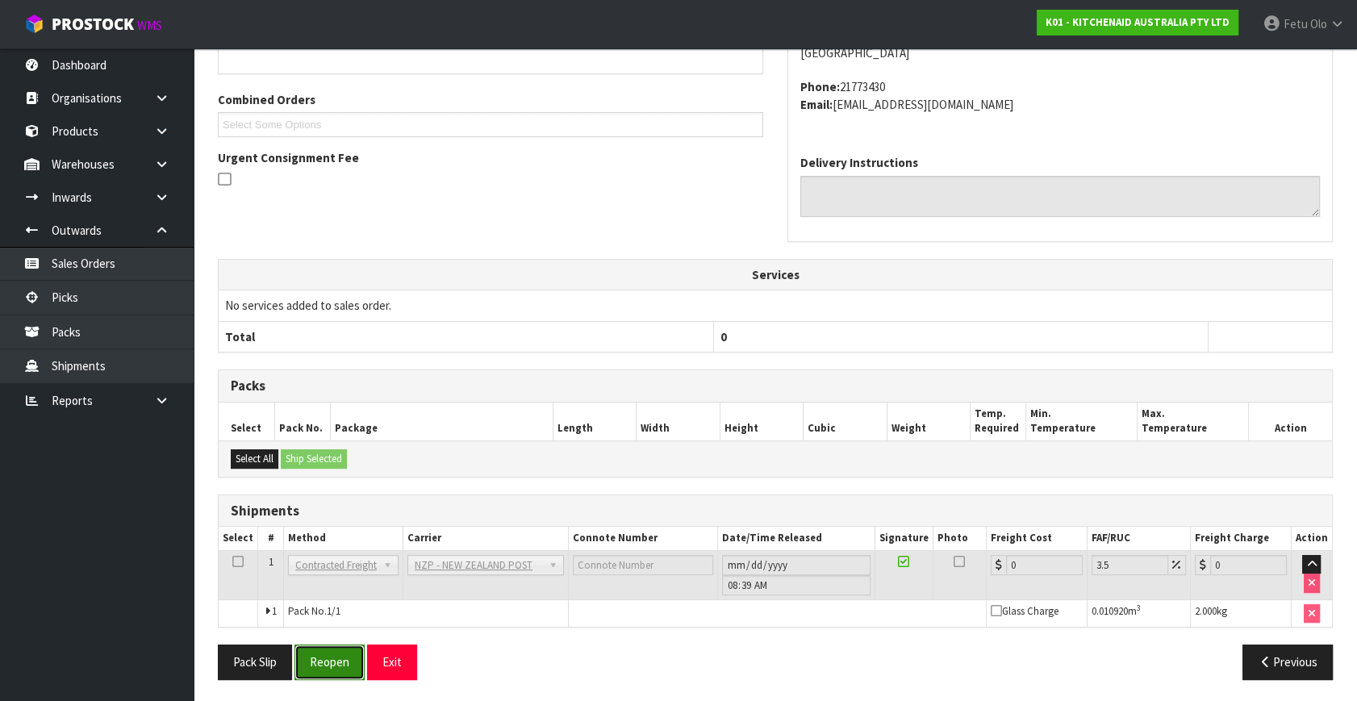
click at [331, 662] on button "Reopen" at bounding box center [329, 661] width 70 height 35
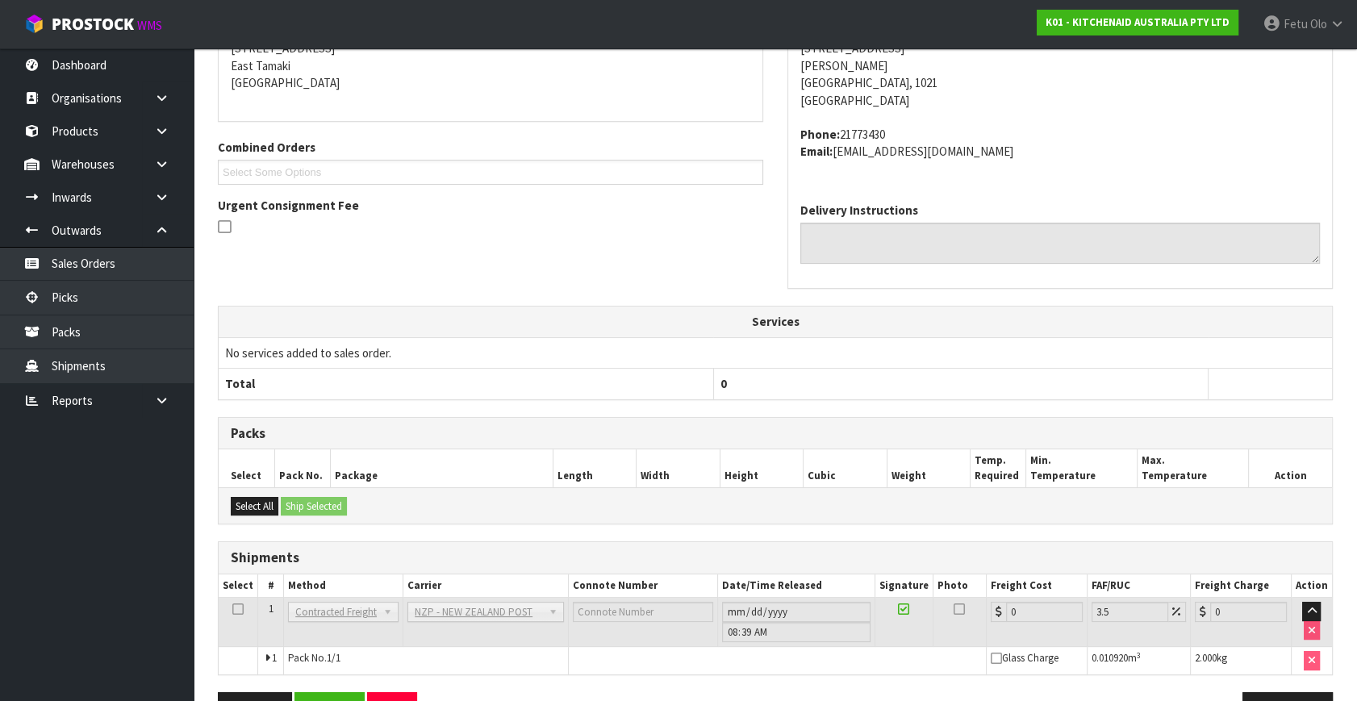
scroll to position [386, 0]
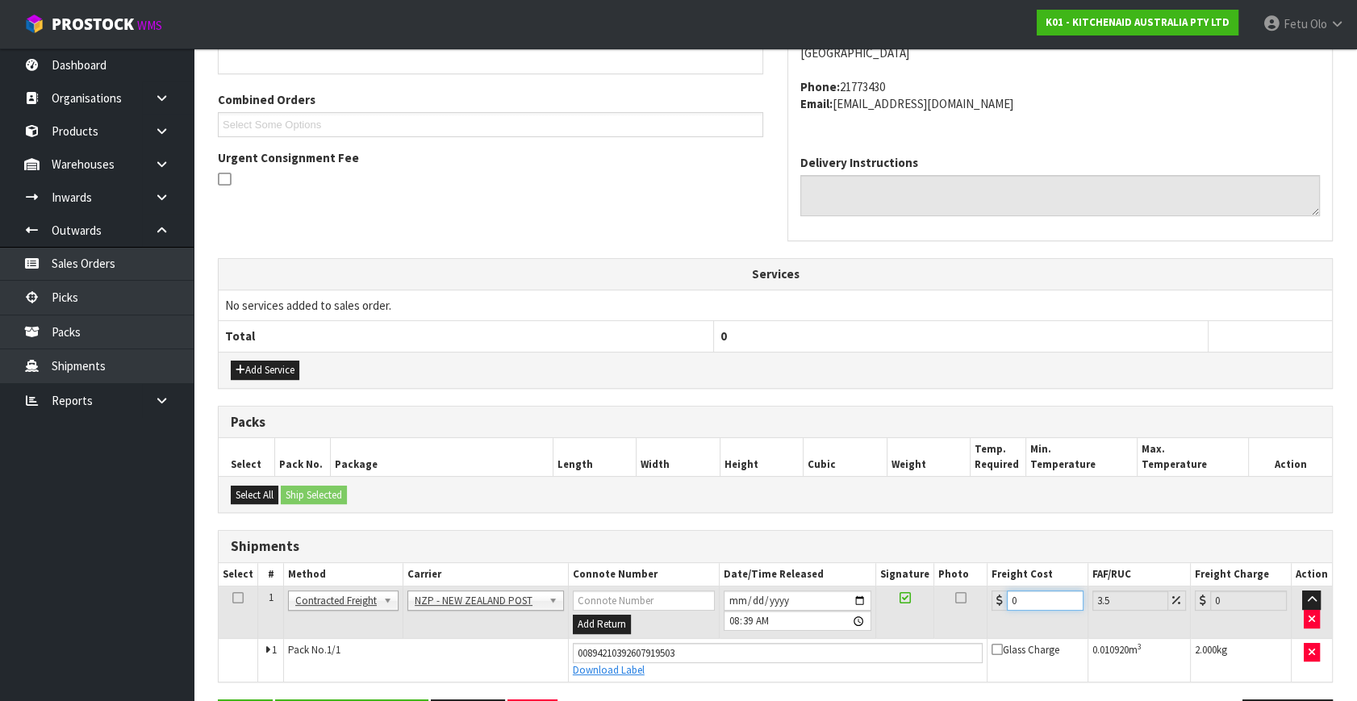
drag, startPoint x: 983, startPoint y: 616, endPoint x: 815, endPoint y: 651, distance: 172.1
click at [815, 651] on tbody "1 Client Local Pickup Customer Local Pickup Company Freight Contracted Freight …" at bounding box center [775, 633] width 1113 height 95
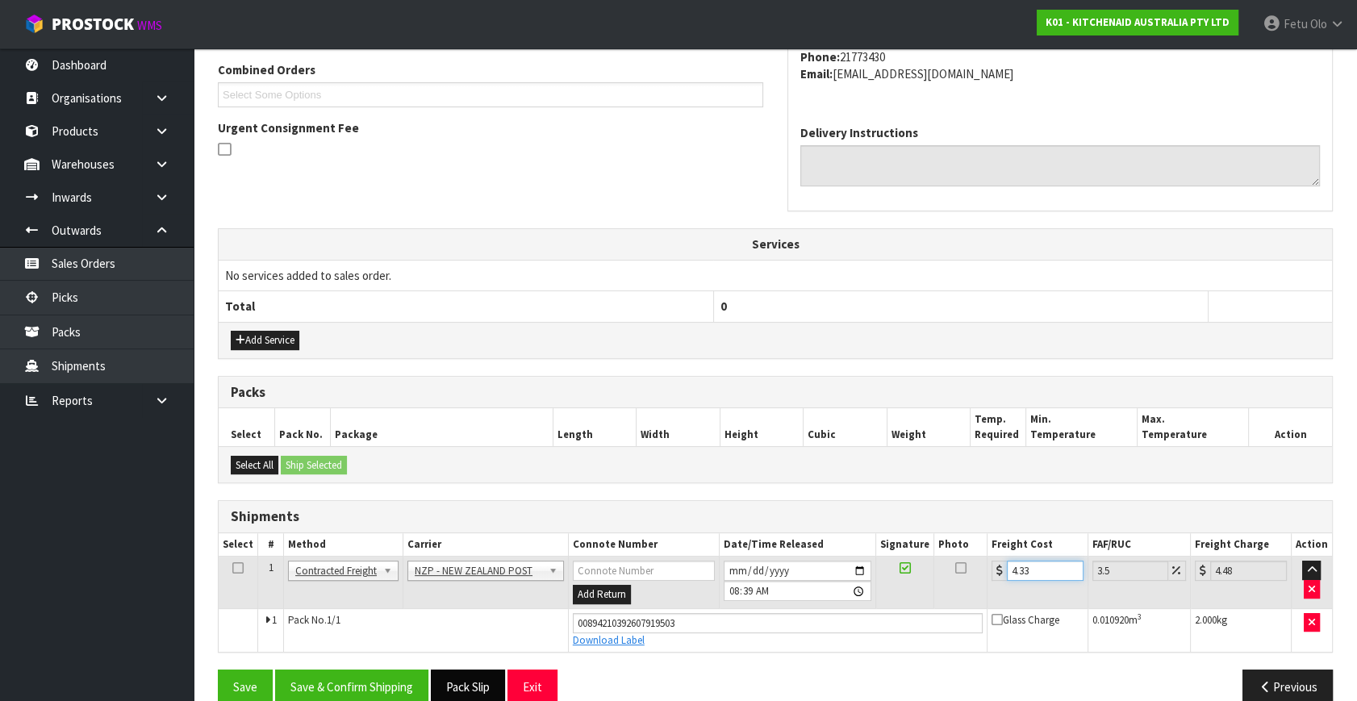
scroll to position [441, 0]
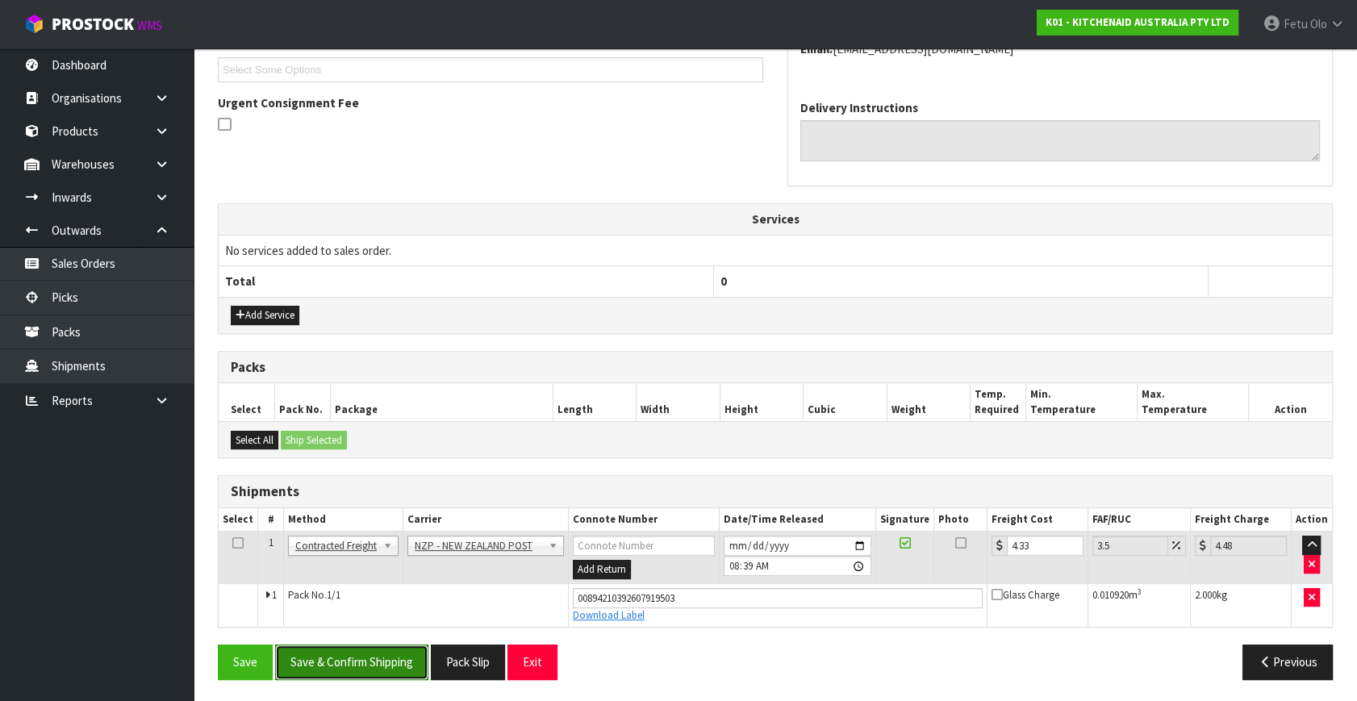
click at [365, 669] on button "Save & Confirm Shipping" at bounding box center [351, 661] width 153 height 35
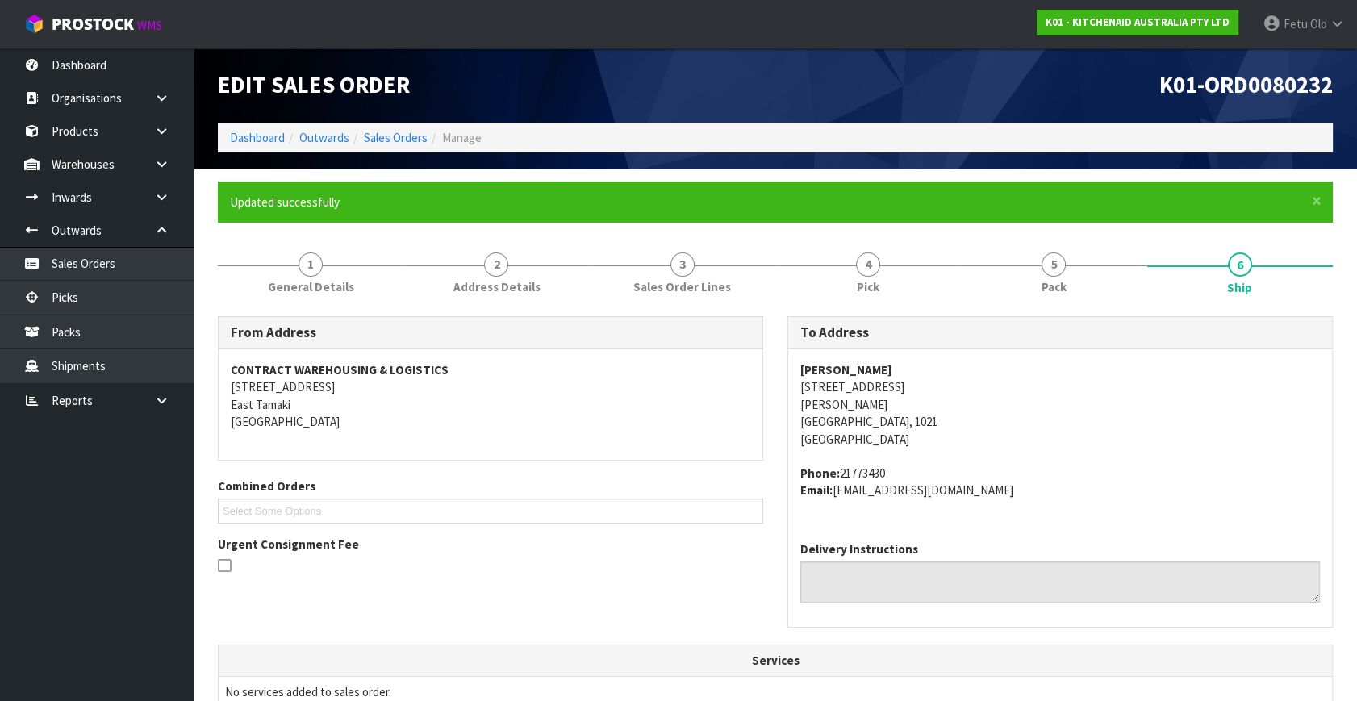
scroll to position [397, 0]
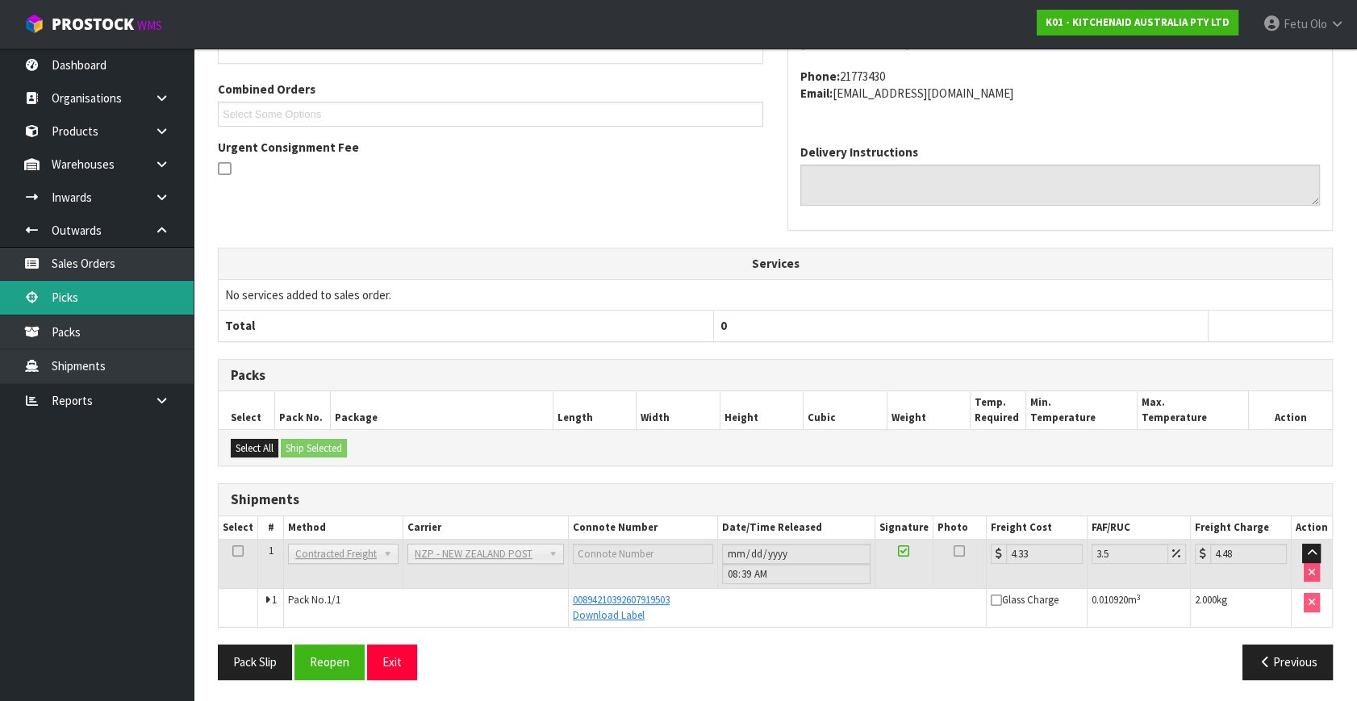
click at [114, 284] on link "Picks" at bounding box center [97, 297] width 194 height 33
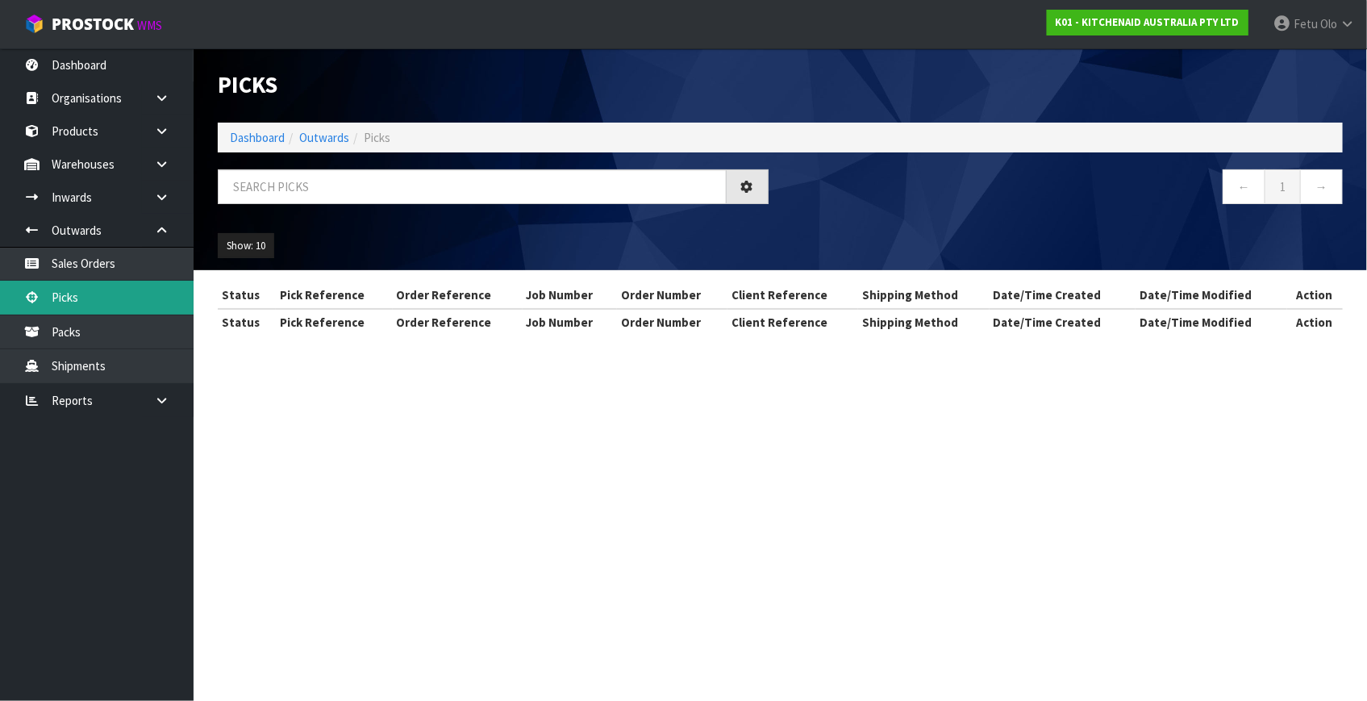
click at [98, 298] on link "Picks" at bounding box center [97, 297] width 194 height 33
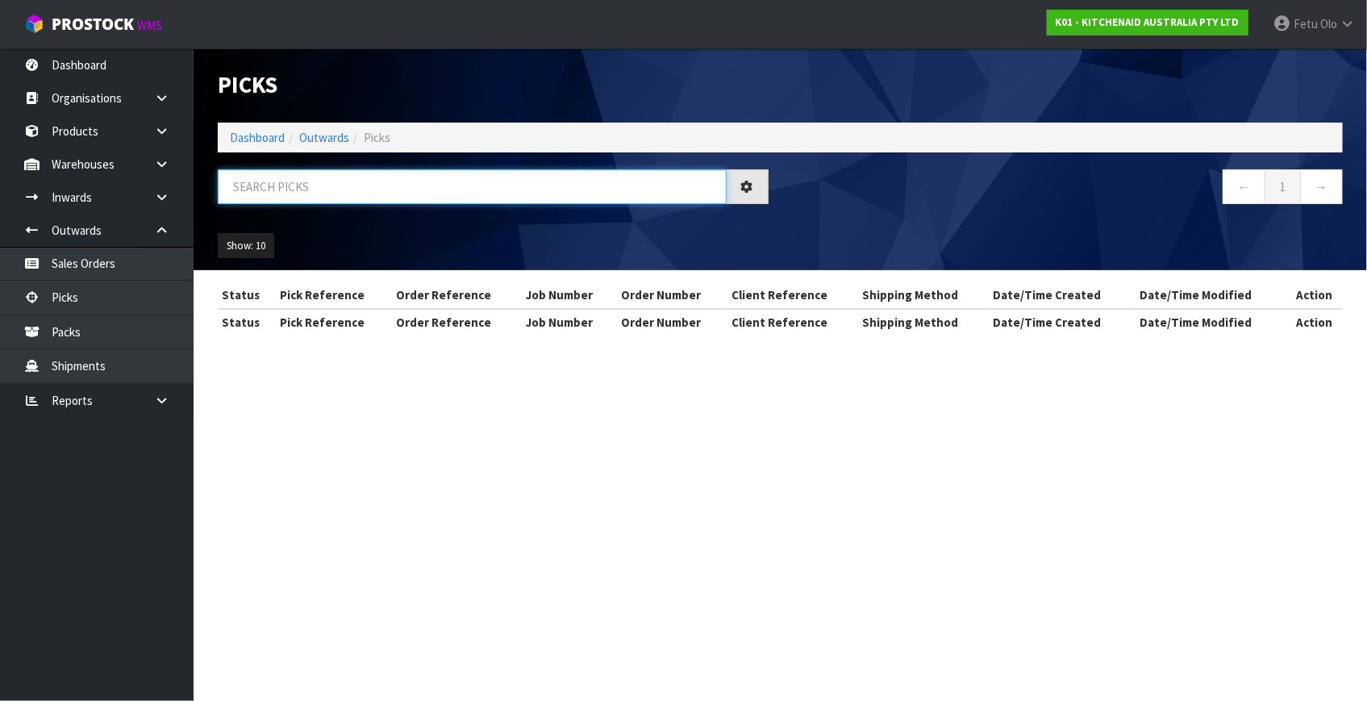
click at [348, 186] on input "text" at bounding box center [472, 186] width 509 height 35
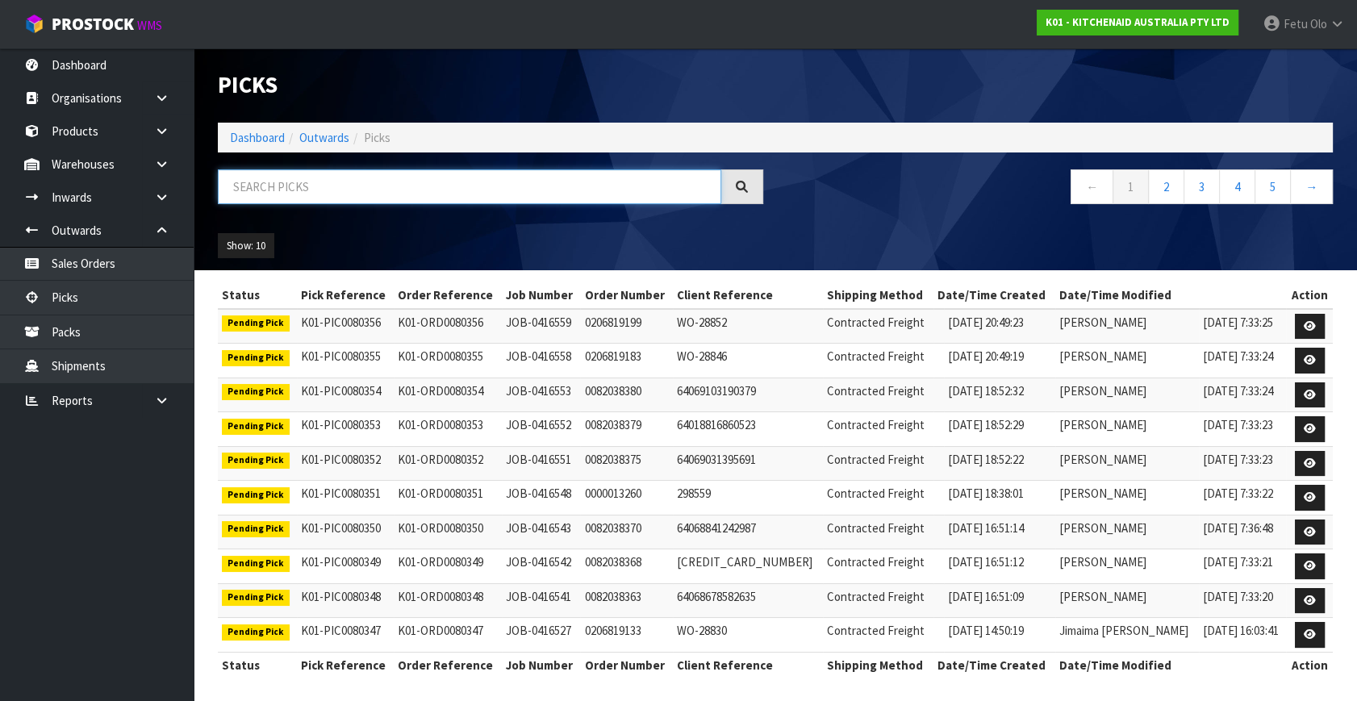
click at [348, 186] on input "text" at bounding box center [469, 186] width 503 height 35
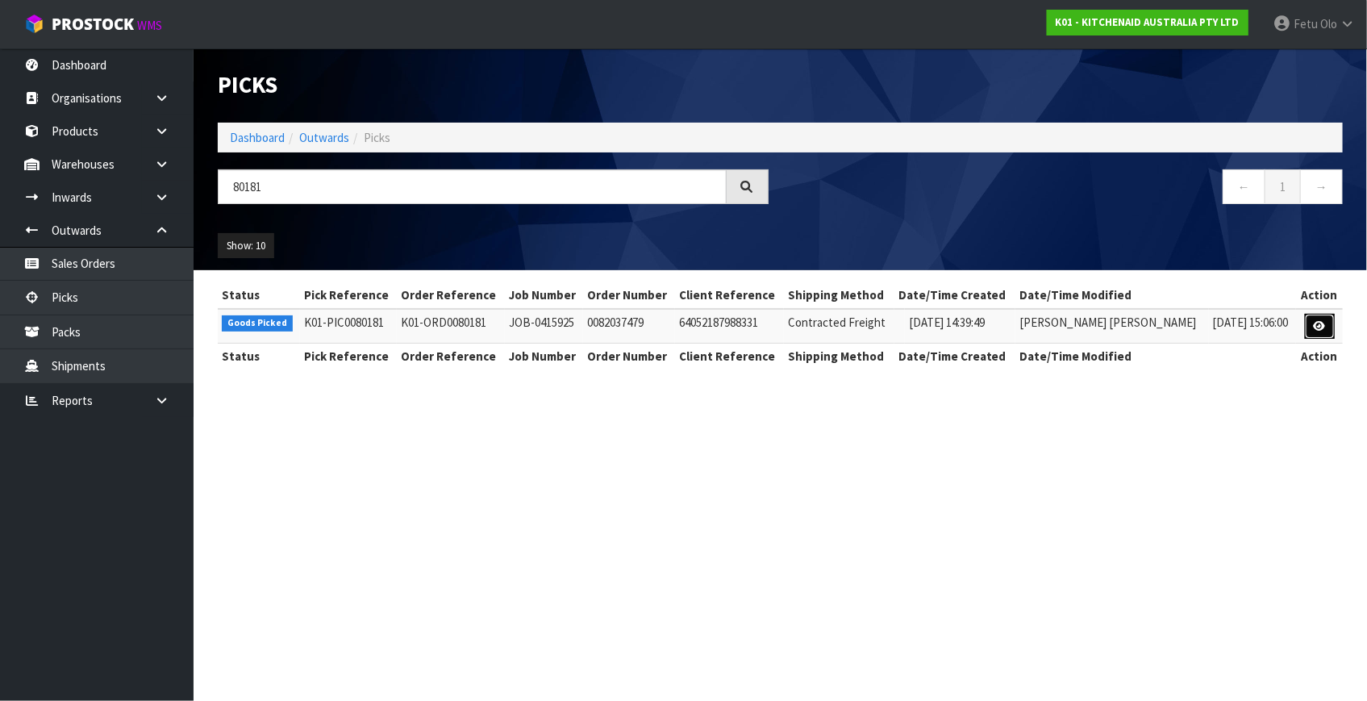
click at [1311, 317] on link at bounding box center [1320, 327] width 30 height 26
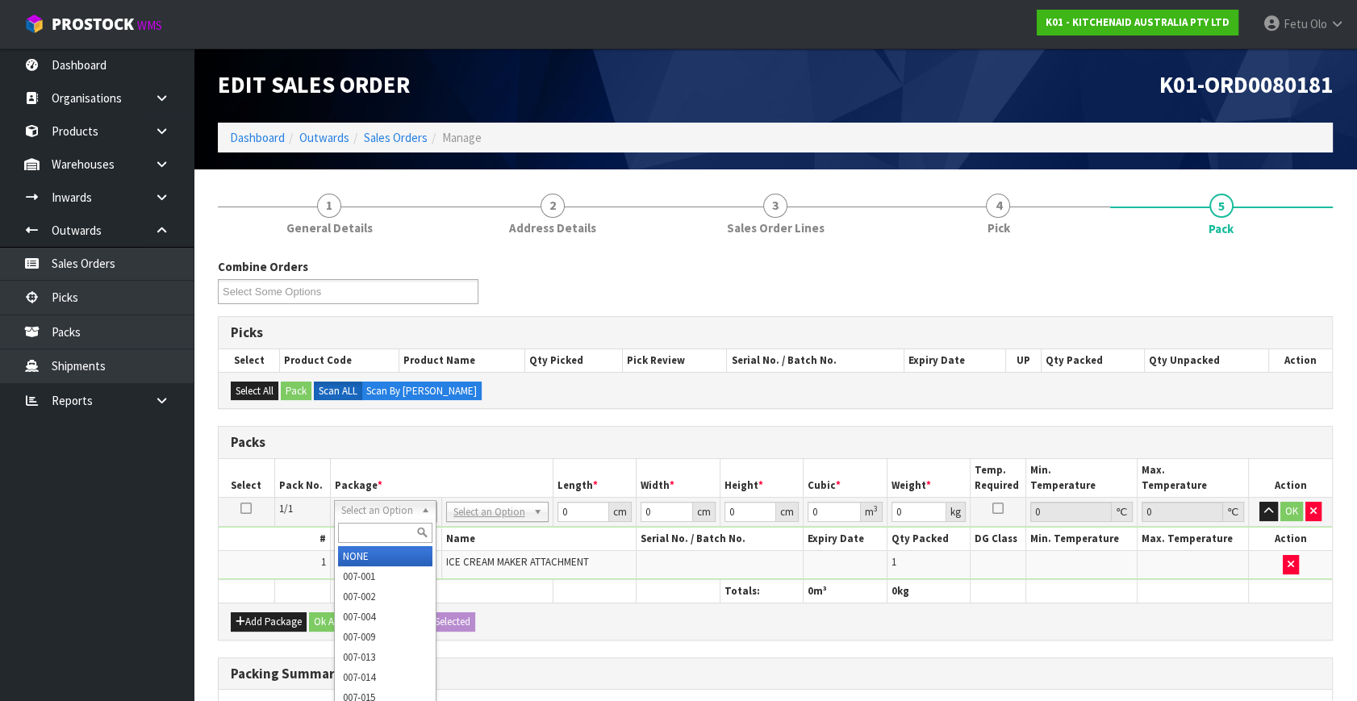
click at [363, 532] on input "text" at bounding box center [385, 533] width 94 height 20
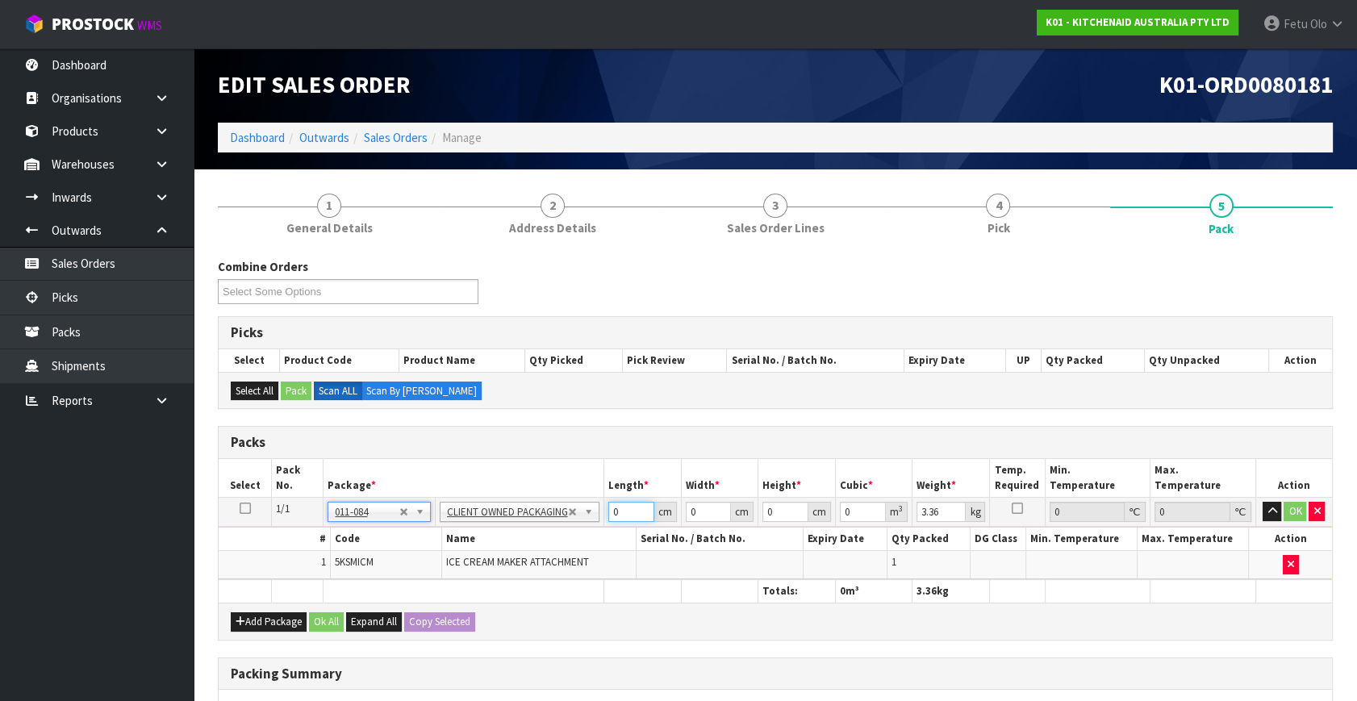
drag, startPoint x: 494, startPoint y: 562, endPoint x: 486, endPoint y: 569, distance: 10.3
click at [486, 569] on tbody "1/1 NONE 007-001 007-002 007-004 007-009 007-013 007-014 007-015 007-017 007-01…" at bounding box center [775, 539] width 1113 height 82
click button "OK" at bounding box center [1295, 511] width 23 height 19
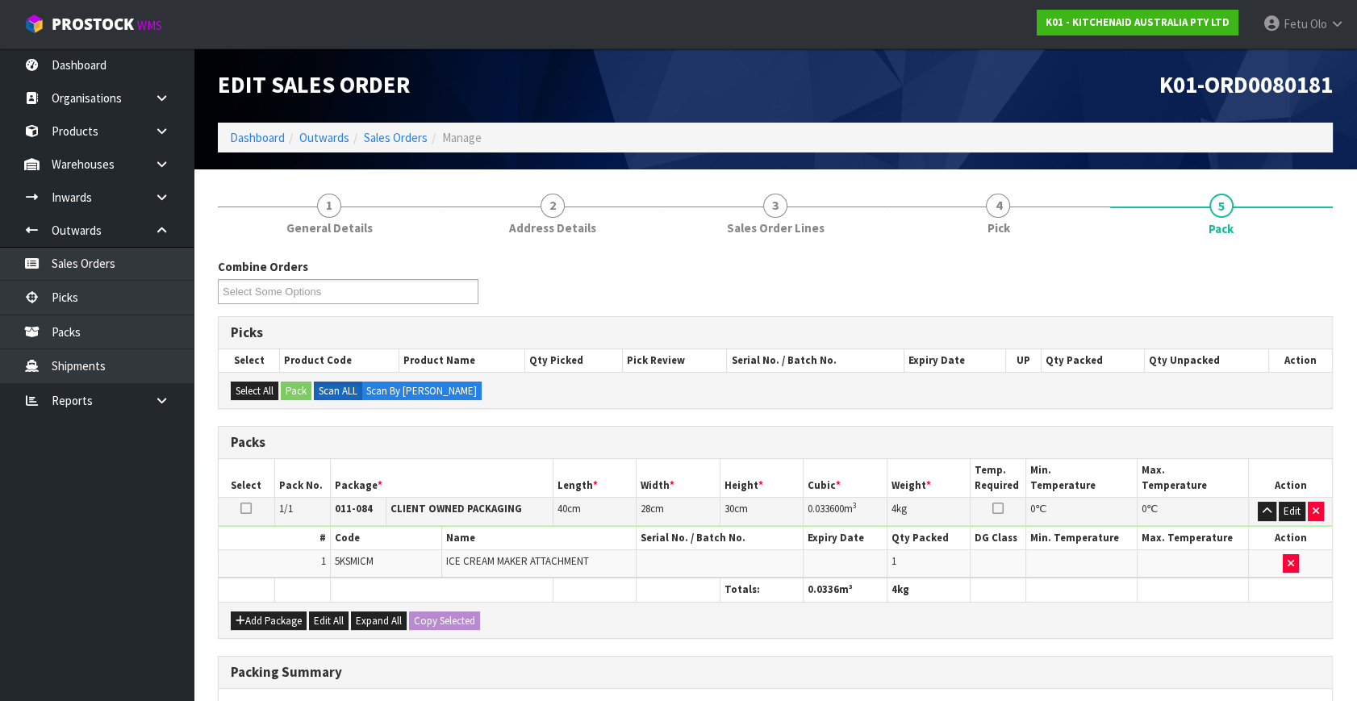
scroll to position [240, 0]
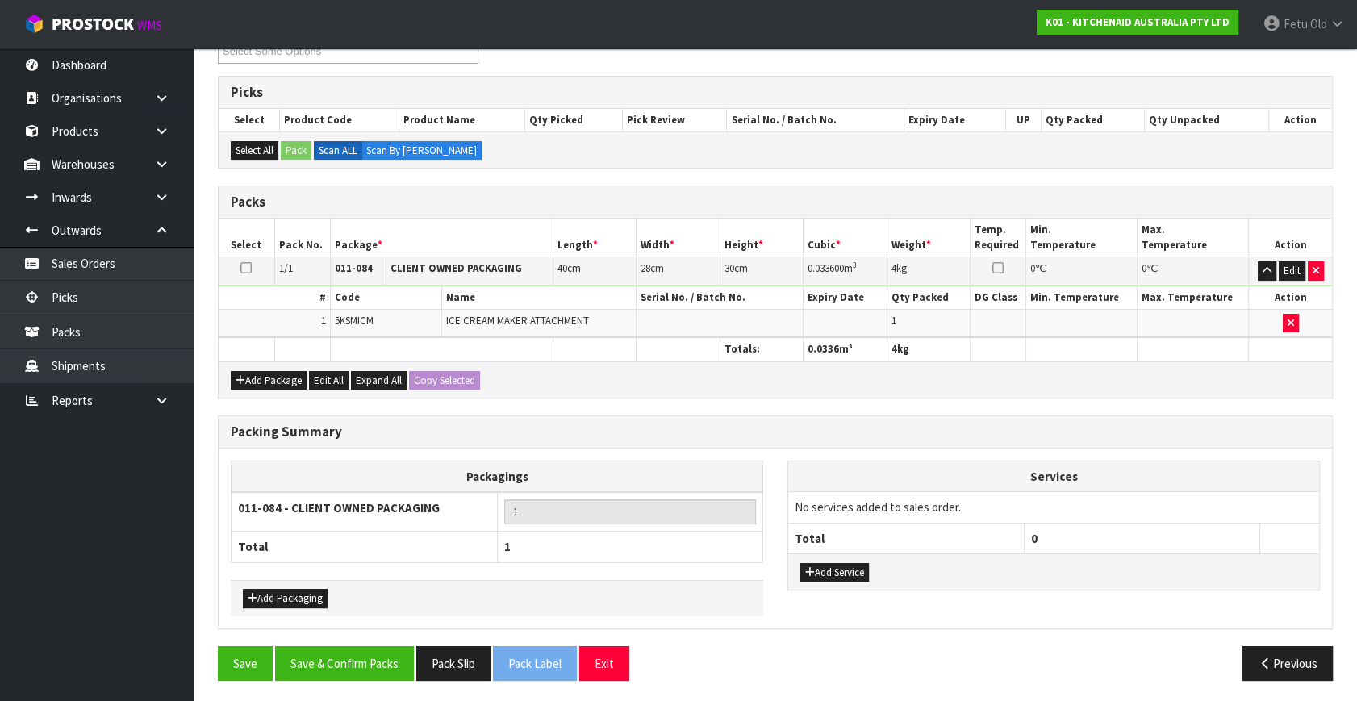
click at [328, 687] on div "Save Save & Confirm Packs Pack Slip Pack Label Exit Previous" at bounding box center [775, 669] width 1139 height 47
click at [338, 665] on button "Save & Confirm Packs" at bounding box center [344, 663] width 139 height 35
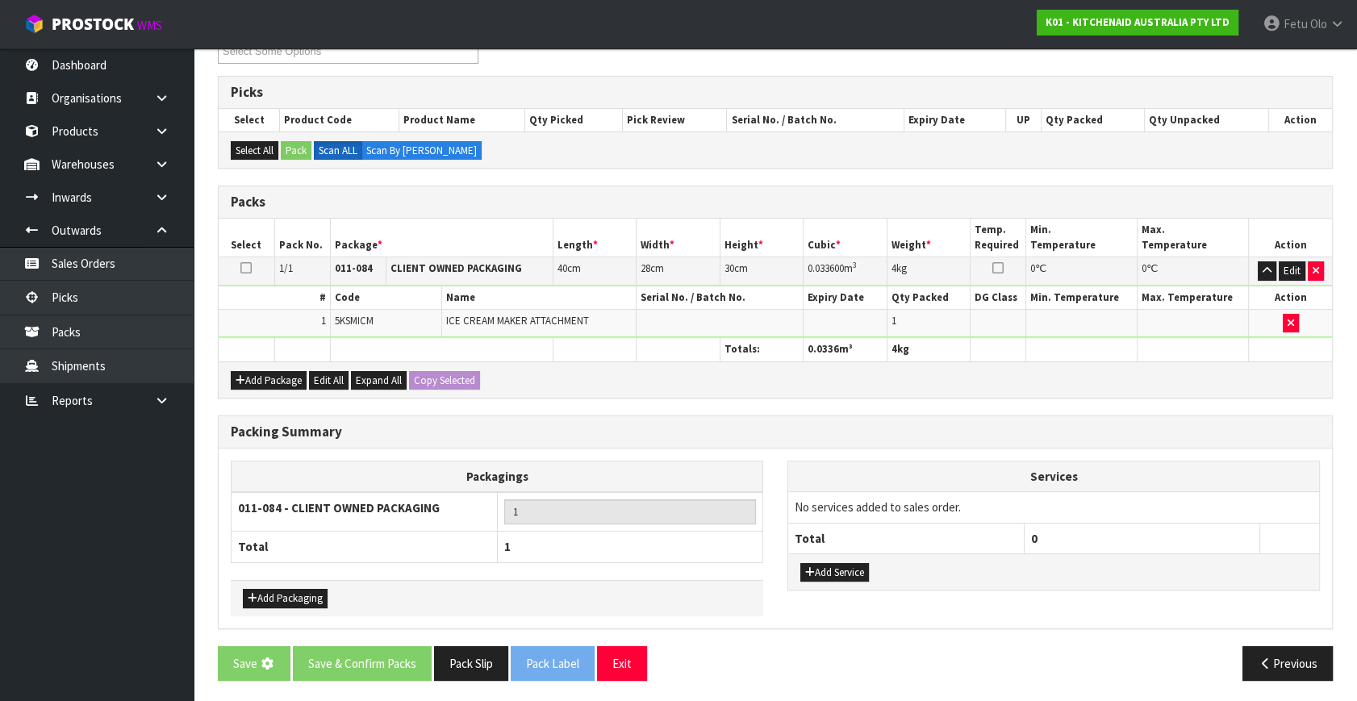
scroll to position [0, 0]
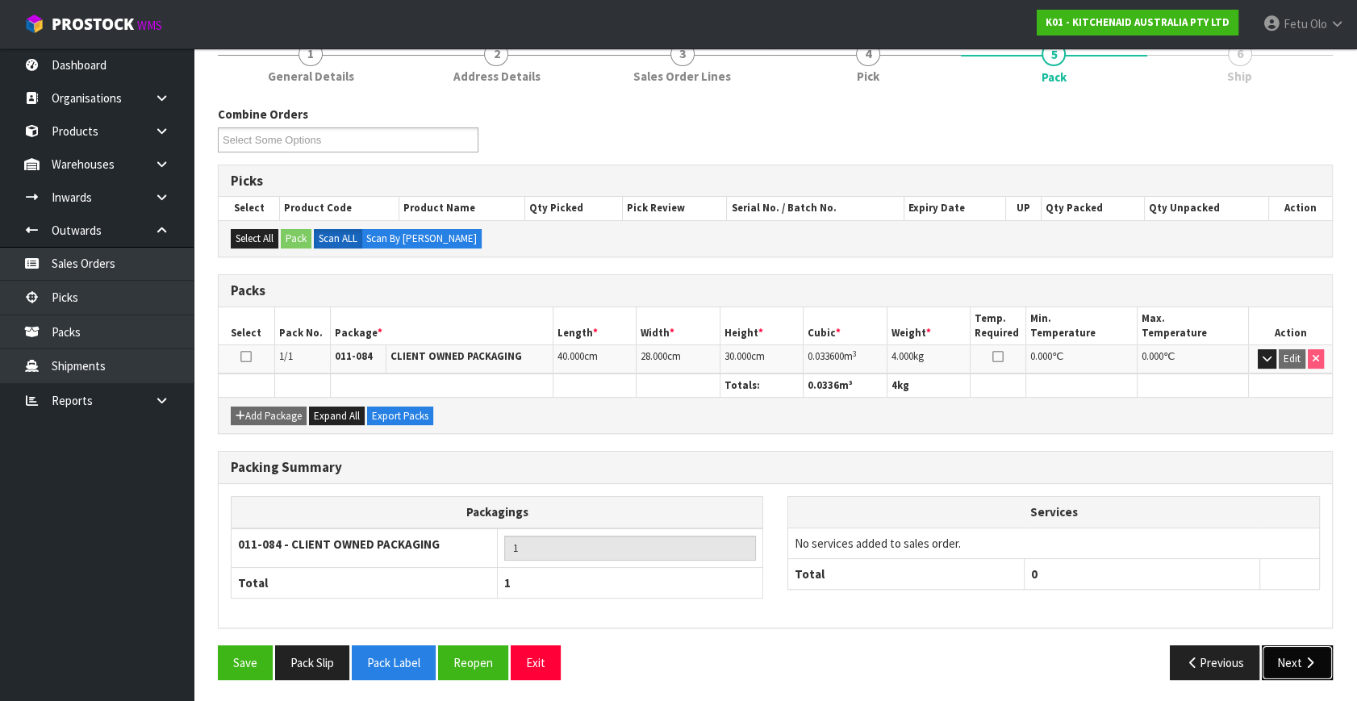
click at [1302, 665] on button "Next" at bounding box center [1296, 662] width 71 height 35
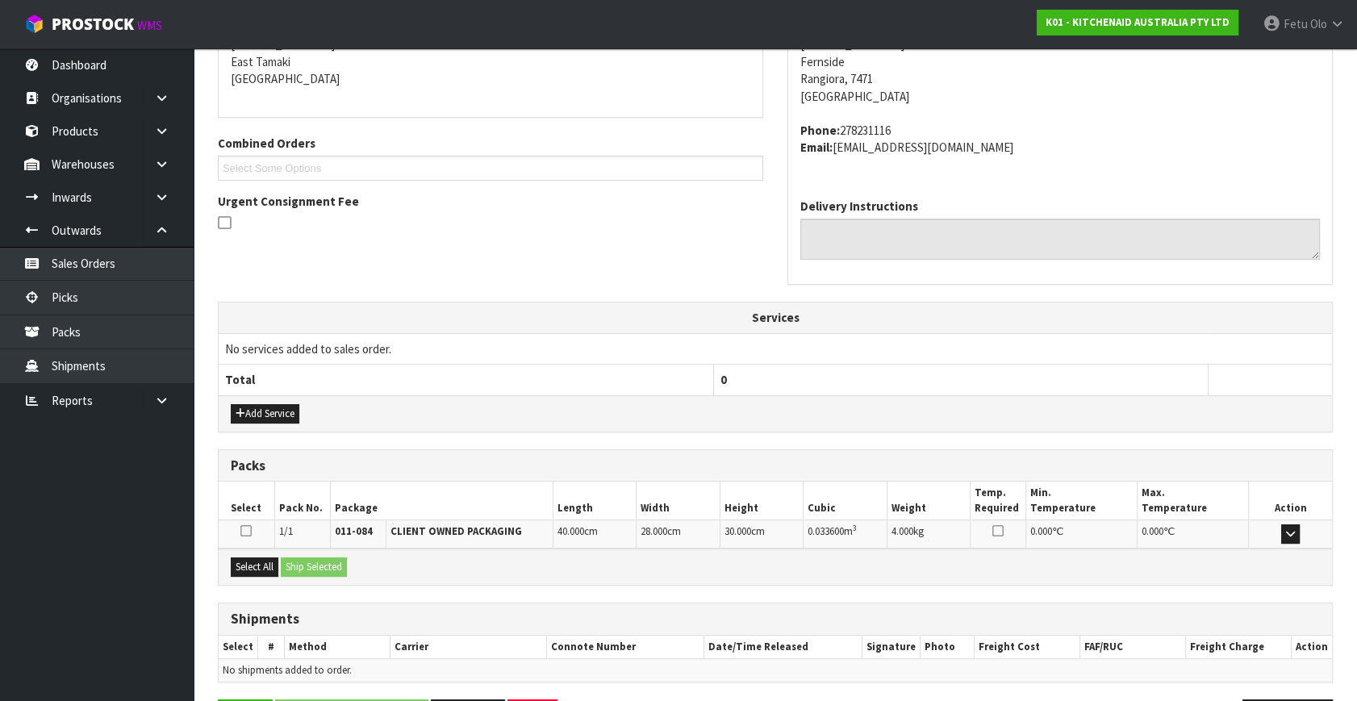
scroll to position [397, 0]
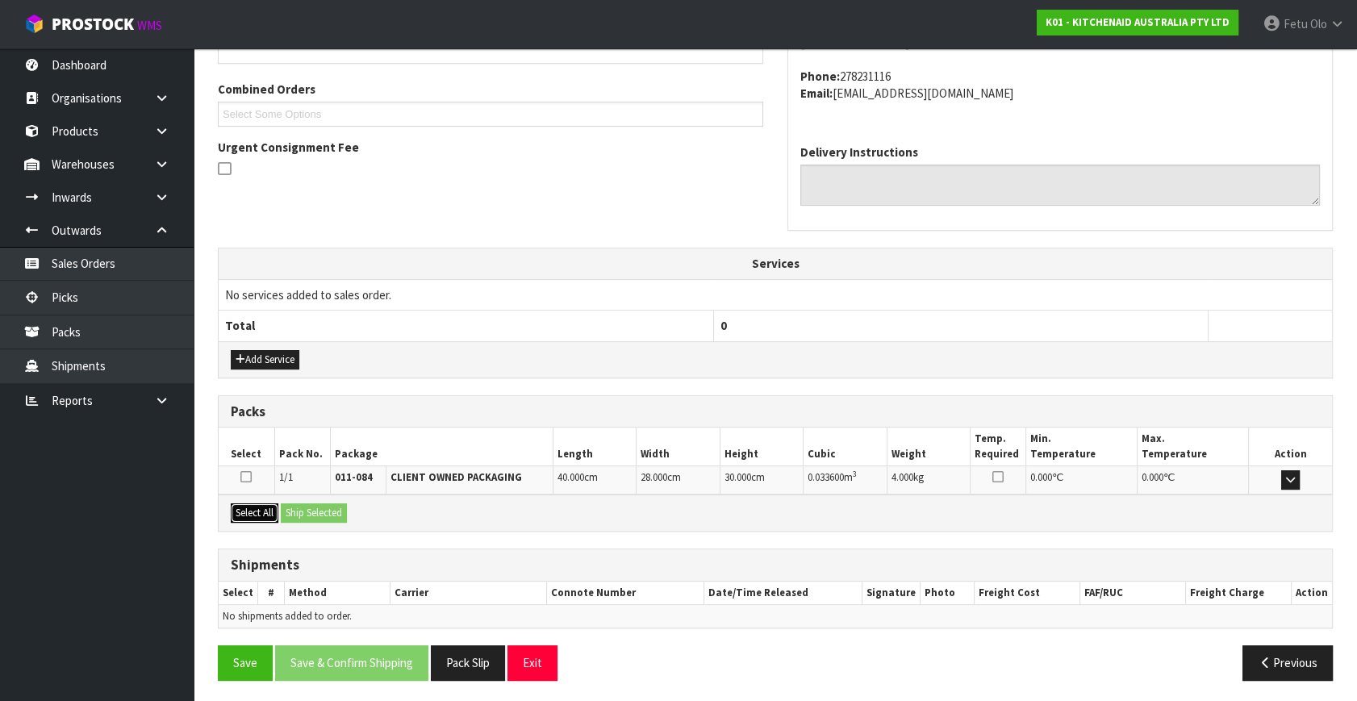
drag, startPoint x: 260, startPoint y: 506, endPoint x: 309, endPoint y: 506, distance: 49.2
click at [277, 506] on button "Select All" at bounding box center [255, 512] width 48 height 19
click at [315, 506] on button "Ship Selected" at bounding box center [314, 512] width 66 height 19
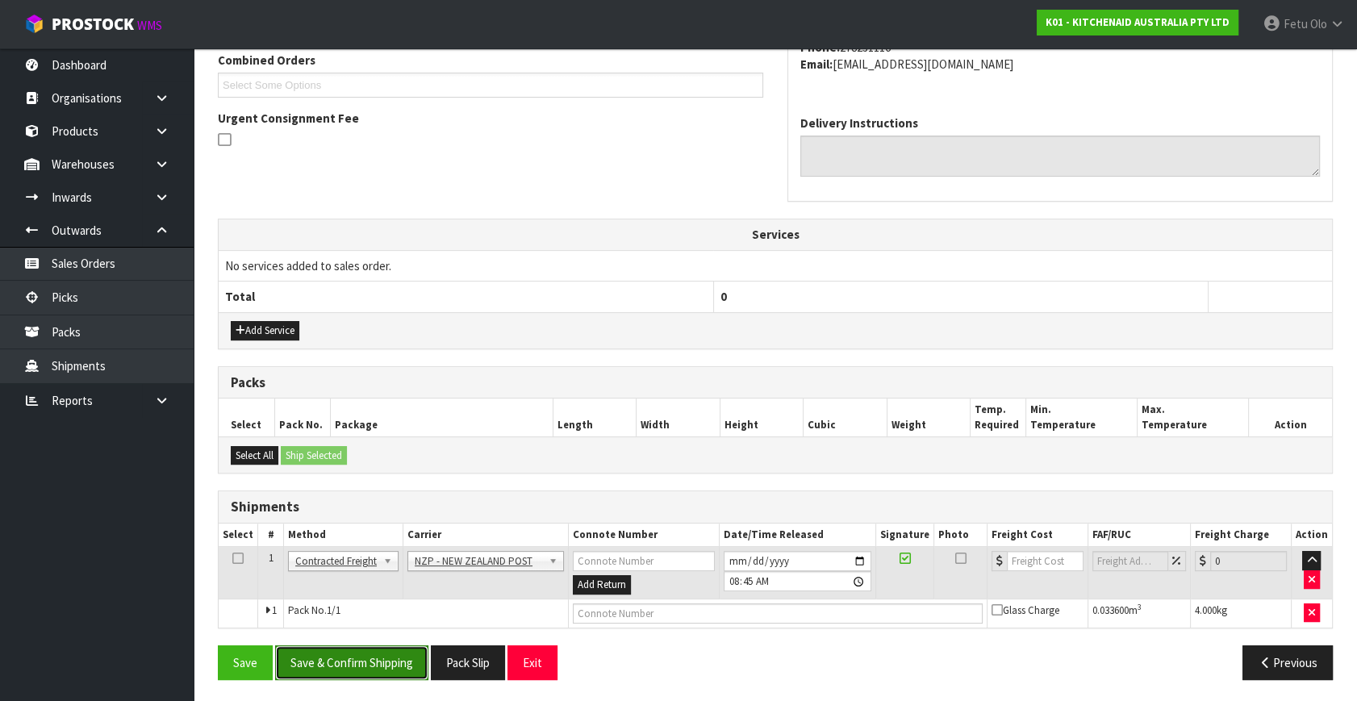
click at [361, 656] on button "Save & Confirm Shipping" at bounding box center [351, 662] width 153 height 35
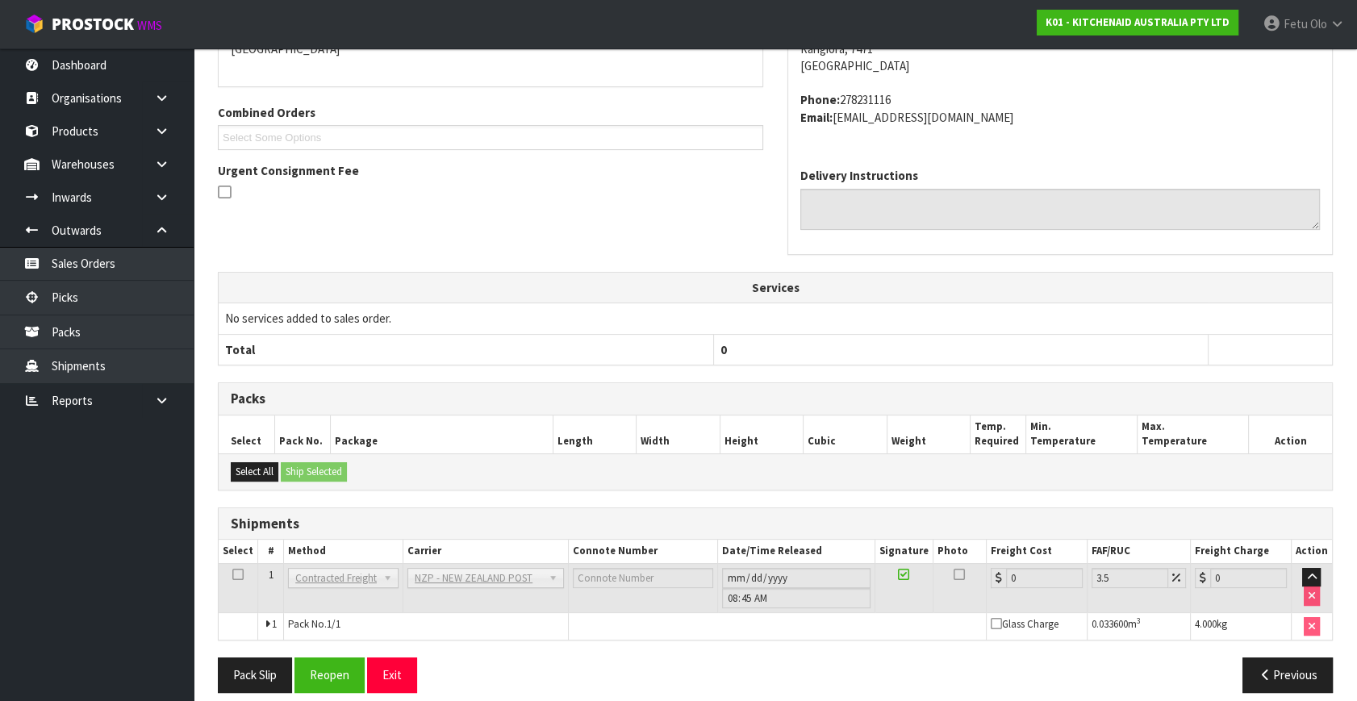
scroll to position [403, 0]
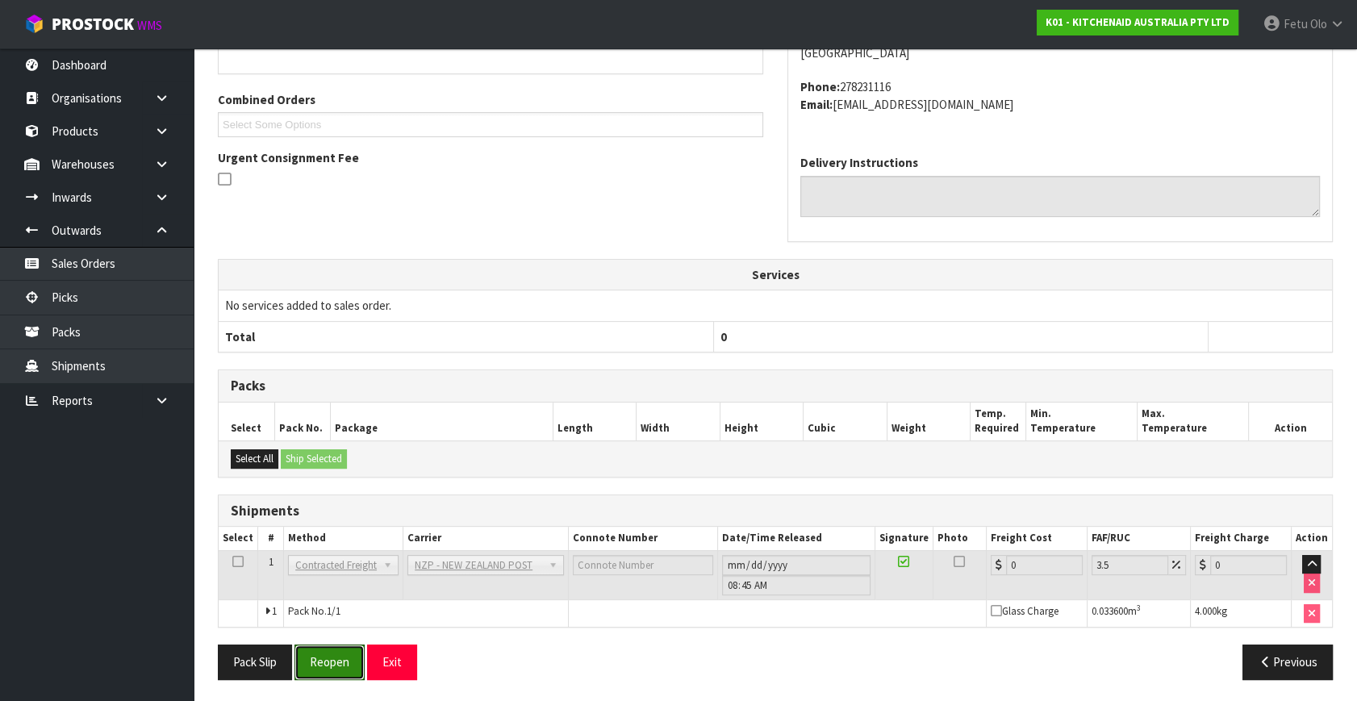
drag, startPoint x: 337, startPoint y: 653, endPoint x: 457, endPoint y: 695, distance: 127.3
click at [337, 653] on button "Reopen" at bounding box center [329, 661] width 70 height 35
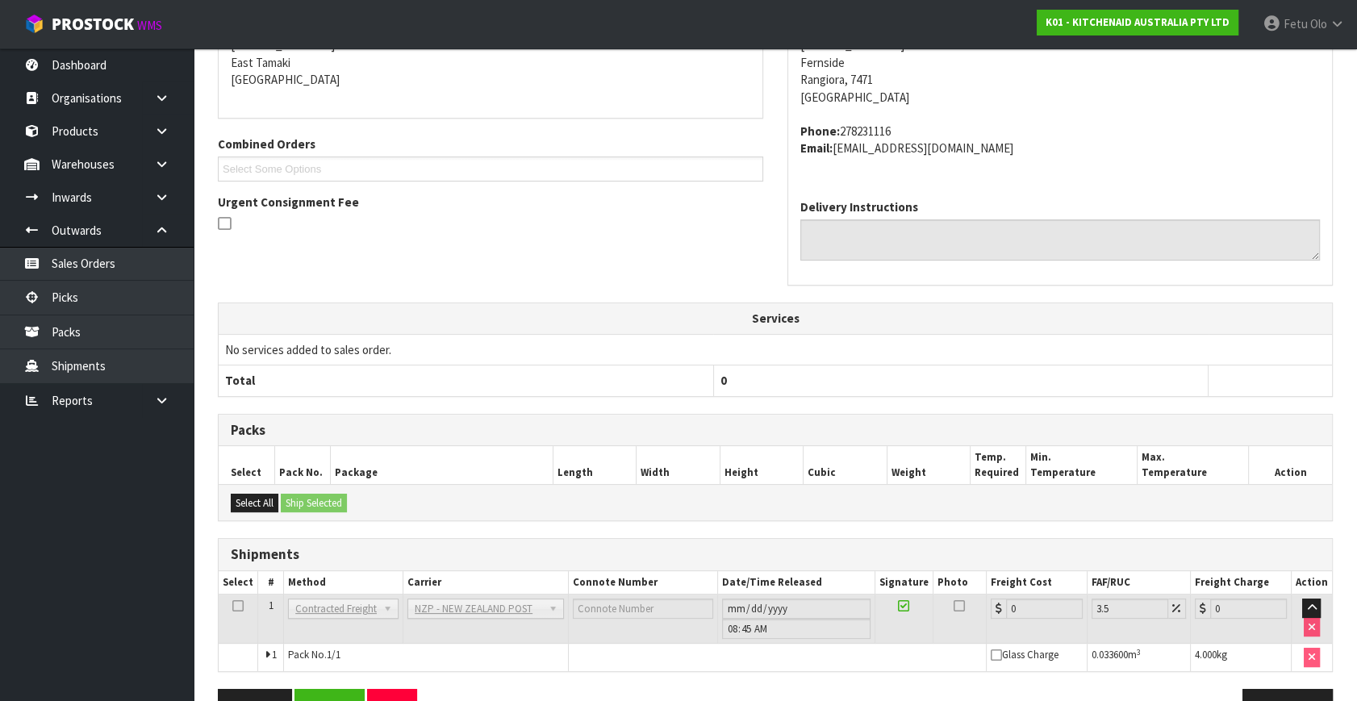
scroll to position [386, 0]
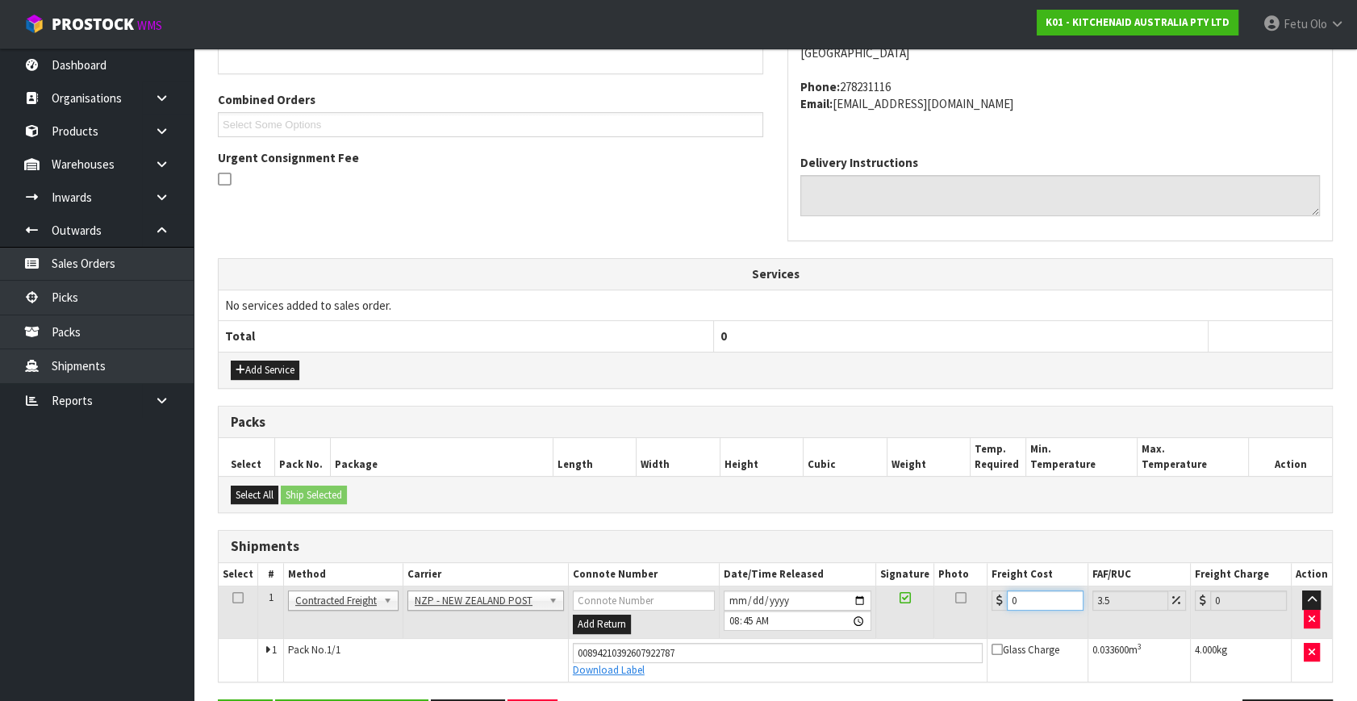
drag, startPoint x: 1039, startPoint y: 602, endPoint x: 819, endPoint y: 661, distance: 227.9
click at [819, 661] on tbody "1 Client Local Pickup Customer Local Pickup Company Freight Contracted Freight …" at bounding box center [775, 633] width 1113 height 95
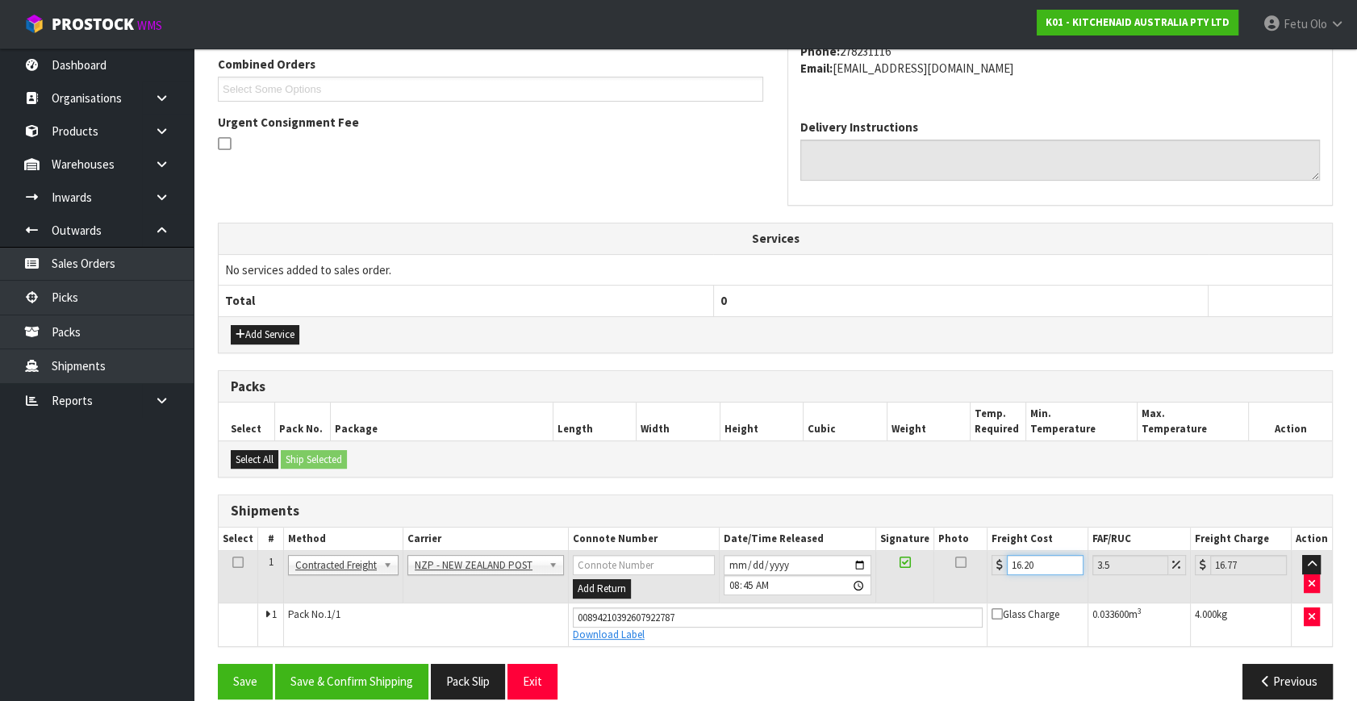
scroll to position [441, 0]
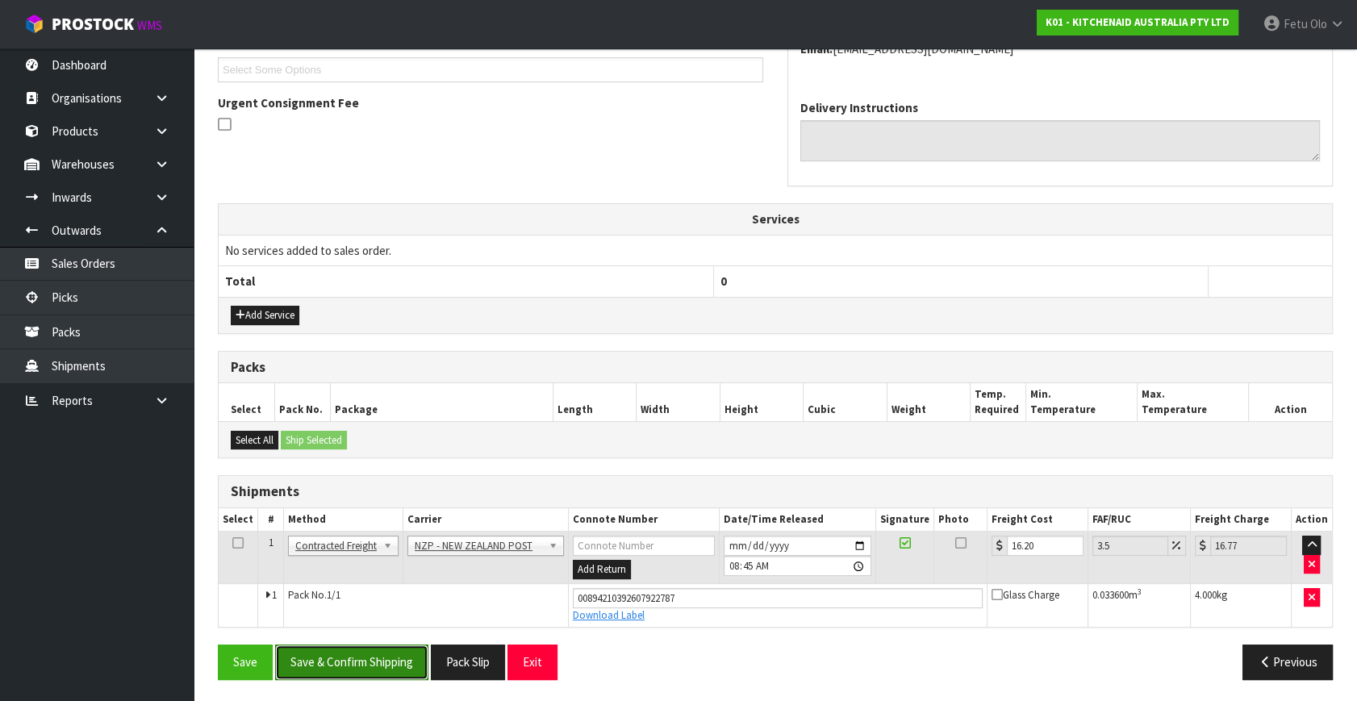
click at [403, 667] on button "Save & Confirm Shipping" at bounding box center [351, 661] width 153 height 35
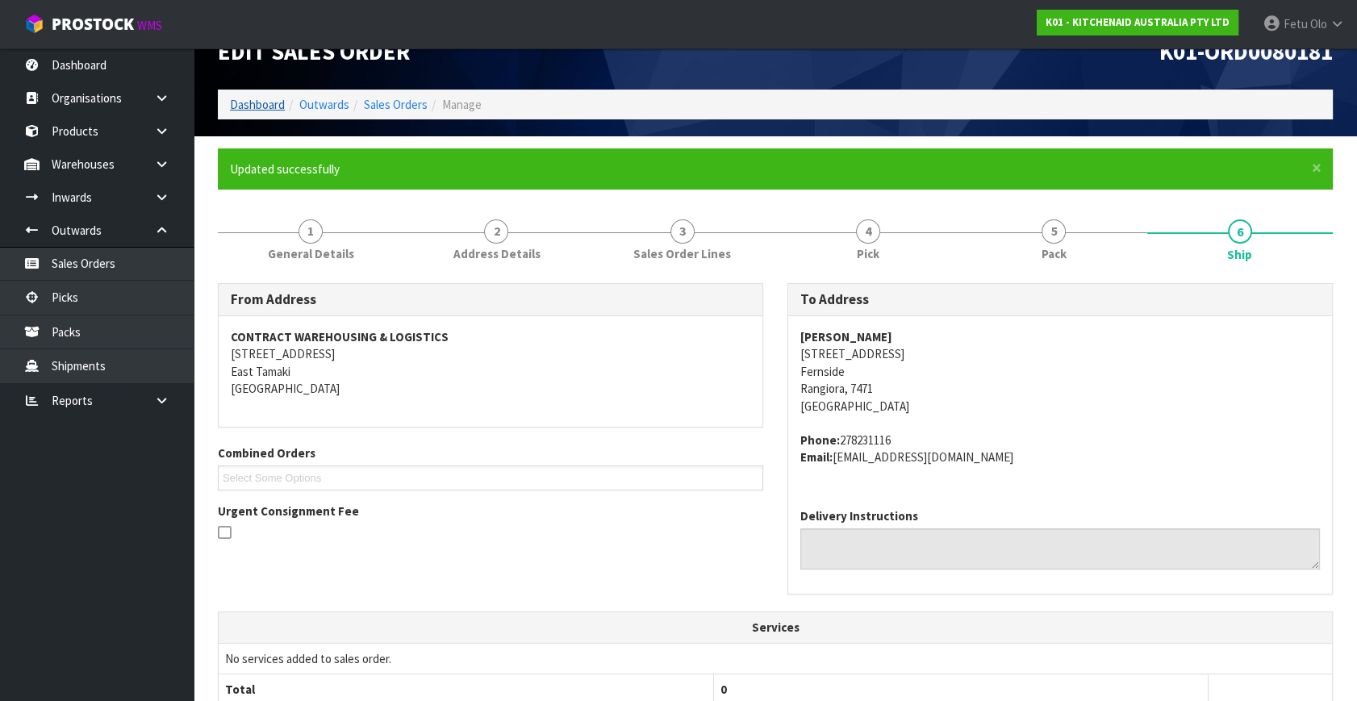
scroll to position [0, 0]
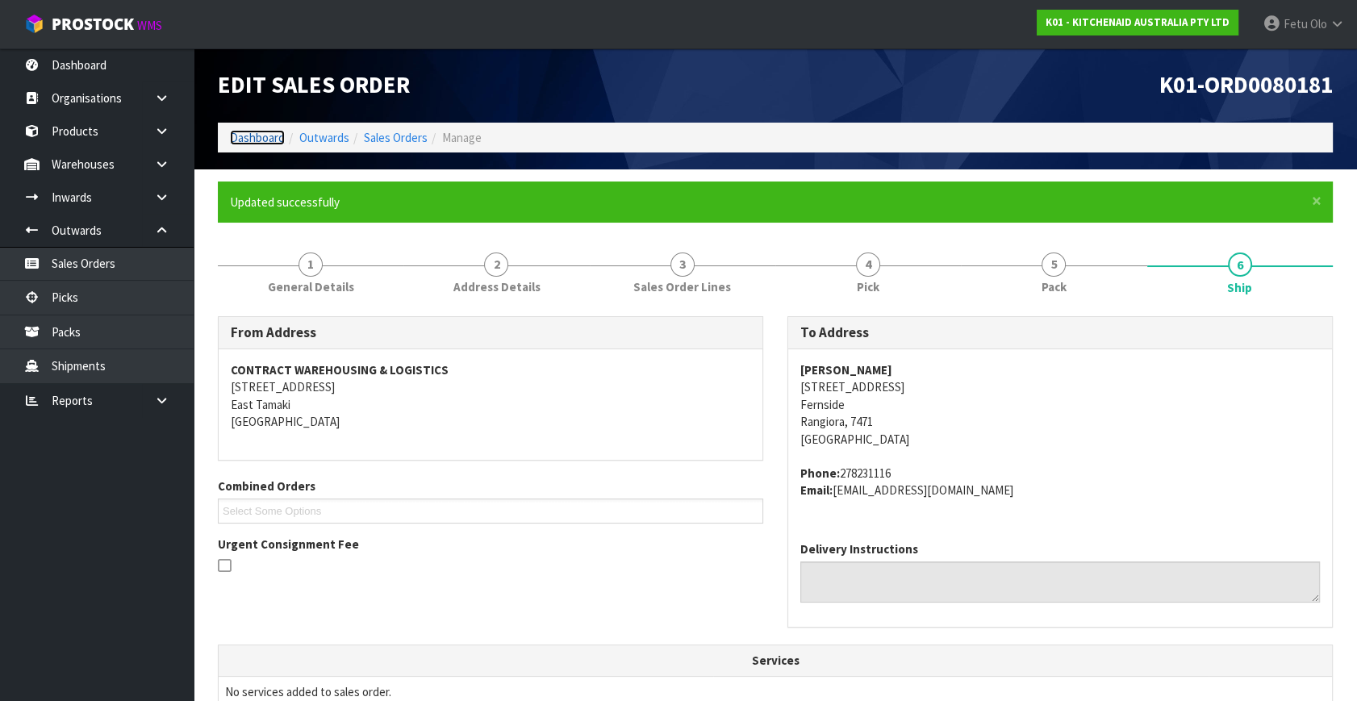
drag, startPoint x: 256, startPoint y: 135, endPoint x: 273, endPoint y: 148, distance: 21.2
click at [256, 135] on link "Dashboard" at bounding box center [257, 137] width 55 height 15
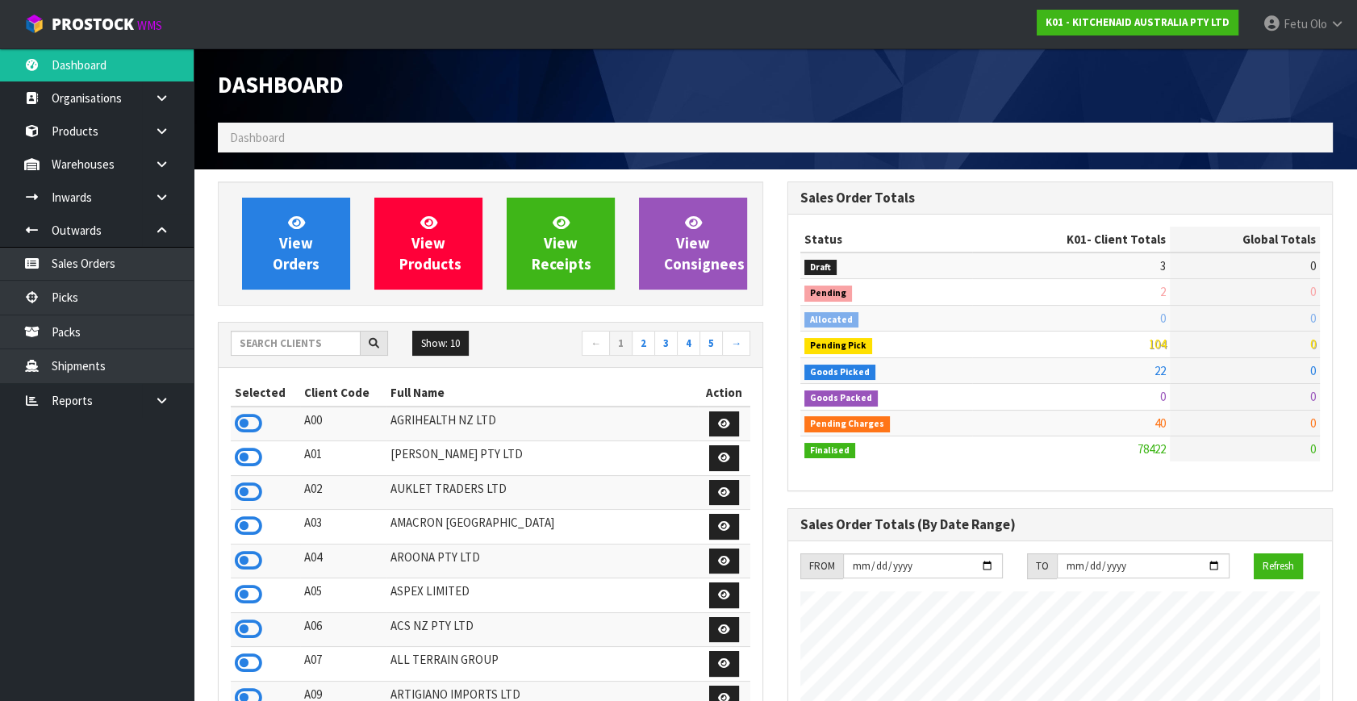
scroll to position [1219, 569]
drag, startPoint x: 85, startPoint y: 298, endPoint x: 164, endPoint y: 281, distance: 81.0
click at [85, 298] on link "Picks" at bounding box center [97, 297] width 194 height 33
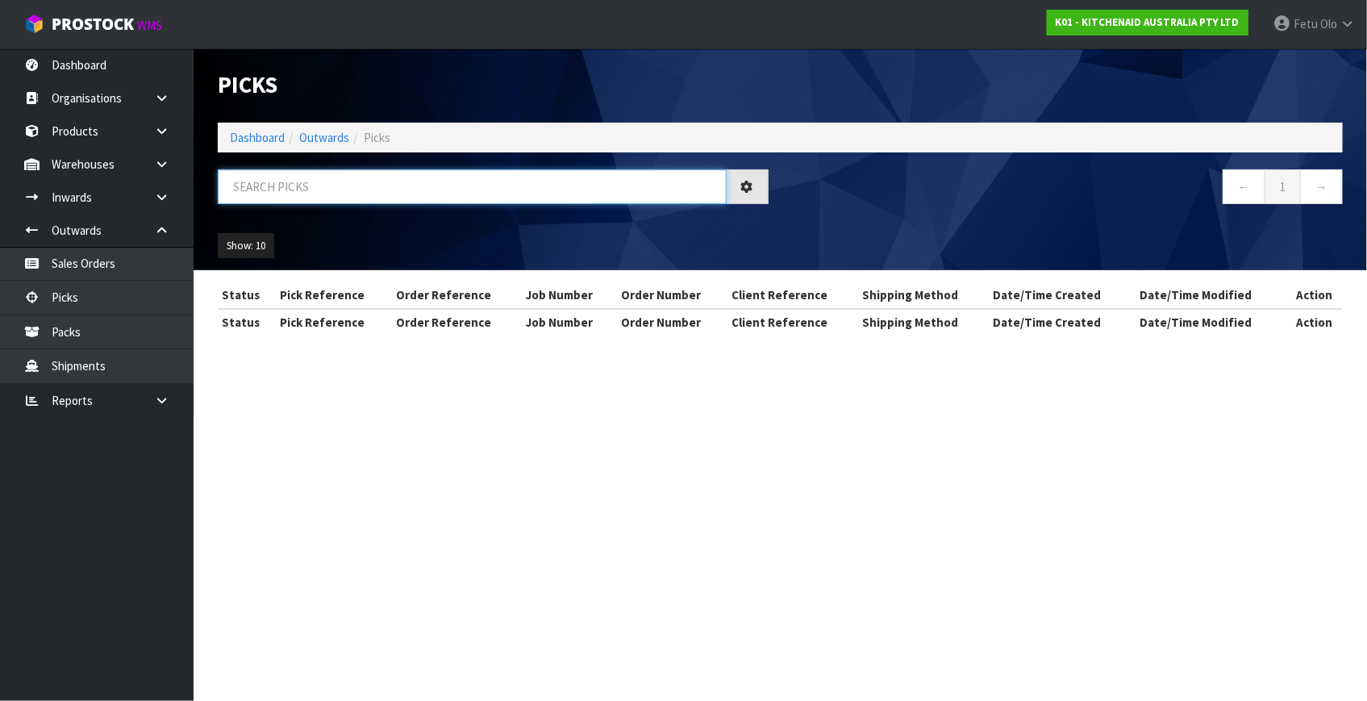
click at [314, 186] on input "text" at bounding box center [472, 186] width 509 height 35
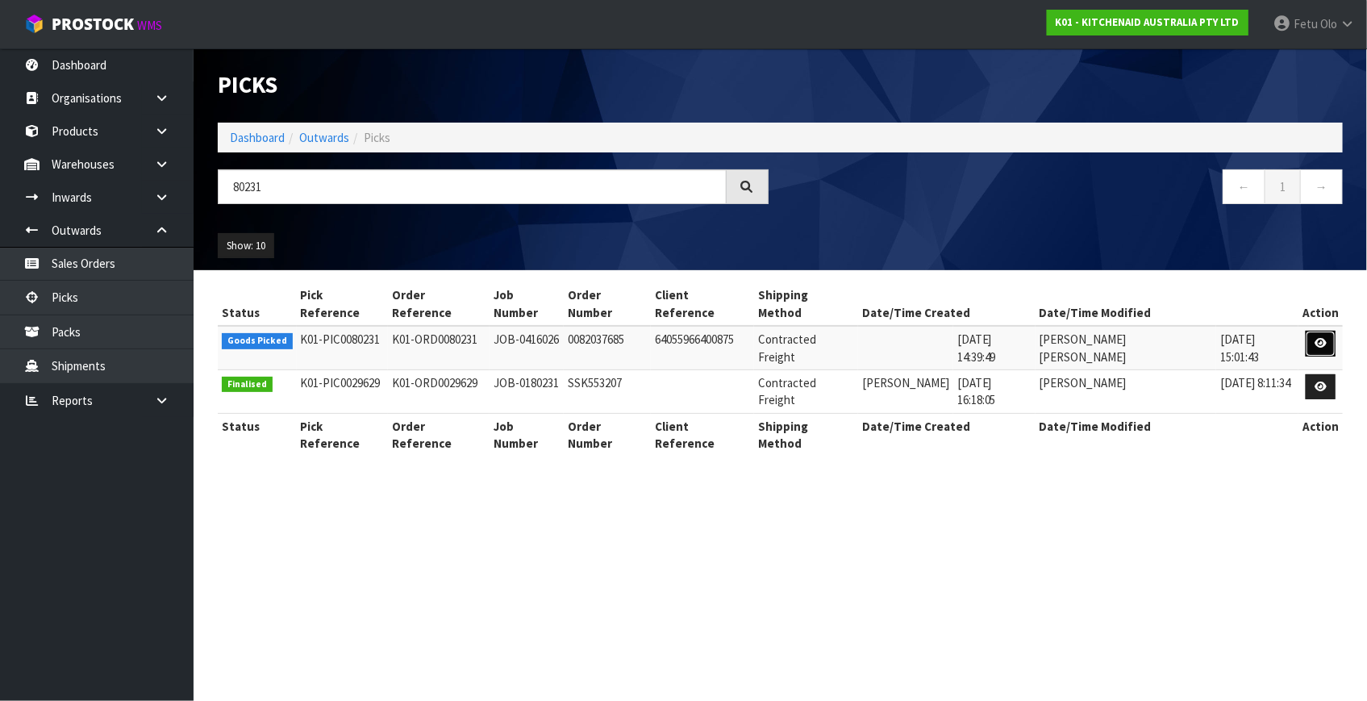
click at [1321, 338] on icon at bounding box center [1321, 343] width 12 height 10
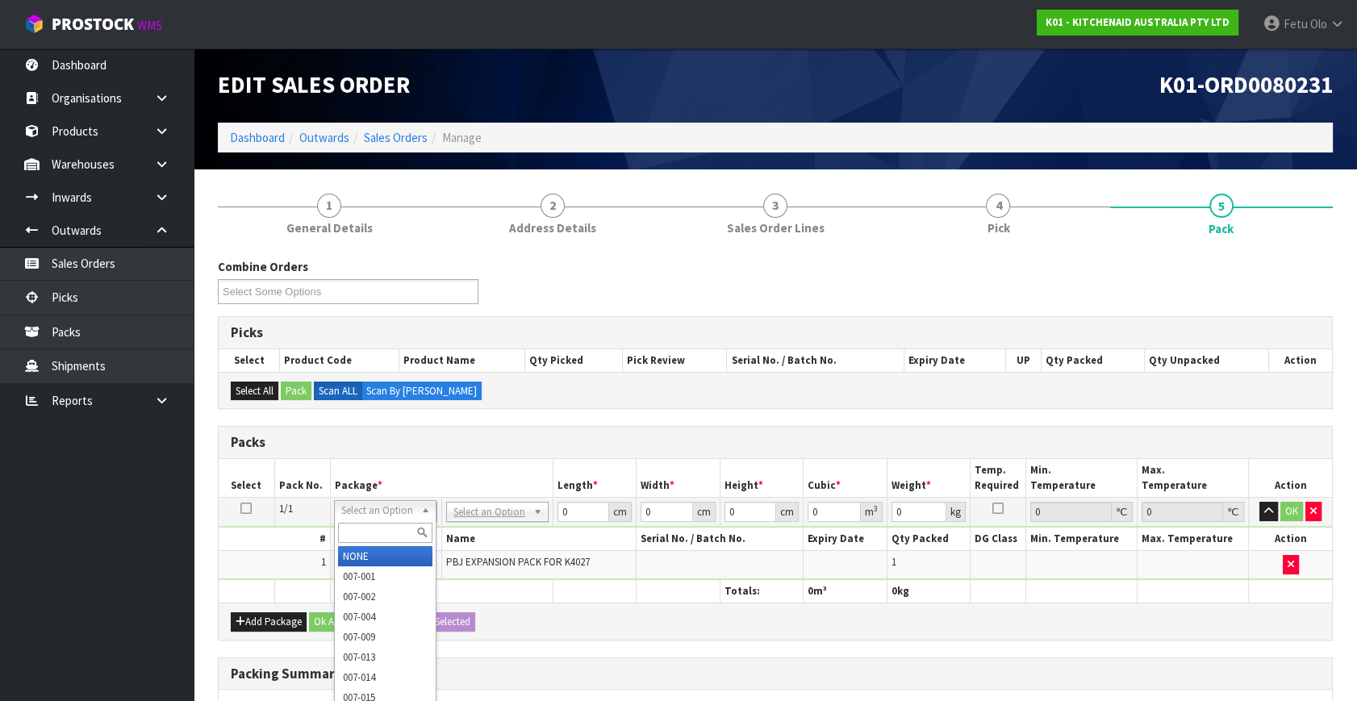
click at [363, 535] on input "text" at bounding box center [385, 533] width 94 height 20
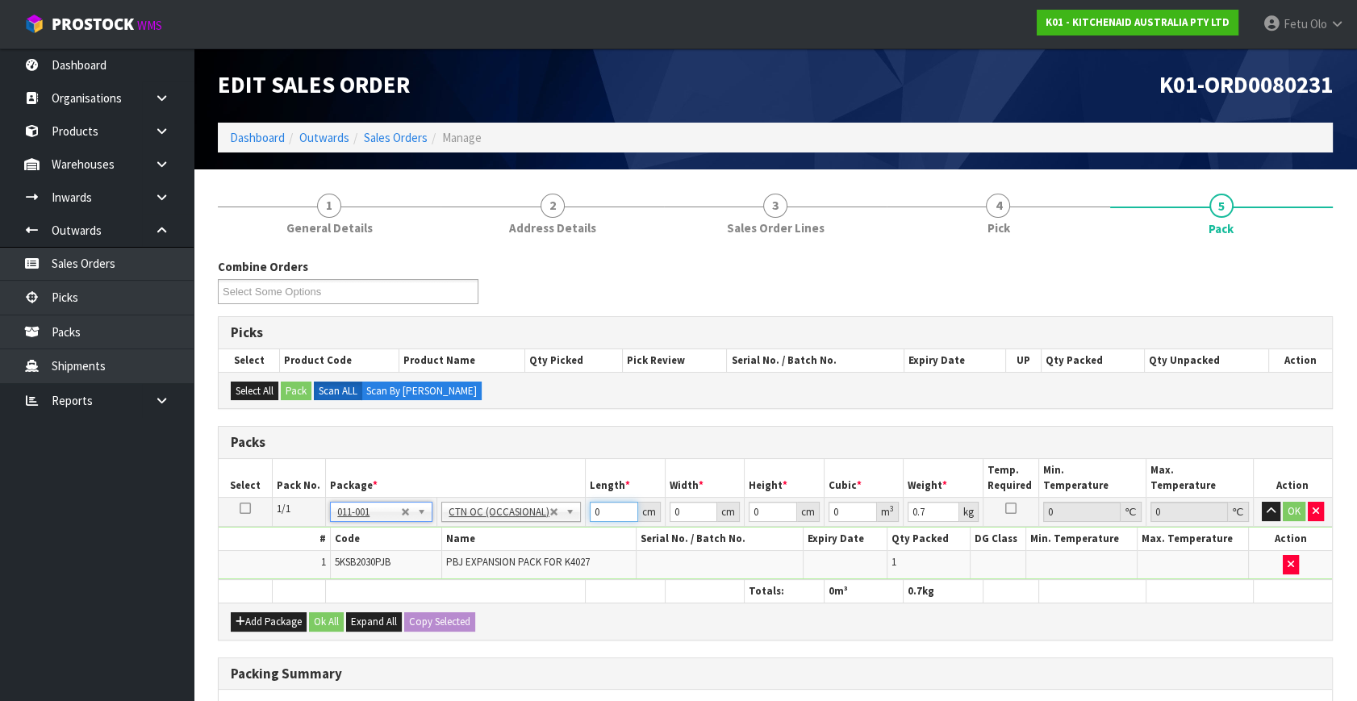
click at [405, 610] on div "Packs Select Pack No. Package * Length * Width * Height * Cubic * Weight * Temp…" at bounding box center [775, 533] width 1115 height 214
click button "OK" at bounding box center [1293, 511] width 23 height 19
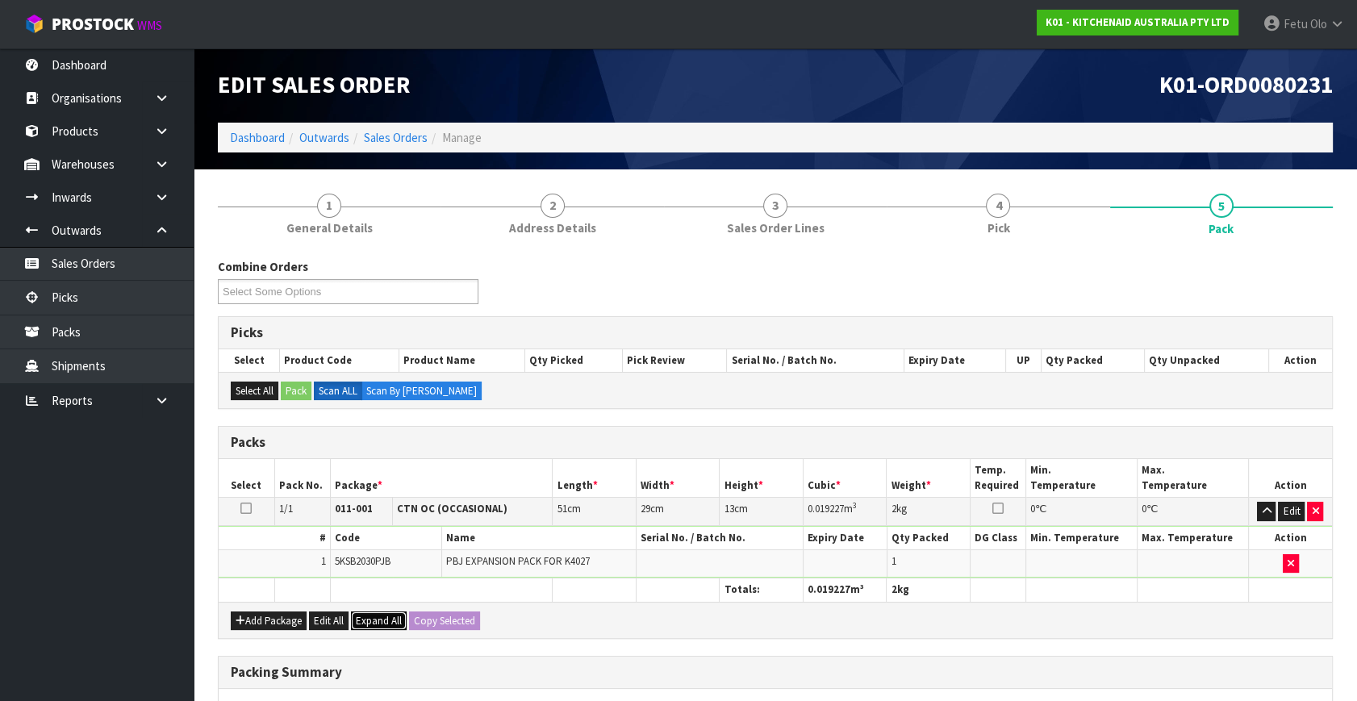
drag, startPoint x: 402, startPoint y: 612, endPoint x: 390, endPoint y: 669, distance: 58.4
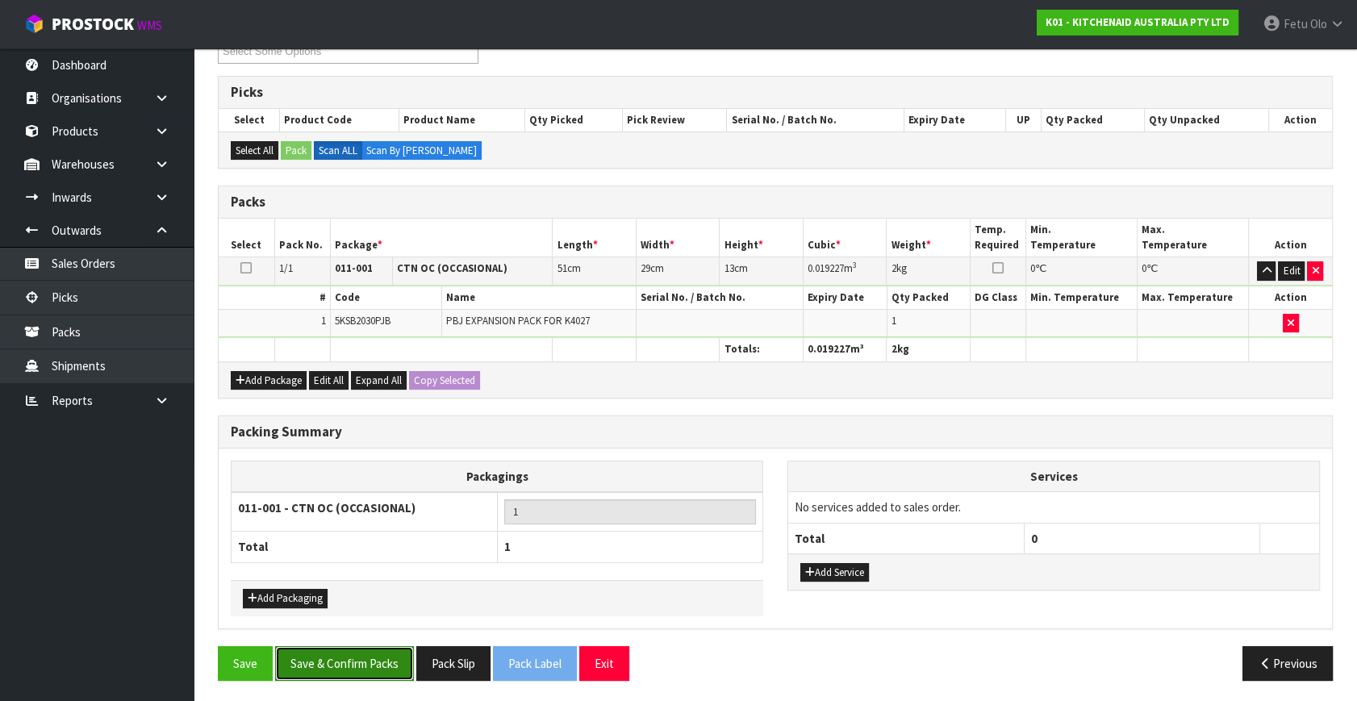
click at [377, 667] on button "Save & Confirm Packs" at bounding box center [344, 663] width 139 height 35
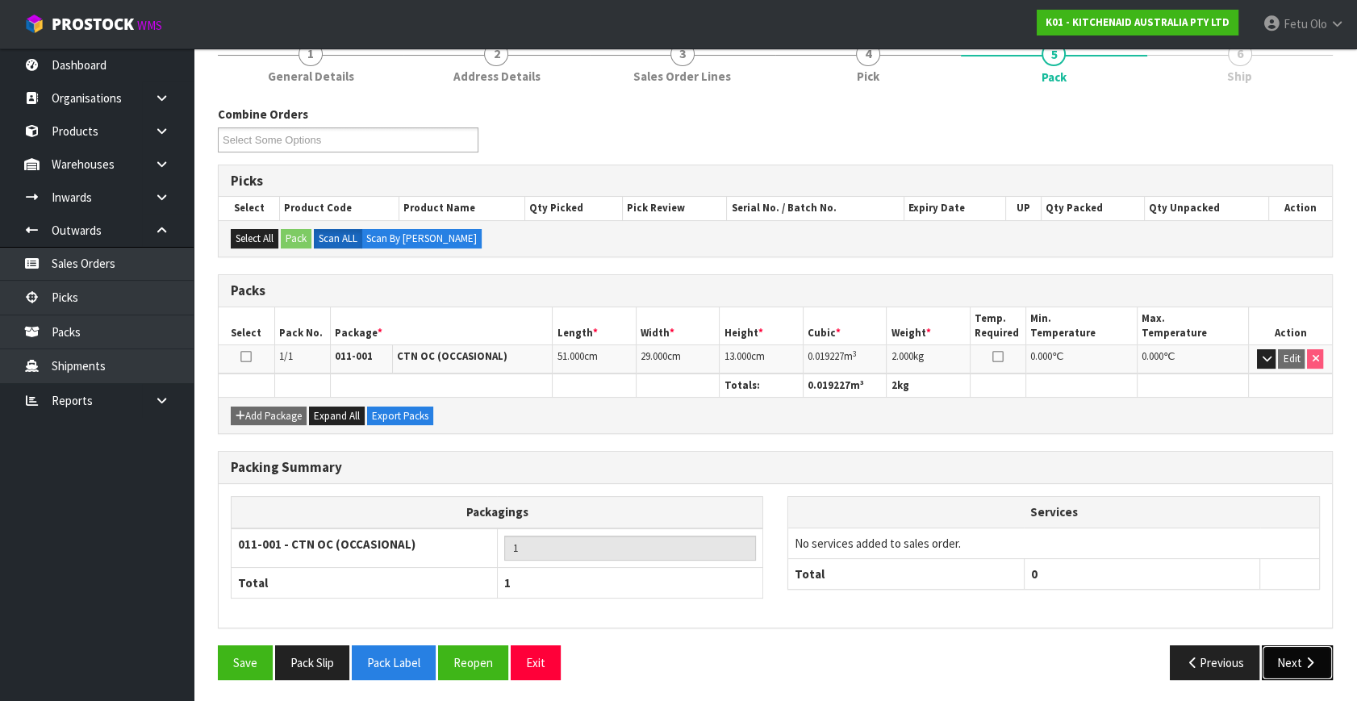
click at [1289, 659] on button "Next" at bounding box center [1296, 662] width 71 height 35
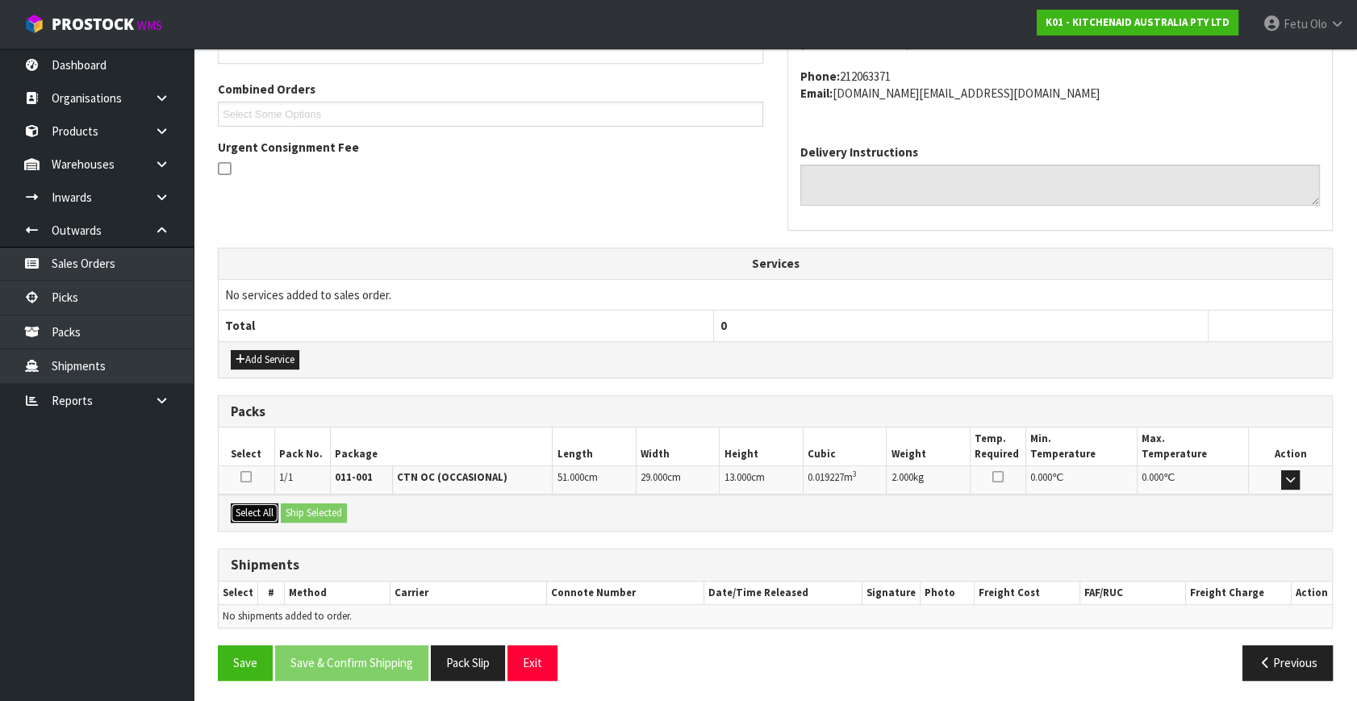
click at [258, 508] on button "Select All" at bounding box center [255, 512] width 48 height 19
drag, startPoint x: 287, startPoint y: 507, endPoint x: 303, endPoint y: 527, distance: 26.5
click at [289, 507] on button "Ship Selected" at bounding box center [314, 512] width 66 height 19
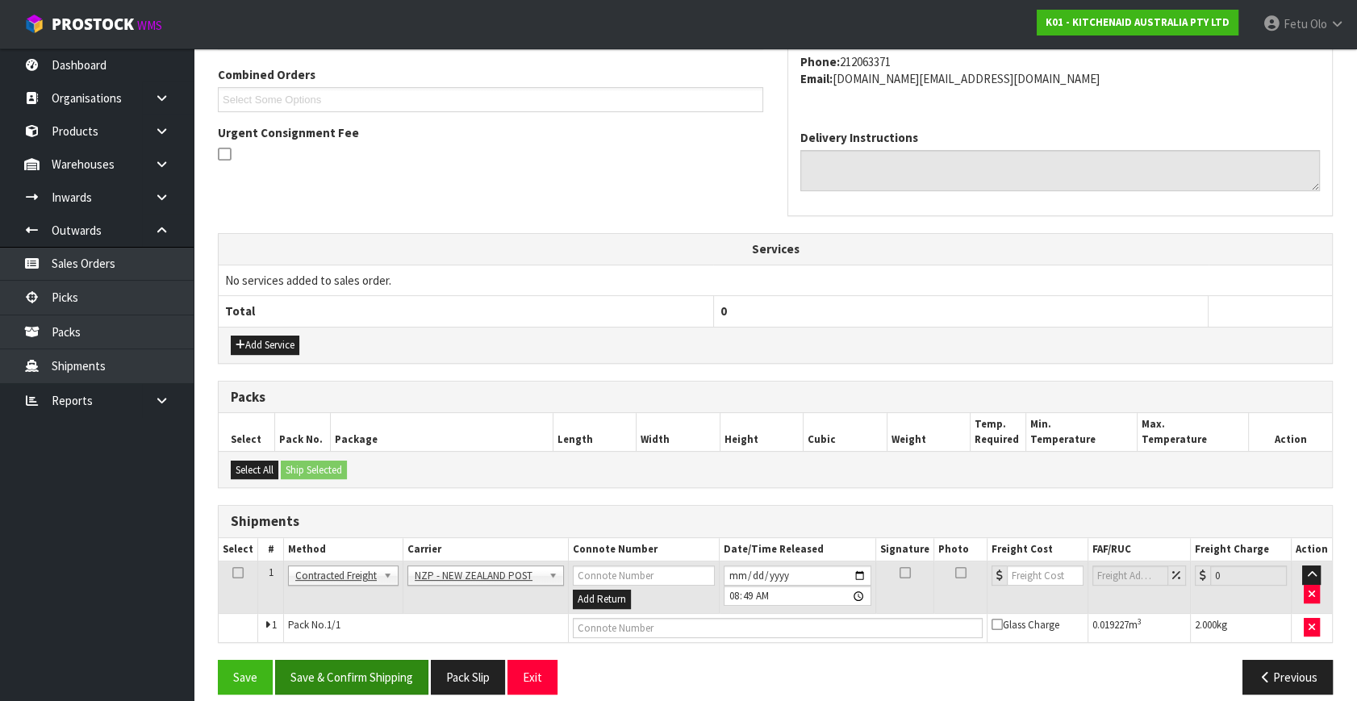
scroll to position [426, 0]
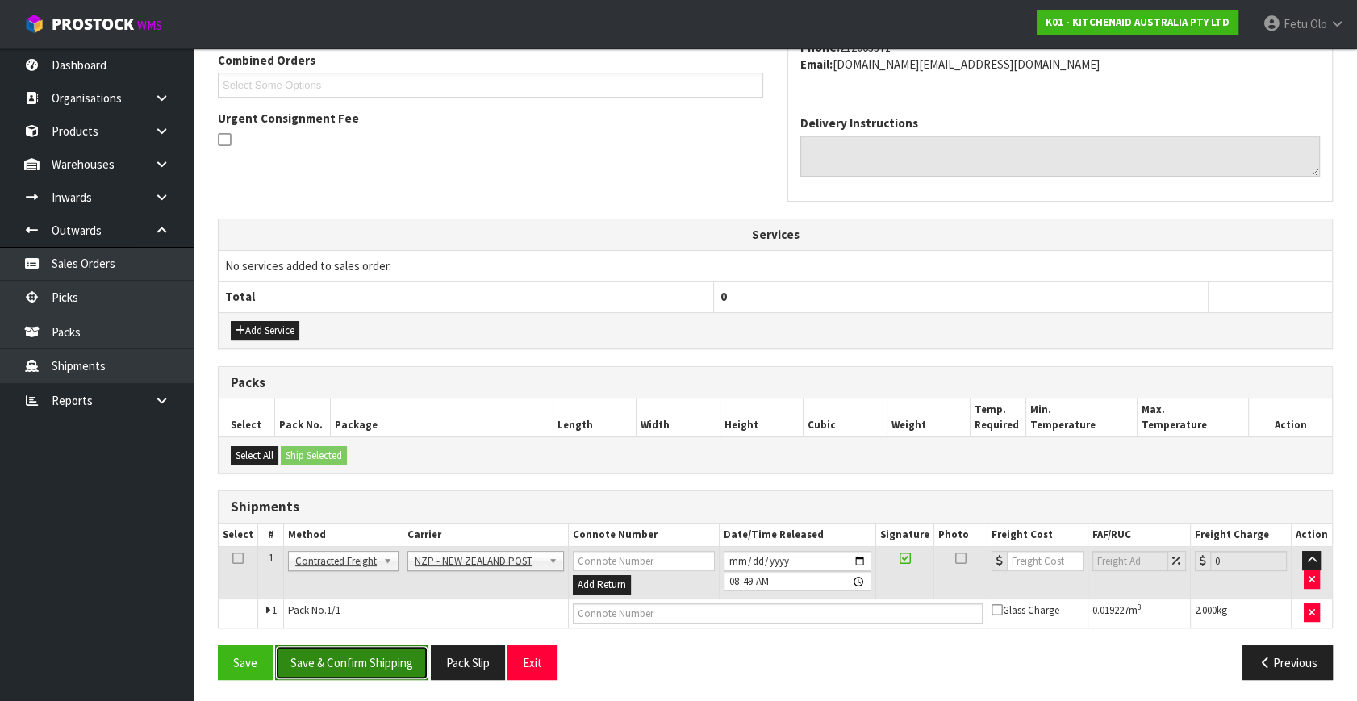
click at [331, 649] on button "Save & Confirm Shipping" at bounding box center [351, 662] width 153 height 35
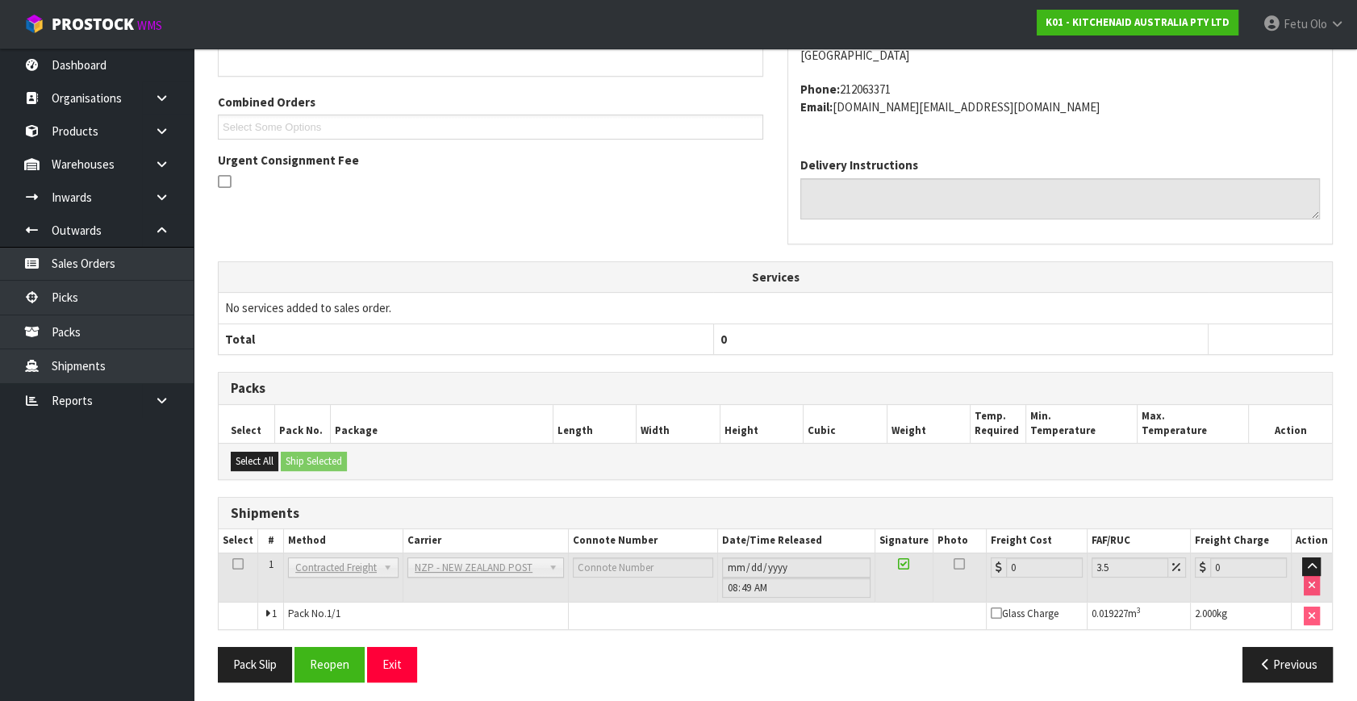
scroll to position [403, 0]
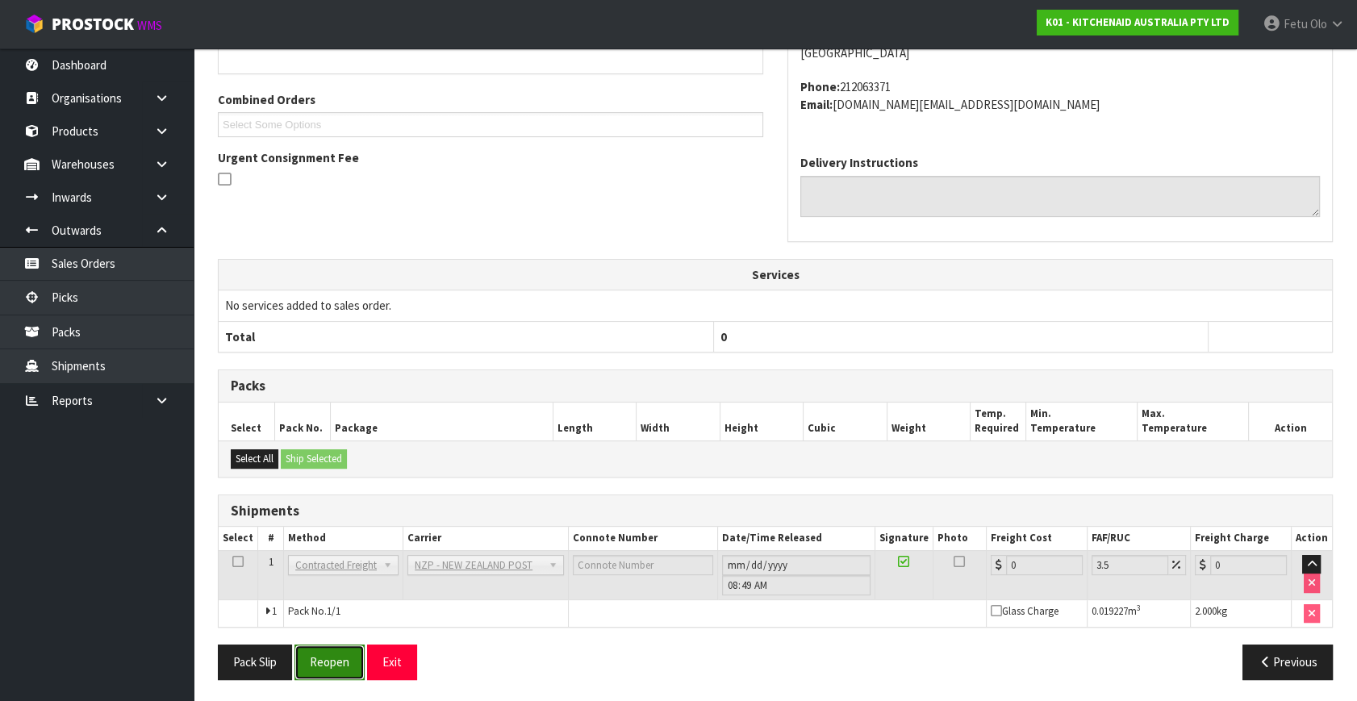
click at [332, 652] on button "Reopen" at bounding box center [329, 661] width 70 height 35
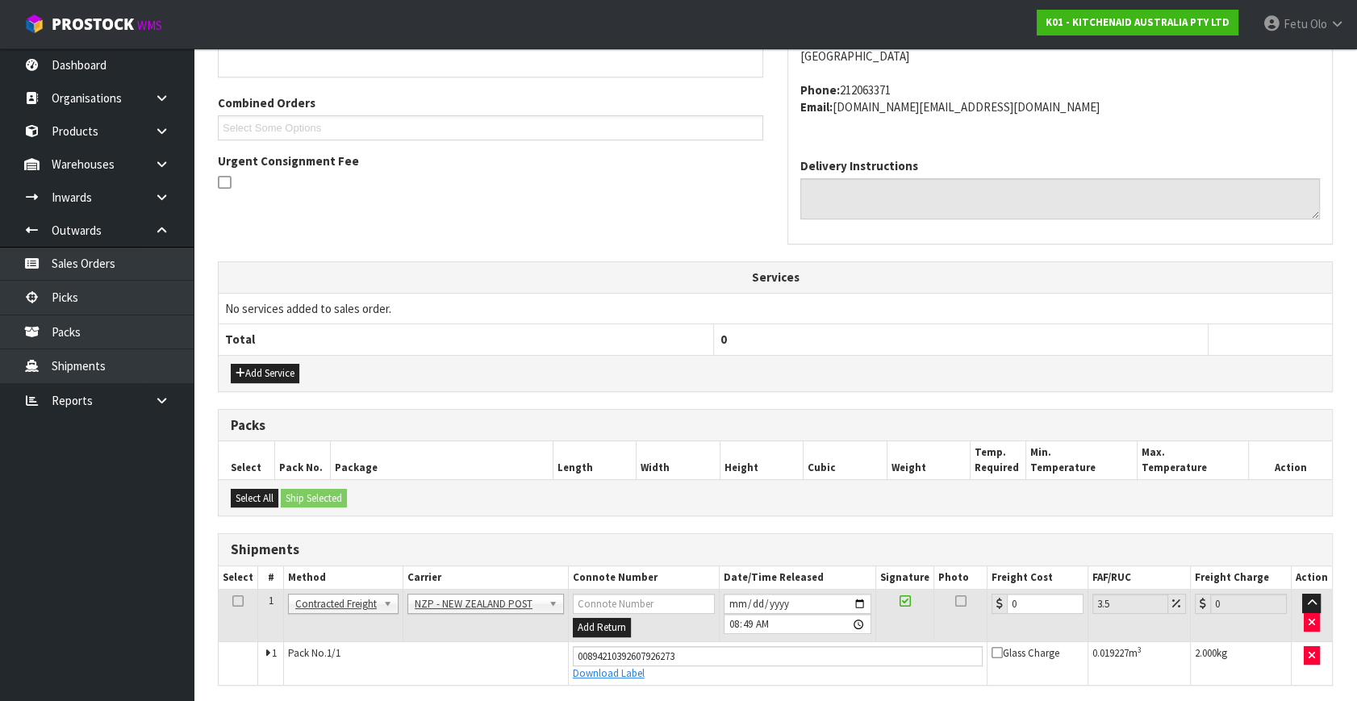
scroll to position [386, 0]
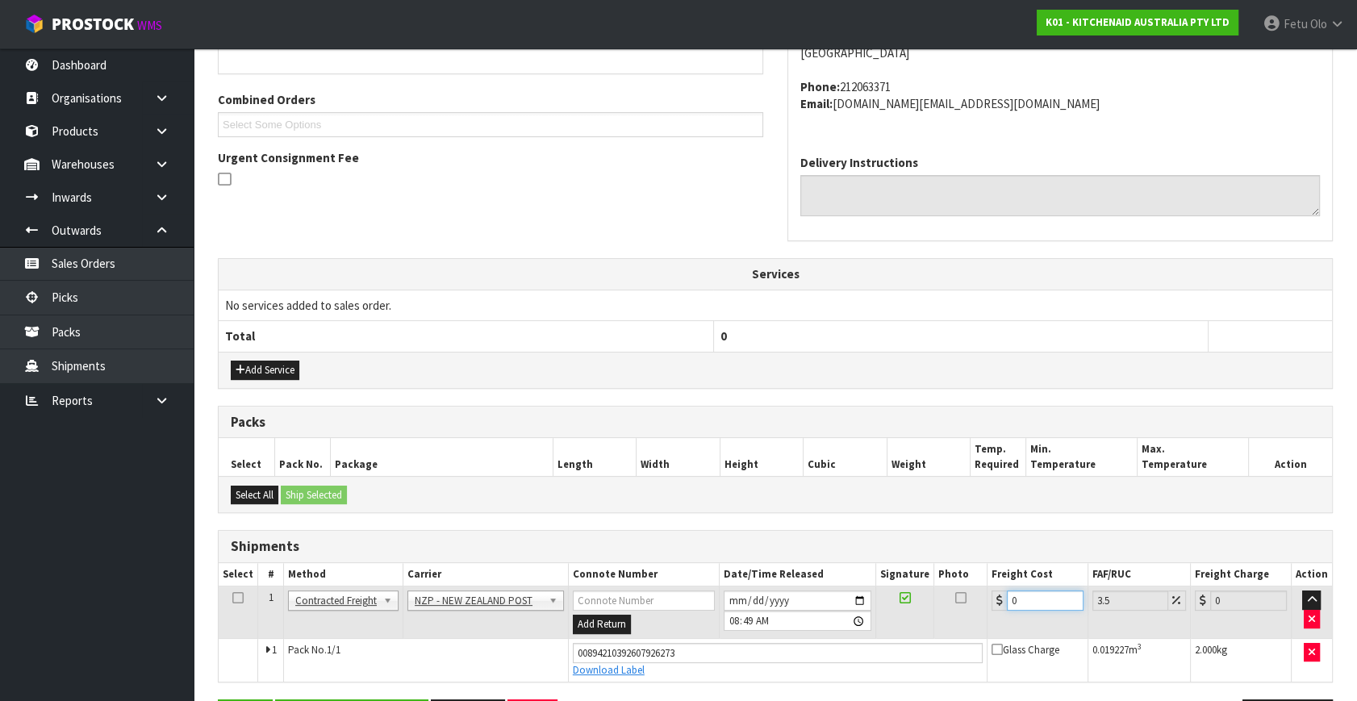
drag, startPoint x: 1018, startPoint y: 598, endPoint x: 783, endPoint y: 638, distance: 238.0
click at [783, 638] on tbody "1 Client Local Pickup Customer Local Pickup Company Freight Contracted Freight …" at bounding box center [775, 633] width 1113 height 95
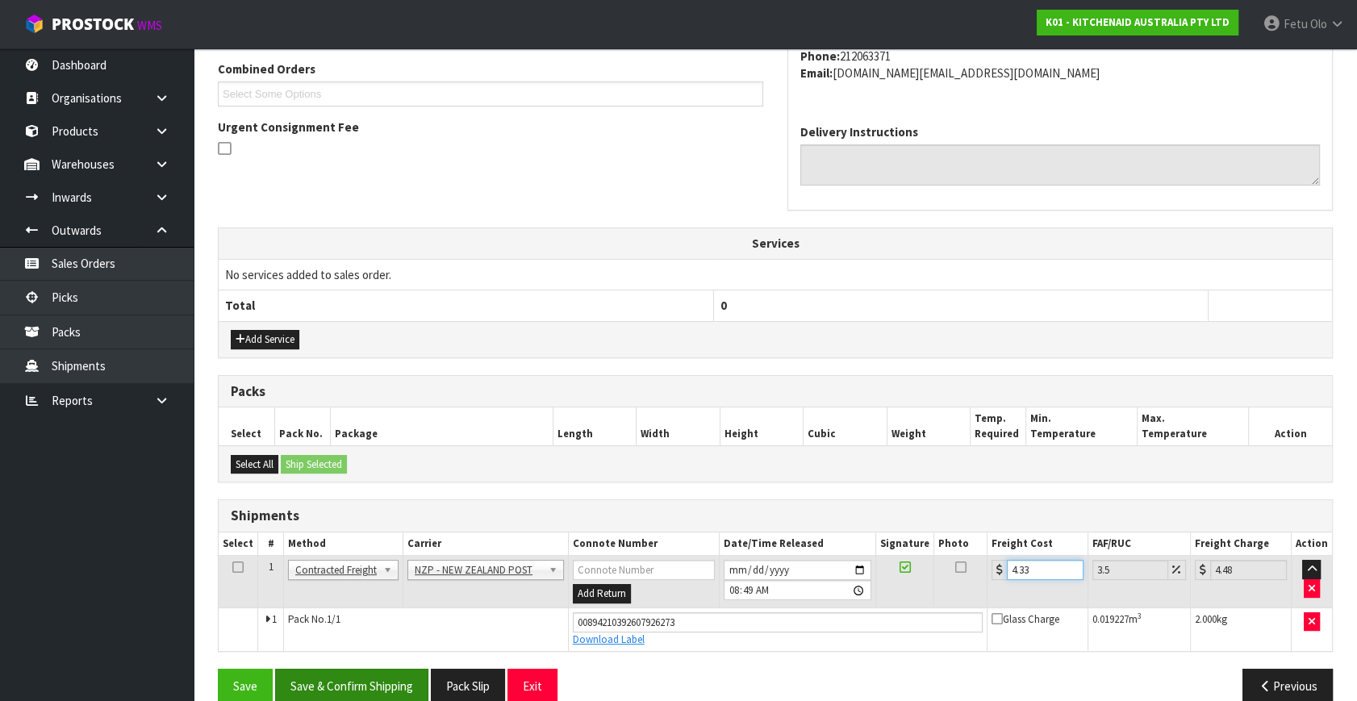
scroll to position [441, 0]
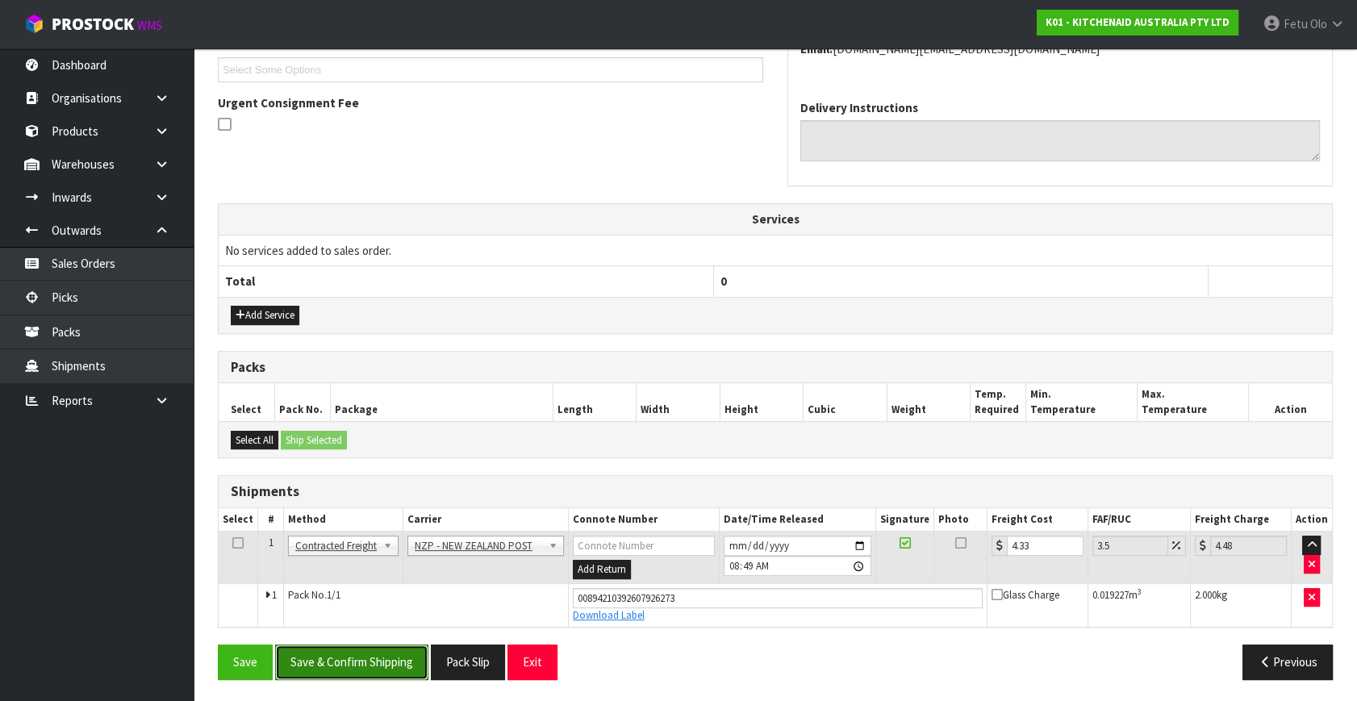
click at [383, 662] on button "Save & Confirm Shipping" at bounding box center [351, 661] width 153 height 35
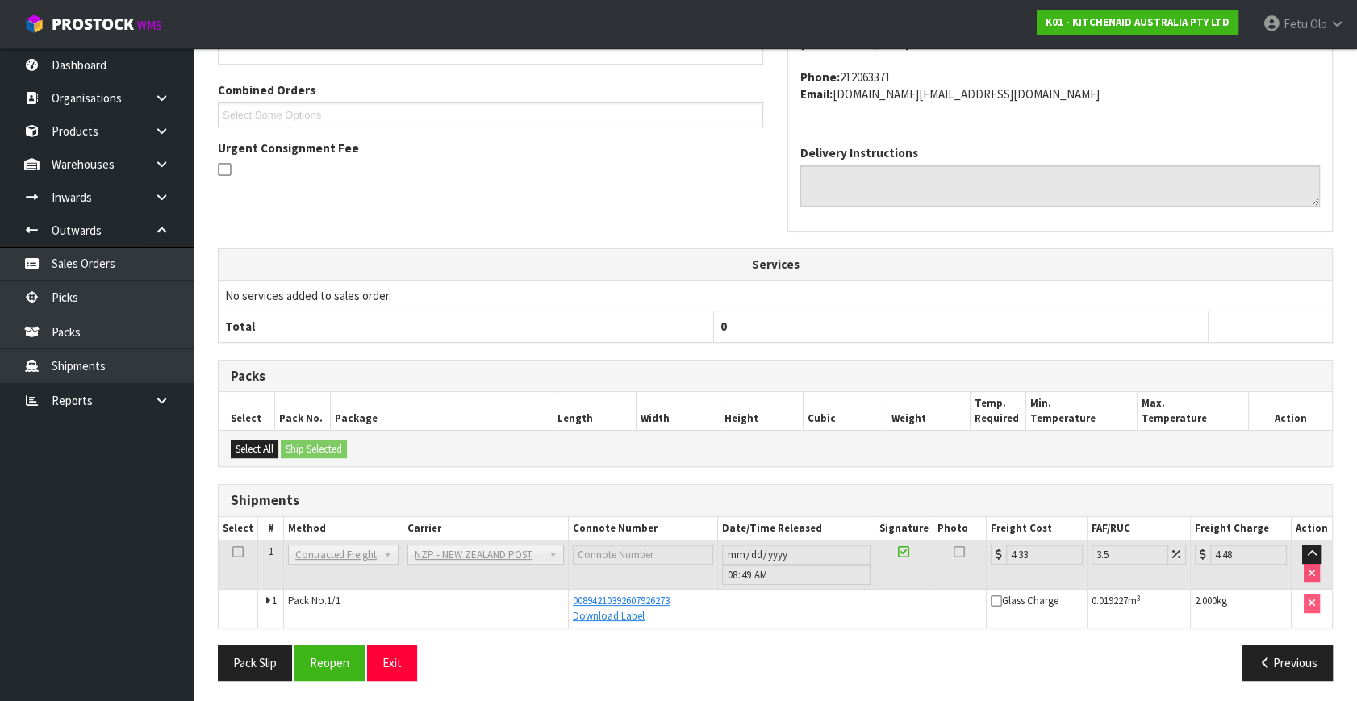
scroll to position [397, 0]
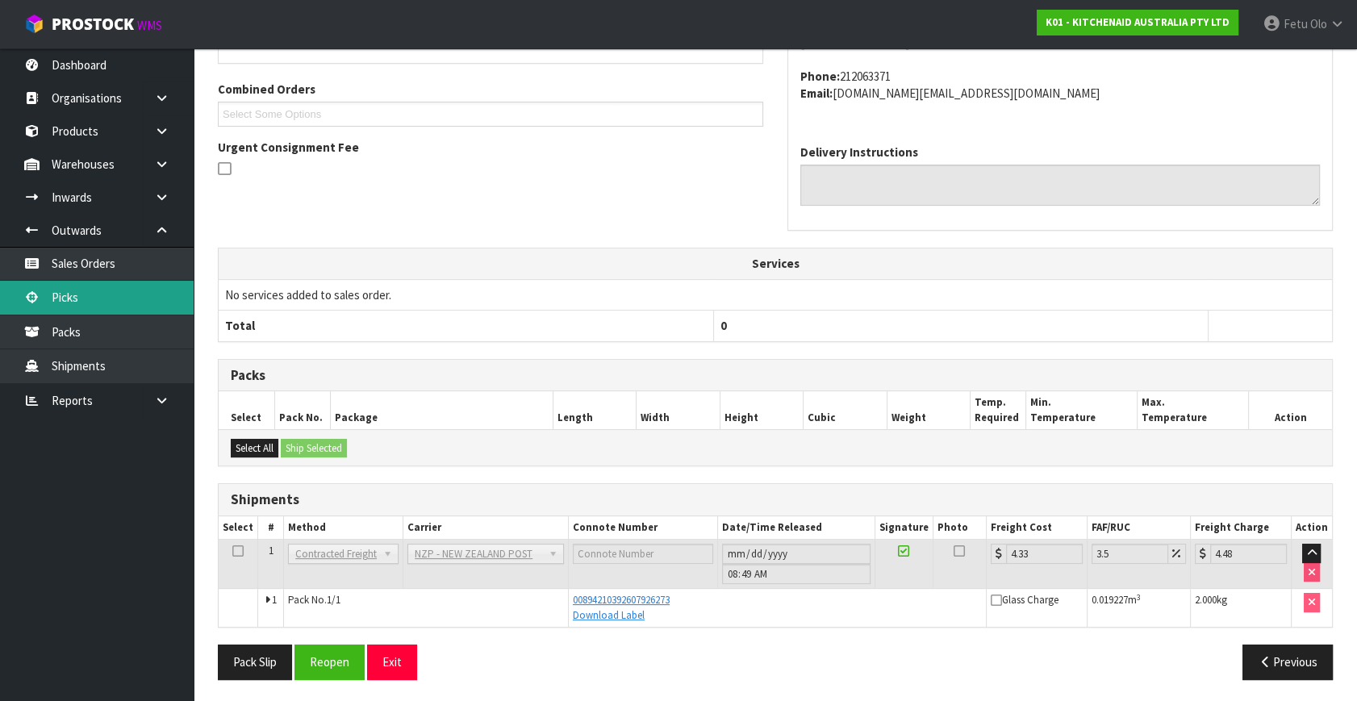
click at [82, 298] on link "Picks" at bounding box center [97, 297] width 194 height 33
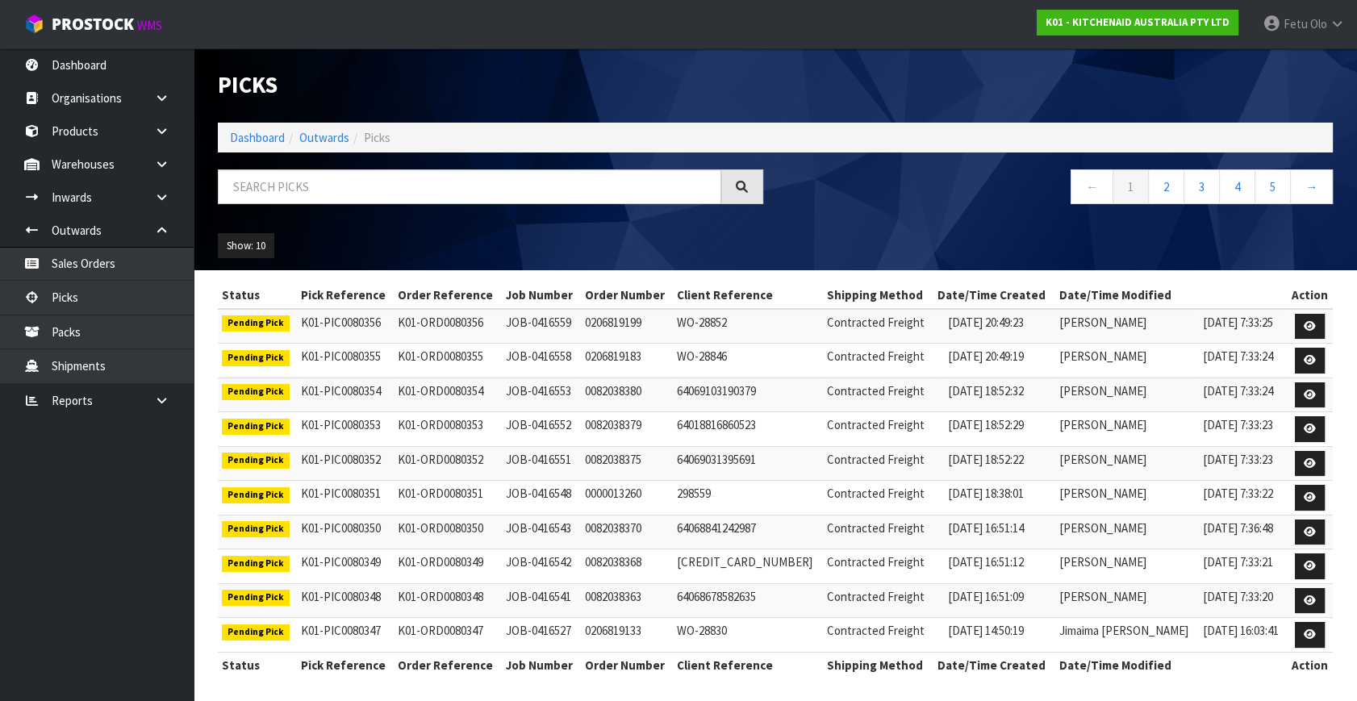
drag, startPoint x: 877, startPoint y: 242, endPoint x: 863, endPoint y: 245, distance: 14.1
click at [877, 242] on div "Show: 10 5 10 25 50" at bounding box center [775, 246] width 1139 height 50
click at [394, 186] on input "text" at bounding box center [469, 186] width 503 height 35
click at [926, 215] on div "← 1 2 3 4 5 →" at bounding box center [1059, 195] width 569 height 52
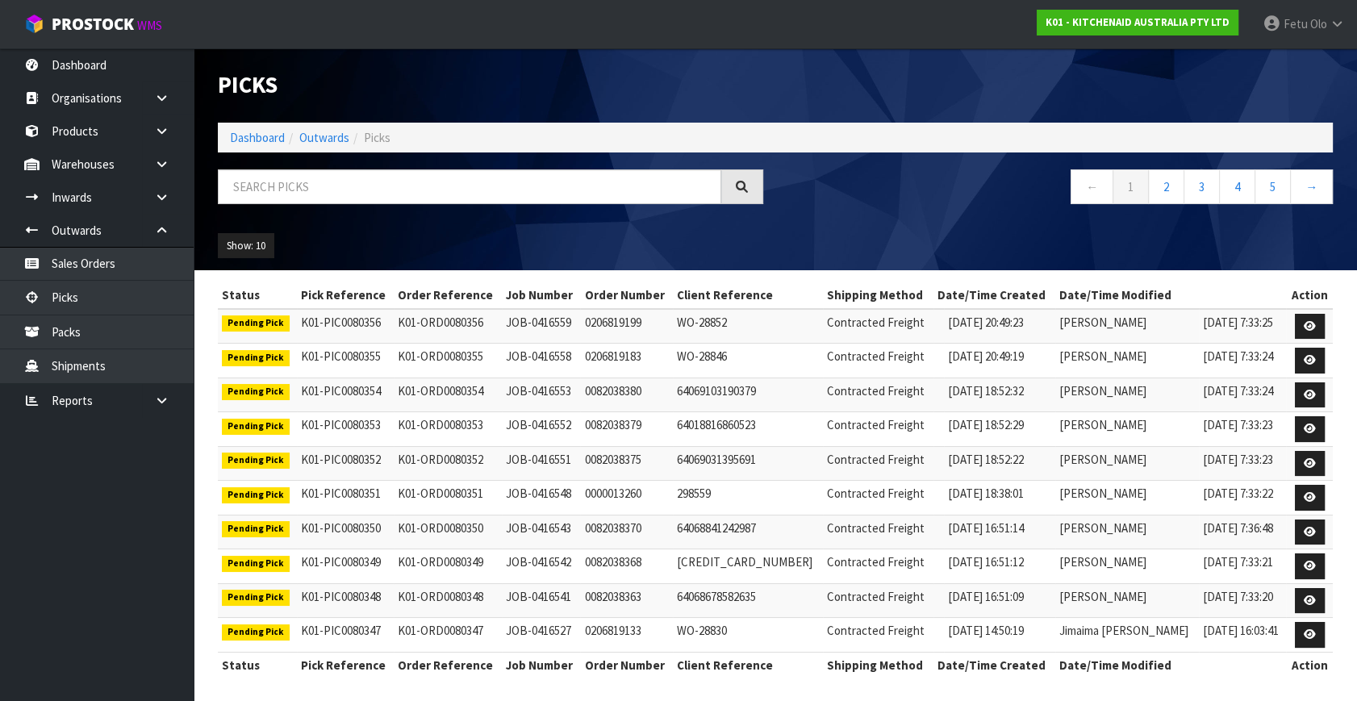
drag, startPoint x: 839, startPoint y: 262, endPoint x: 828, endPoint y: 257, distance: 11.5
click at [839, 262] on div "Show: 10 5 10 25 50" at bounding box center [775, 246] width 1139 height 50
click at [363, 194] on input "text" at bounding box center [469, 186] width 503 height 35
click at [327, 186] on input "text" at bounding box center [469, 186] width 503 height 35
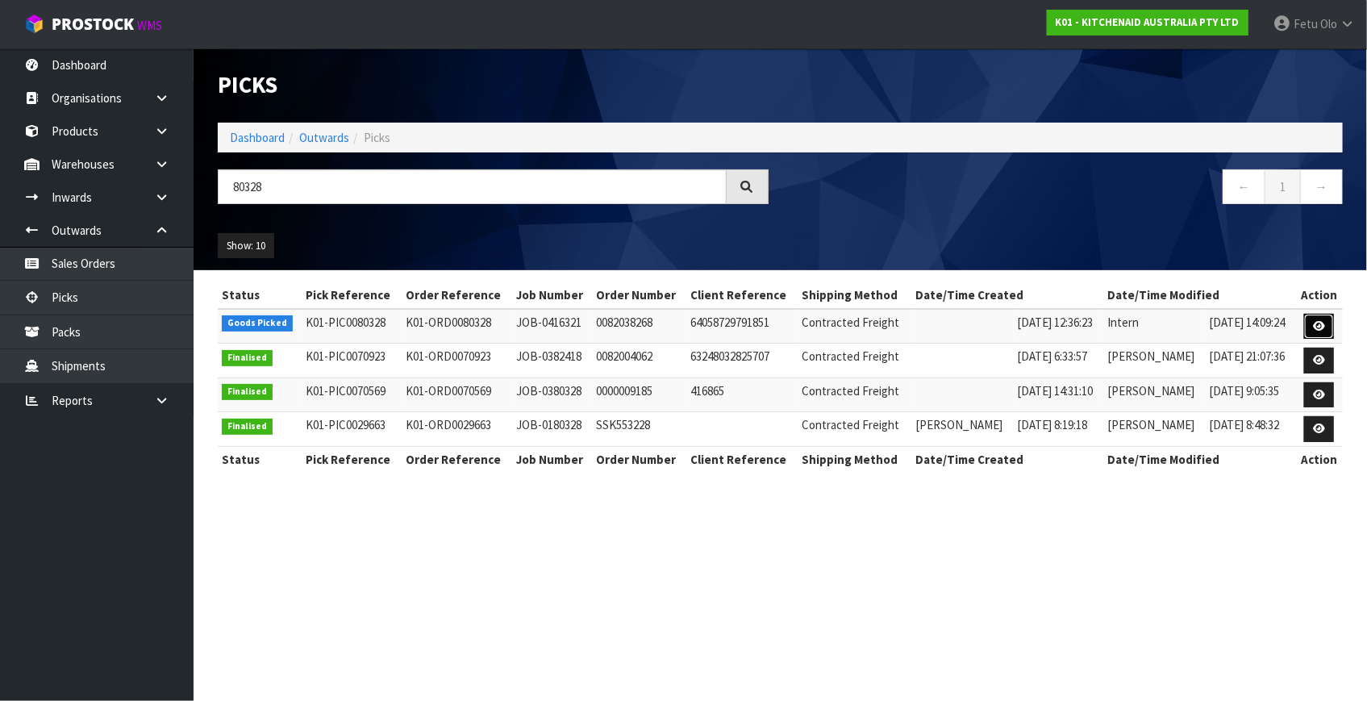
click at [1309, 325] on link at bounding box center [1319, 327] width 30 height 26
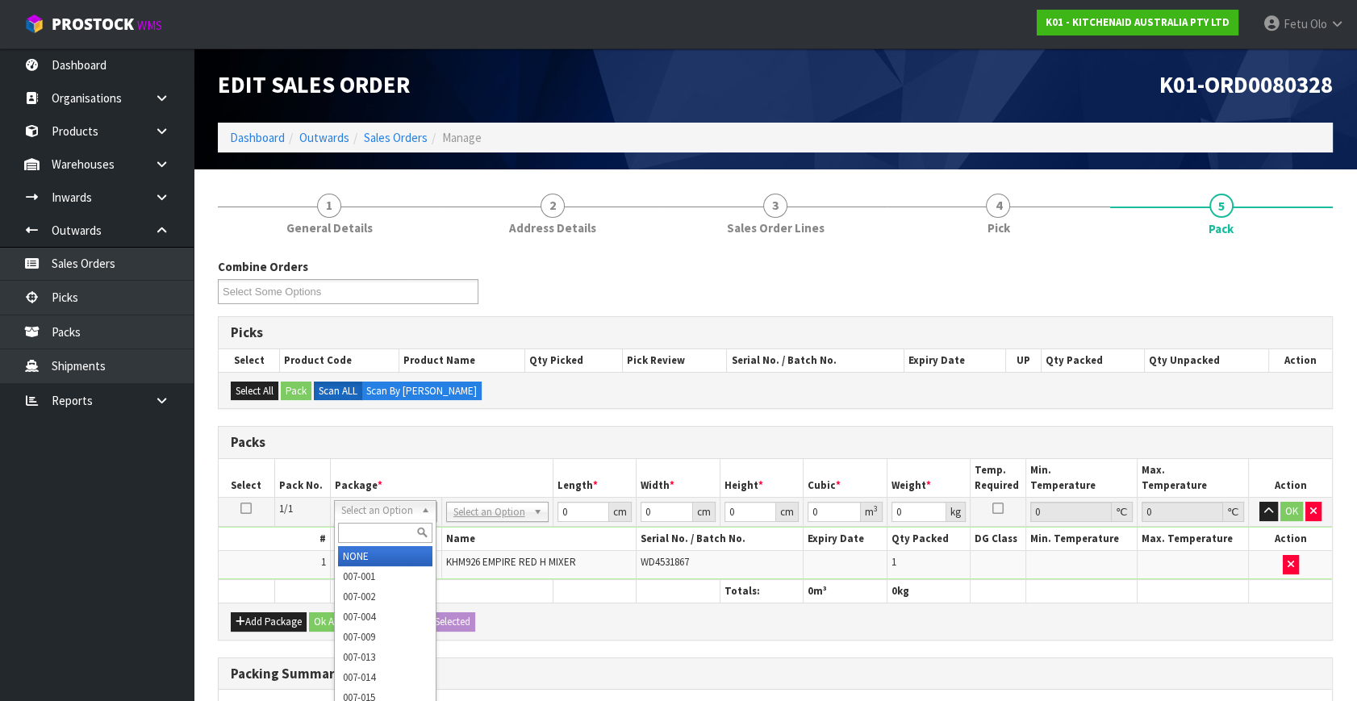
click at [360, 537] on input "text" at bounding box center [385, 533] width 94 height 20
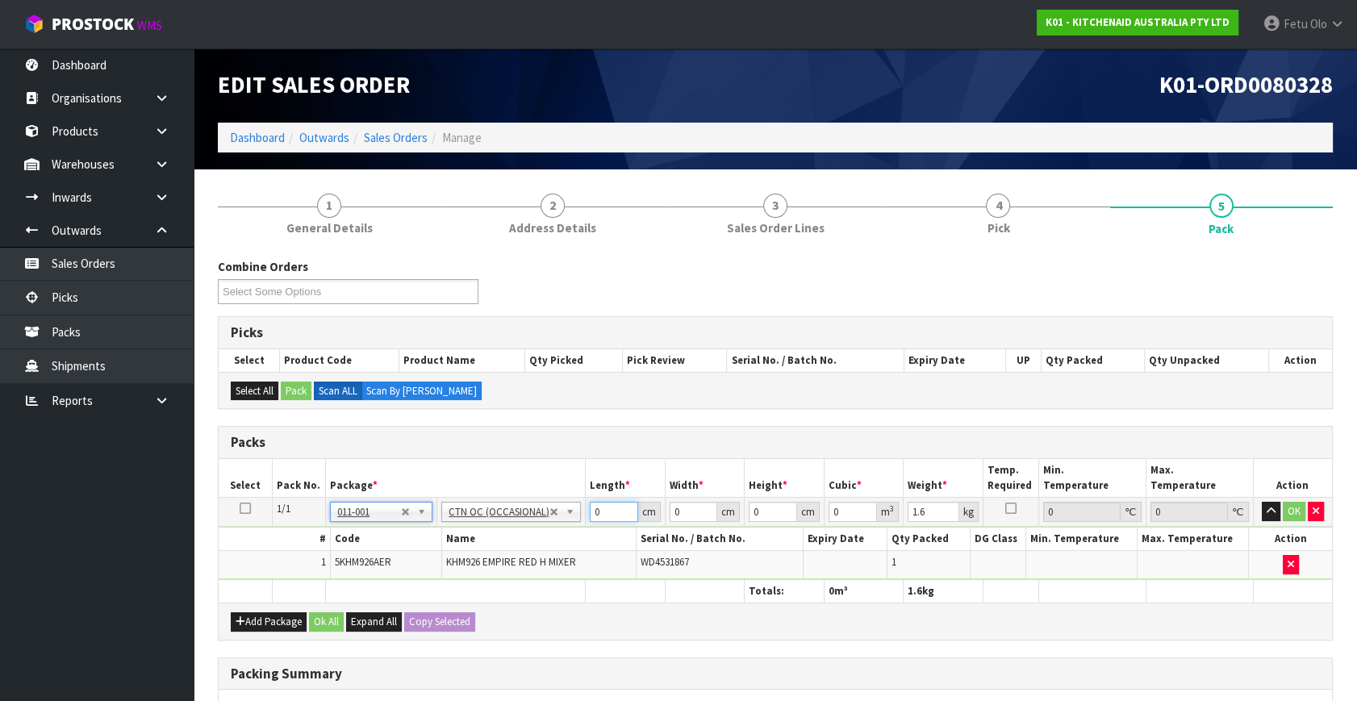
drag, startPoint x: 597, startPoint y: 515, endPoint x: 514, endPoint y: 546, distance: 88.8
click at [515, 546] on tbody "1/1 NONE 007-001 007-002 007-004 007-009 007-013 007-014 007-015 007-017 007-01…" at bounding box center [775, 539] width 1113 height 82
click button "OK" at bounding box center [1293, 511] width 23 height 19
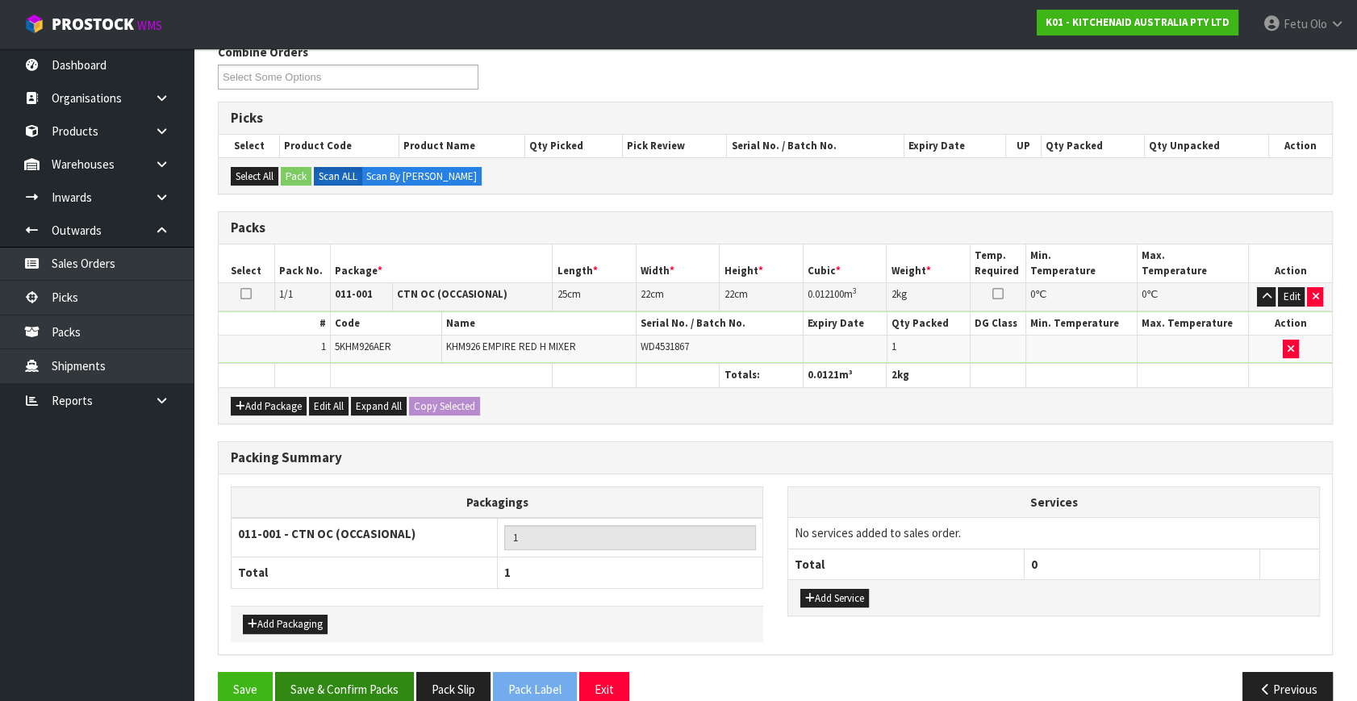
scroll to position [240, 0]
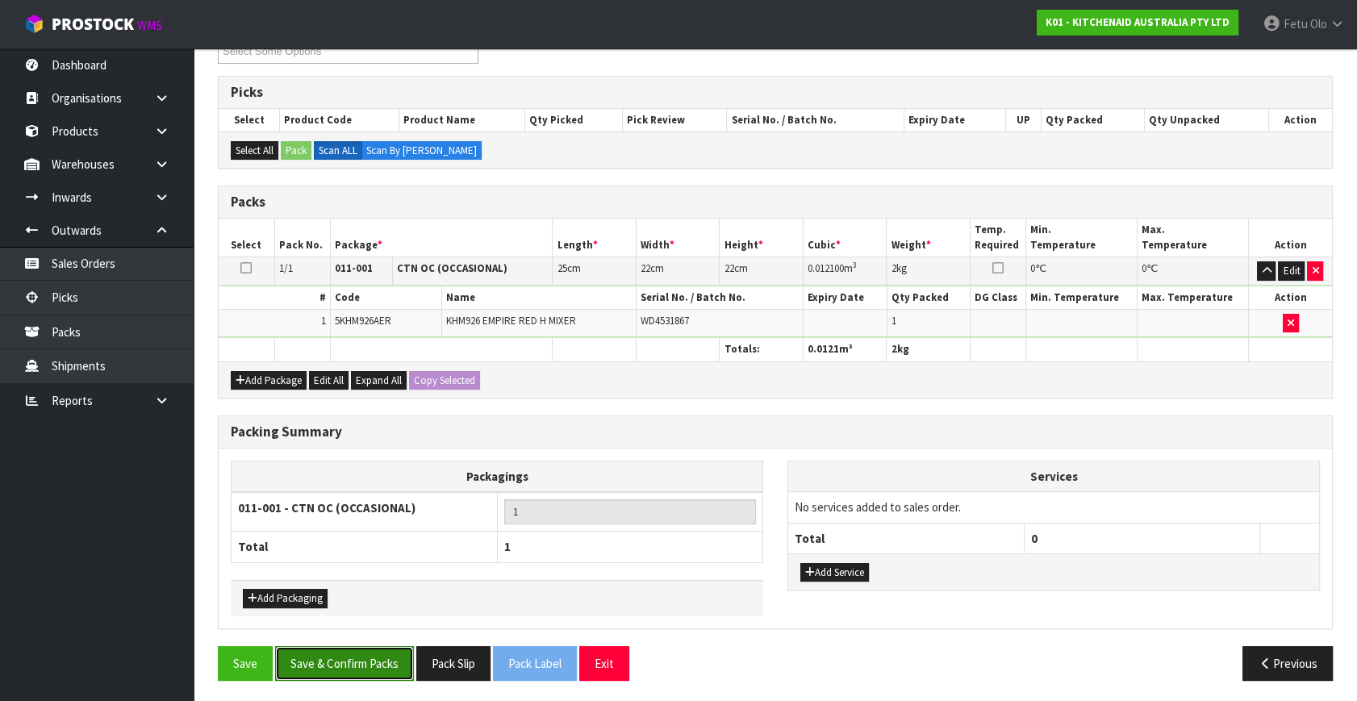
click at [377, 665] on button "Save & Confirm Packs" at bounding box center [344, 663] width 139 height 35
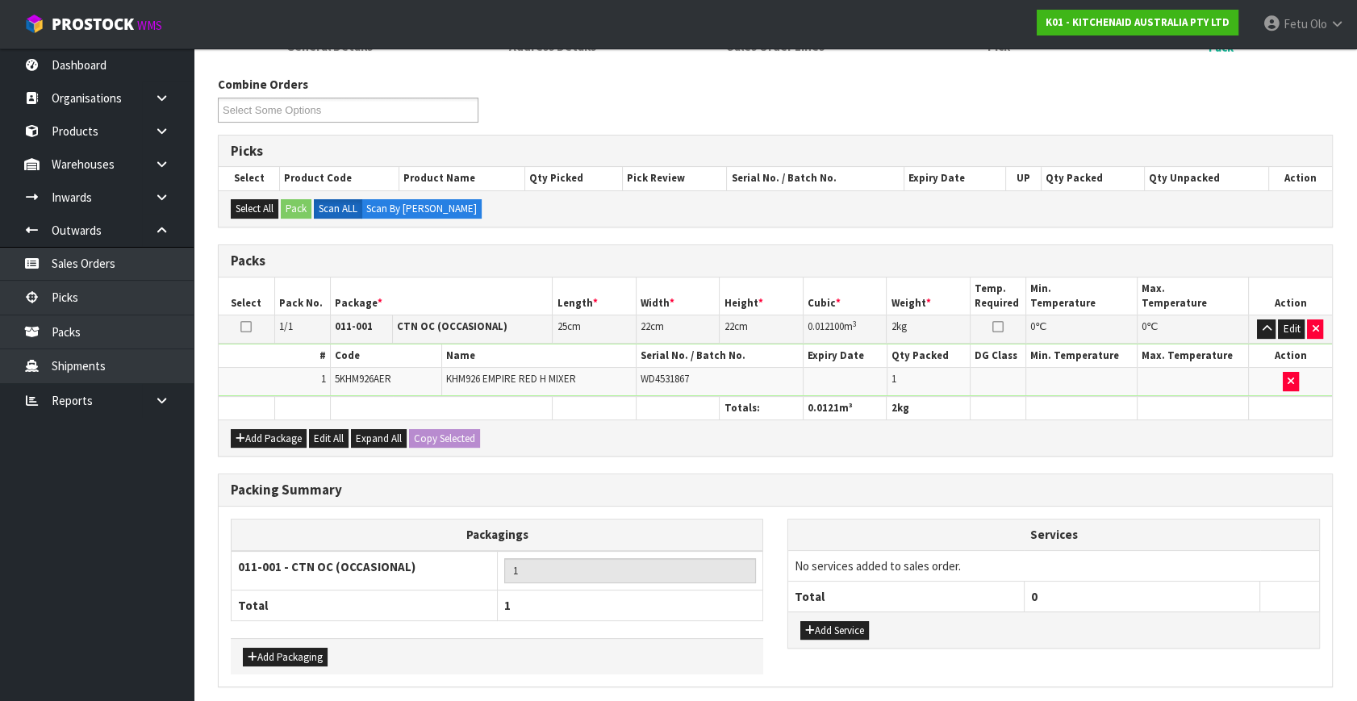
scroll to position [0, 0]
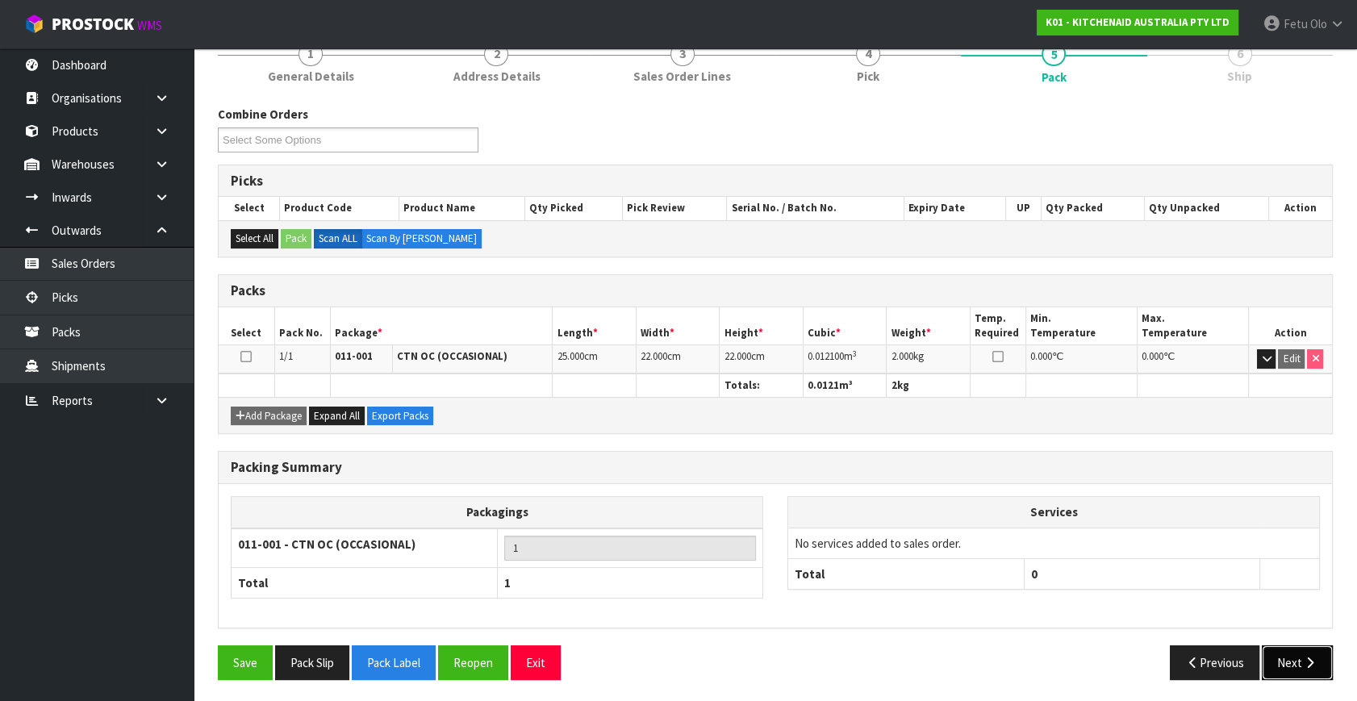
click at [1302, 657] on icon "button" at bounding box center [1309, 663] width 15 height 12
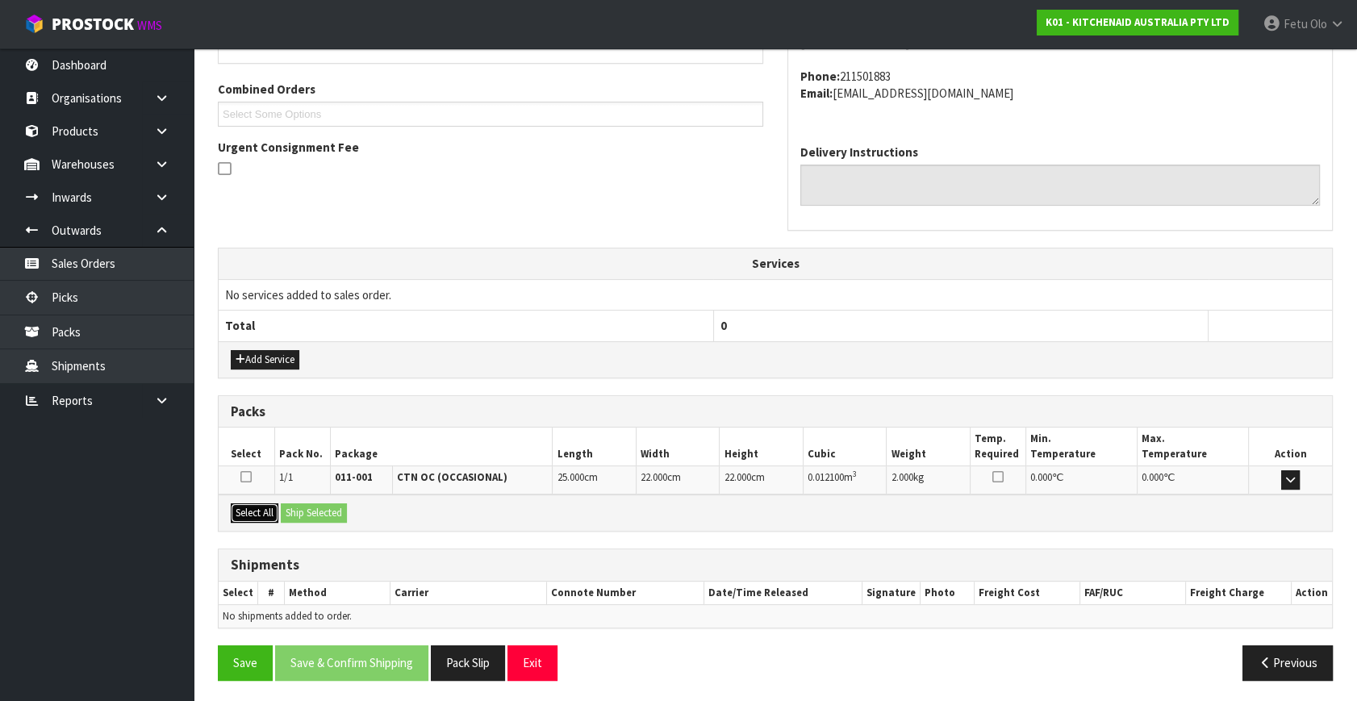
drag, startPoint x: 232, startPoint y: 510, endPoint x: 294, endPoint y: 512, distance: 61.3
click at [244, 511] on button "Select All" at bounding box center [255, 512] width 48 height 19
click at [294, 512] on button "Ship Selected" at bounding box center [314, 512] width 66 height 19
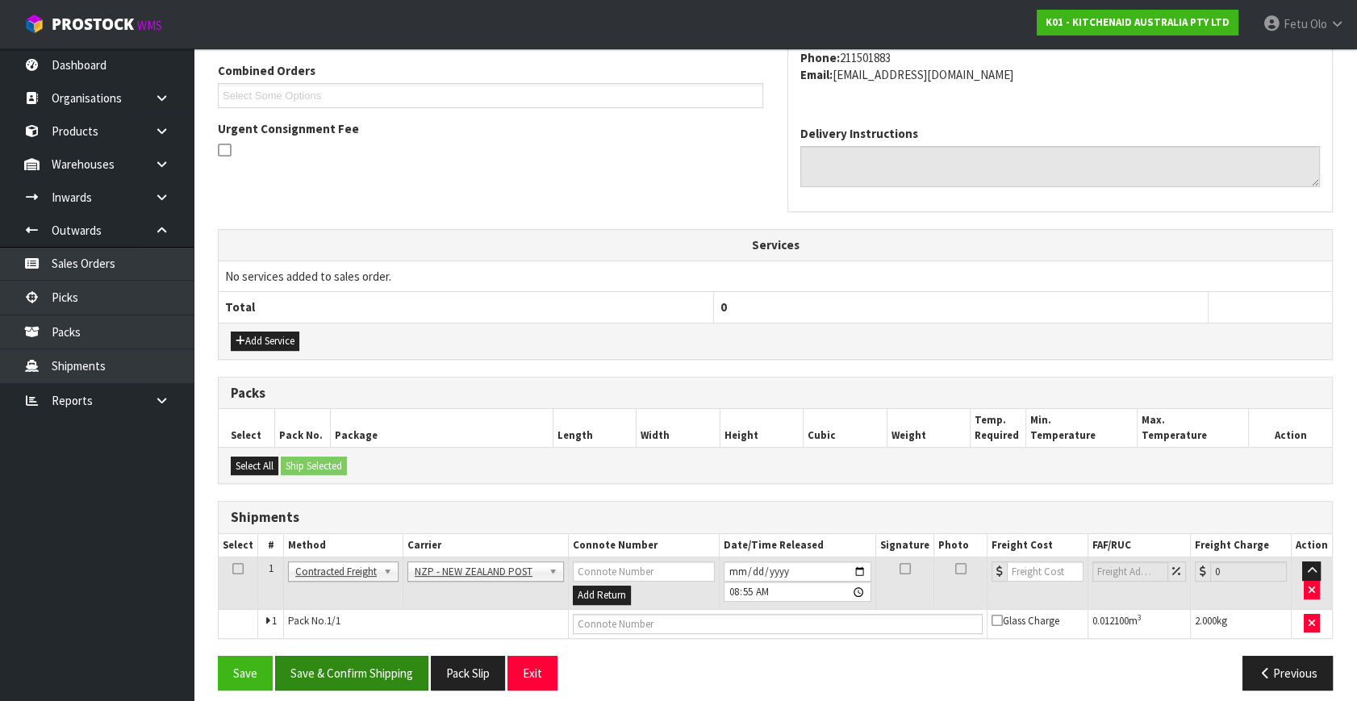
scroll to position [426, 0]
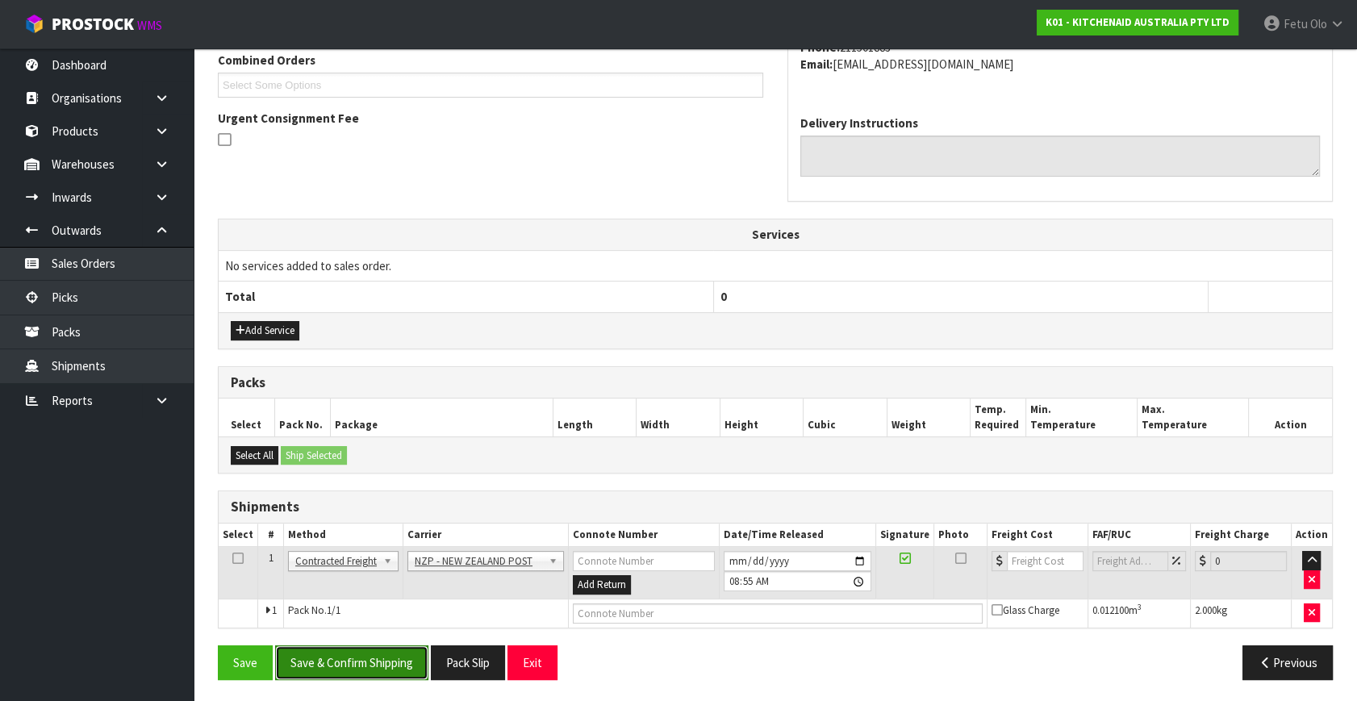
drag, startPoint x: 361, startPoint y: 662, endPoint x: 338, endPoint y: 665, distance: 22.8
click at [361, 661] on button "Save & Confirm Shipping" at bounding box center [351, 662] width 153 height 35
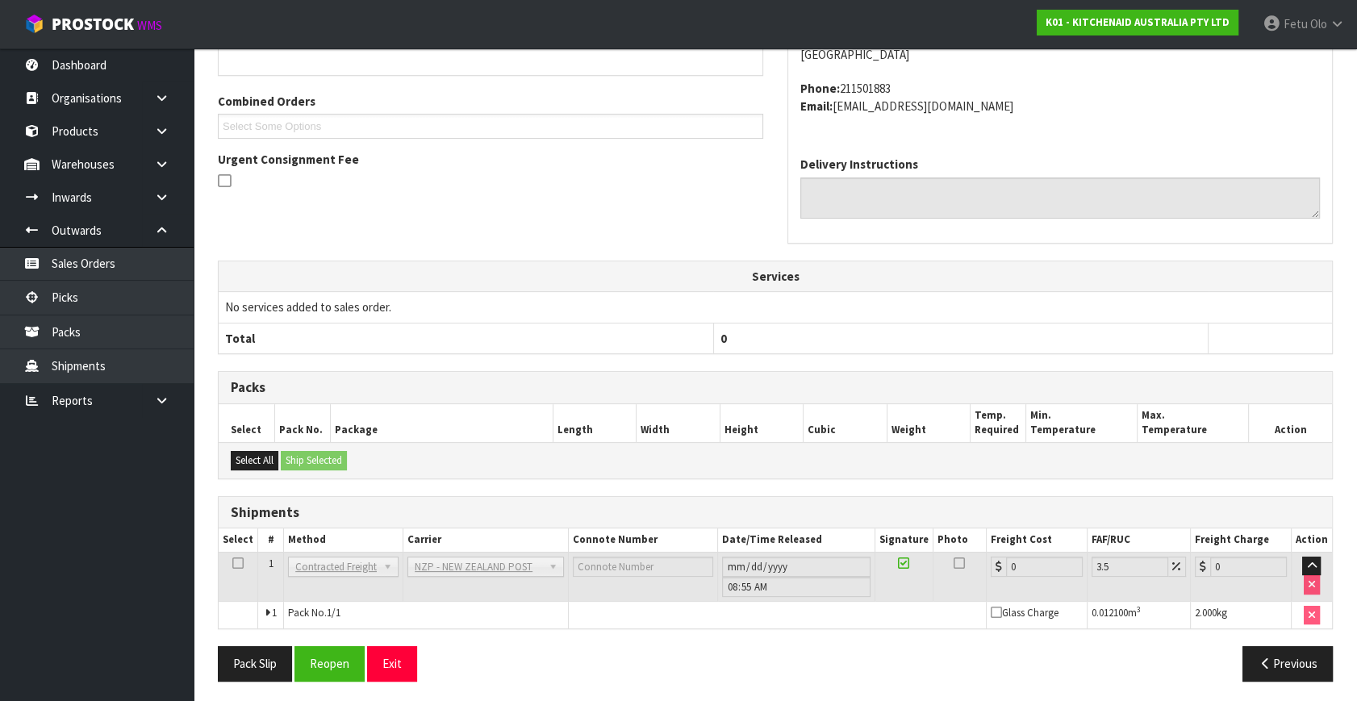
scroll to position [403, 0]
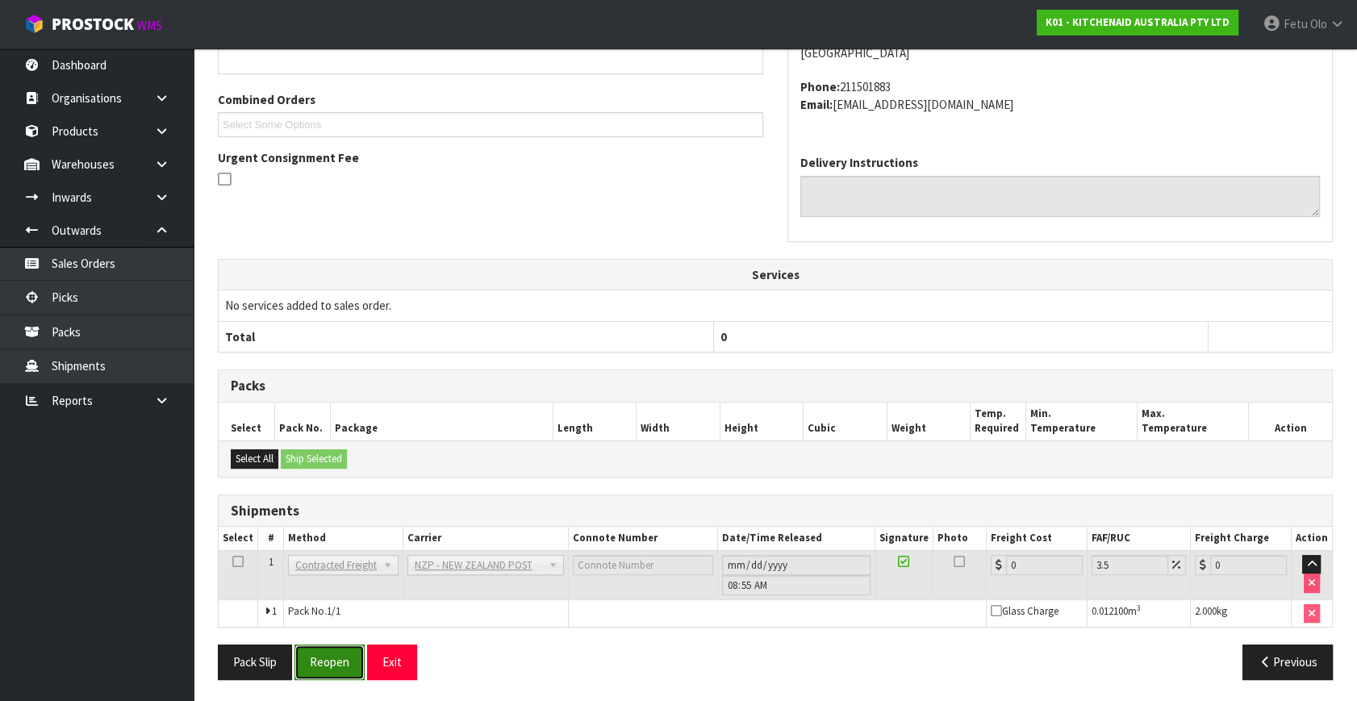
drag, startPoint x: 336, startPoint y: 657, endPoint x: 344, endPoint y: 652, distance: 9.4
click at [336, 657] on button "Reopen" at bounding box center [329, 661] width 70 height 35
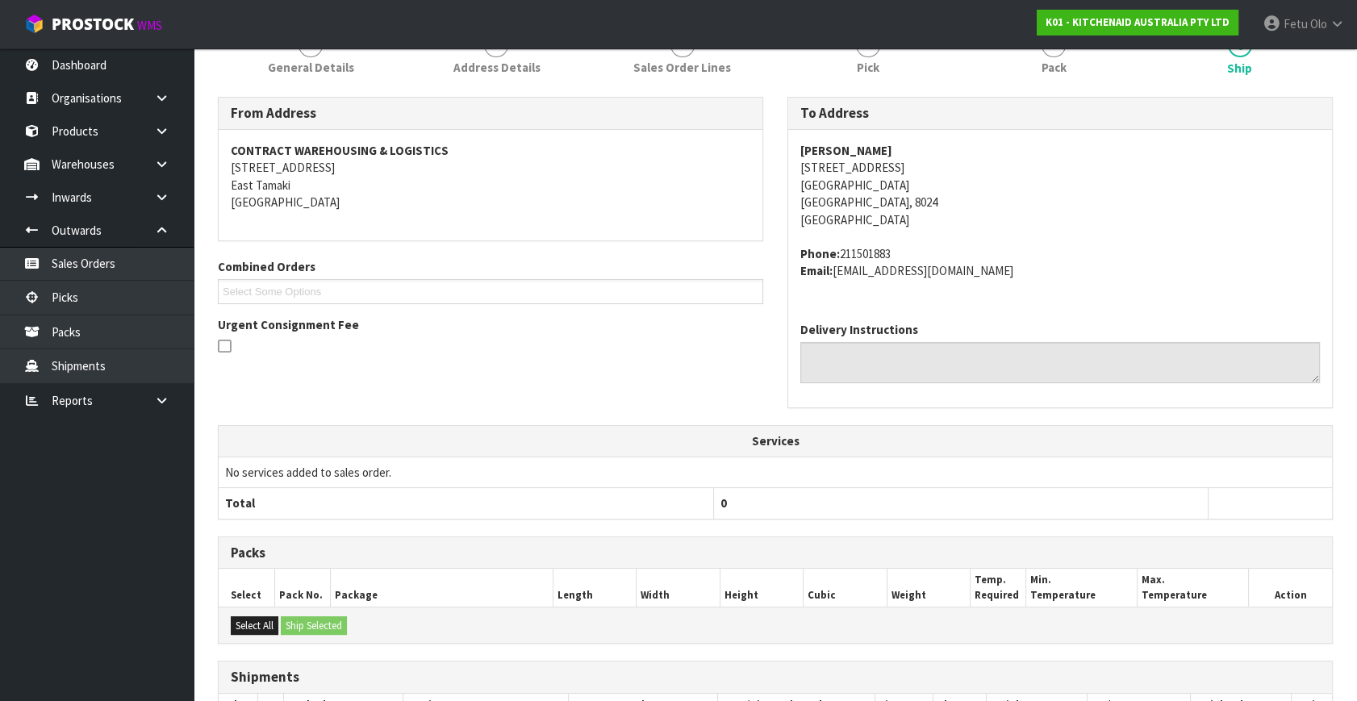
scroll to position [386, 0]
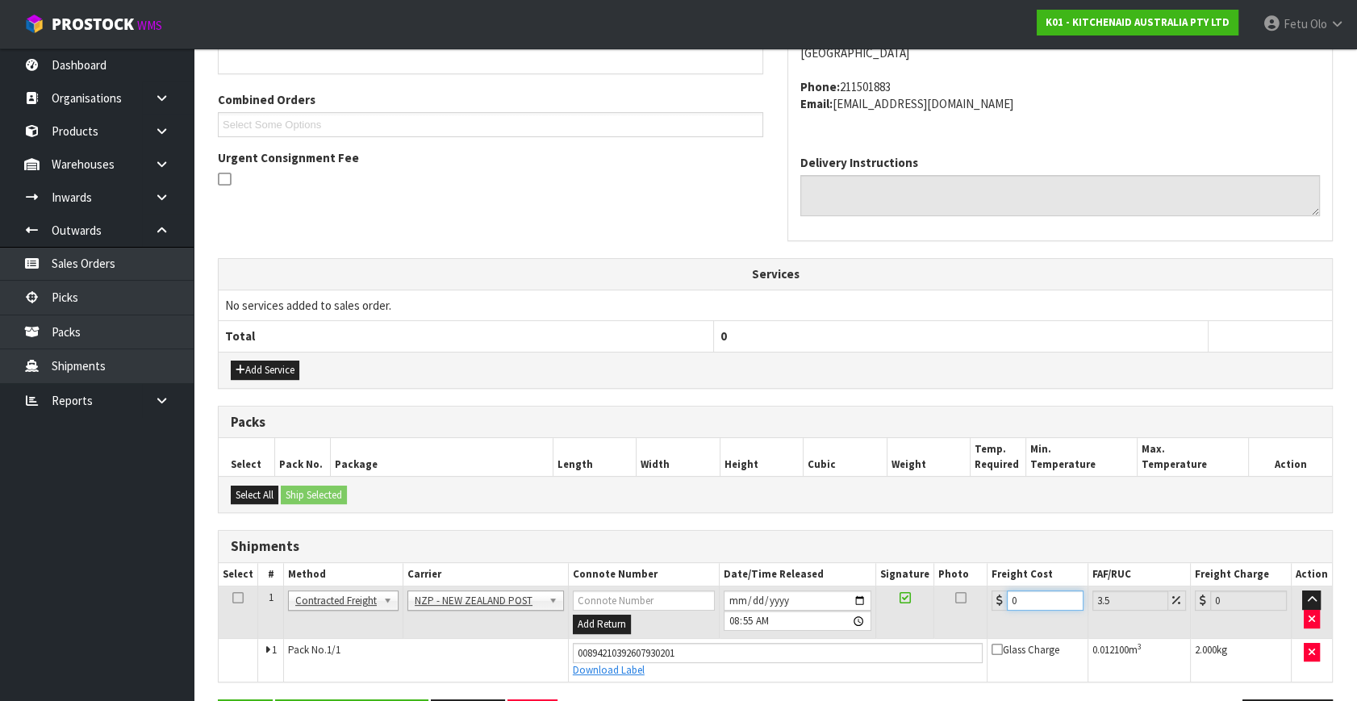
drag, startPoint x: 936, startPoint y: 619, endPoint x: 645, endPoint y: 656, distance: 292.6
click at [647, 656] on tbody "1 Client Local Pickup Customer Local Pickup Company Freight Contracted Freight …" at bounding box center [775, 633] width 1113 height 95
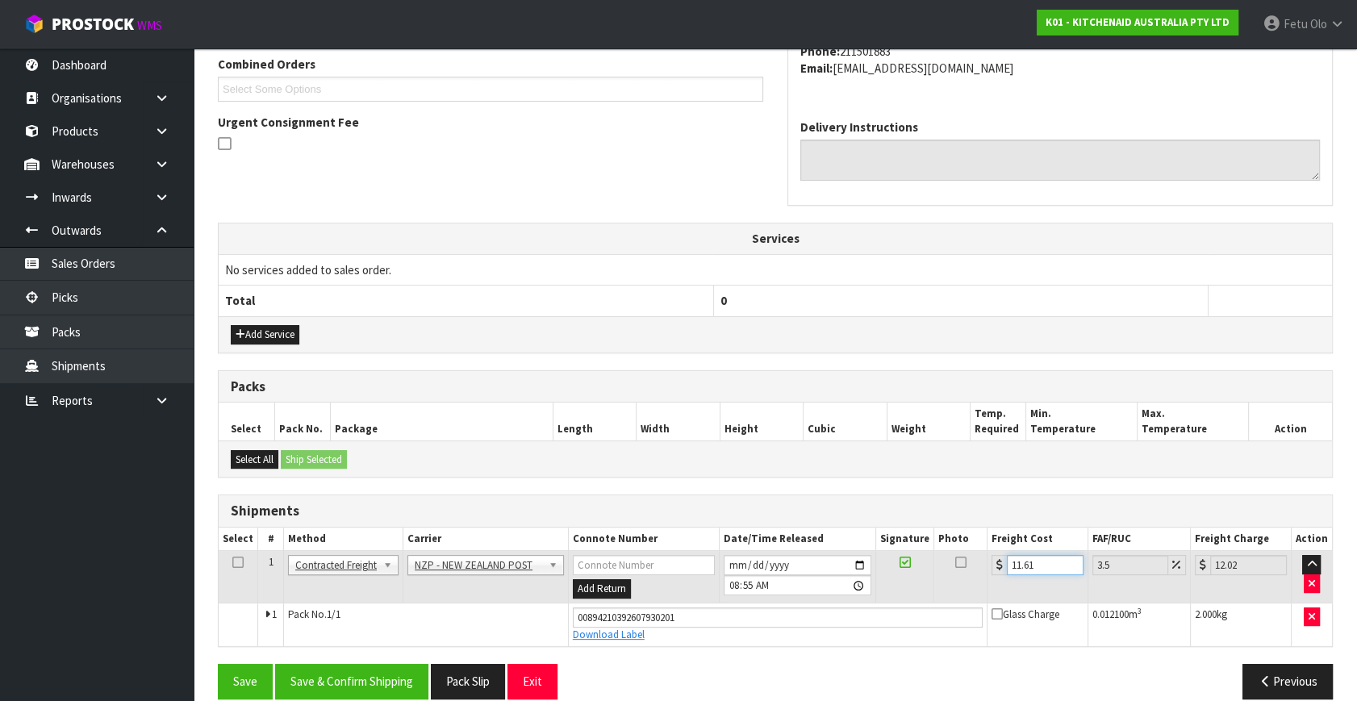
scroll to position [441, 0]
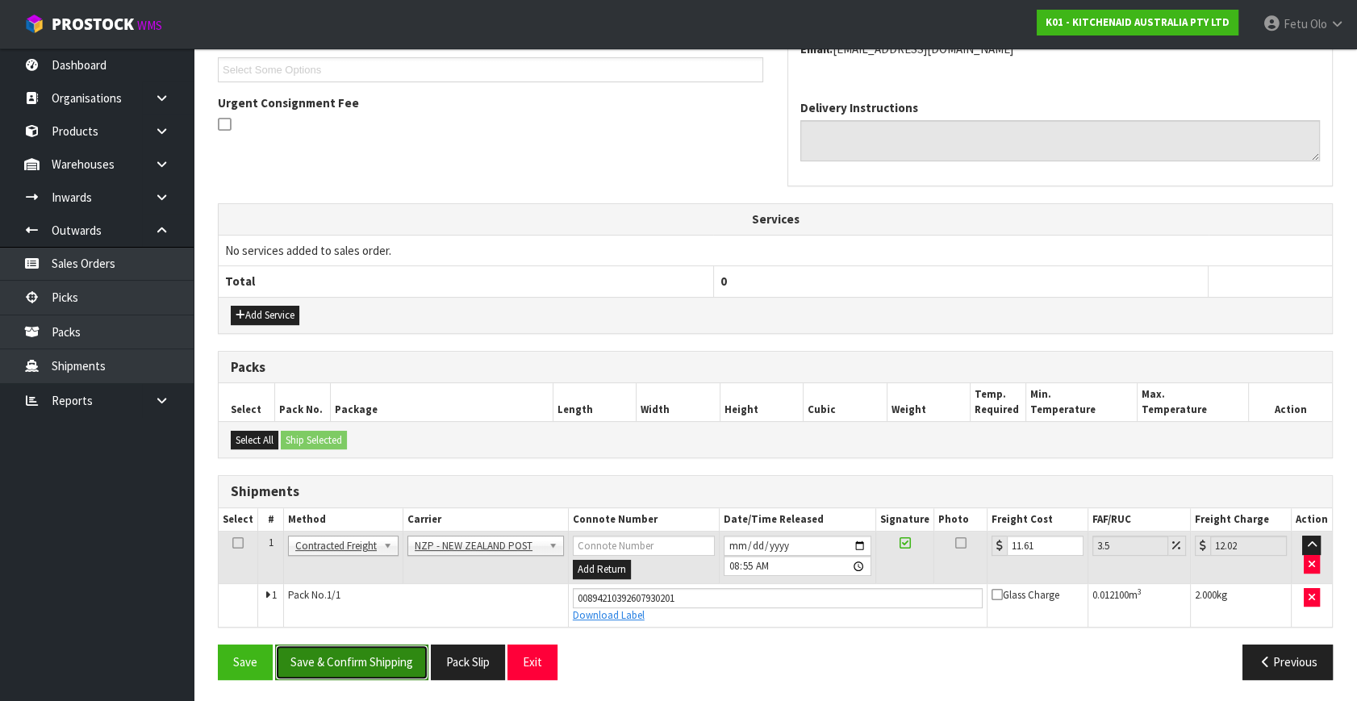
click at [376, 675] on button "Save & Confirm Shipping" at bounding box center [351, 661] width 153 height 35
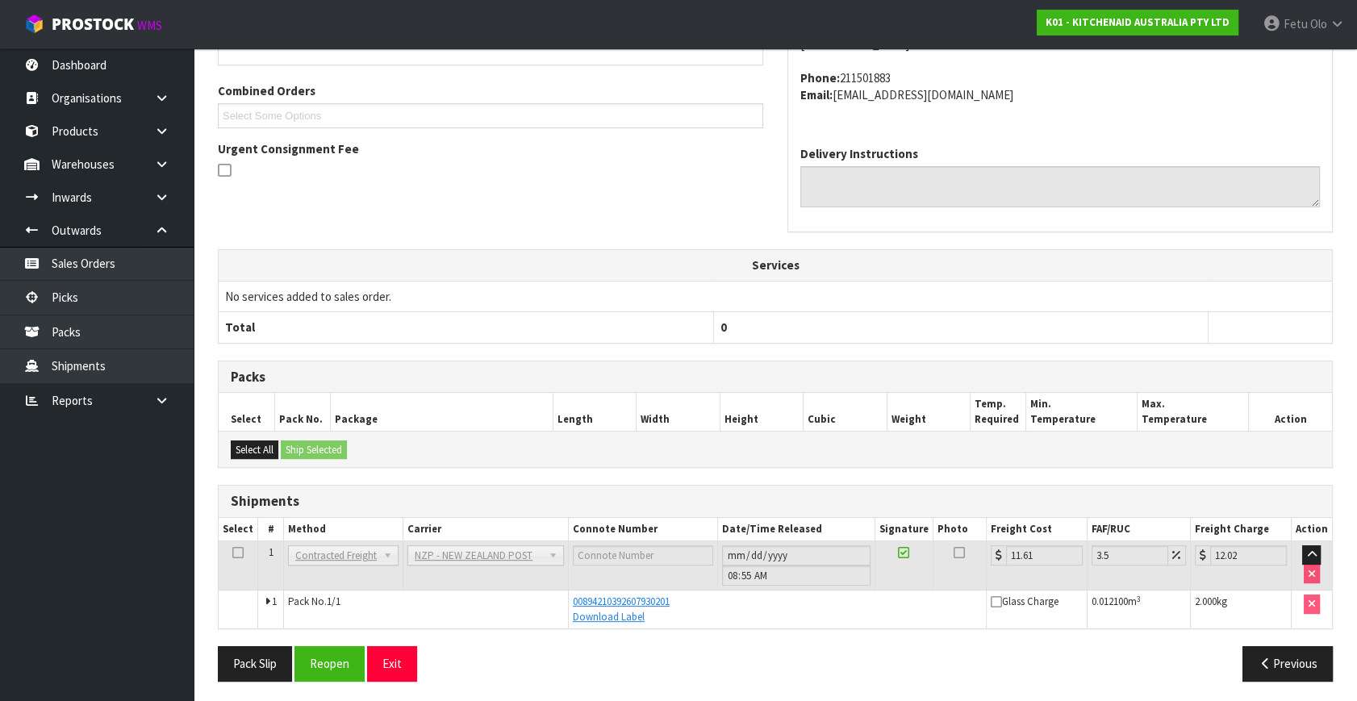
scroll to position [397, 0]
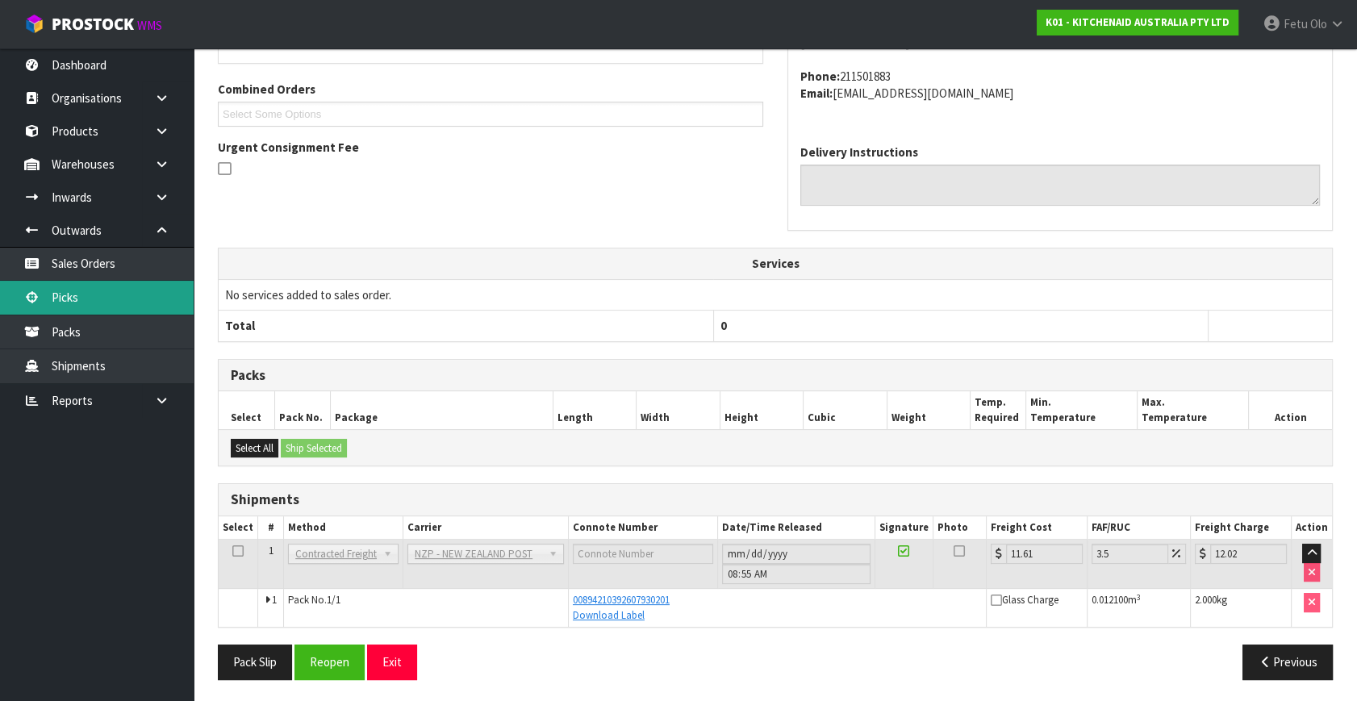
click at [88, 294] on link "Picks" at bounding box center [97, 297] width 194 height 33
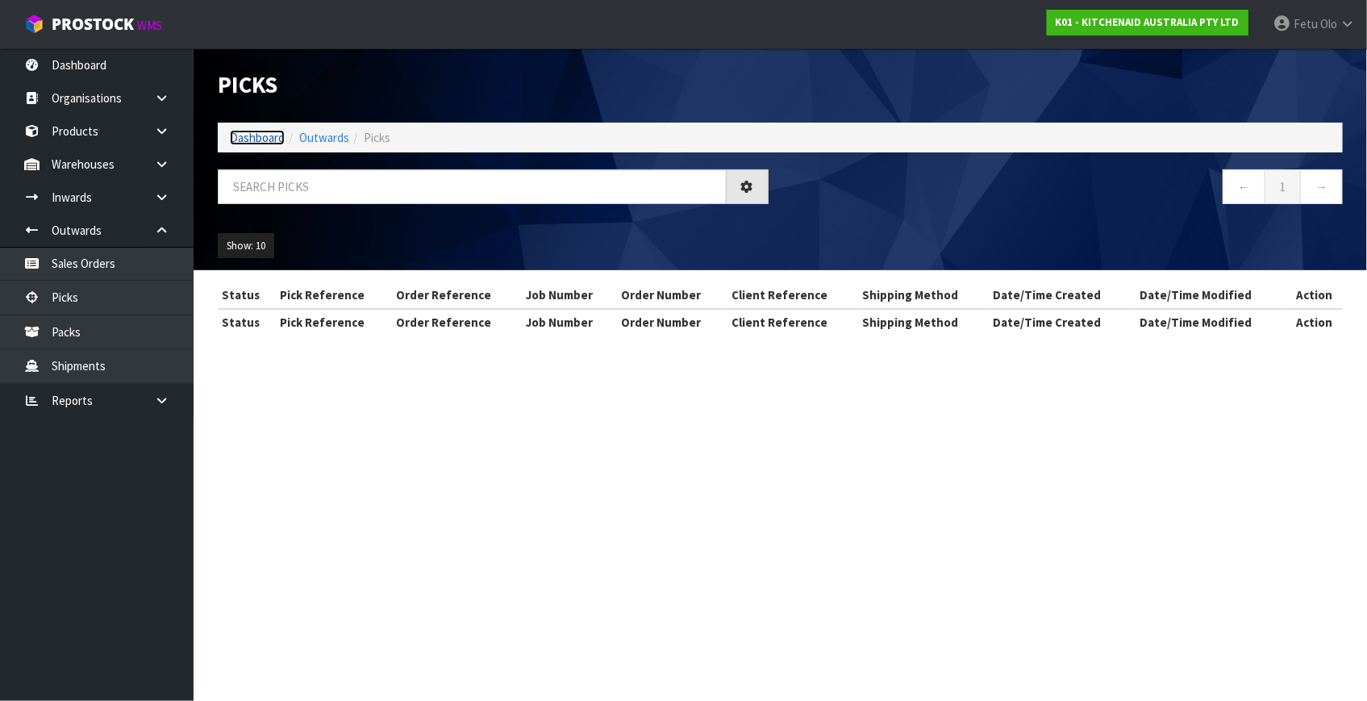
click at [265, 135] on link "Dashboard" at bounding box center [257, 137] width 55 height 15
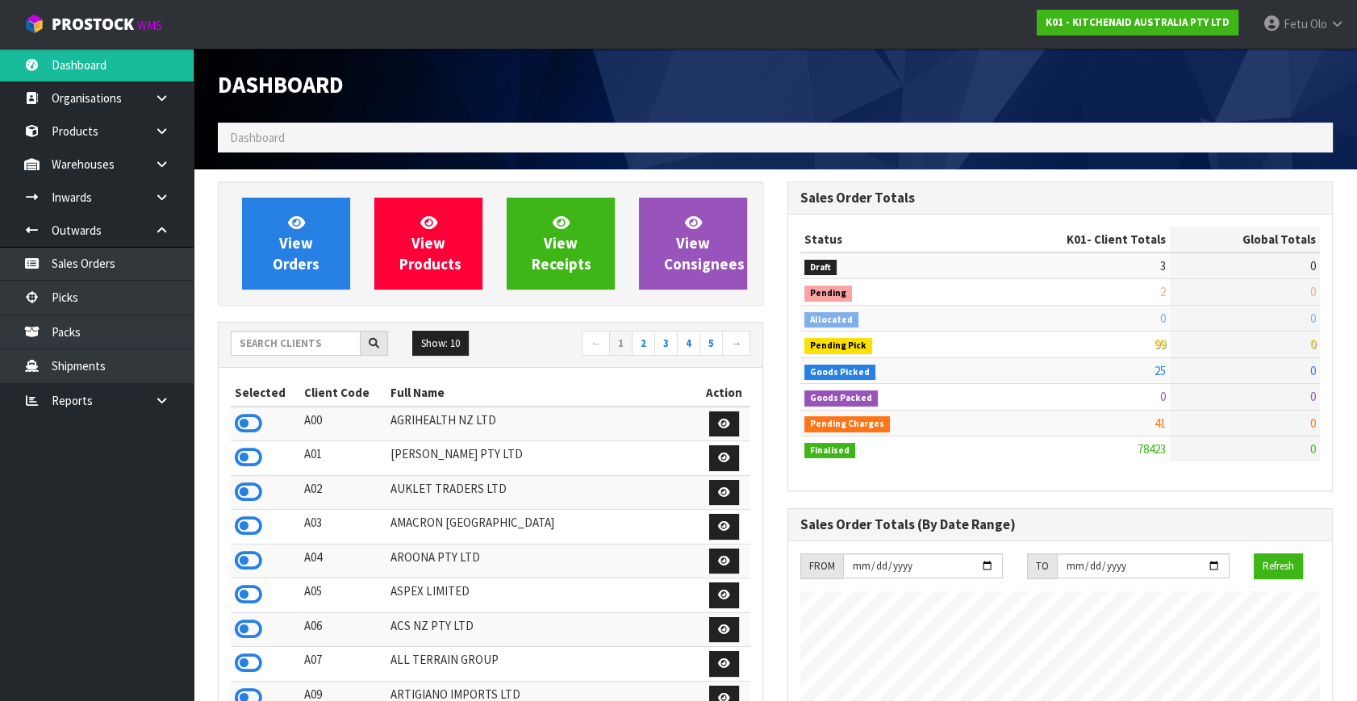
scroll to position [1219, 569]
click at [66, 290] on link "Picks" at bounding box center [97, 297] width 194 height 33
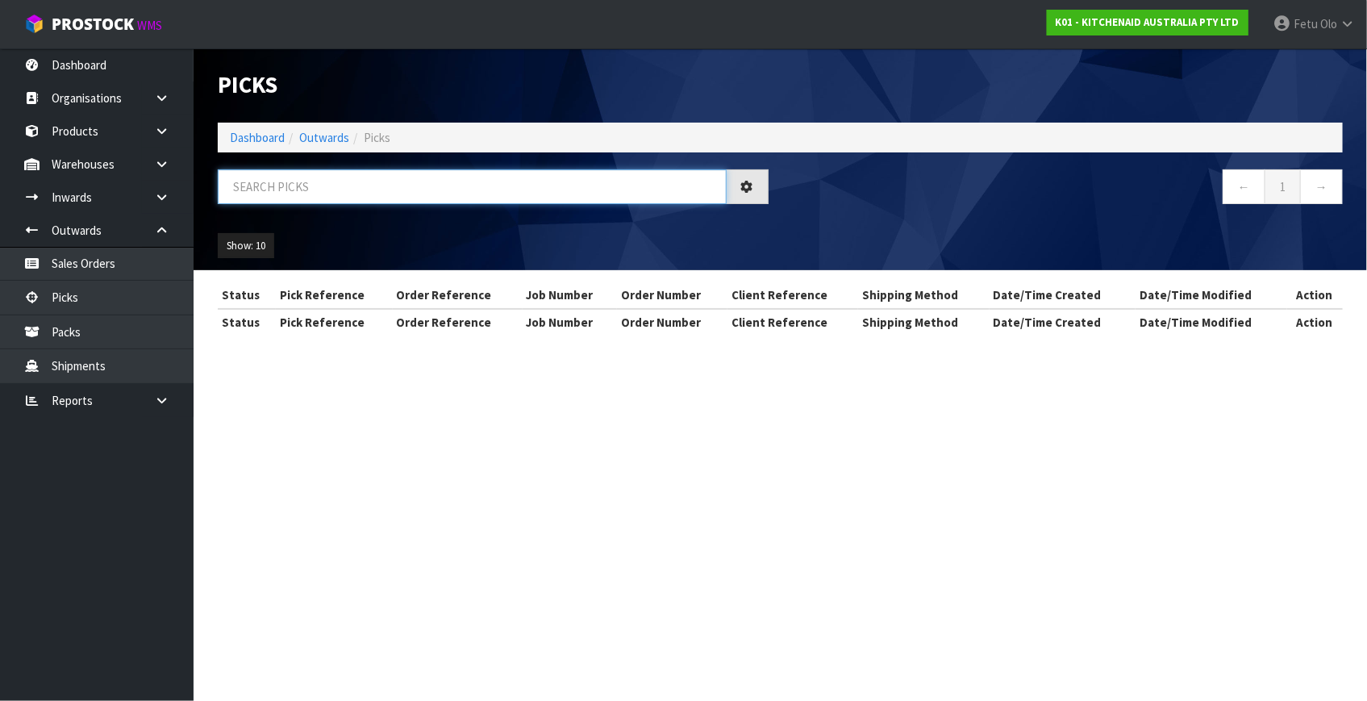
click at [290, 188] on input "text" at bounding box center [472, 186] width 509 height 35
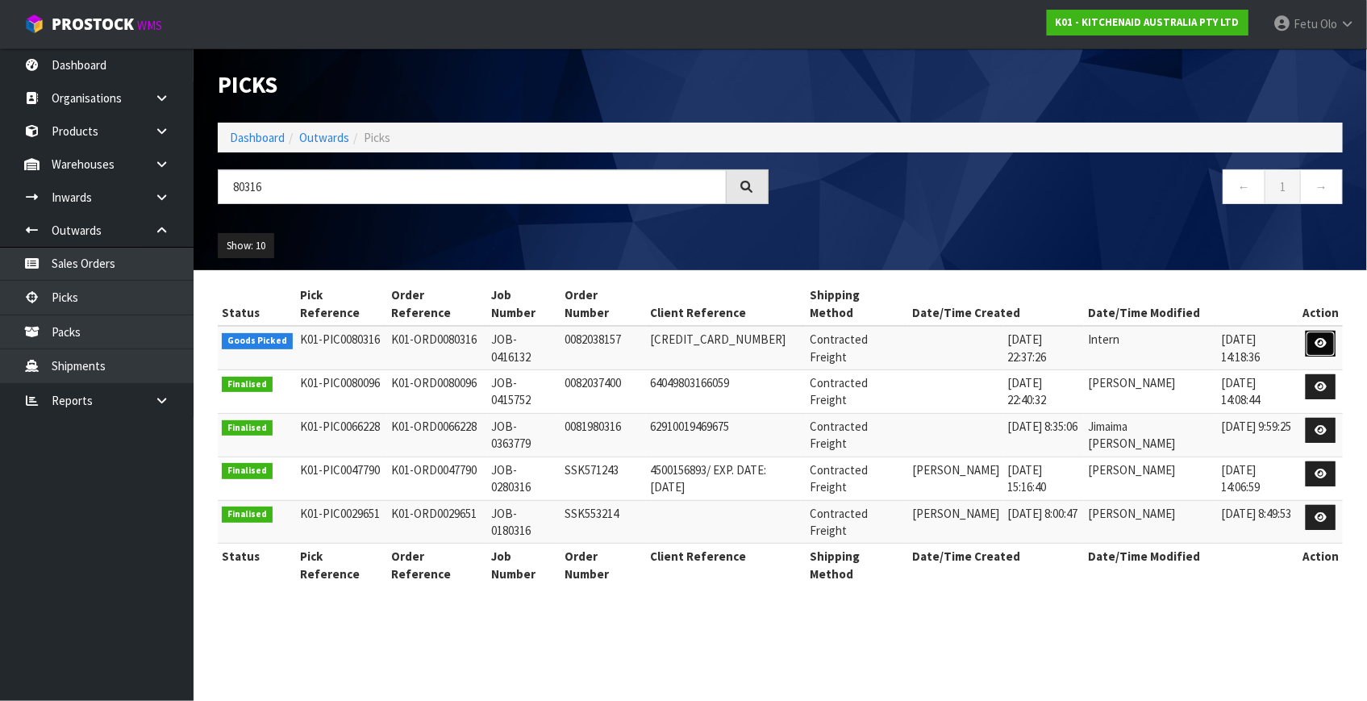
click at [1315, 338] on icon at bounding box center [1321, 343] width 12 height 10
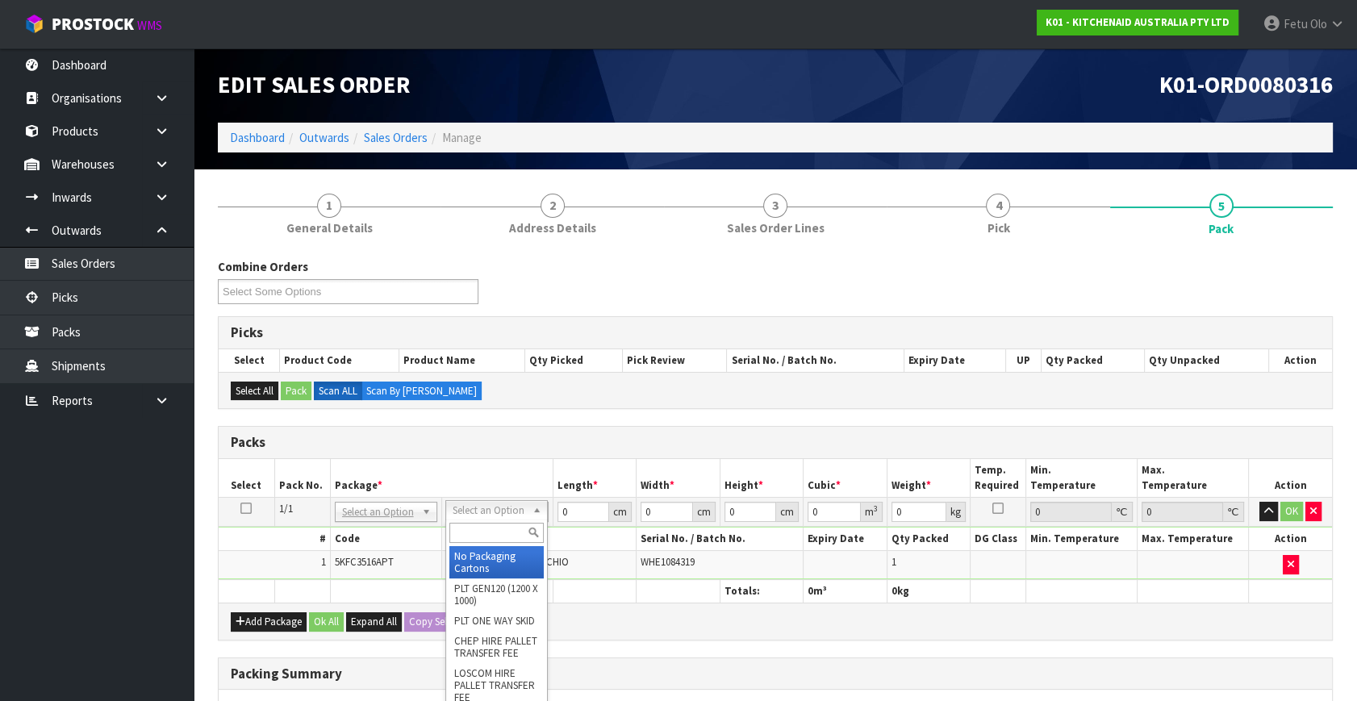
drag, startPoint x: 485, startPoint y: 509, endPoint x: 498, endPoint y: 571, distance: 63.6
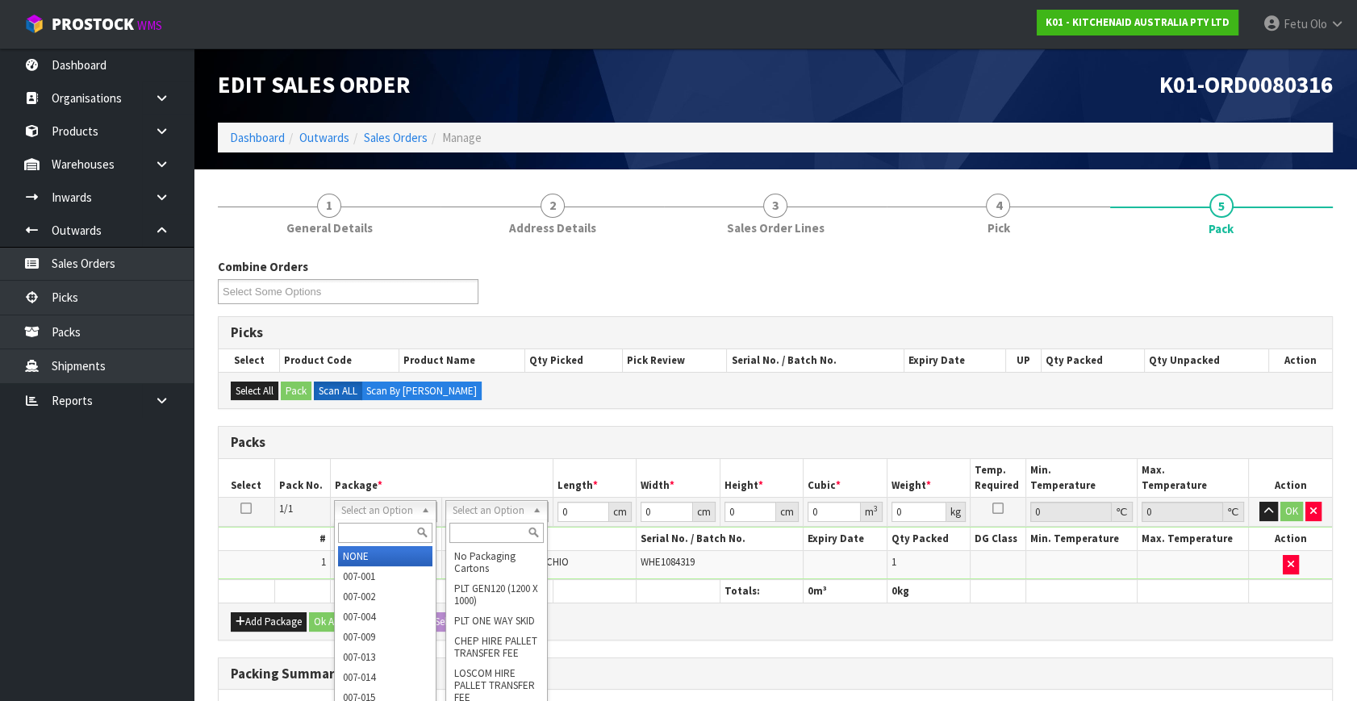
drag, startPoint x: 373, startPoint y: 519, endPoint x: 367, endPoint y: 526, distance: 9.7
click at [368, 526] on div at bounding box center [385, 532] width 101 height 27
click at [367, 526] on input "text" at bounding box center [385, 533] width 94 height 20
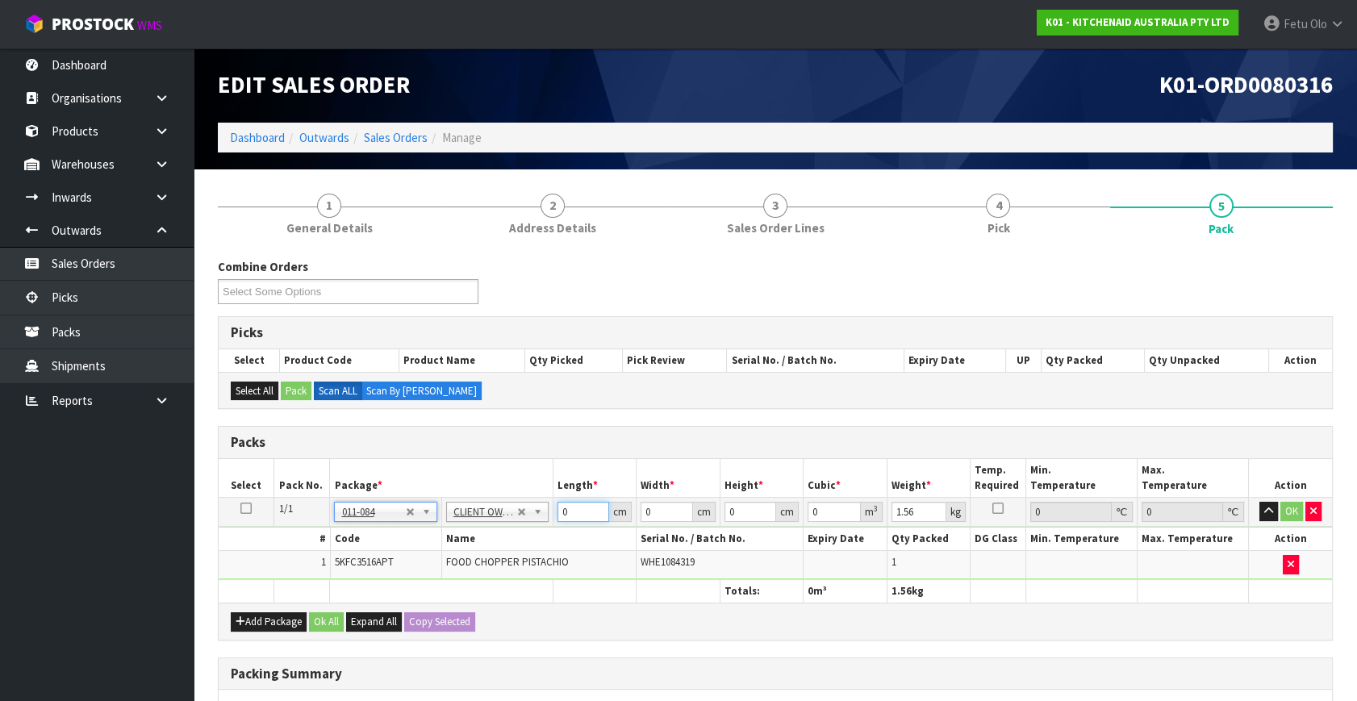
drag, startPoint x: 574, startPoint y: 508, endPoint x: 289, endPoint y: 597, distance: 299.0
click at [289, 597] on table "Select Pack No. Package * Length * Width * Height * Cubic * Weight * Temp. Requ…" at bounding box center [775, 531] width 1113 height 144
click button "OK" at bounding box center [1291, 511] width 23 height 19
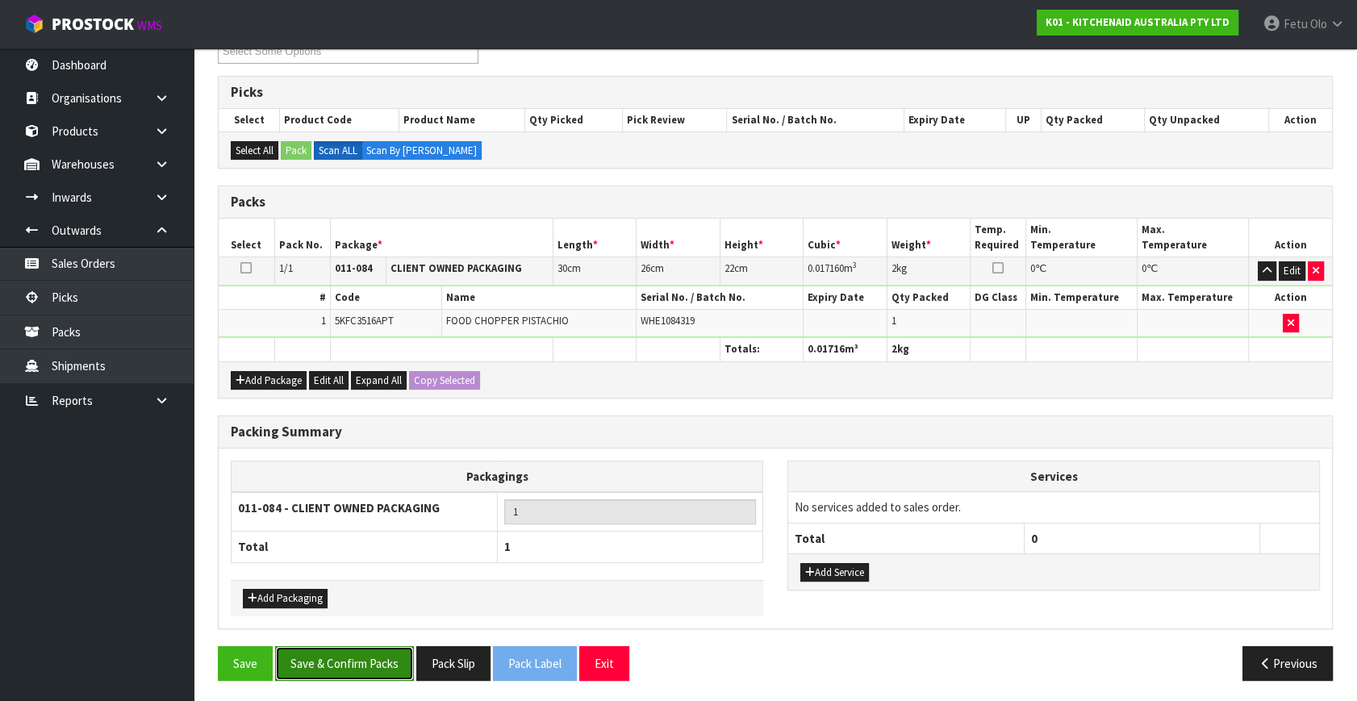
click at [345, 657] on button "Save & Confirm Packs" at bounding box center [344, 663] width 139 height 35
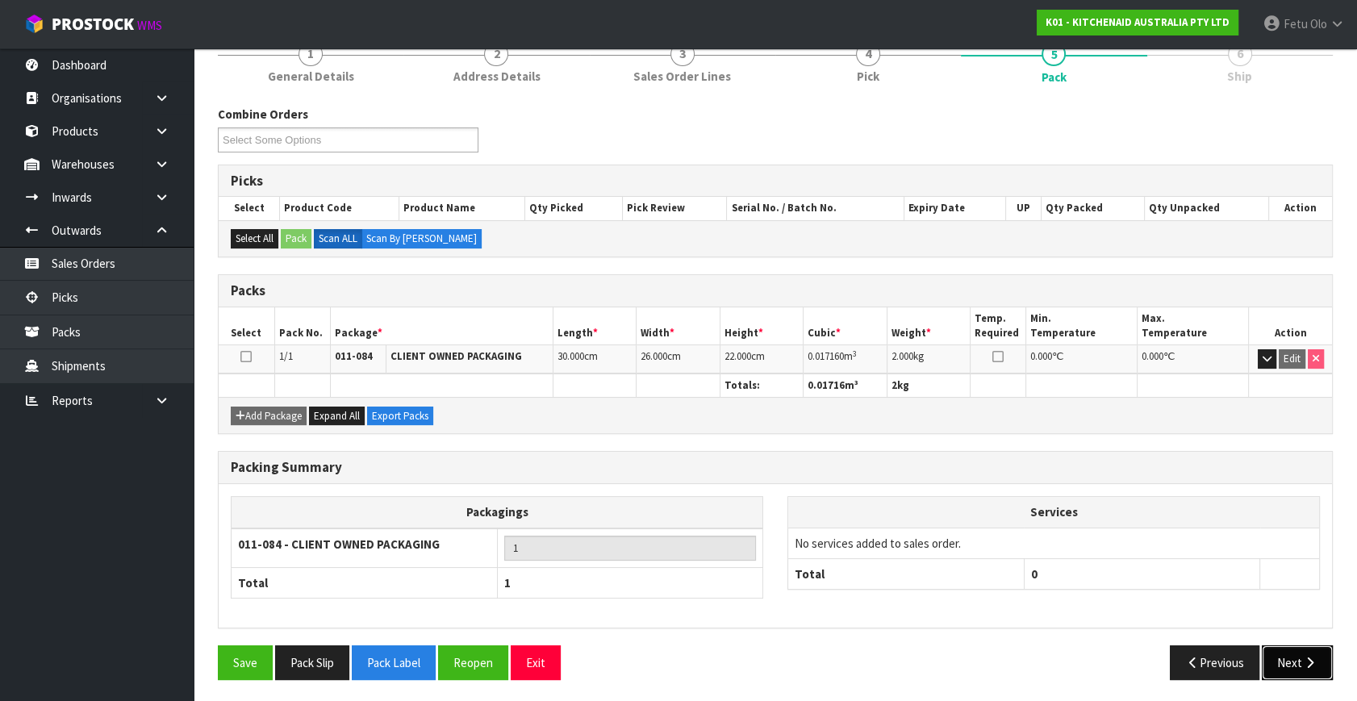
click at [1286, 659] on button "Next" at bounding box center [1296, 662] width 71 height 35
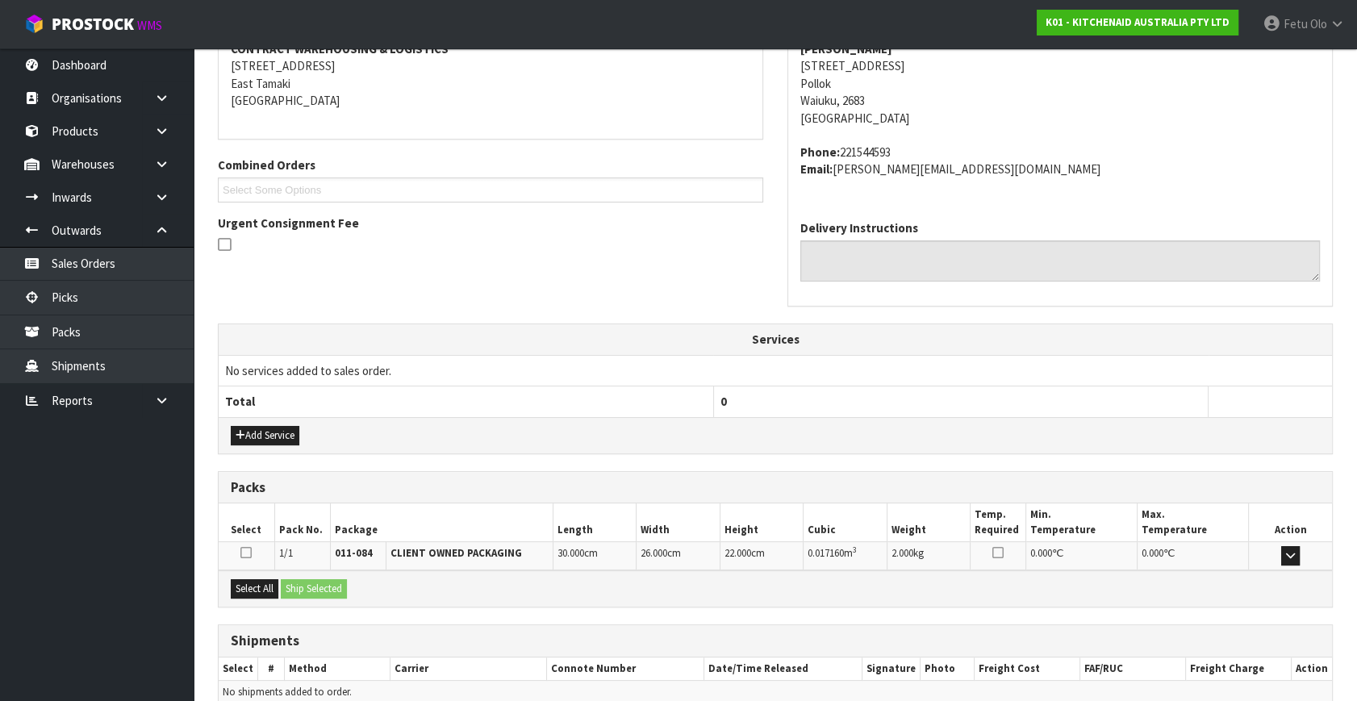
scroll to position [397, 0]
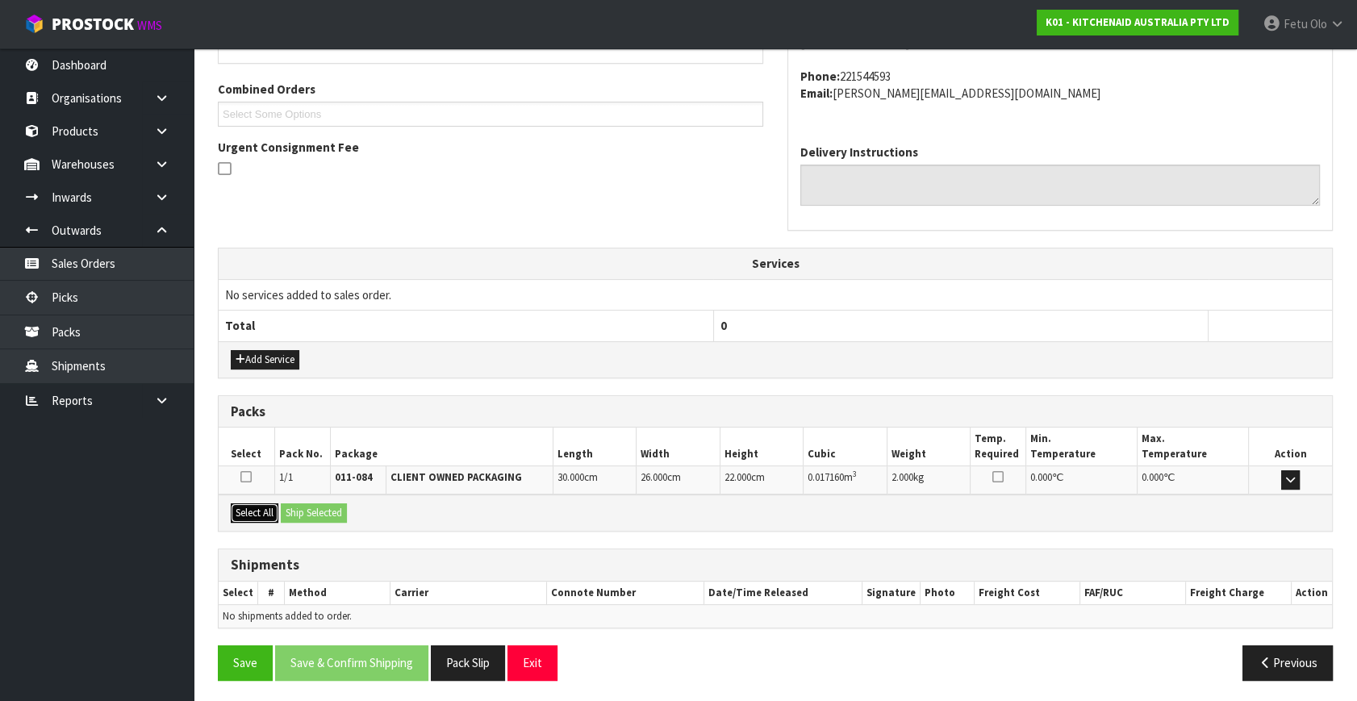
drag, startPoint x: 236, startPoint y: 504, endPoint x: 344, endPoint y: 504, distance: 108.1
click at [245, 504] on button "Select All" at bounding box center [255, 512] width 48 height 19
click at [344, 504] on button "Ship Selected" at bounding box center [314, 512] width 66 height 19
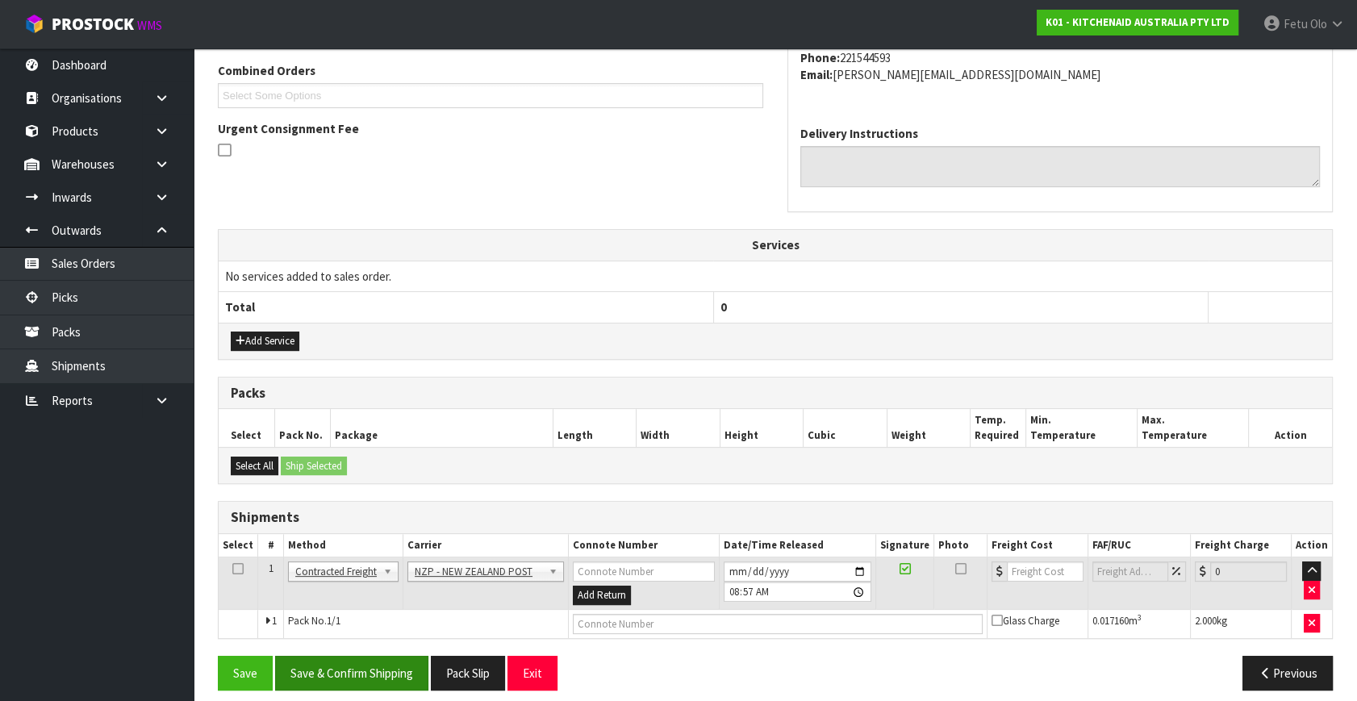
scroll to position [426, 0]
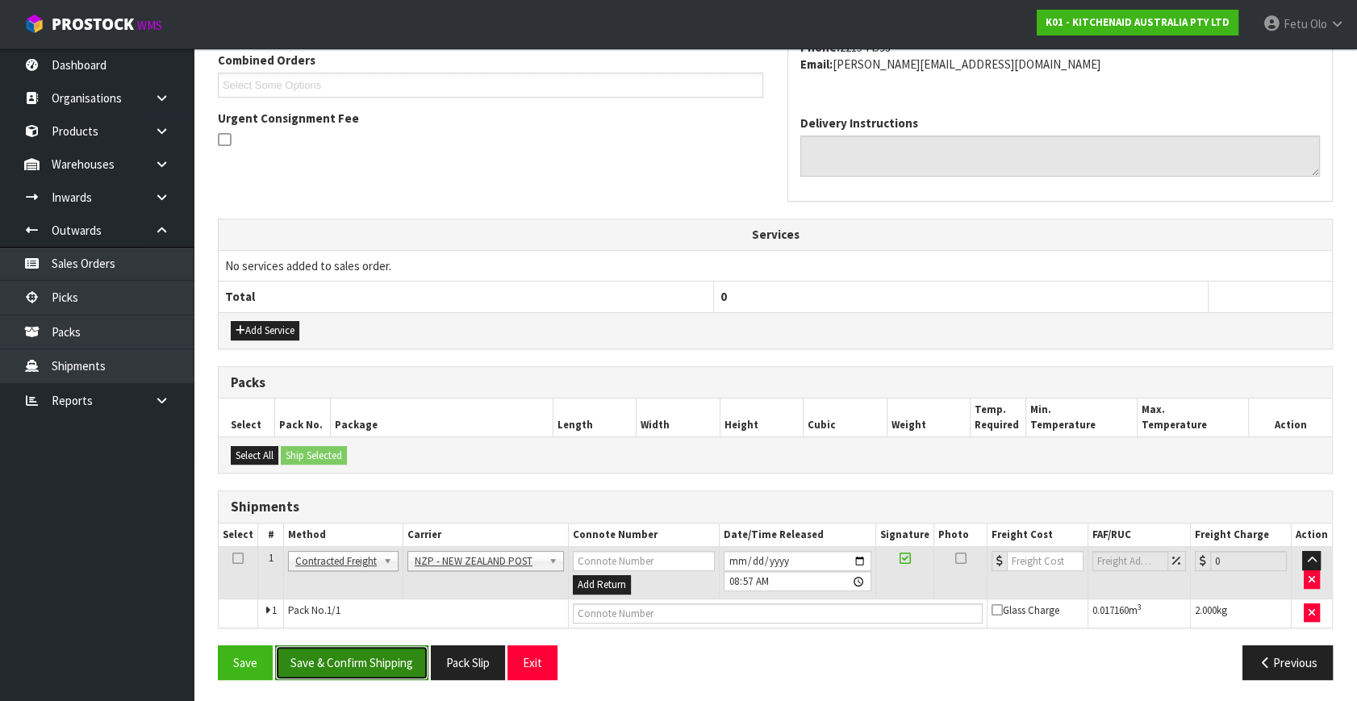
click at [362, 653] on button "Save & Confirm Shipping" at bounding box center [351, 662] width 153 height 35
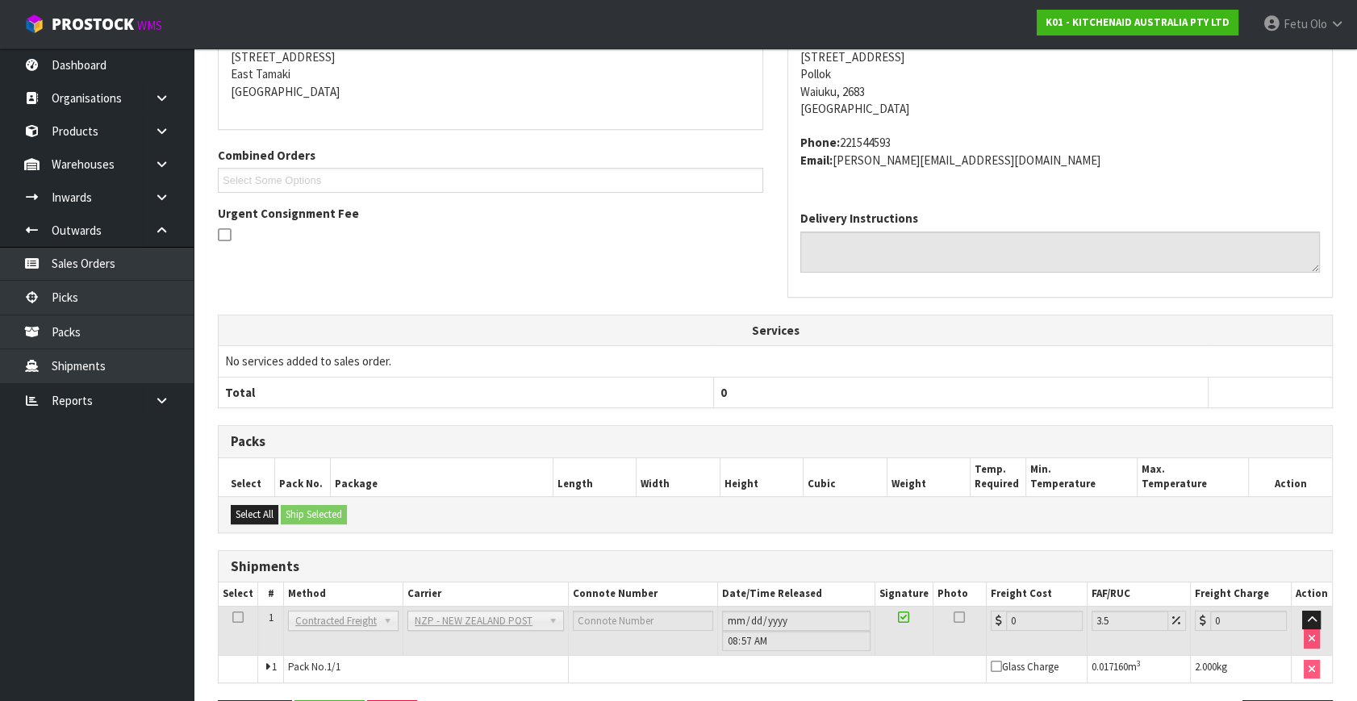
scroll to position [403, 0]
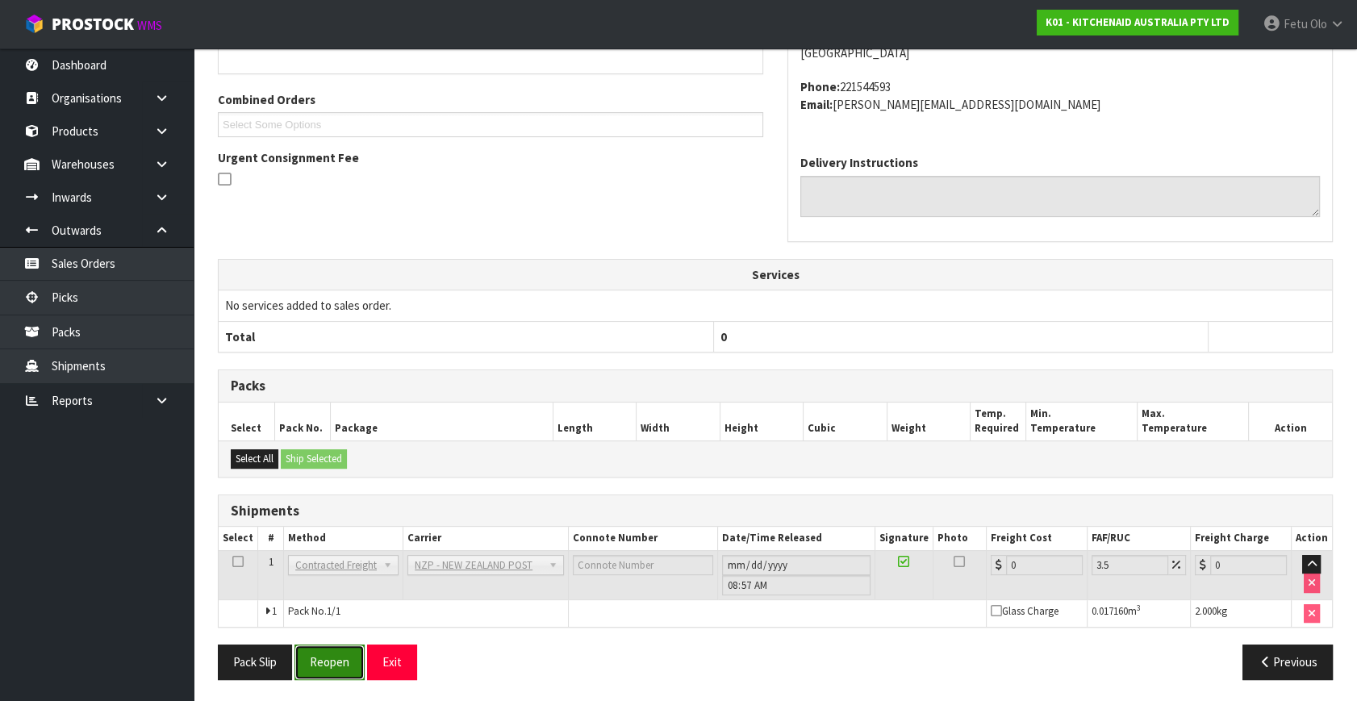
click at [328, 659] on button "Reopen" at bounding box center [329, 661] width 70 height 35
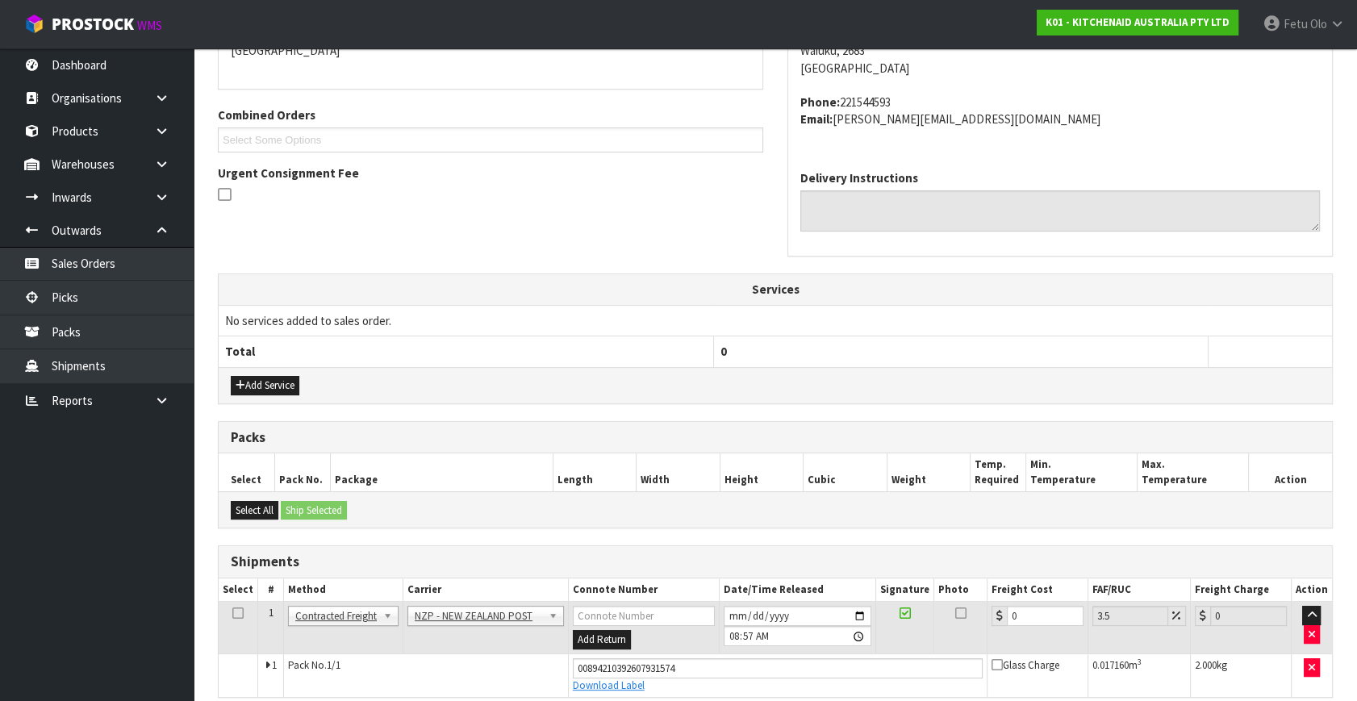
scroll to position [441, 0]
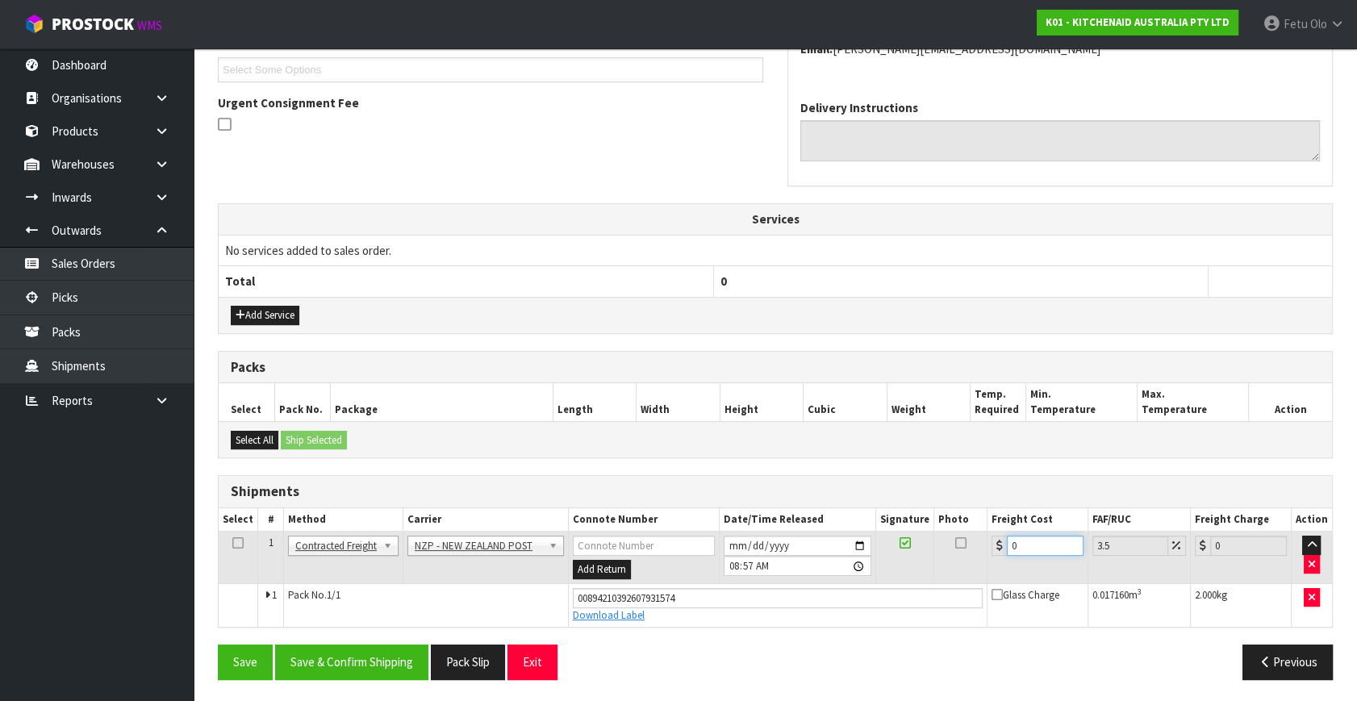
drag, startPoint x: 997, startPoint y: 555, endPoint x: 869, endPoint y: 558, distance: 128.3
click at [869, 558] on tr "1 Client Local Pickup Customer Local Pickup Company Freight Contracted Freight …" at bounding box center [775, 558] width 1113 height 52
click at [405, 652] on button "Save & Confirm Shipping" at bounding box center [351, 661] width 153 height 35
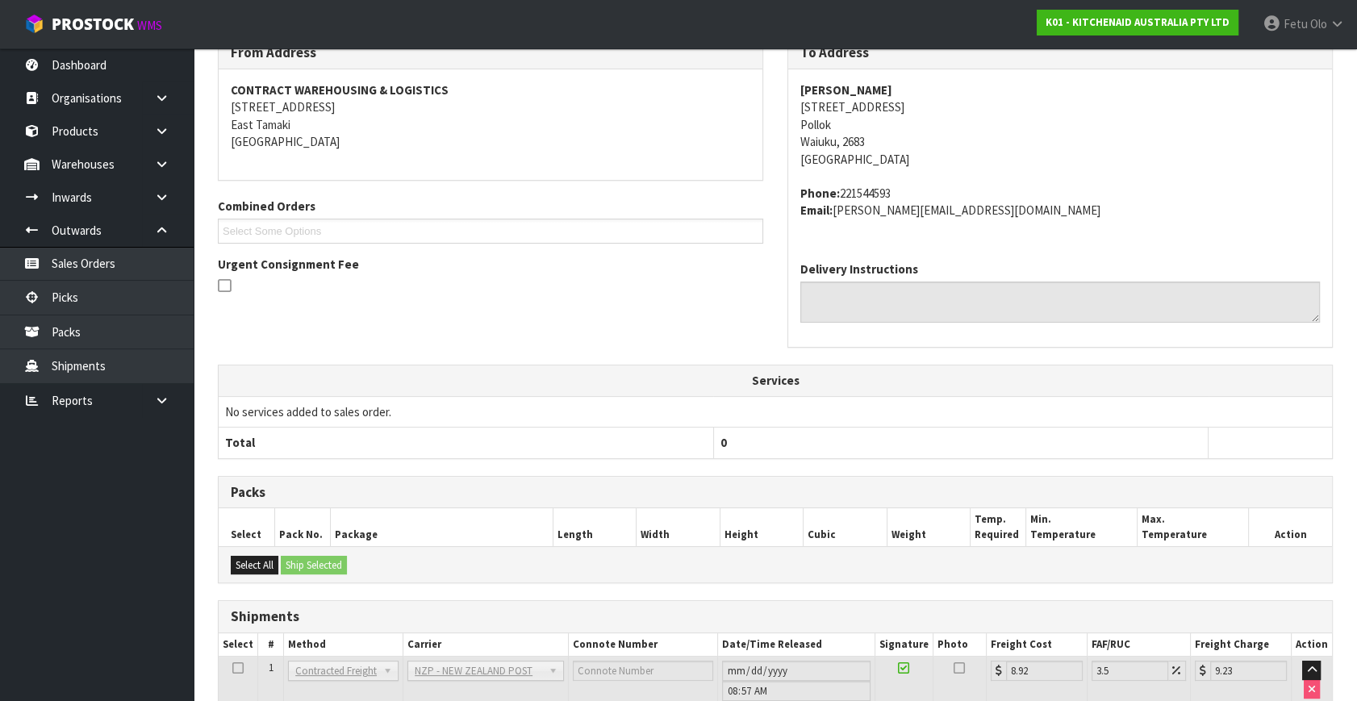
scroll to position [397, 0]
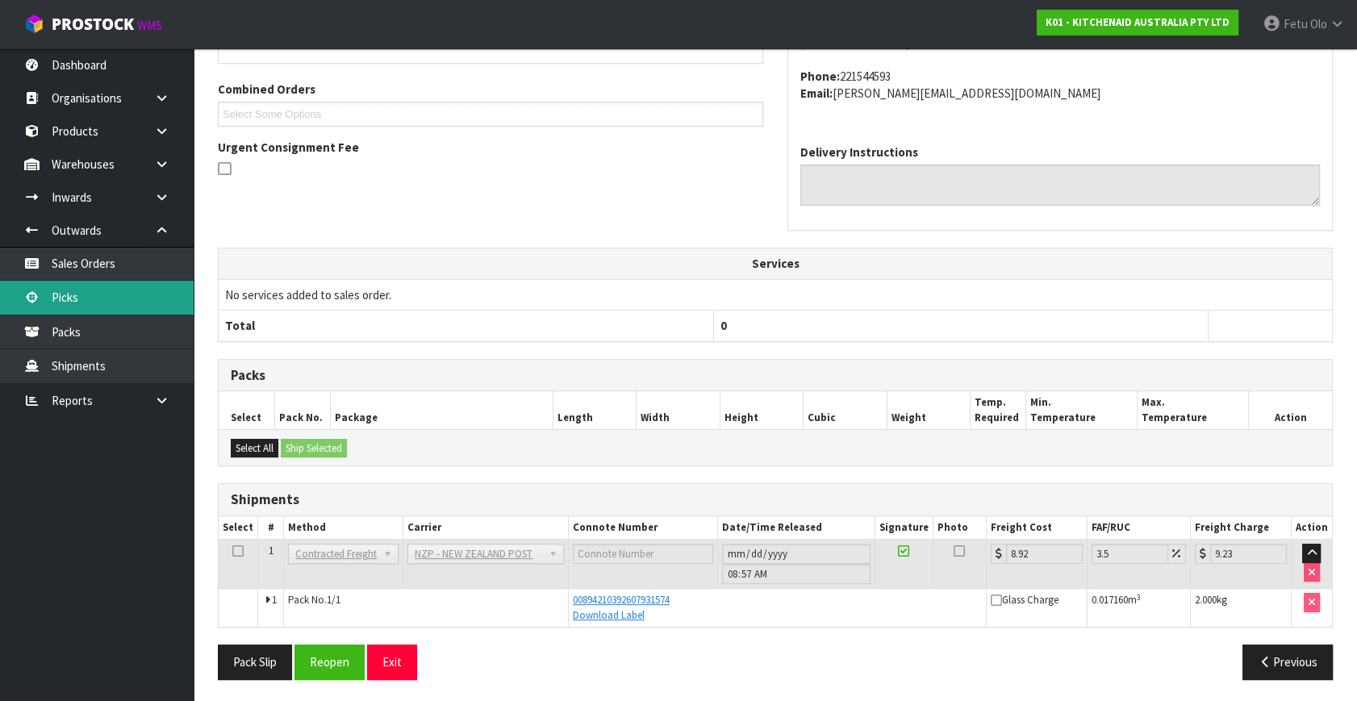
drag, startPoint x: 106, startPoint y: 298, endPoint x: 121, endPoint y: 302, distance: 15.1
click at [106, 298] on link "Picks" at bounding box center [97, 297] width 194 height 33
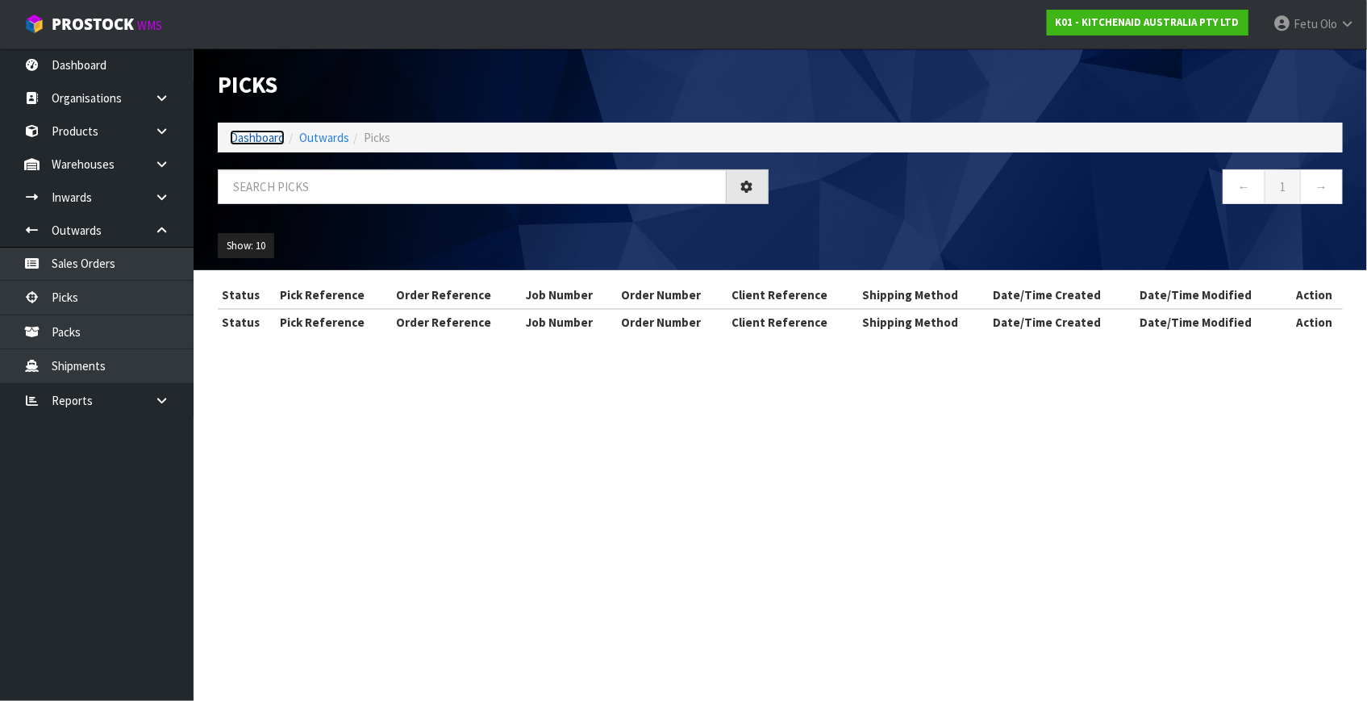
click at [276, 130] on link "Dashboard" at bounding box center [257, 137] width 55 height 15
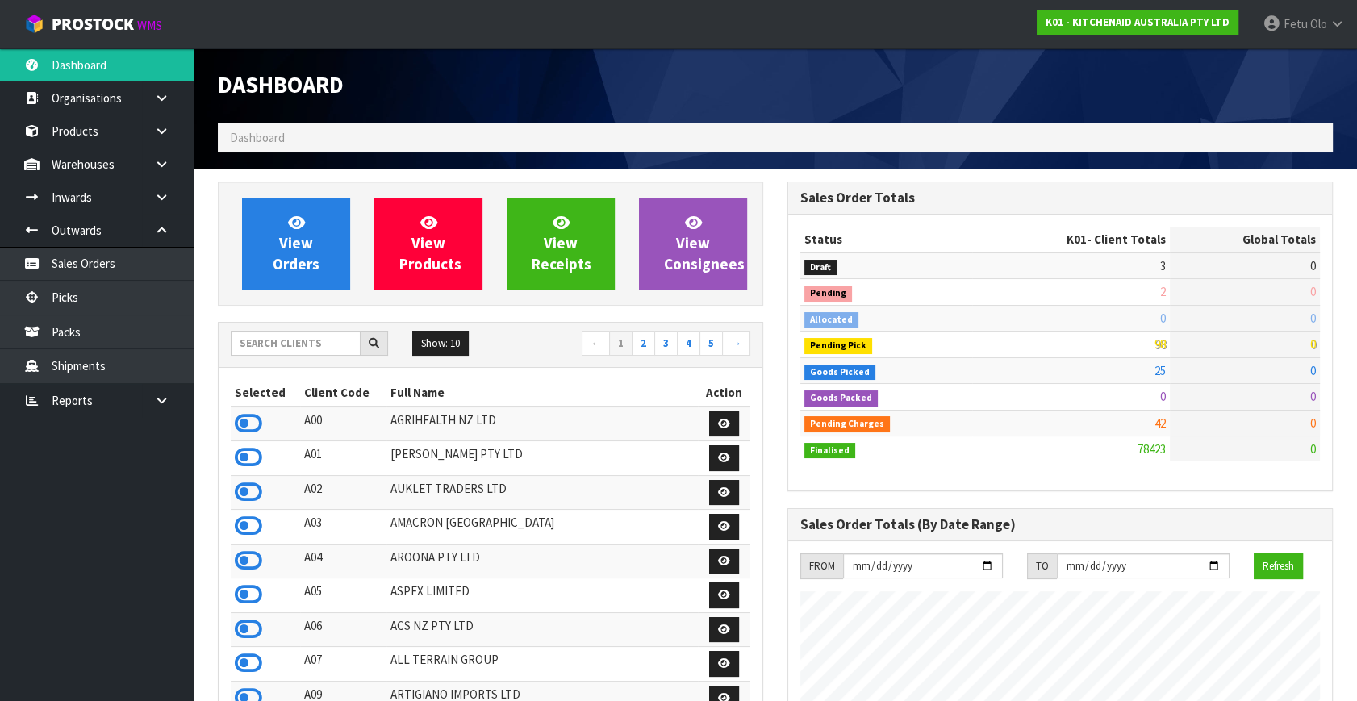
scroll to position [1219, 569]
click at [75, 304] on link "Picks" at bounding box center [97, 297] width 194 height 33
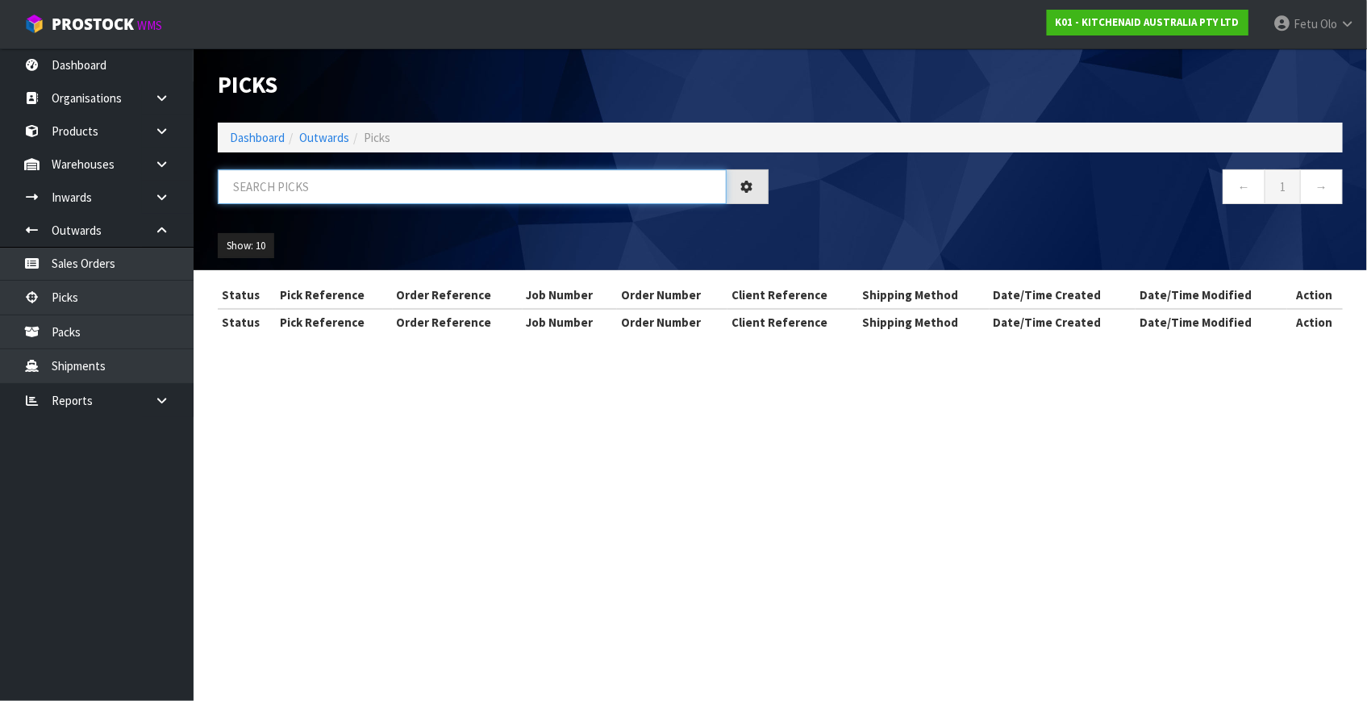
click at [320, 186] on input "text" at bounding box center [472, 186] width 509 height 35
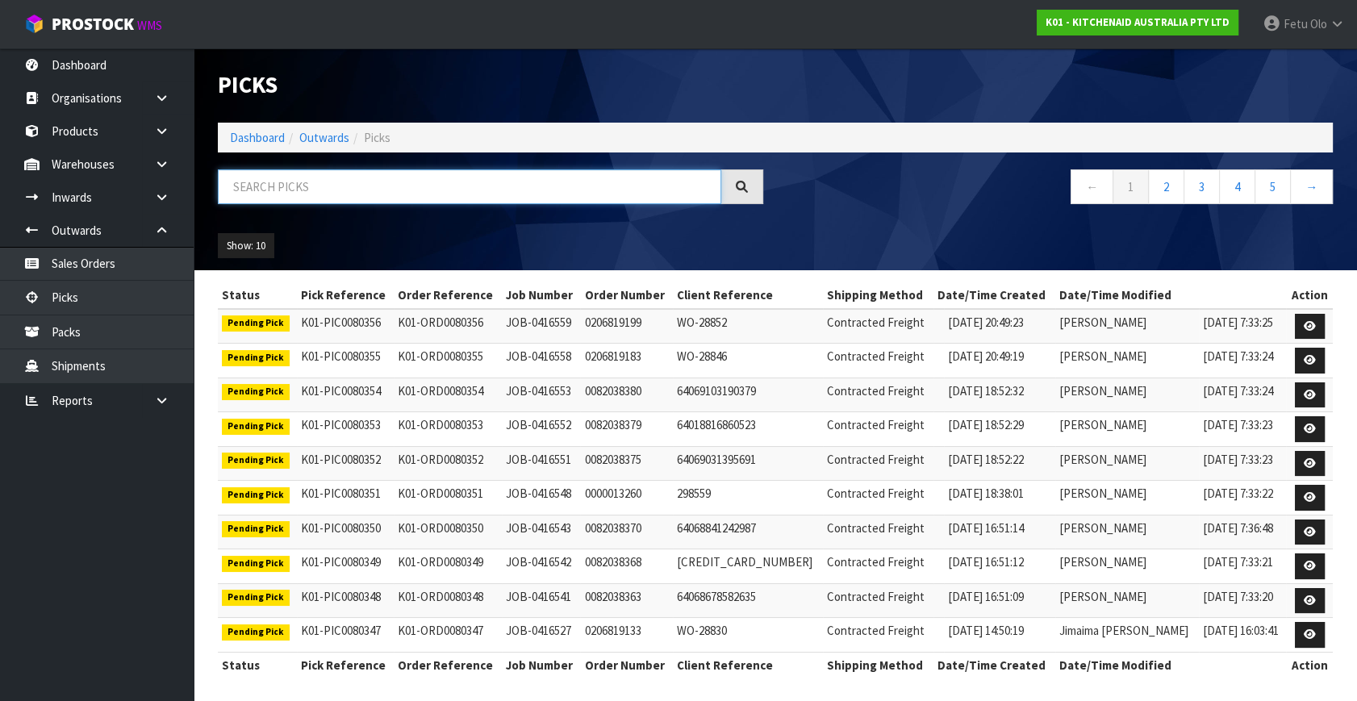
click at [320, 186] on input "text" at bounding box center [469, 186] width 503 height 35
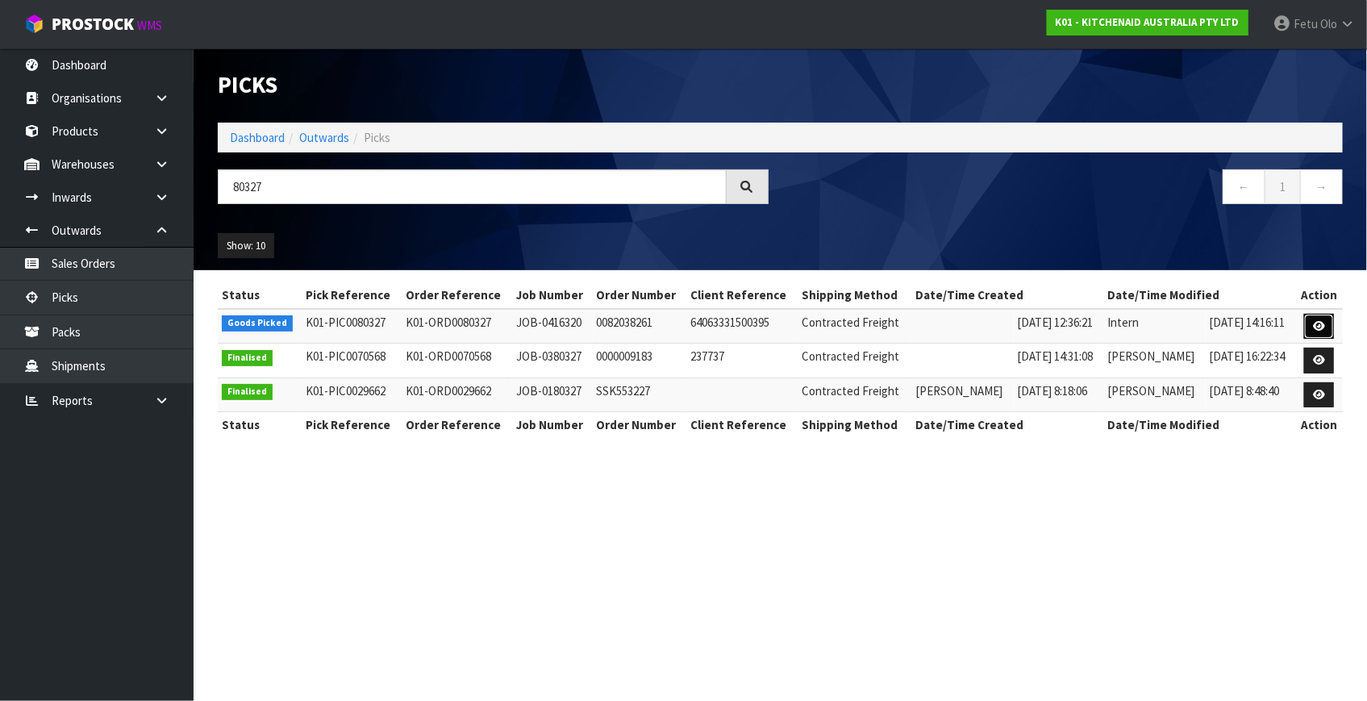
click at [1315, 326] on icon at bounding box center [1319, 326] width 12 height 10
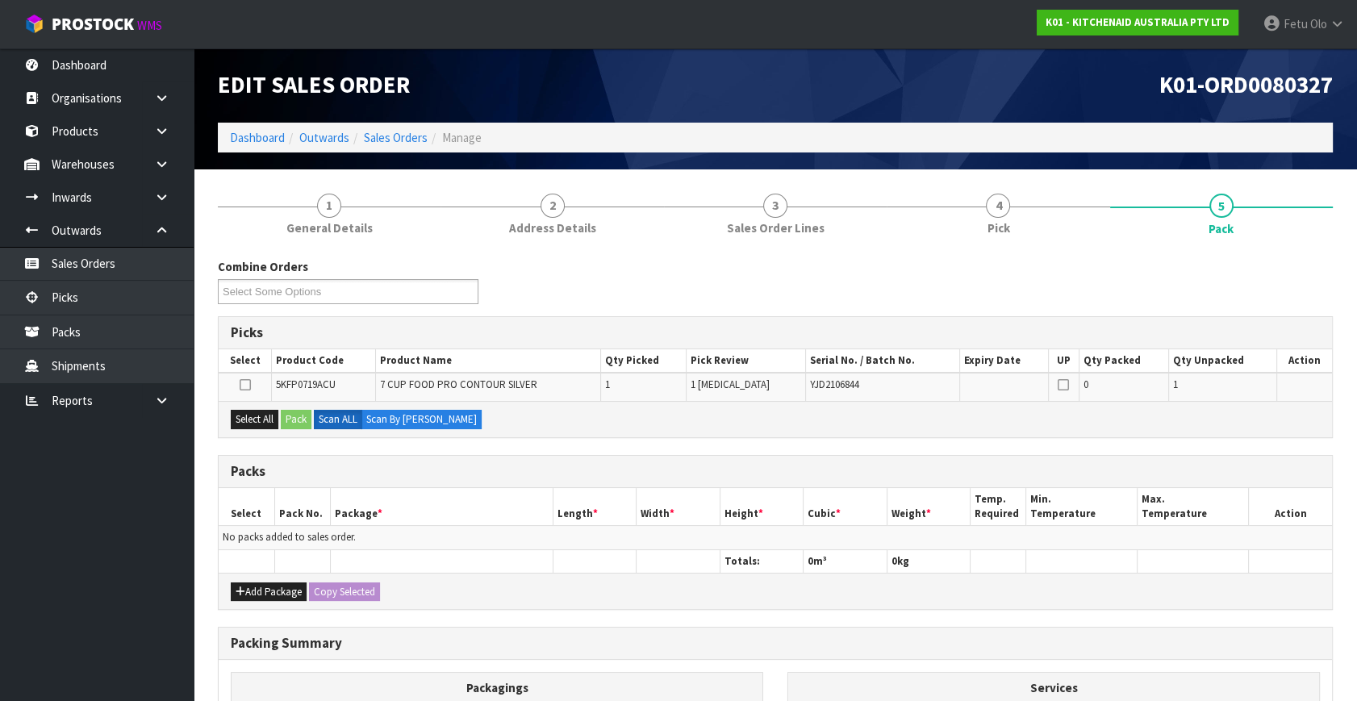
click at [83, 564] on ul "Dashboard Organisations Clients Consignees Carriers Products Categories Serial …" at bounding box center [97, 374] width 194 height 652
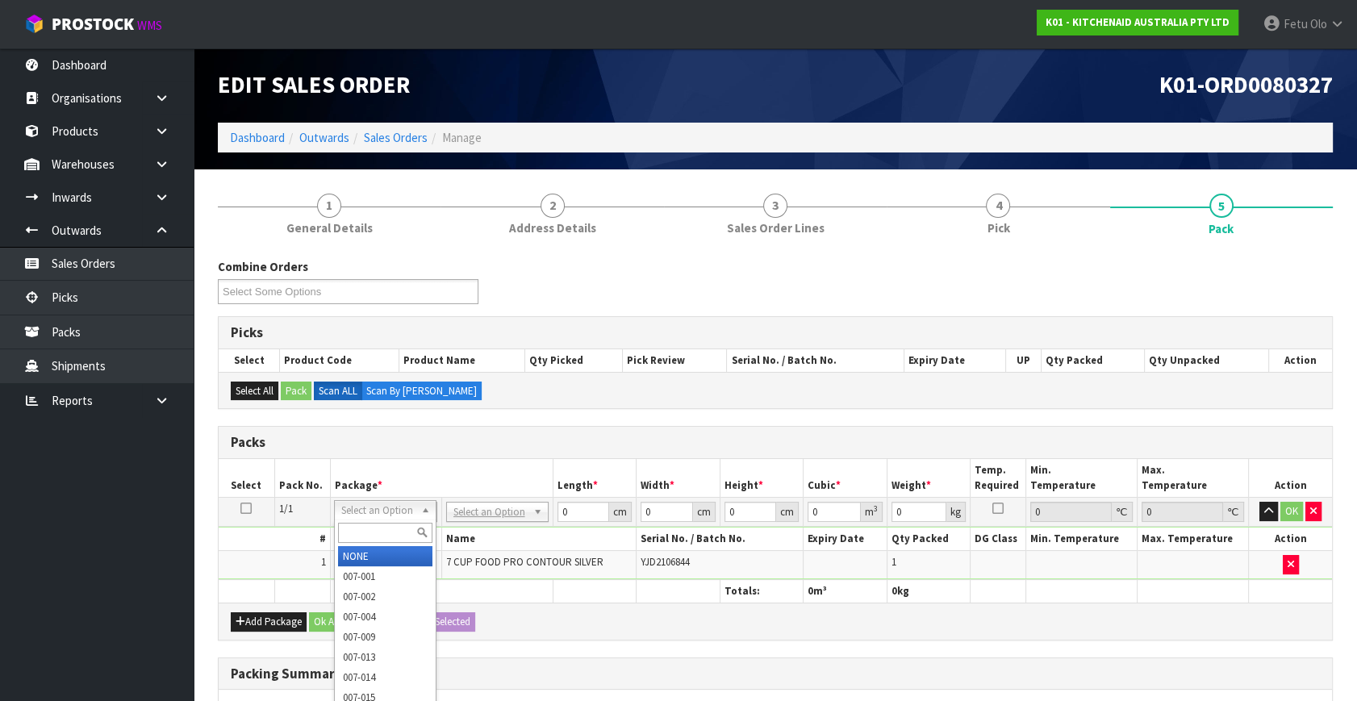
click at [383, 530] on input "text" at bounding box center [385, 533] width 94 height 20
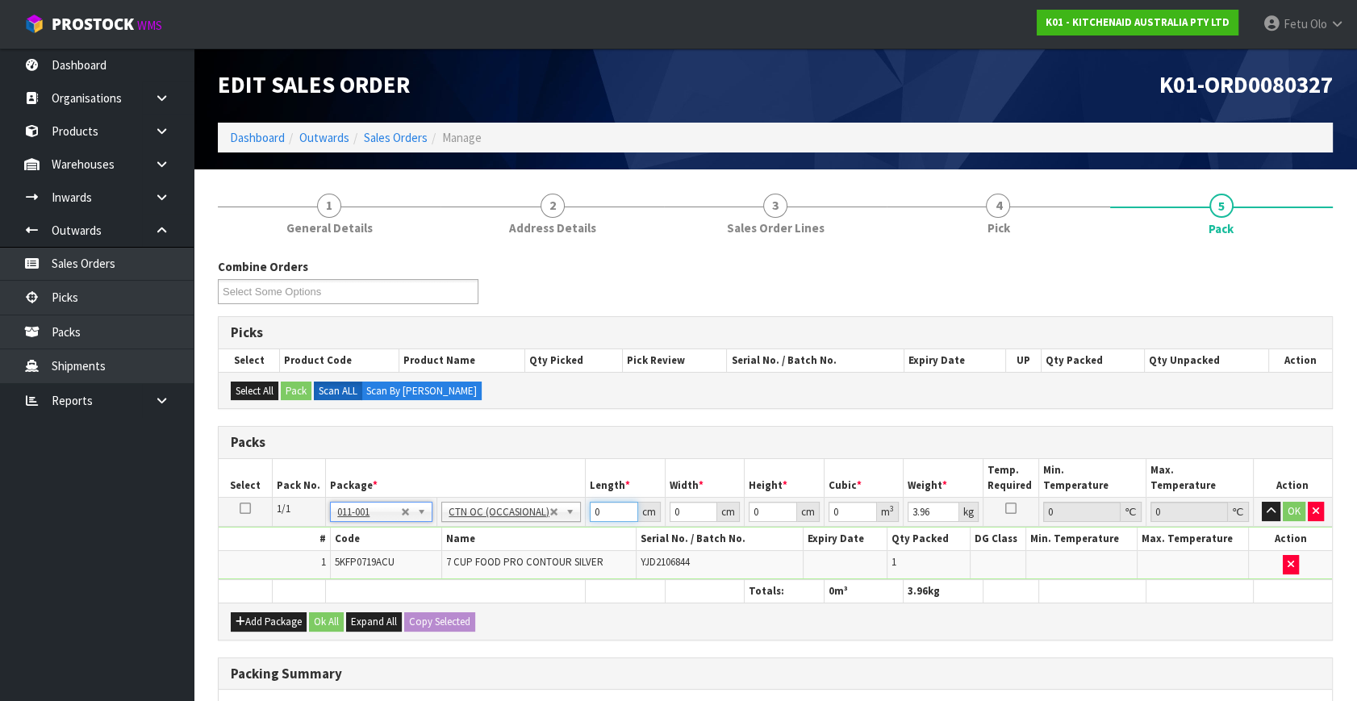
click at [461, 557] on tbody "1/1 NONE 007-001 007-002 007-004 007-009 007-013 007-014 007-015 007-017 007-01…" at bounding box center [775, 539] width 1113 height 82
click at [685, 506] on input "34" at bounding box center [693, 512] width 48 height 20
click button "OK" at bounding box center [1293, 511] width 23 height 19
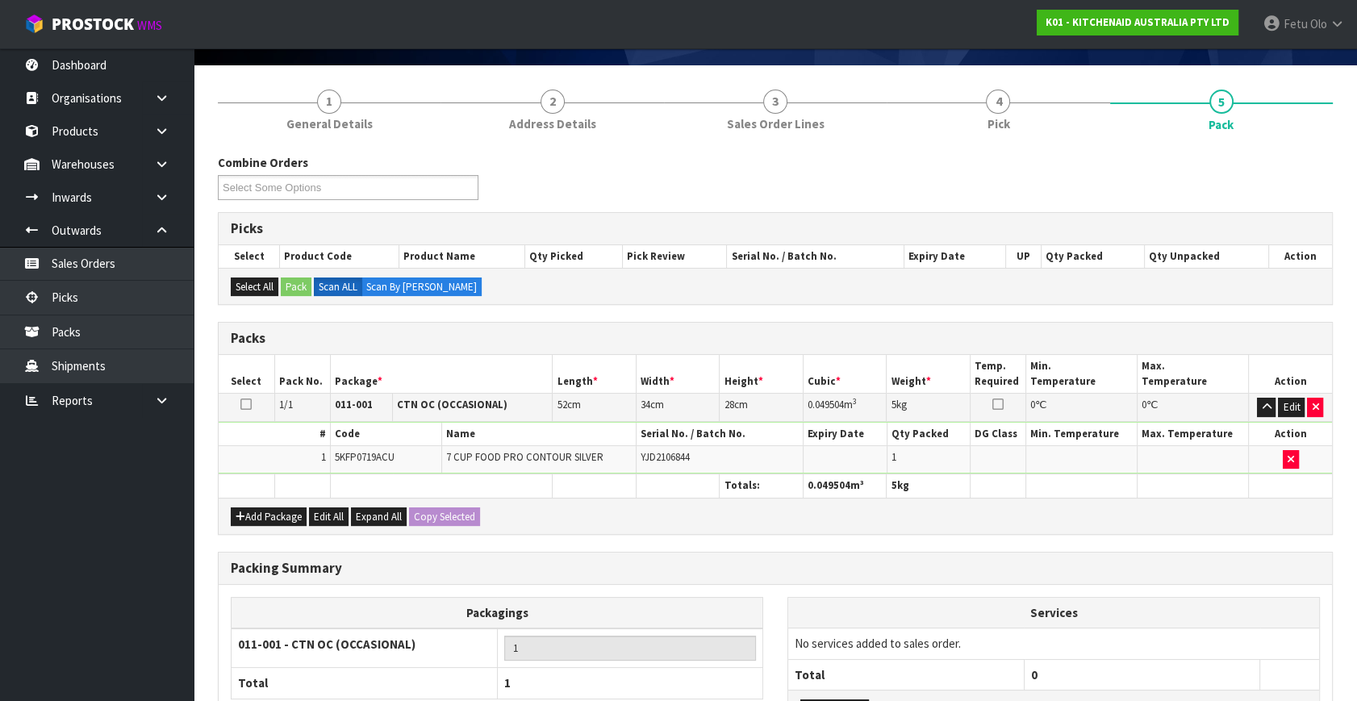
scroll to position [240, 0]
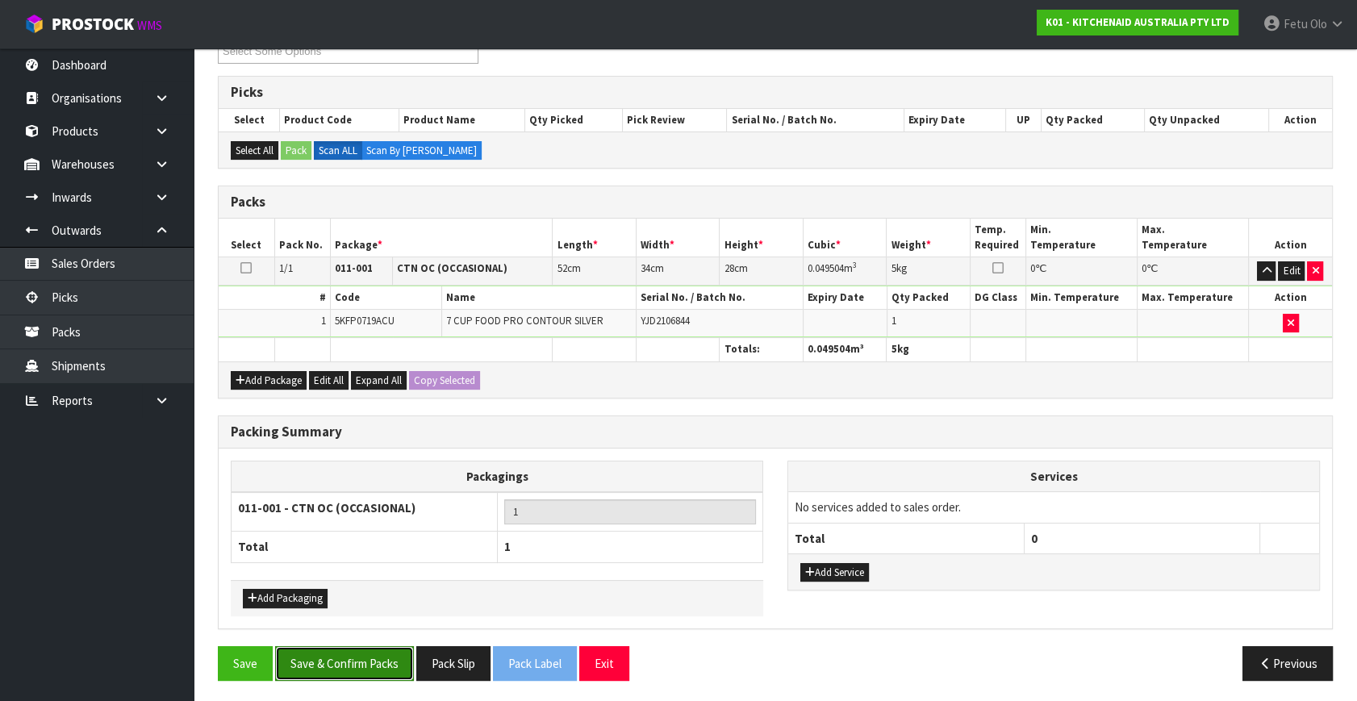
click at [320, 654] on button "Save & Confirm Packs" at bounding box center [344, 663] width 139 height 35
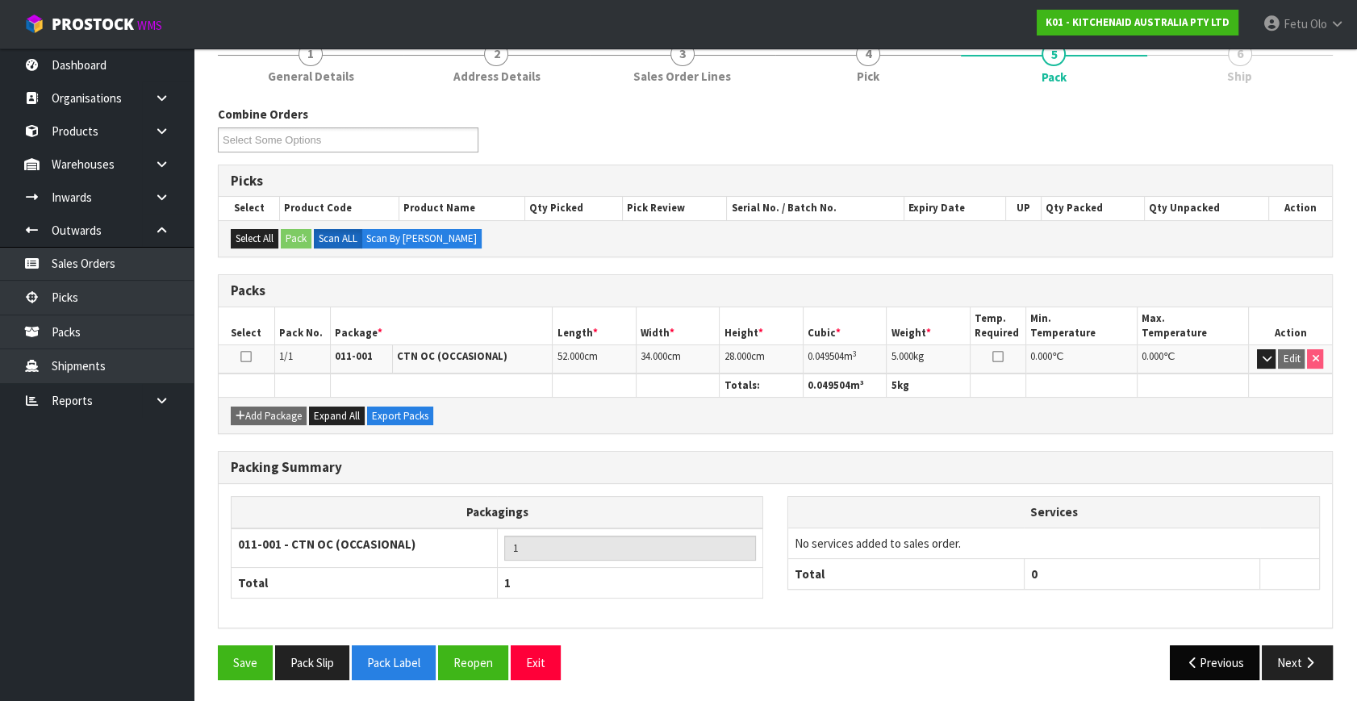
click at [1298, 651] on button "Next" at bounding box center [1296, 662] width 71 height 35
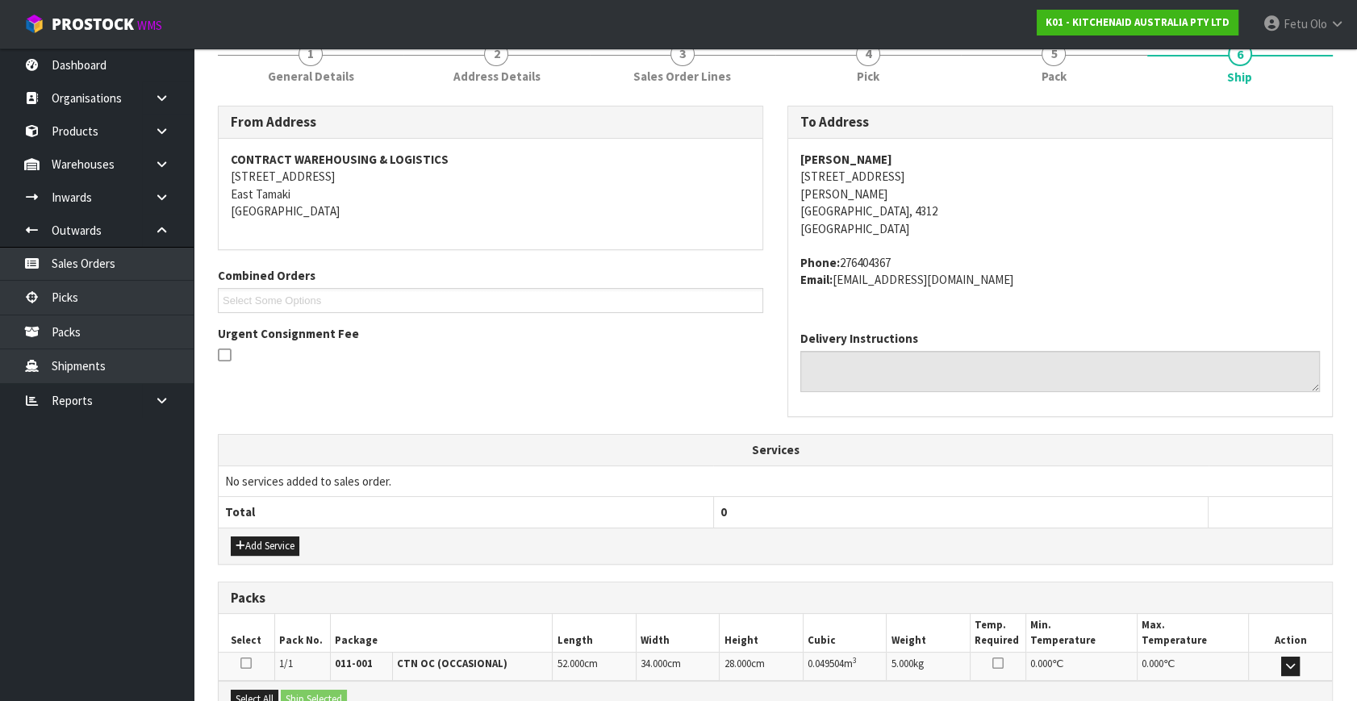
scroll to position [397, 0]
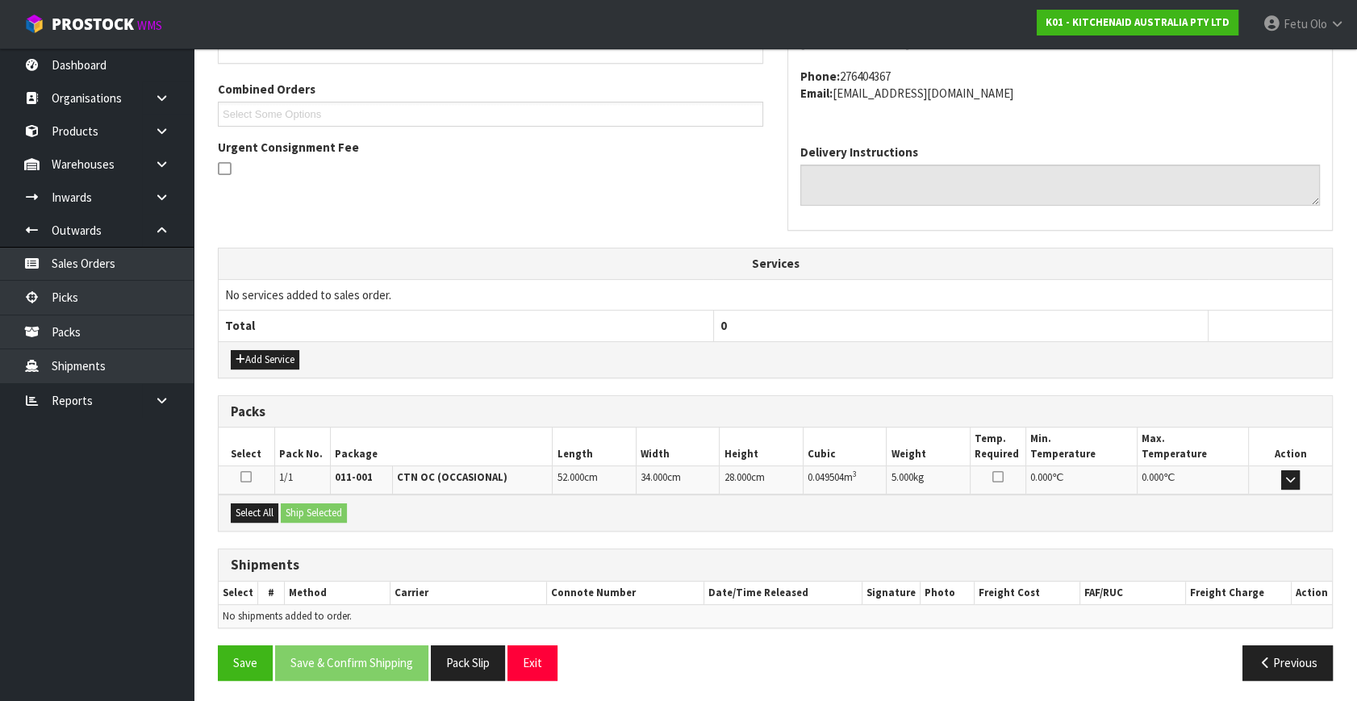
click at [246, 498] on div "Select All Ship Selected" at bounding box center [775, 512] width 1113 height 36
click at [265, 510] on button "Select All" at bounding box center [255, 512] width 48 height 19
click at [287, 511] on button "Ship Selected" at bounding box center [314, 512] width 66 height 19
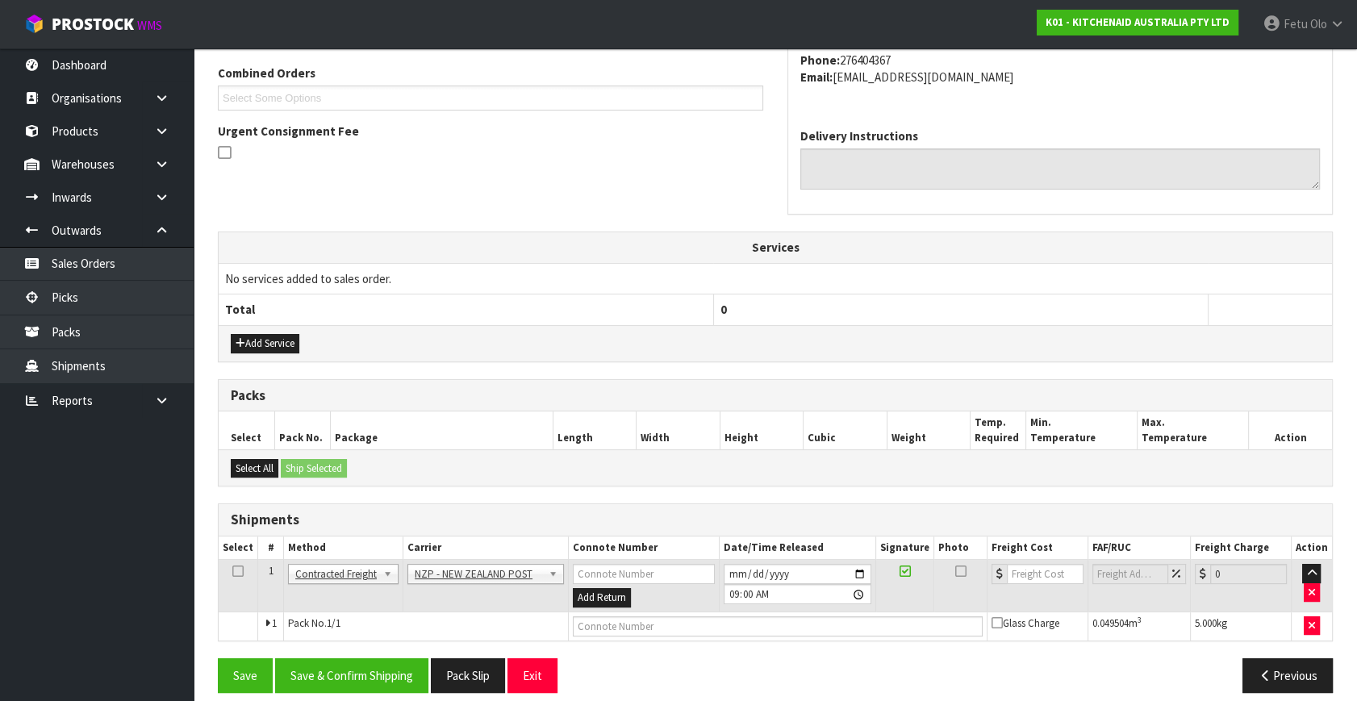
scroll to position [426, 0]
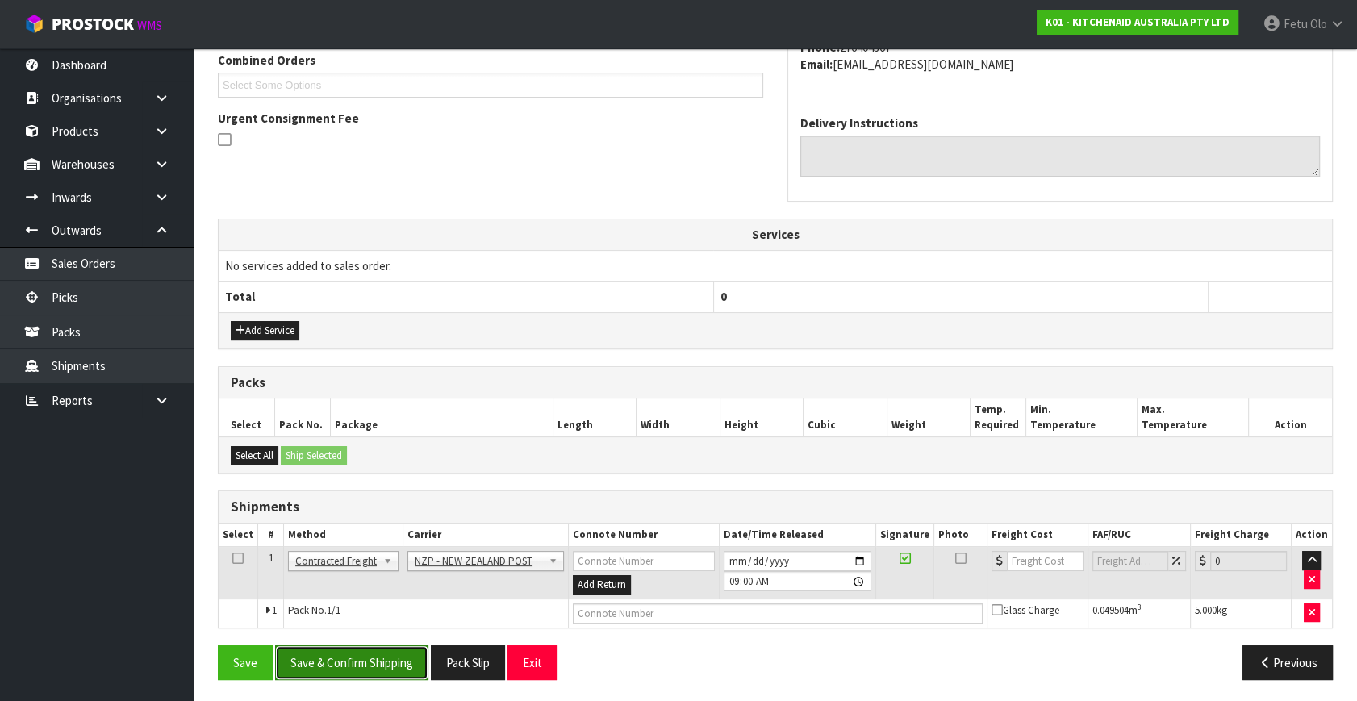
click at [383, 659] on button "Save & Confirm Shipping" at bounding box center [351, 662] width 153 height 35
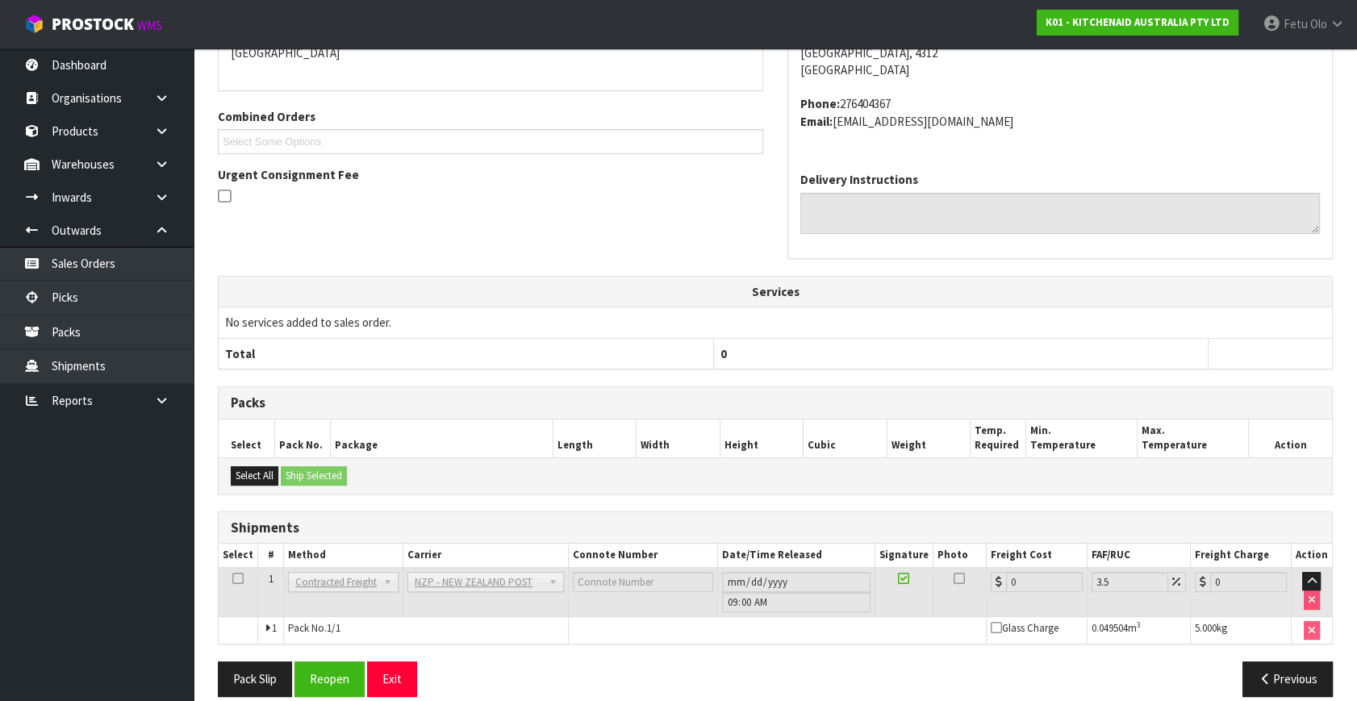
scroll to position [403, 0]
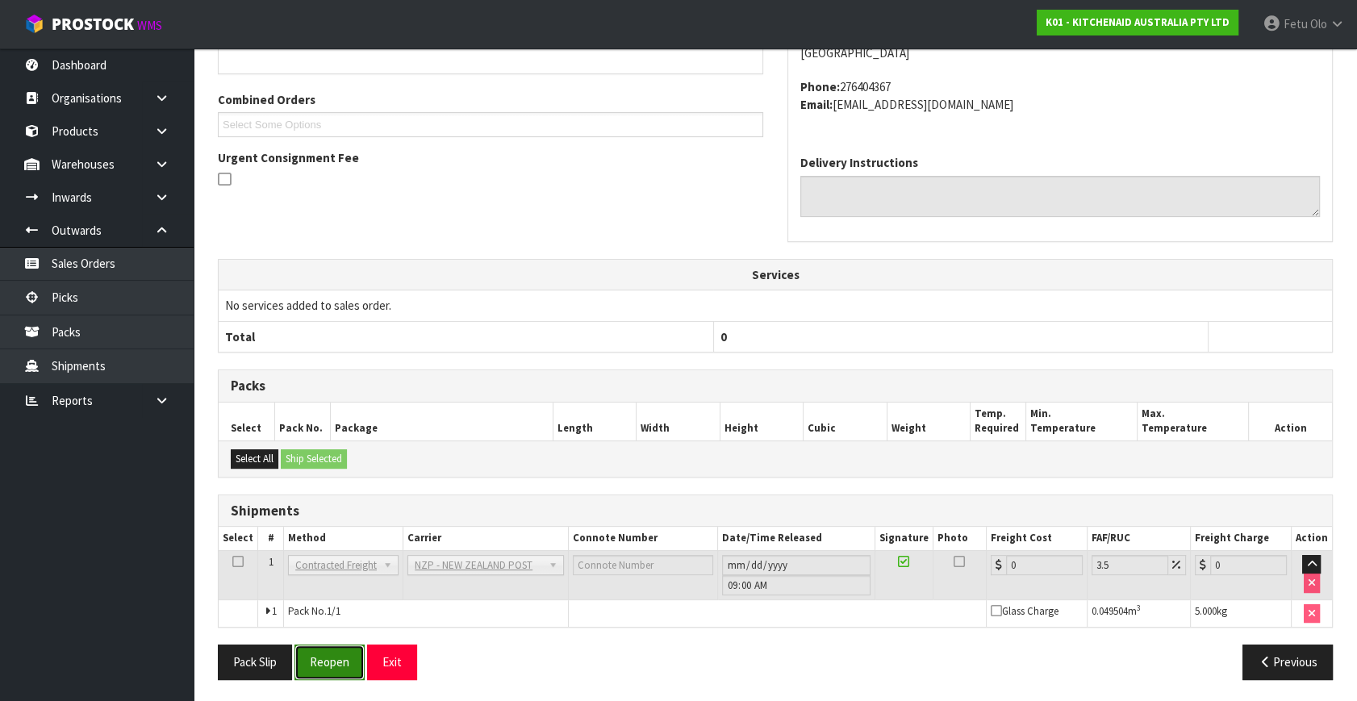
drag, startPoint x: 339, startPoint y: 659, endPoint x: 369, endPoint y: 659, distance: 30.6
click at [339, 659] on button "Reopen" at bounding box center [329, 661] width 70 height 35
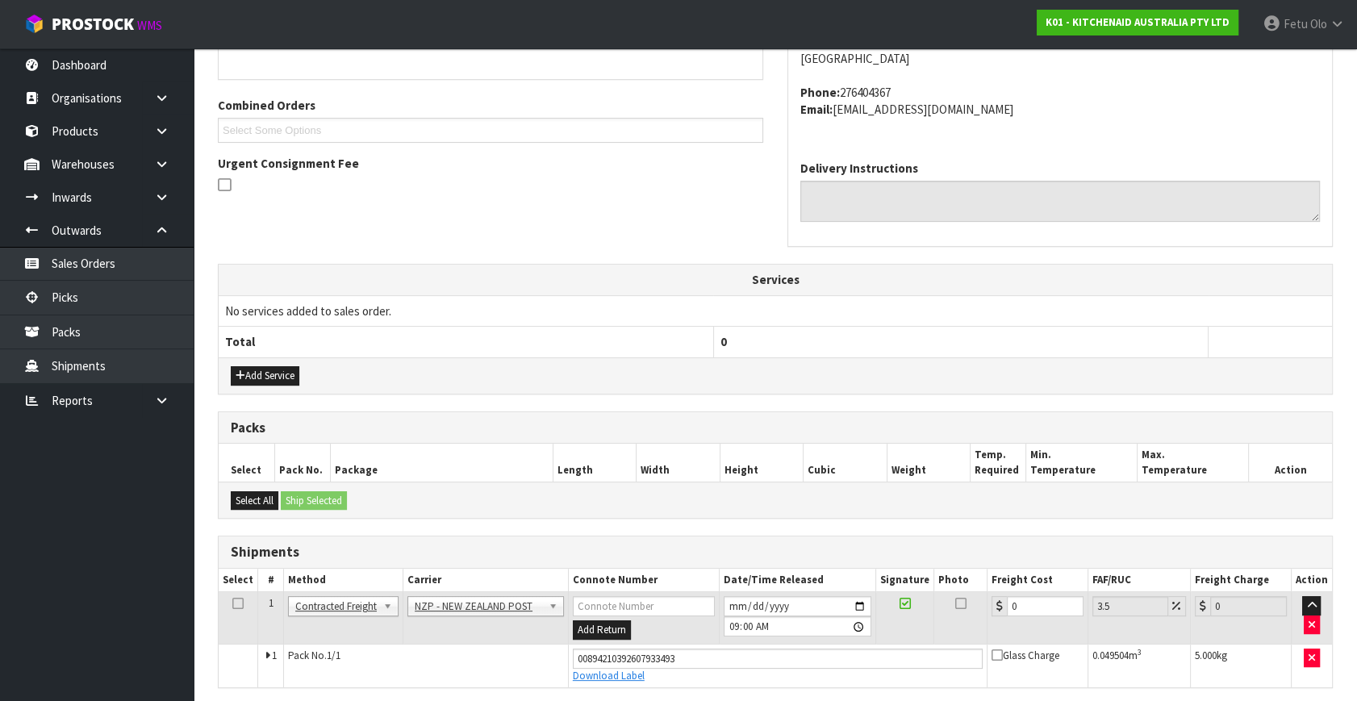
scroll to position [386, 0]
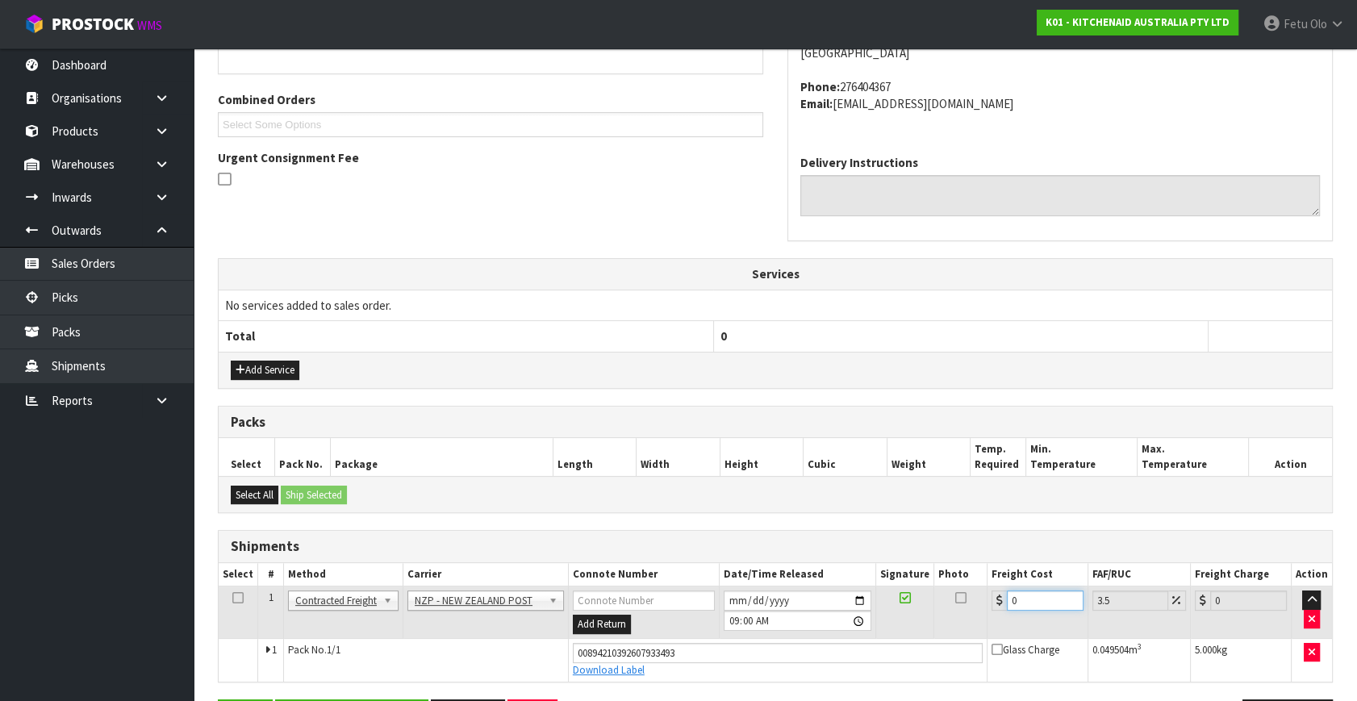
drag, startPoint x: 1033, startPoint y: 596, endPoint x: 766, endPoint y: 591, distance: 267.0
click at [778, 595] on tr "1 Client Local Pickup Customer Local Pickup Company Freight Contracted Freight …" at bounding box center [775, 612] width 1113 height 52
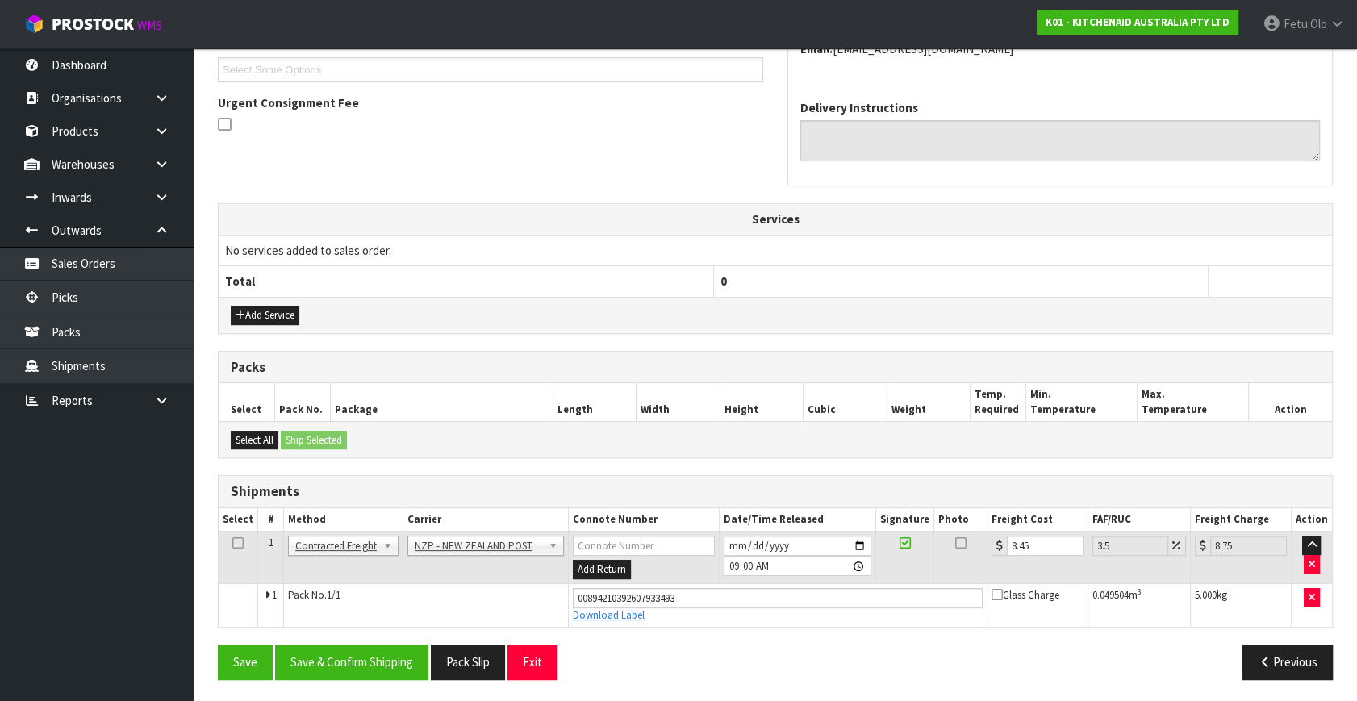
click at [338, 682] on div "Save Save & Confirm Shipping Pack Slip Exit Previous" at bounding box center [775, 667] width 1139 height 47
click at [353, 669] on button "Save & Confirm Shipping" at bounding box center [351, 661] width 153 height 35
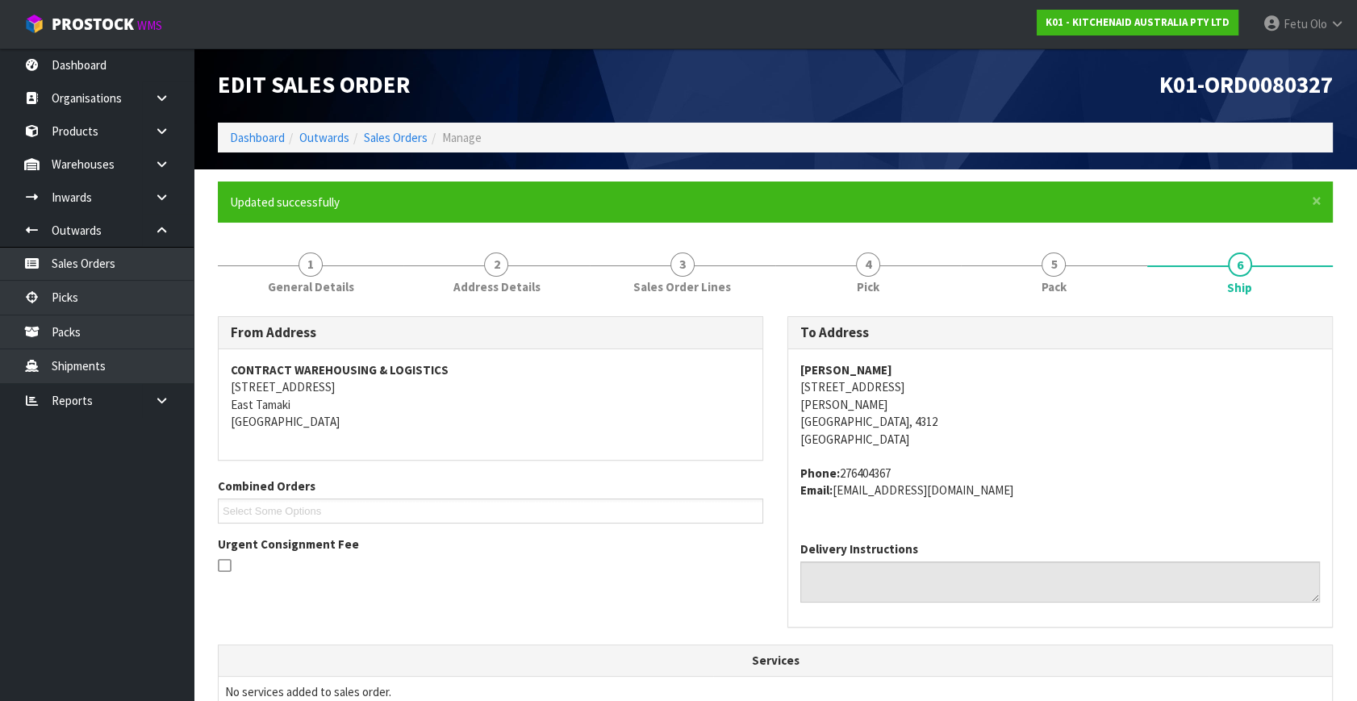
scroll to position [397, 0]
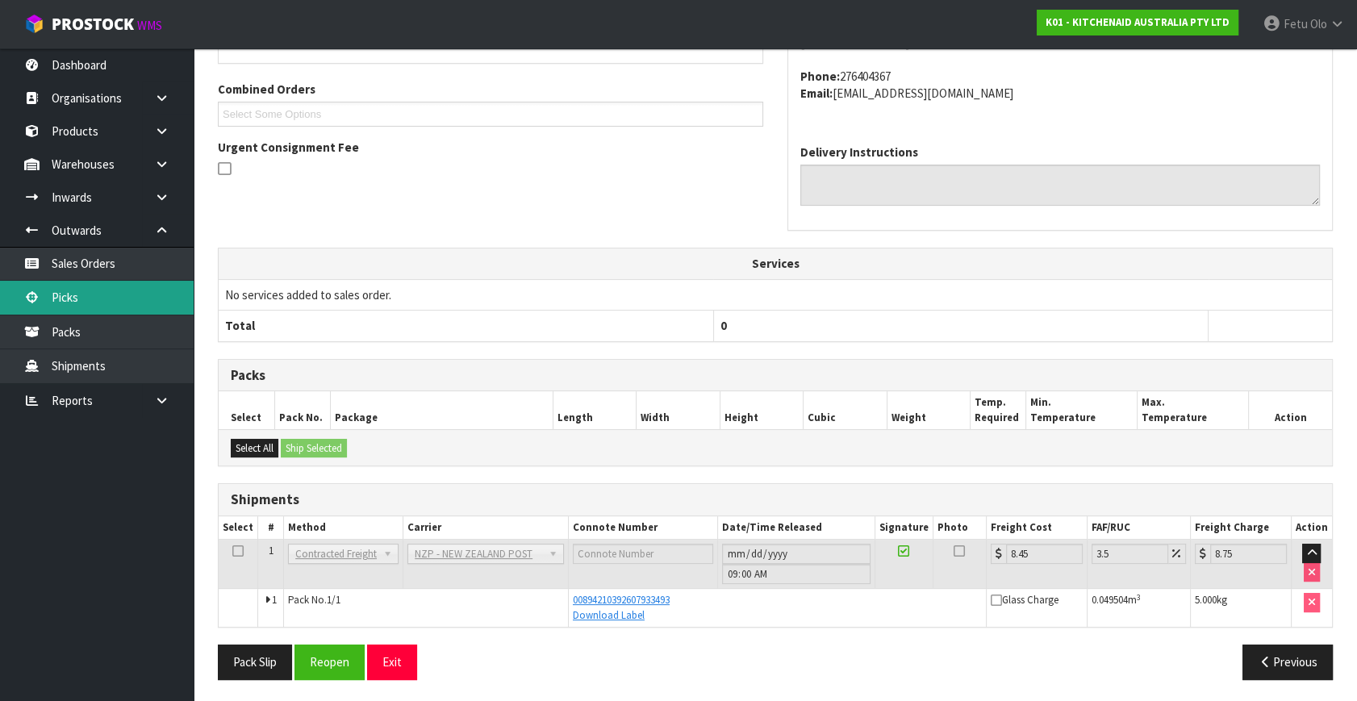
click at [135, 309] on link "Picks" at bounding box center [97, 297] width 194 height 33
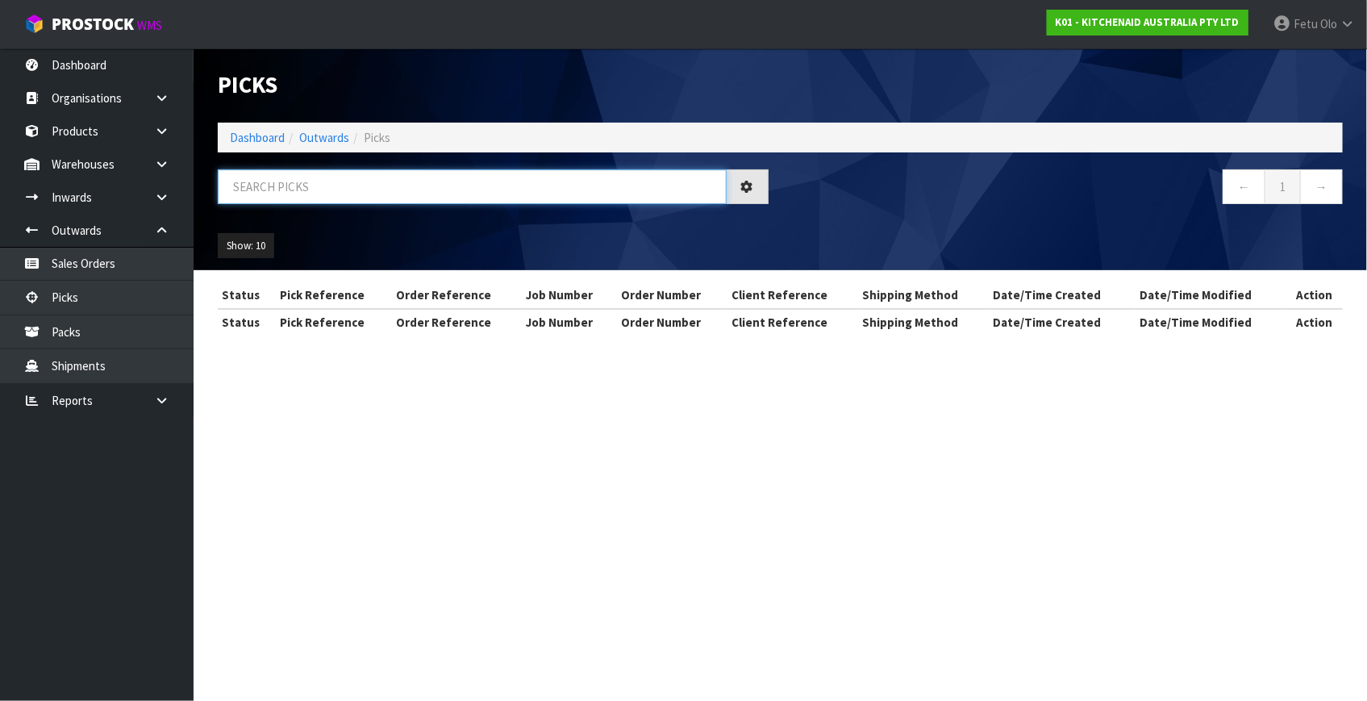
click at [358, 183] on input "text" at bounding box center [472, 186] width 509 height 35
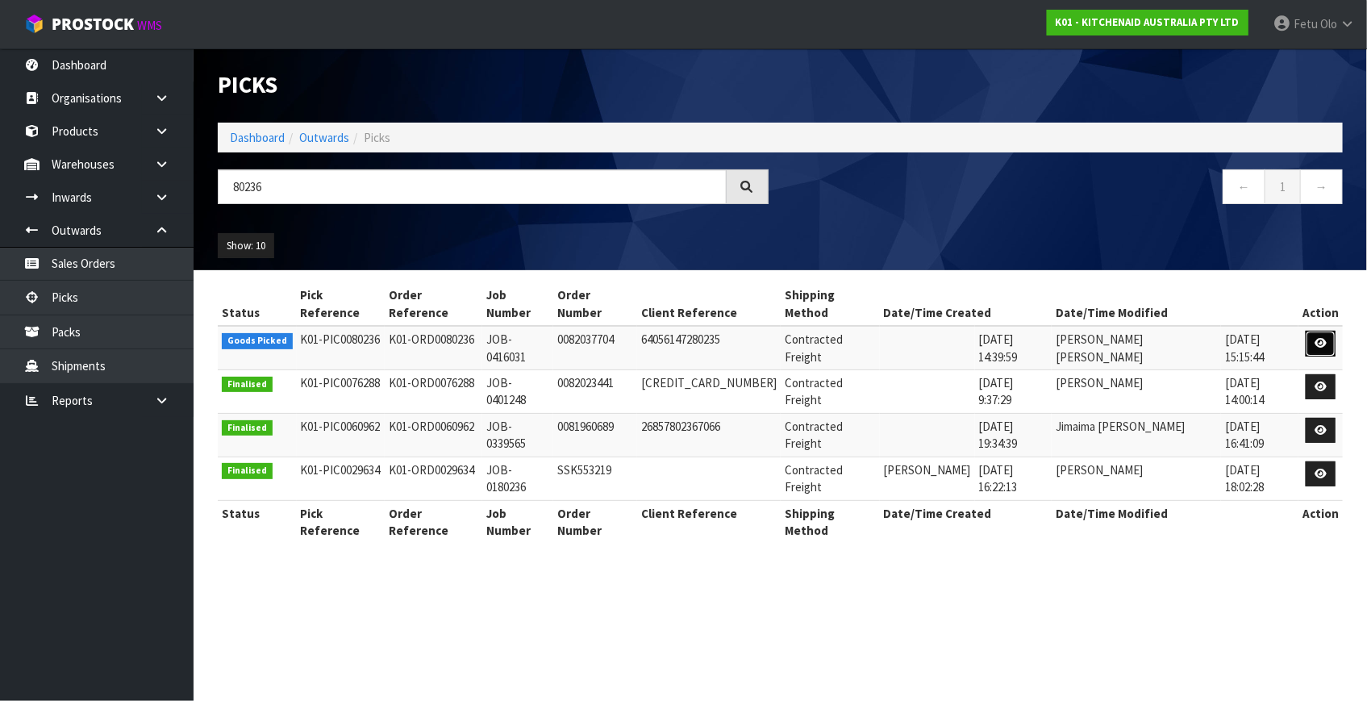
click at [1318, 338] on icon at bounding box center [1321, 343] width 12 height 10
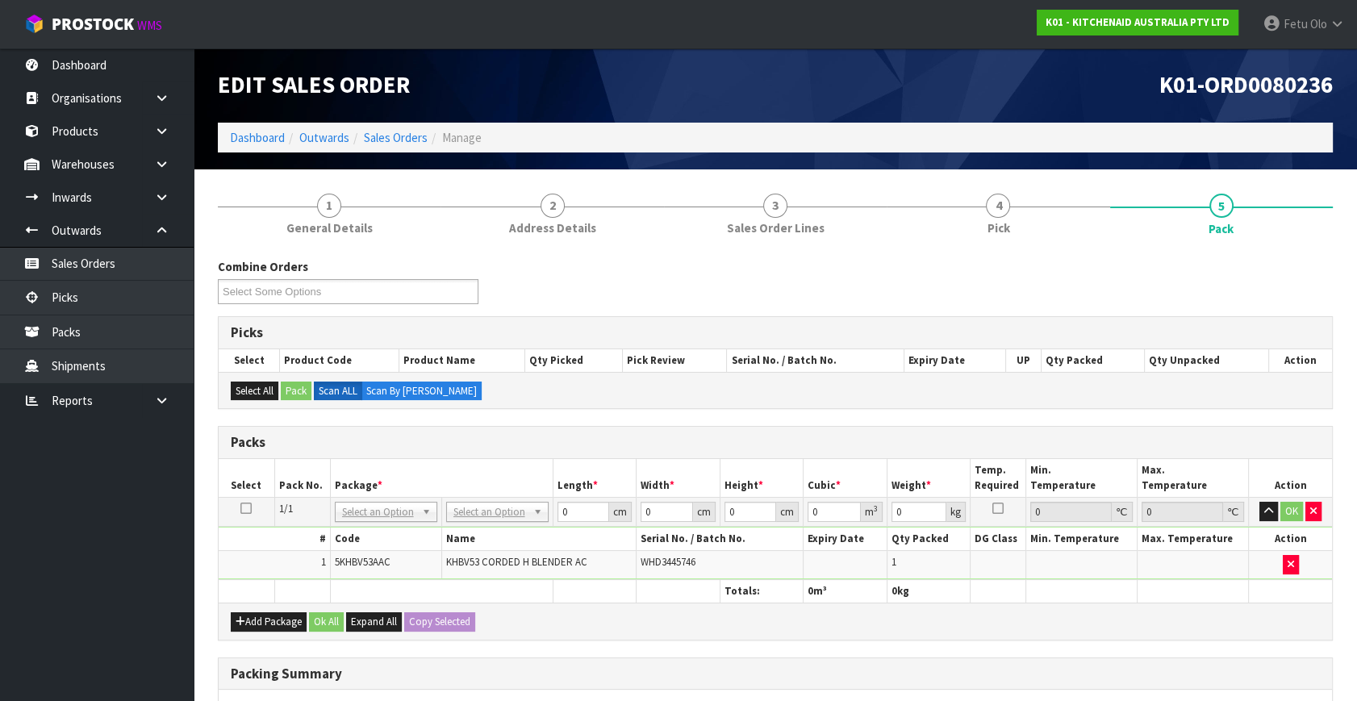
drag, startPoint x: 393, startPoint y: 507, endPoint x: 387, endPoint y: 520, distance: 14.8
click at [377, 531] on input "text" at bounding box center [385, 533] width 94 height 20
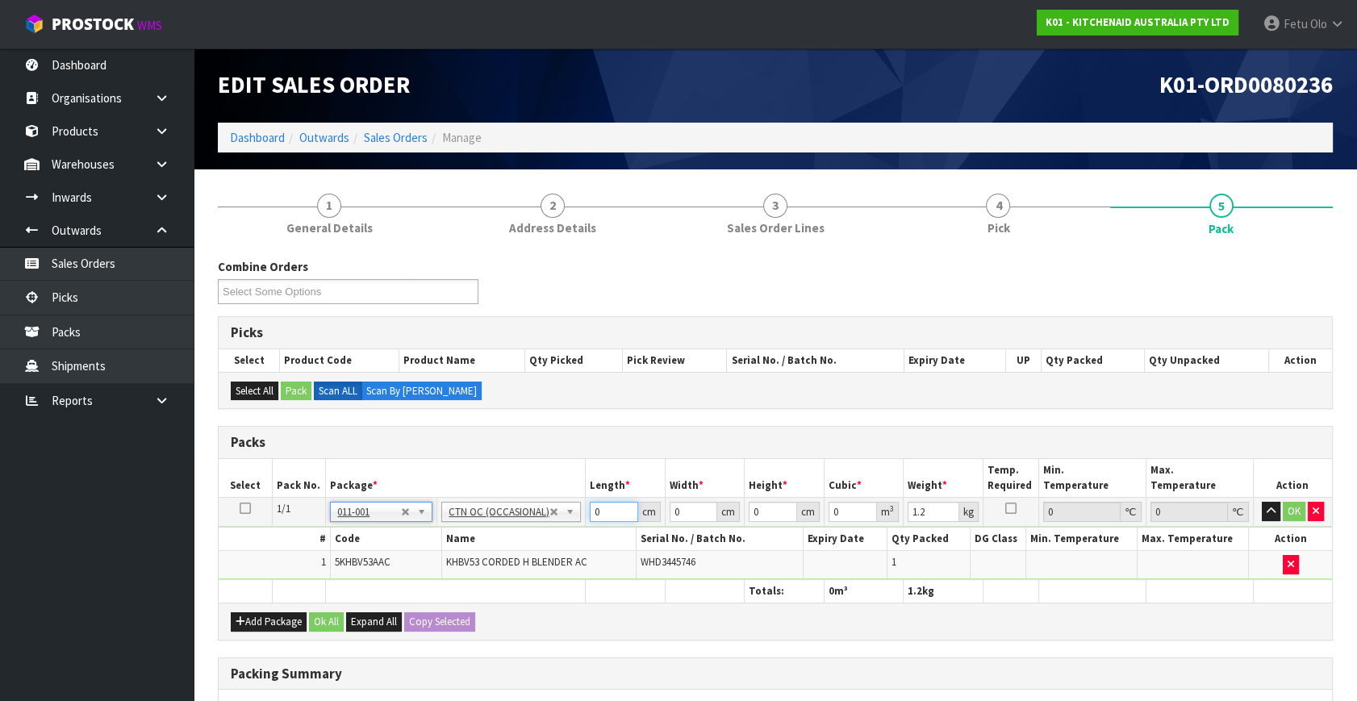
drag, startPoint x: 608, startPoint y: 509, endPoint x: 477, endPoint y: 561, distance: 140.5
click at [477, 561] on tbody "1/1 NONE 007-001 007-002 007-004 007-009 007-013 007-014 007-015 007-017 007-01…" at bounding box center [775, 539] width 1113 height 82
click button "OK" at bounding box center [1293, 511] width 23 height 19
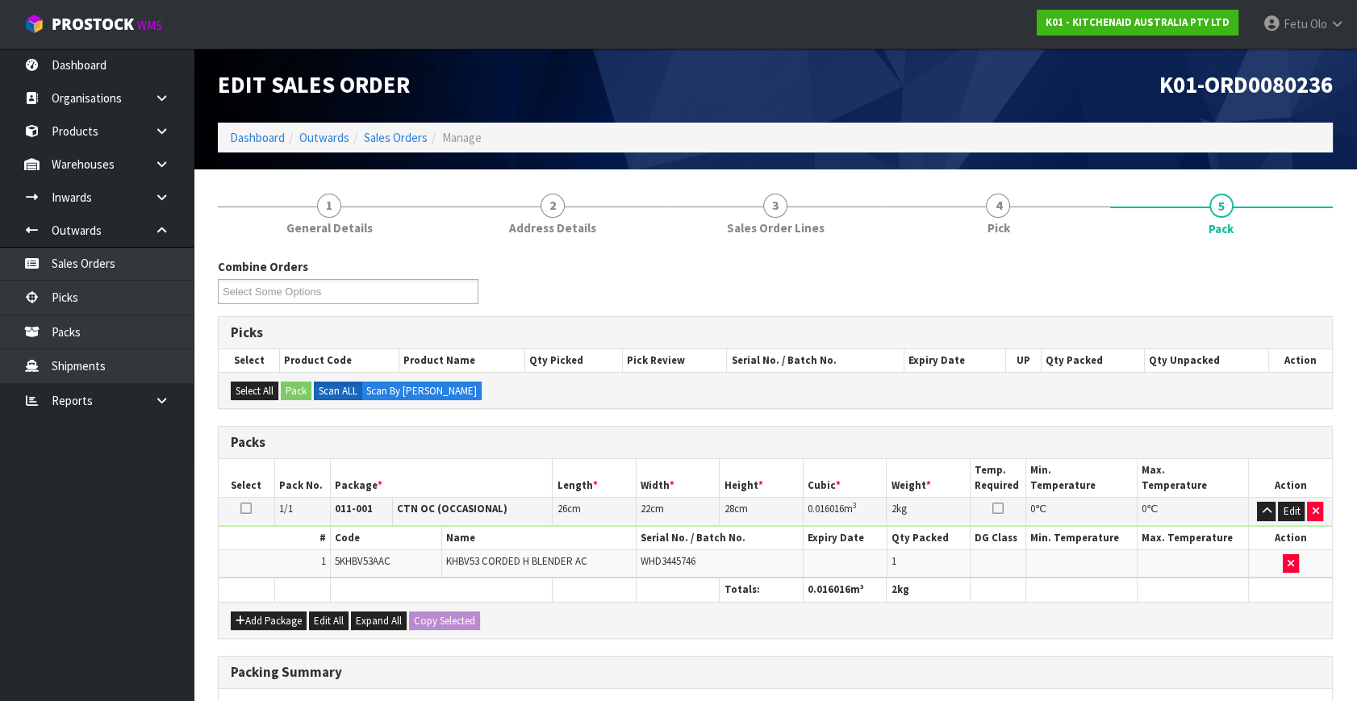
scroll to position [240, 0]
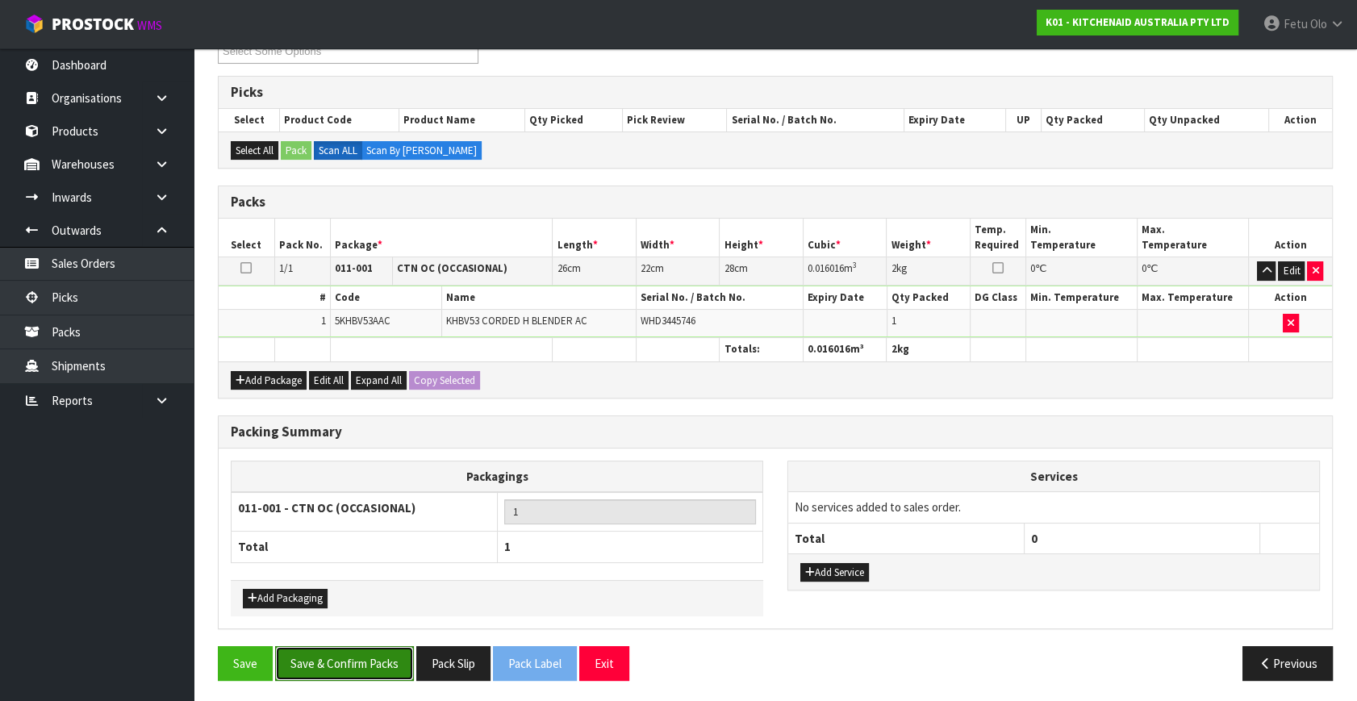
click at [377, 653] on button "Save & Confirm Packs" at bounding box center [344, 663] width 139 height 35
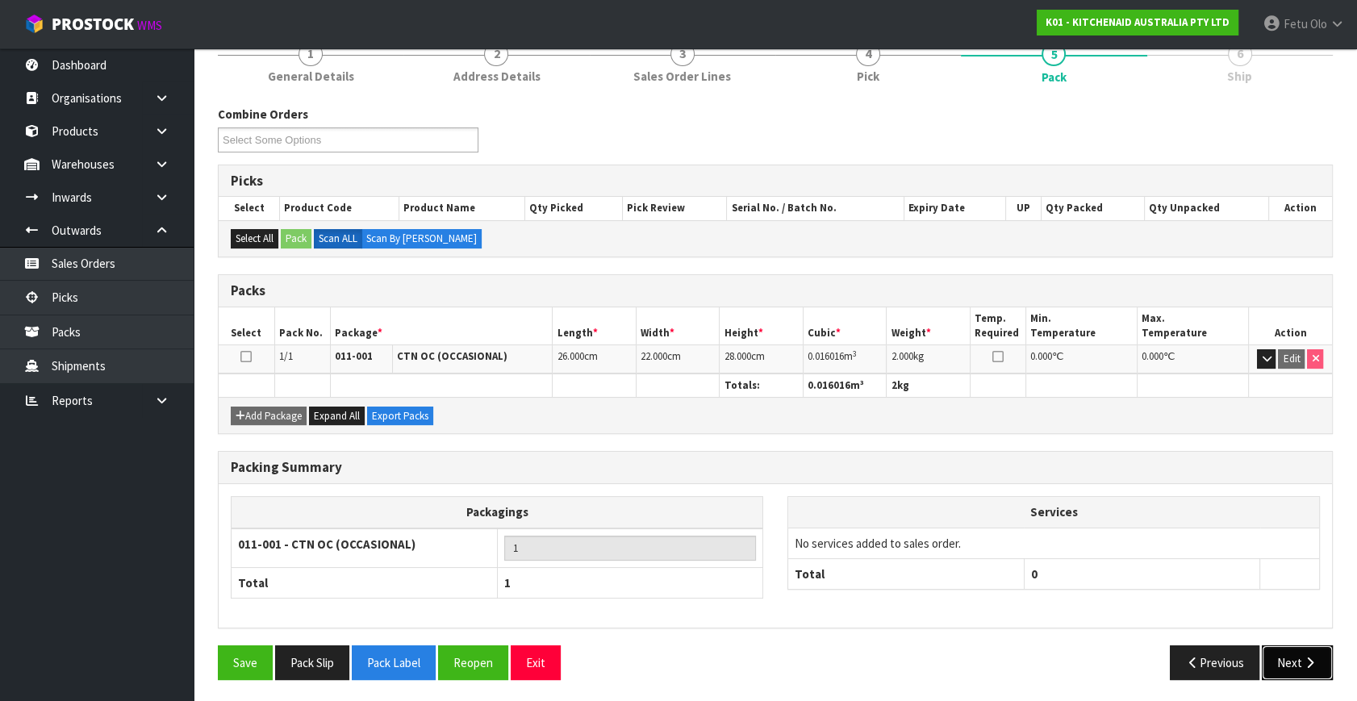
click at [1283, 657] on button "Next" at bounding box center [1296, 662] width 71 height 35
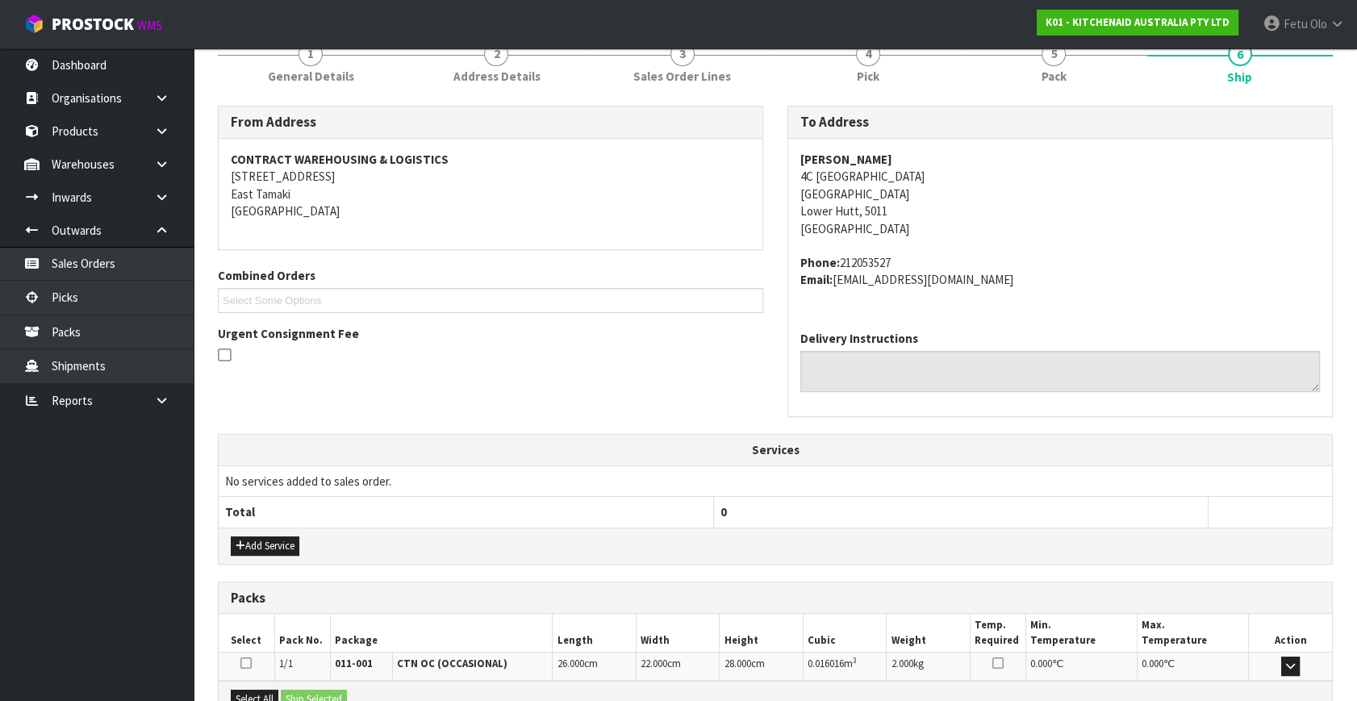
scroll to position [397, 0]
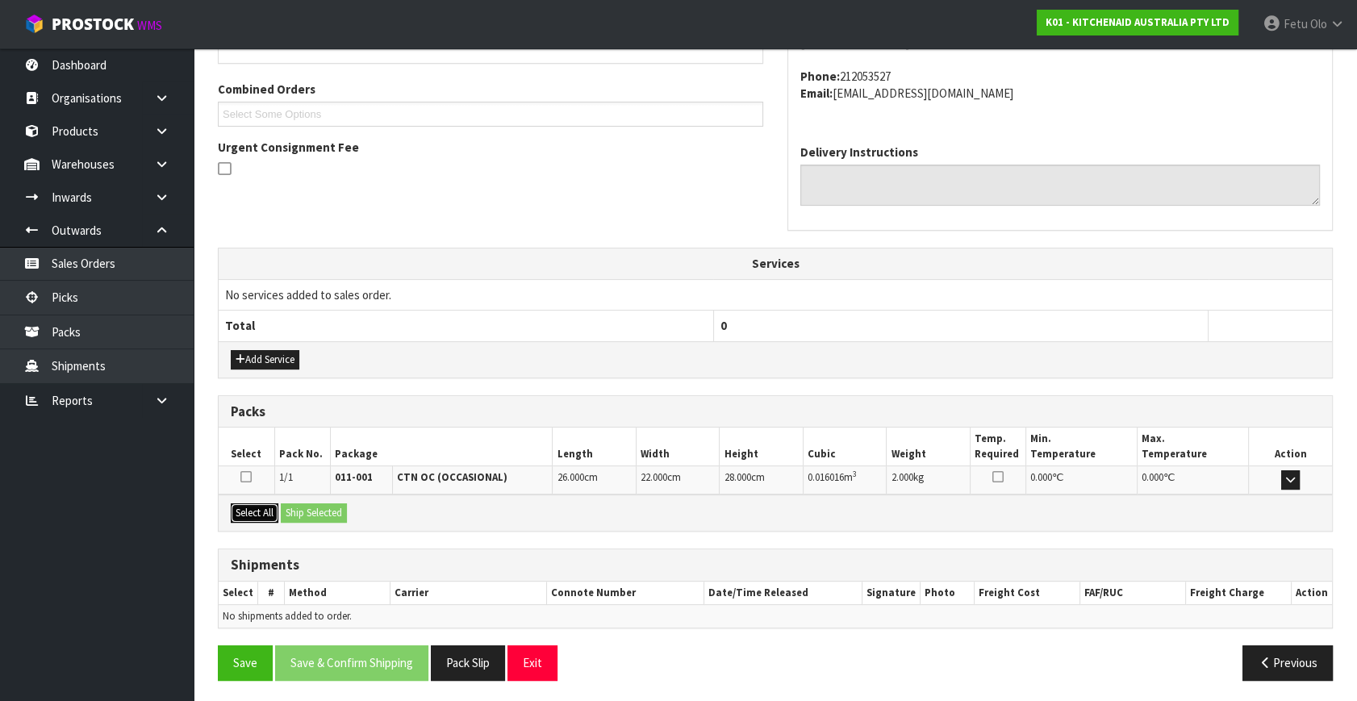
click at [257, 514] on button "Select All" at bounding box center [255, 512] width 48 height 19
click at [307, 515] on button "Ship Selected" at bounding box center [314, 512] width 66 height 19
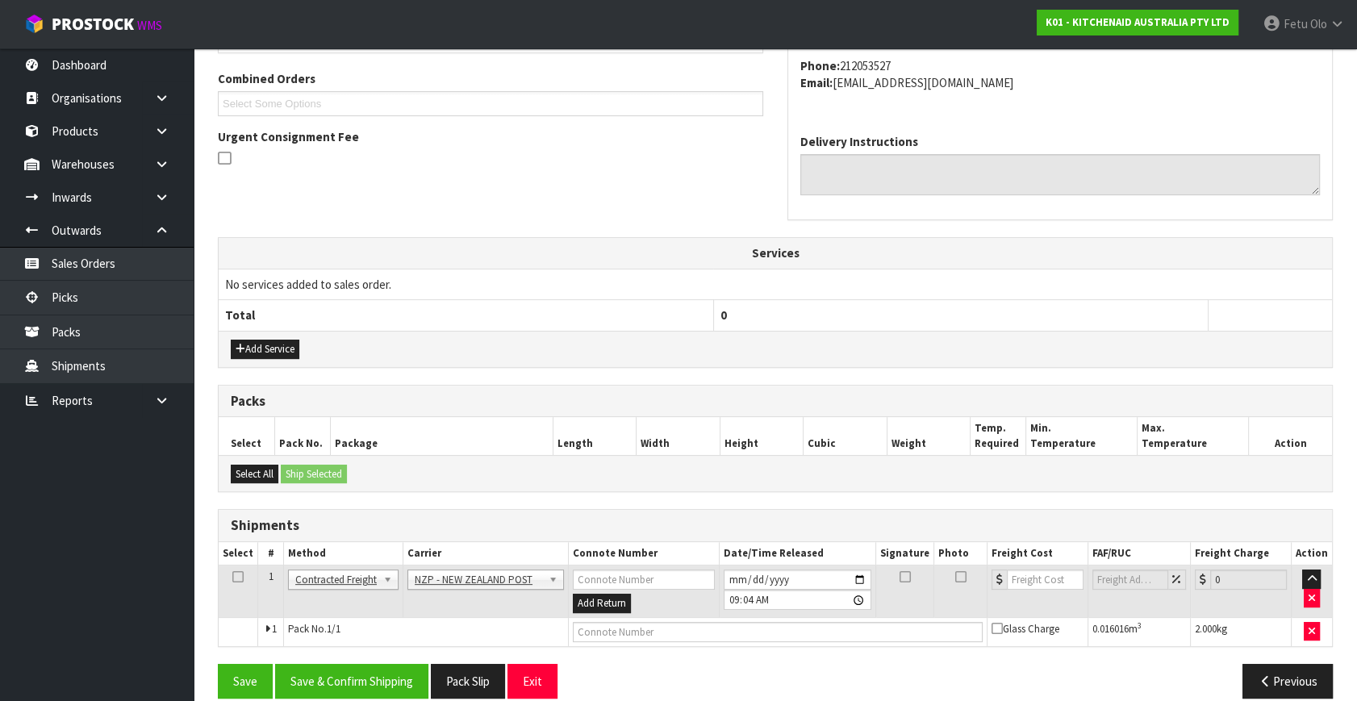
scroll to position [426, 0]
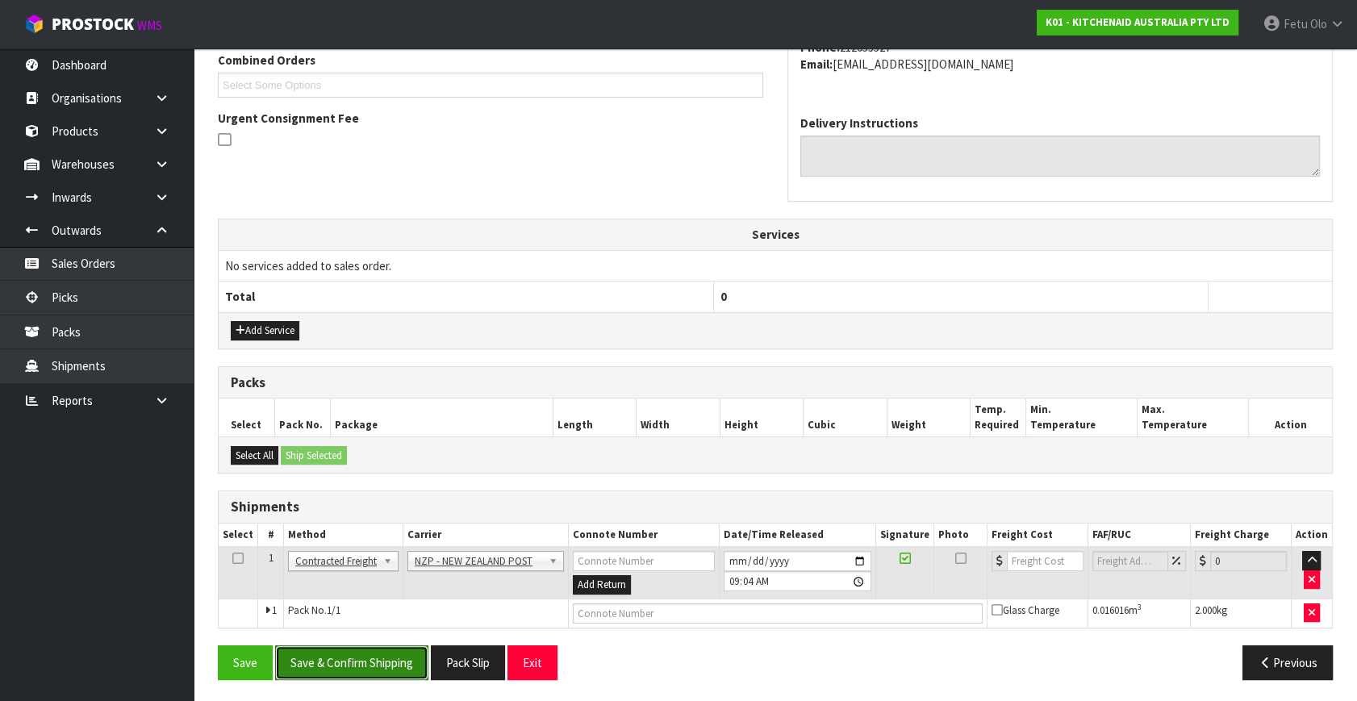
click at [346, 645] on button "Save & Confirm Shipping" at bounding box center [351, 662] width 153 height 35
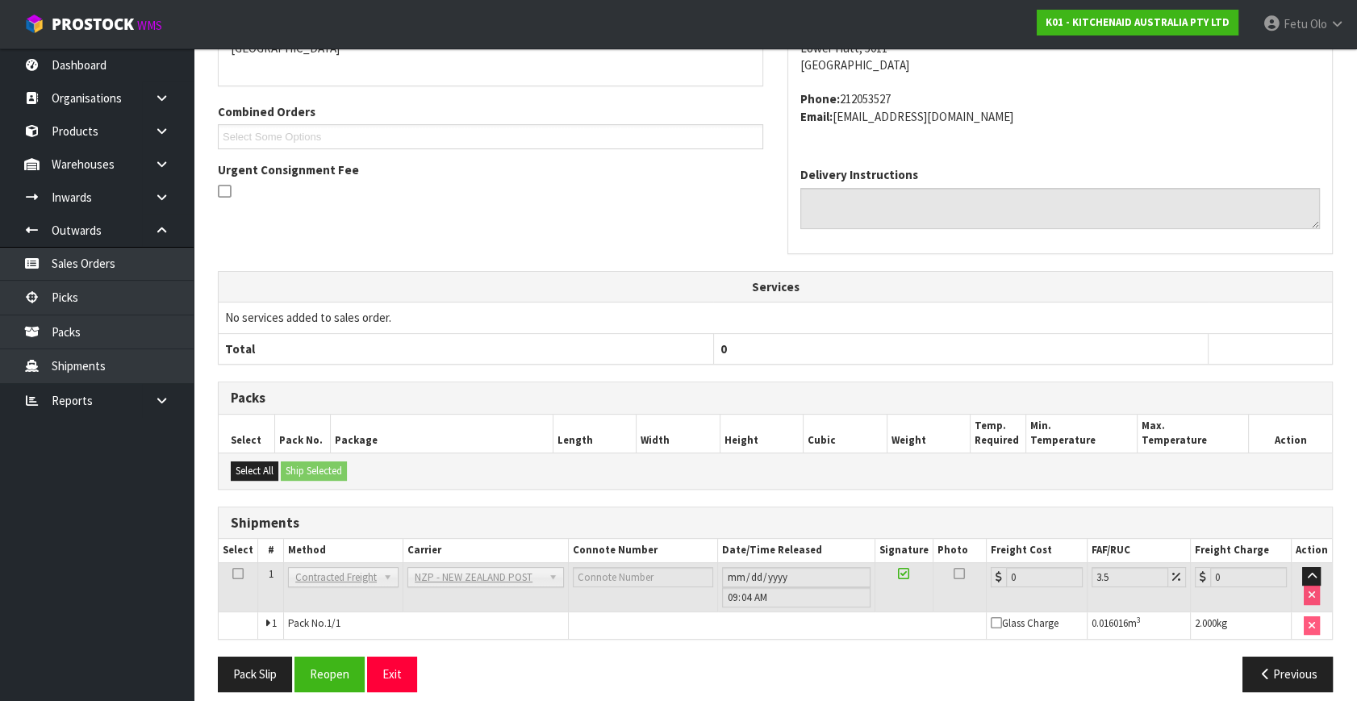
scroll to position [403, 0]
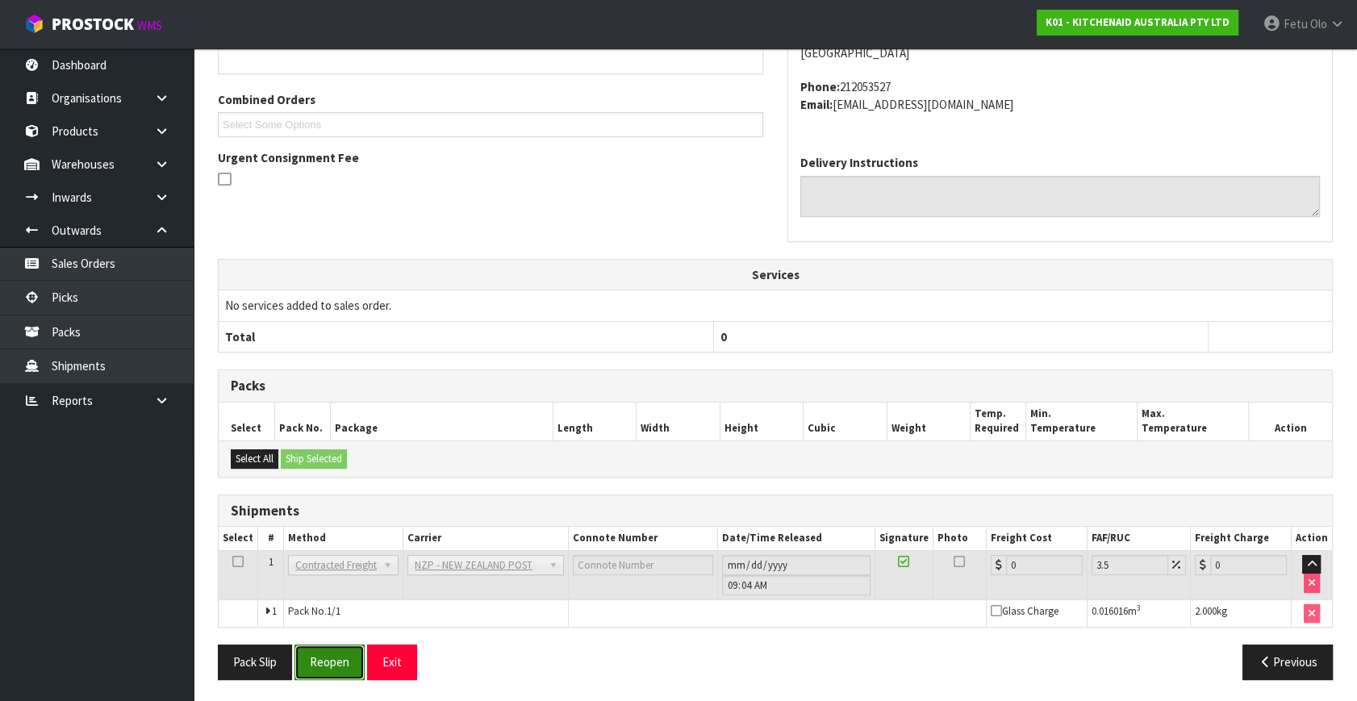
click at [341, 657] on button "Reopen" at bounding box center [329, 661] width 70 height 35
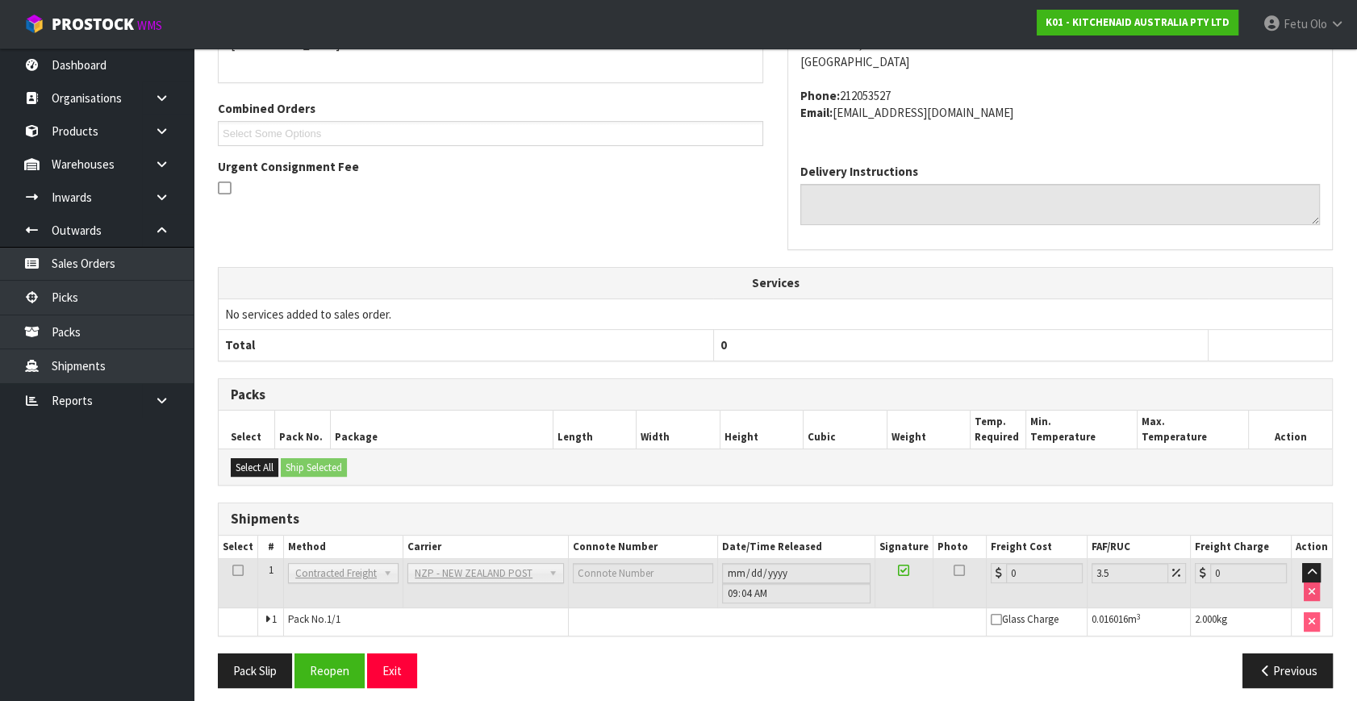
scroll to position [386, 0]
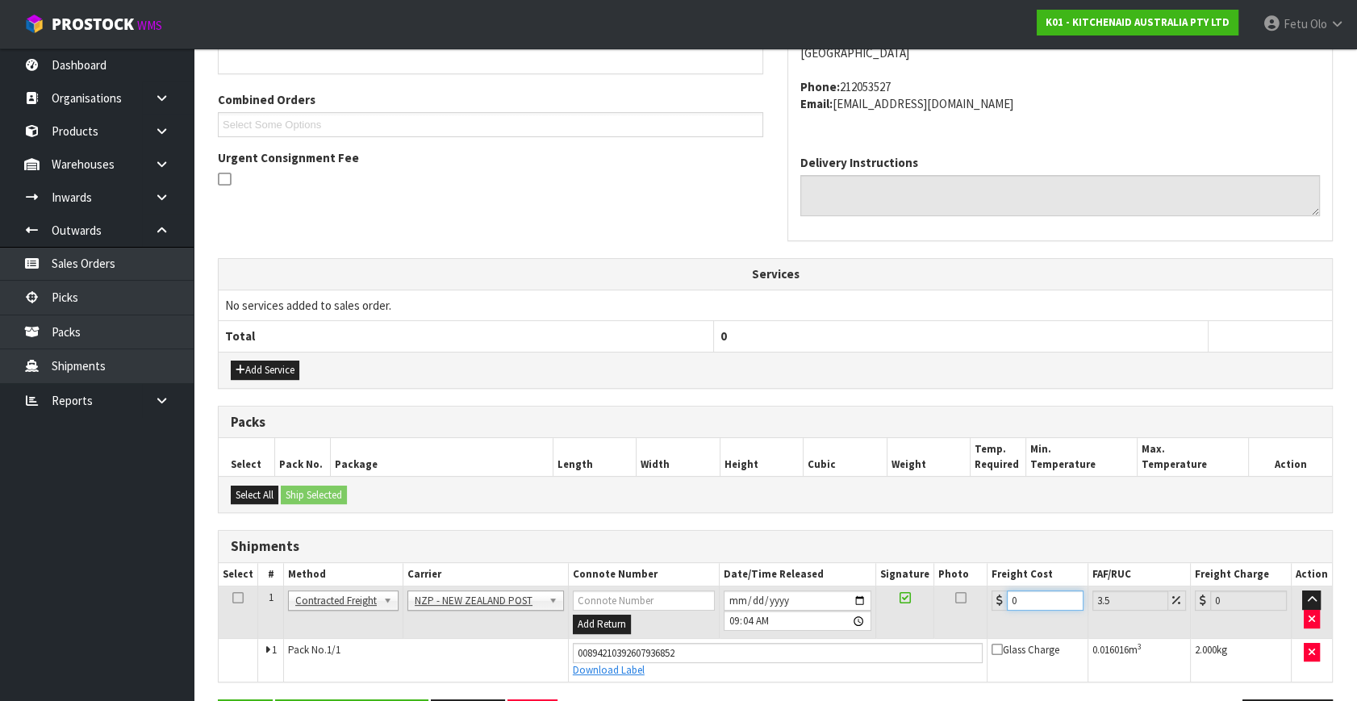
drag, startPoint x: 1025, startPoint y: 592, endPoint x: 754, endPoint y: 636, distance: 274.6
click at [780, 642] on tbody "1 Client Local Pickup Customer Local Pickup Company Freight Contracted Freight …" at bounding box center [775, 633] width 1113 height 95
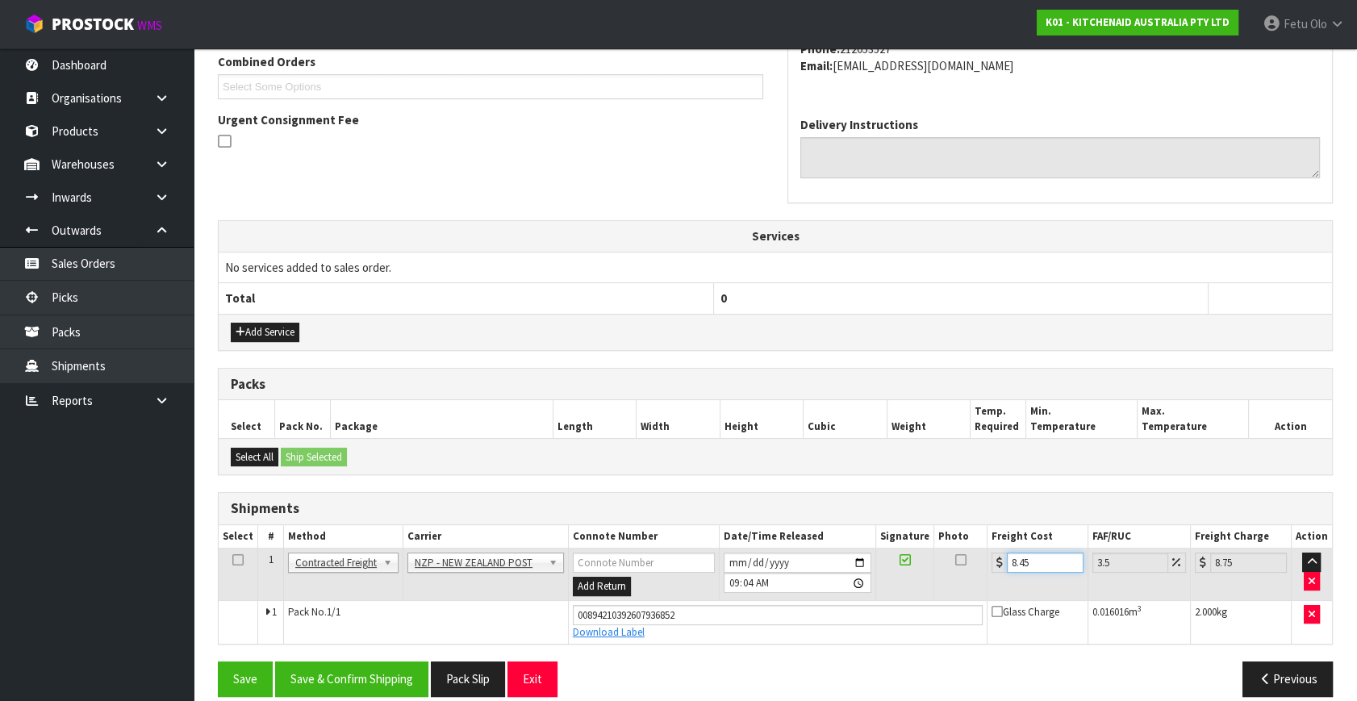
scroll to position [441, 0]
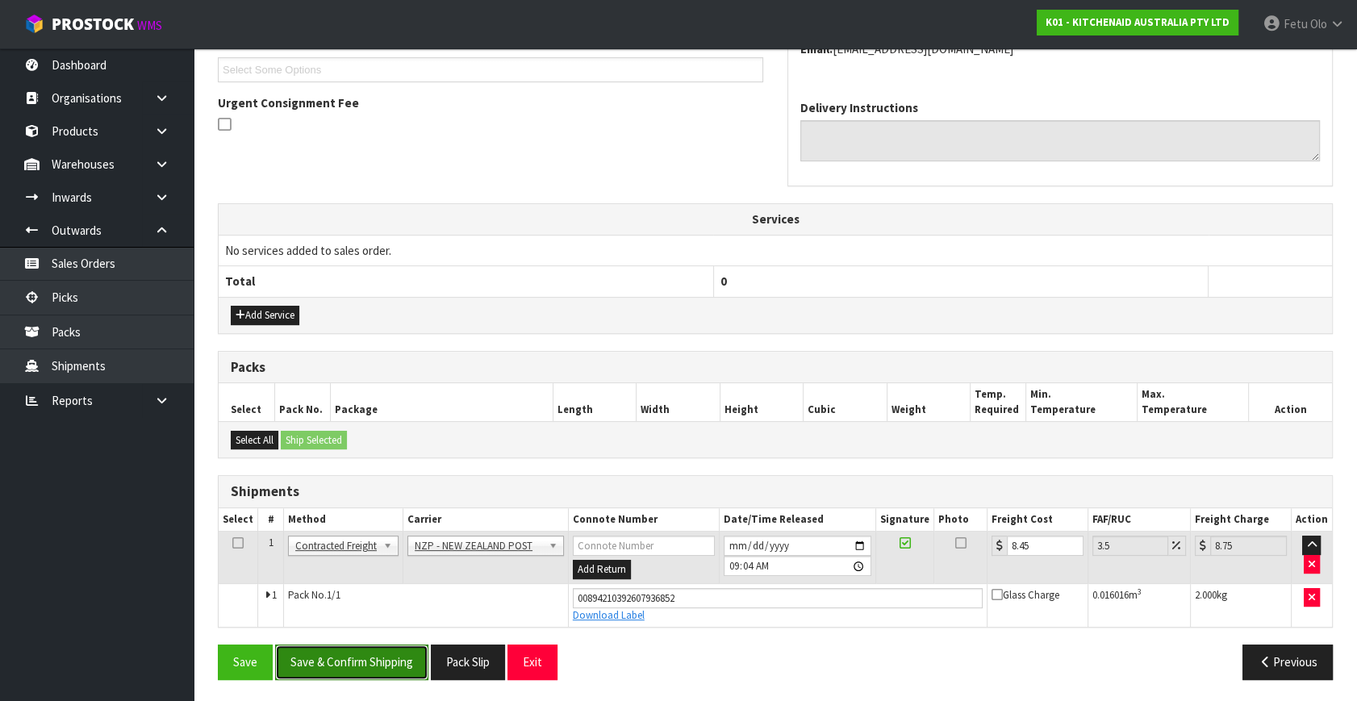
click at [389, 644] on button "Save & Confirm Shipping" at bounding box center [351, 661] width 153 height 35
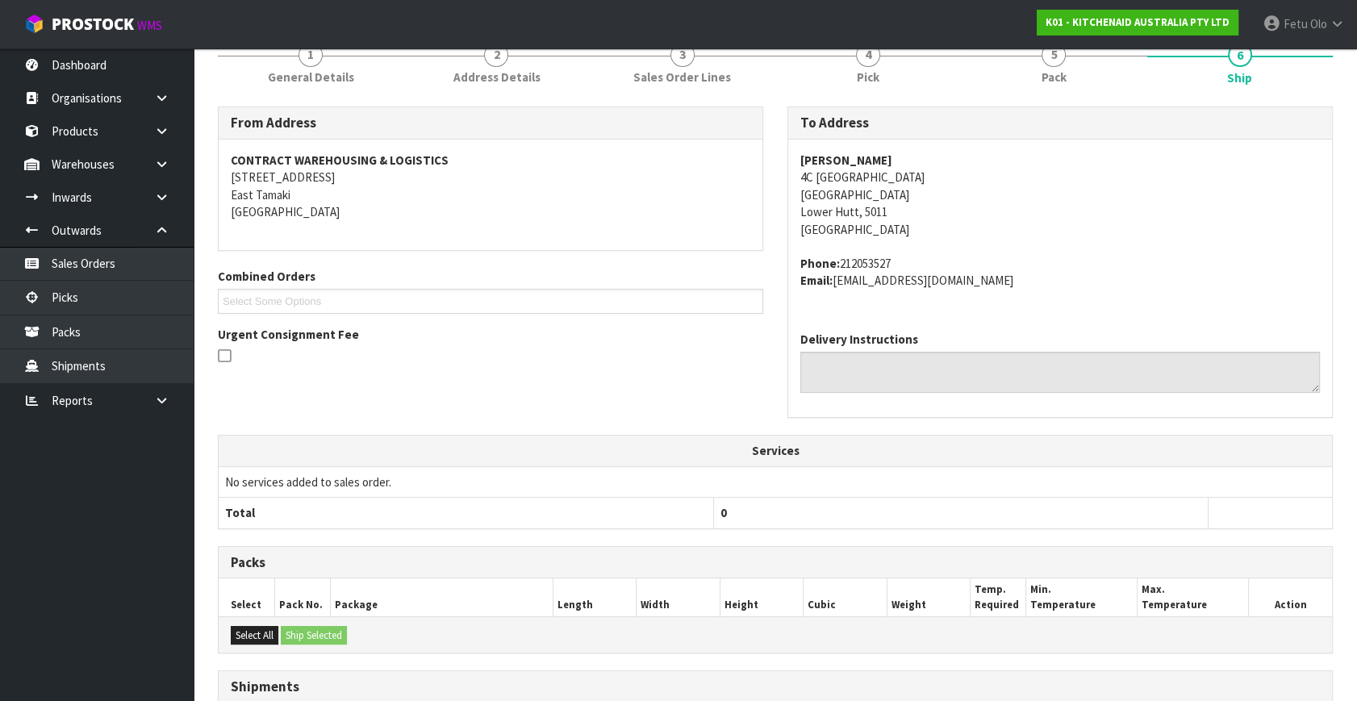
scroll to position [397, 0]
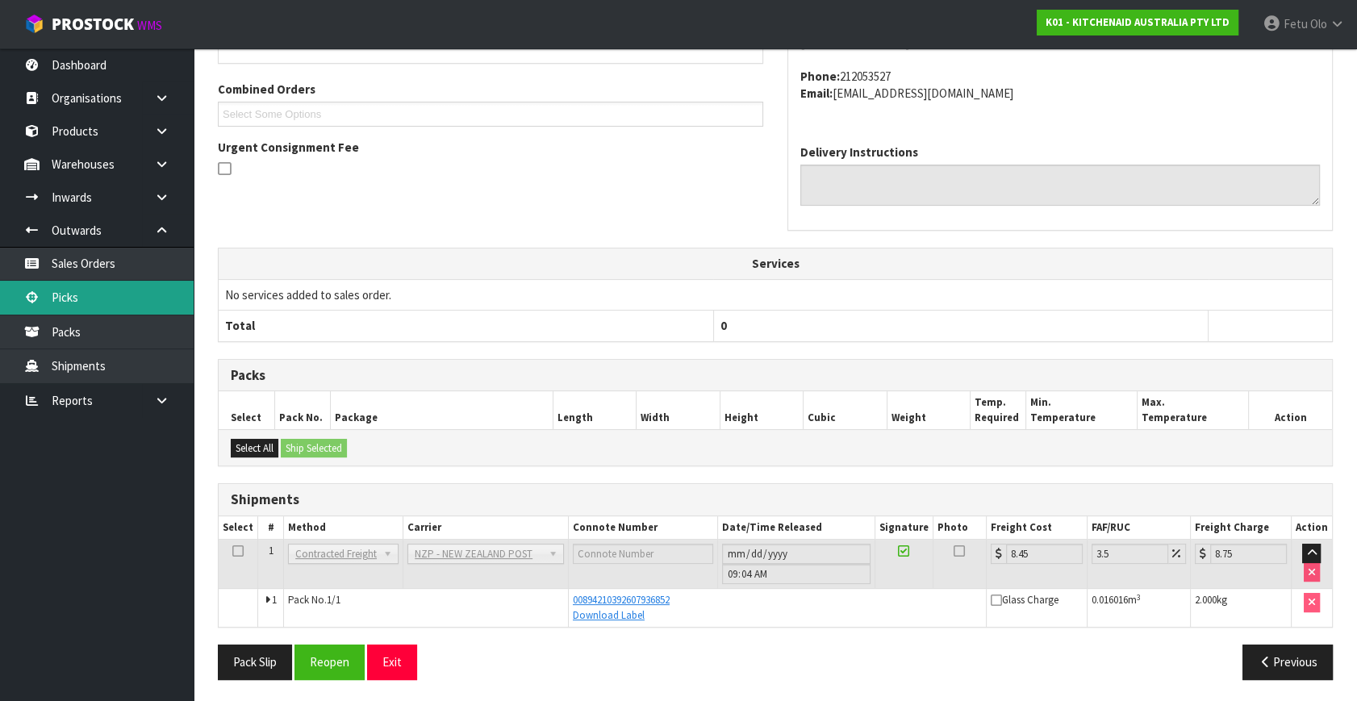
click at [106, 300] on link "Picks" at bounding box center [97, 297] width 194 height 33
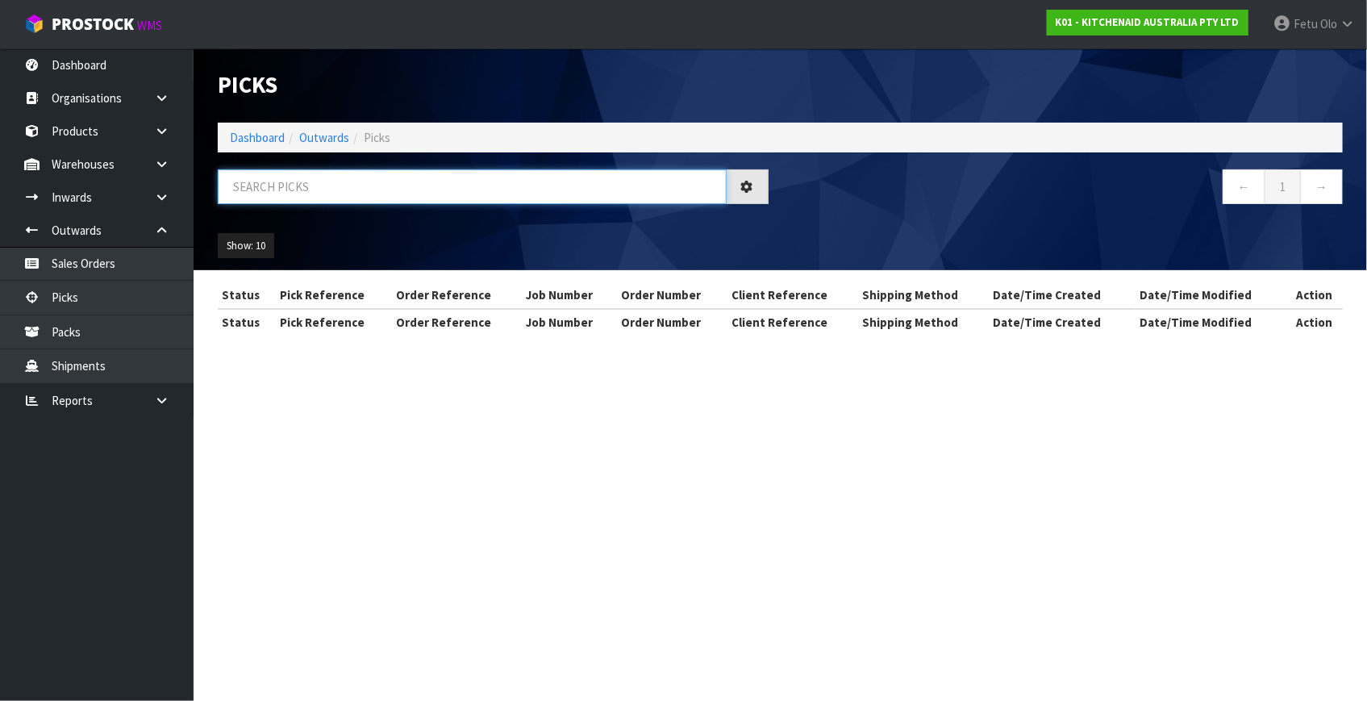
click at [465, 177] on input "text" at bounding box center [472, 186] width 509 height 35
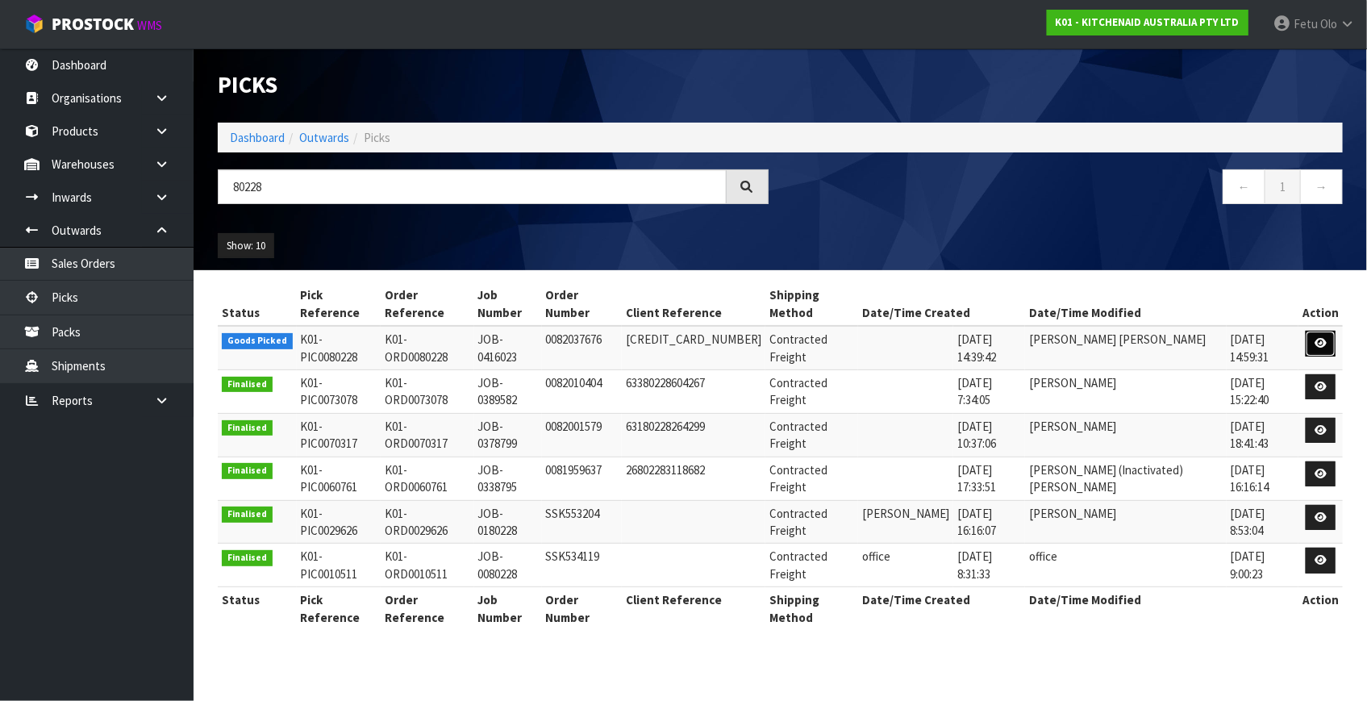
click at [1314, 331] on link at bounding box center [1321, 344] width 30 height 26
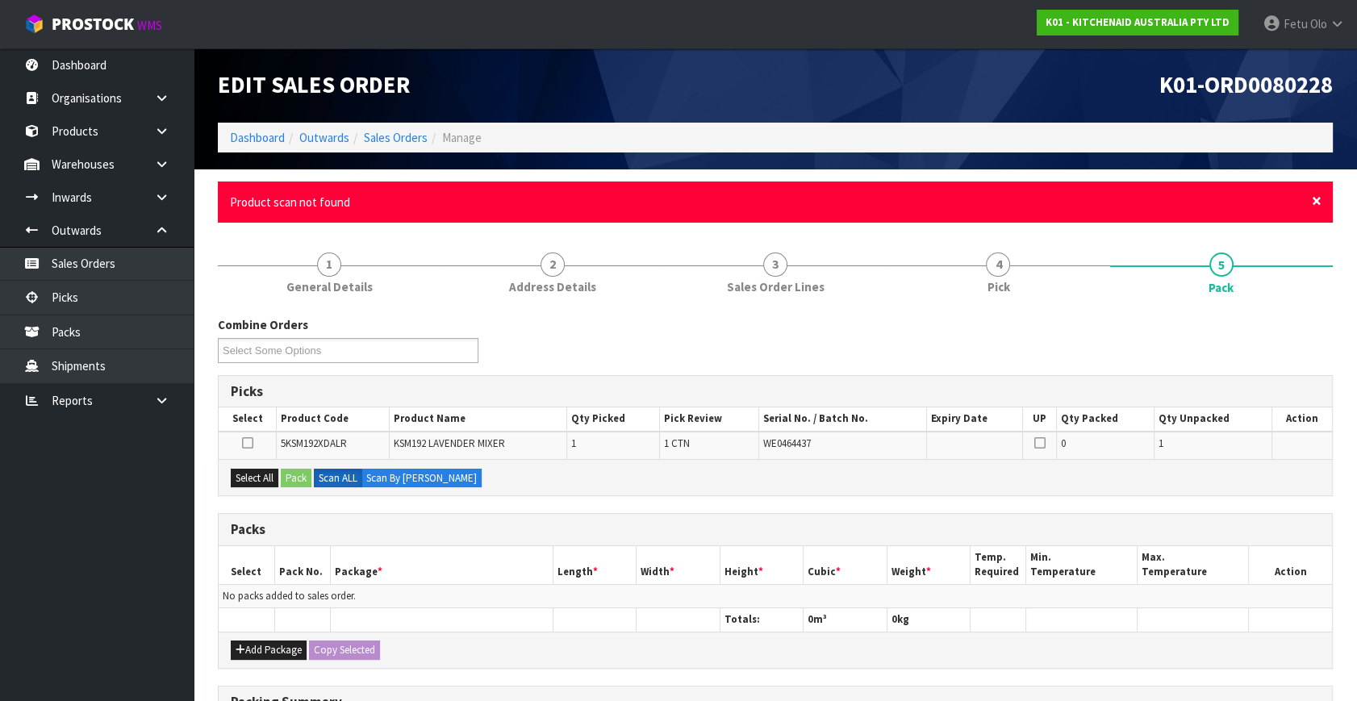
click at [1319, 201] on span "×" at bounding box center [1316, 201] width 10 height 23
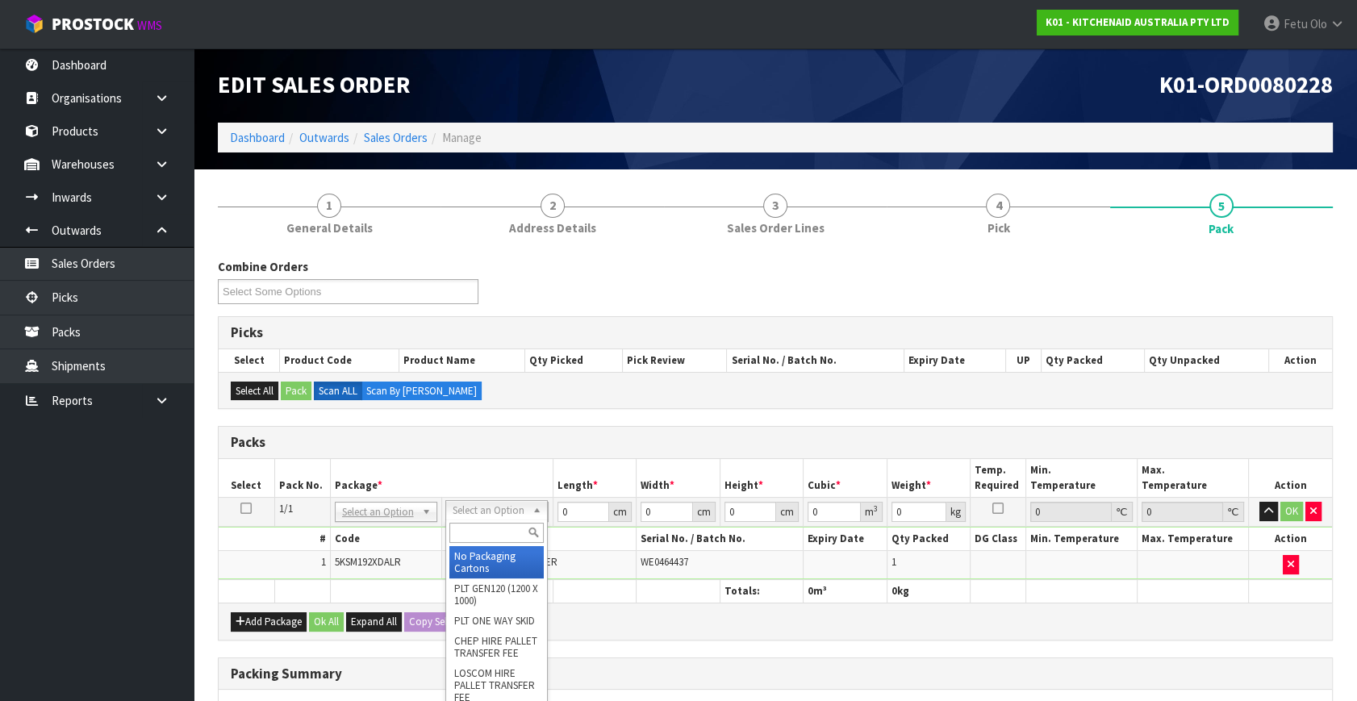
click at [476, 556] on span "KSM192 LAVENDER MIXER" at bounding box center [501, 562] width 111 height 14
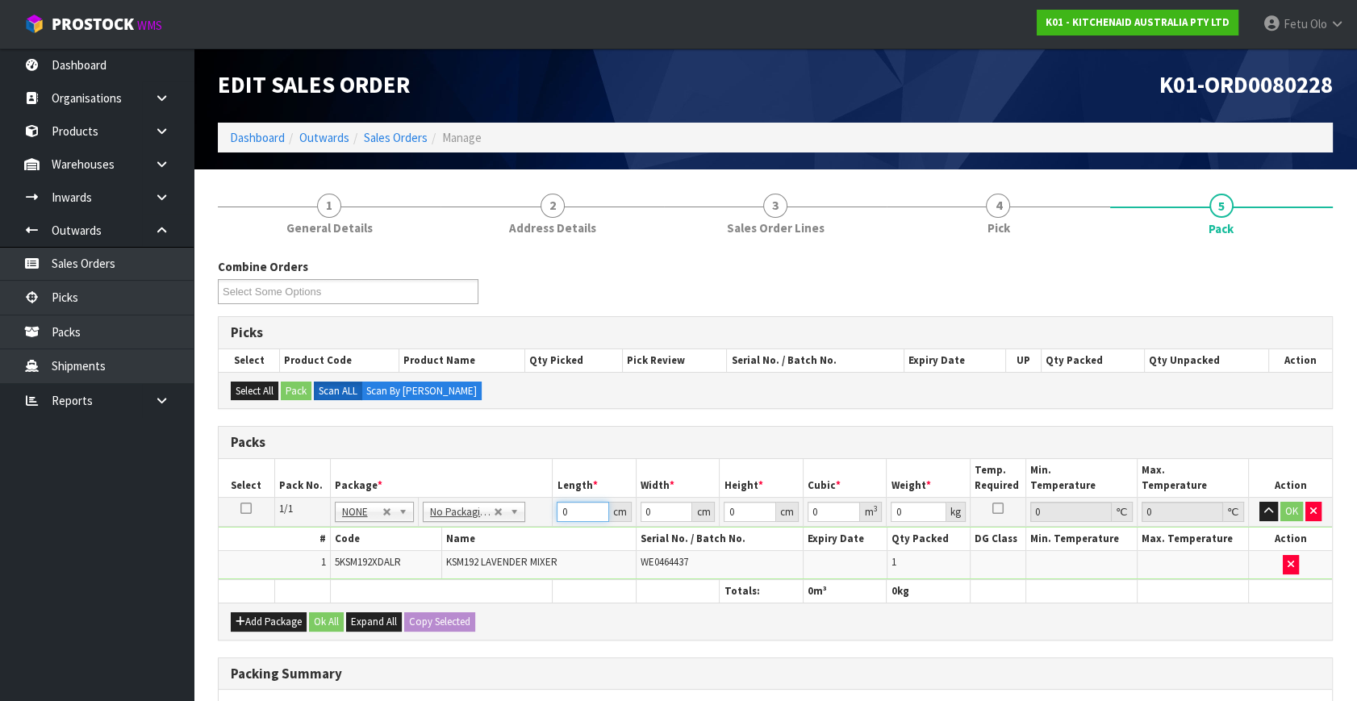
drag, startPoint x: 567, startPoint y: 511, endPoint x: 503, endPoint y: 534, distance: 67.6
click at [504, 534] on tbody "1/1 NONE 007-001 007-002 007-004 007-009 007-013 007-014 007-015 007-017 007-01…" at bounding box center [775, 539] width 1113 height 82
click button "OK" at bounding box center [1291, 511] width 23 height 19
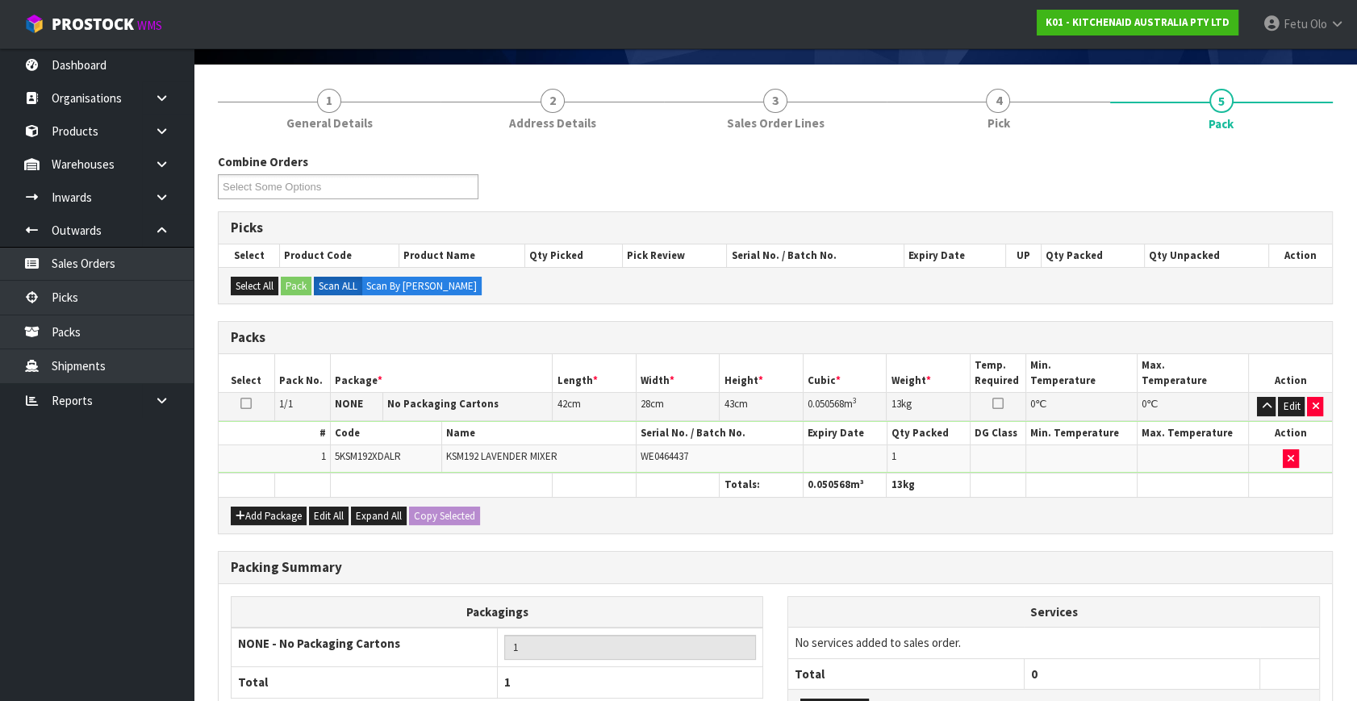
scroll to position [240, 0]
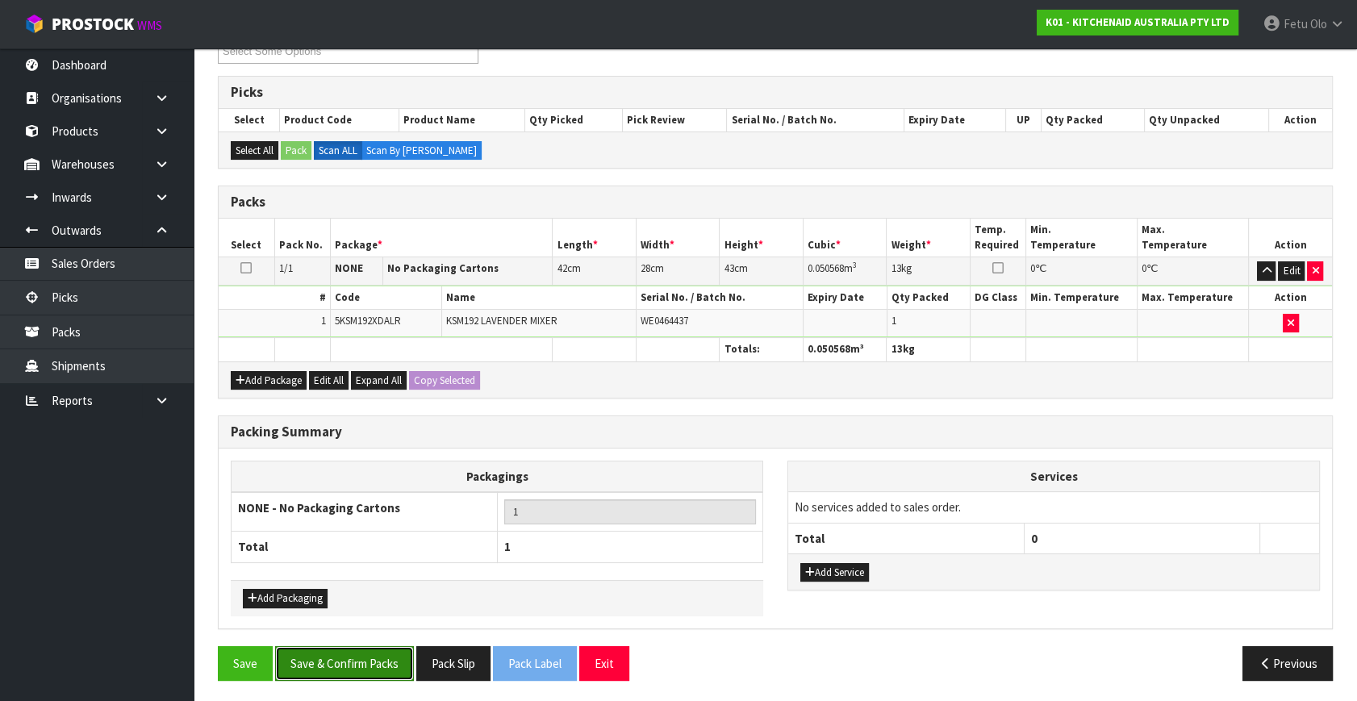
click at [378, 657] on button "Save & Confirm Packs" at bounding box center [344, 663] width 139 height 35
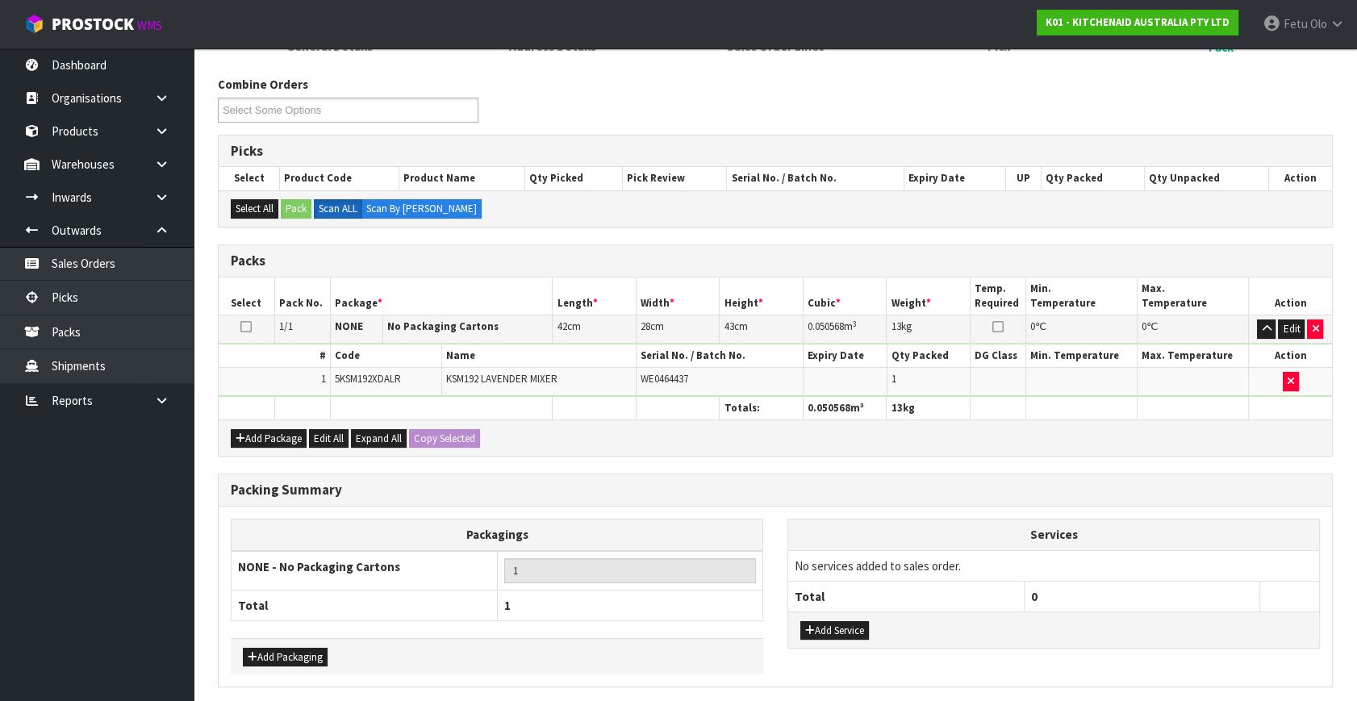
scroll to position [0, 0]
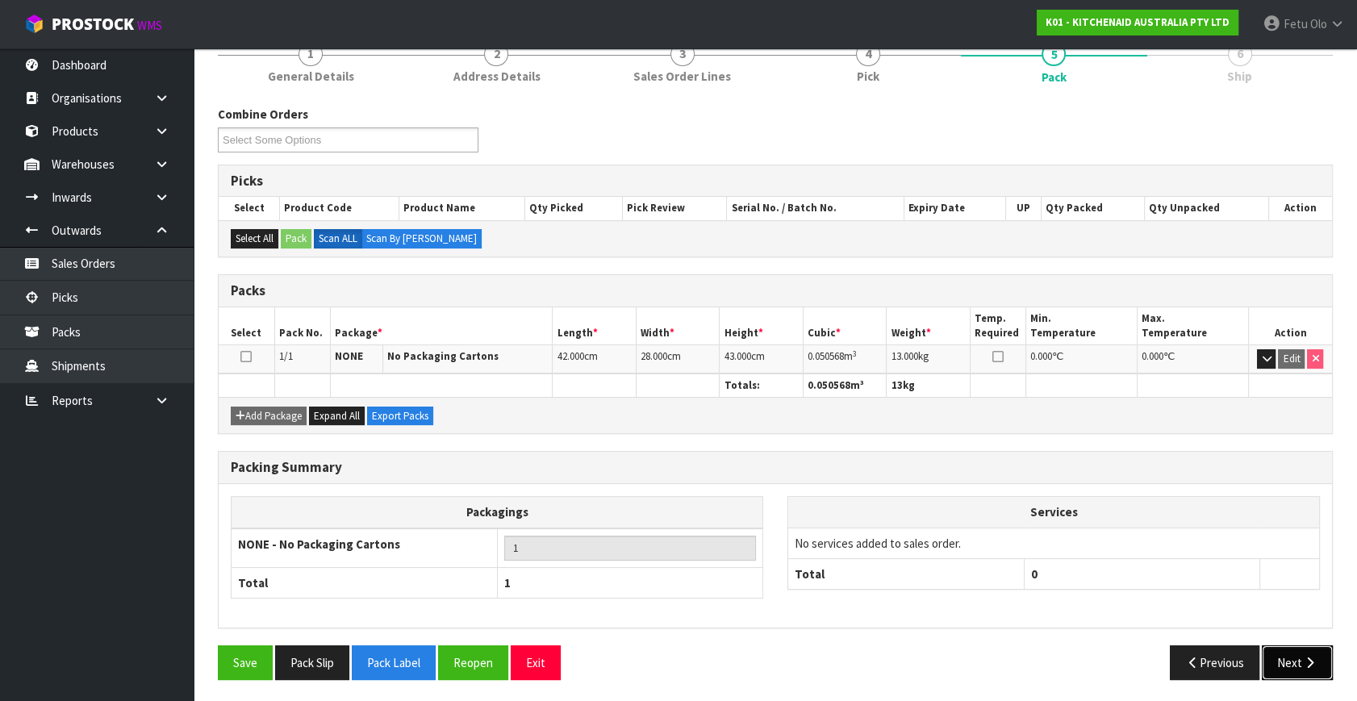
click at [1275, 662] on button "Next" at bounding box center [1296, 662] width 71 height 35
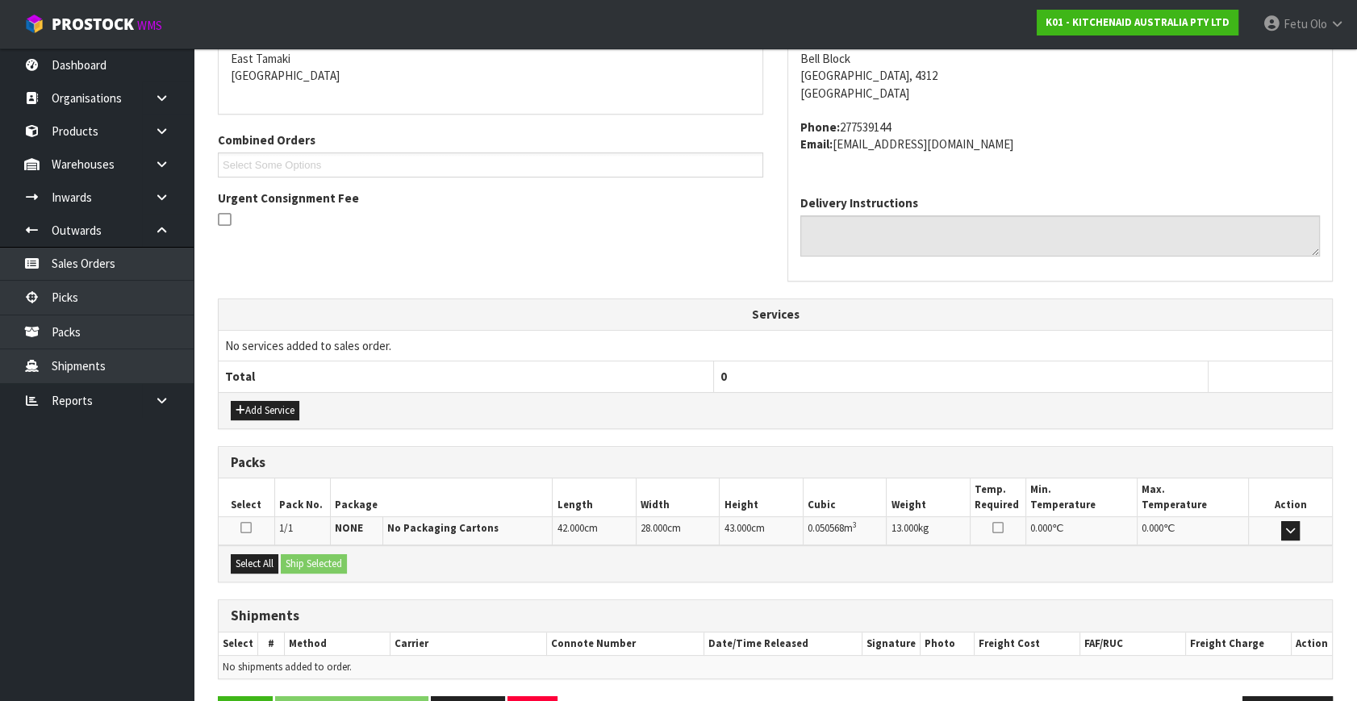
scroll to position [397, 0]
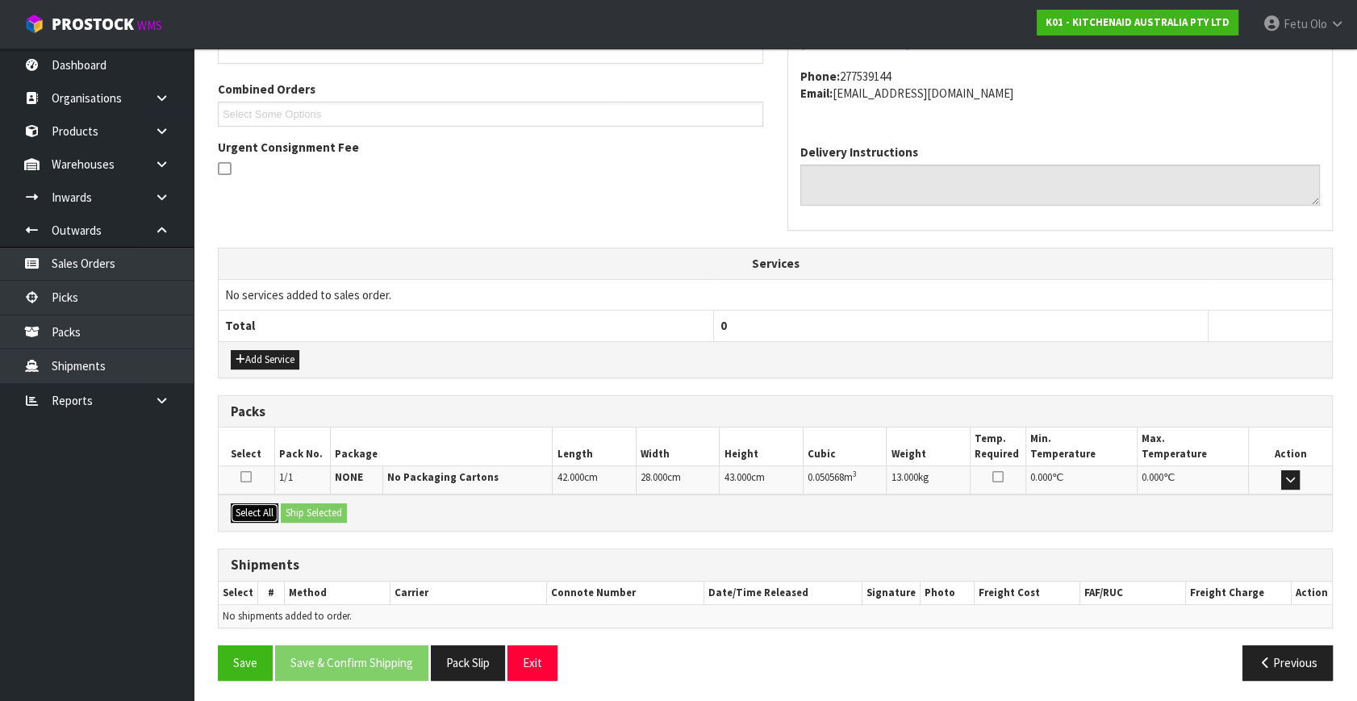
drag, startPoint x: 266, startPoint y: 504, endPoint x: 291, endPoint y: 507, distance: 25.1
click at [269, 504] on button "Select All" at bounding box center [255, 512] width 48 height 19
click at [318, 512] on button "Ship Selected" at bounding box center [314, 512] width 66 height 19
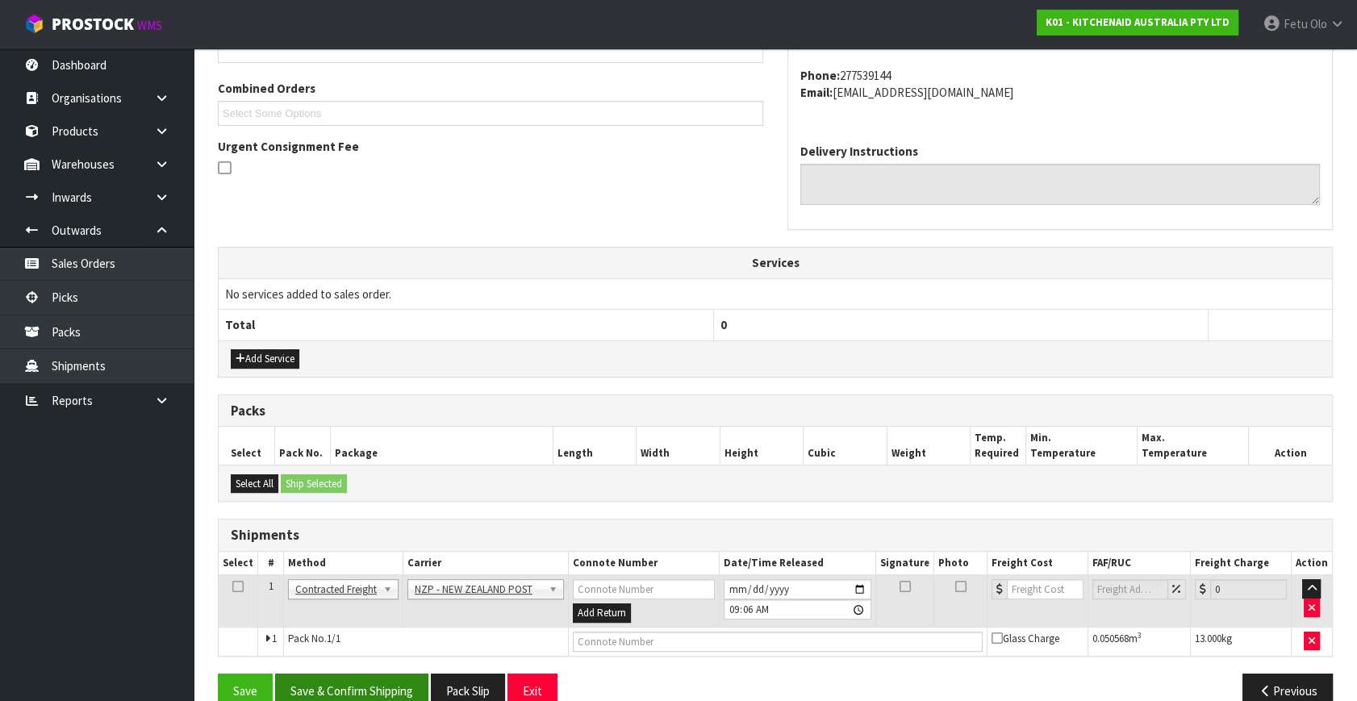
scroll to position [426, 0]
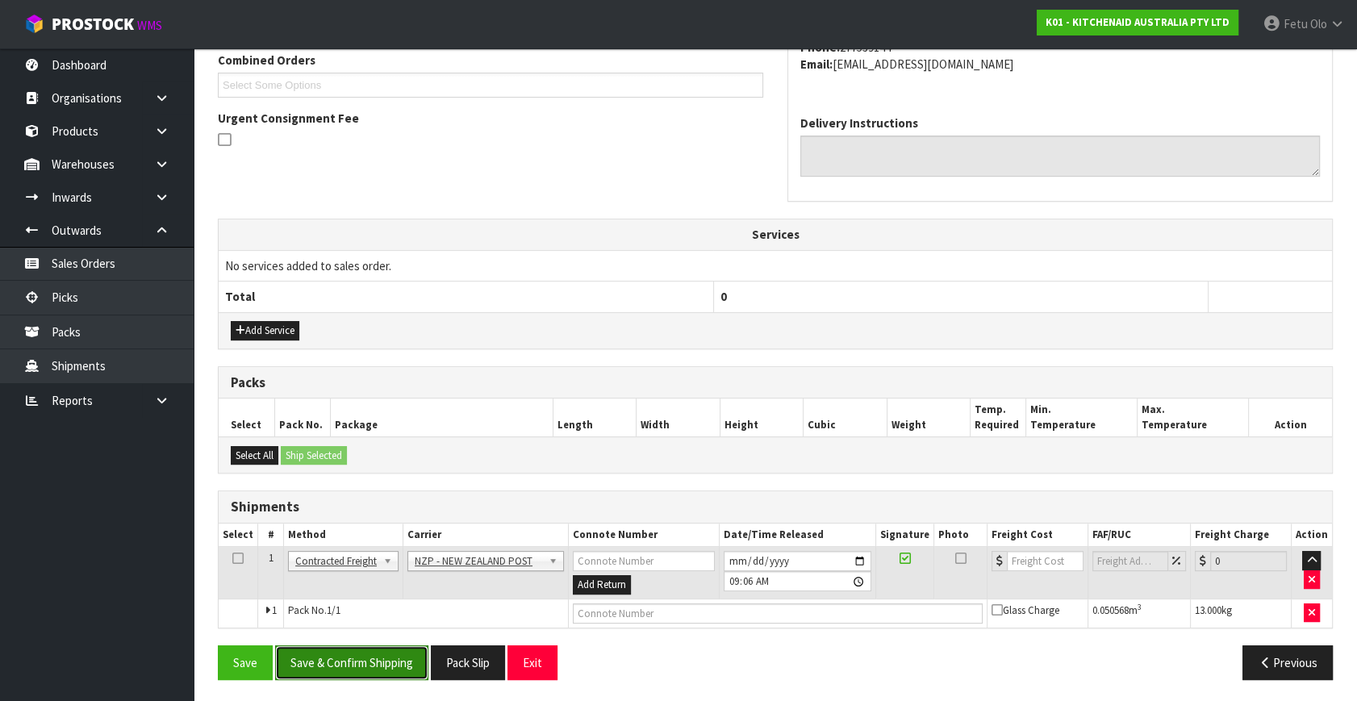
click at [359, 660] on button "Save & Confirm Shipping" at bounding box center [351, 662] width 153 height 35
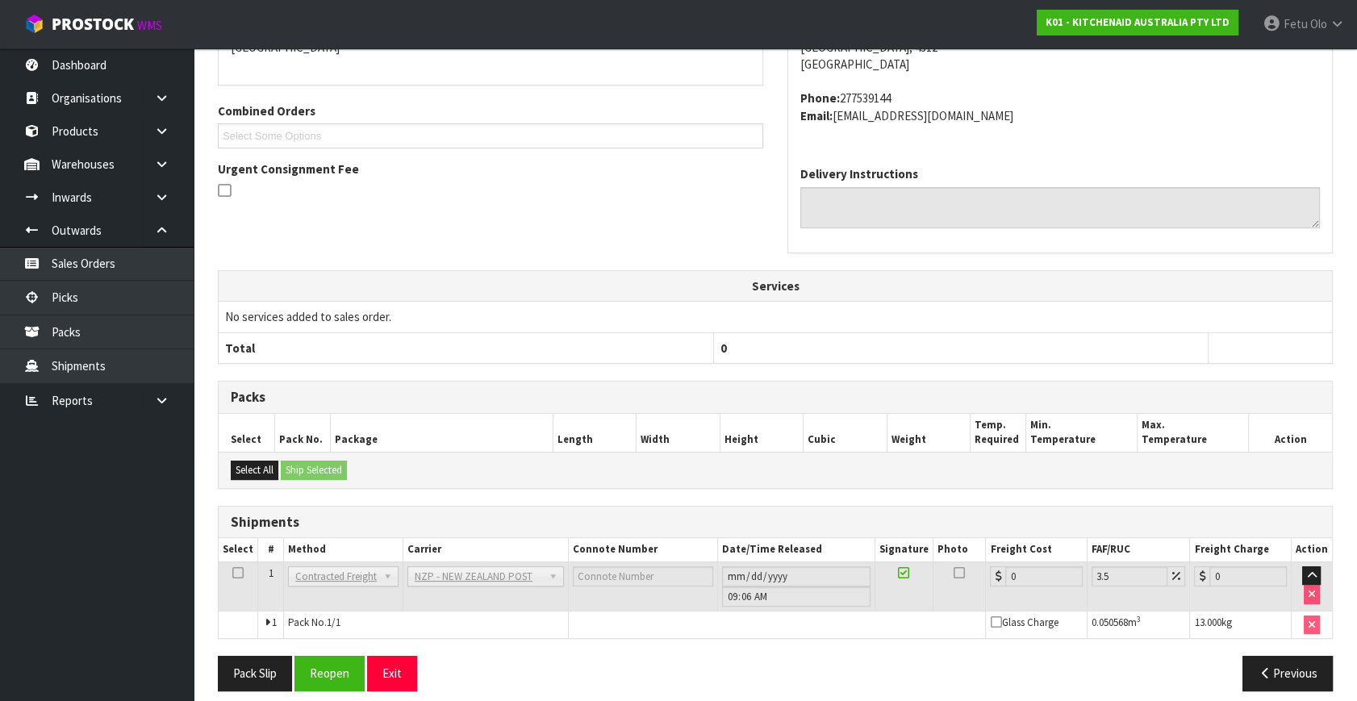
scroll to position [403, 0]
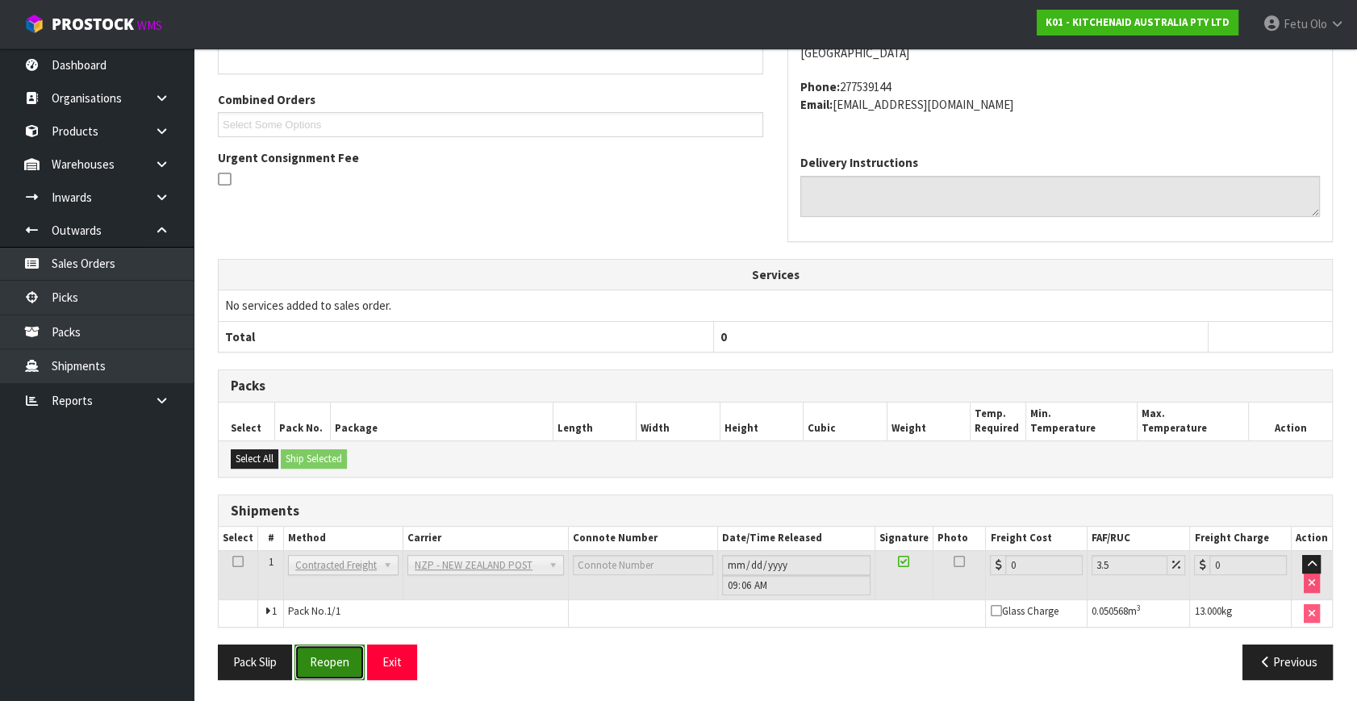
click at [332, 655] on button "Reopen" at bounding box center [329, 661] width 70 height 35
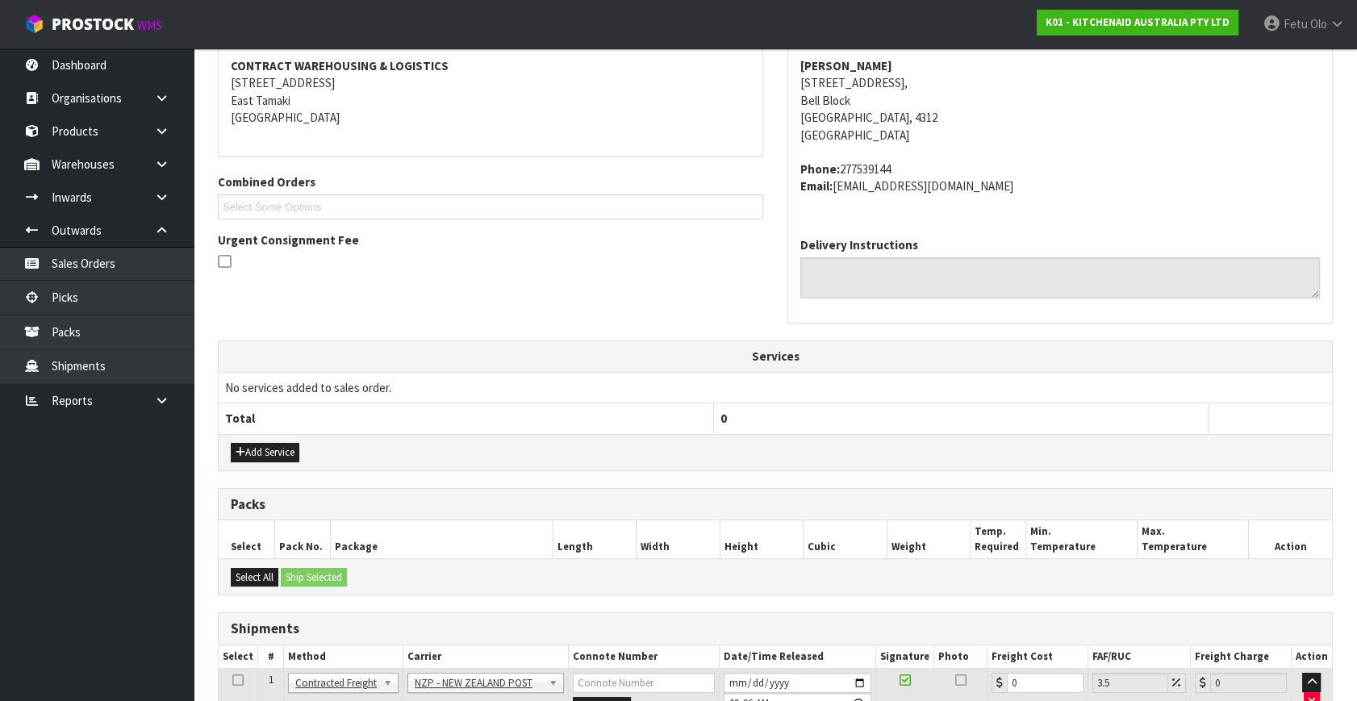
scroll to position [386, 0]
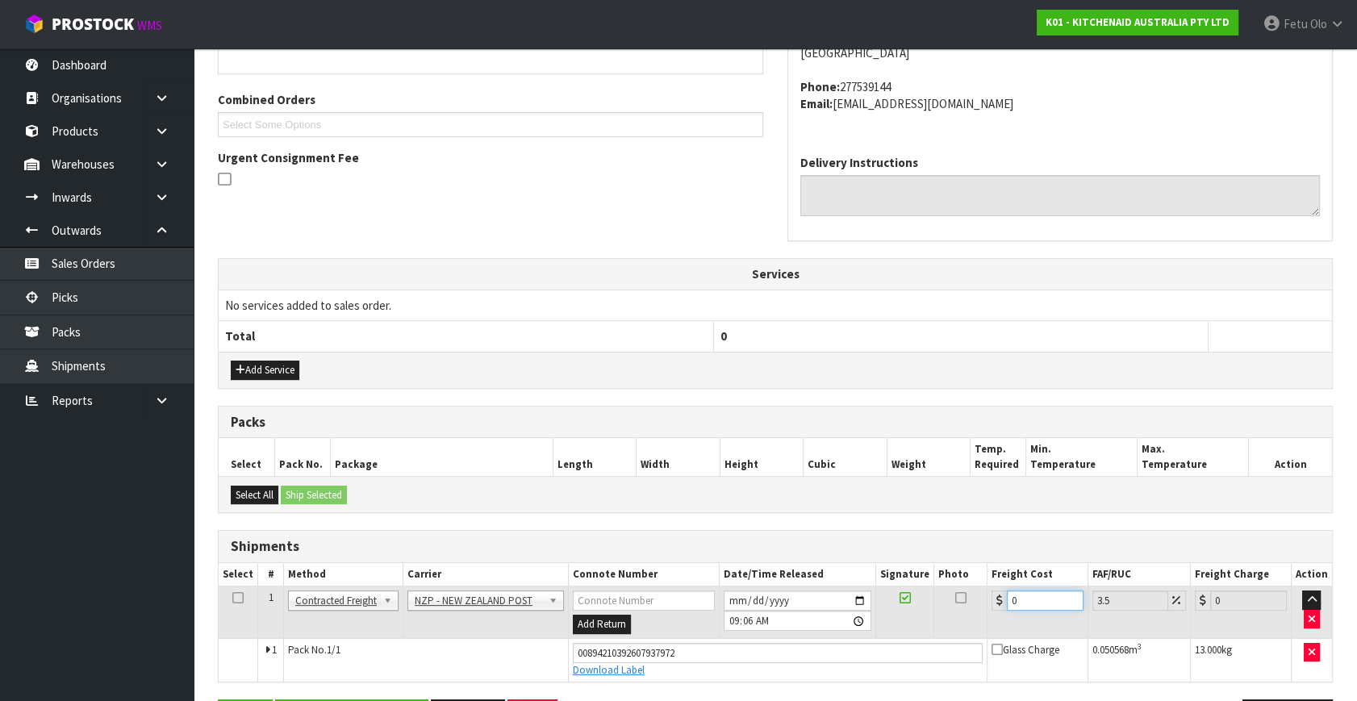
drag, startPoint x: 1010, startPoint y: 610, endPoint x: 877, endPoint y: 632, distance: 134.8
click at [877, 632] on tr "1 Client Local Pickup Customer Local Pickup Company Freight Contracted Freight …" at bounding box center [775, 612] width 1113 height 52
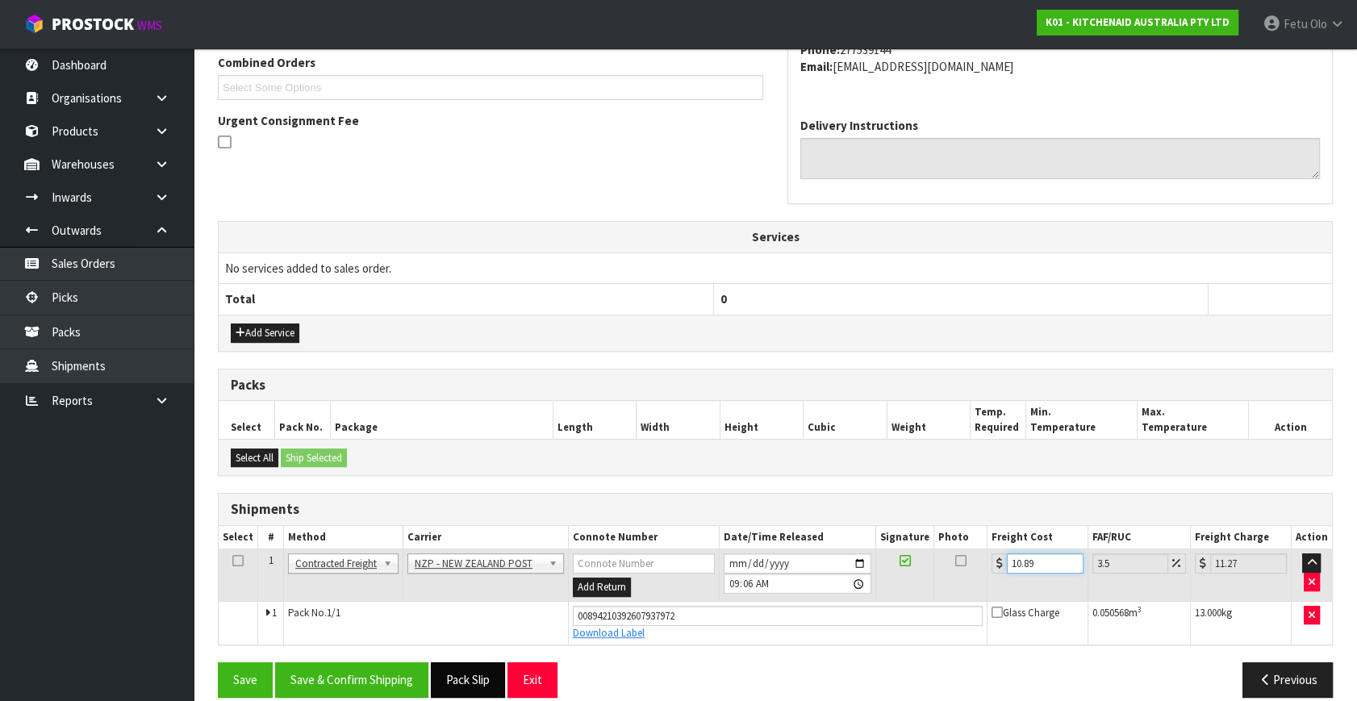
scroll to position [441, 0]
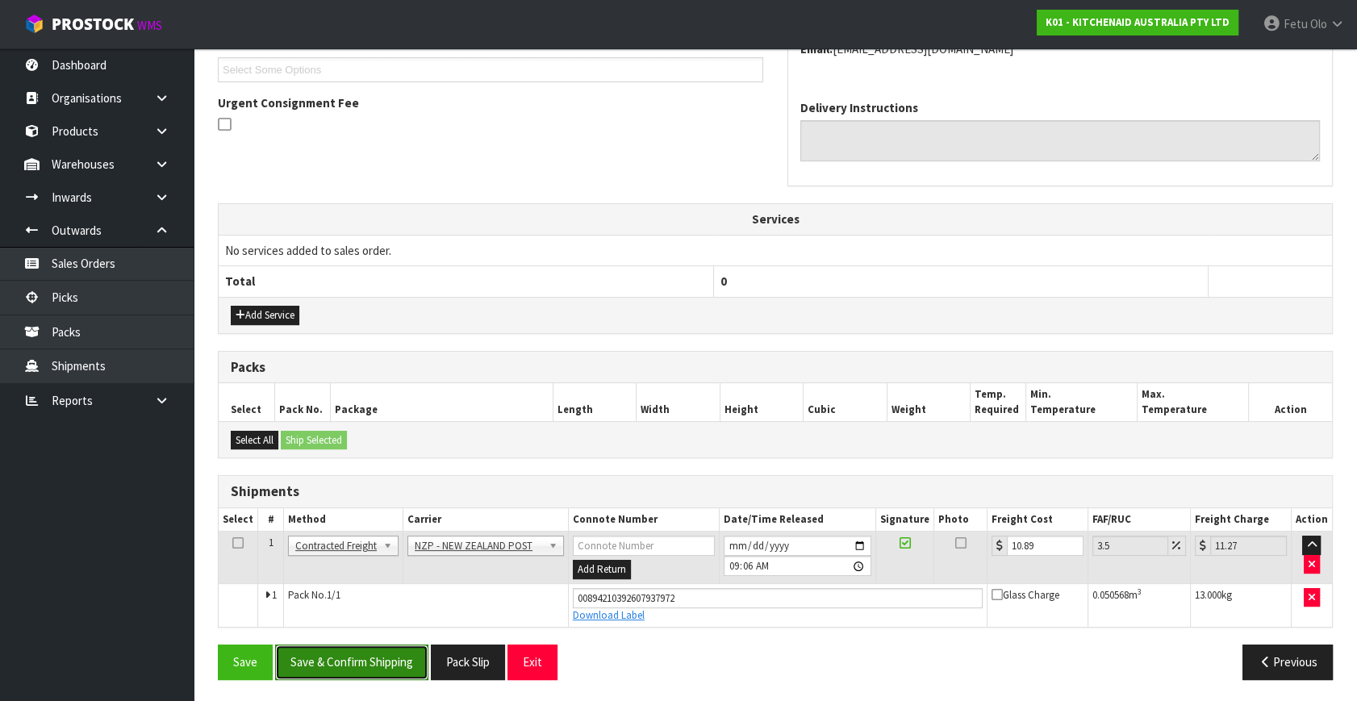
click at [385, 669] on button "Save & Confirm Shipping" at bounding box center [351, 661] width 153 height 35
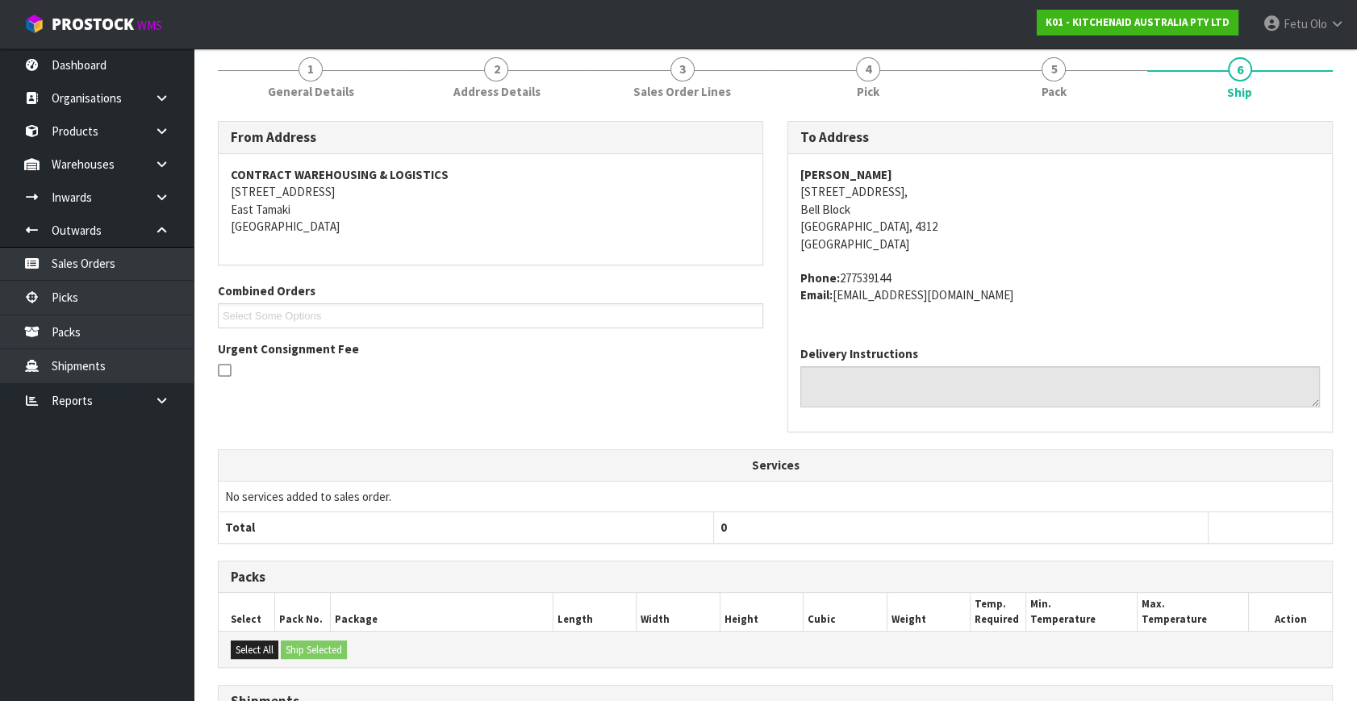
scroll to position [397, 0]
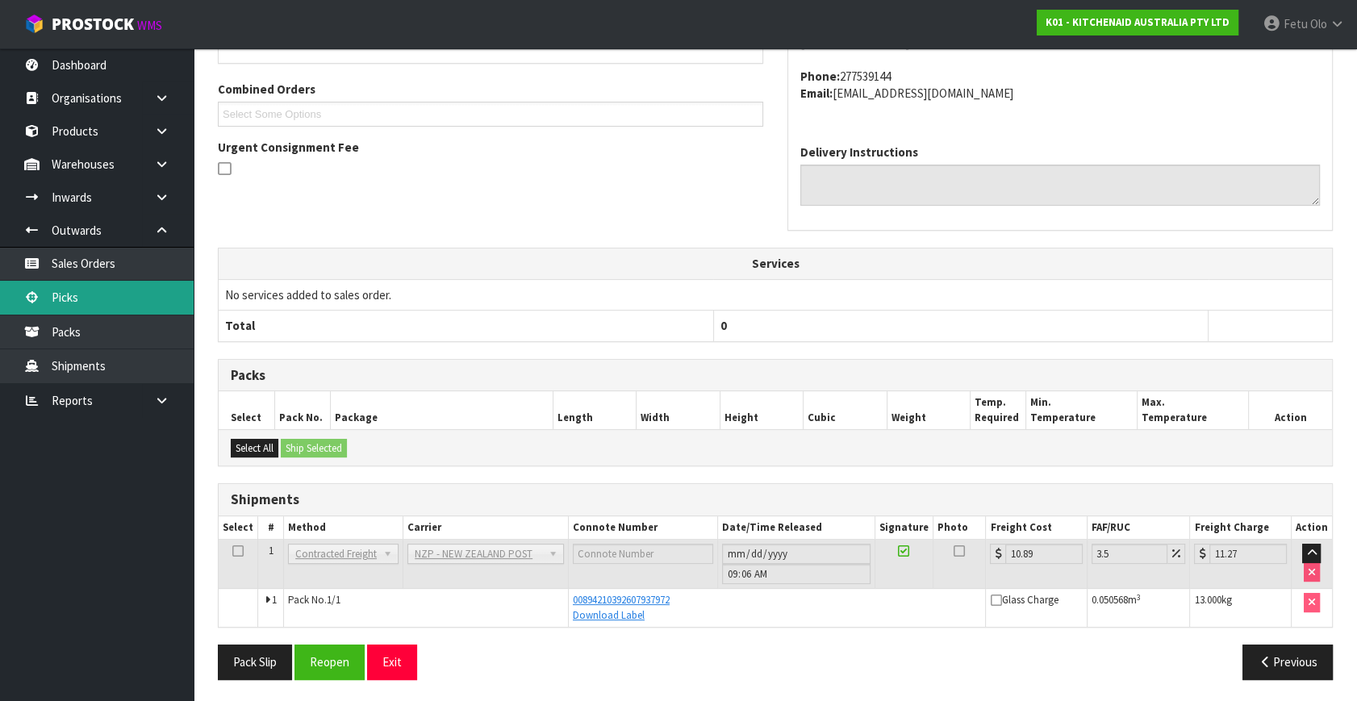
click at [56, 290] on link "Picks" at bounding box center [97, 297] width 194 height 33
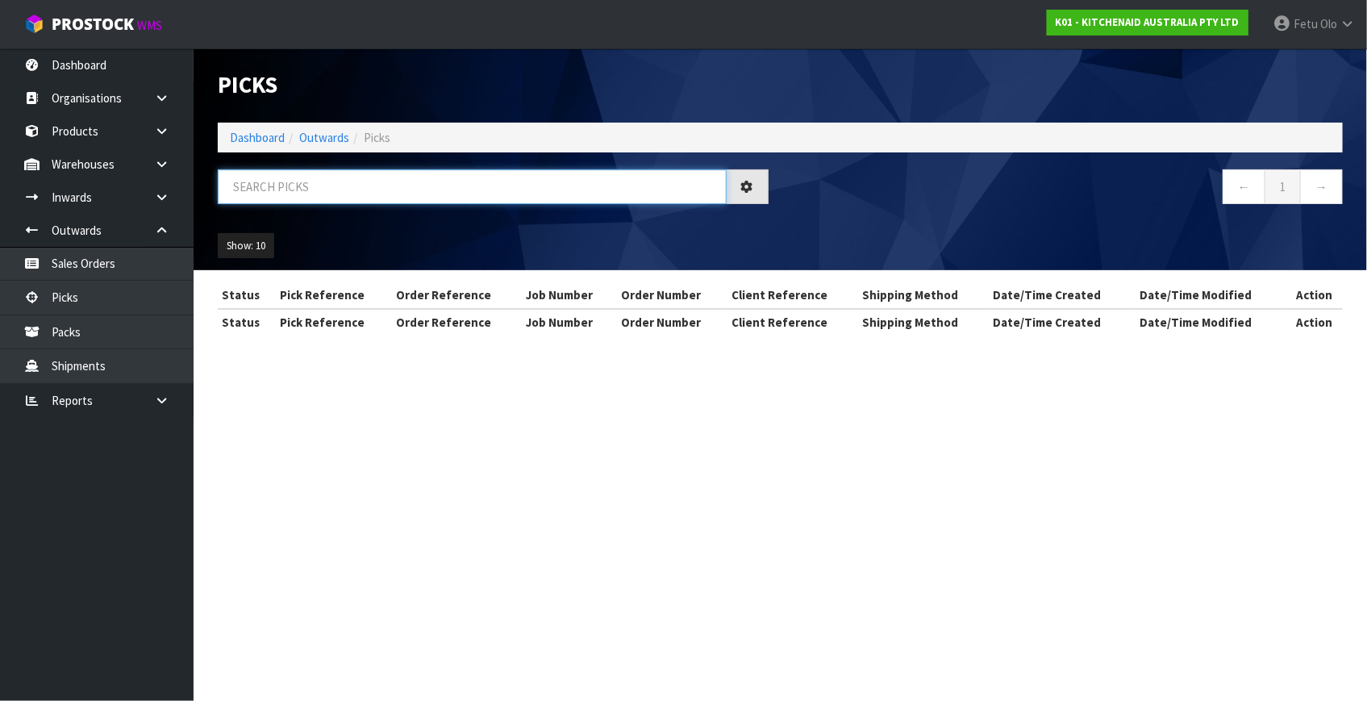
click at [469, 189] on input "text" at bounding box center [472, 186] width 509 height 35
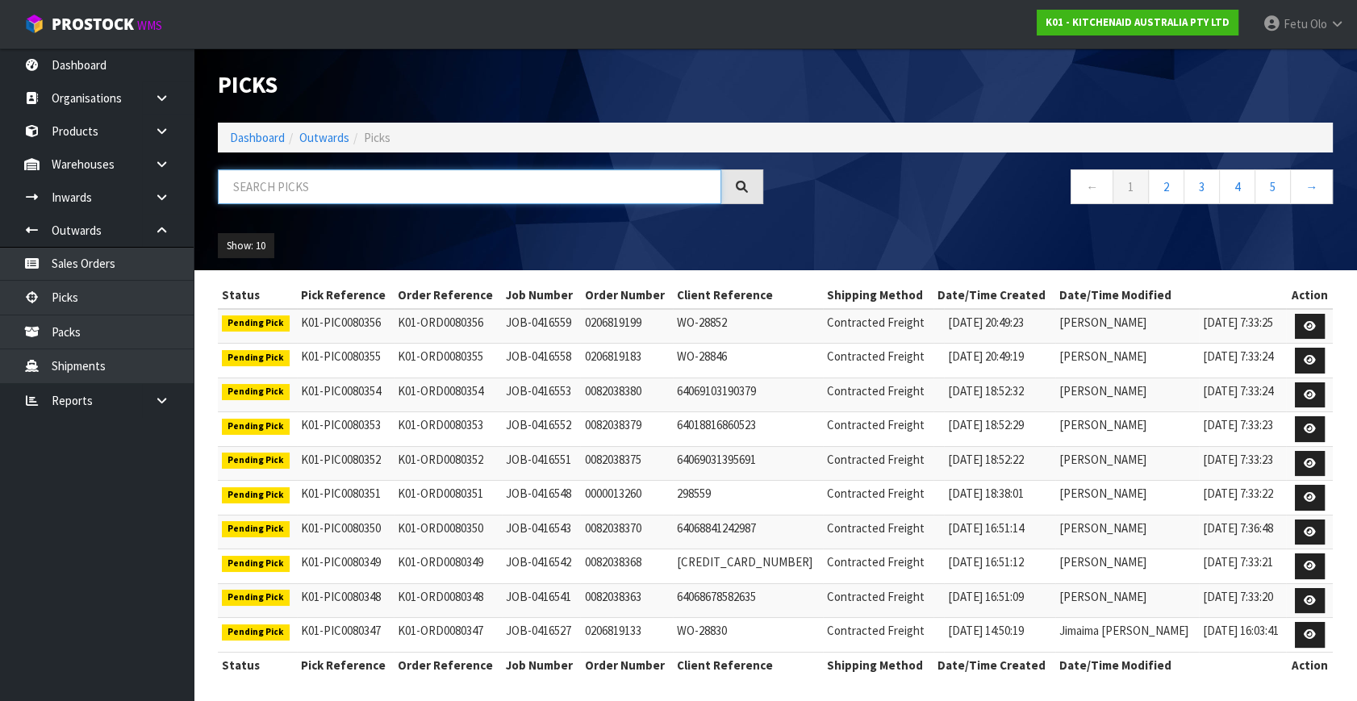
click at [311, 191] on input "text" at bounding box center [469, 186] width 503 height 35
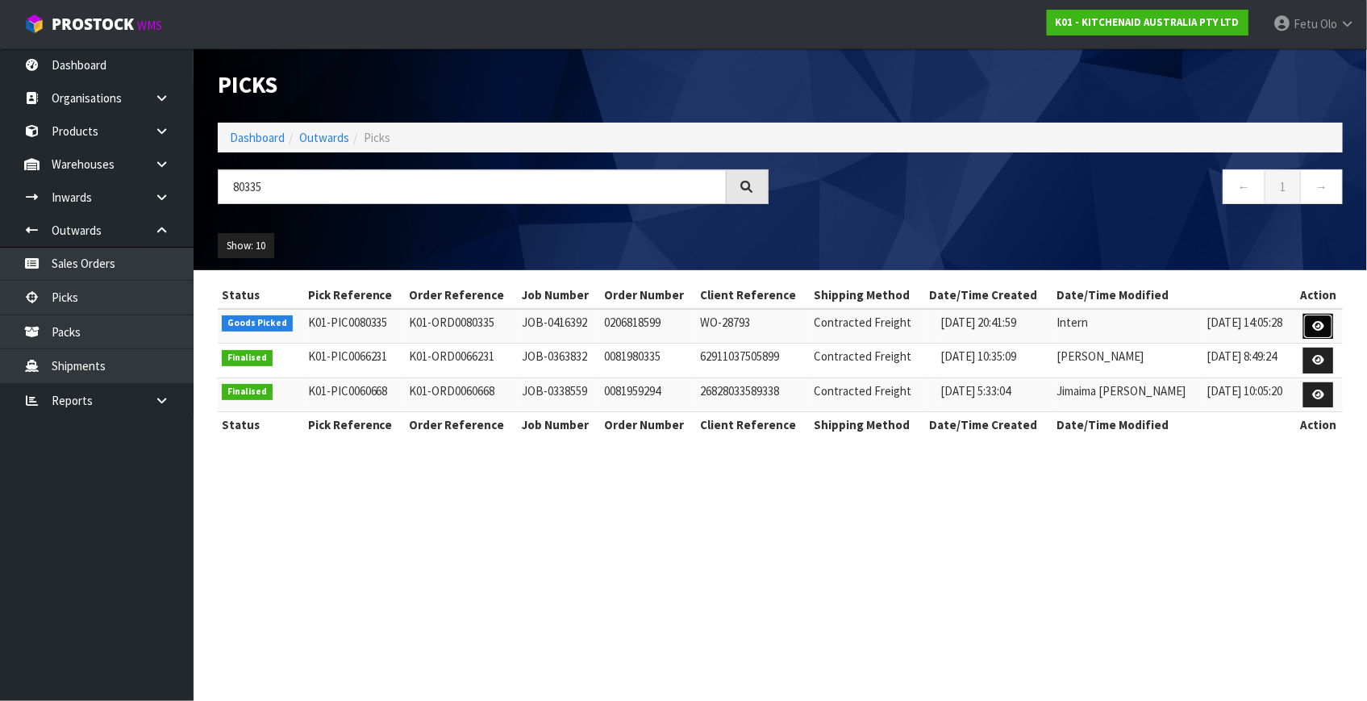
click at [1320, 327] on icon at bounding box center [1318, 326] width 12 height 10
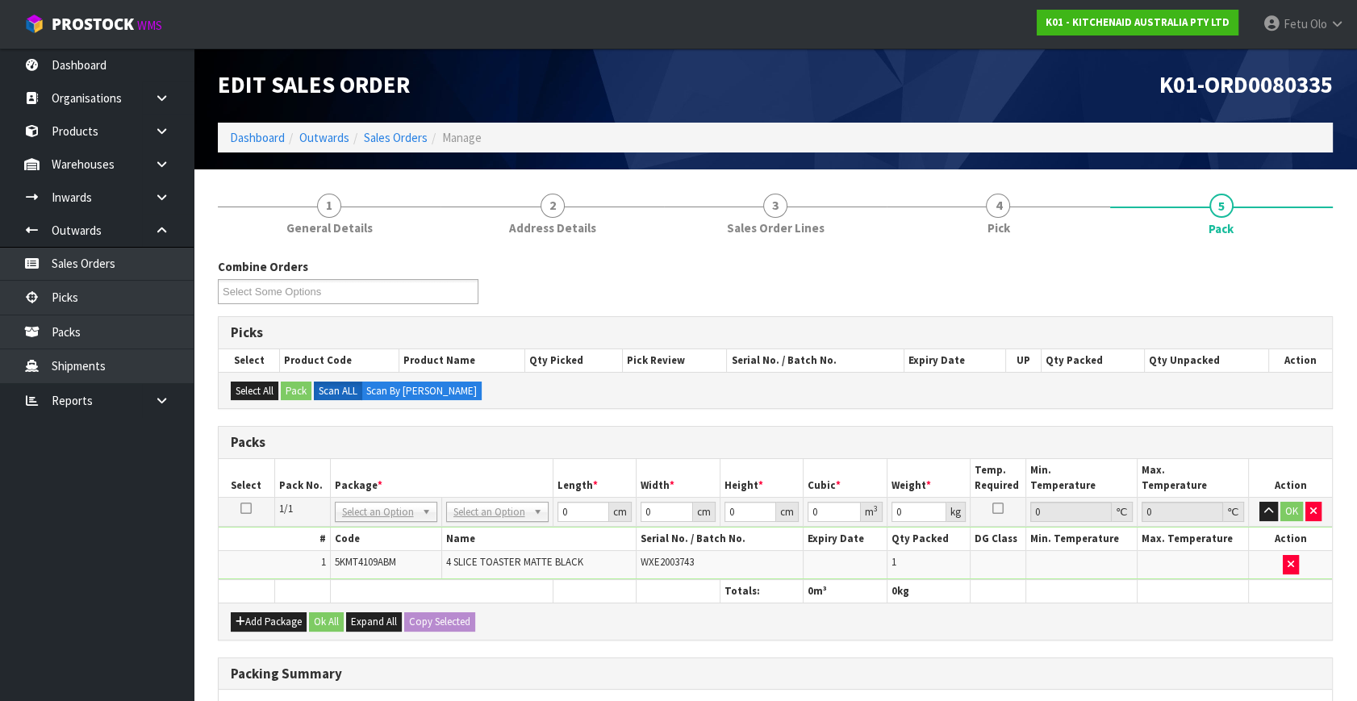
drag, startPoint x: 394, startPoint y: 508, endPoint x: 394, endPoint y: 516, distance: 8.1
click at [386, 527] on input "text" at bounding box center [385, 533] width 94 height 20
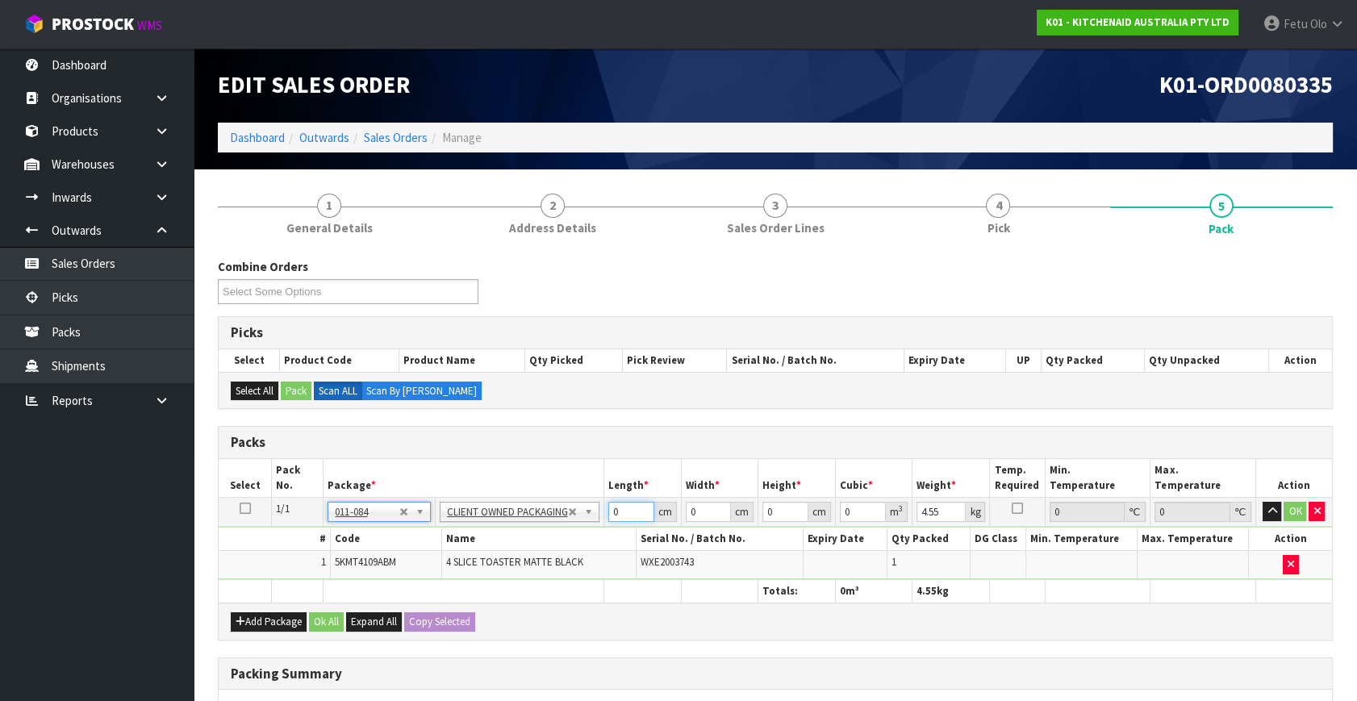
drag, startPoint x: 625, startPoint y: 511, endPoint x: 486, endPoint y: 589, distance: 160.0
click at [486, 589] on table "Select Pack No. Package * Length * Width * Height * Cubic * Weight * Temp. Requ…" at bounding box center [775, 531] width 1113 height 144
click button "OK" at bounding box center [1295, 511] width 23 height 19
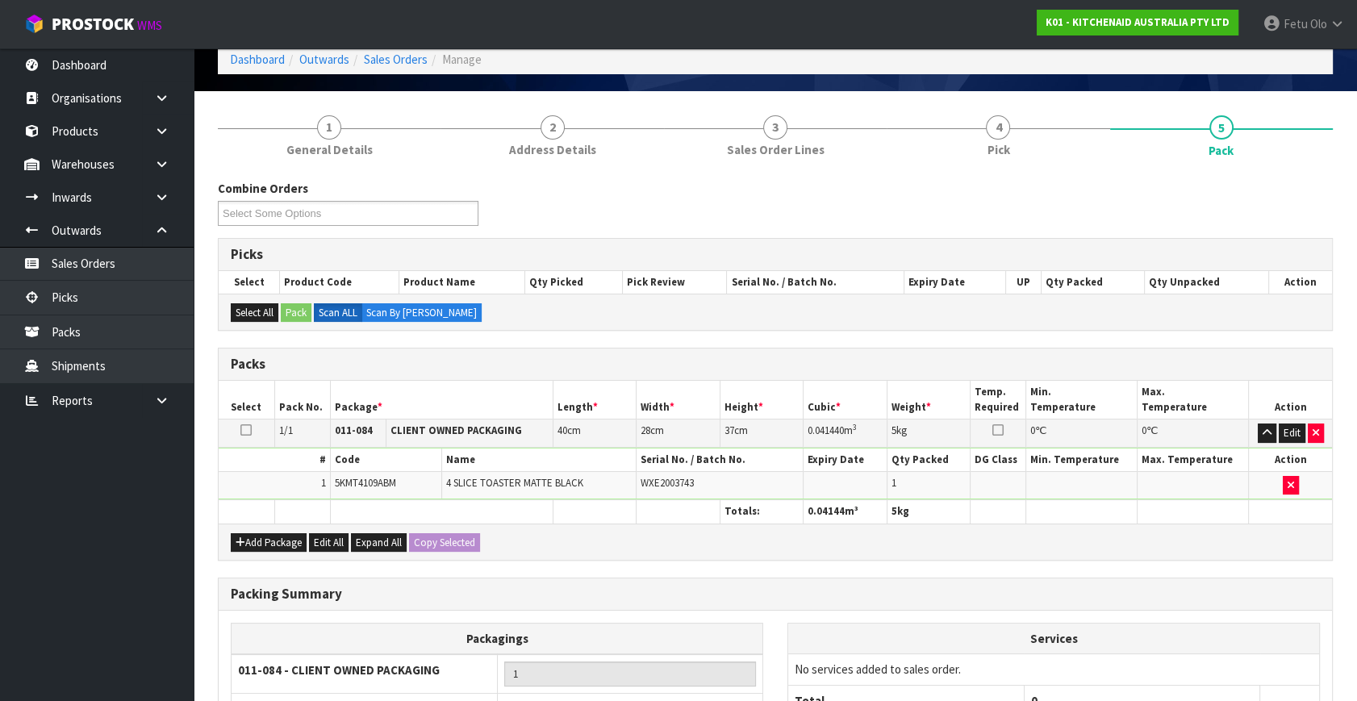
scroll to position [240, 0]
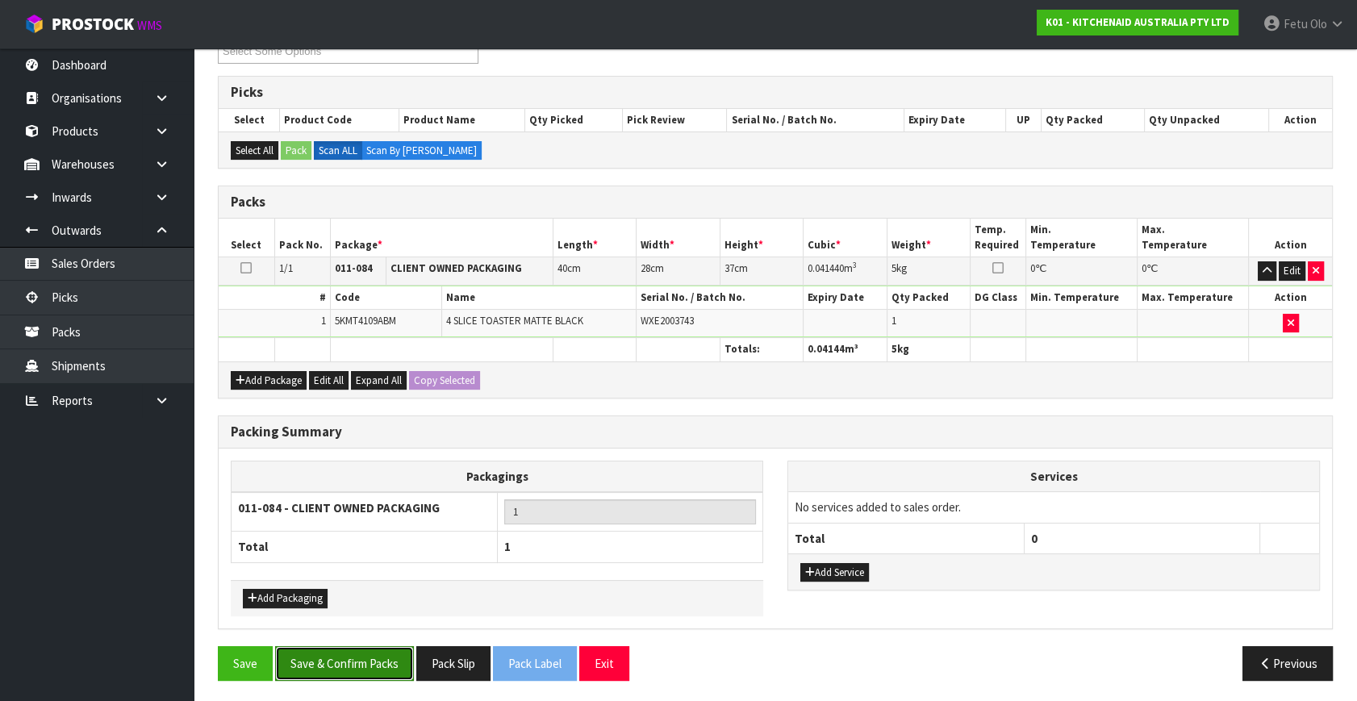
drag, startPoint x: 336, startPoint y: 655, endPoint x: 594, endPoint y: 648, distance: 259.0
click at [339, 654] on button "Save & Confirm Packs" at bounding box center [344, 663] width 139 height 35
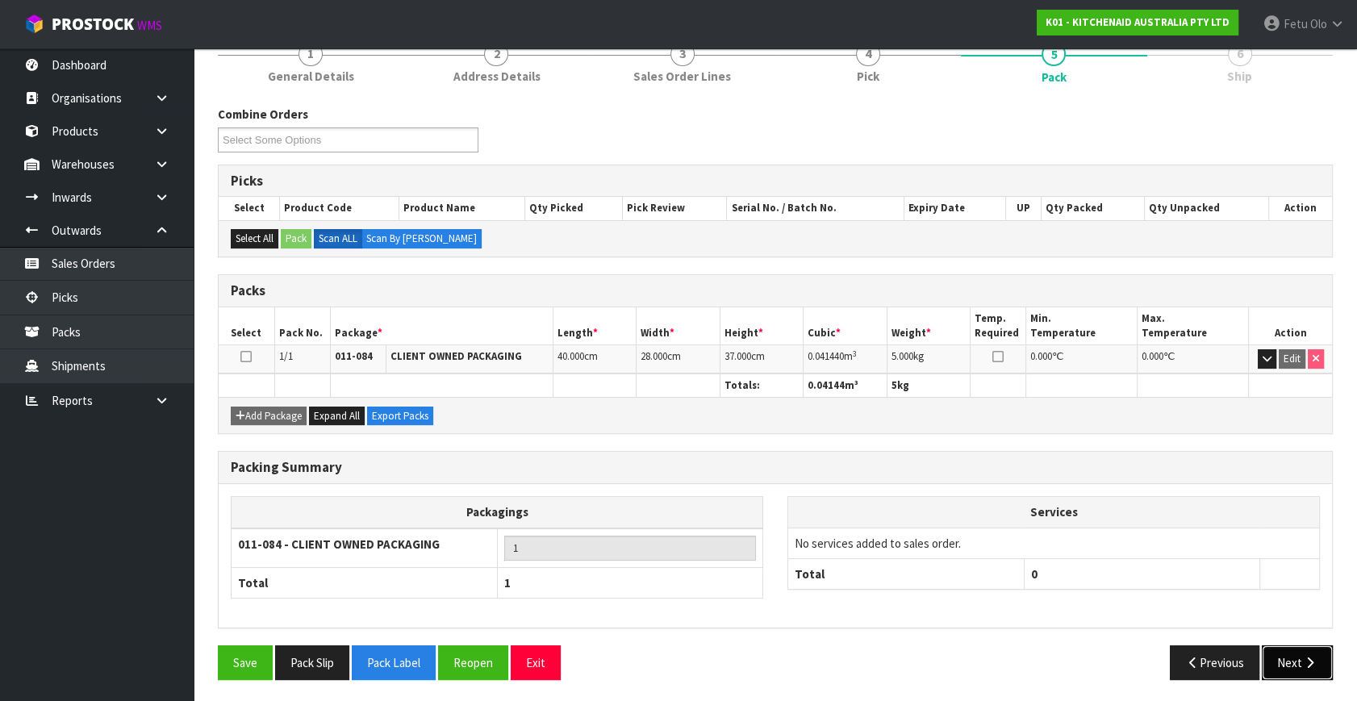
click at [1296, 657] on button "Next" at bounding box center [1296, 662] width 71 height 35
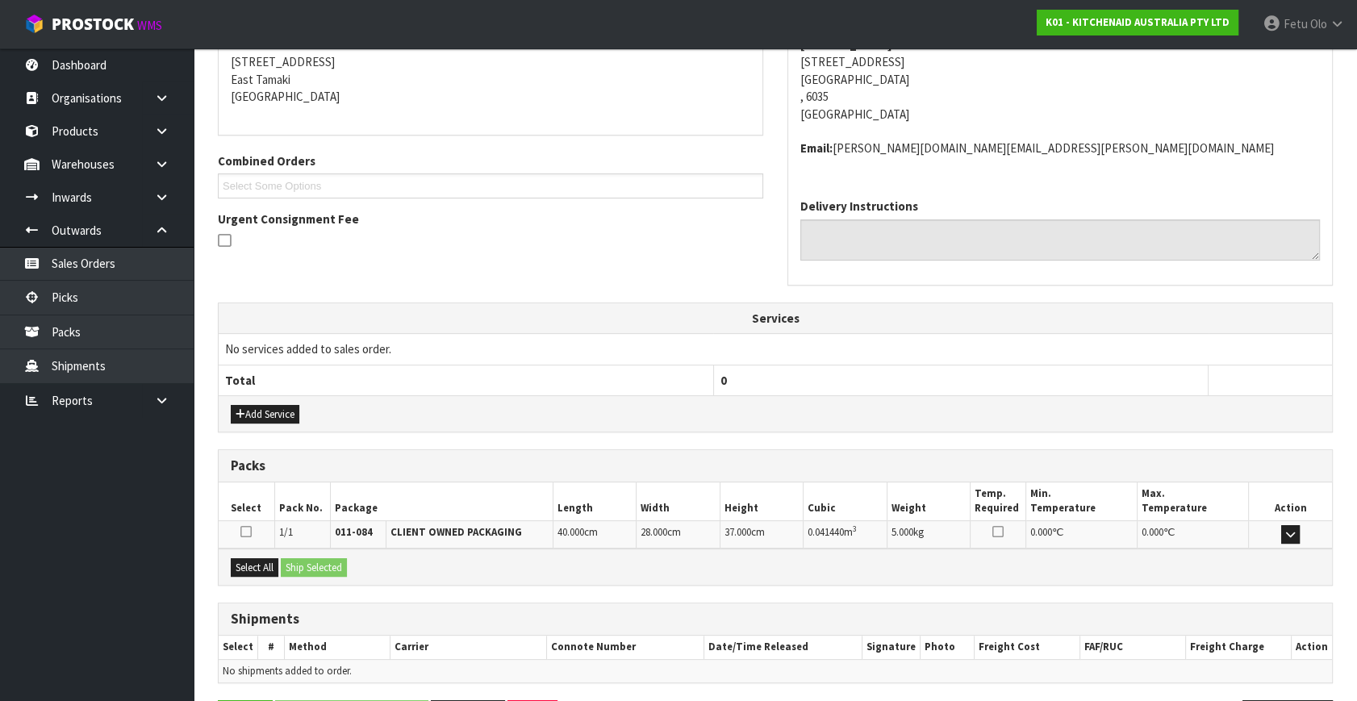
scroll to position [380, 0]
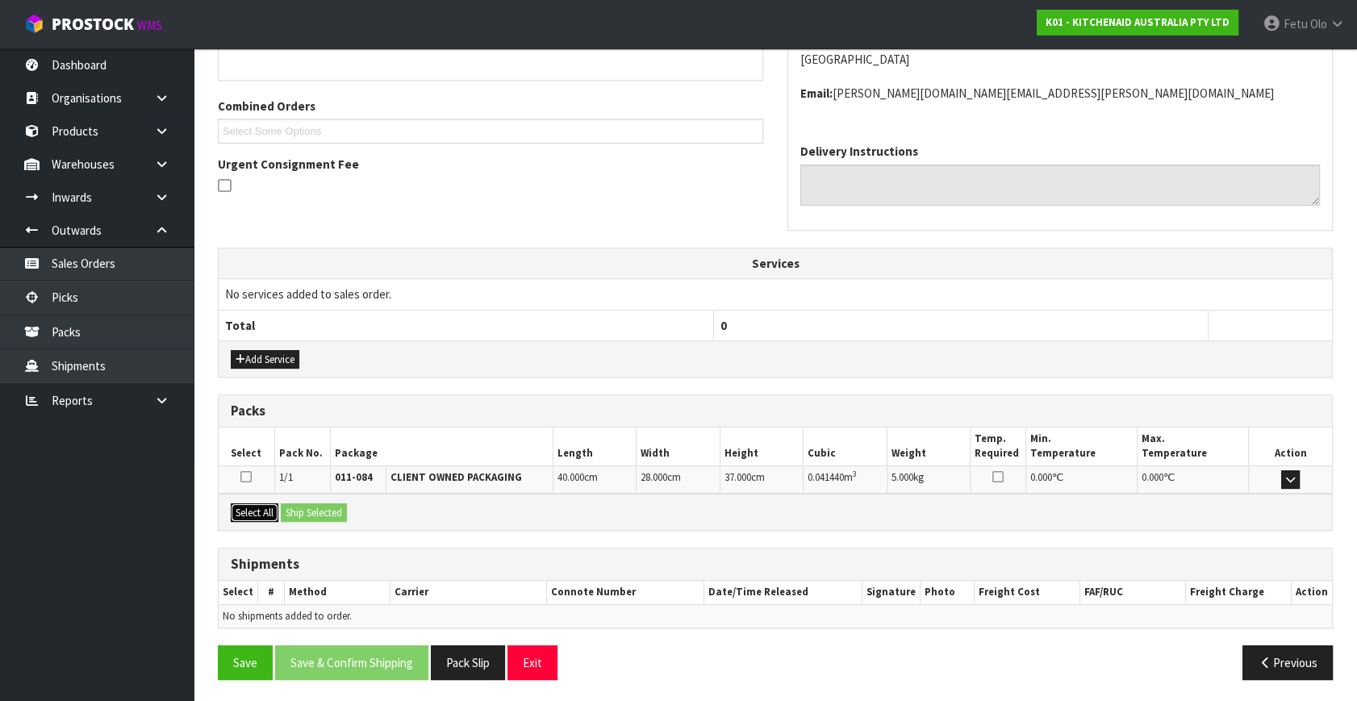
click at [244, 511] on button "Select All" at bounding box center [255, 512] width 48 height 19
click at [303, 512] on button "Ship Selected" at bounding box center [314, 512] width 66 height 19
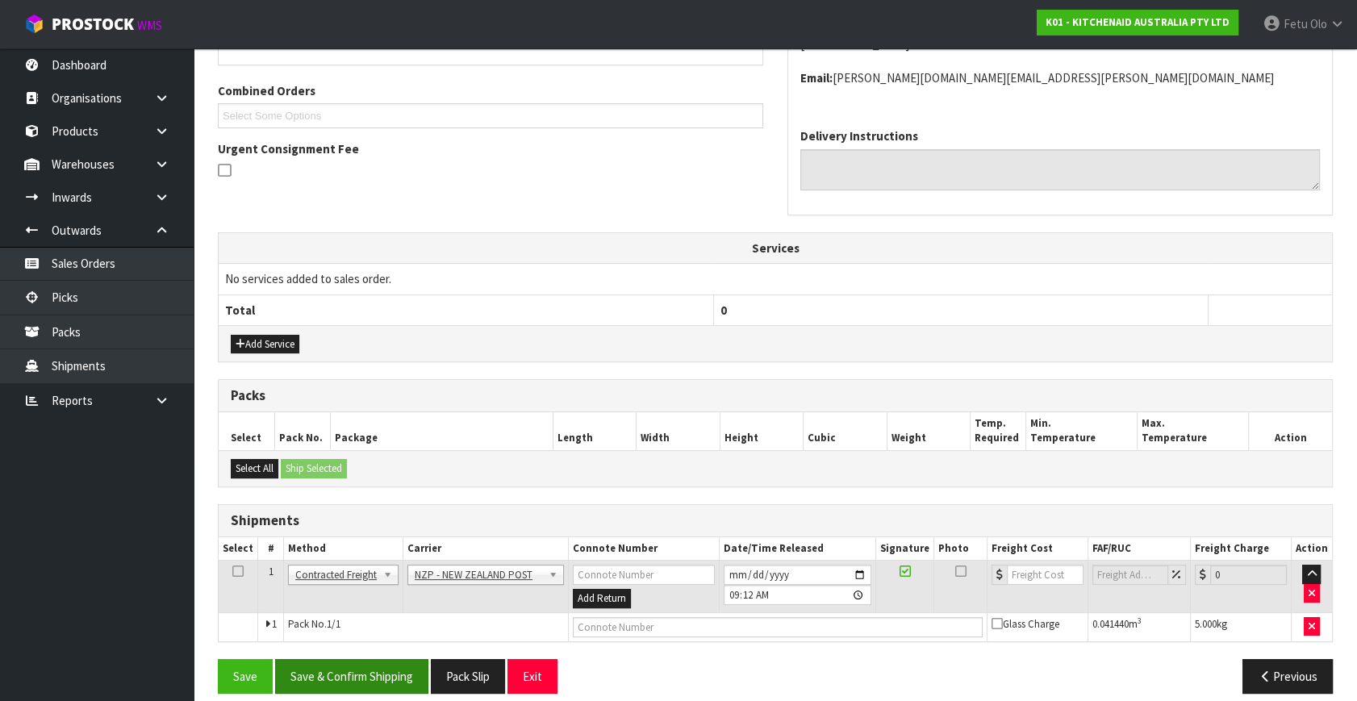
scroll to position [409, 0]
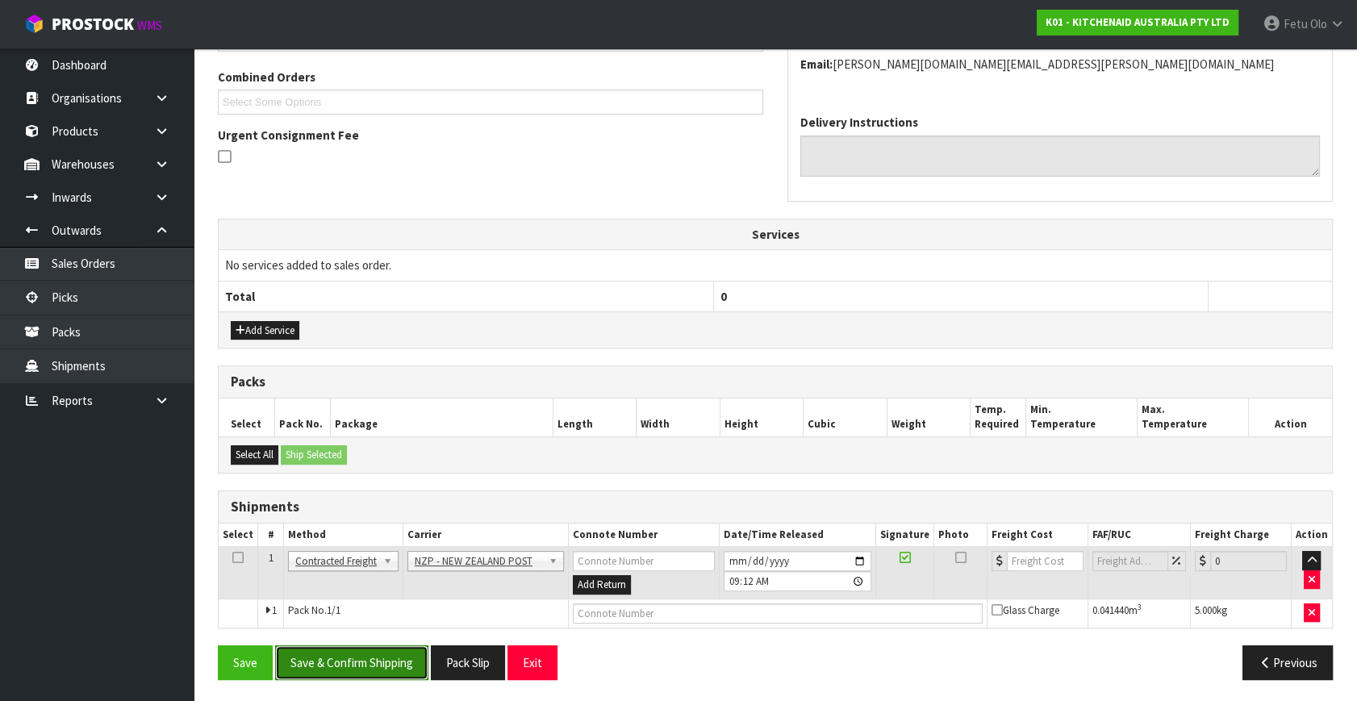
click at [397, 653] on button "Save & Confirm Shipping" at bounding box center [351, 662] width 153 height 35
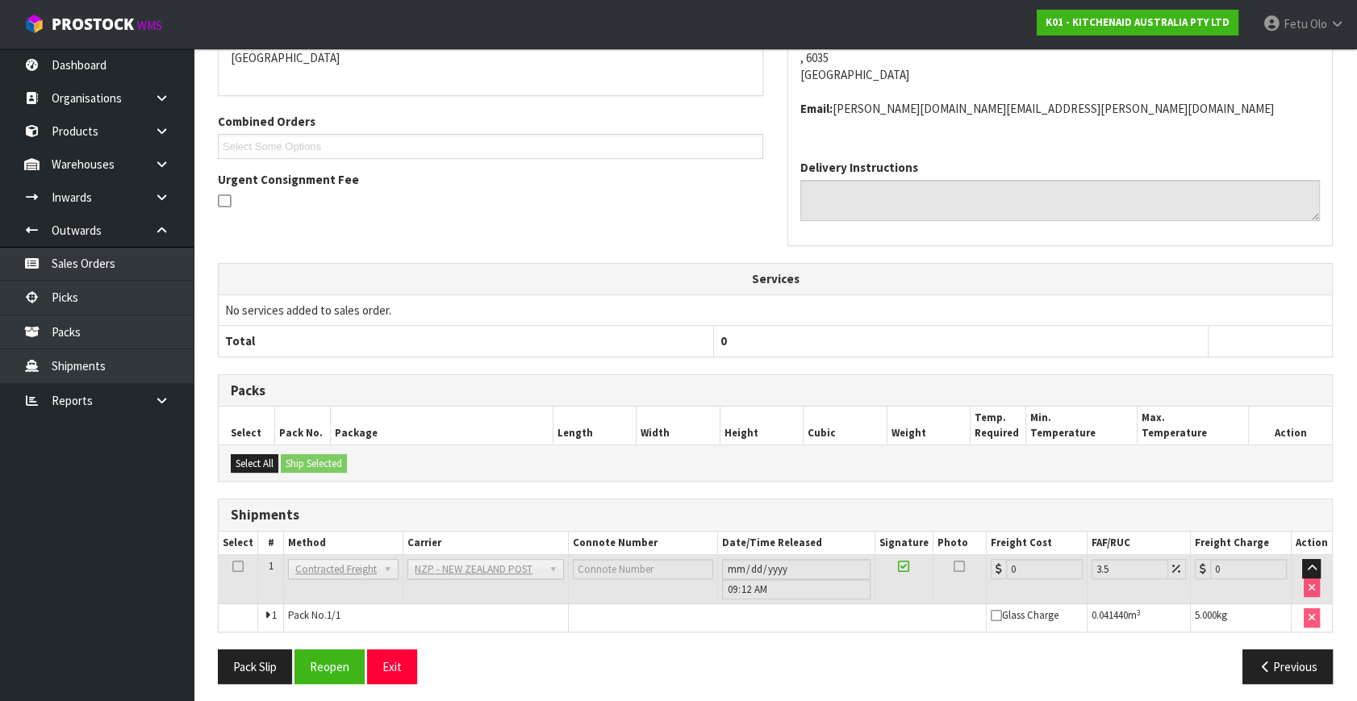
scroll to position [386, 0]
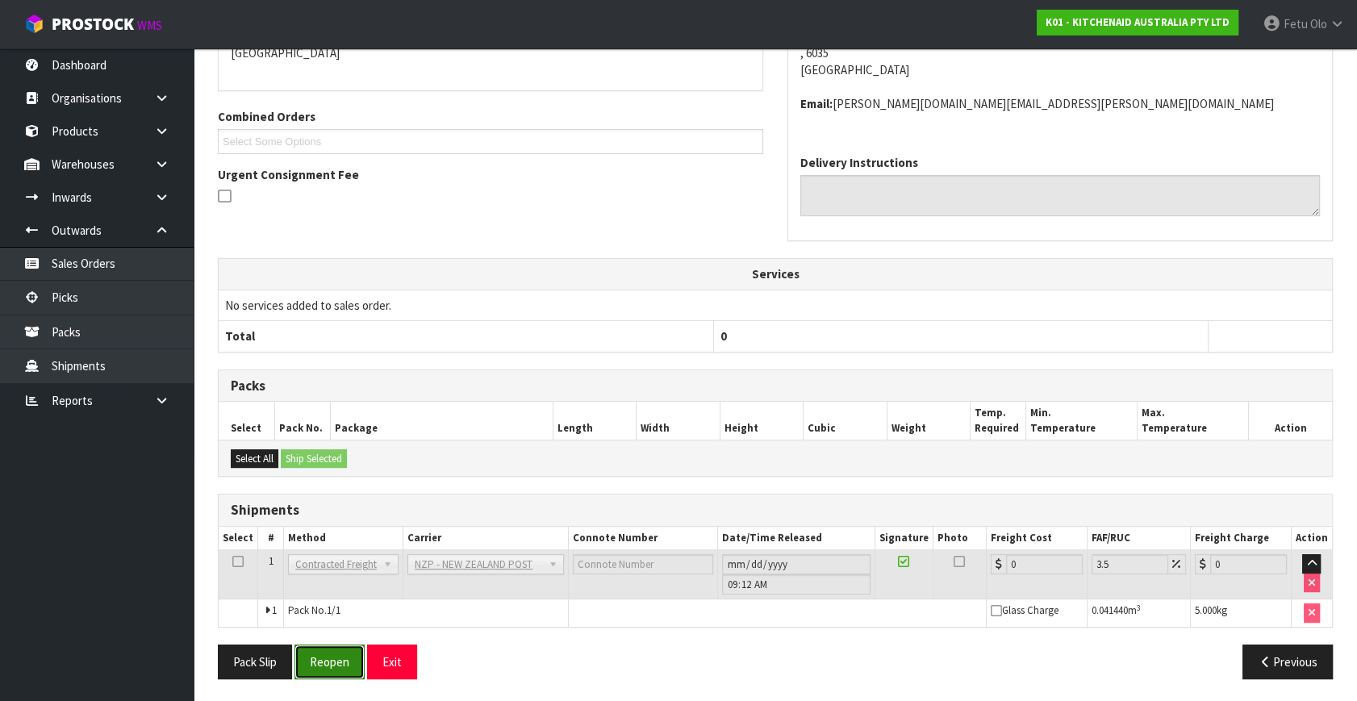
drag, startPoint x: 318, startPoint y: 662, endPoint x: 326, endPoint y: 655, distance: 10.9
click at [318, 661] on button "Reopen" at bounding box center [329, 661] width 70 height 35
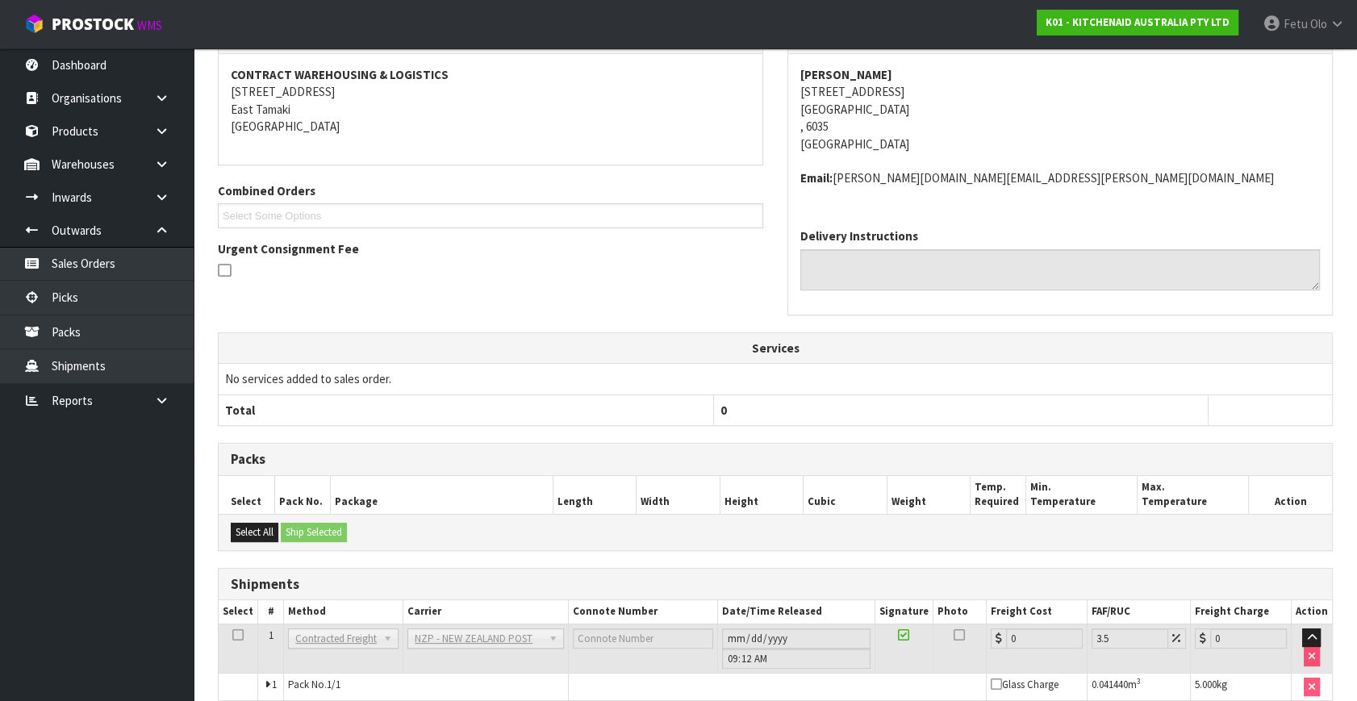
scroll to position [369, 0]
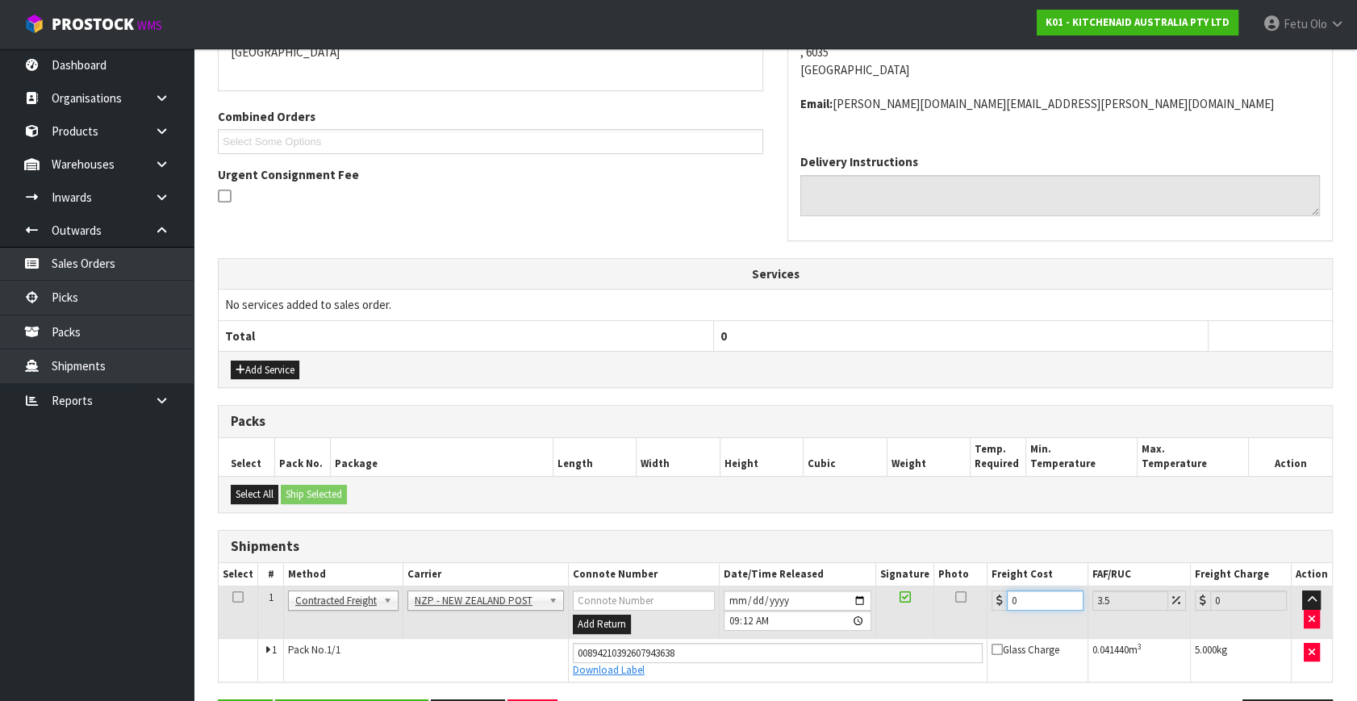
drag, startPoint x: 911, startPoint y: 623, endPoint x: 857, endPoint y: 636, distance: 55.0
click at [858, 636] on tbody "1 Client Local Pickup Customer Local Pickup Company Freight Contracted Freight …" at bounding box center [775, 633] width 1113 height 95
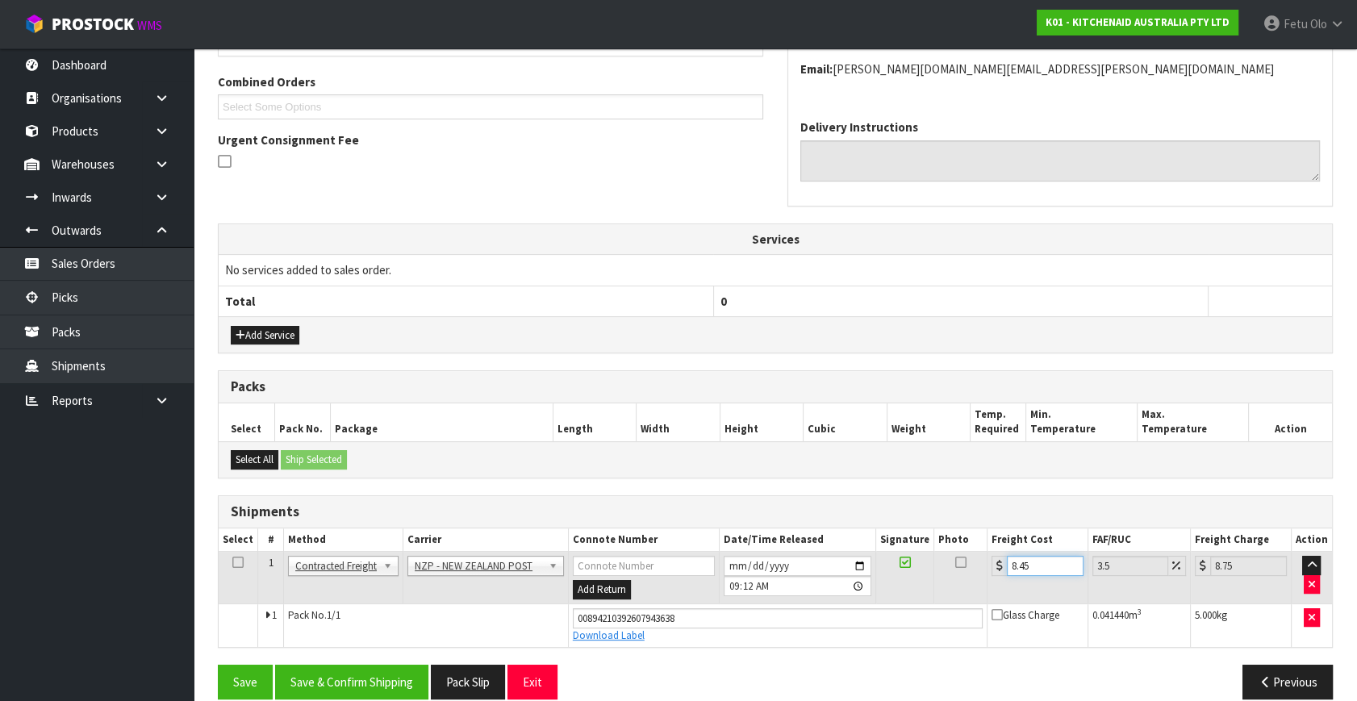
scroll to position [423, 0]
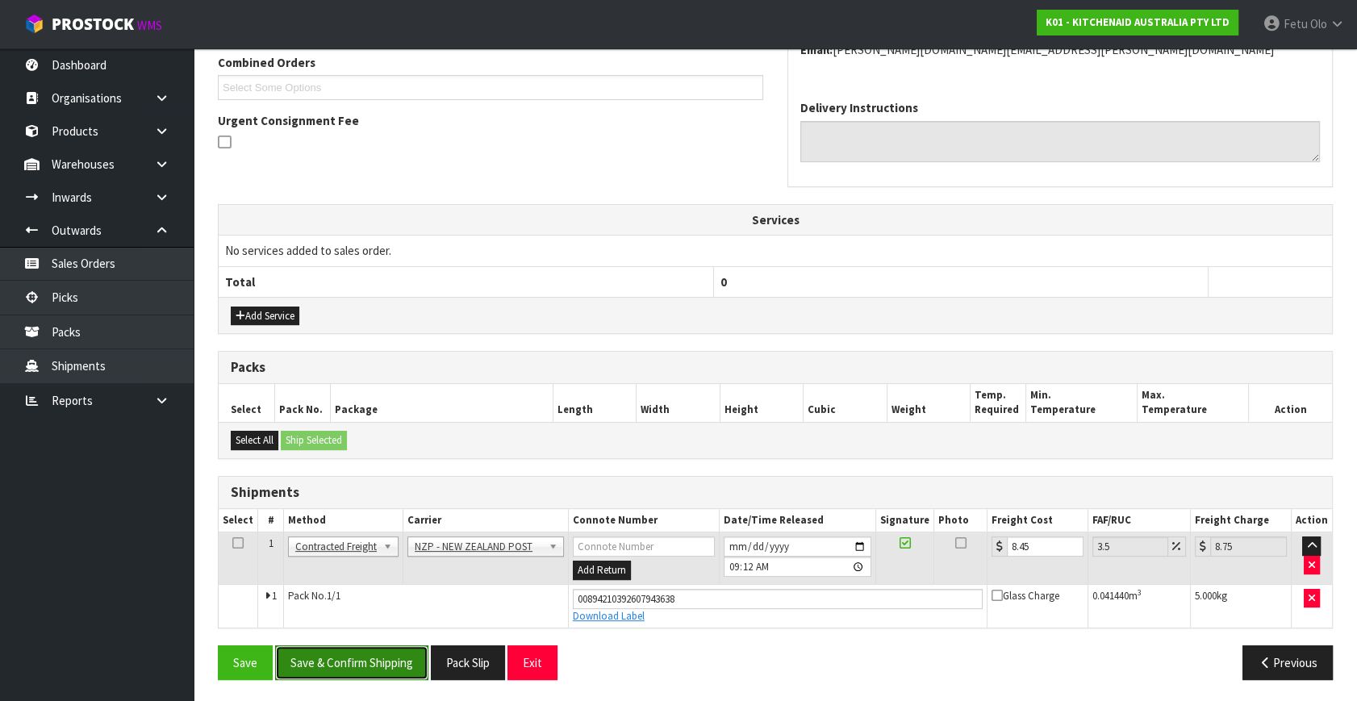
click at [386, 673] on button "Save & Confirm Shipping" at bounding box center [351, 662] width 153 height 35
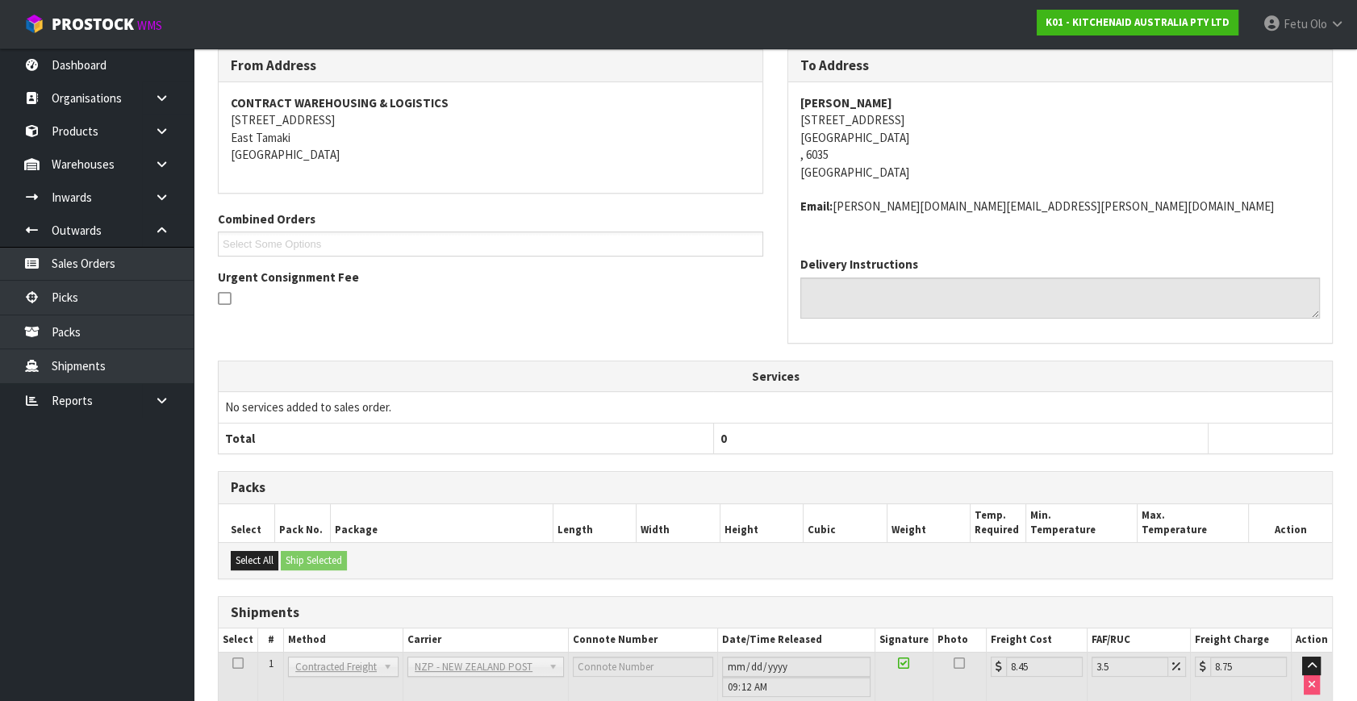
scroll to position [379, 0]
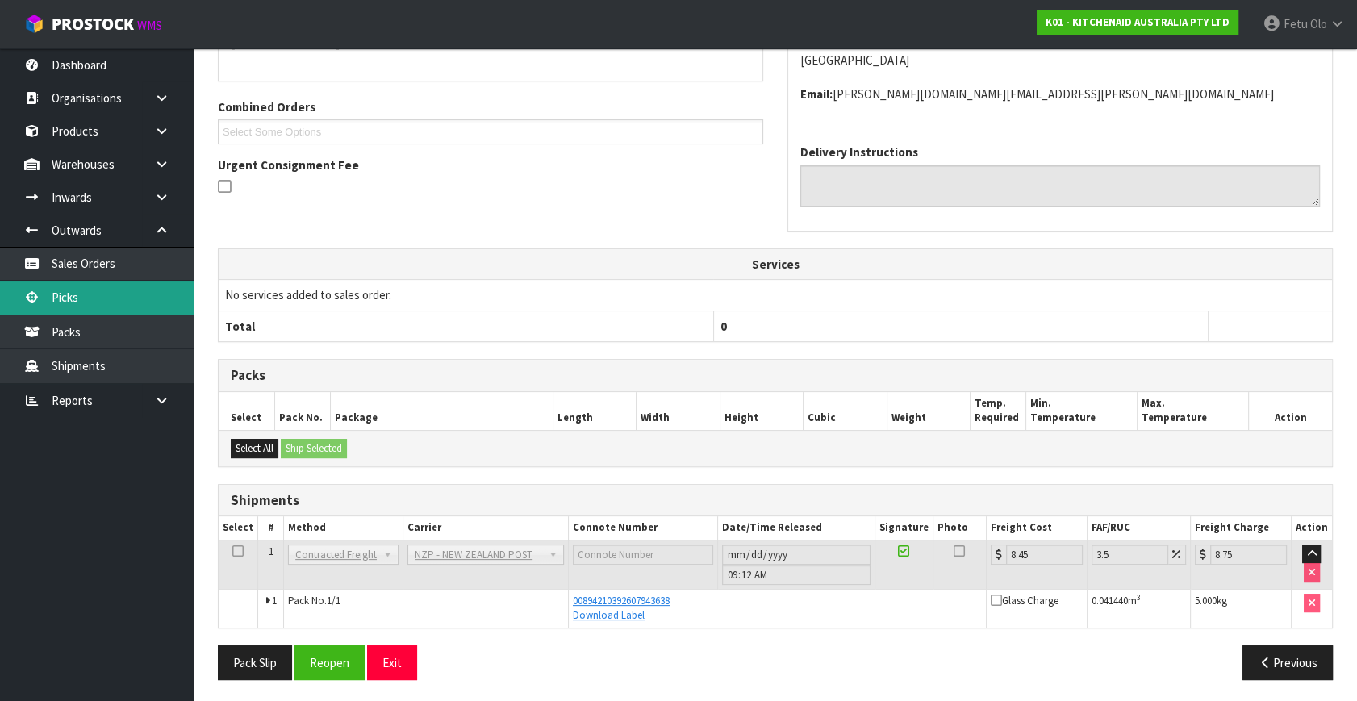
click at [51, 298] on link "Picks" at bounding box center [97, 297] width 194 height 33
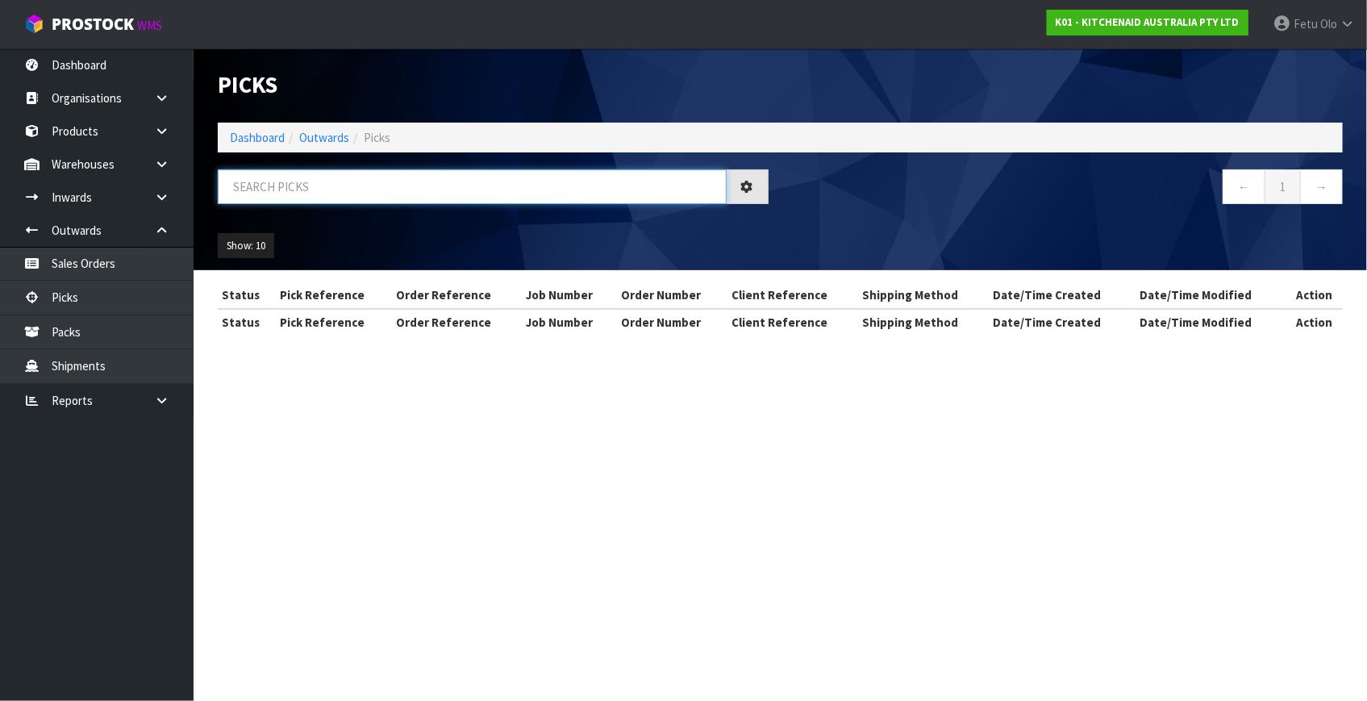
click at [403, 190] on input "text" at bounding box center [472, 186] width 509 height 35
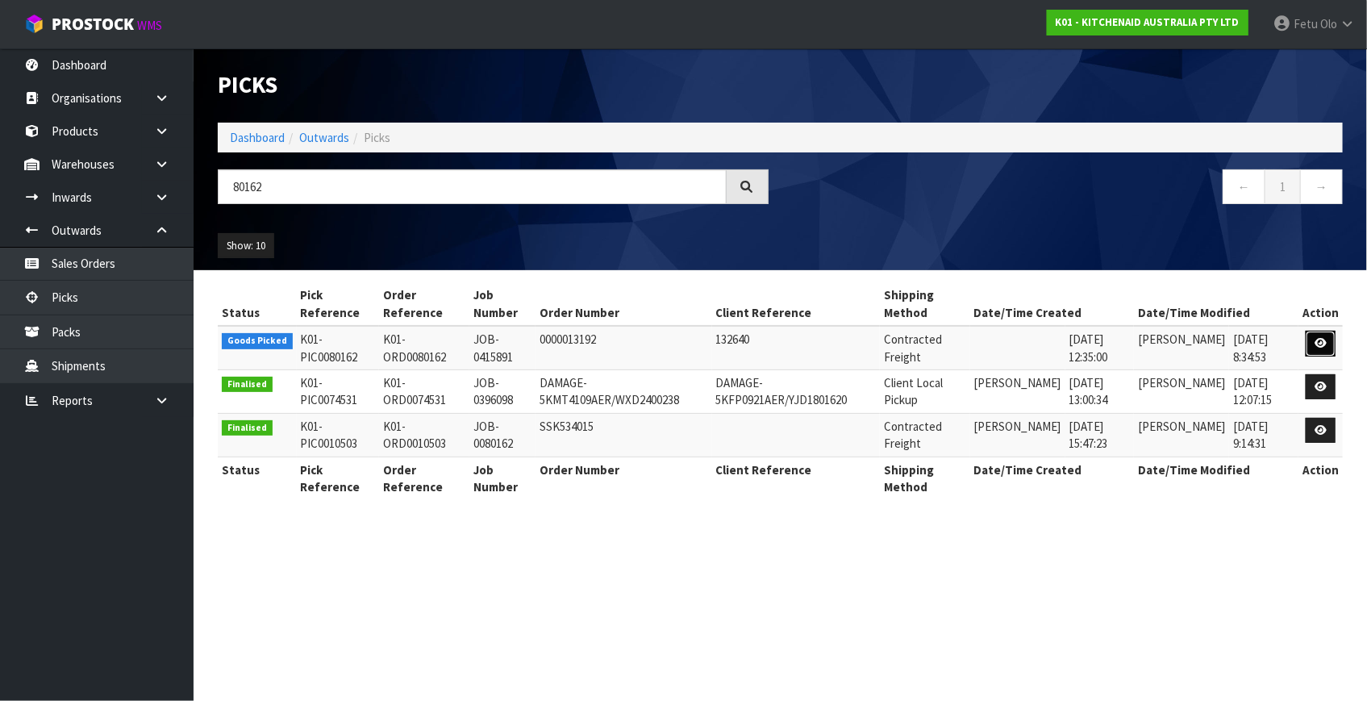
click at [1316, 346] on icon at bounding box center [1321, 343] width 12 height 10
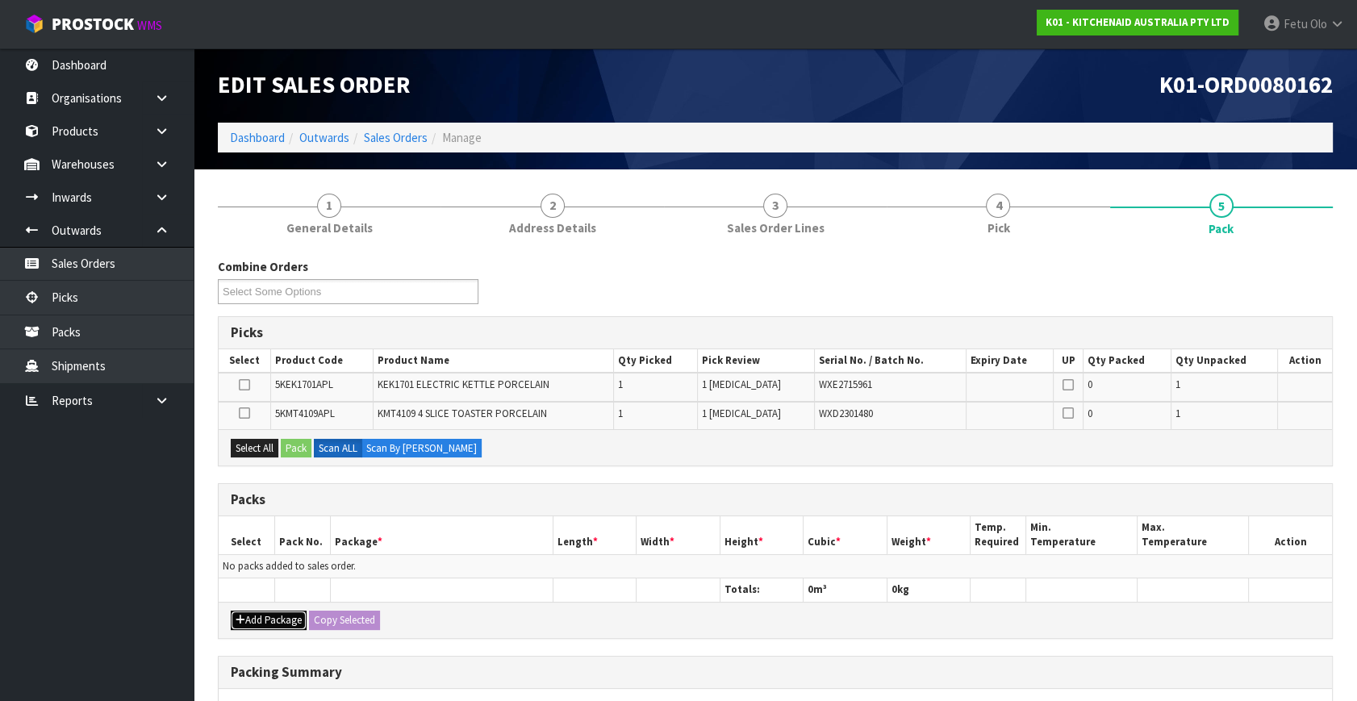
click at [258, 619] on button "Add Package" at bounding box center [269, 620] width 76 height 19
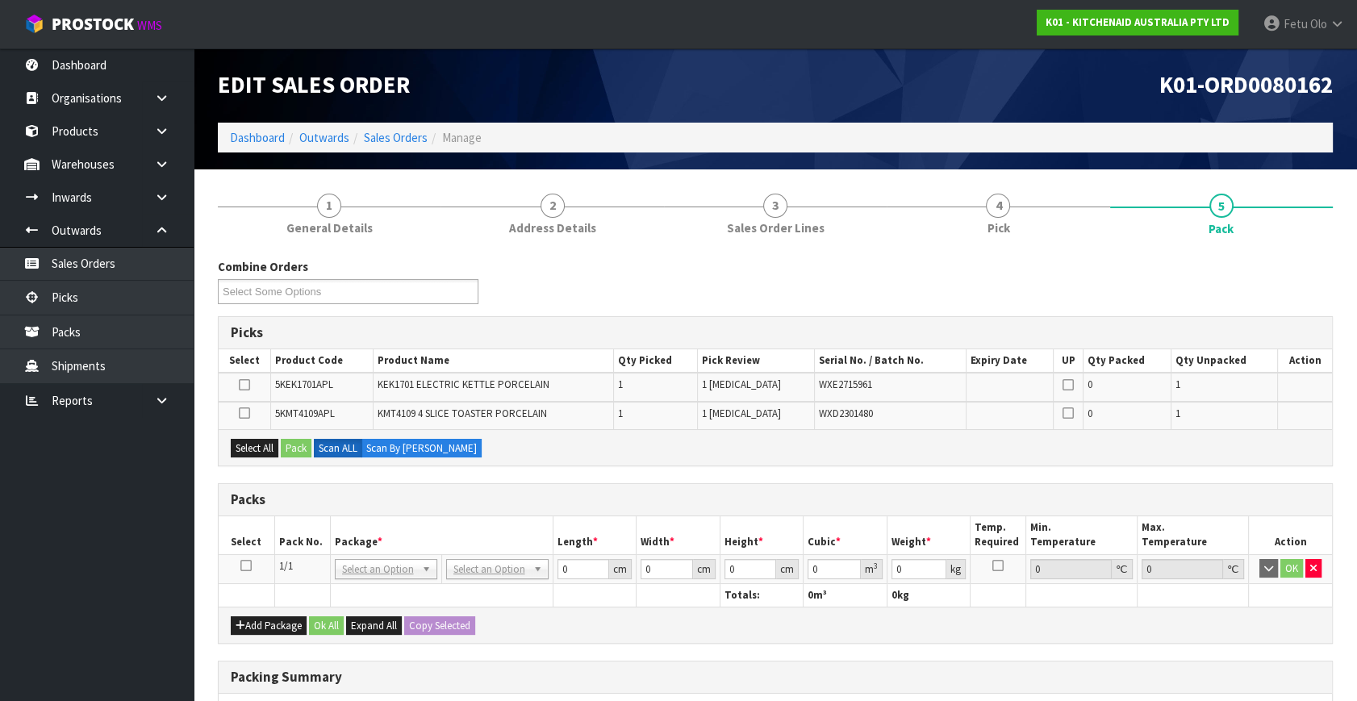
click at [244, 565] on icon at bounding box center [245, 565] width 11 height 1
click at [302, 539] on th "Pack No." at bounding box center [302, 535] width 56 height 38
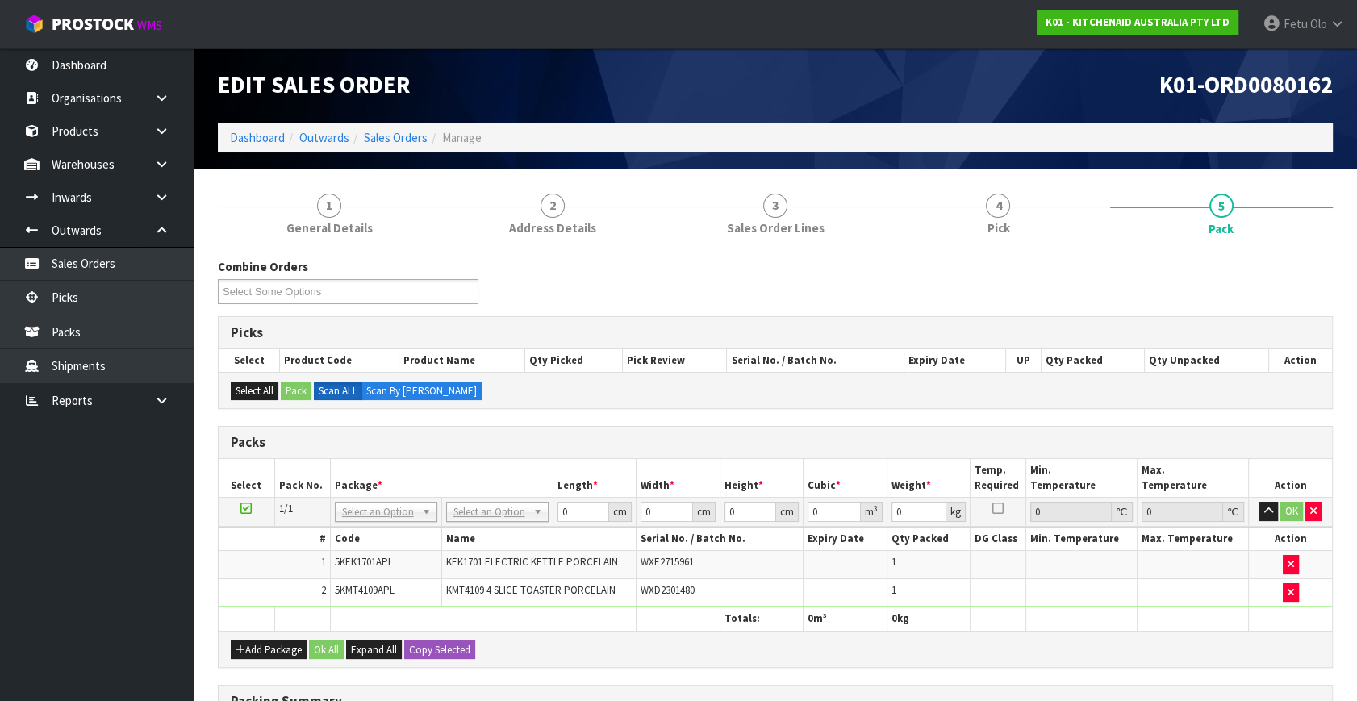
drag, startPoint x: 361, startPoint y: 512, endPoint x: 365, endPoint y: 524, distance: 13.0
click at [378, 534] on input "text" at bounding box center [385, 533] width 94 height 20
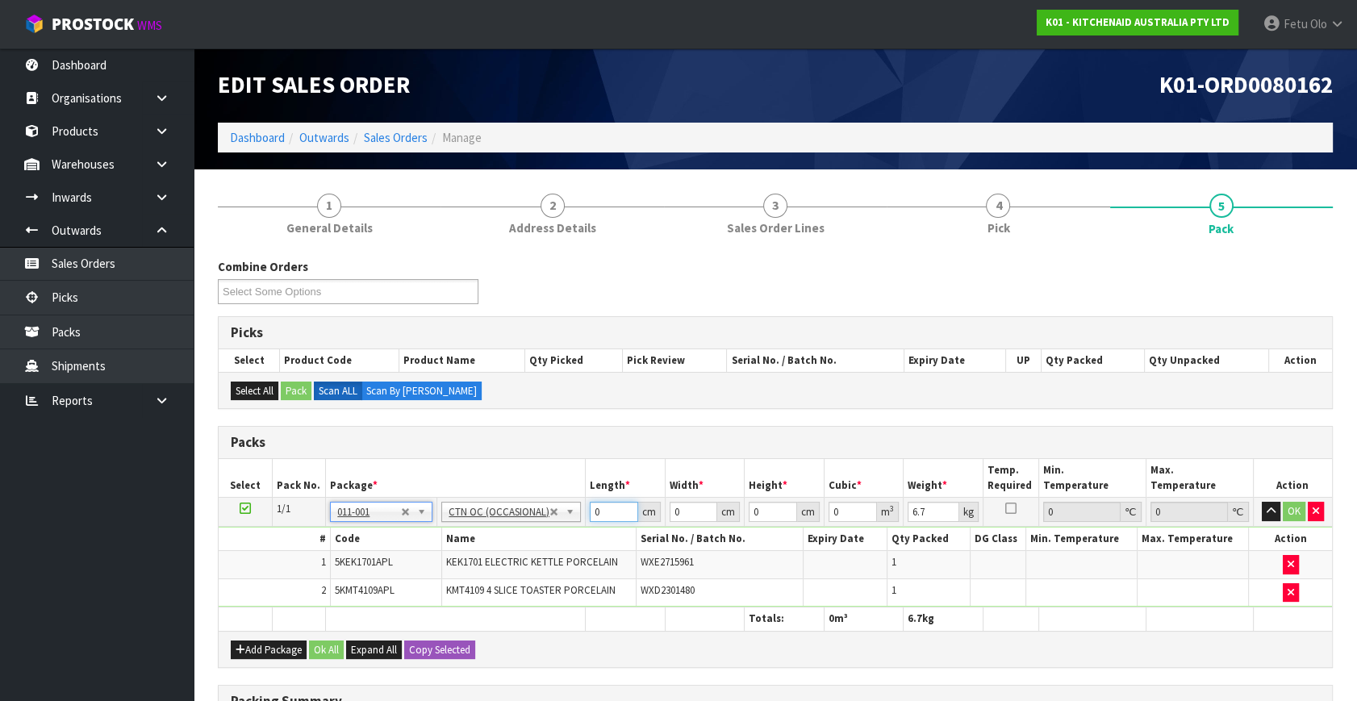
drag, startPoint x: 461, startPoint y: 567, endPoint x: 455, endPoint y: 573, distance: 8.6
click at [455, 573] on tbody "1/1 NONE 007-001 007-002 007-004 007-009 007-013 007-014 007-015 007-017 007-01…" at bounding box center [775, 553] width 1113 height 110
click button "OK" at bounding box center [1293, 511] width 23 height 19
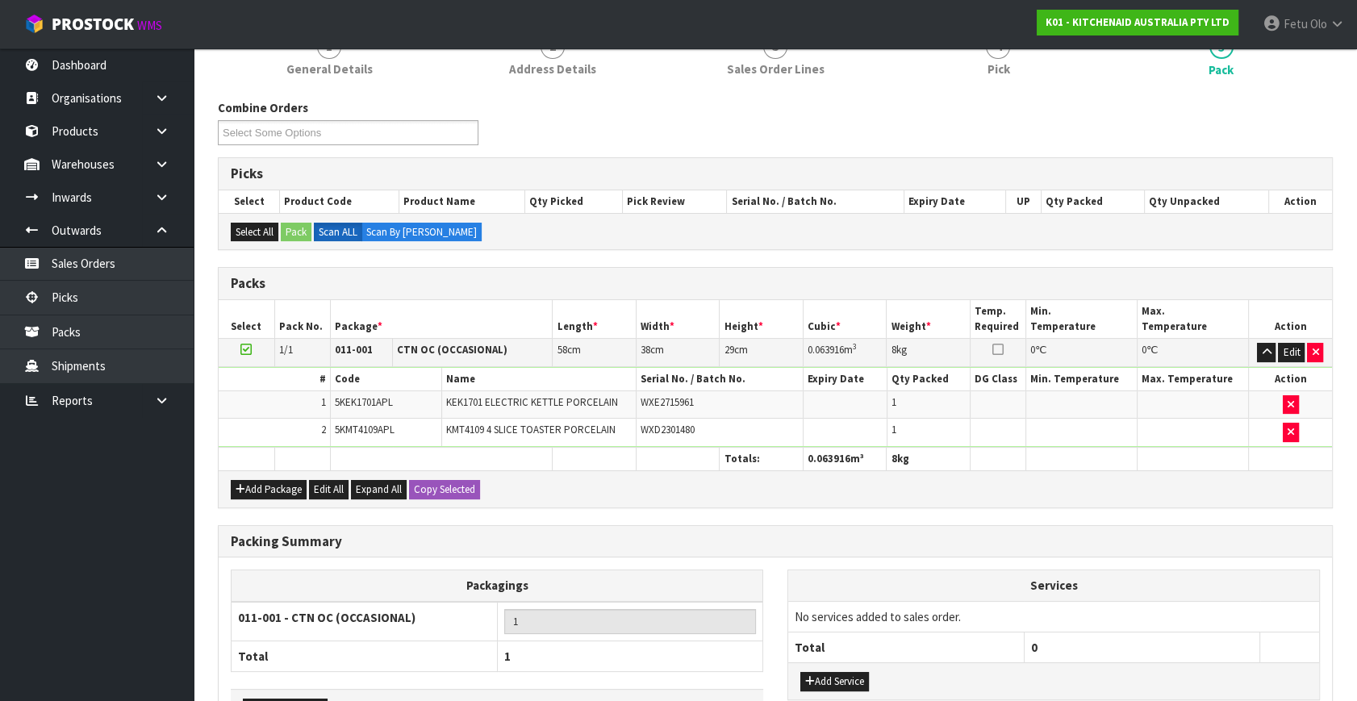
scroll to position [267, 0]
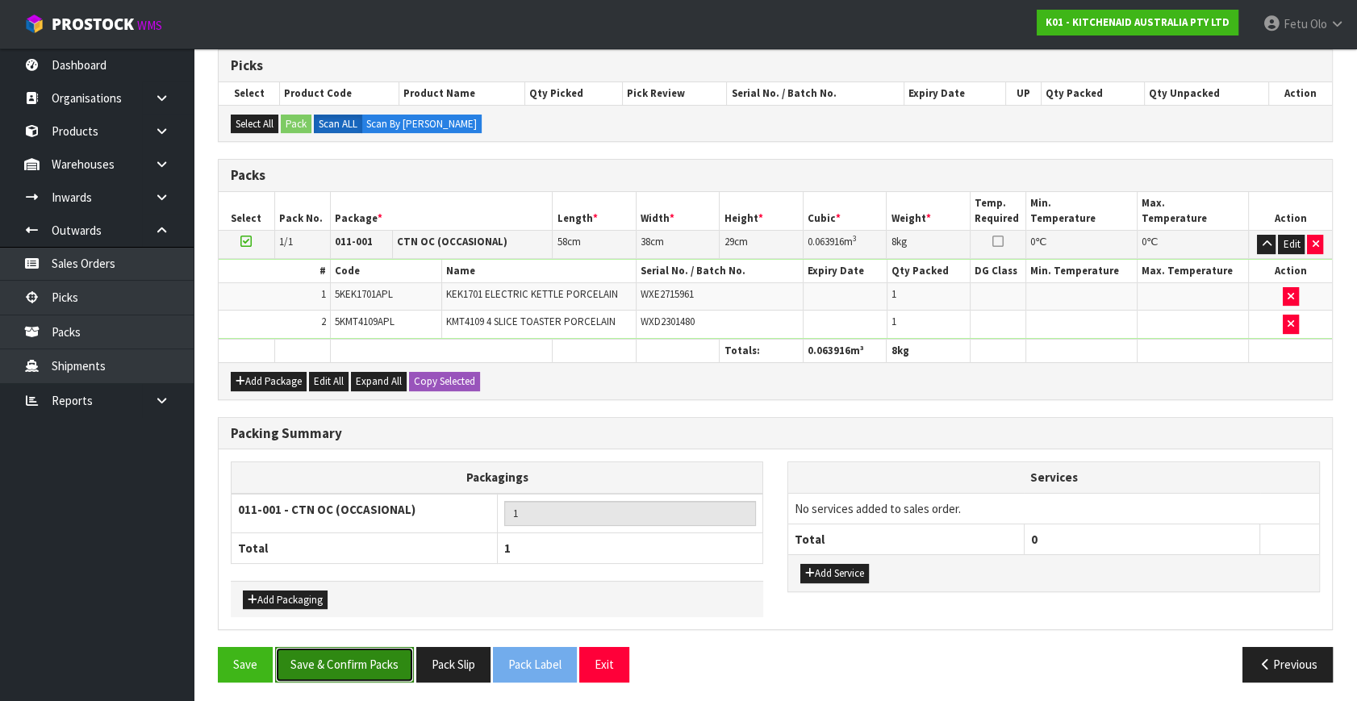
click at [353, 651] on button "Save & Confirm Packs" at bounding box center [344, 664] width 139 height 35
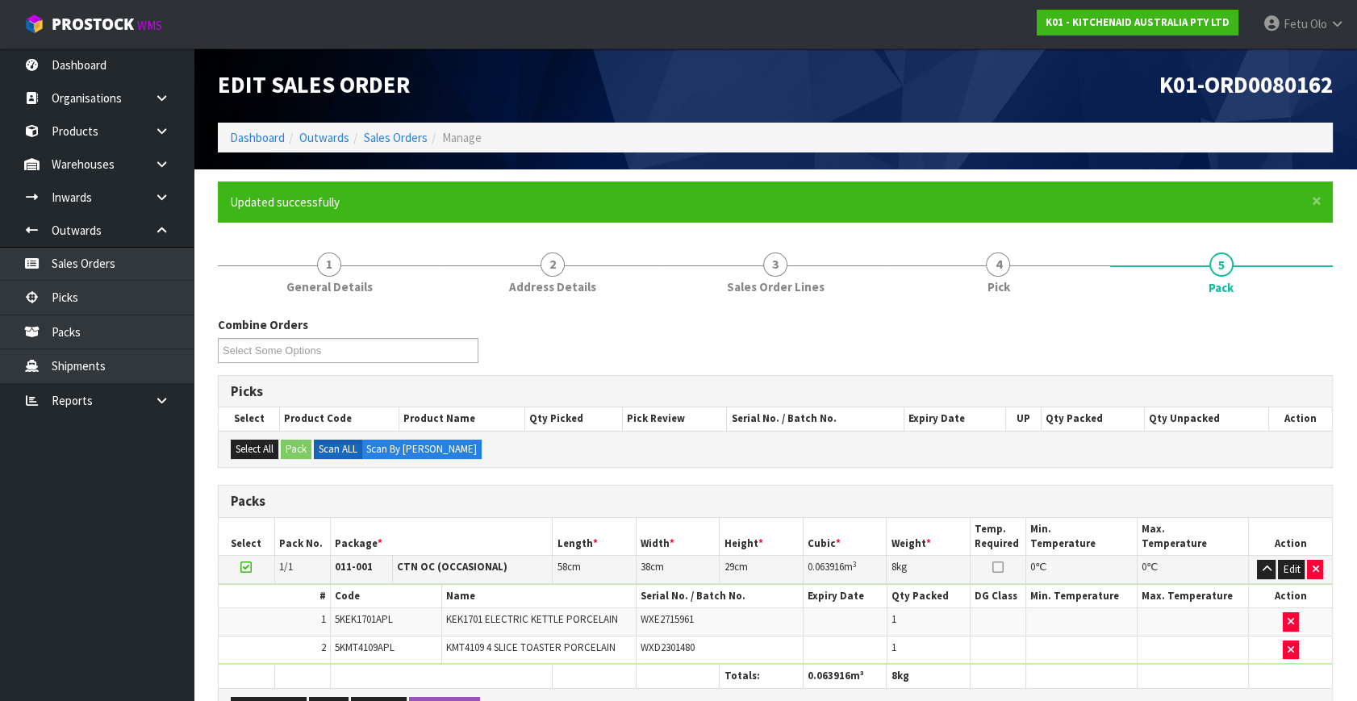
scroll to position [211, 0]
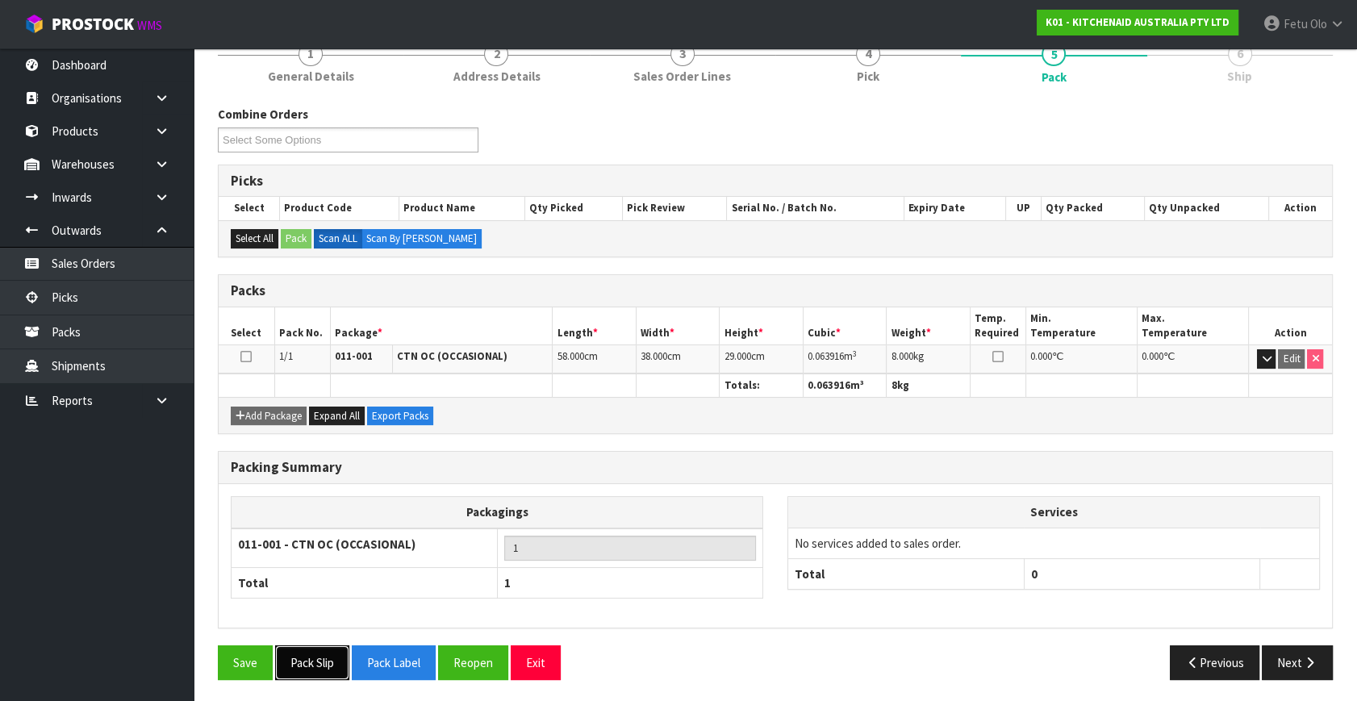
click at [300, 665] on button "Pack Slip" at bounding box center [312, 662] width 74 height 35
click at [1282, 661] on button "Next" at bounding box center [1296, 662] width 71 height 35
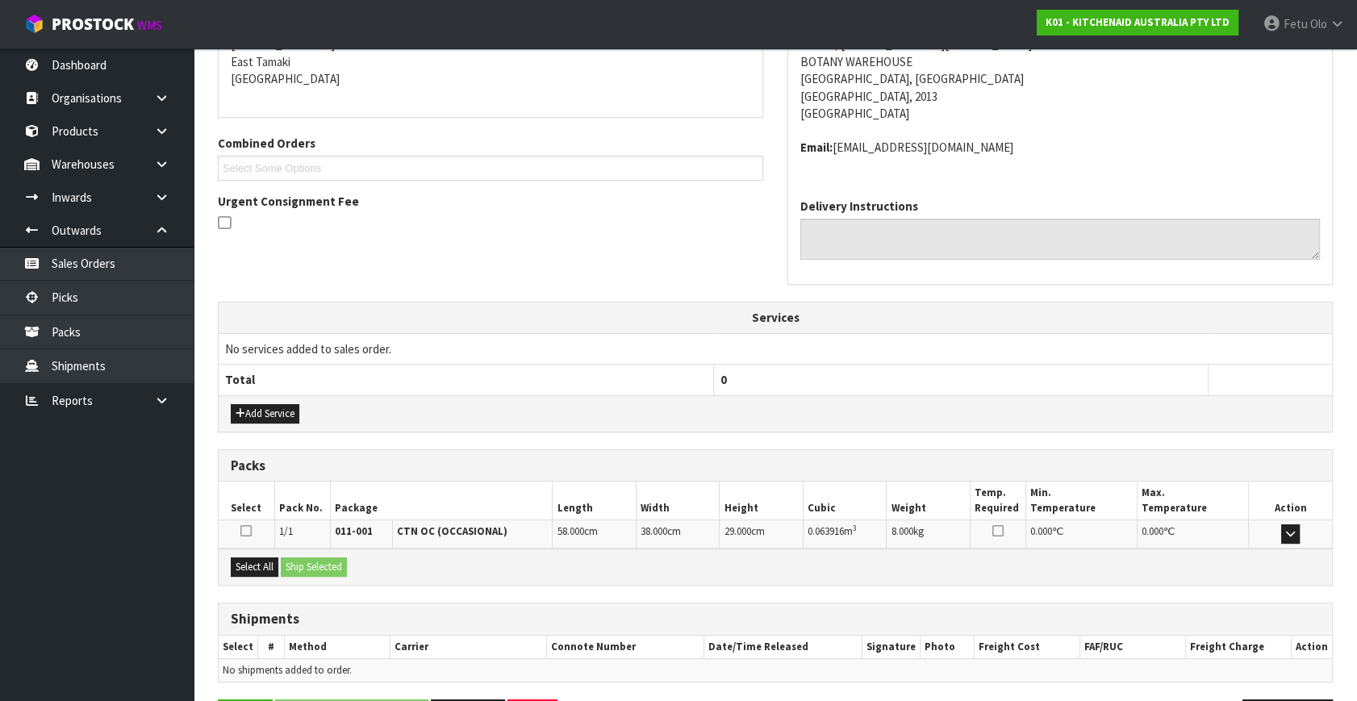
scroll to position [397, 0]
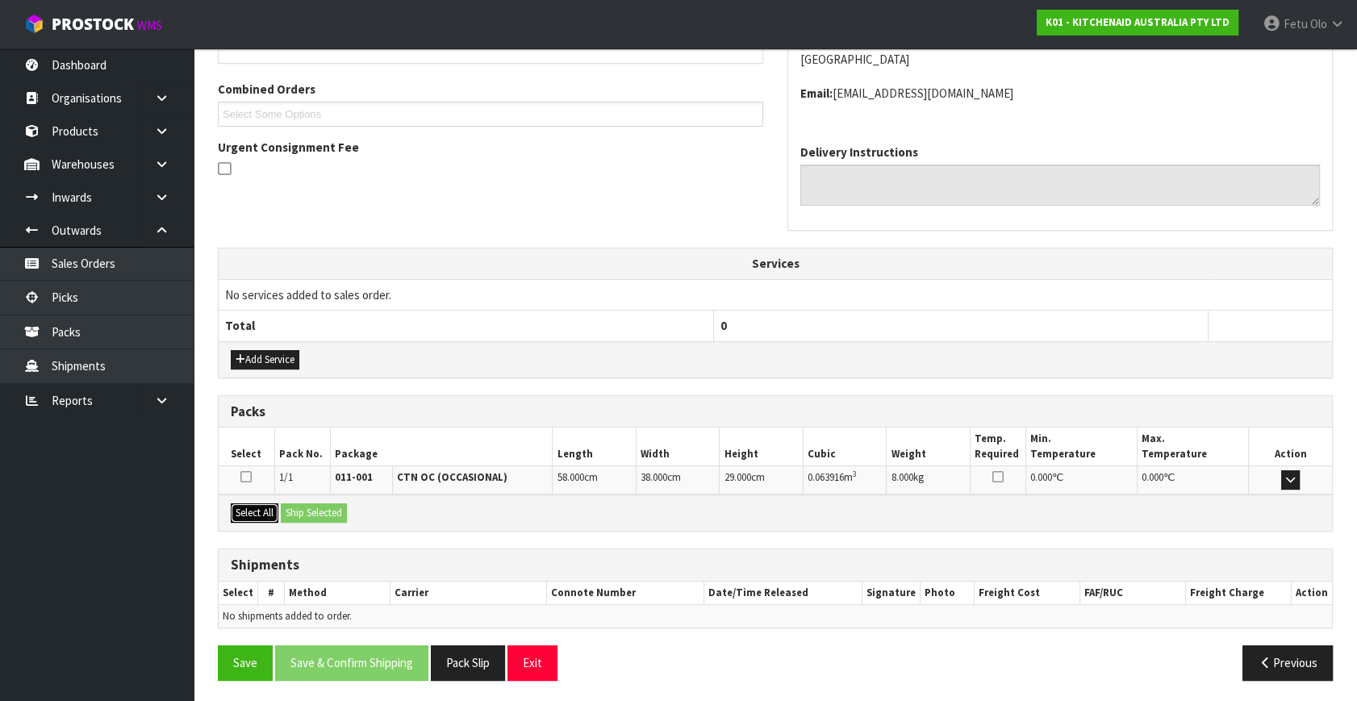
drag, startPoint x: 261, startPoint y: 507, endPoint x: 303, endPoint y: 507, distance: 42.7
click at [261, 507] on button "Select All" at bounding box center [255, 512] width 48 height 19
click at [312, 504] on button "Ship Selected" at bounding box center [314, 512] width 66 height 19
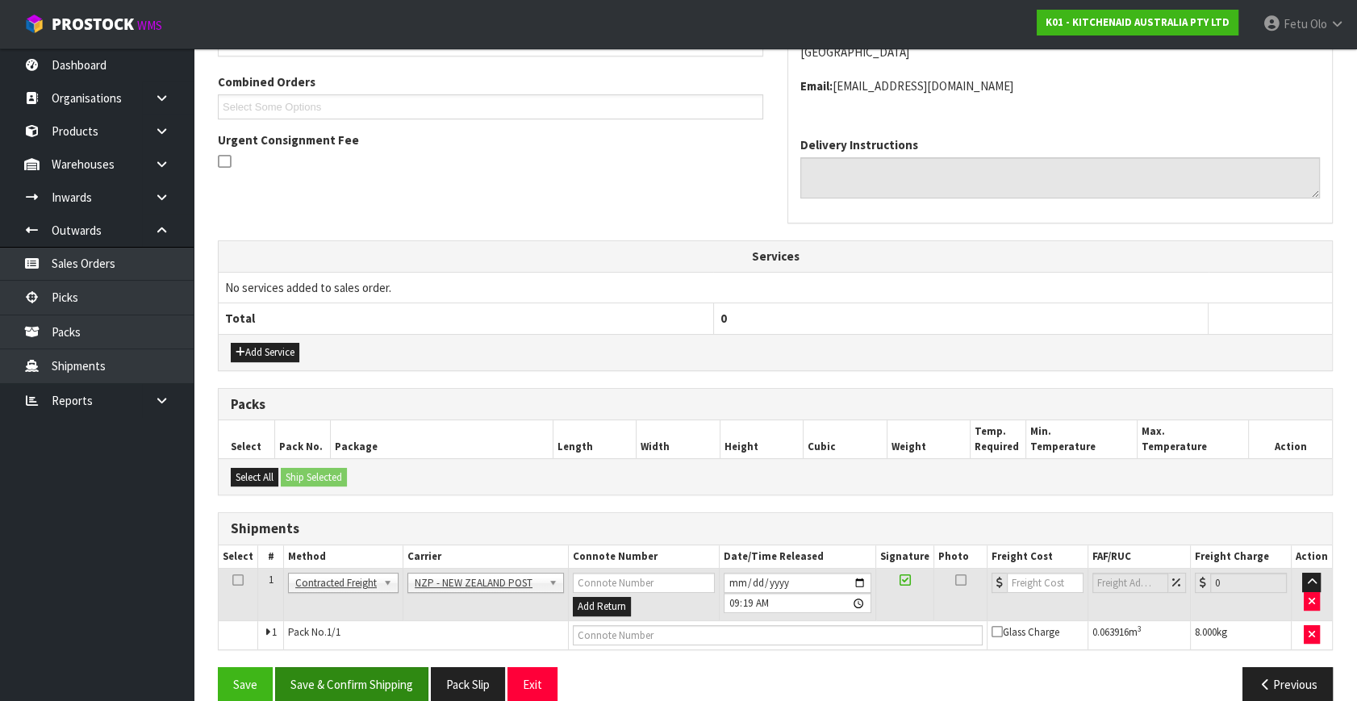
scroll to position [426, 0]
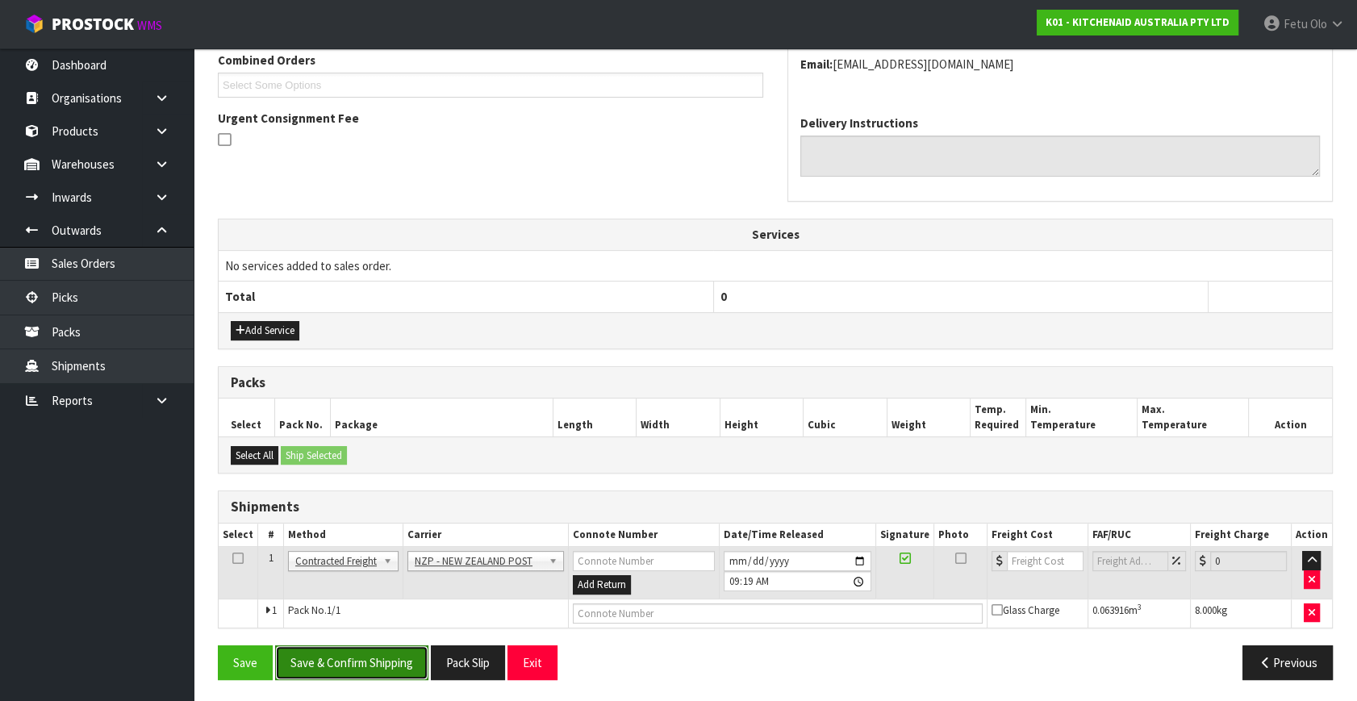
click at [371, 645] on button "Save & Confirm Shipping" at bounding box center [351, 662] width 153 height 35
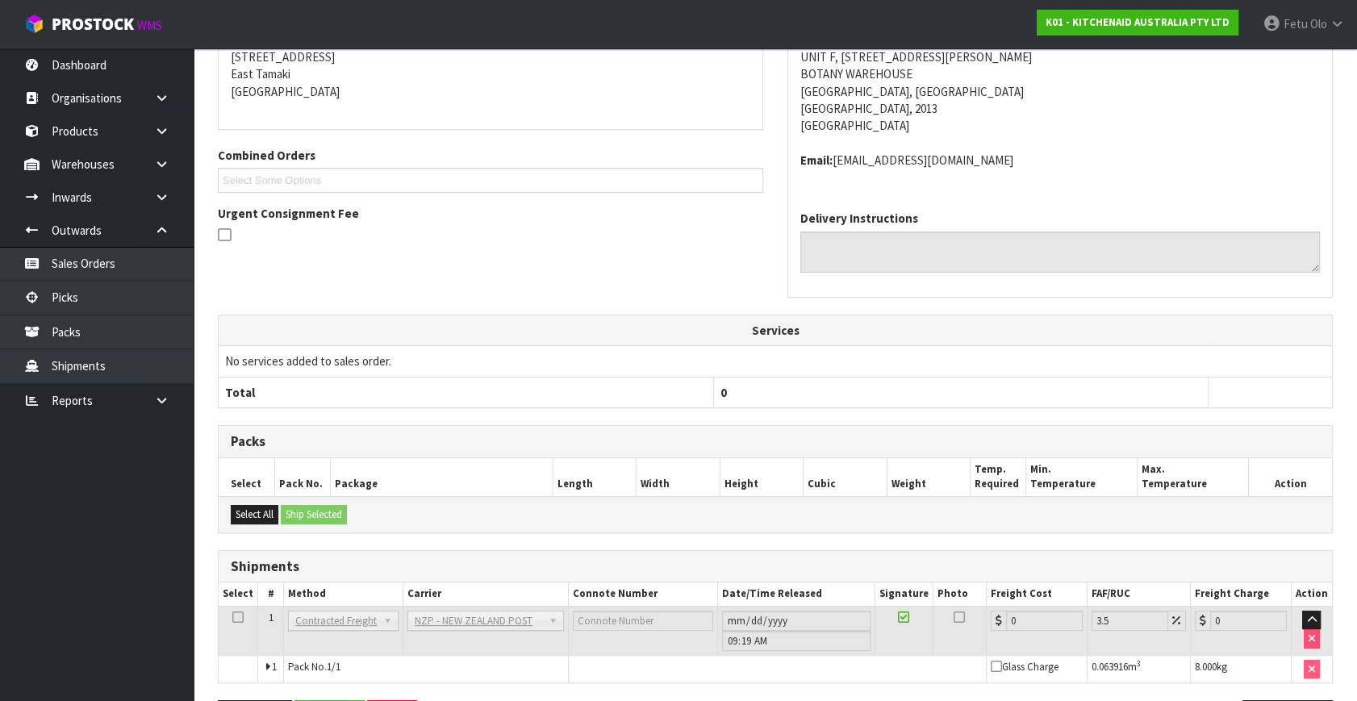
scroll to position [403, 0]
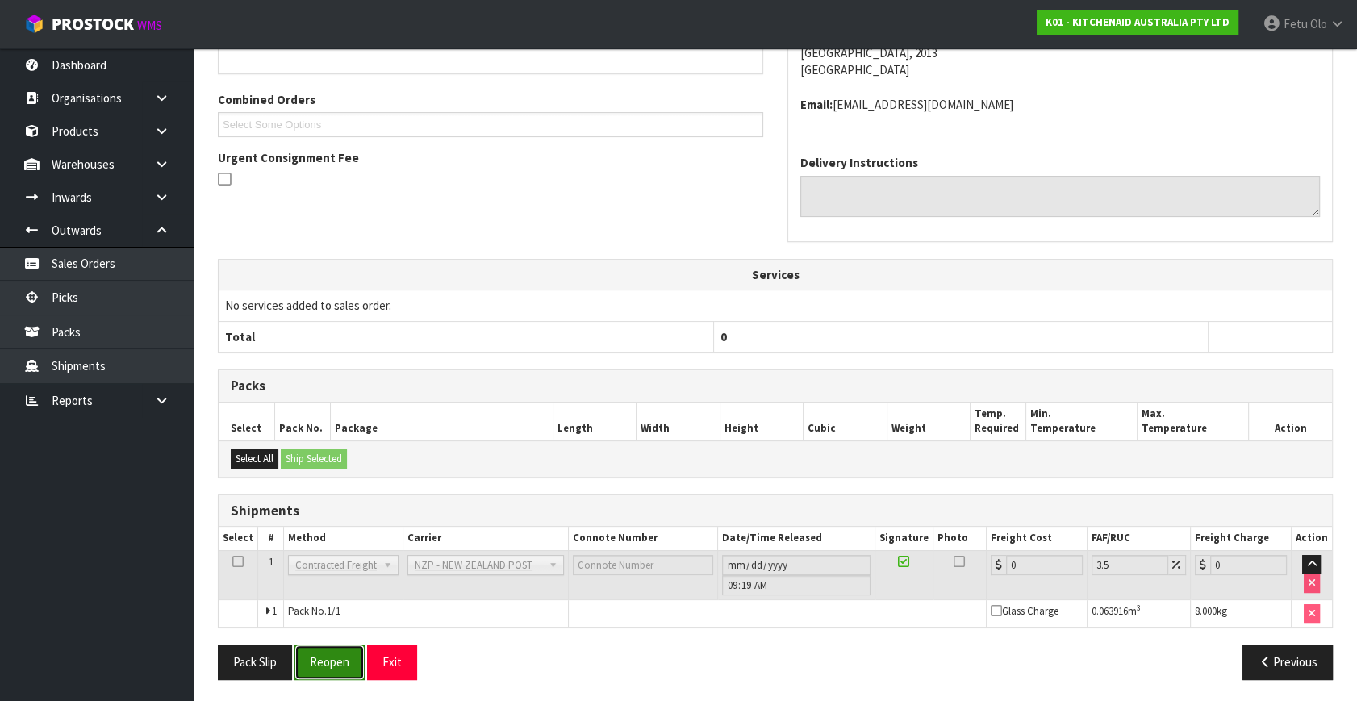
click at [318, 652] on button "Reopen" at bounding box center [329, 661] width 70 height 35
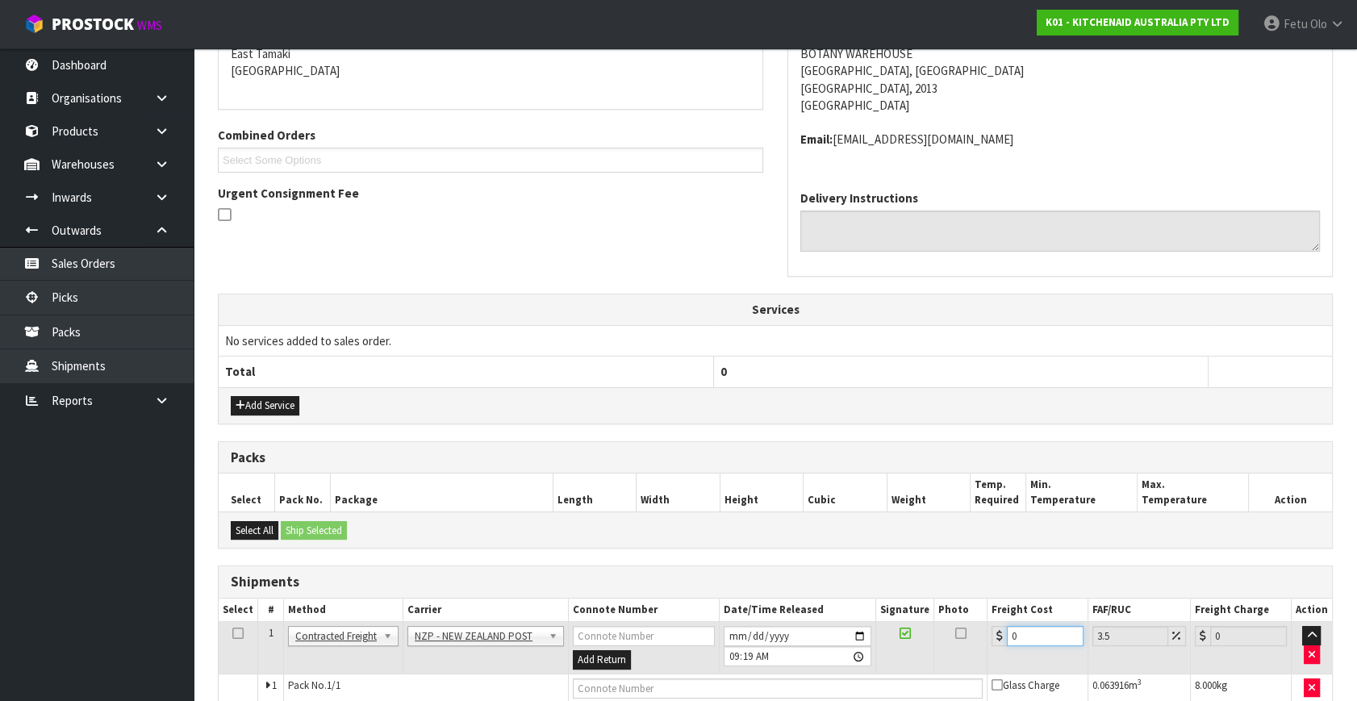
drag, startPoint x: 1030, startPoint y: 691, endPoint x: 944, endPoint y: 674, distance: 87.2
click at [962, 697] on div "From Address CONTRACT WAREHOUSING & LOGISTICS [STREET_ADDRESS] Combined Orders …" at bounding box center [775, 366] width 1115 height 802
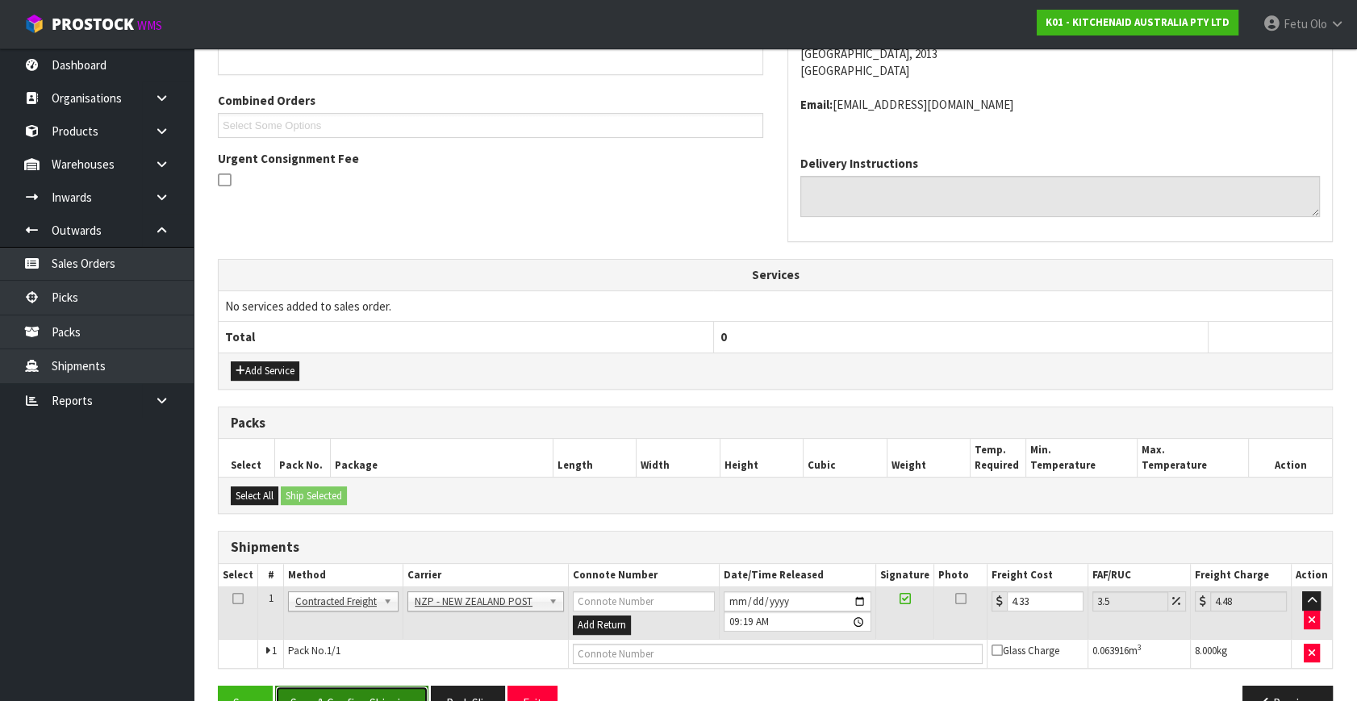
click at [425, 694] on button "Save & Confirm Shipping" at bounding box center [351, 703] width 153 height 35
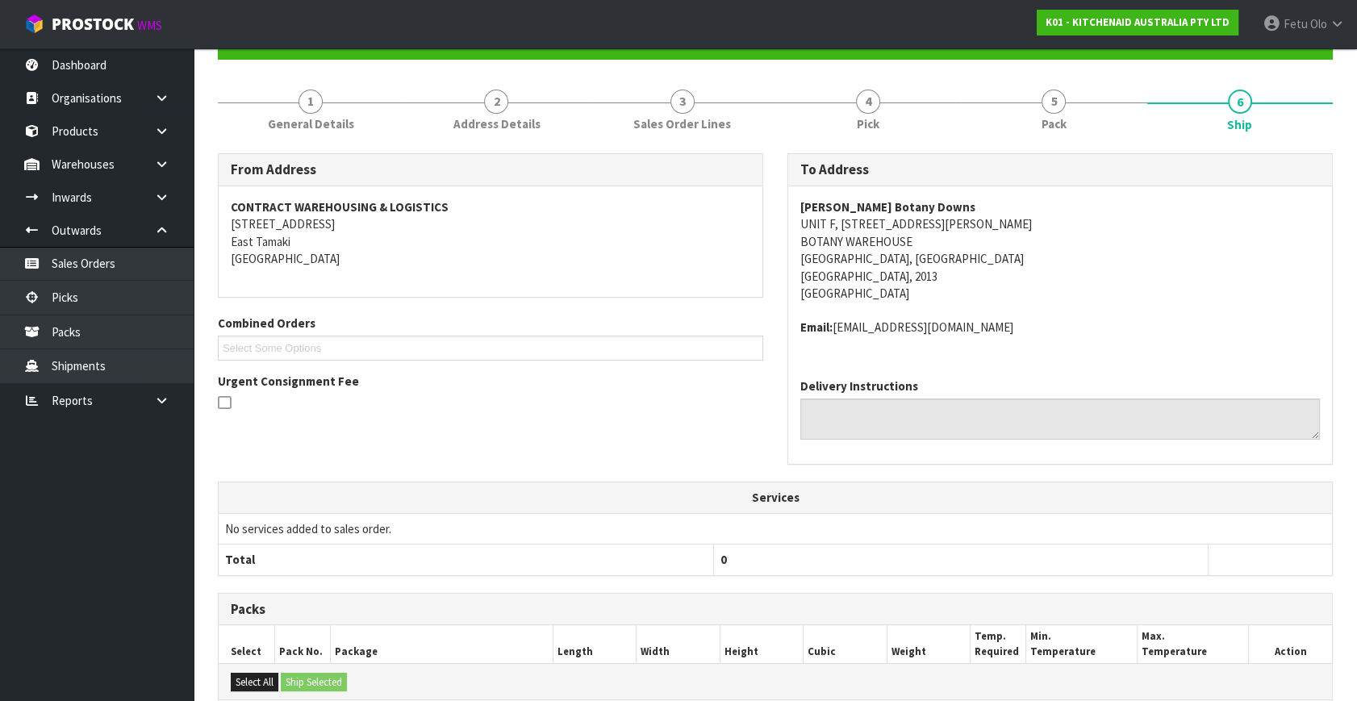
scroll to position [386, 0]
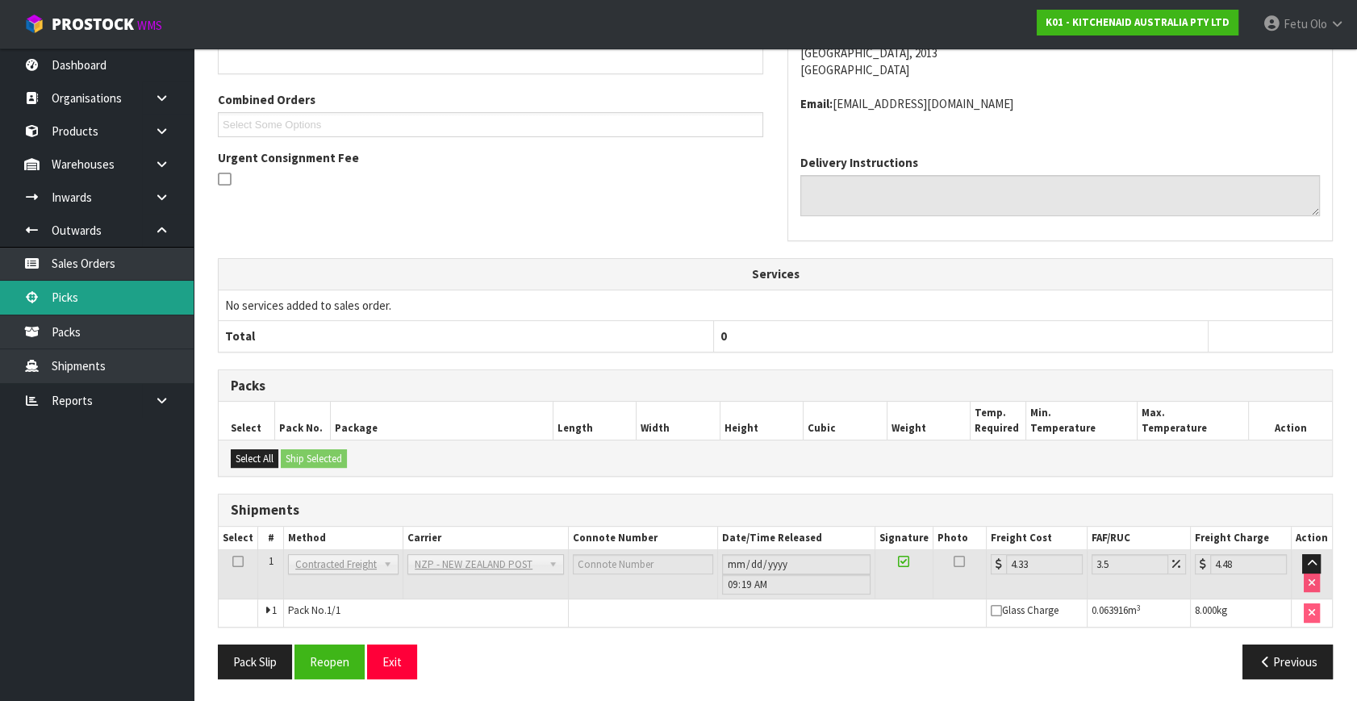
click at [48, 287] on link "Picks" at bounding box center [97, 297] width 194 height 33
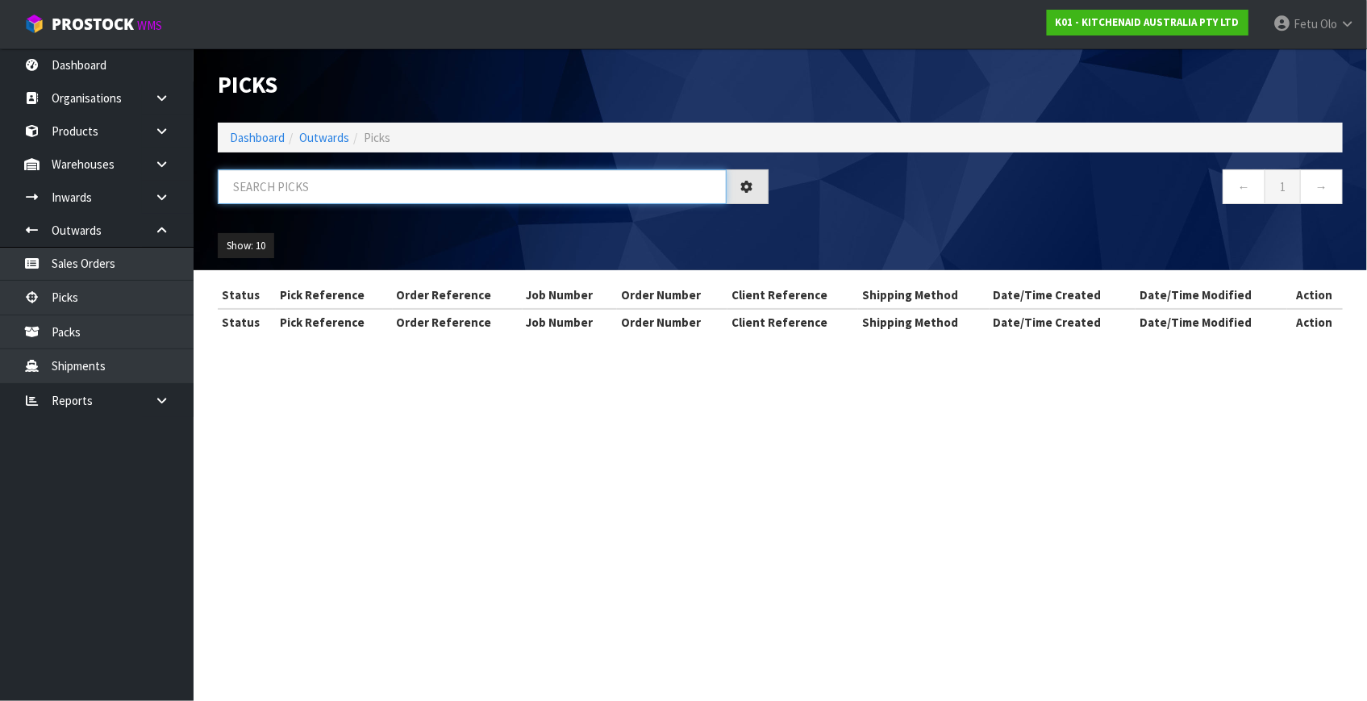
click at [312, 196] on input "text" at bounding box center [472, 186] width 509 height 35
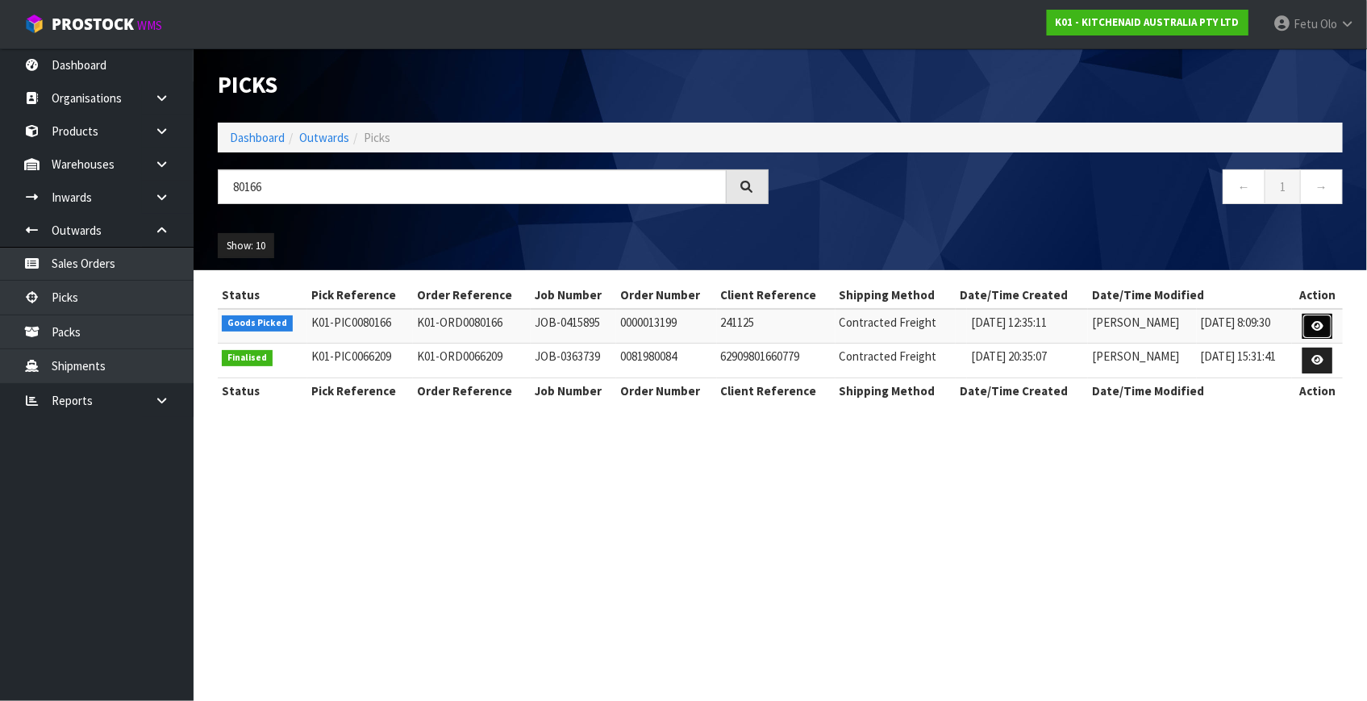
click at [1316, 327] on icon at bounding box center [1317, 326] width 12 height 10
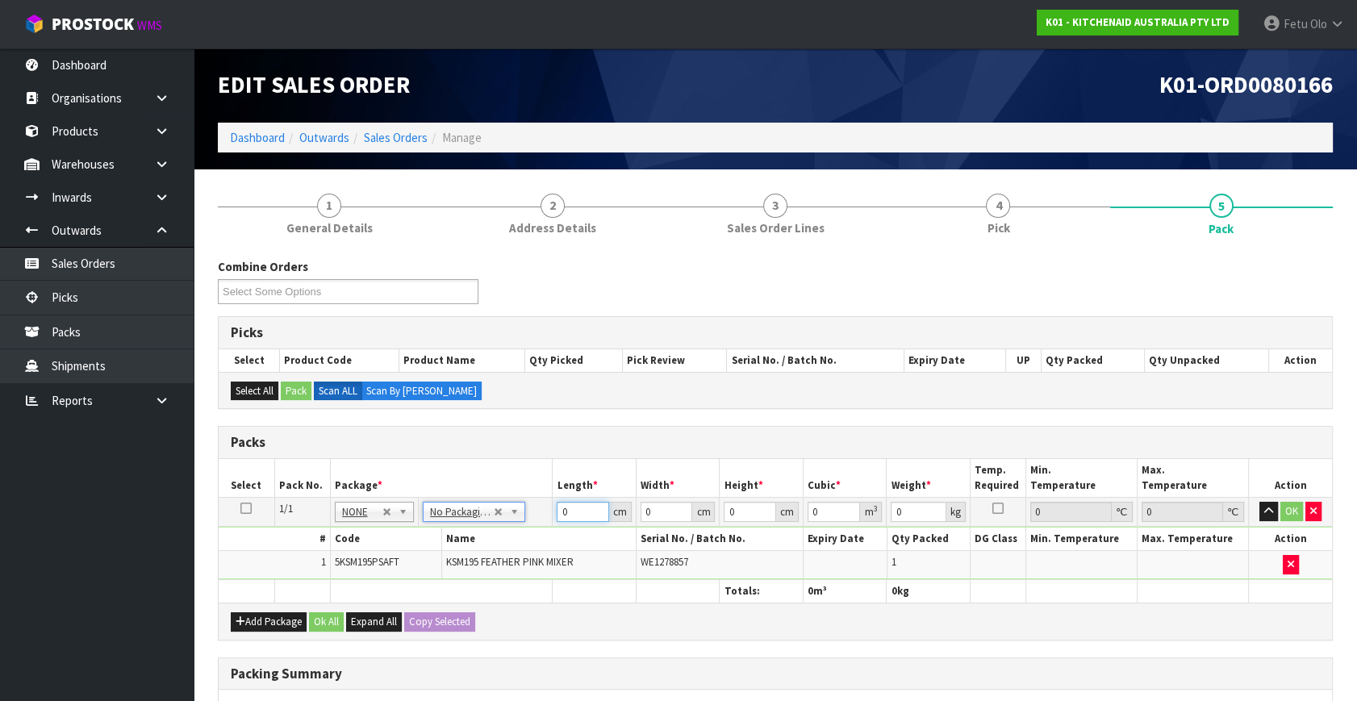
drag, startPoint x: 570, startPoint y: 508, endPoint x: 448, endPoint y: 552, distance: 129.3
click at [448, 552] on tbody "1/1 NONE 007-001 007-002 007-004 007-009 007-013 007-014 007-015 007-017 007-01…" at bounding box center [775, 539] width 1113 height 82
click button "OK" at bounding box center [1291, 511] width 23 height 19
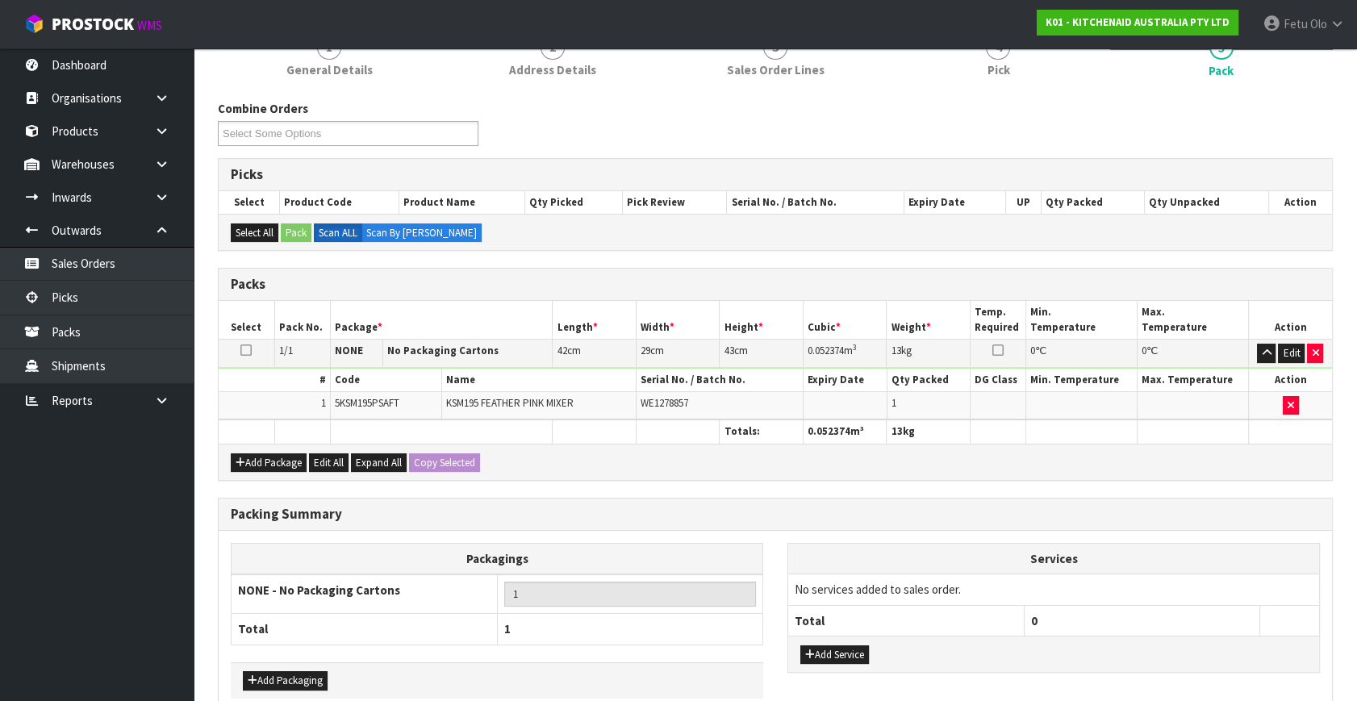
scroll to position [240, 0]
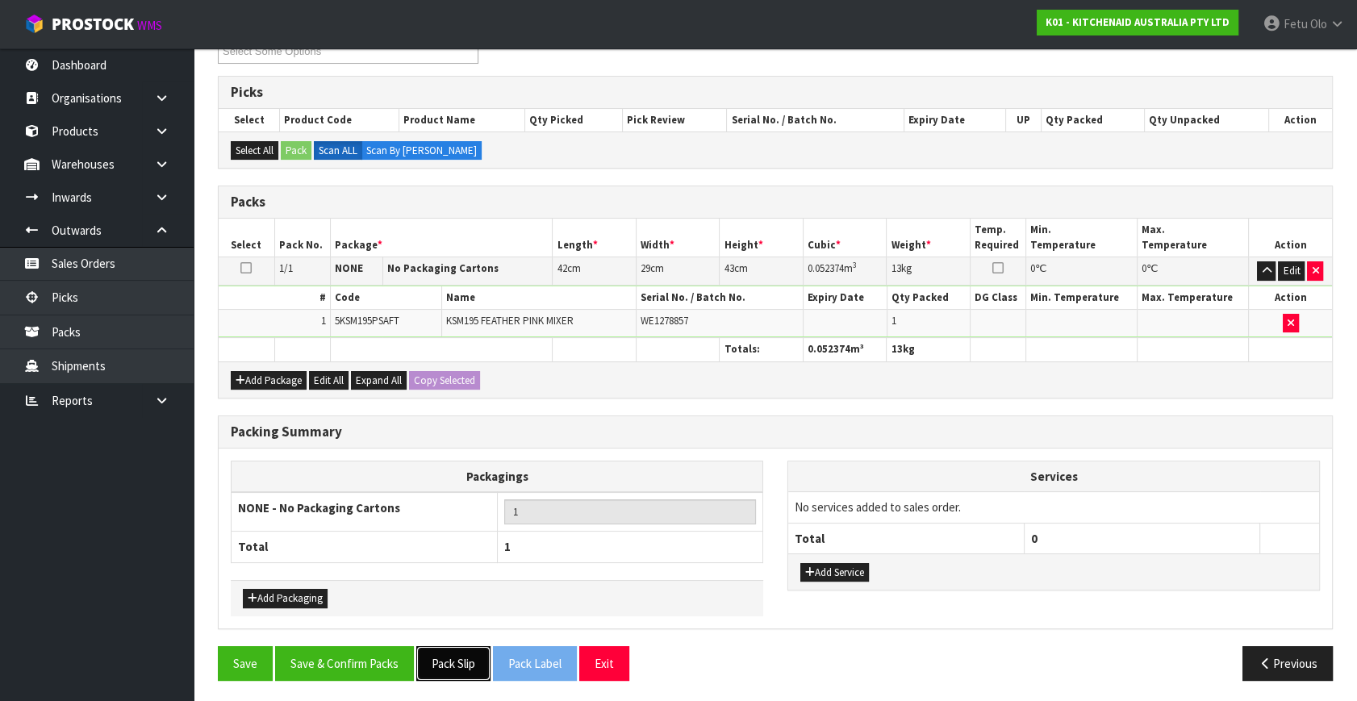
click at [453, 655] on button "Pack Slip" at bounding box center [453, 663] width 74 height 35
click at [385, 657] on button "Save & Confirm Packs" at bounding box center [344, 663] width 139 height 35
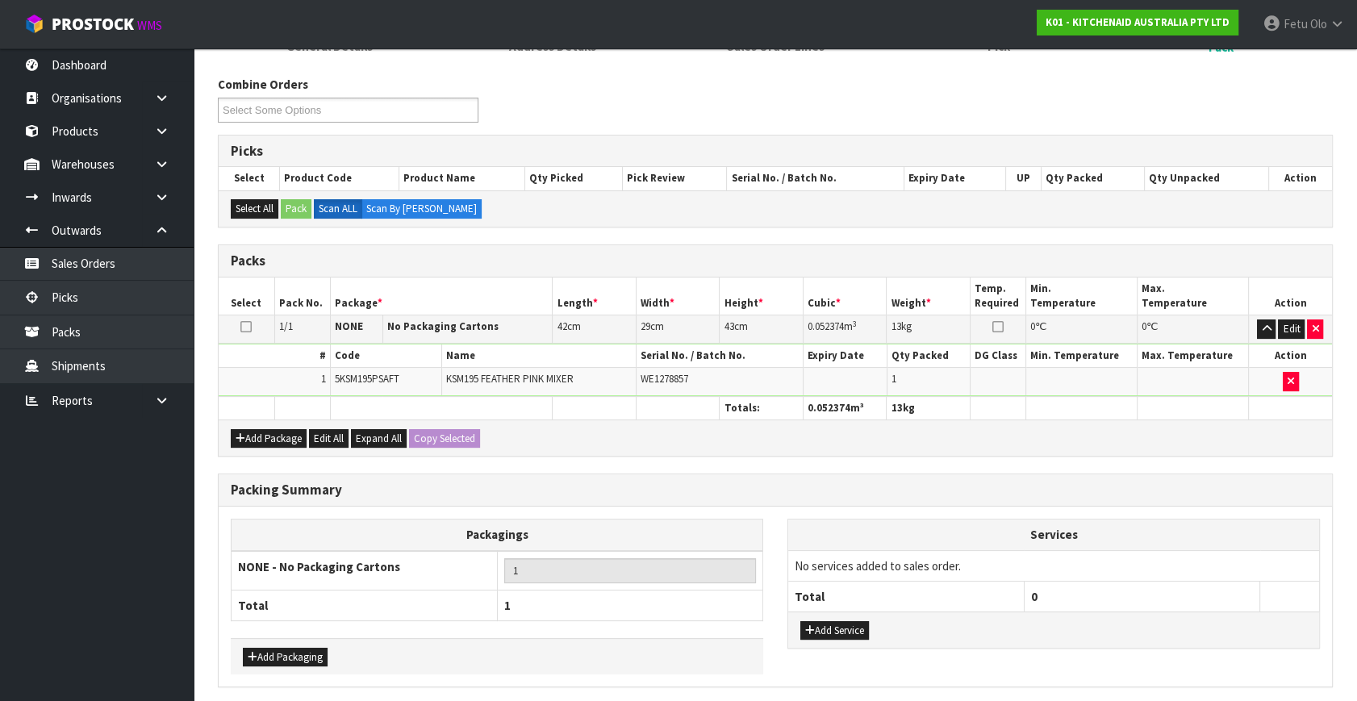
scroll to position [0, 0]
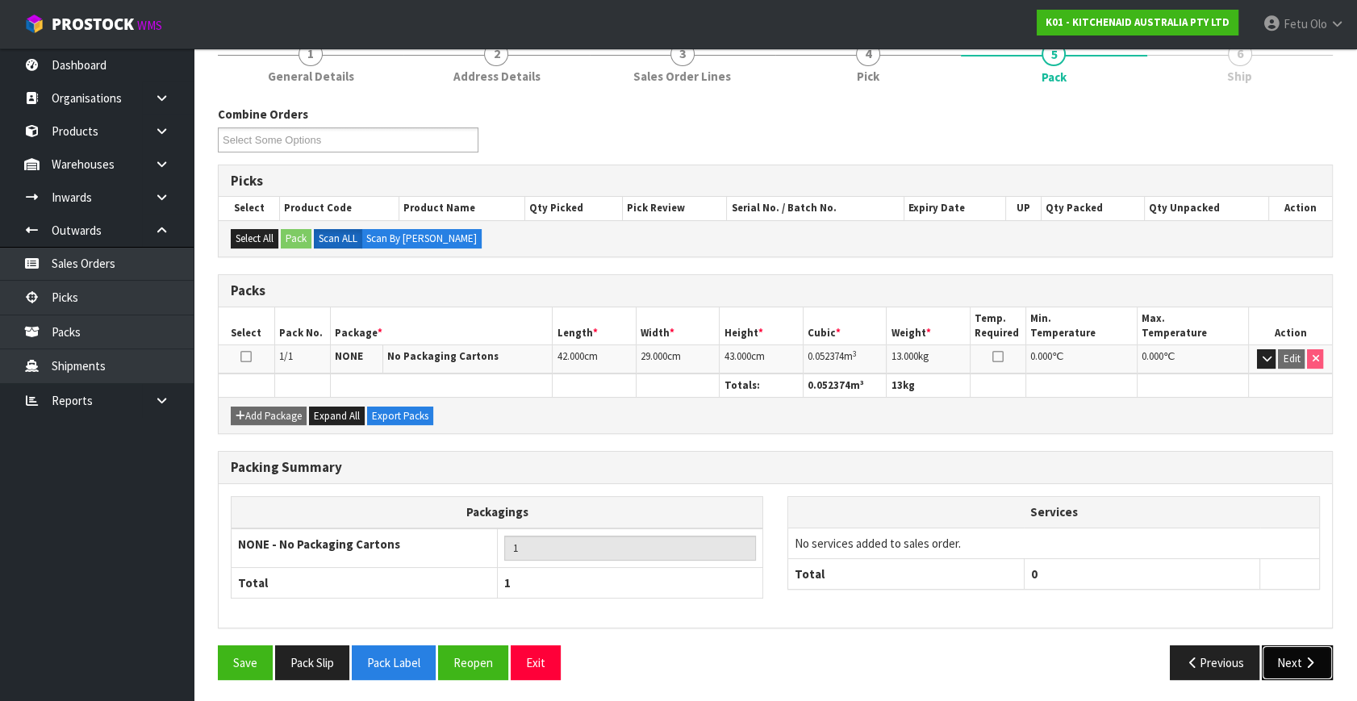
drag, startPoint x: 1290, startPoint y: 648, endPoint x: 1287, endPoint y: 659, distance: 11.7
click at [1287, 659] on button "Next" at bounding box center [1296, 662] width 71 height 35
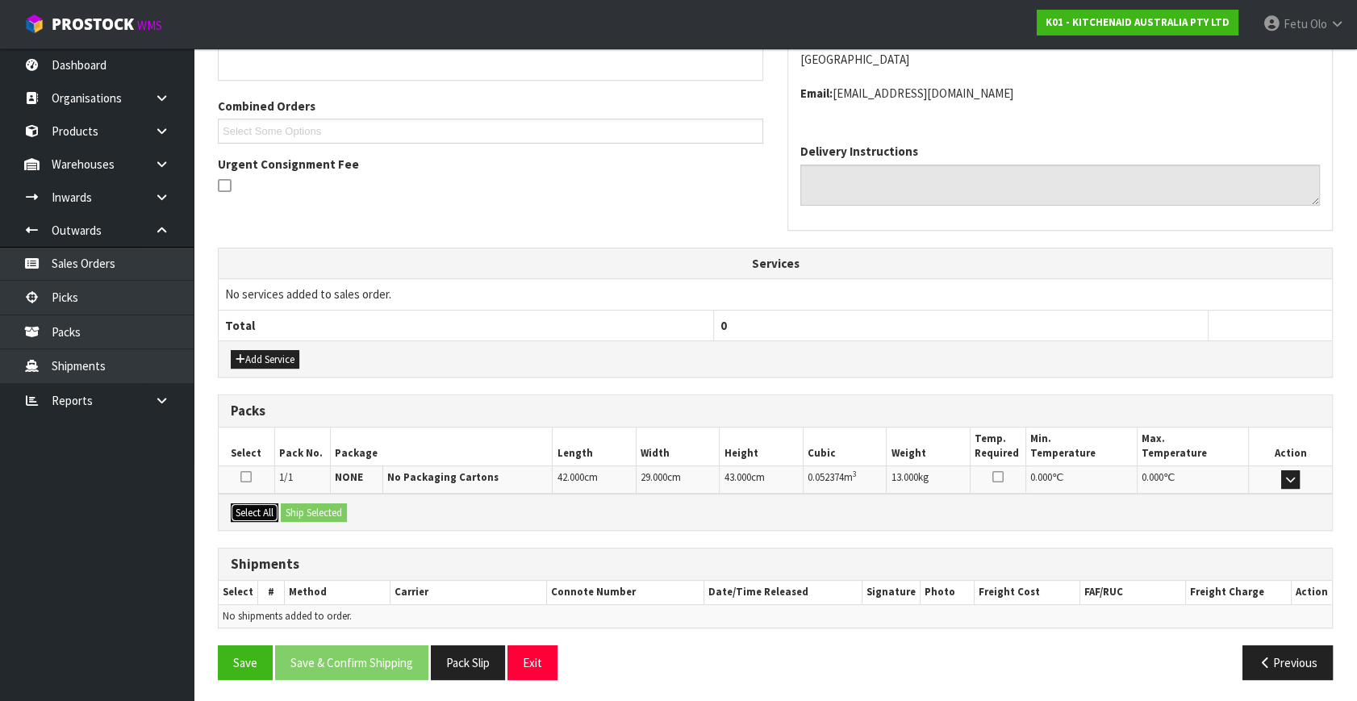
drag, startPoint x: 252, startPoint y: 511, endPoint x: 337, endPoint y: 513, distance: 84.7
click at [265, 511] on button "Select All" at bounding box center [255, 512] width 48 height 19
click at [339, 512] on button "Ship Selected" at bounding box center [314, 512] width 66 height 19
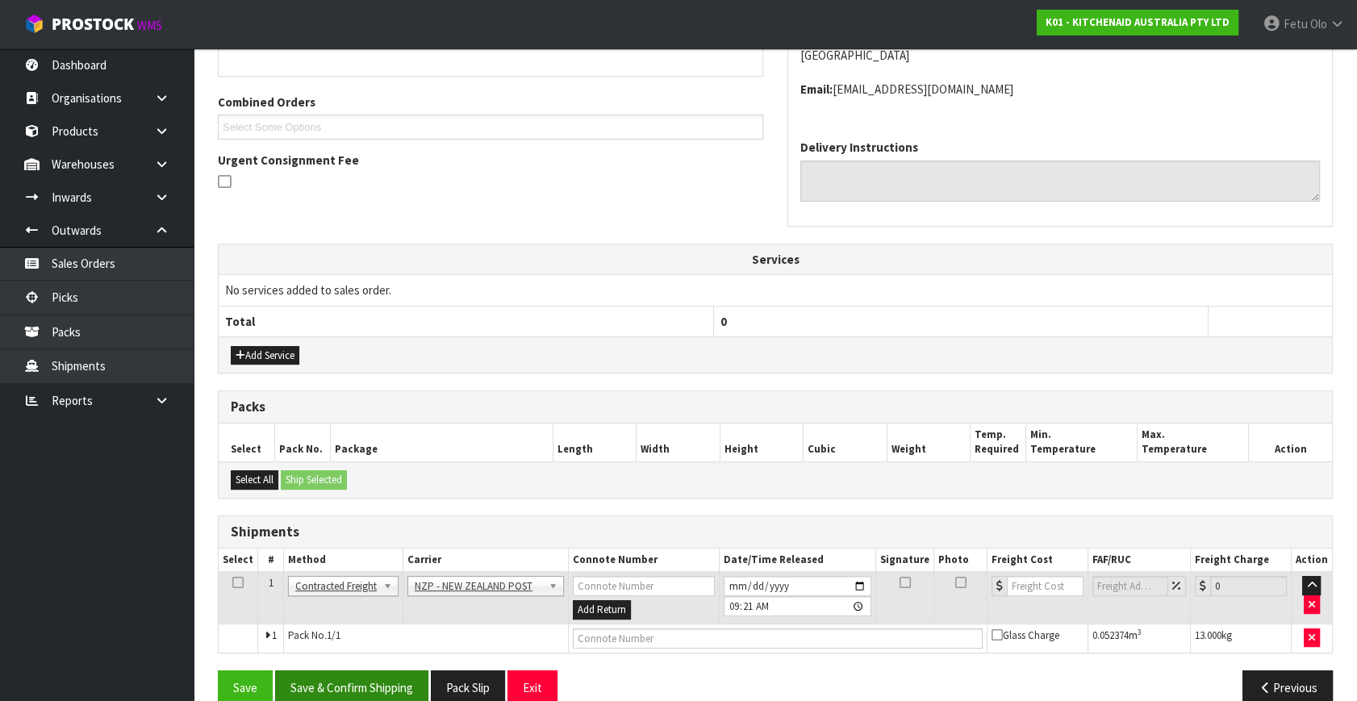
scroll to position [409, 0]
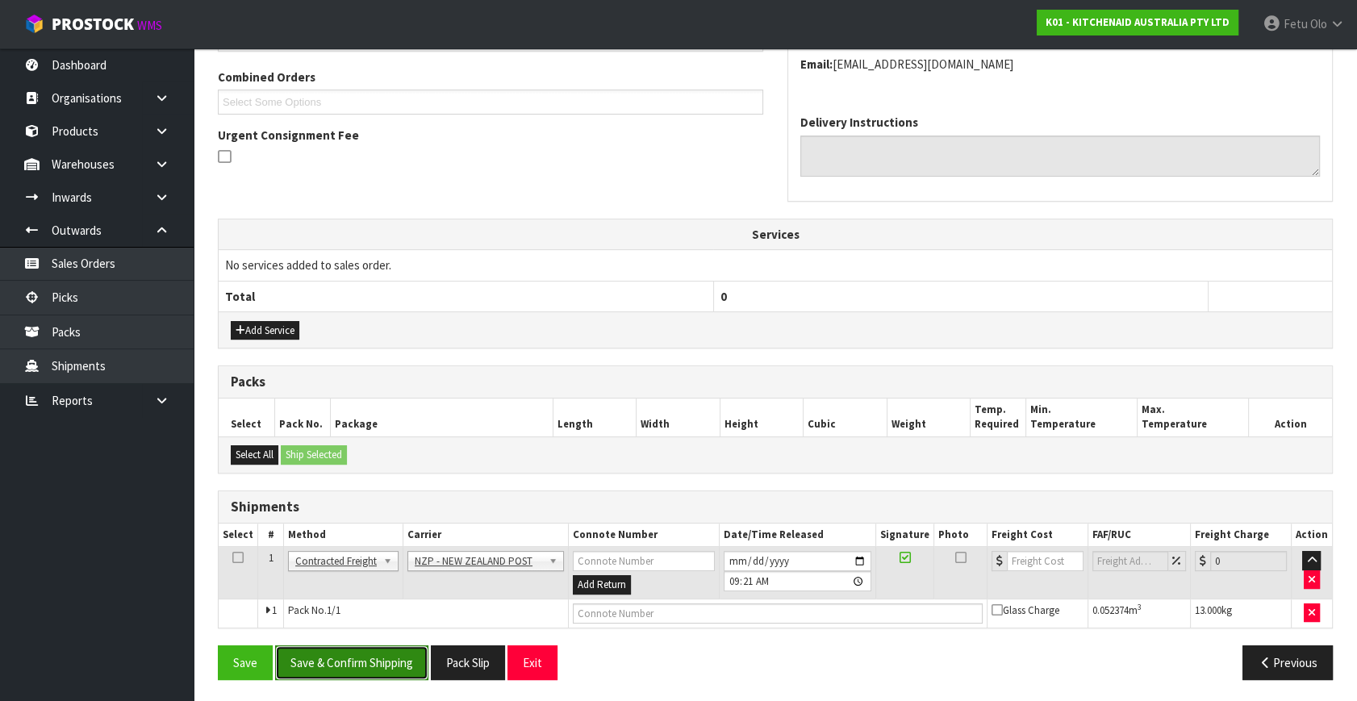
click at [363, 645] on button "Save & Confirm Shipping" at bounding box center [351, 662] width 153 height 35
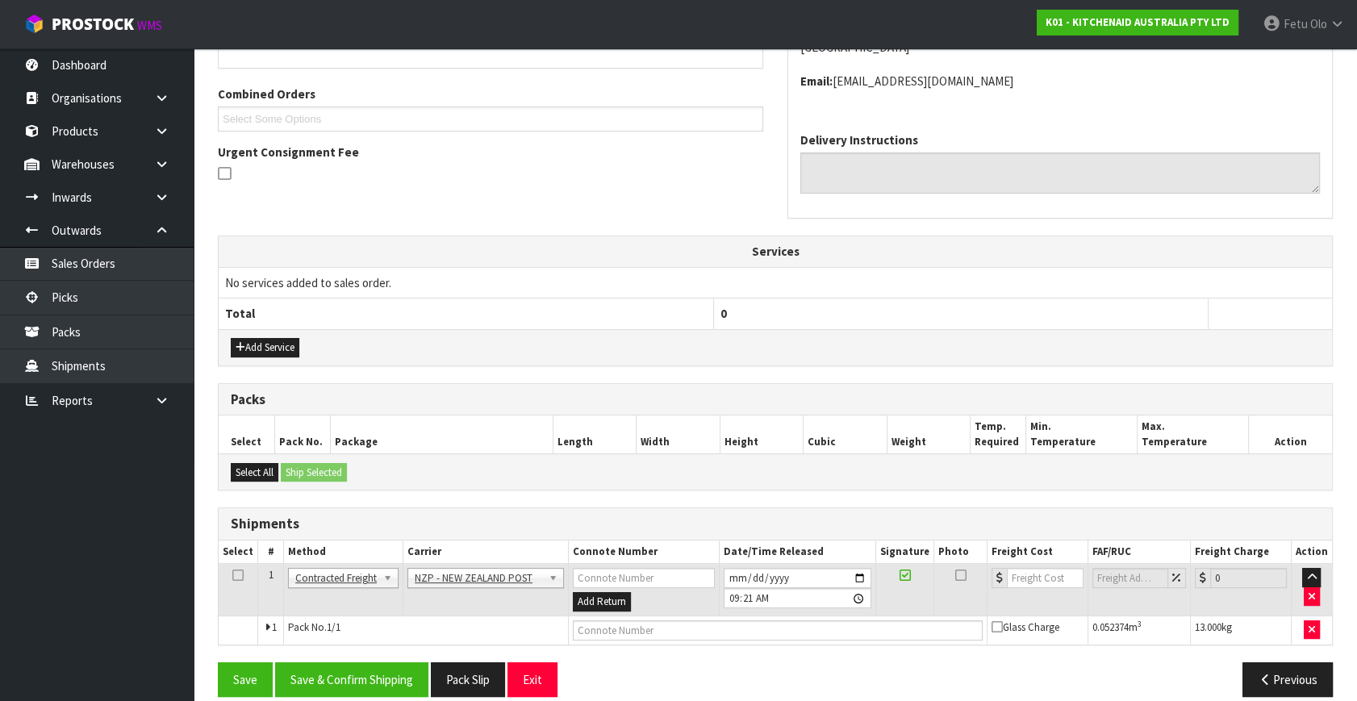
scroll to position [0, 0]
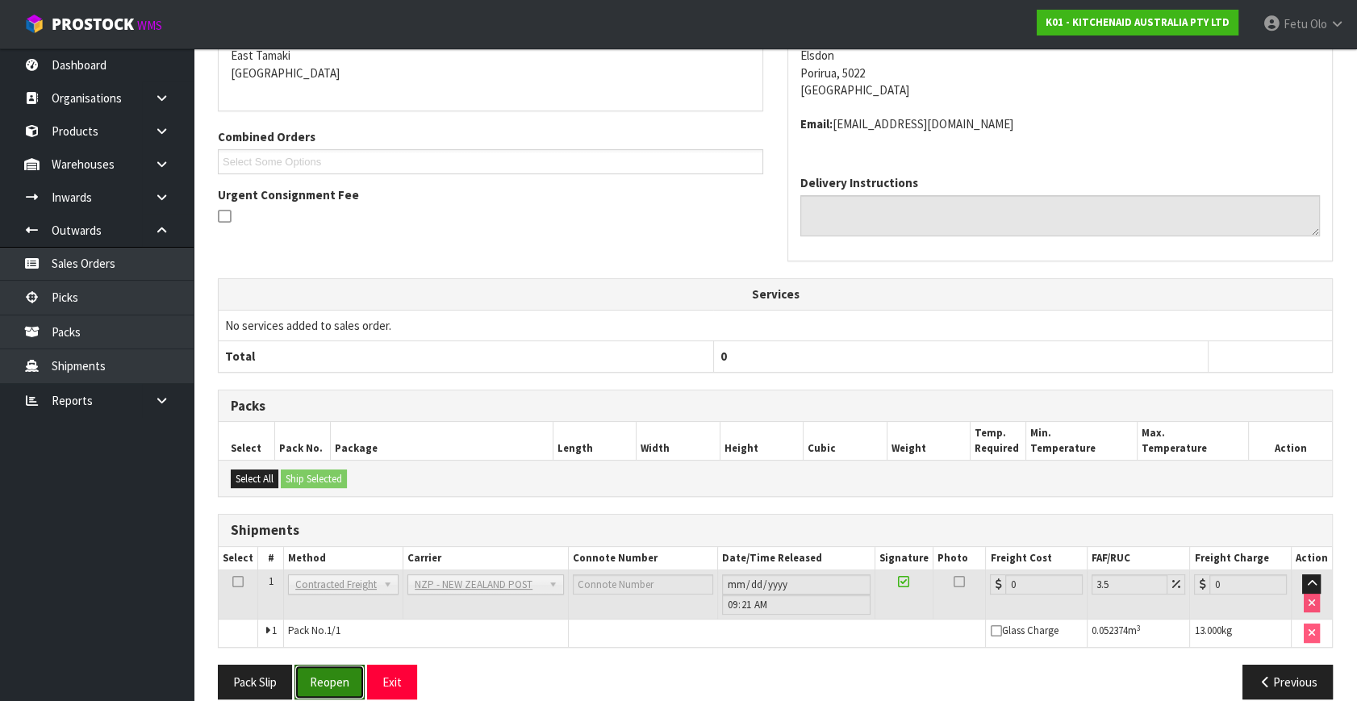
drag, startPoint x: 317, startPoint y: 683, endPoint x: 495, endPoint y: 683, distance: 178.2
click at [317, 683] on button "Reopen" at bounding box center [329, 682] width 70 height 35
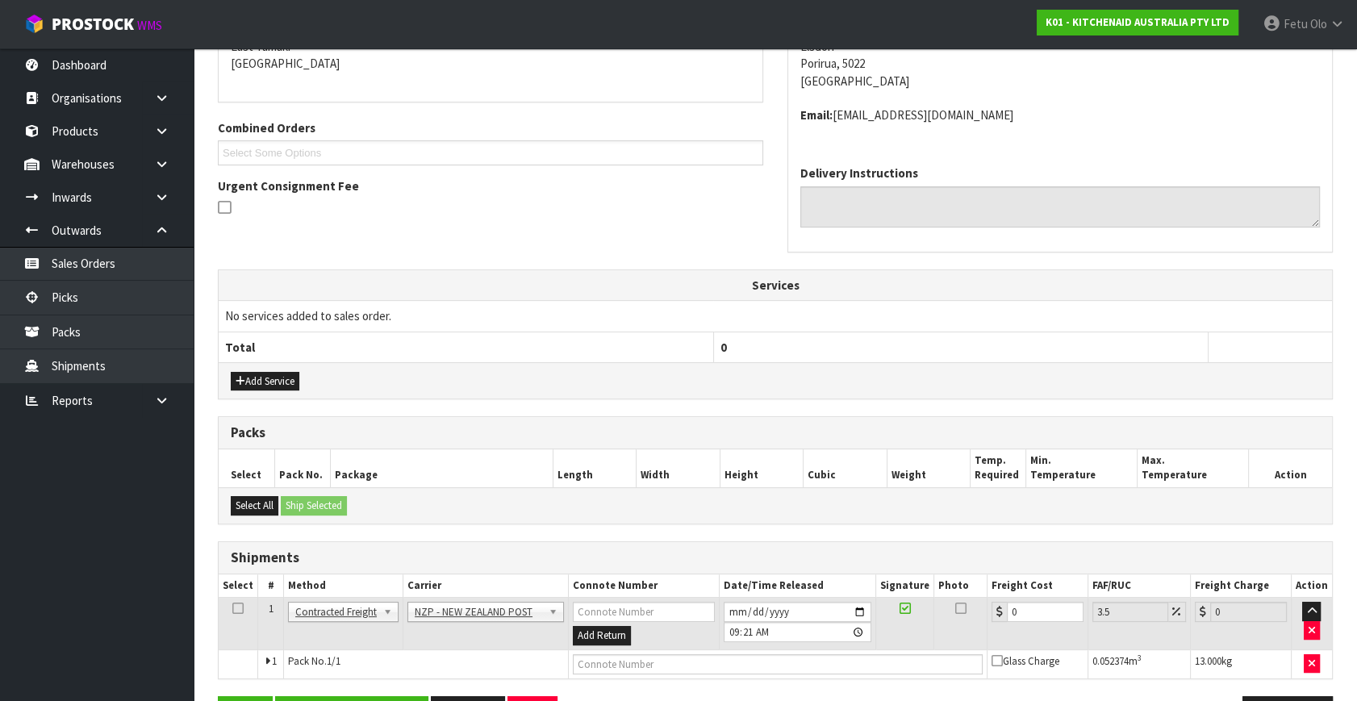
scroll to position [409, 0]
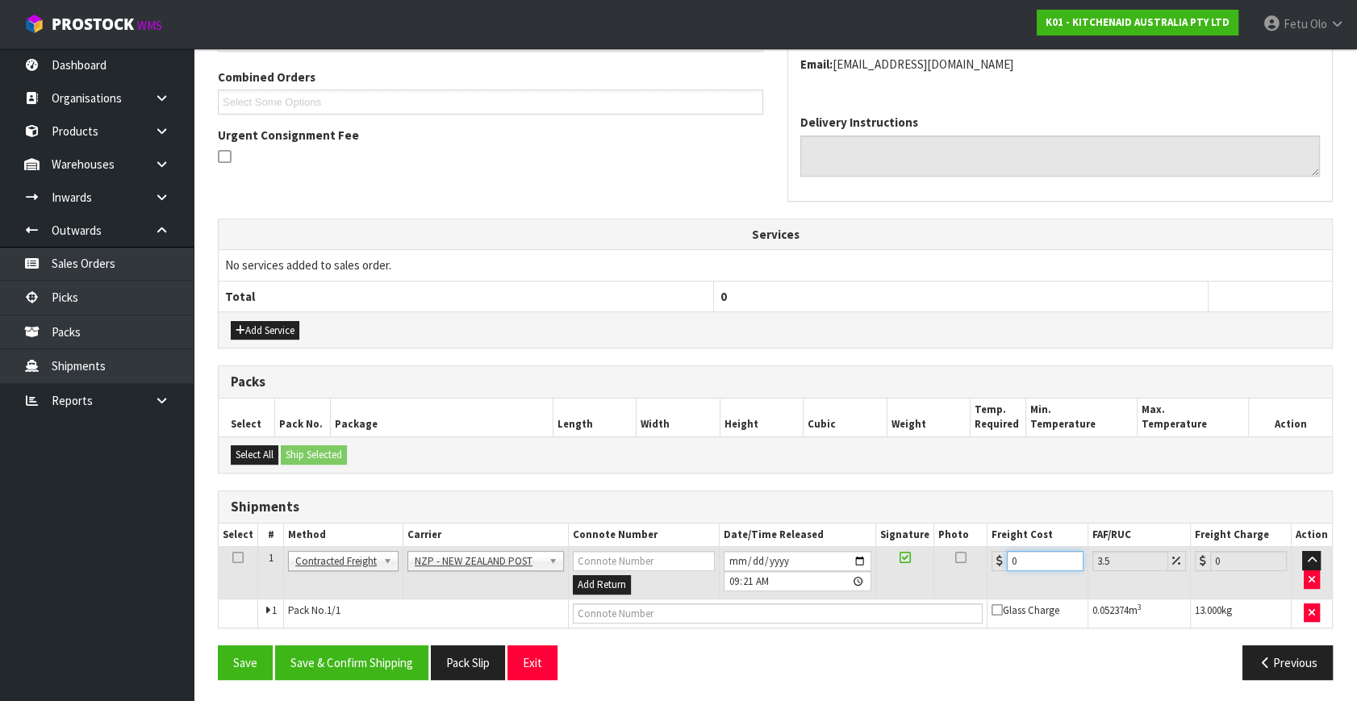
drag, startPoint x: 828, startPoint y: 638, endPoint x: 789, endPoint y: 644, distance: 39.2
click at [789, 644] on div "From Address CONTRACT WAREHOUSING & LOGISTICS [STREET_ADDRESS] Combined Orders …" at bounding box center [775, 299] width 1115 height 785
click at [376, 667] on button "Save & Confirm Shipping" at bounding box center [351, 662] width 153 height 35
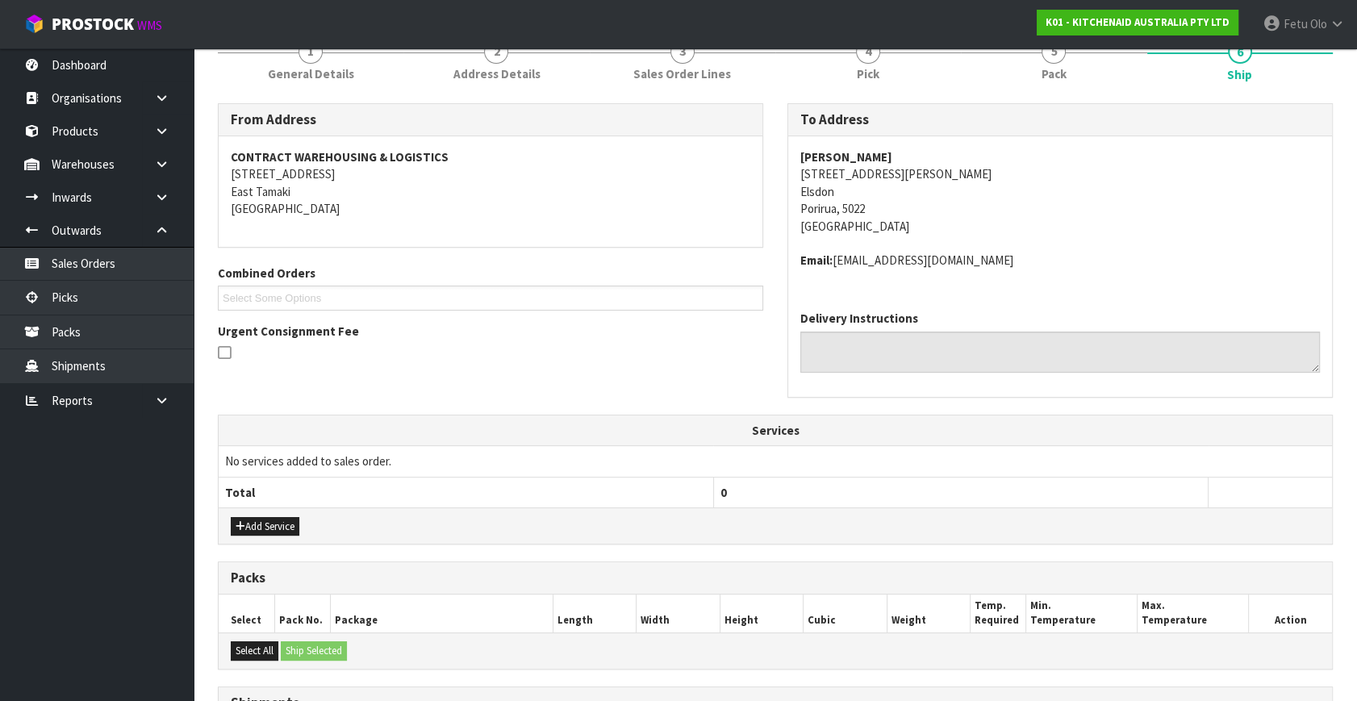
scroll to position [369, 0]
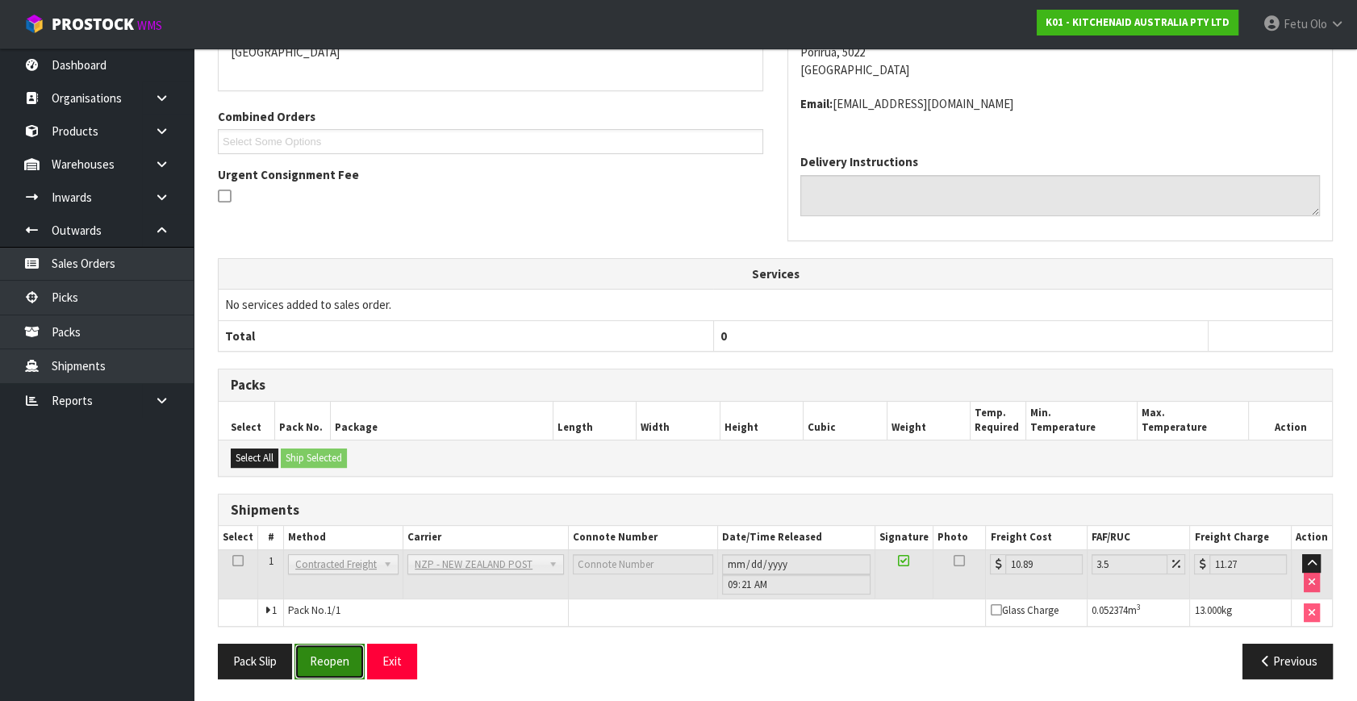
click at [327, 661] on button "Reopen" at bounding box center [329, 661] width 70 height 35
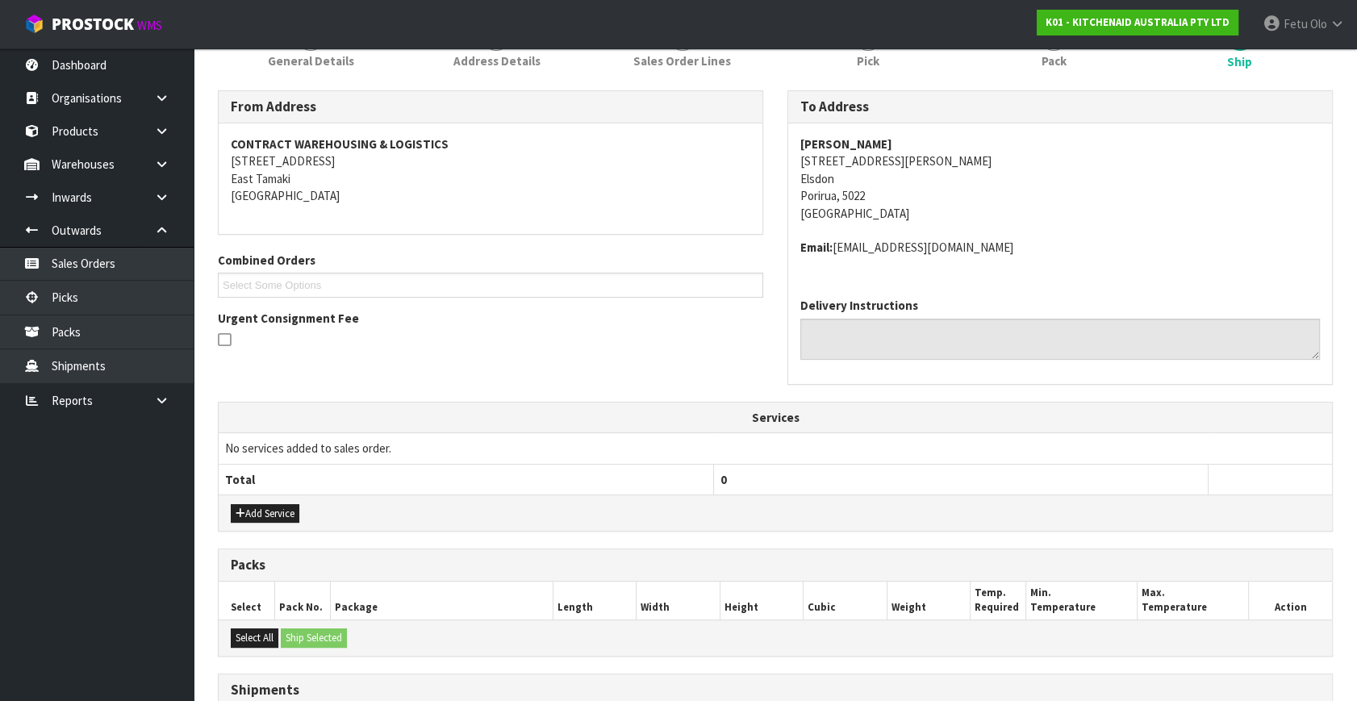
scroll to position [366, 0]
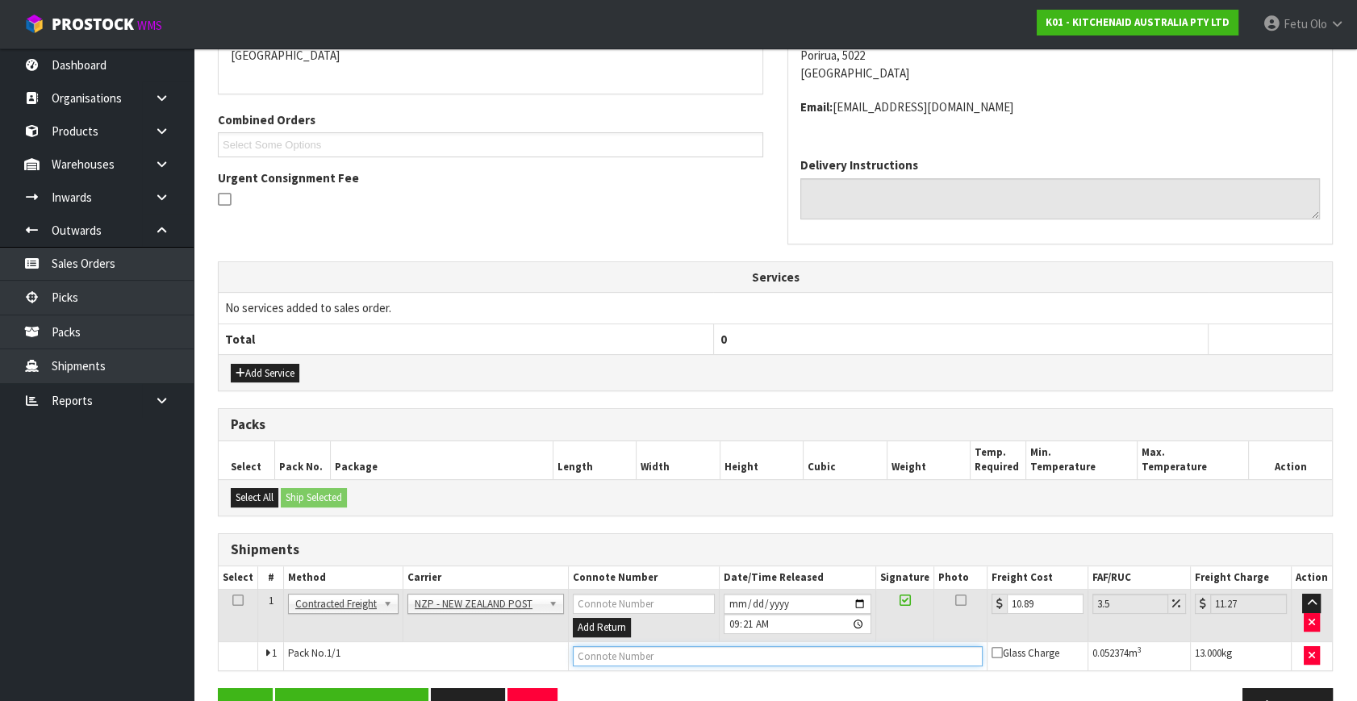
click at [688, 646] on input "text" at bounding box center [778, 656] width 410 height 20
click at [218, 688] on button "Save" at bounding box center [245, 705] width 55 height 35
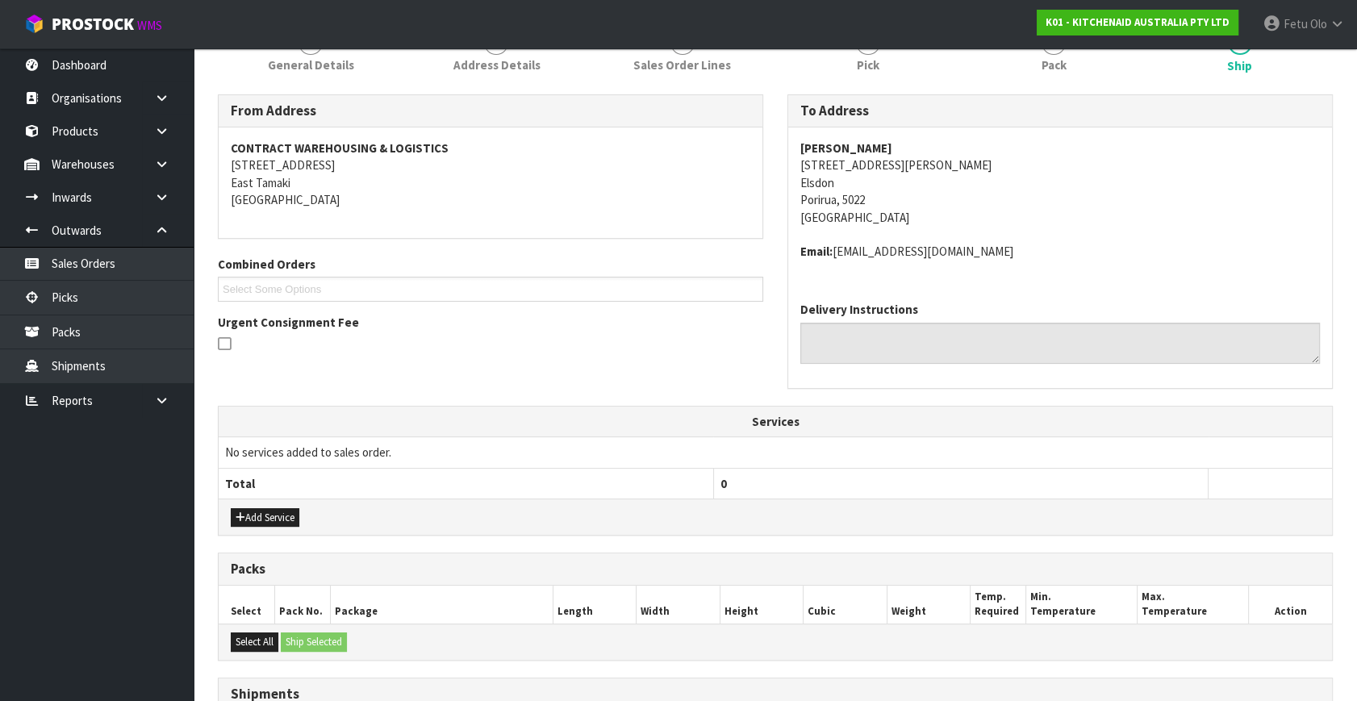
scroll to position [409, 0]
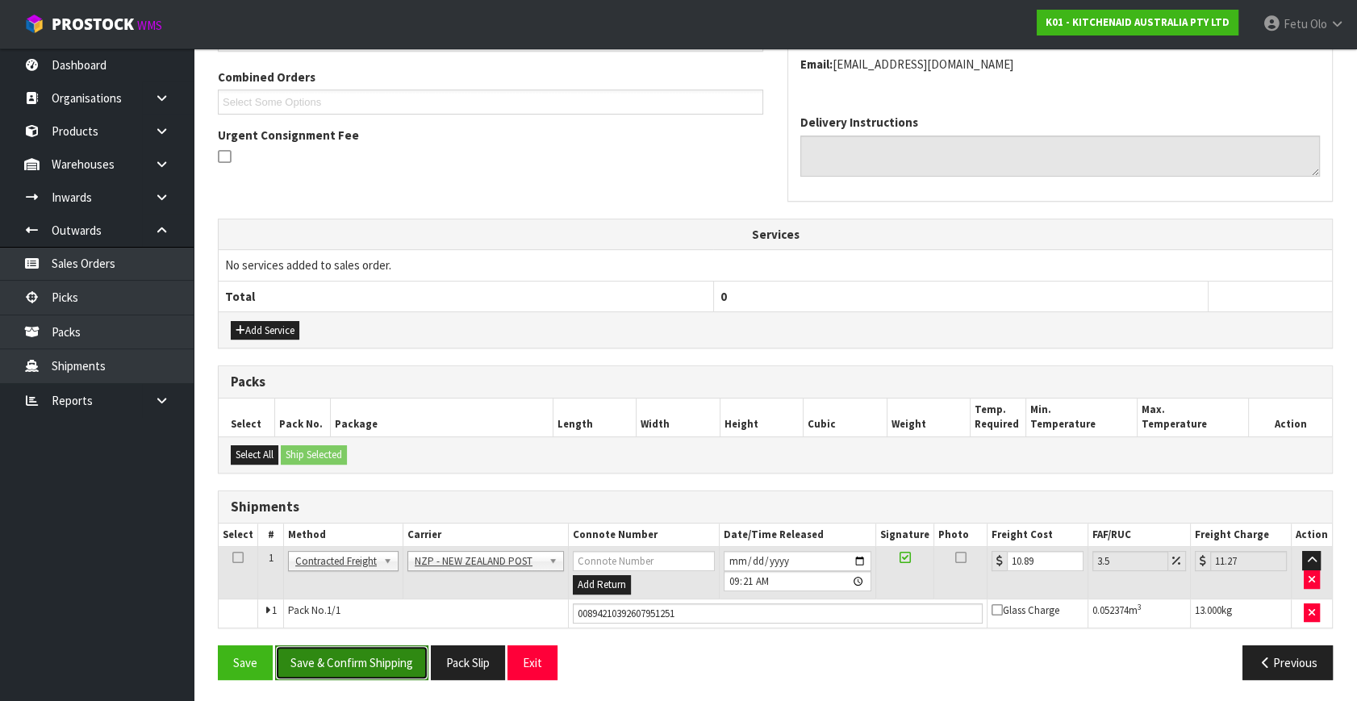
click at [362, 654] on button "Save & Confirm Shipping" at bounding box center [351, 662] width 153 height 35
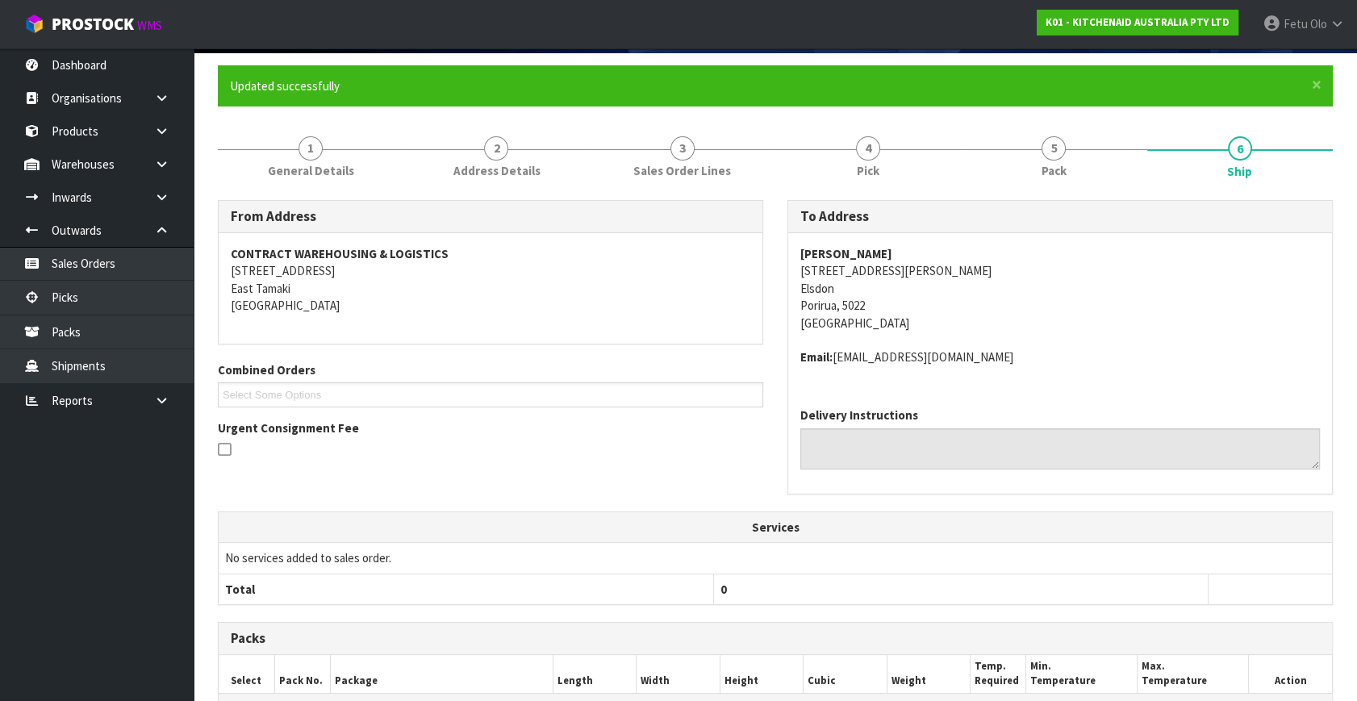
scroll to position [369, 0]
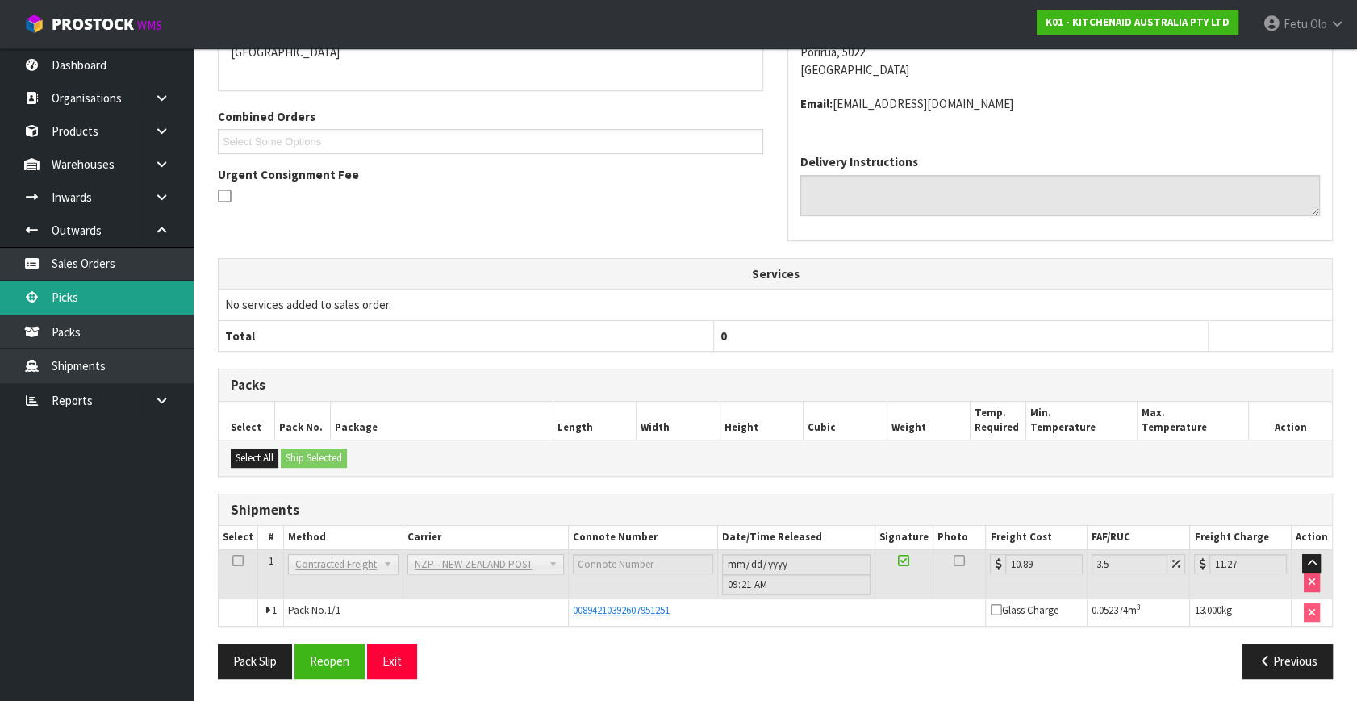
click at [48, 291] on link "Picks" at bounding box center [97, 297] width 194 height 33
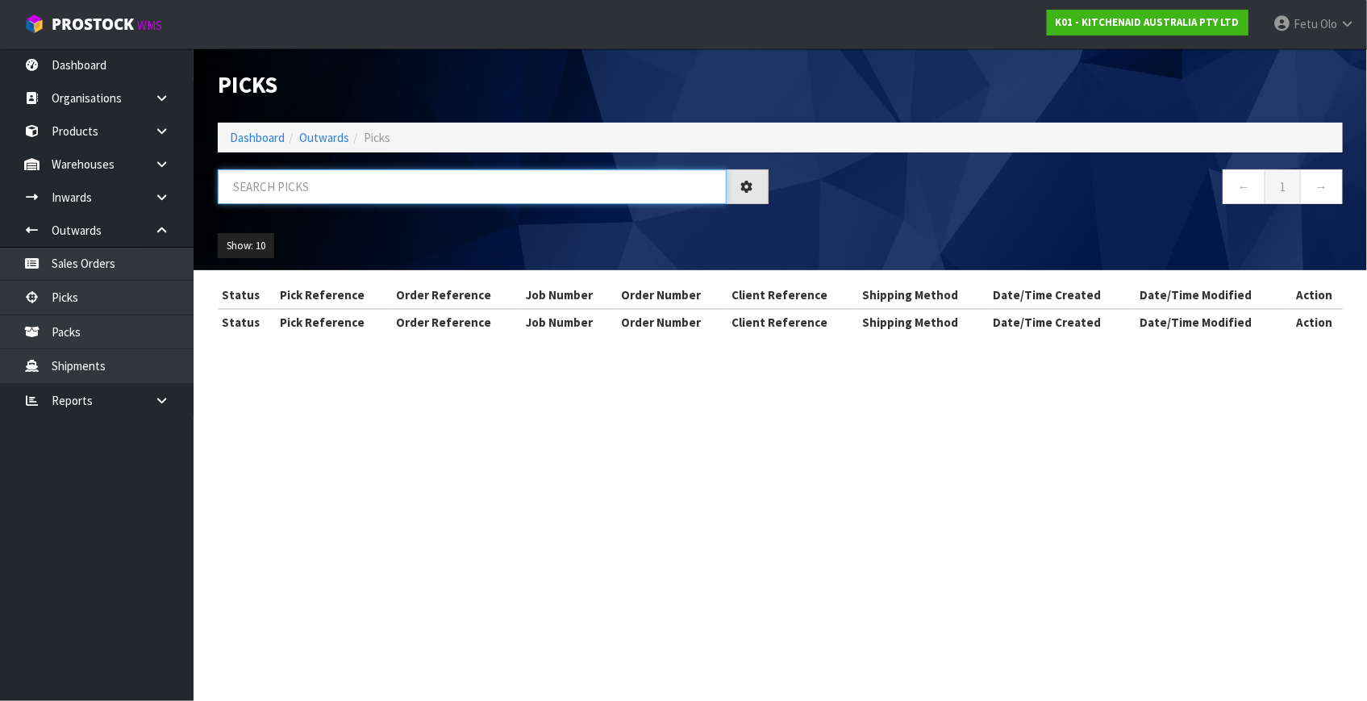
click at [398, 186] on input "text" at bounding box center [472, 186] width 509 height 35
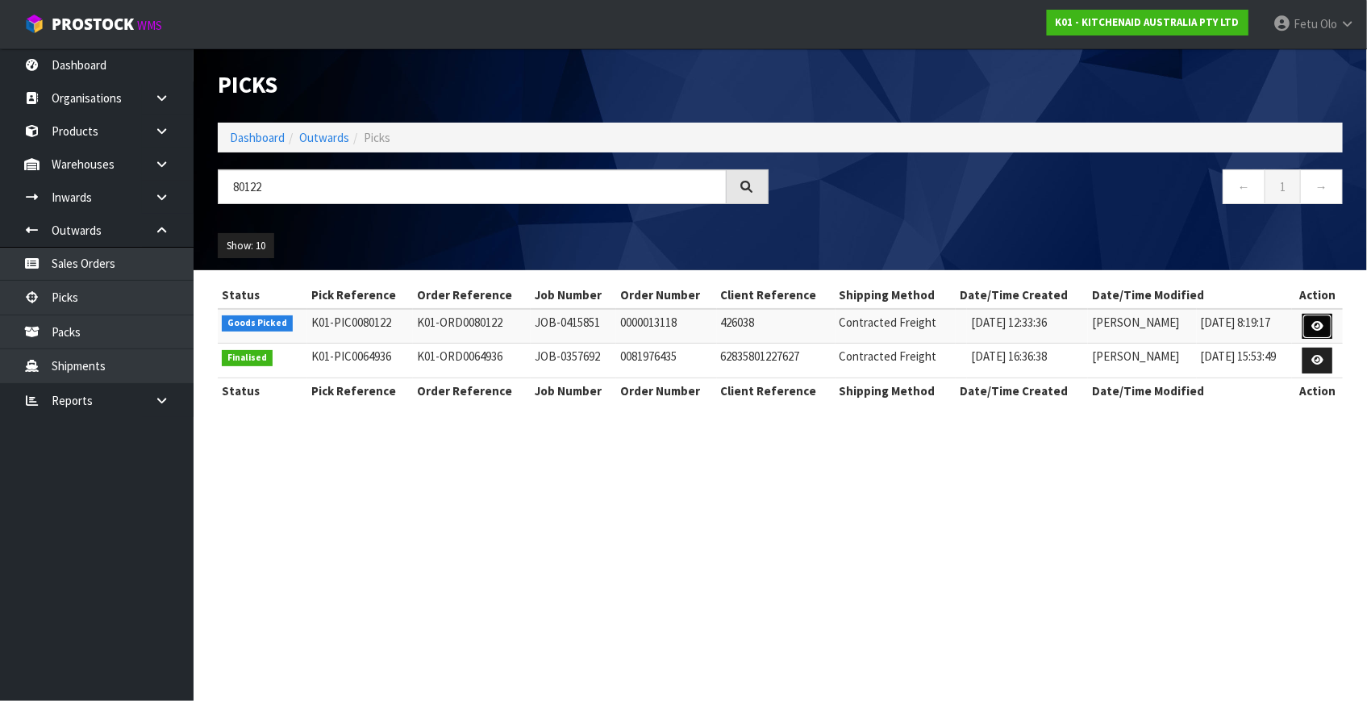
click at [1328, 327] on link at bounding box center [1318, 327] width 30 height 26
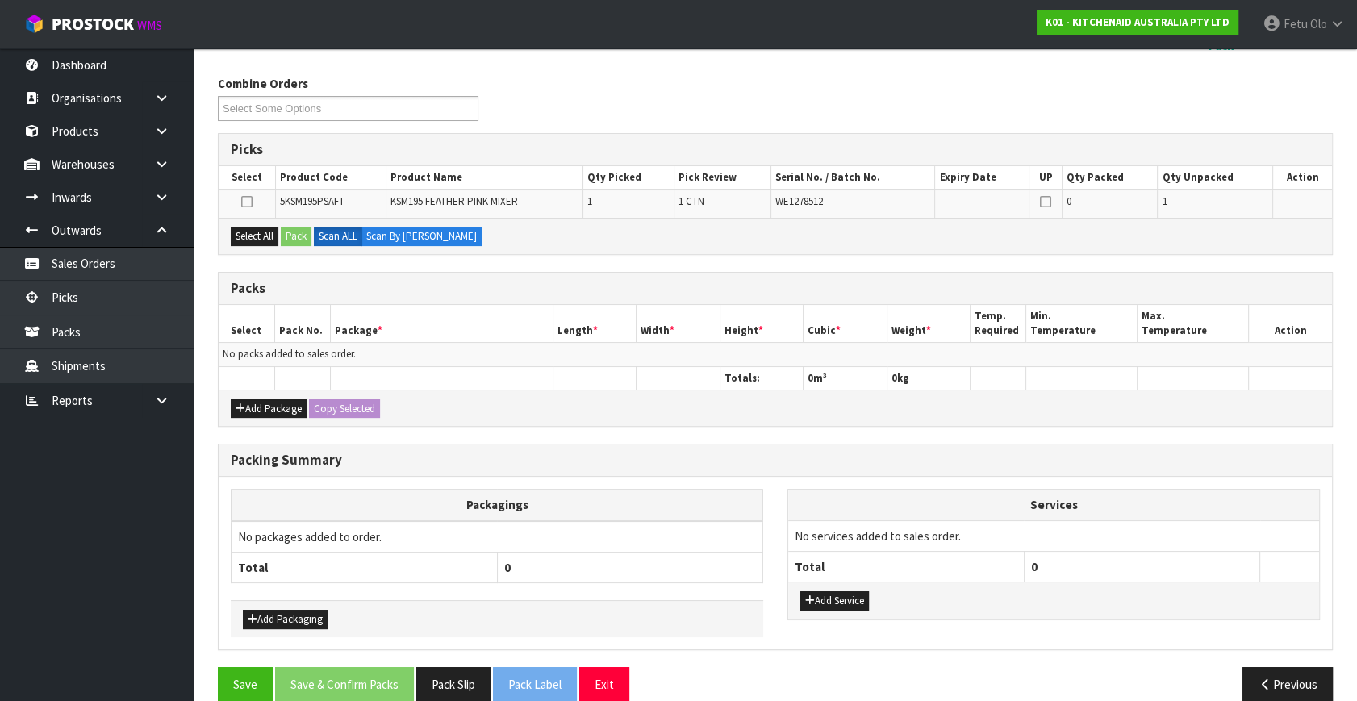
scroll to position [204, 0]
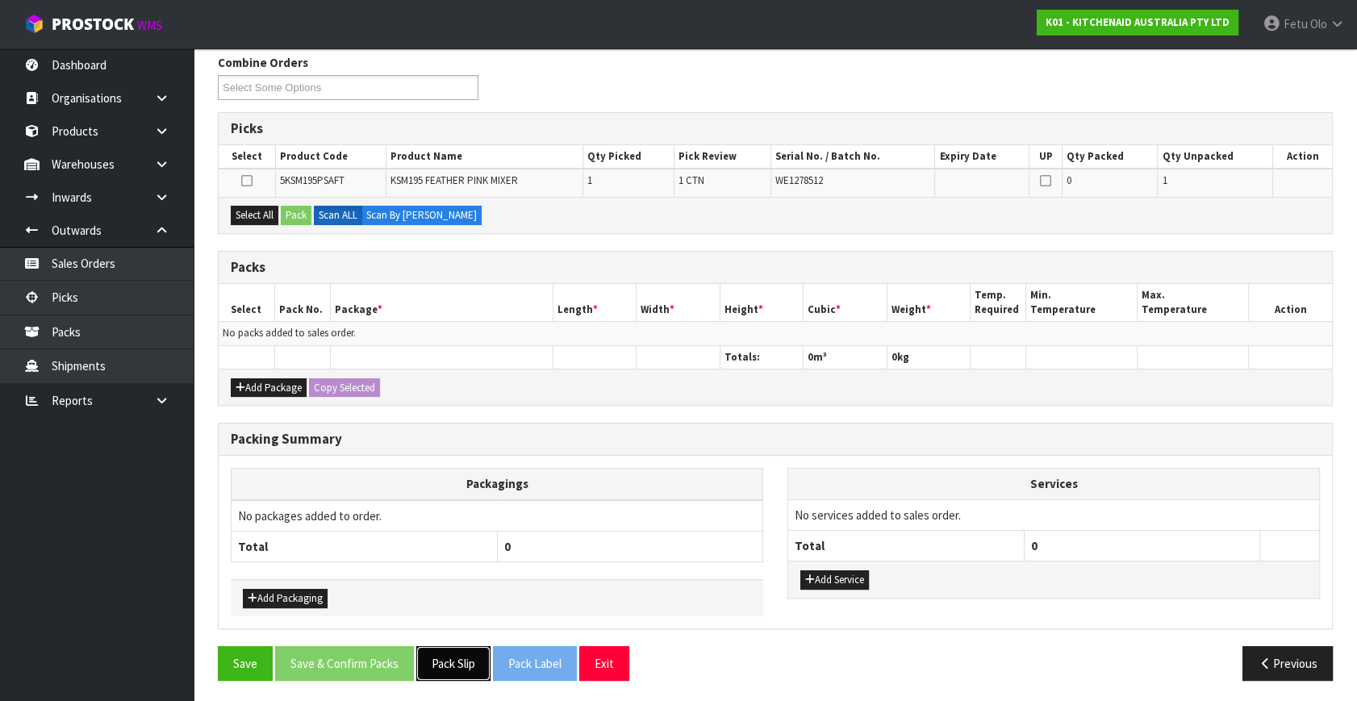
click at [465, 654] on button "Pack Slip" at bounding box center [453, 663] width 74 height 35
click at [514, 394] on div "Add Package Copy Selected" at bounding box center [775, 387] width 1113 height 36
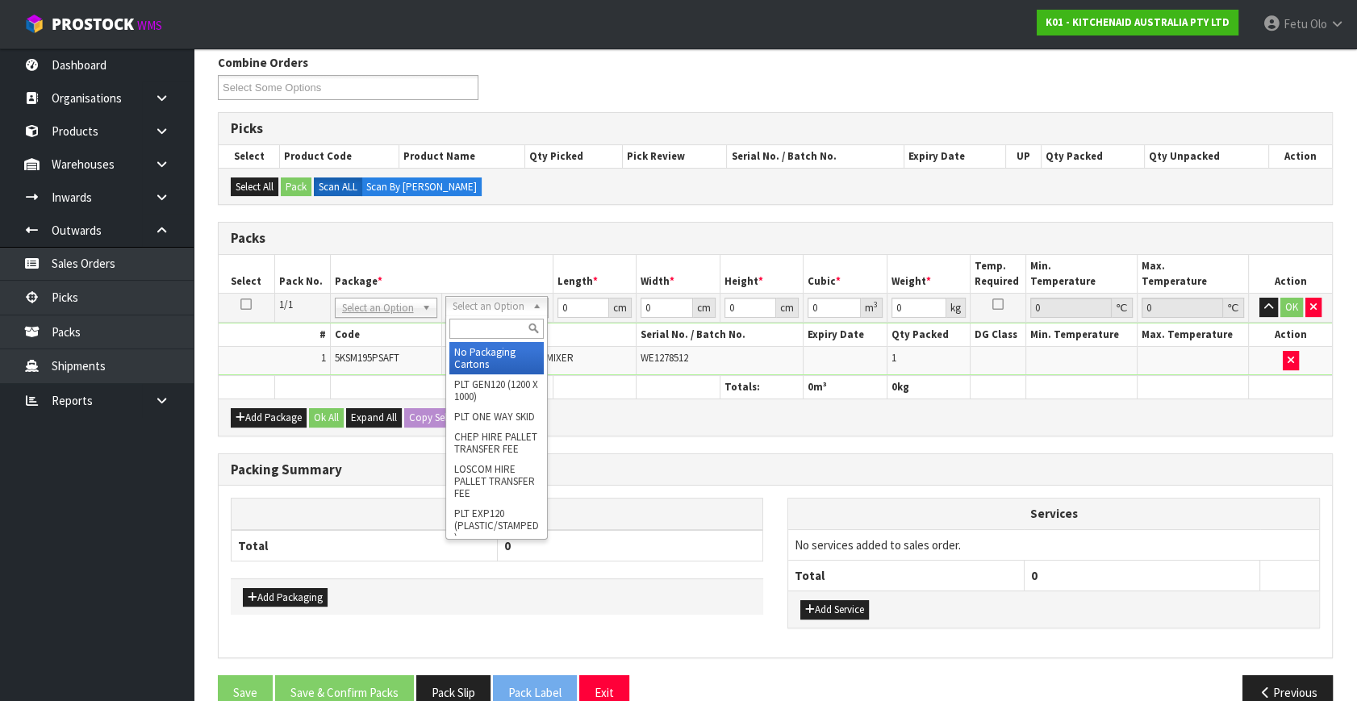
drag, startPoint x: 501, startPoint y: 303, endPoint x: 491, endPoint y: 355, distance: 52.5
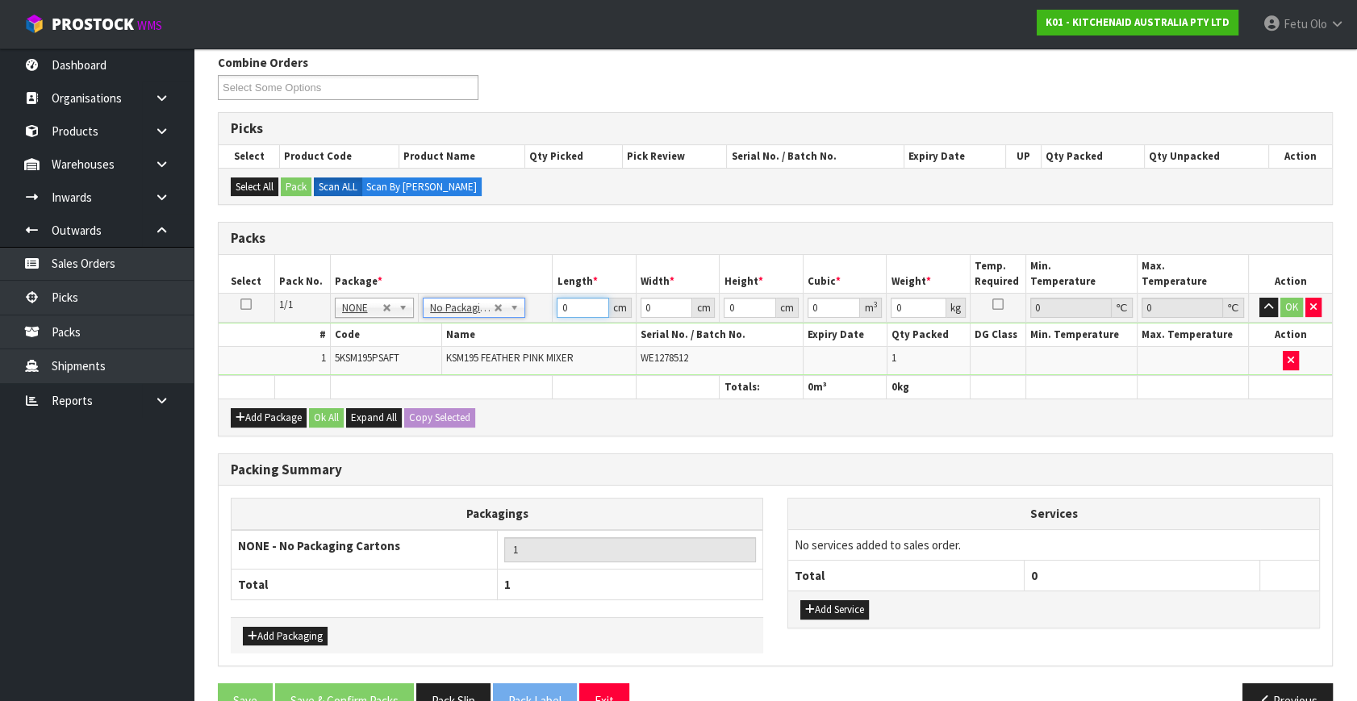
drag, startPoint x: 554, startPoint y: 315, endPoint x: 468, endPoint y: 346, distance: 91.9
click at [468, 346] on tbody "1/1 NONE 007-001 007-002 007-004 007-009 007-013 007-014 007-015 007-017 007-01…" at bounding box center [775, 335] width 1113 height 82
click button "OK" at bounding box center [1291, 307] width 23 height 19
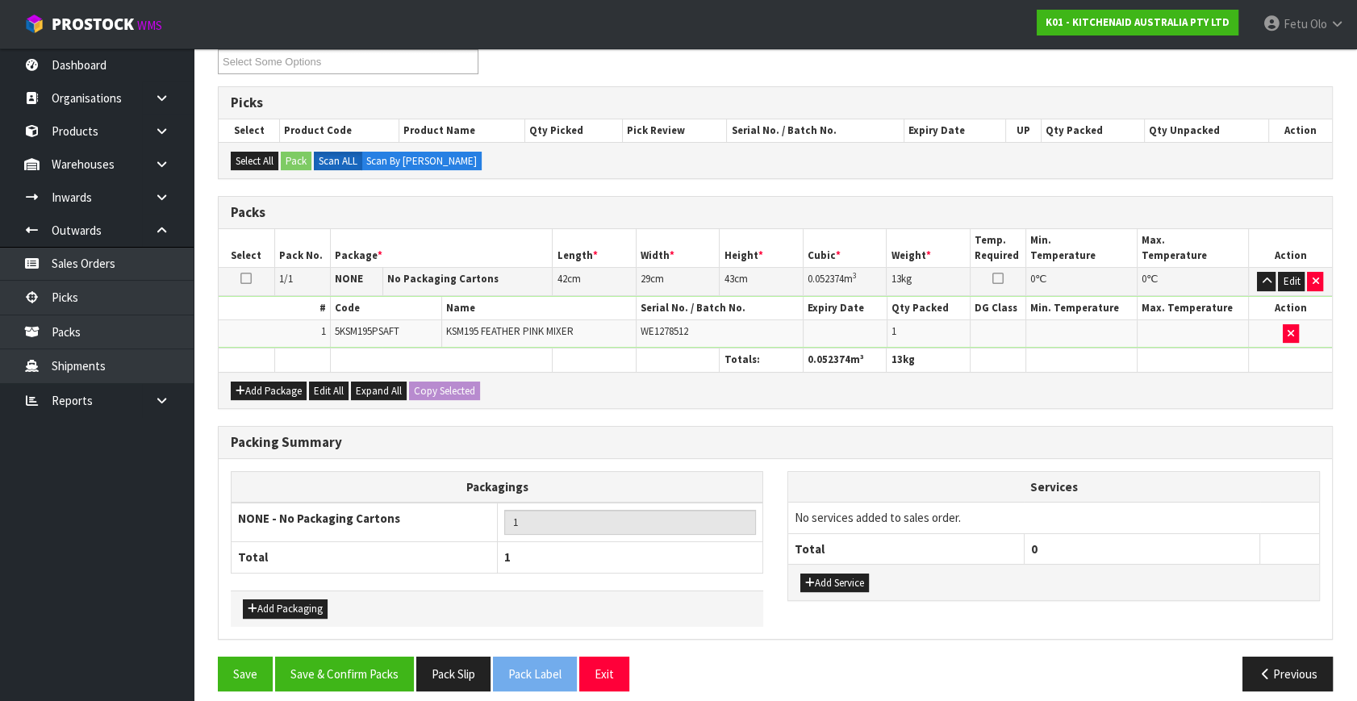
scroll to position [240, 0]
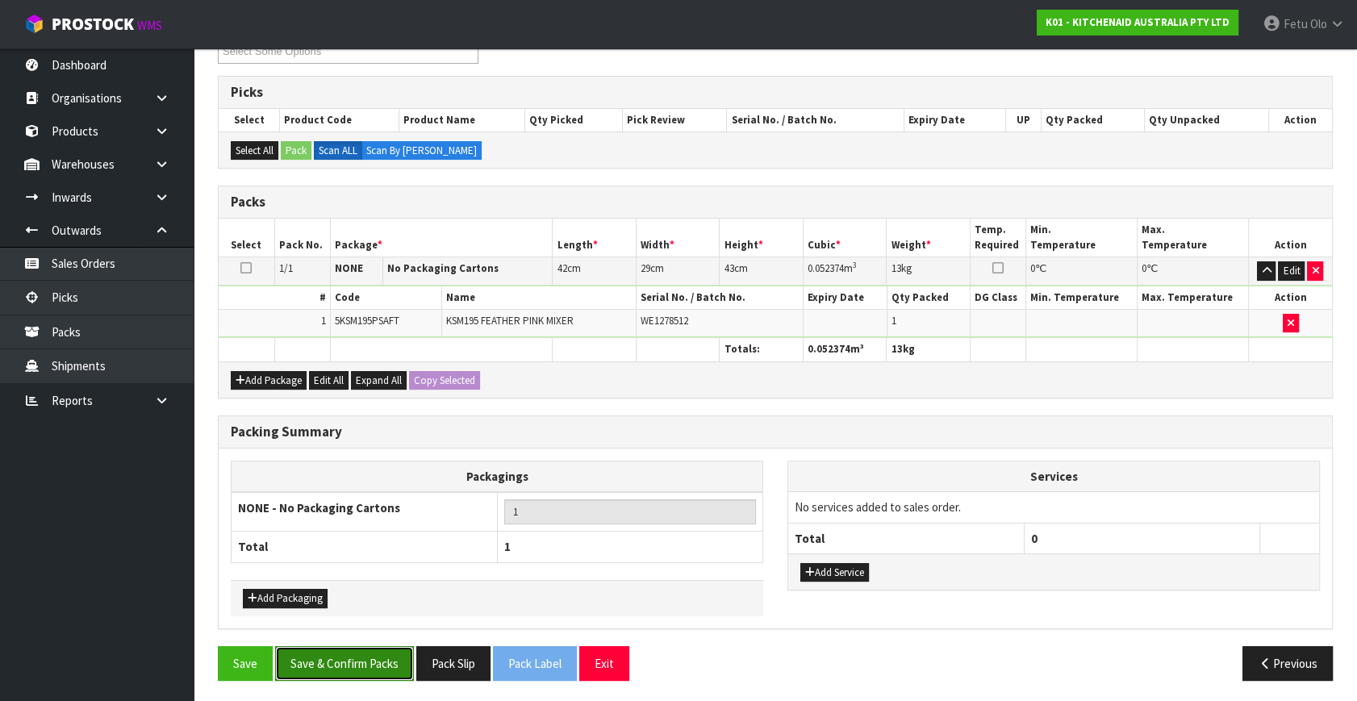
drag, startPoint x: 319, startPoint y: 661, endPoint x: 326, endPoint y: 652, distance: 10.9
click at [326, 652] on button "Save & Confirm Packs" at bounding box center [344, 663] width 139 height 35
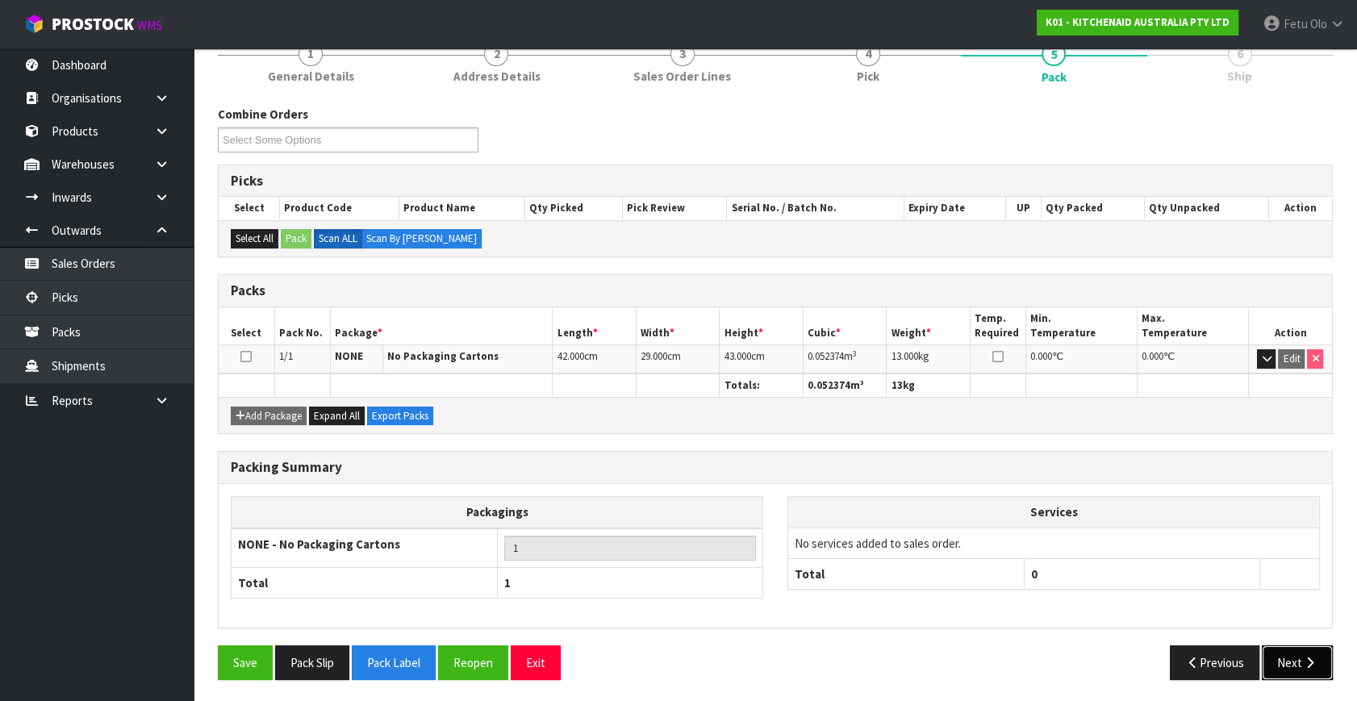
click at [1278, 660] on button "Next" at bounding box center [1296, 662] width 71 height 35
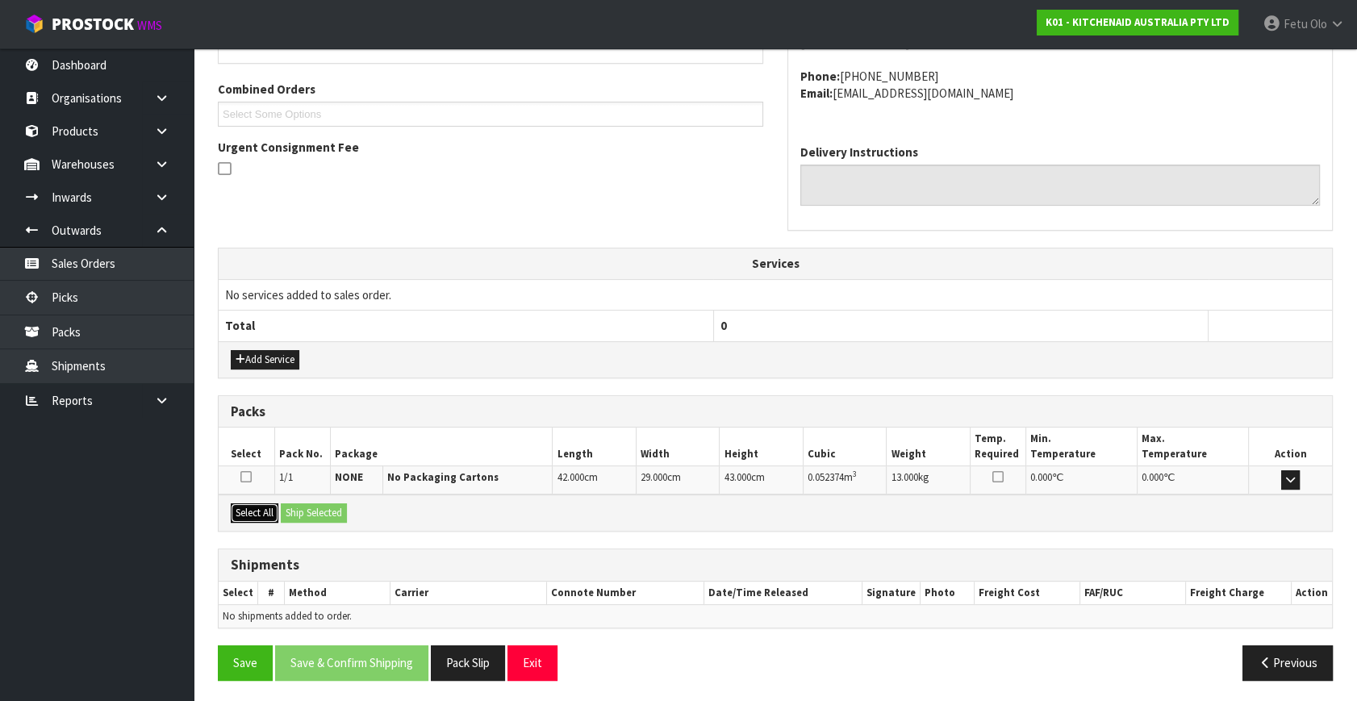
drag, startPoint x: 247, startPoint y: 509, endPoint x: 299, endPoint y: 503, distance: 52.7
click at [267, 508] on button "Select All" at bounding box center [255, 512] width 48 height 19
click at [299, 503] on button "Ship Selected" at bounding box center [314, 512] width 66 height 19
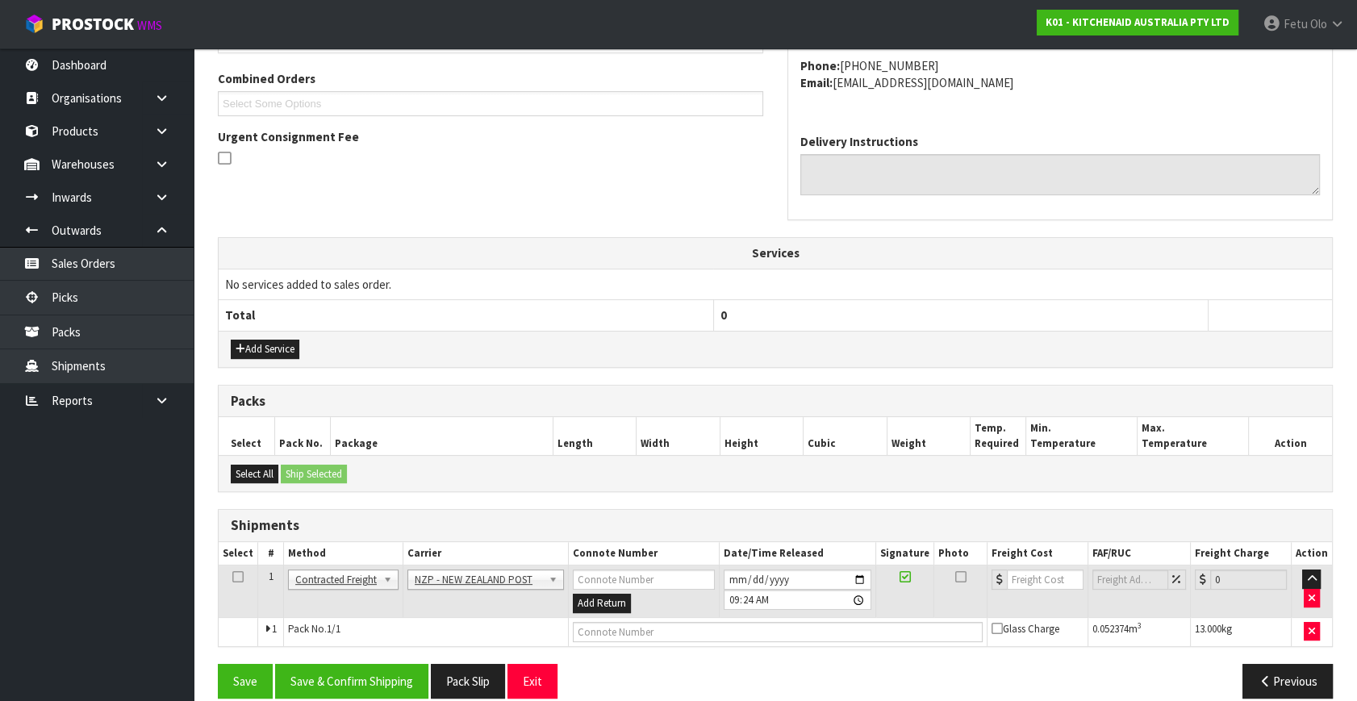
scroll to position [426, 0]
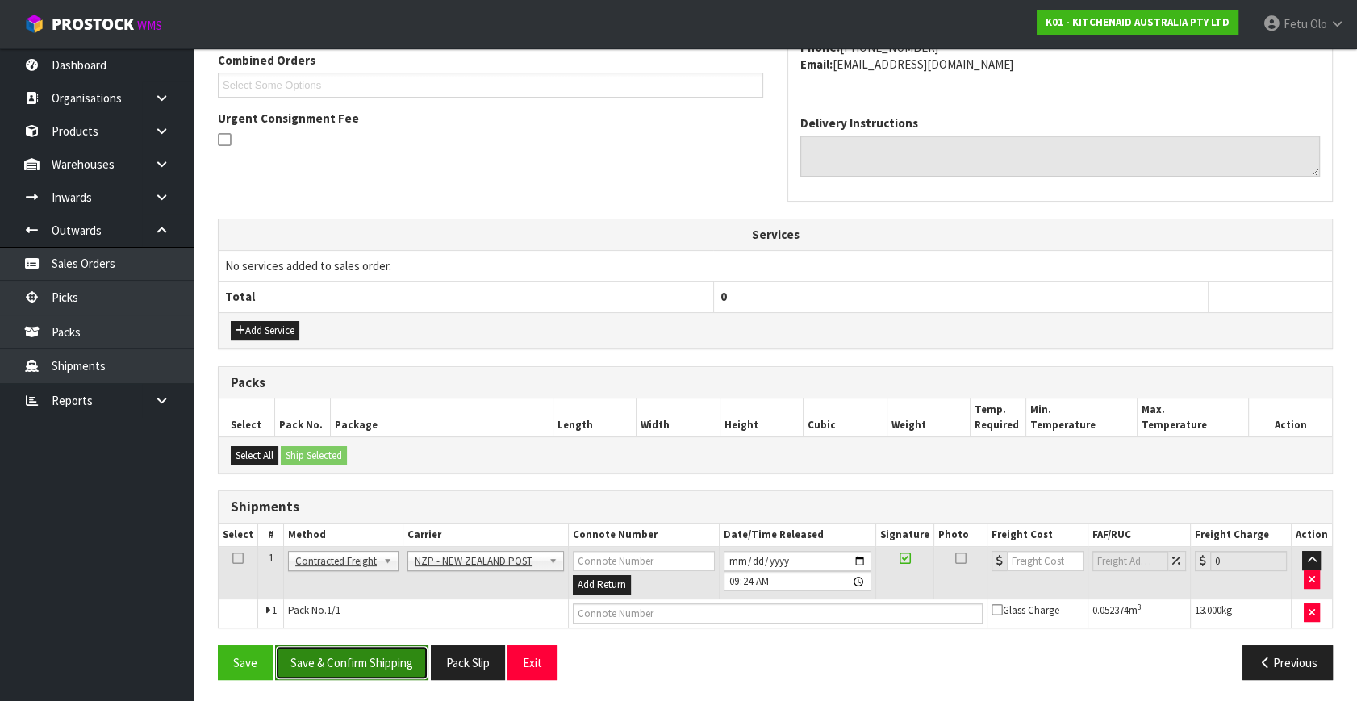
click at [398, 662] on button "Save & Confirm Shipping" at bounding box center [351, 662] width 153 height 35
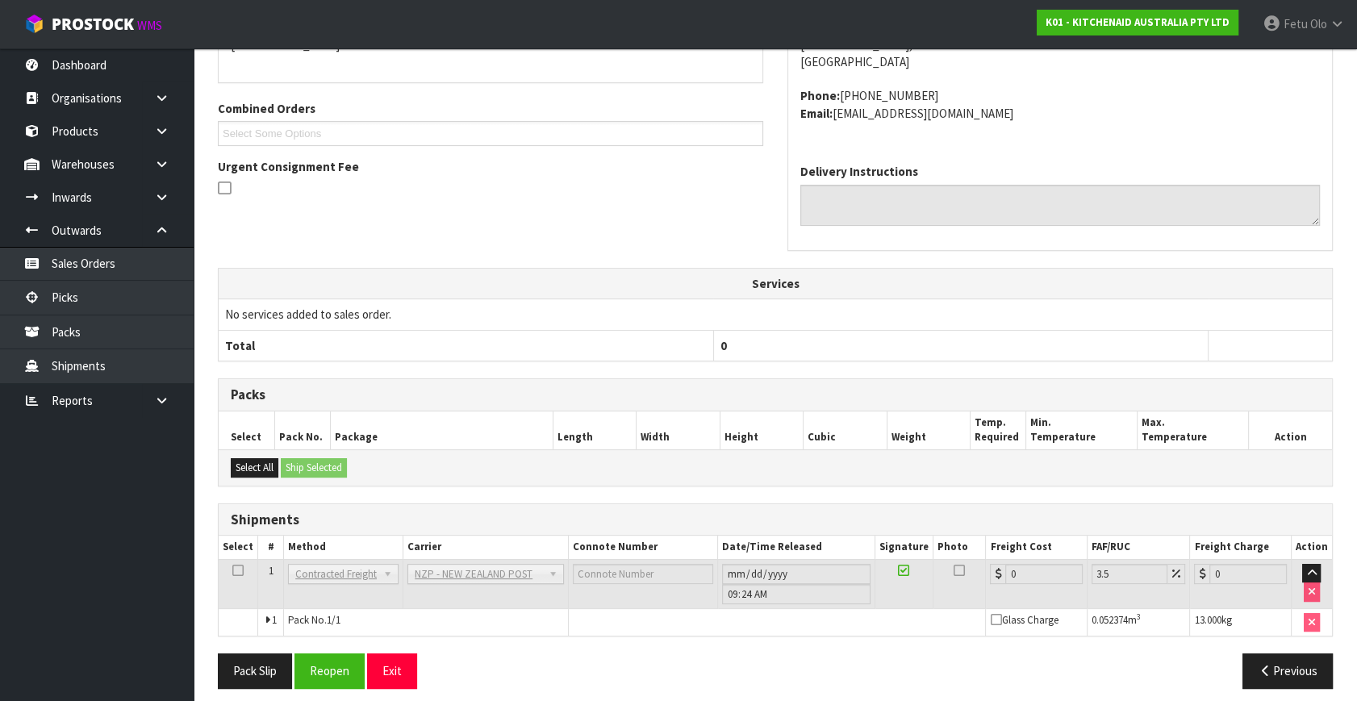
scroll to position [403, 0]
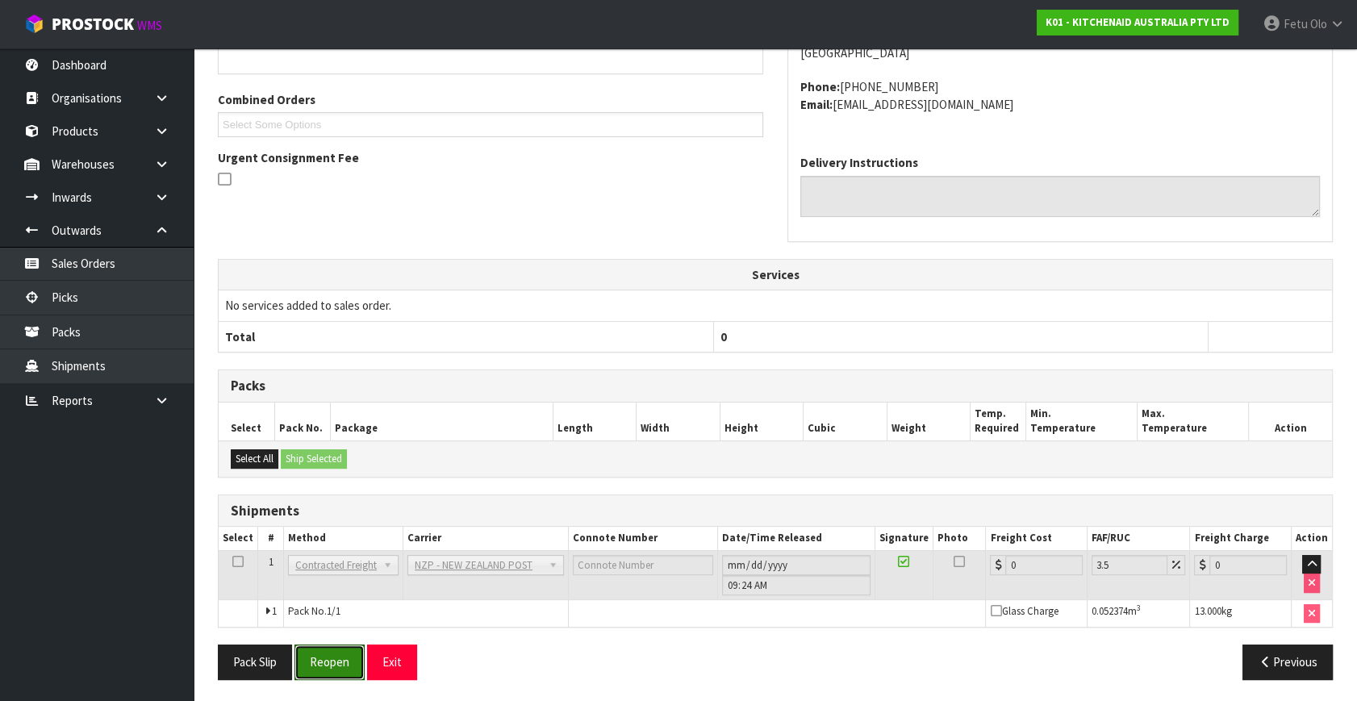
drag, startPoint x: 350, startPoint y: 664, endPoint x: 483, endPoint y: 669, distance: 133.2
click at [350, 664] on button "Reopen" at bounding box center [329, 661] width 70 height 35
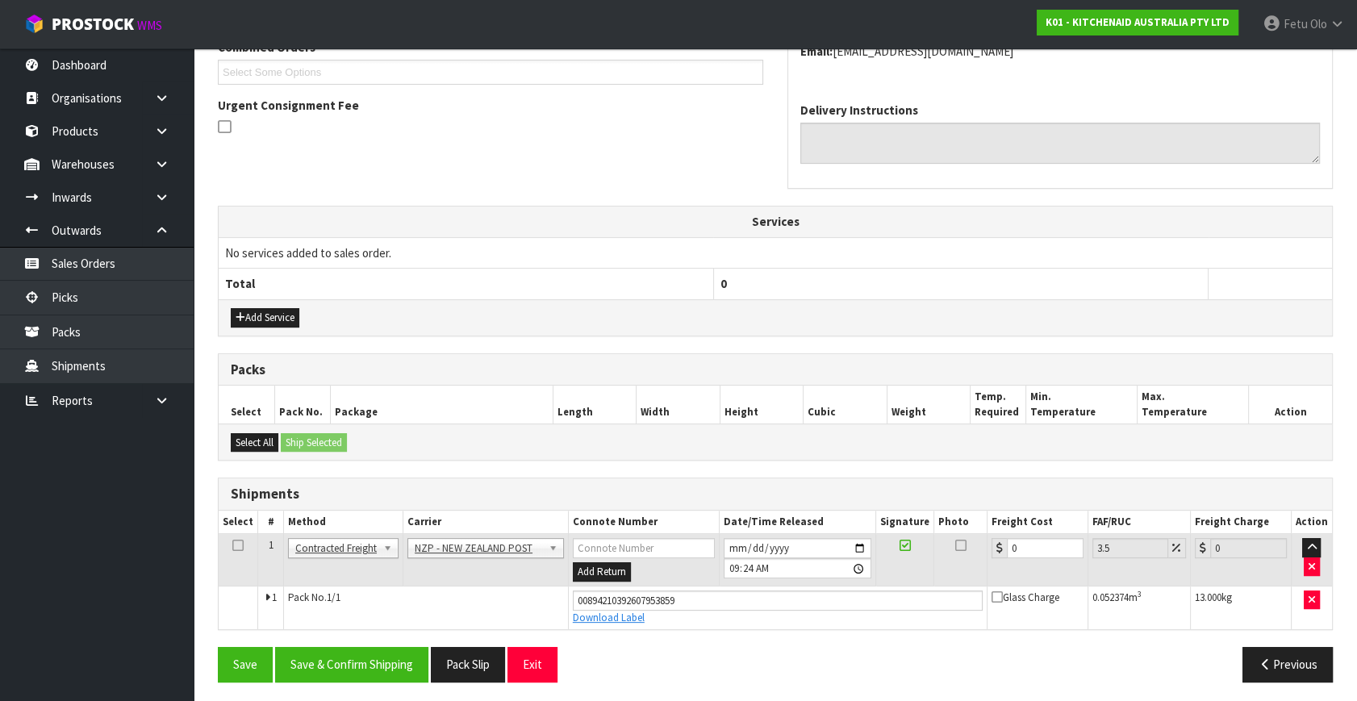
scroll to position [441, 0]
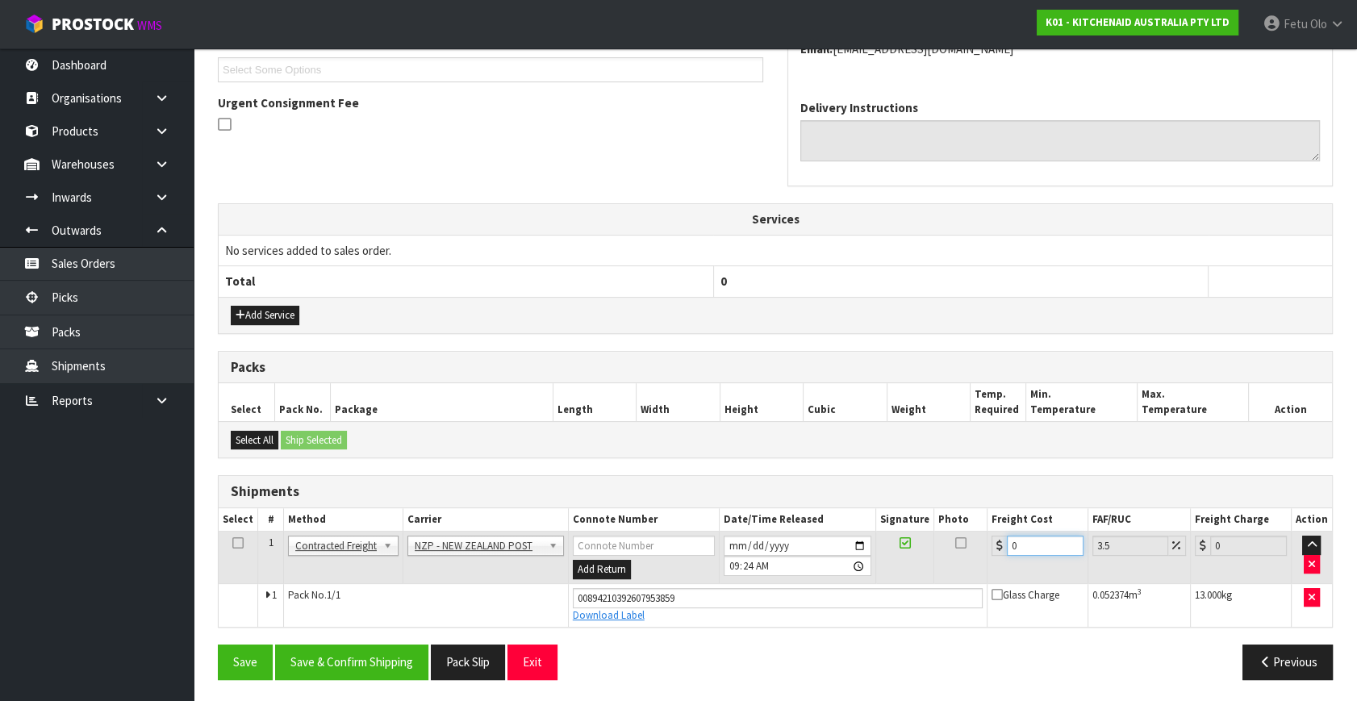
drag, startPoint x: 1029, startPoint y: 544, endPoint x: 618, endPoint y: 654, distance: 425.7
click at [621, 655] on div "From Address CONTRACT WAREHOUSING & LOGISTICS [STREET_ADDRESS] Combined Orders …" at bounding box center [775, 283] width 1115 height 817
click at [385, 666] on button "Save & Confirm Shipping" at bounding box center [351, 661] width 153 height 35
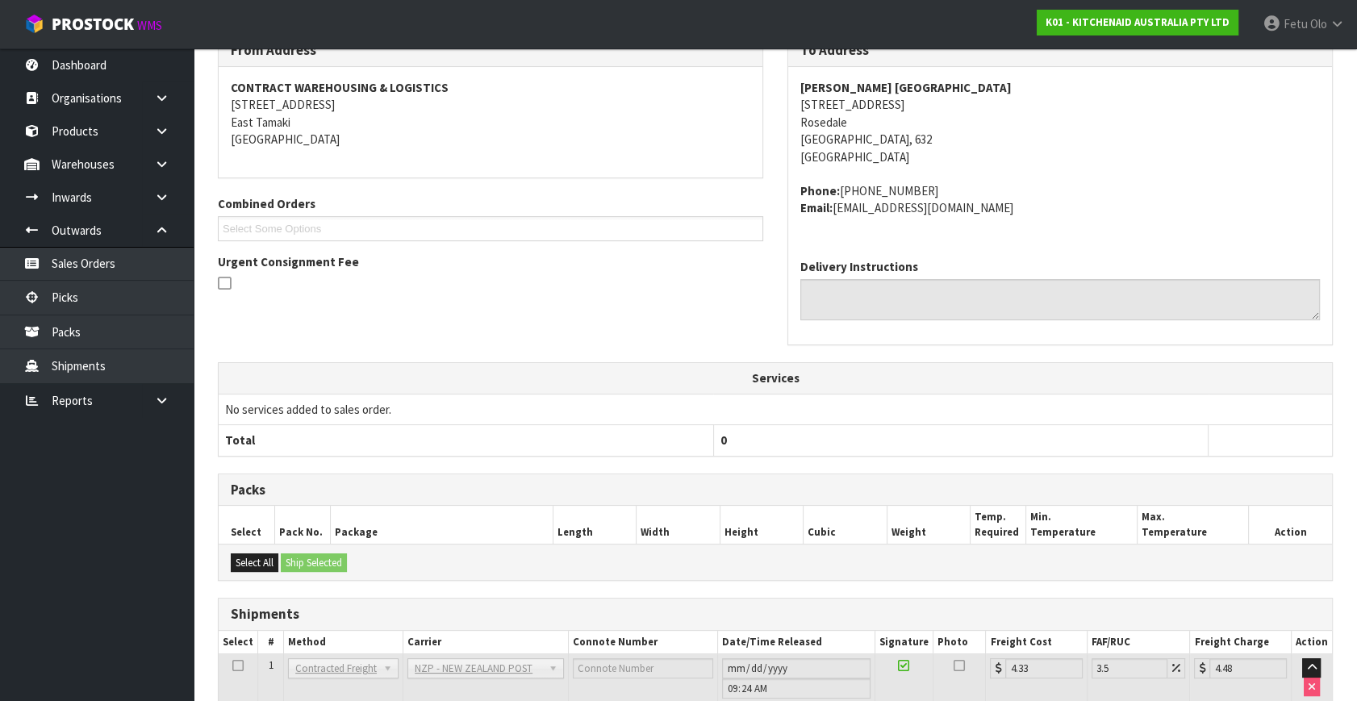
scroll to position [366, 0]
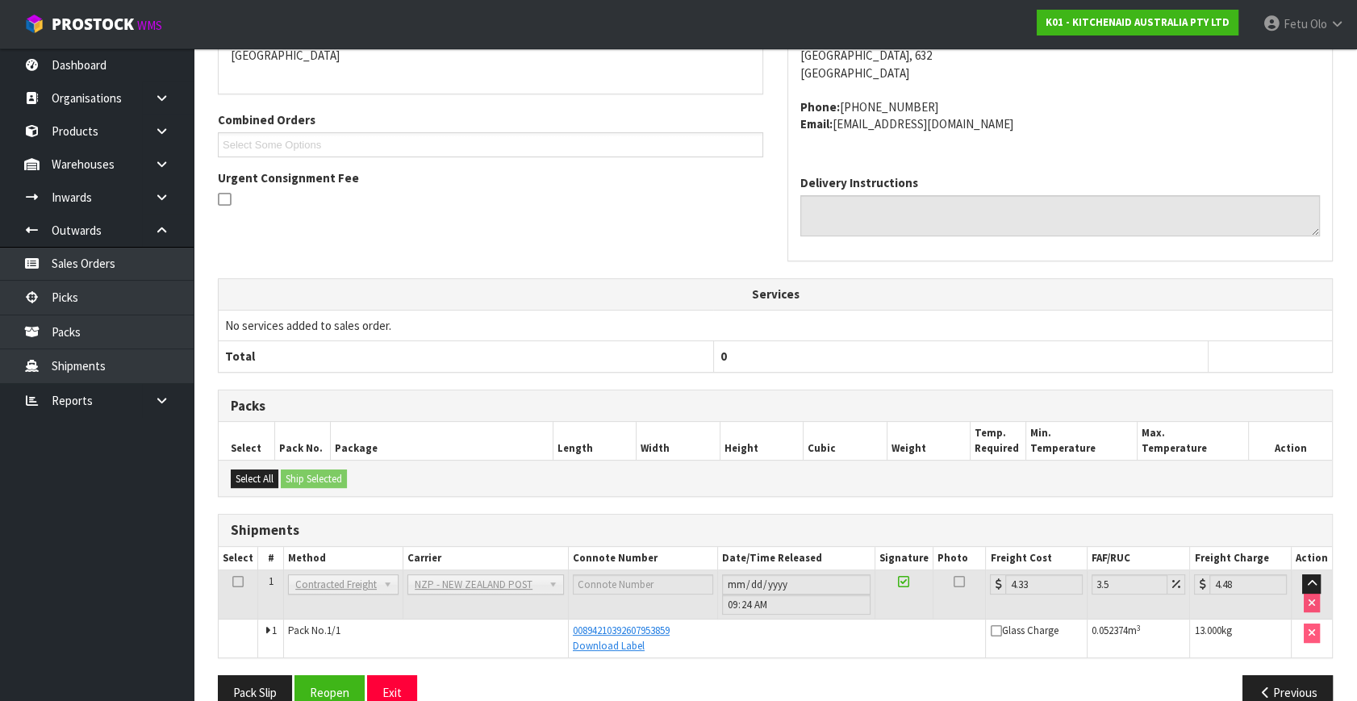
drag, startPoint x: 424, startPoint y: 190, endPoint x: 415, endPoint y: 187, distance: 9.4
click at [423, 190] on div at bounding box center [490, 200] width 545 height 20
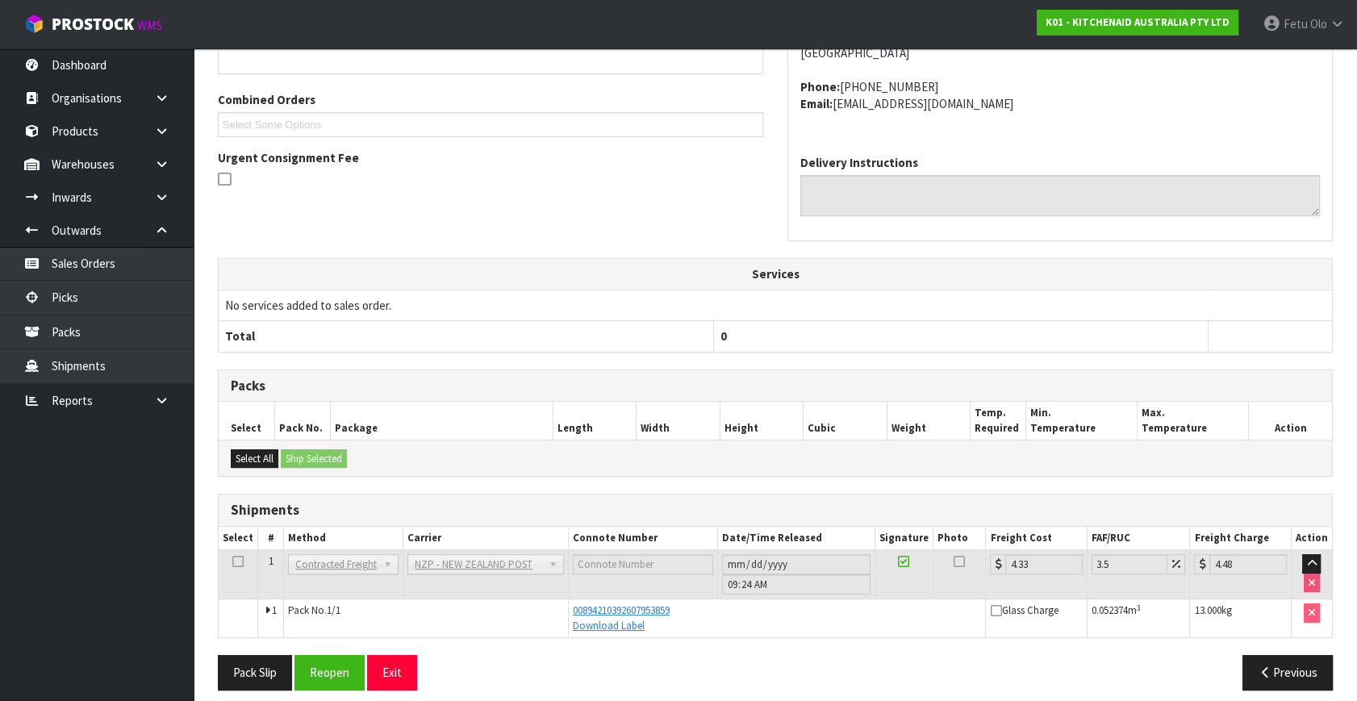
scroll to position [397, 0]
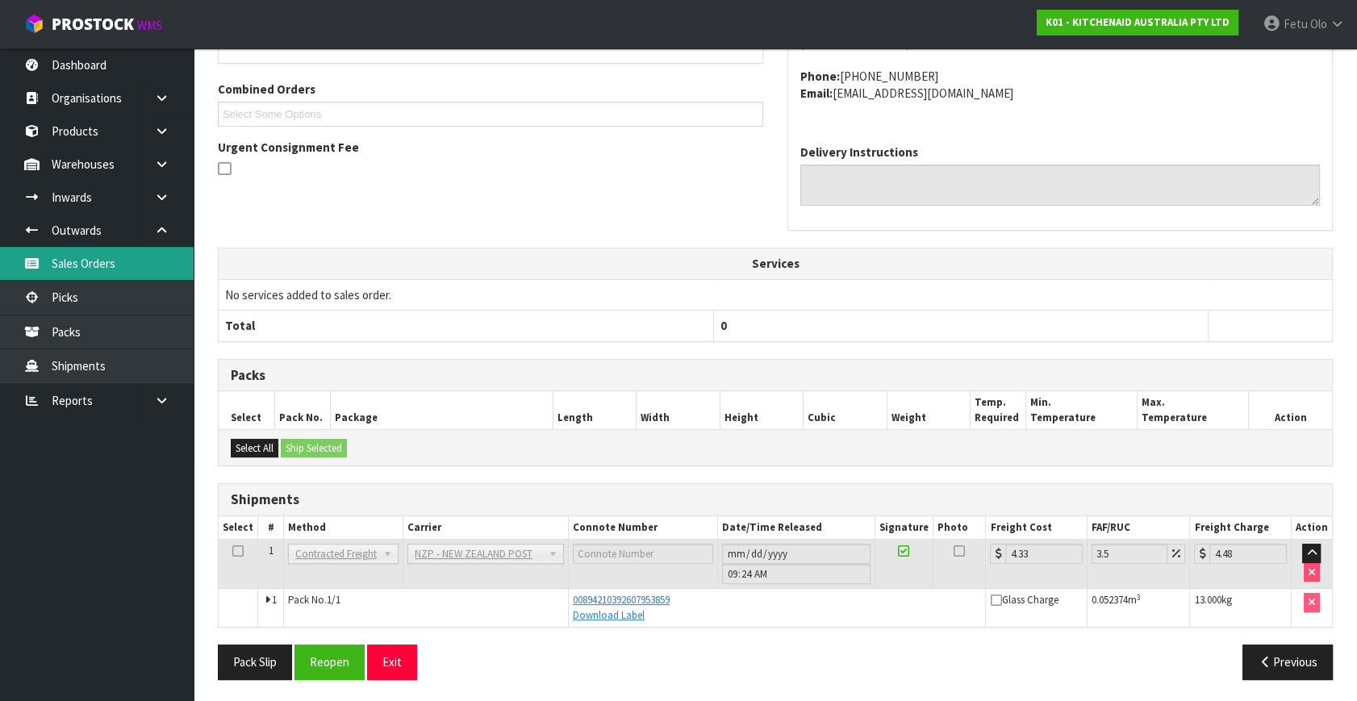
click at [90, 275] on link "Sales Orders" at bounding box center [97, 263] width 194 height 33
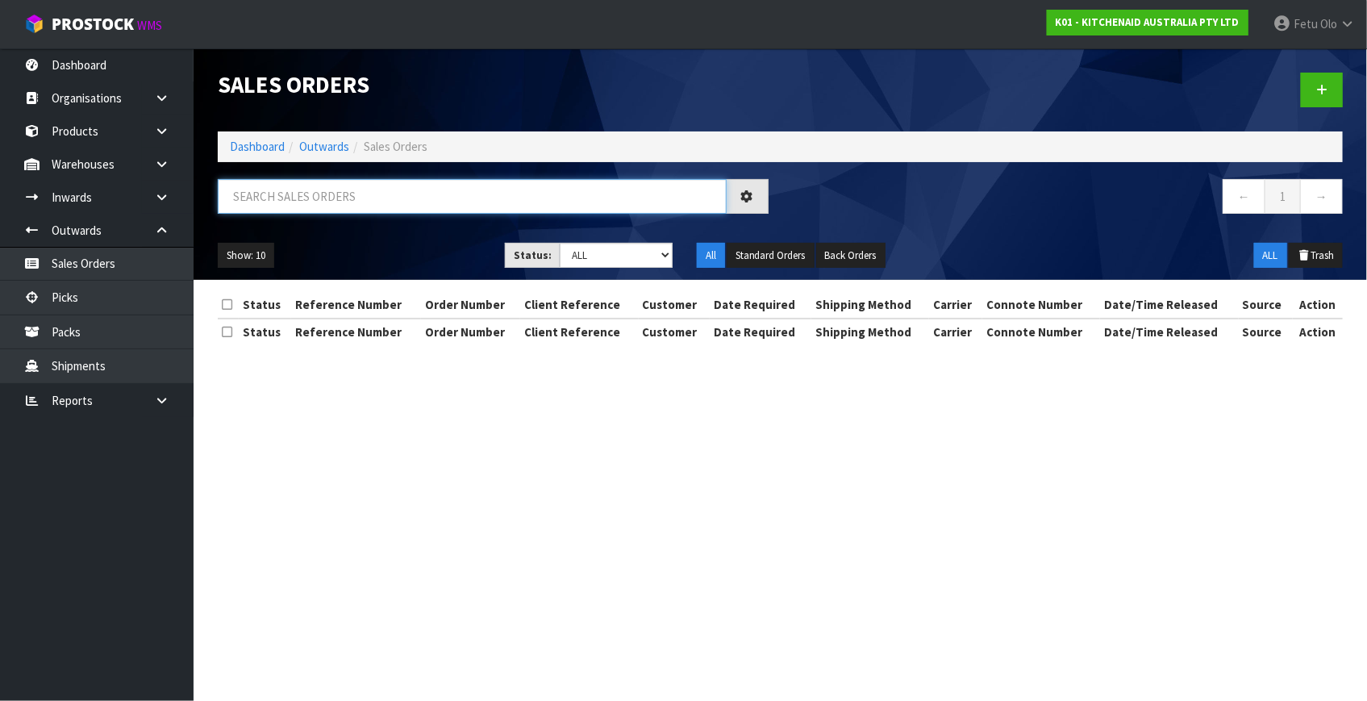
click at [382, 185] on input "text" at bounding box center [472, 196] width 509 height 35
drag, startPoint x: 382, startPoint y: 185, endPoint x: 373, endPoint y: 185, distance: 9.7
click at [373, 185] on input "text" at bounding box center [472, 196] width 509 height 35
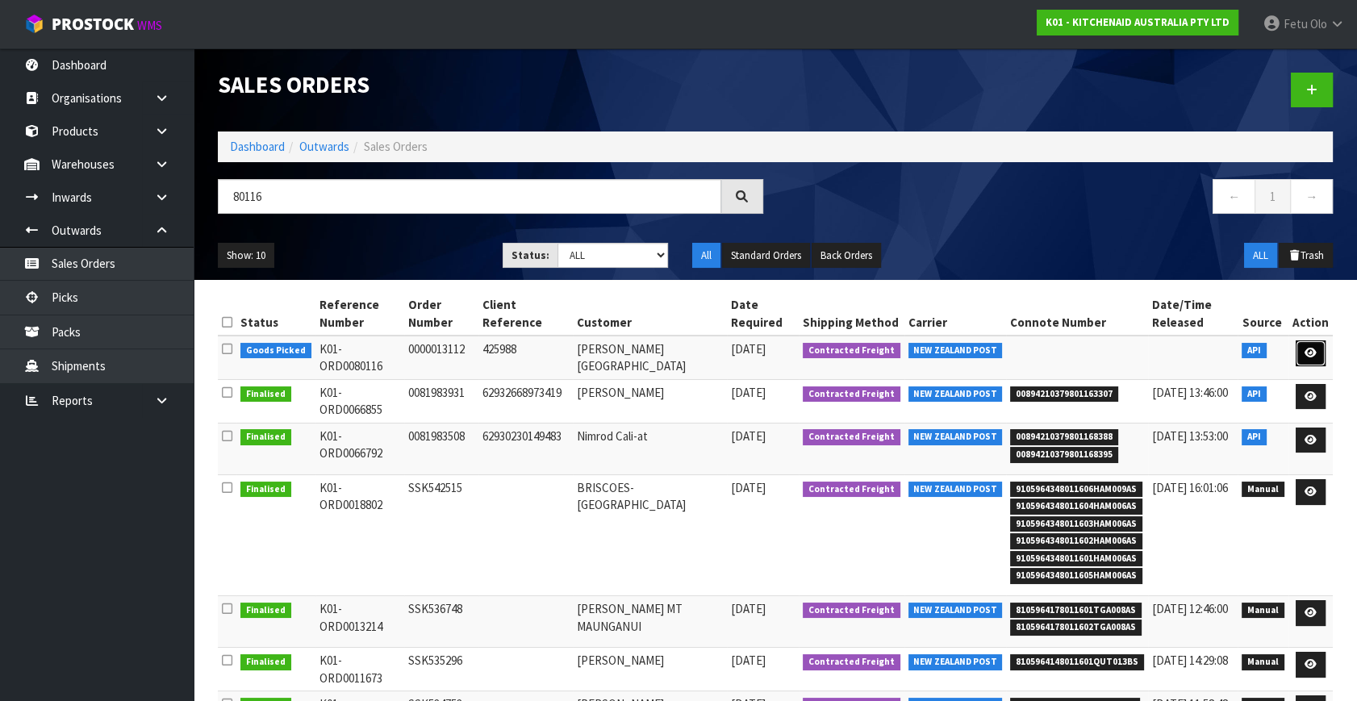
click at [1320, 354] on link at bounding box center [1310, 353] width 30 height 26
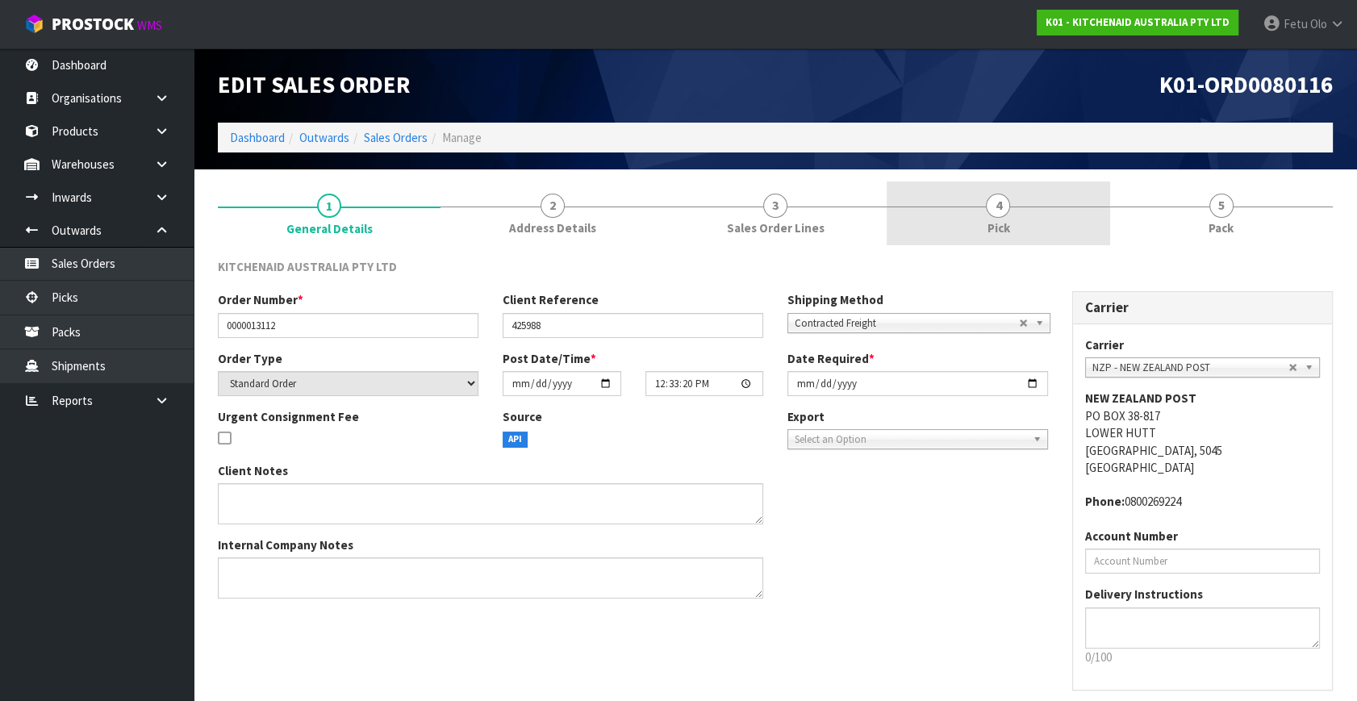
click at [967, 208] on link "4 Pick" at bounding box center [997, 213] width 223 height 64
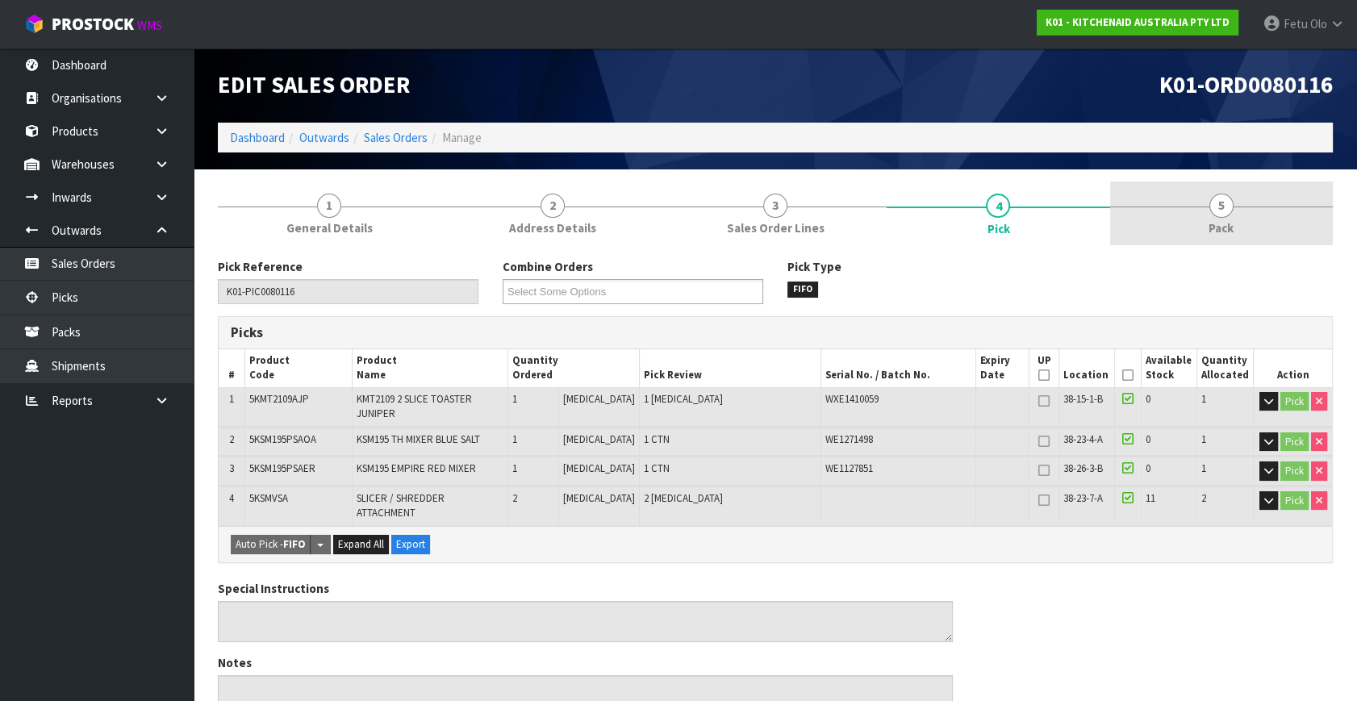
click at [1243, 197] on link "5 Pack" at bounding box center [1221, 213] width 223 height 64
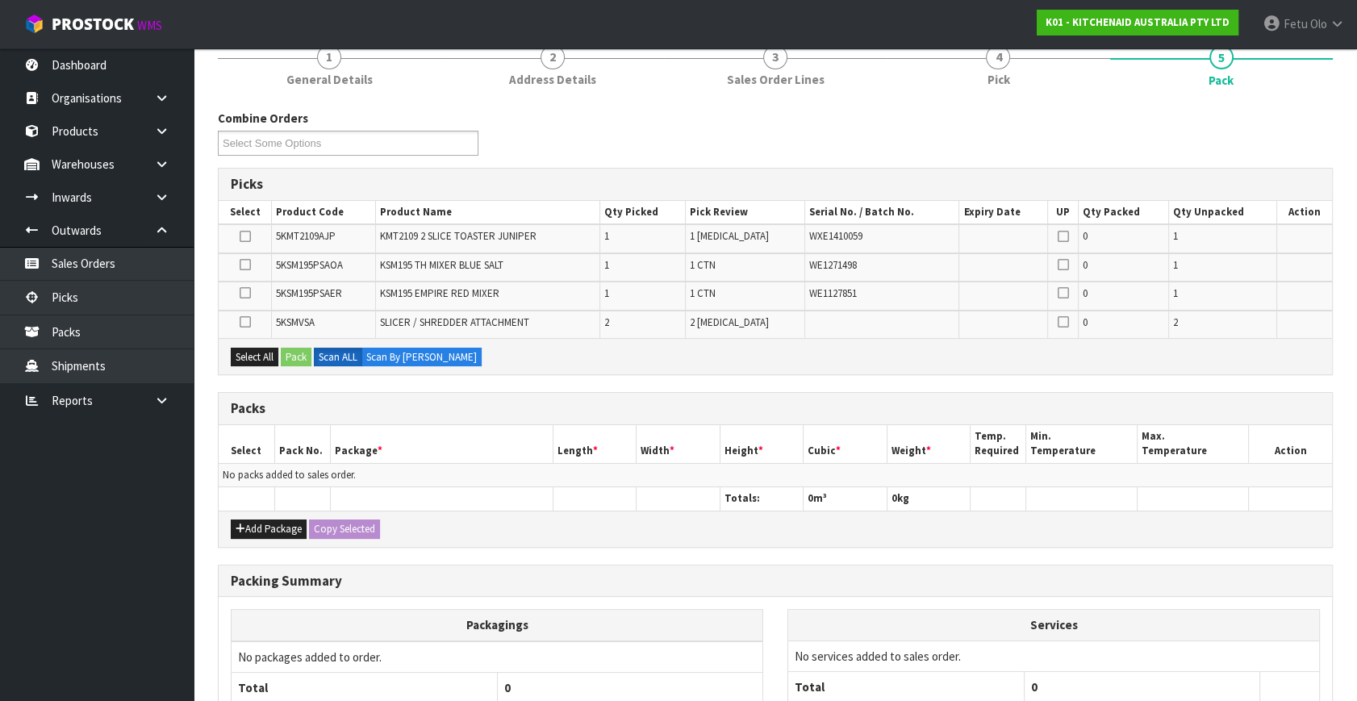
scroll to position [290, 0]
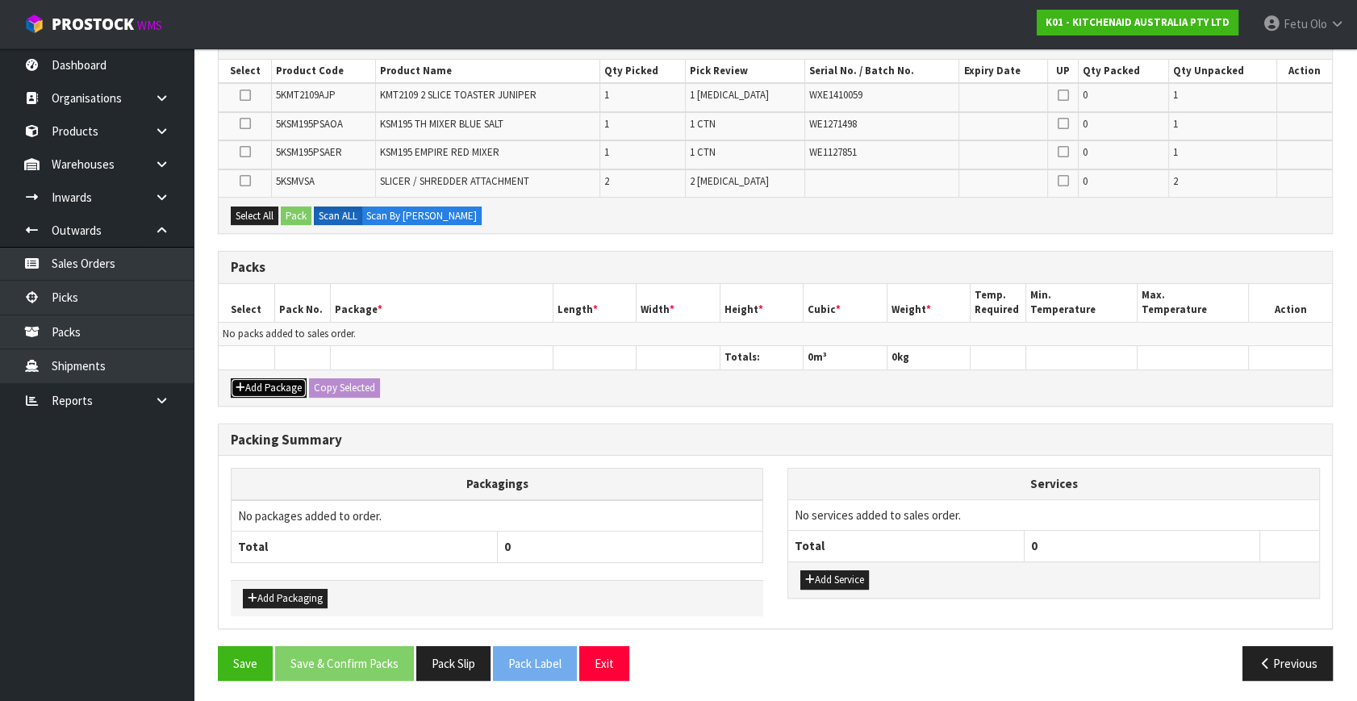
click at [255, 387] on button "Add Package" at bounding box center [269, 387] width 76 height 19
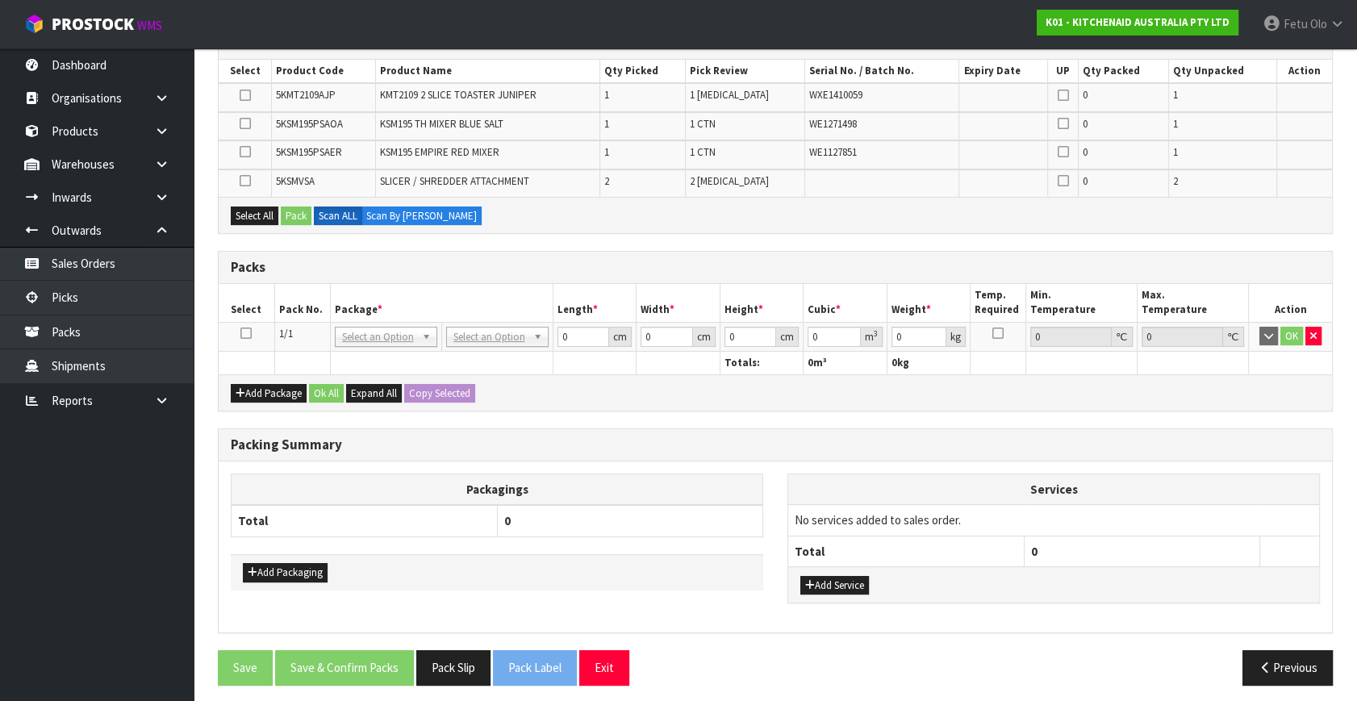
click at [245, 333] on icon at bounding box center [245, 333] width 11 height 1
click at [121, 512] on ul "Dashboard Organisations Clients Consignees Carriers Products Categories Serial …" at bounding box center [97, 374] width 194 height 652
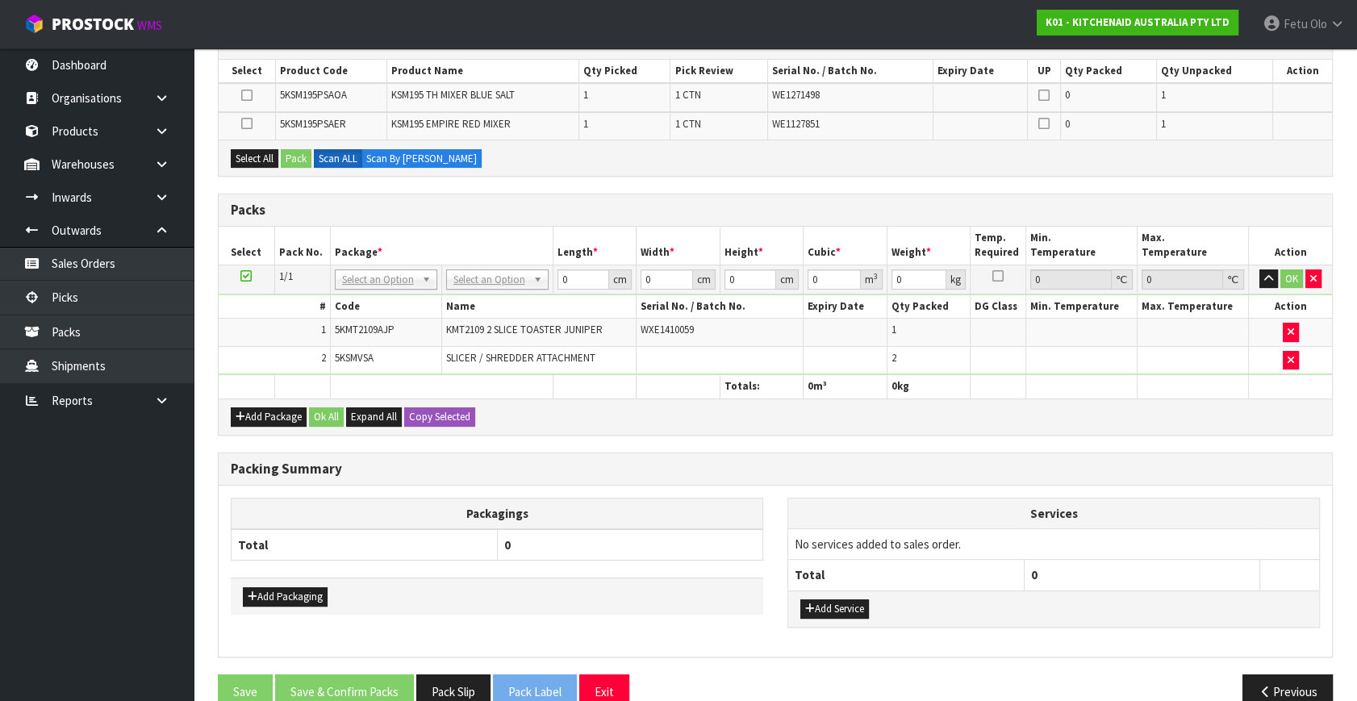
click at [247, 276] on icon at bounding box center [245, 276] width 11 height 1
drag, startPoint x: 88, startPoint y: 574, endPoint x: 96, endPoint y: 579, distance: 9.4
click at [96, 579] on ul "Dashboard Organisations Clients Consignees Carriers Products Categories Serial …" at bounding box center [97, 374] width 194 height 652
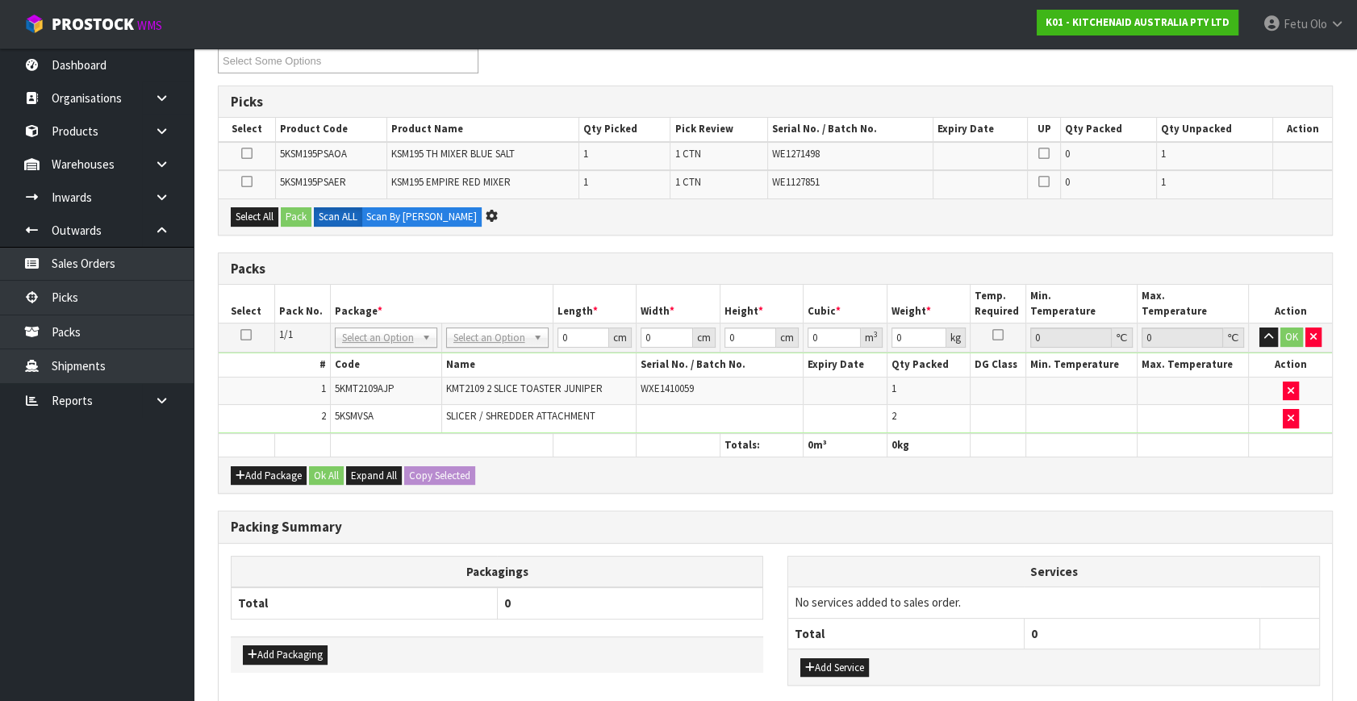
scroll to position [0, 0]
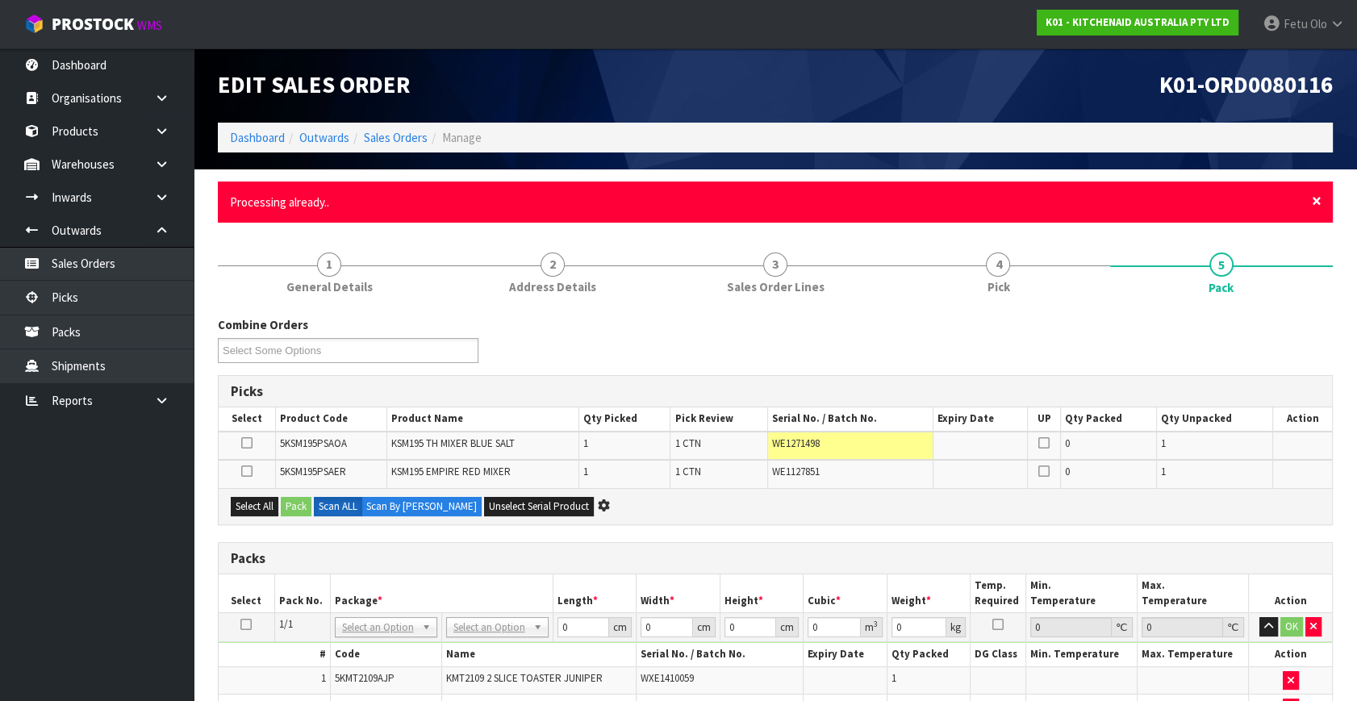
click at [1315, 194] on span "×" at bounding box center [1316, 201] width 10 height 23
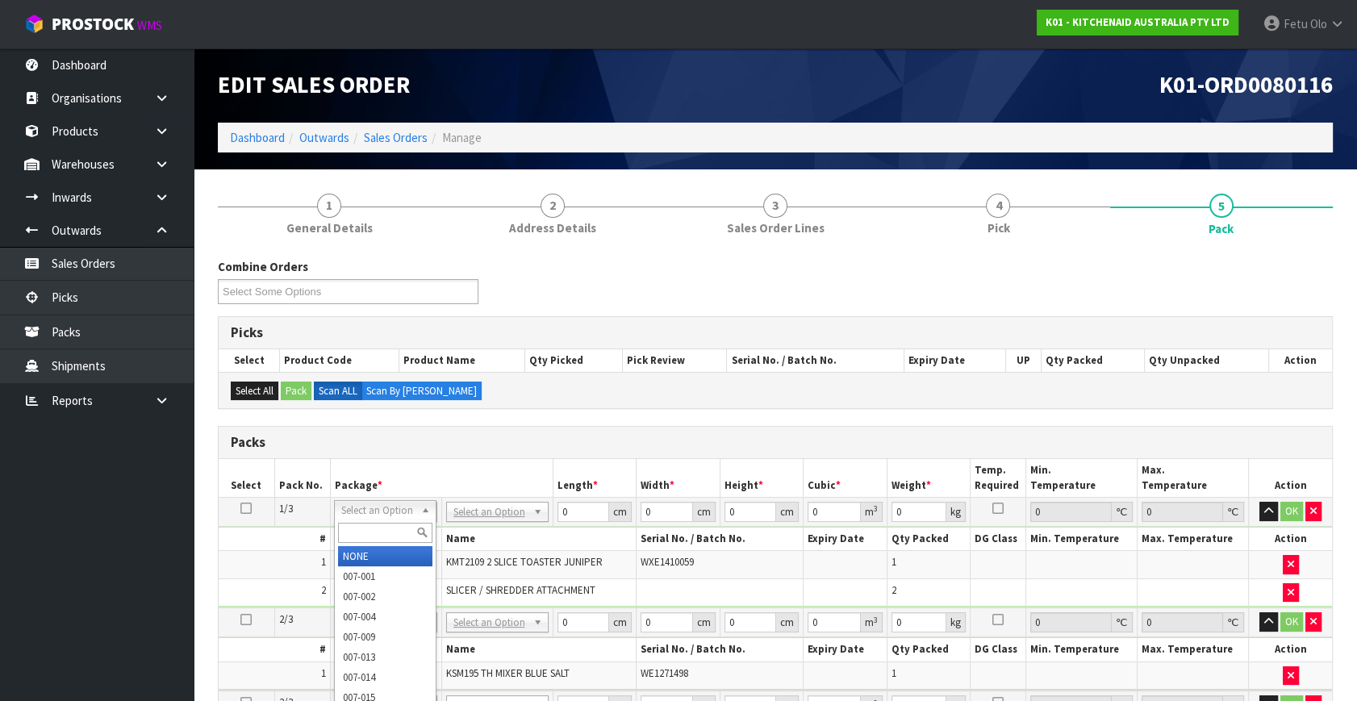
click at [386, 525] on input "text" at bounding box center [385, 533] width 94 height 20
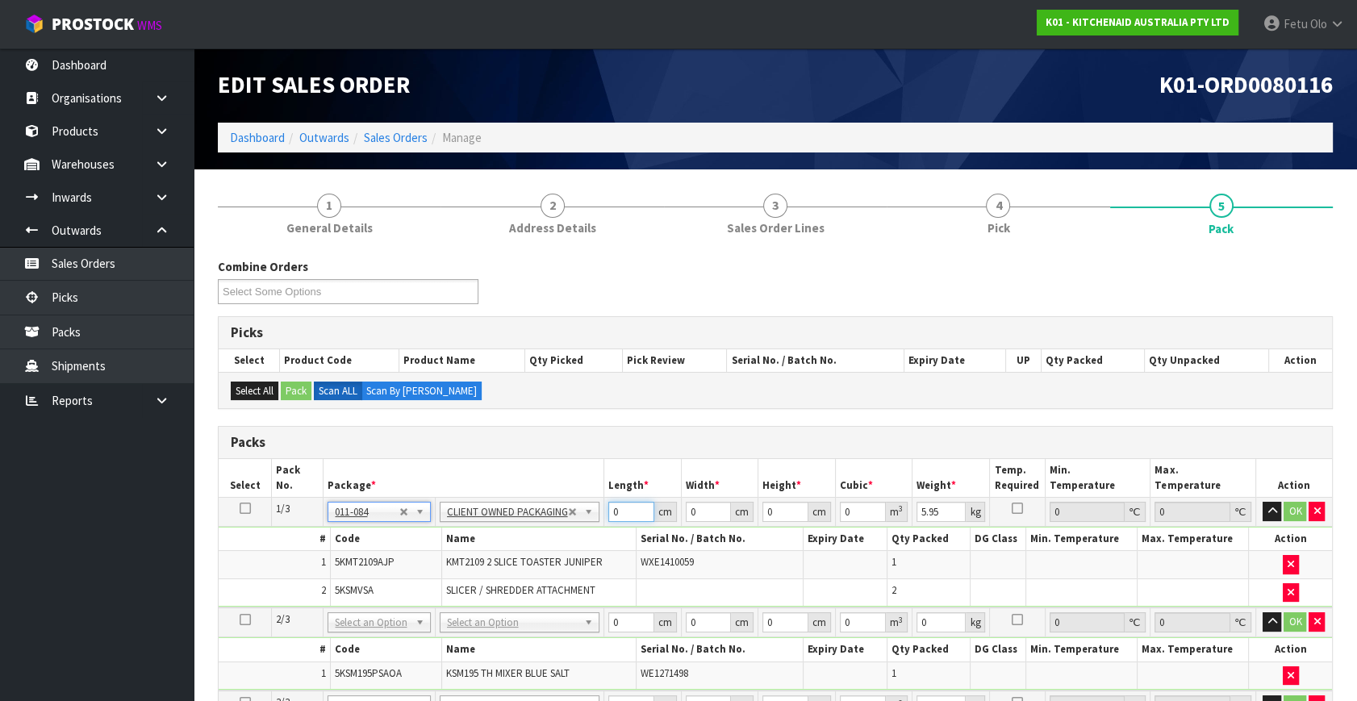
drag, startPoint x: 481, startPoint y: 572, endPoint x: 436, endPoint y: 590, distance: 48.1
click at [439, 590] on tbody "1/3 NONE 007-001 007-002 007-004 007-009 007-013 007-014 007-015 007-017 007-01…" at bounding box center [775, 553] width 1113 height 110
click button "OK" at bounding box center [1295, 511] width 23 height 19
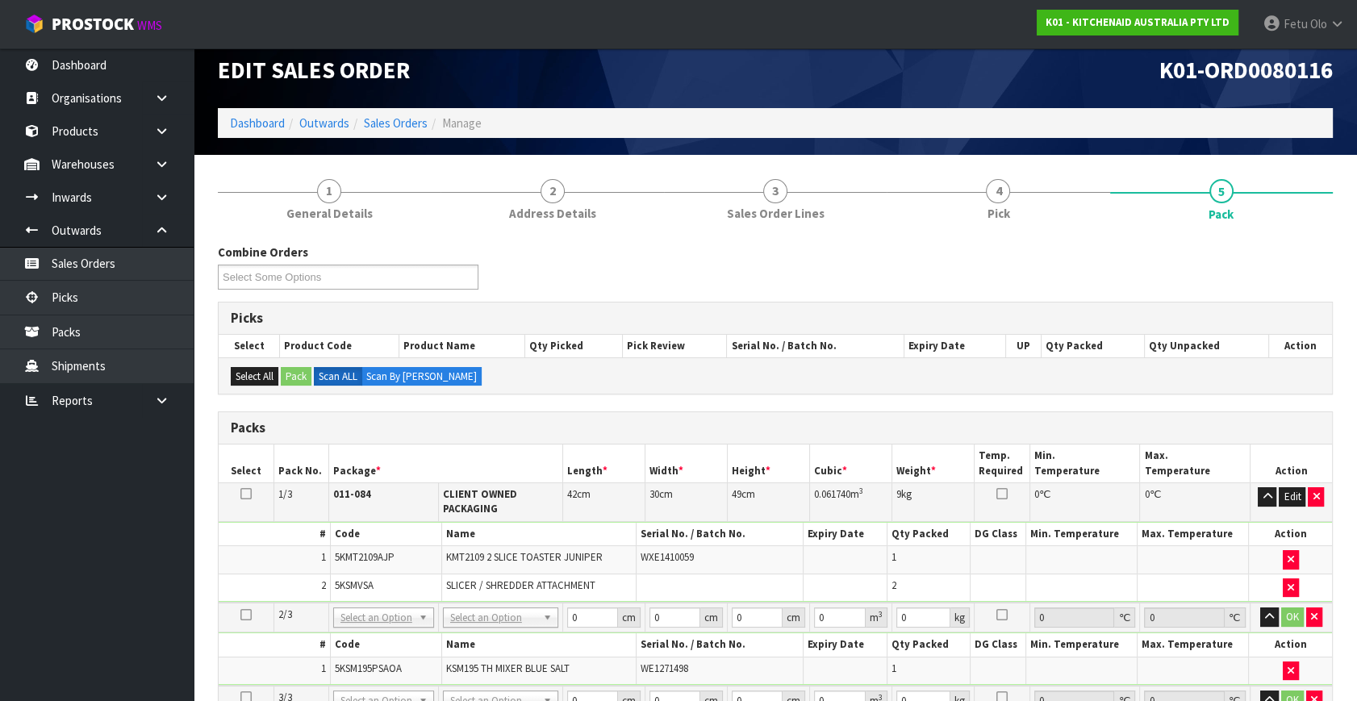
scroll to position [366, 0]
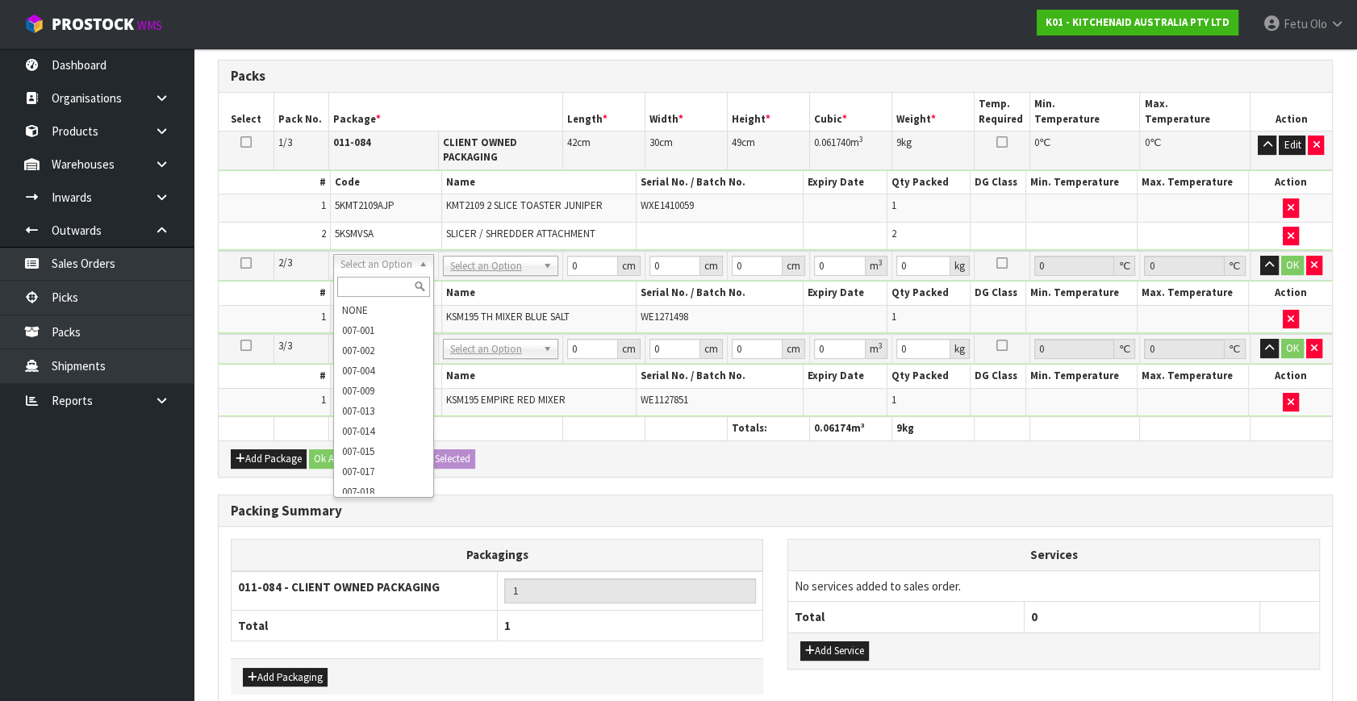
click at [375, 296] on div at bounding box center [383, 286] width 99 height 27
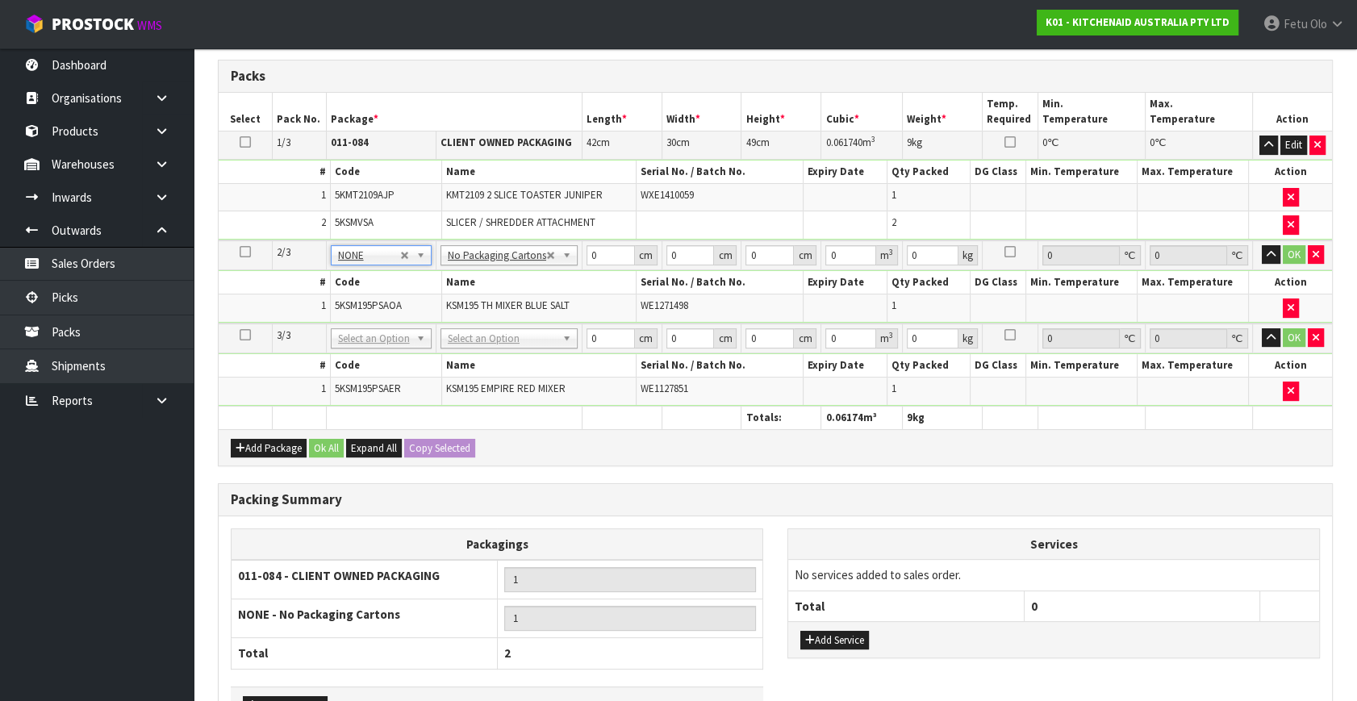
drag, startPoint x: 383, startPoint y: 340, endPoint x: 384, endPoint y: 363, distance: 23.4
drag, startPoint x: 603, startPoint y: 251, endPoint x: 407, endPoint y: 327, distance: 210.4
click at [408, 327] on table "Select Pack No. Package * Length * Width * Height * Cubic * Weight * Temp. Requ…" at bounding box center [775, 261] width 1113 height 336
click button "OK" at bounding box center [1293, 254] width 23 height 19
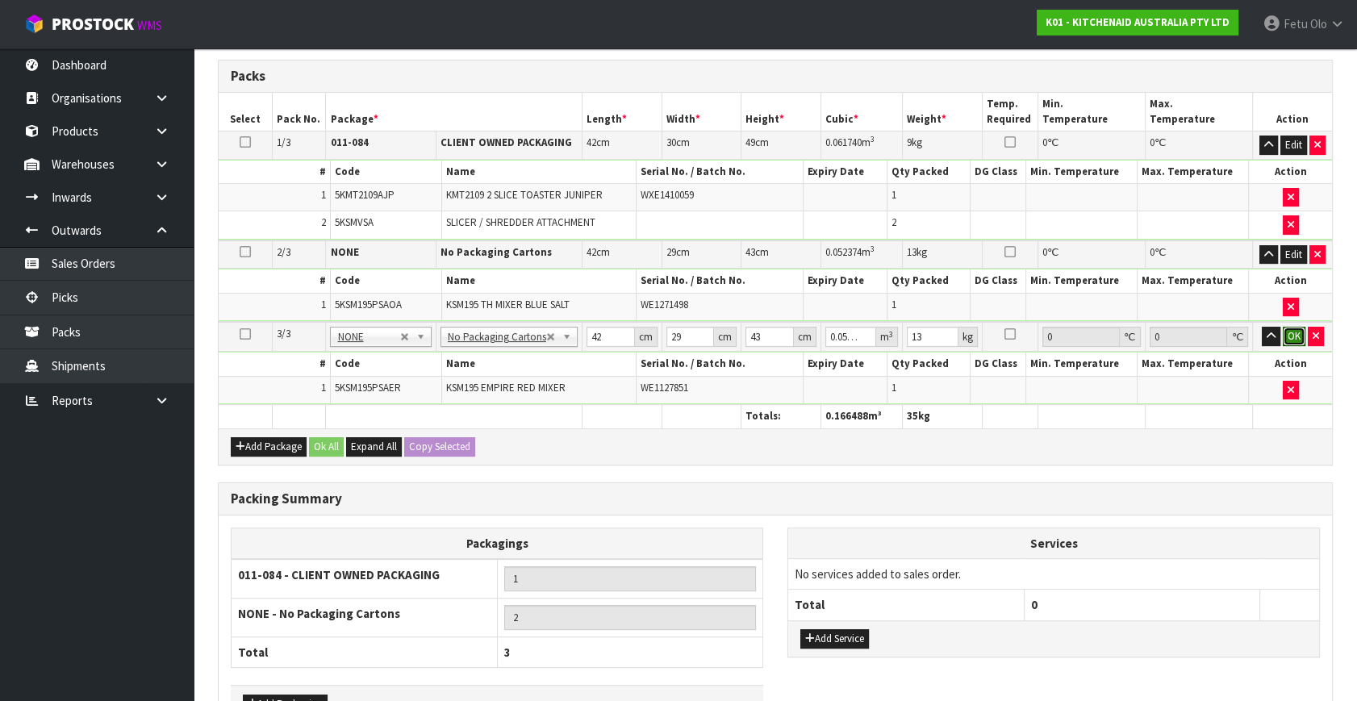
click button "OK" at bounding box center [1293, 336] width 23 height 19
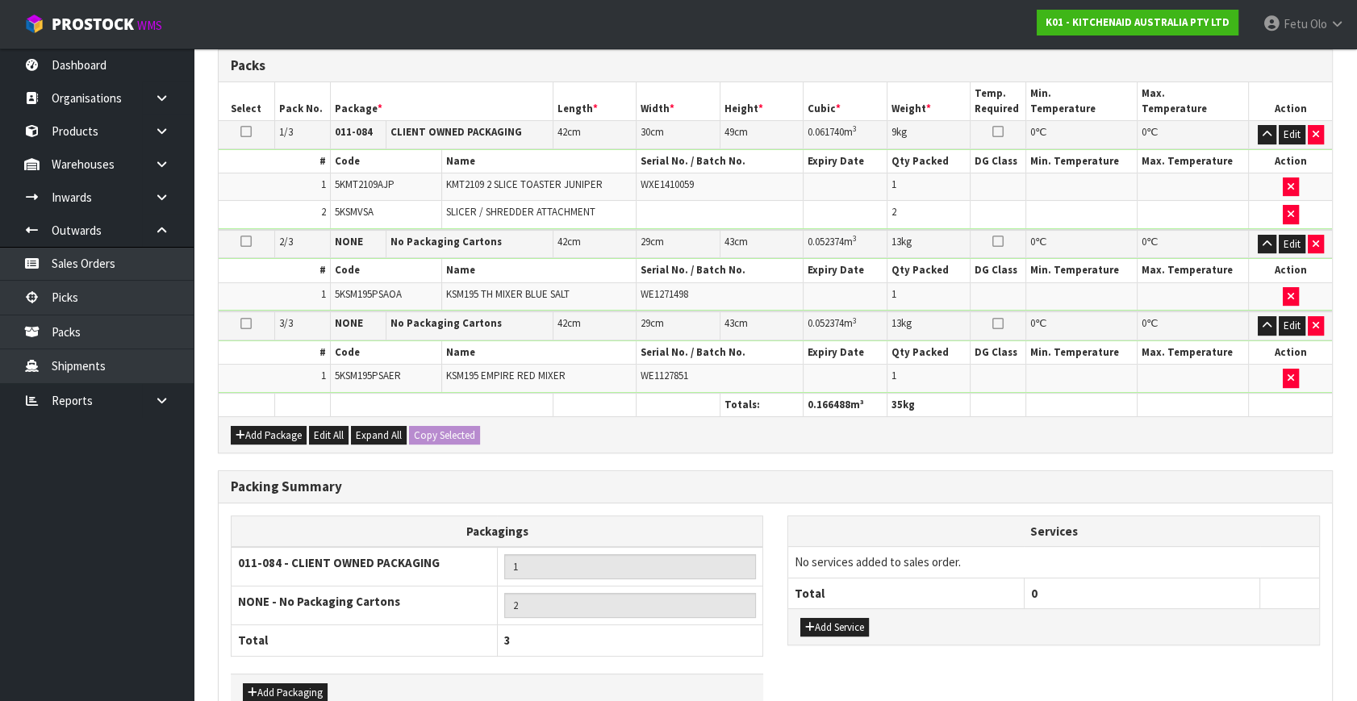
scroll to position [468, 0]
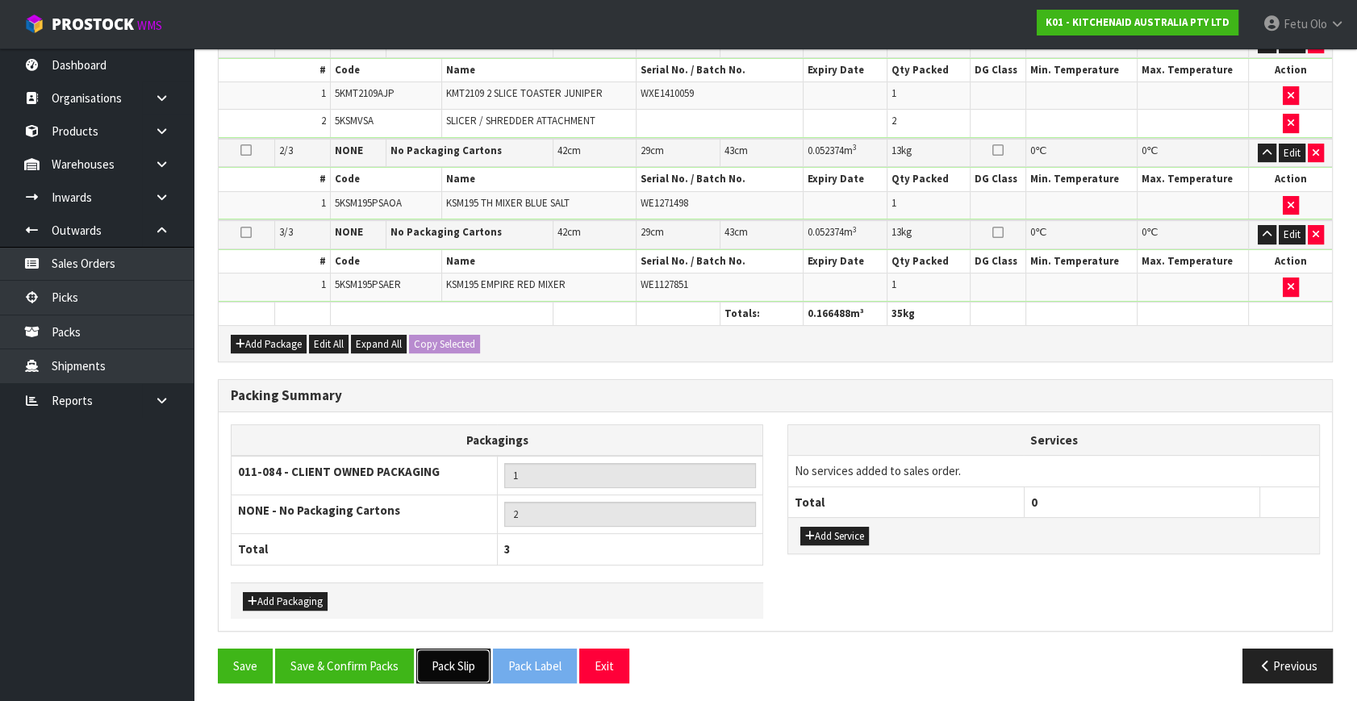
click at [459, 665] on button "Pack Slip" at bounding box center [453, 665] width 74 height 35
click at [358, 654] on button "Save & Confirm Packs" at bounding box center [344, 665] width 139 height 35
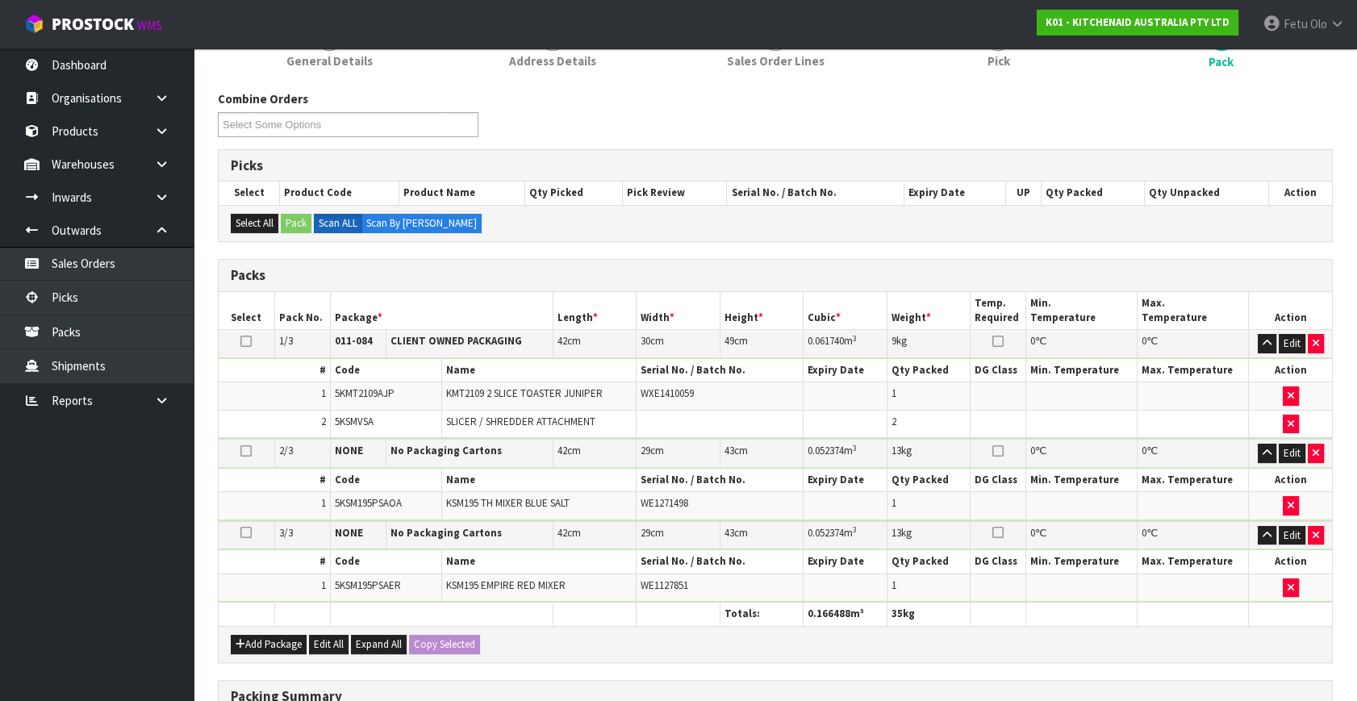
scroll to position [307, 0]
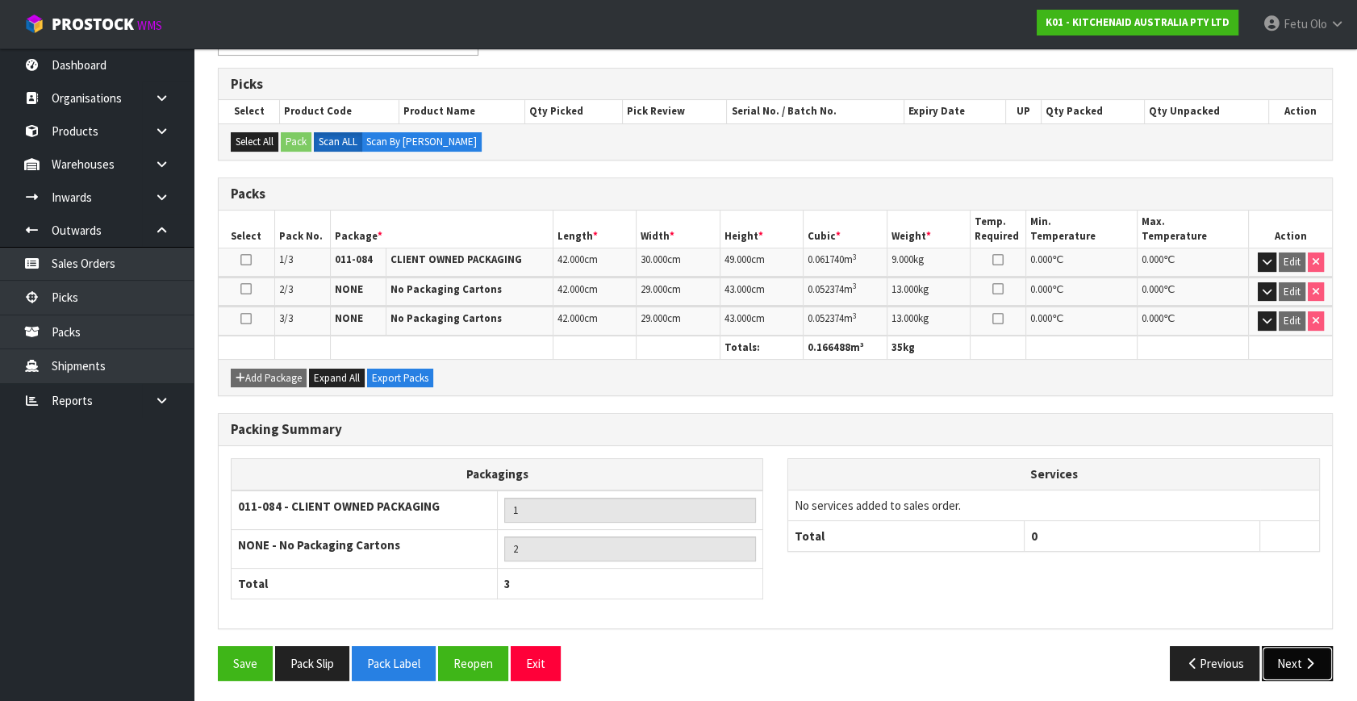
click at [1284, 652] on button "Next" at bounding box center [1296, 663] width 71 height 35
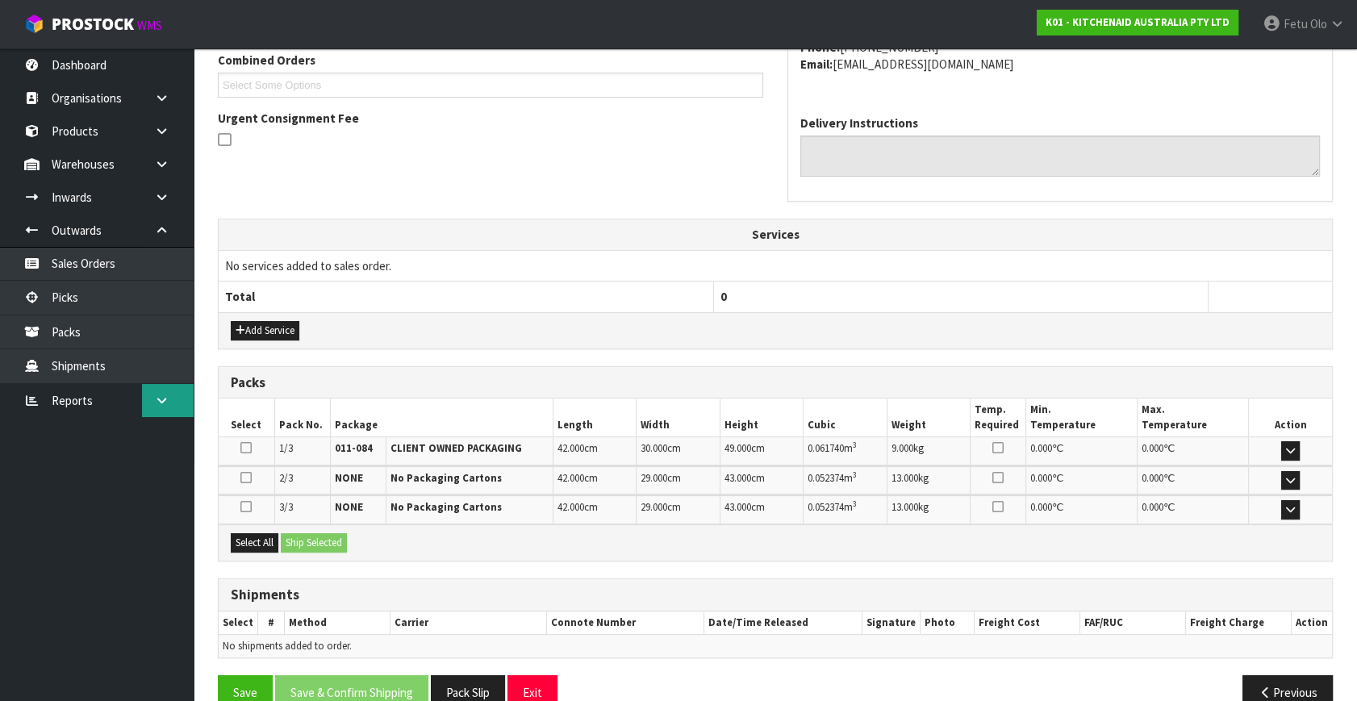
scroll to position [440, 0]
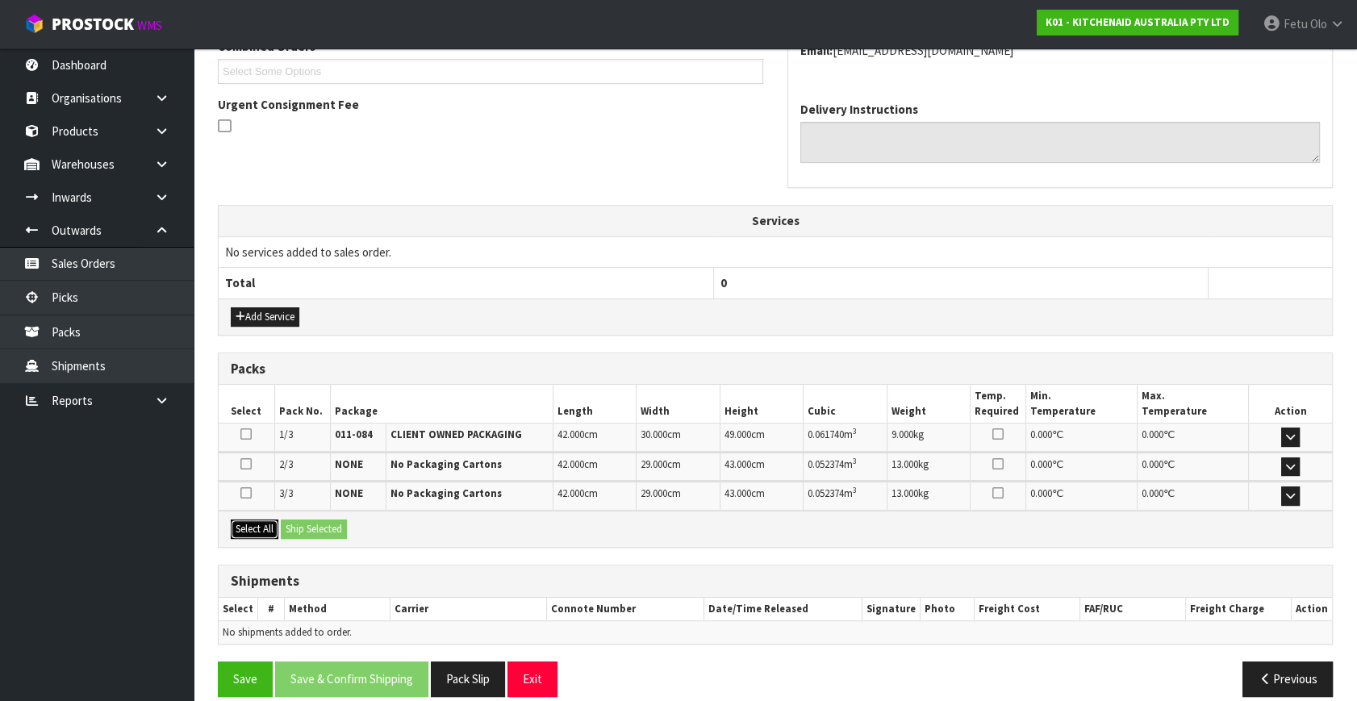
drag, startPoint x: 236, startPoint y: 529, endPoint x: 297, endPoint y: 528, distance: 60.5
click at [236, 528] on button "Select All" at bounding box center [255, 528] width 48 height 19
click at [297, 528] on button "Ship Selected" at bounding box center [314, 528] width 66 height 19
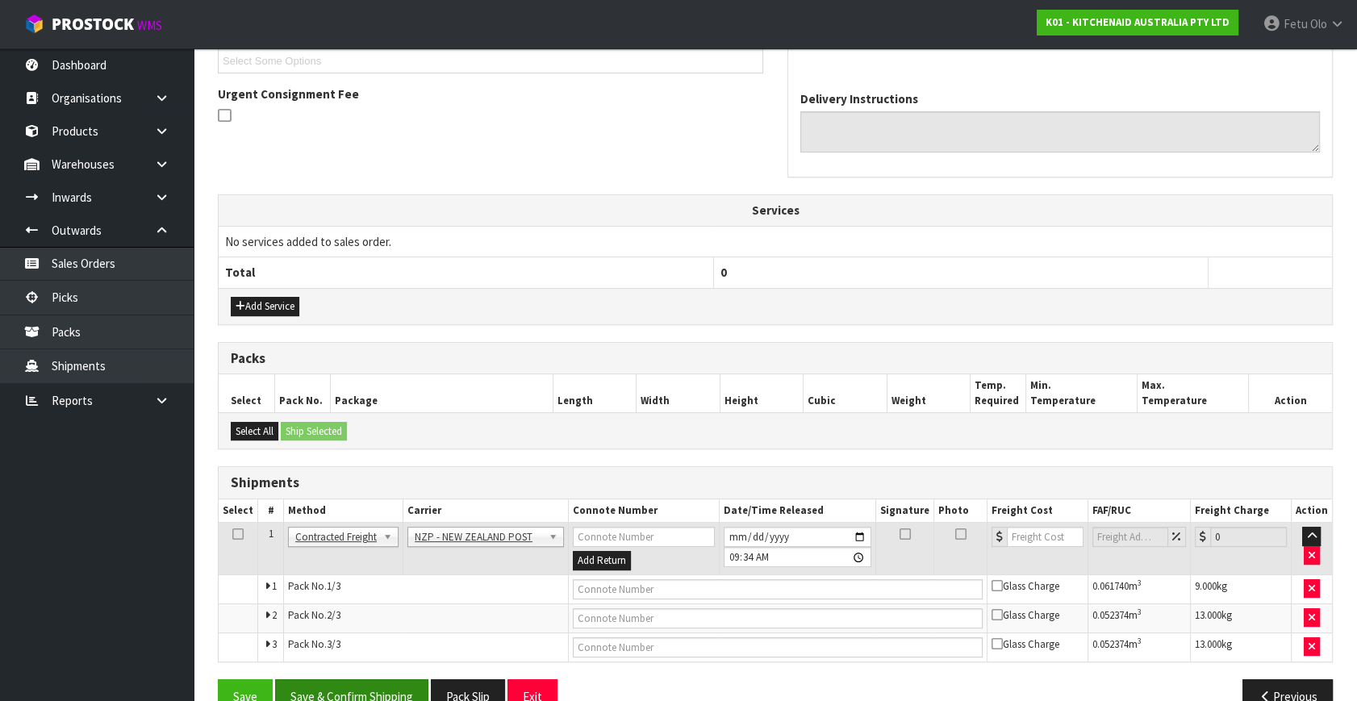
scroll to position [484, 0]
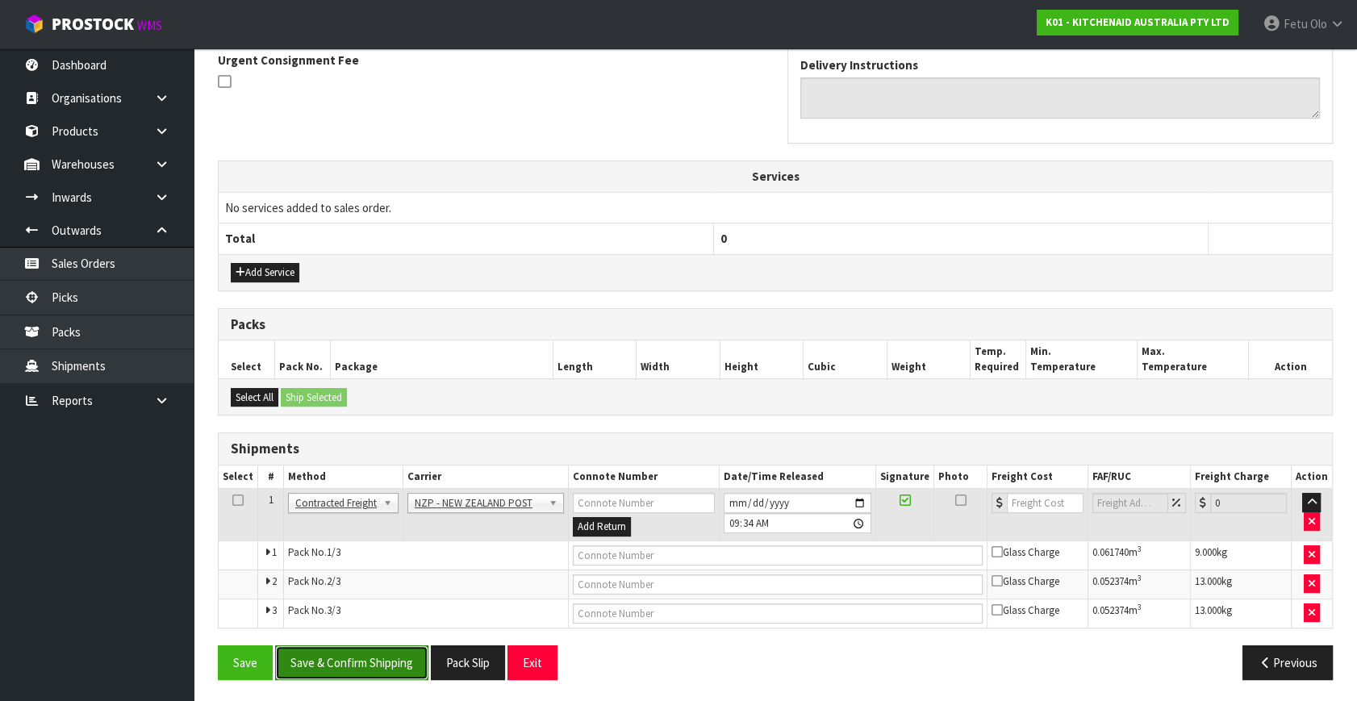
click at [328, 663] on button "Save & Confirm Shipping" at bounding box center [351, 662] width 153 height 35
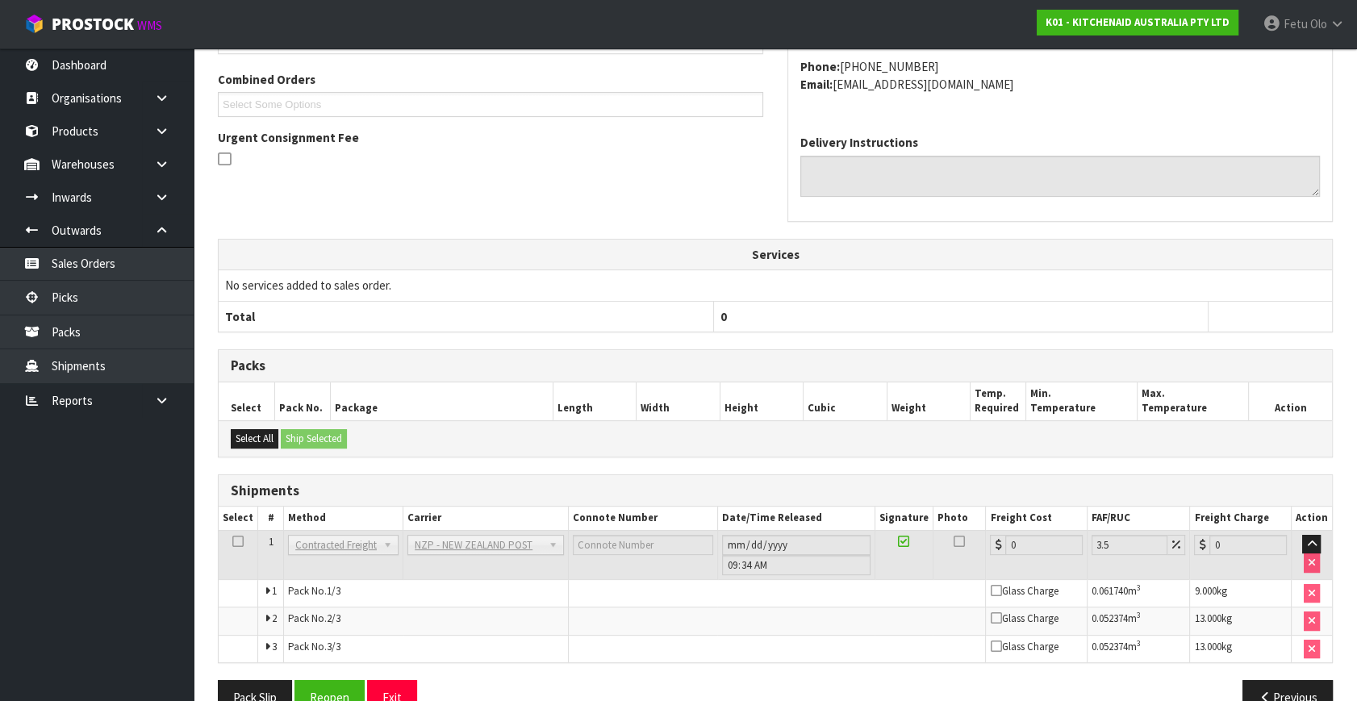
scroll to position [459, 0]
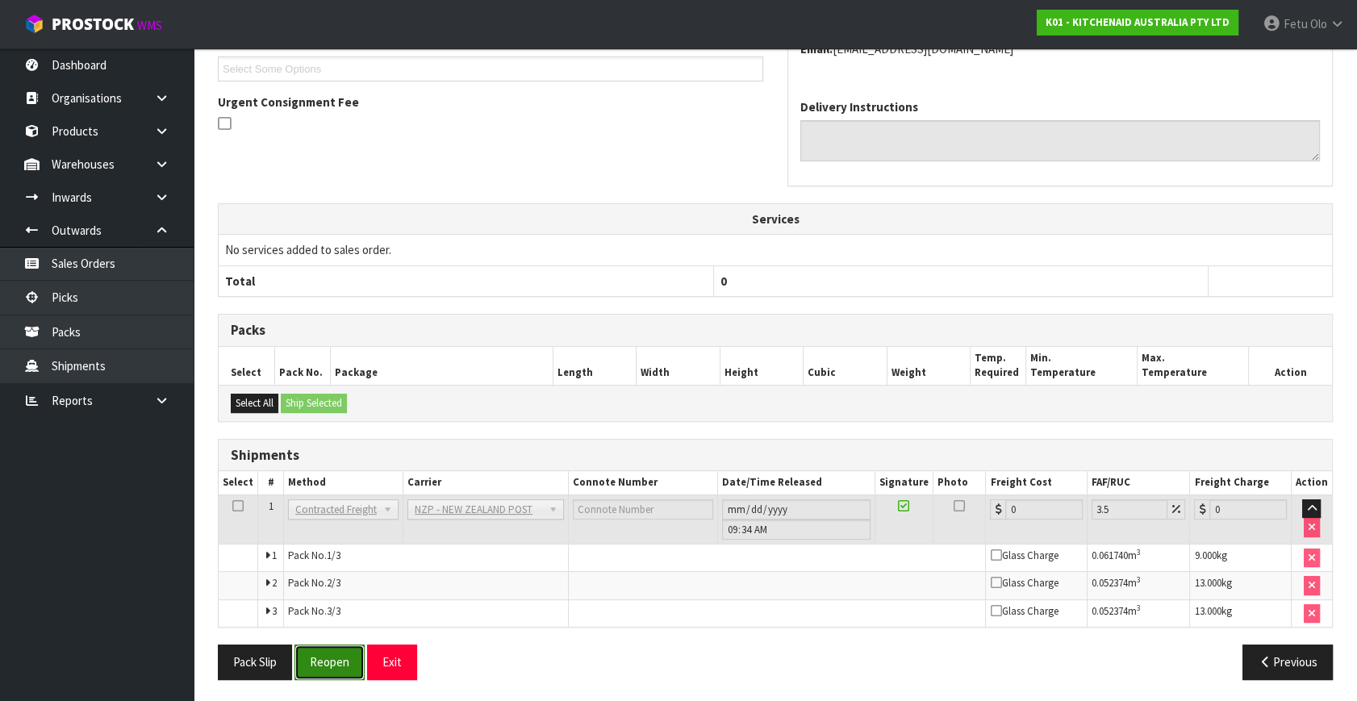
click at [338, 661] on button "Reopen" at bounding box center [329, 661] width 70 height 35
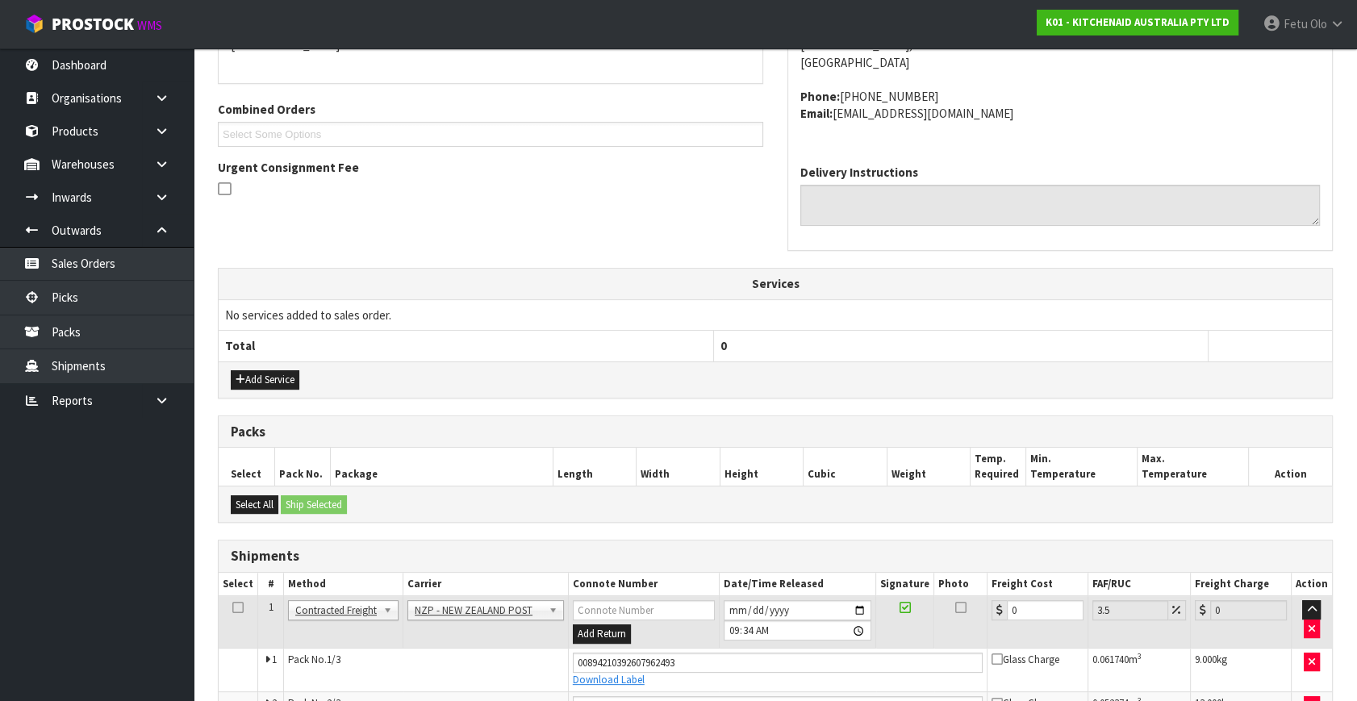
scroll to position [499, 0]
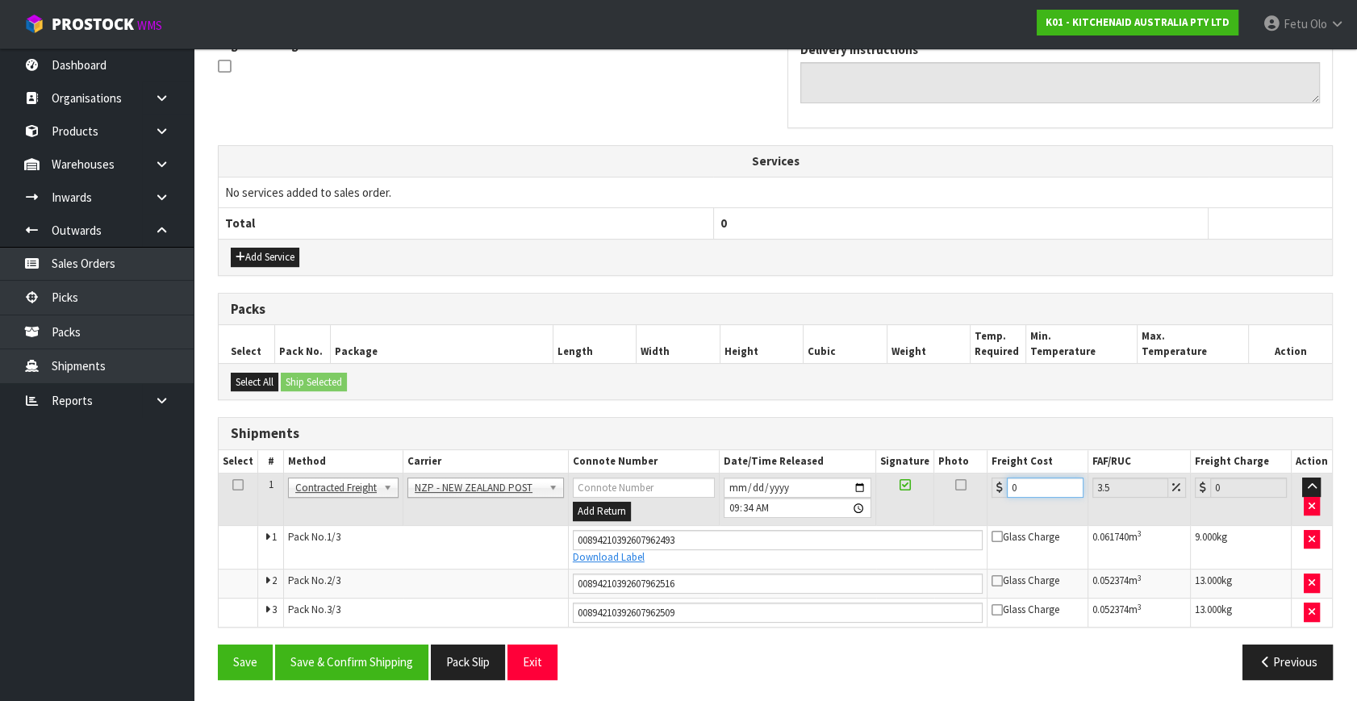
drag, startPoint x: 879, startPoint y: 558, endPoint x: 686, endPoint y: 606, distance: 198.5
click at [717, 613] on tbody "1 Client Local Pickup Customer Local Pickup Company Freight Contracted Freight …" at bounding box center [775, 549] width 1113 height 153
click at [375, 668] on button "Save & Confirm Shipping" at bounding box center [351, 661] width 153 height 35
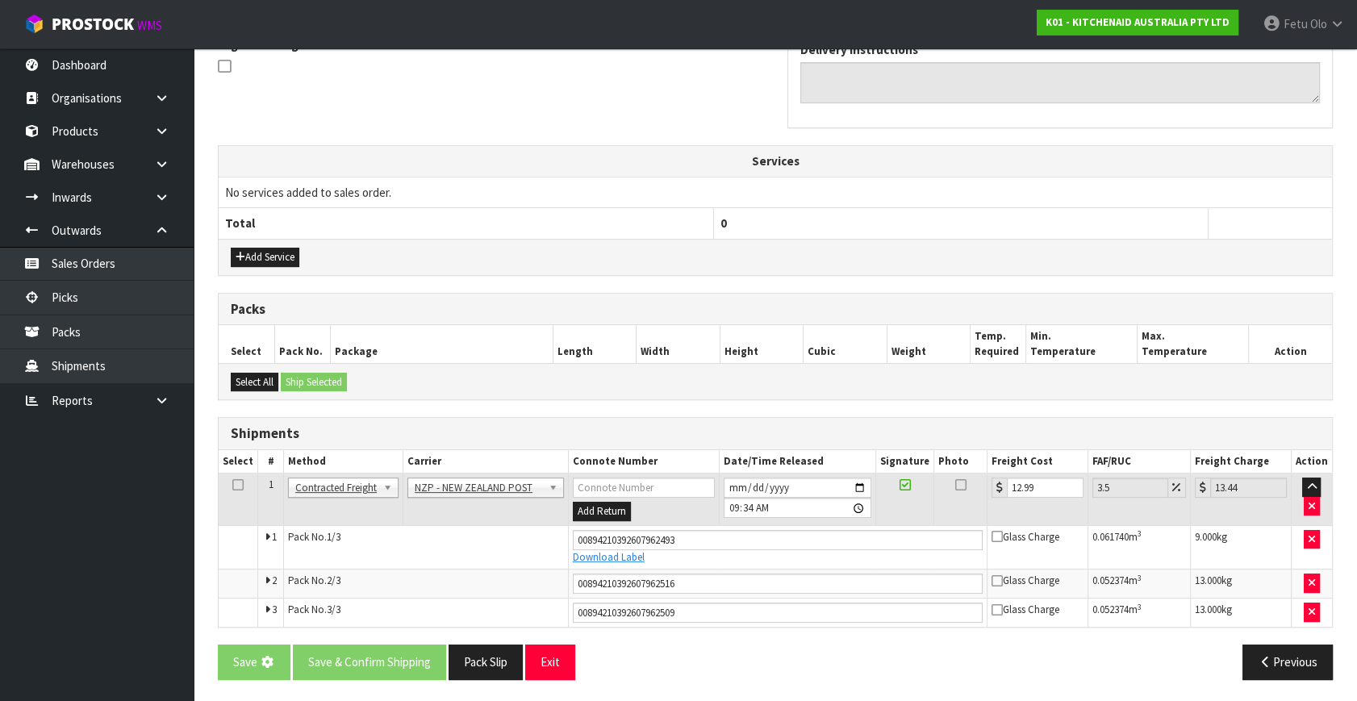
scroll to position [0, 0]
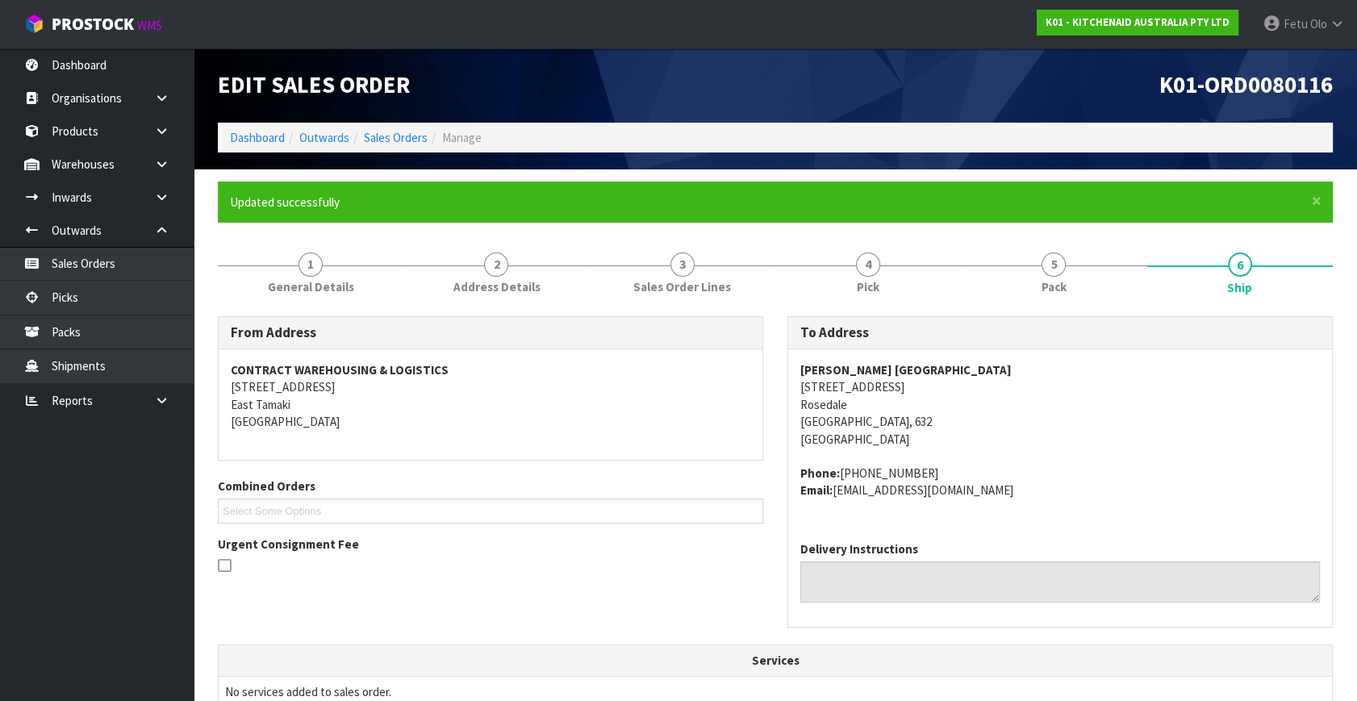
click at [352, 669] on th "Services" at bounding box center [775, 660] width 1113 height 31
